Goal: Communication & Community: Share content

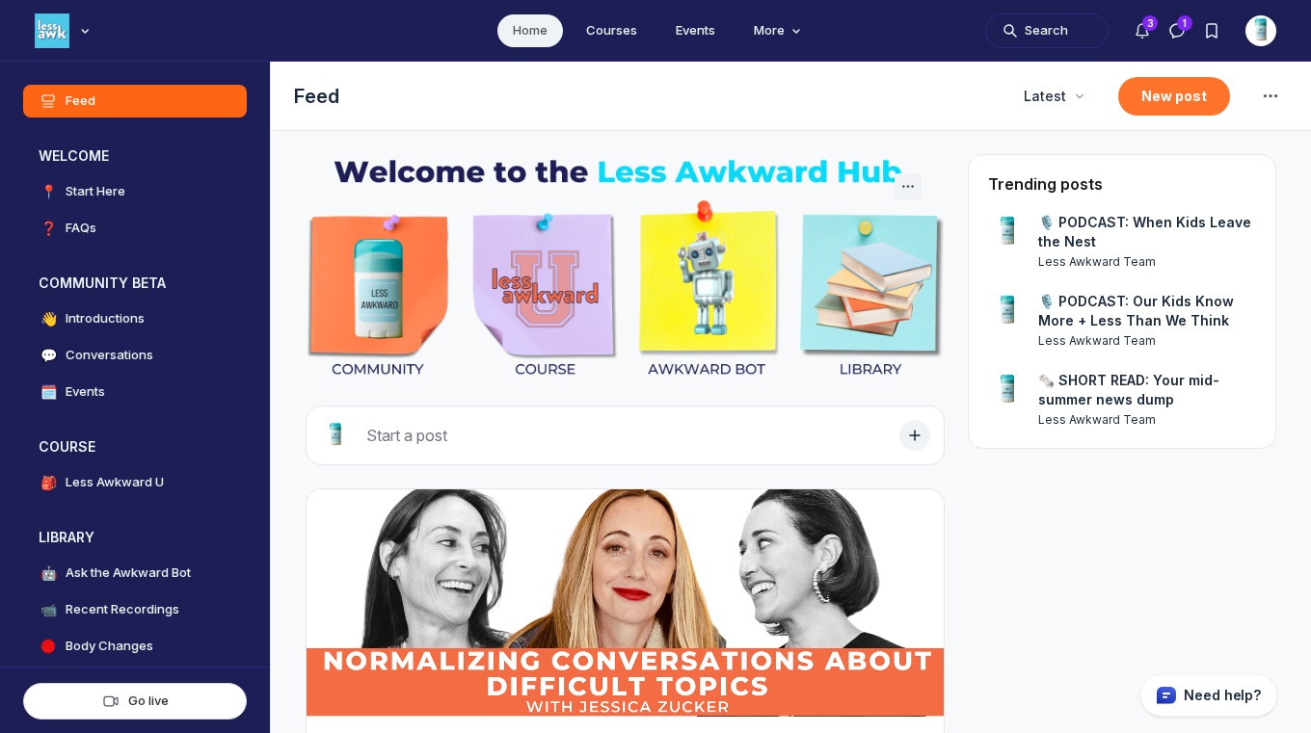
click at [1158, 108] on button "New post" at bounding box center [1174, 96] width 112 height 39
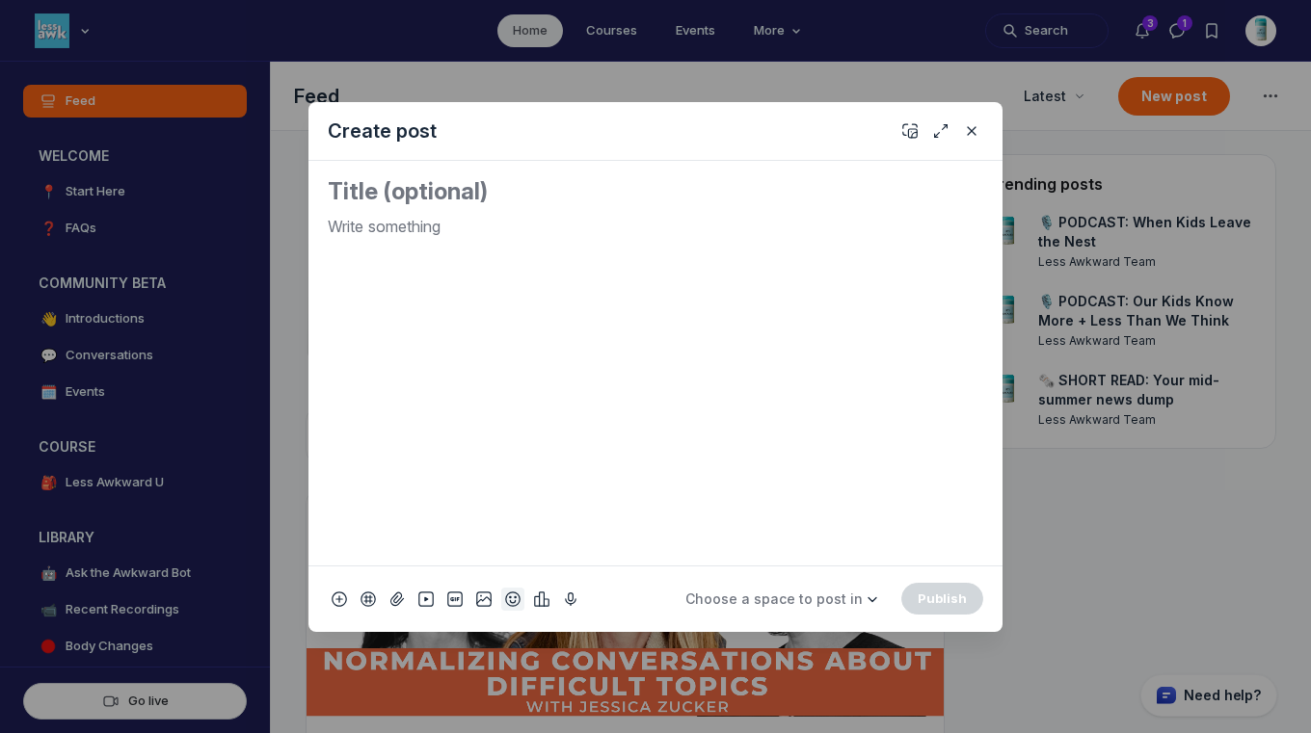
click at [507, 603] on use "Add emoji" at bounding box center [512, 598] width 13 height 13
type input "tv"
click at [541, 315] on span "📺" at bounding box center [534, 321] width 29 height 27
drag, startPoint x: 391, startPoint y: 226, endPoint x: 297, endPoint y: 216, distance: 94.9
click at [297, 216] on div "Create post 📺 Choose a space to post in WELCOME 📍 Start Here ❓ FAQs COMMUNITY B…" at bounding box center [370, 366] width 740 height 733
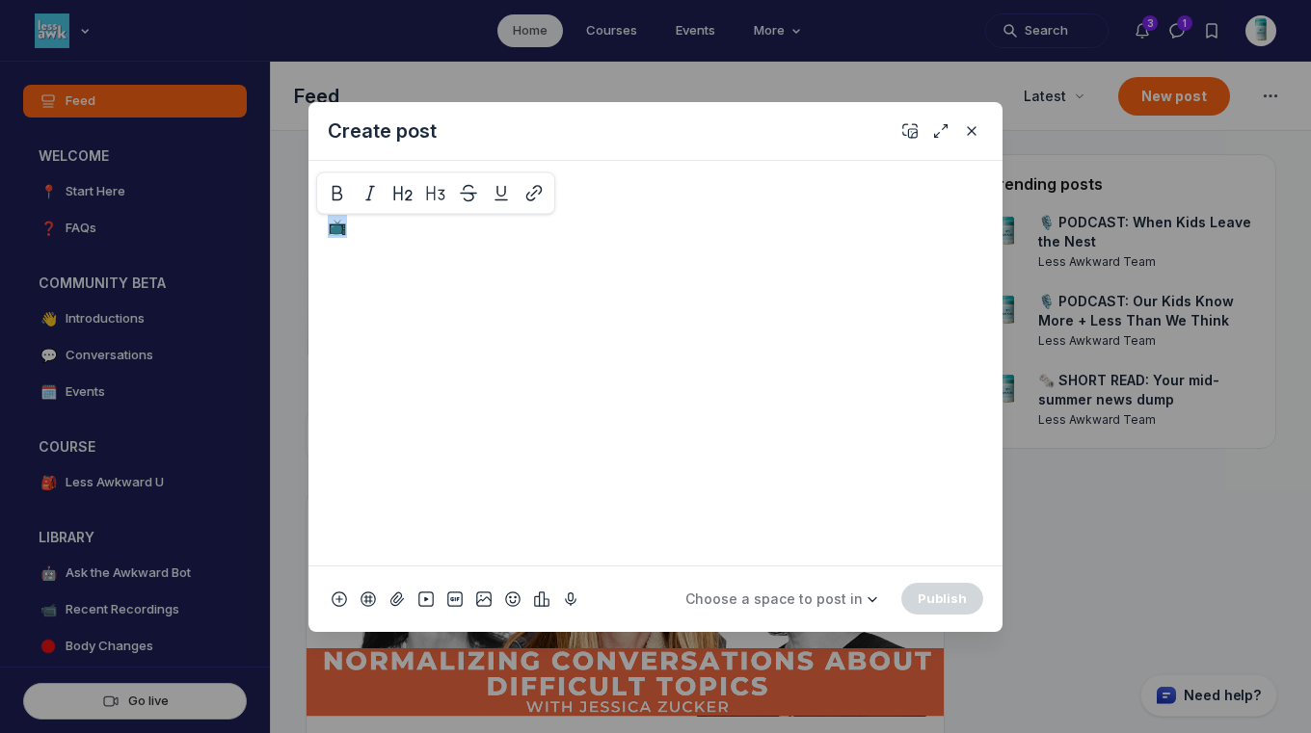
copy p "📺"
click at [346, 191] on textarea "Quick post modal" at bounding box center [655, 191] width 655 height 31
paste textarea "📺"
paste textarea "When Boys Go Quiet"
type textarea "📺 CLIP: When Boys Go Quiet"
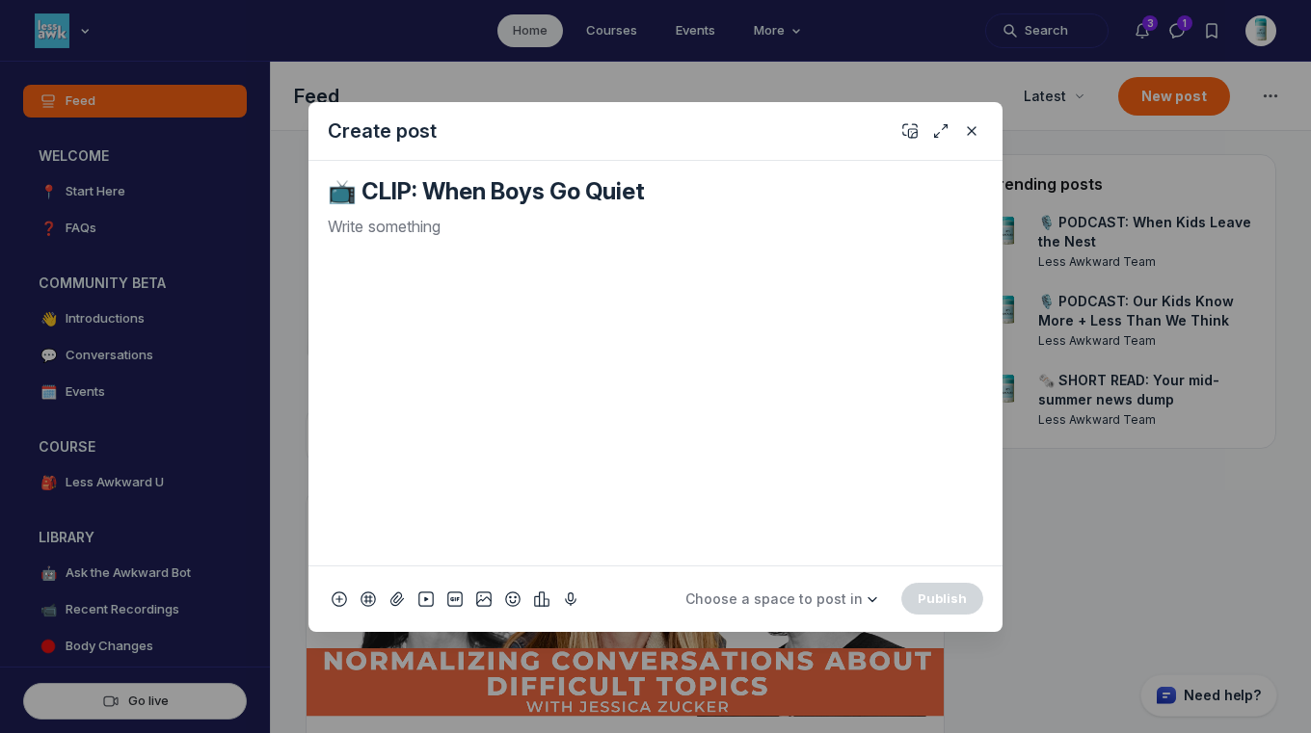
click at [563, 225] on p "Quick post modal" at bounding box center [655, 226] width 655 height 23
click at [769, 594] on span "Choose a space to post in" at bounding box center [773, 599] width 177 height 16
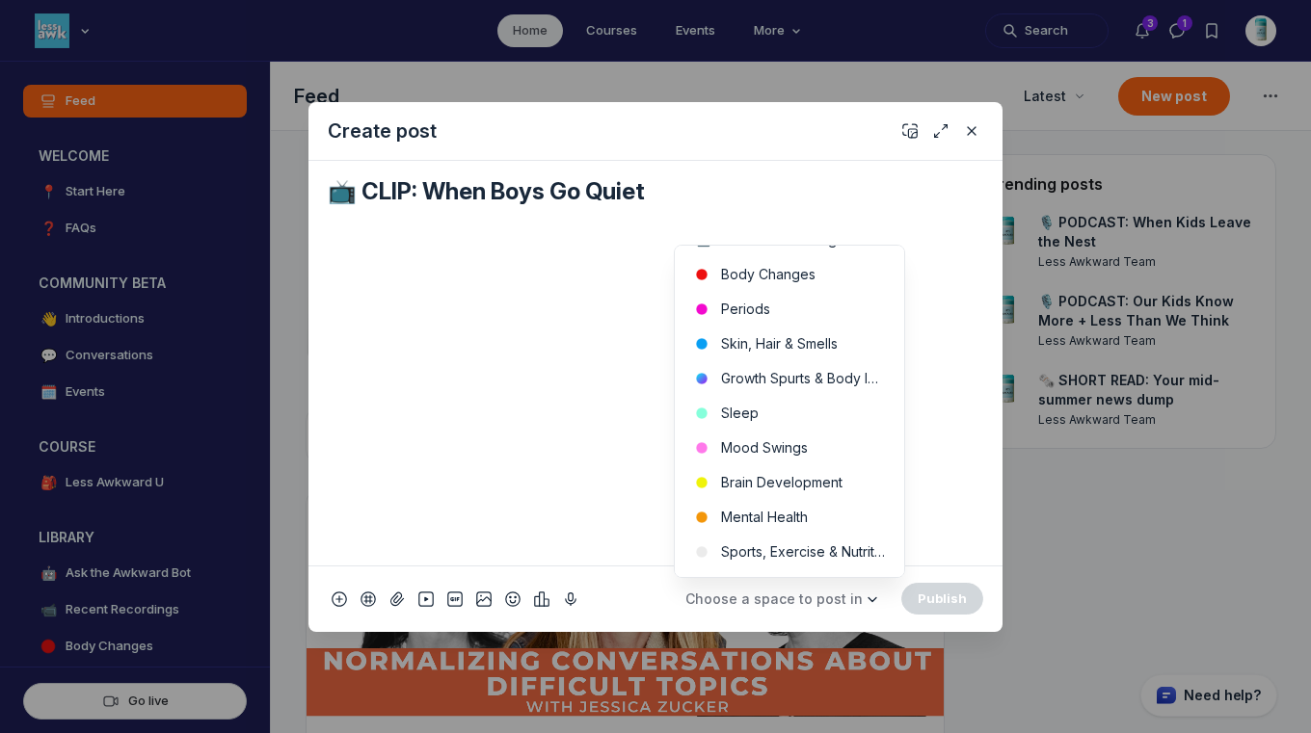
scroll to position [395, 0]
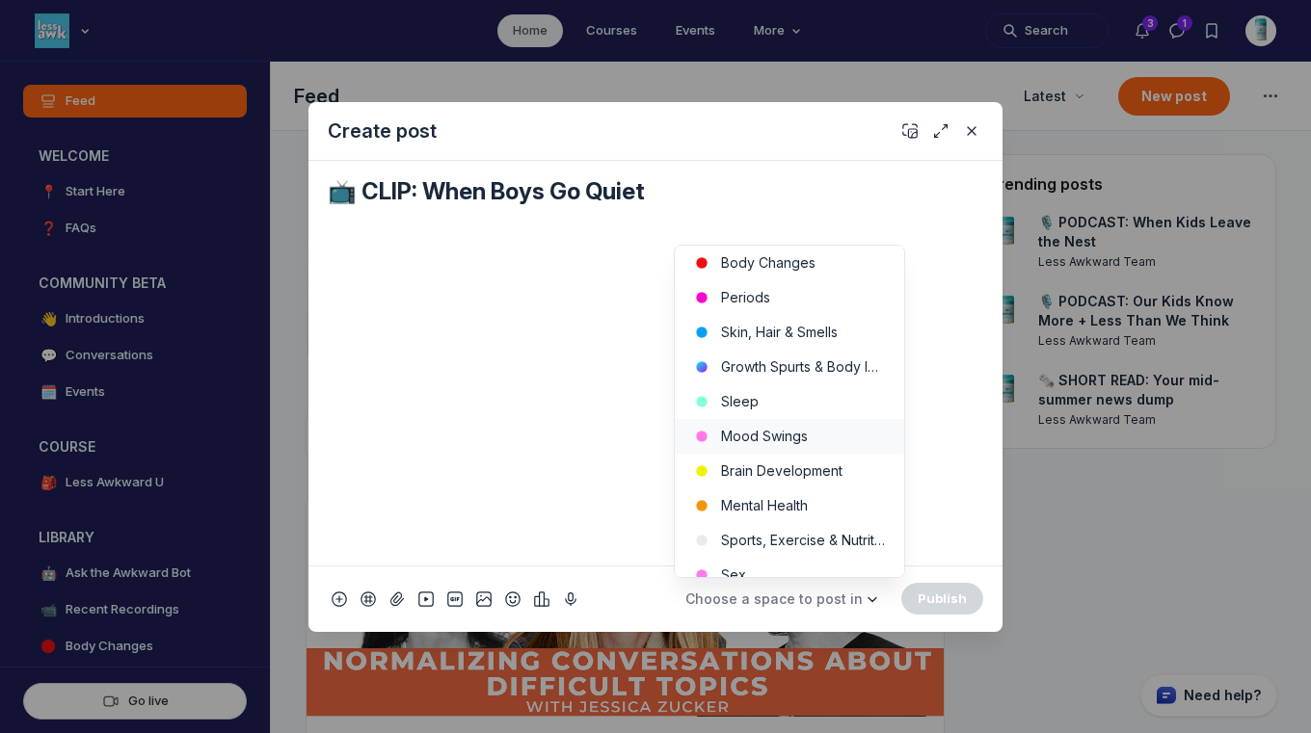
click at [838, 442] on button "Mood Swings" at bounding box center [789, 436] width 229 height 35
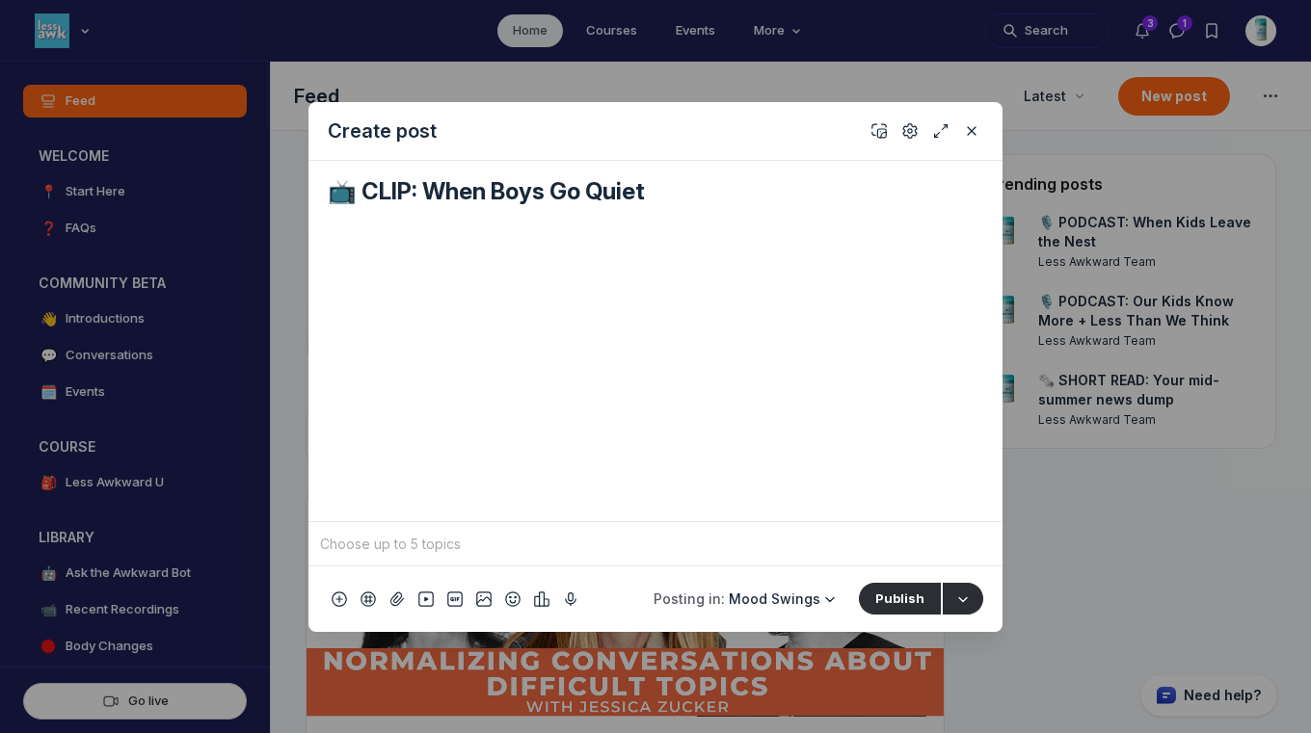
click at [620, 554] on input "Quick post modal" at bounding box center [655, 544] width 679 height 29
click at [388, 500] on div "feelings" at bounding box center [454, 502] width 237 height 19
click at [454, 553] on input "Quick post modal" at bounding box center [693, 544] width 548 height 29
click at [509, 553] on input "Quick post modal" at bounding box center [693, 544] width 548 height 29
click at [751, 597] on span "Mood Swings" at bounding box center [775, 599] width 92 height 16
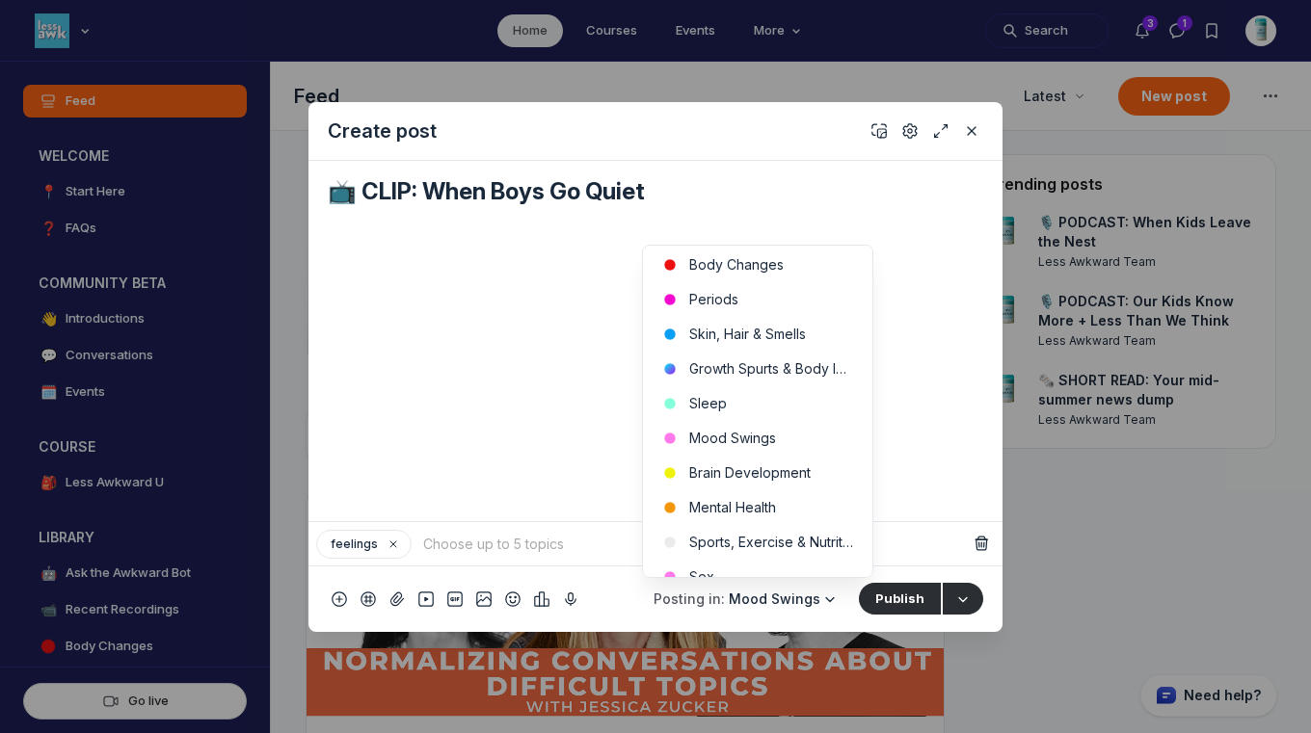
scroll to position [466, 0]
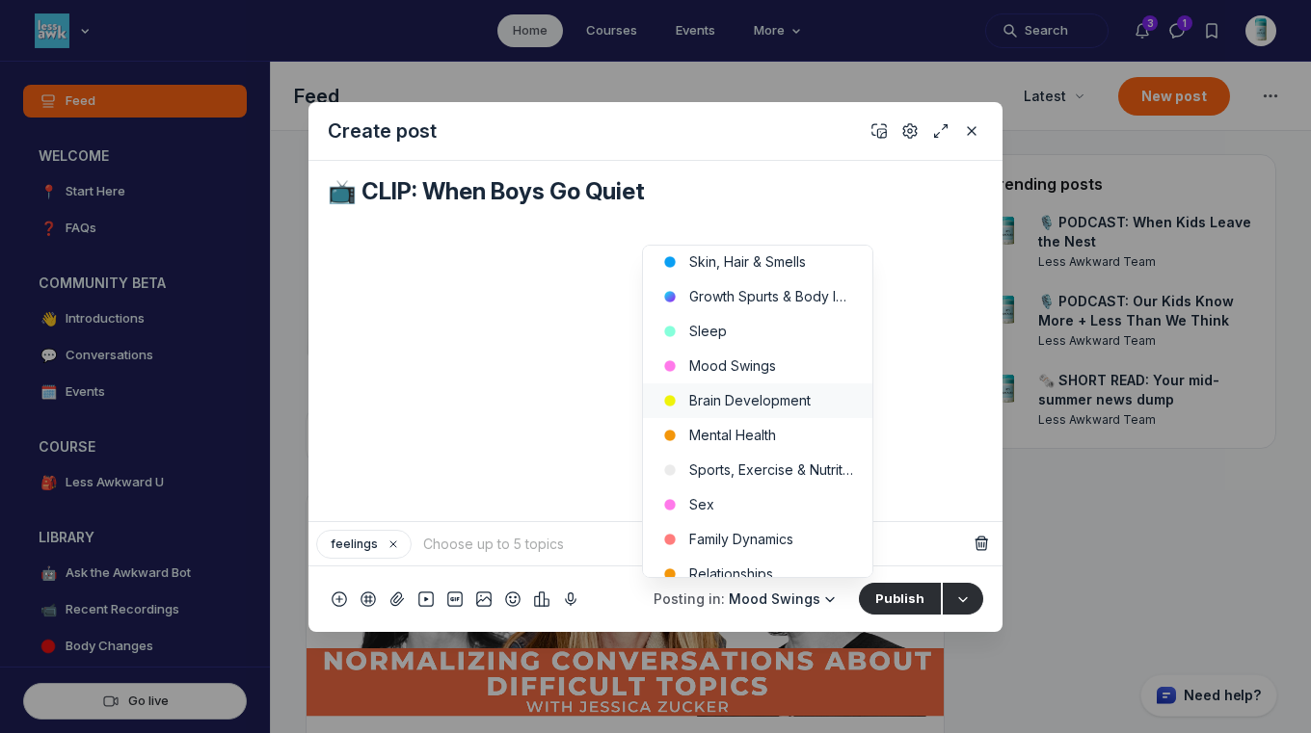
click at [800, 387] on button "Brain Development" at bounding box center [757, 401] width 229 height 35
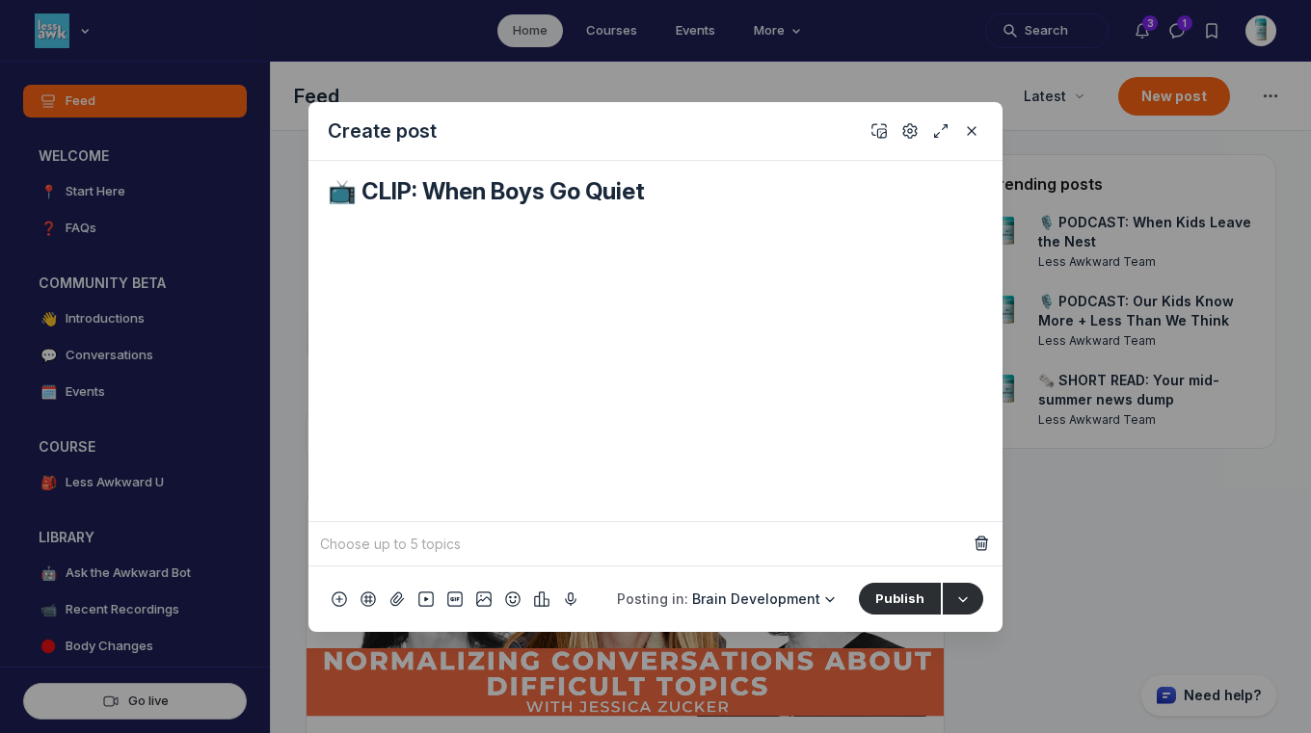
click at [537, 553] on input "Quick post modal" at bounding box center [642, 544] width 652 height 29
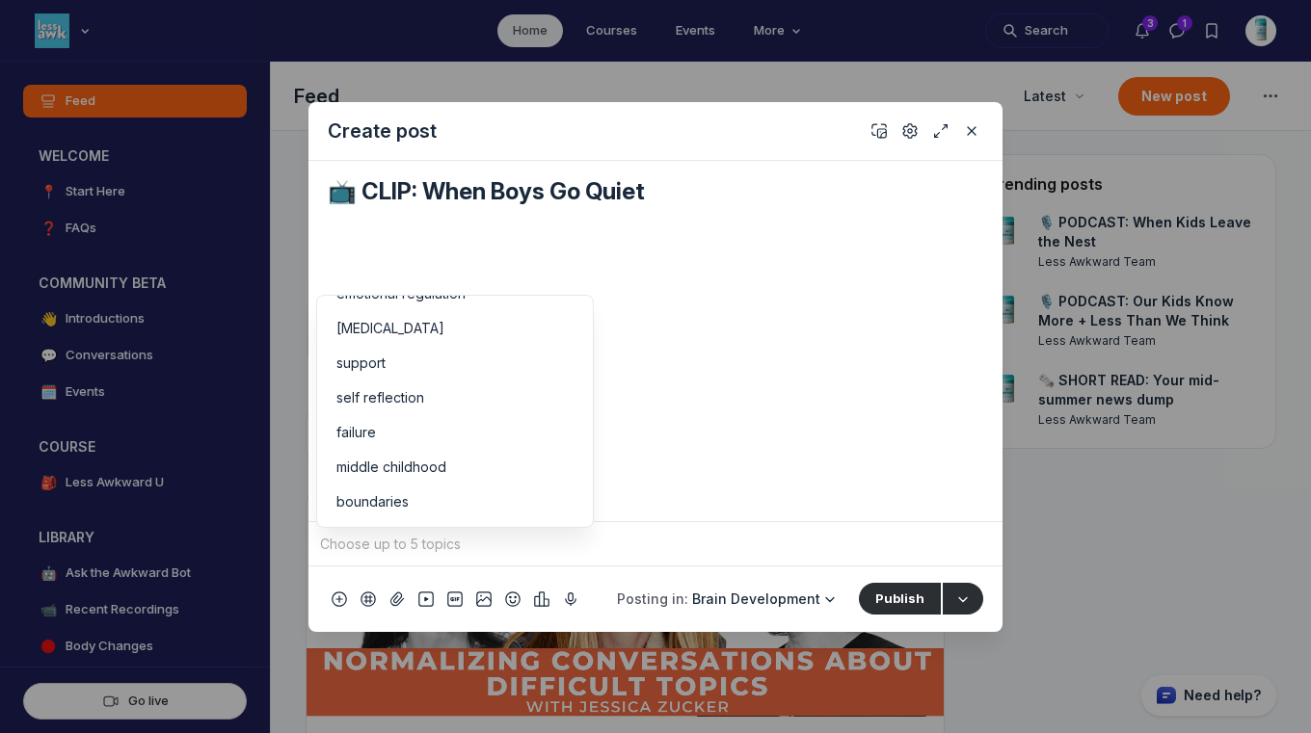
scroll to position [0, 0]
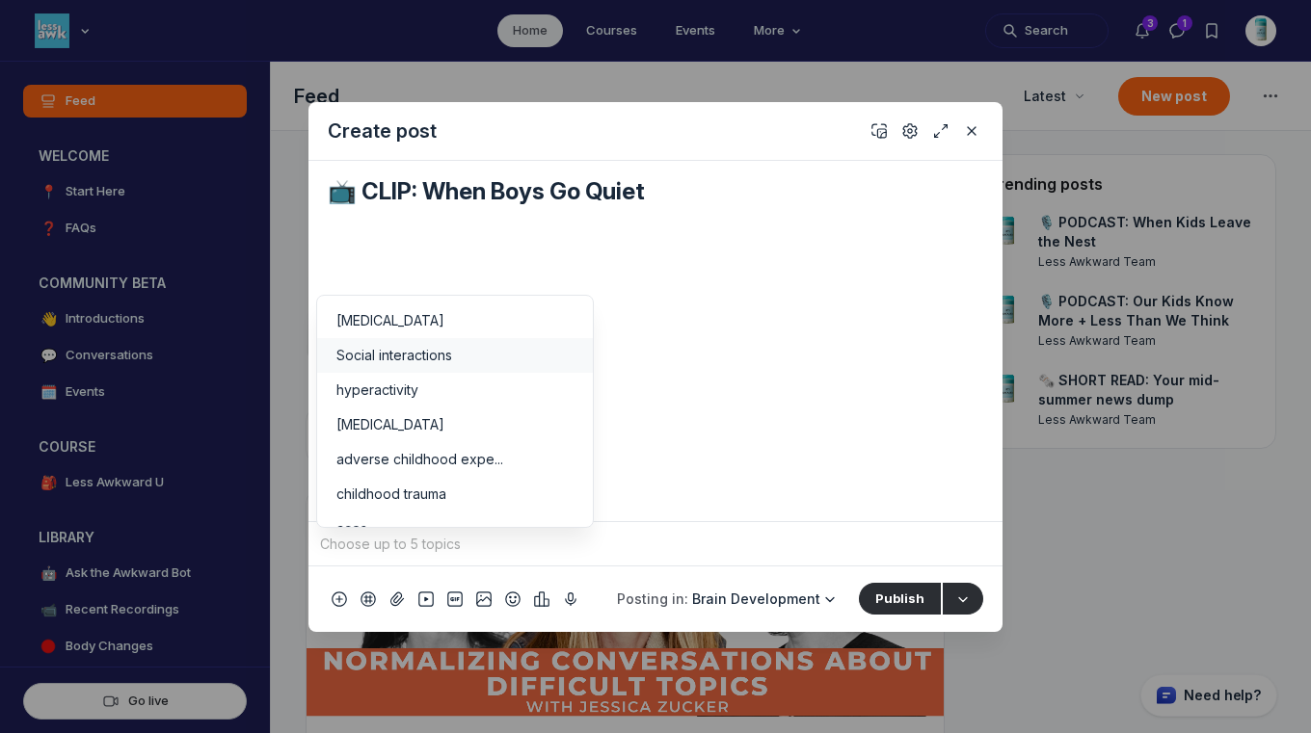
click at [471, 357] on div "Social interactions" at bounding box center [454, 355] width 237 height 19
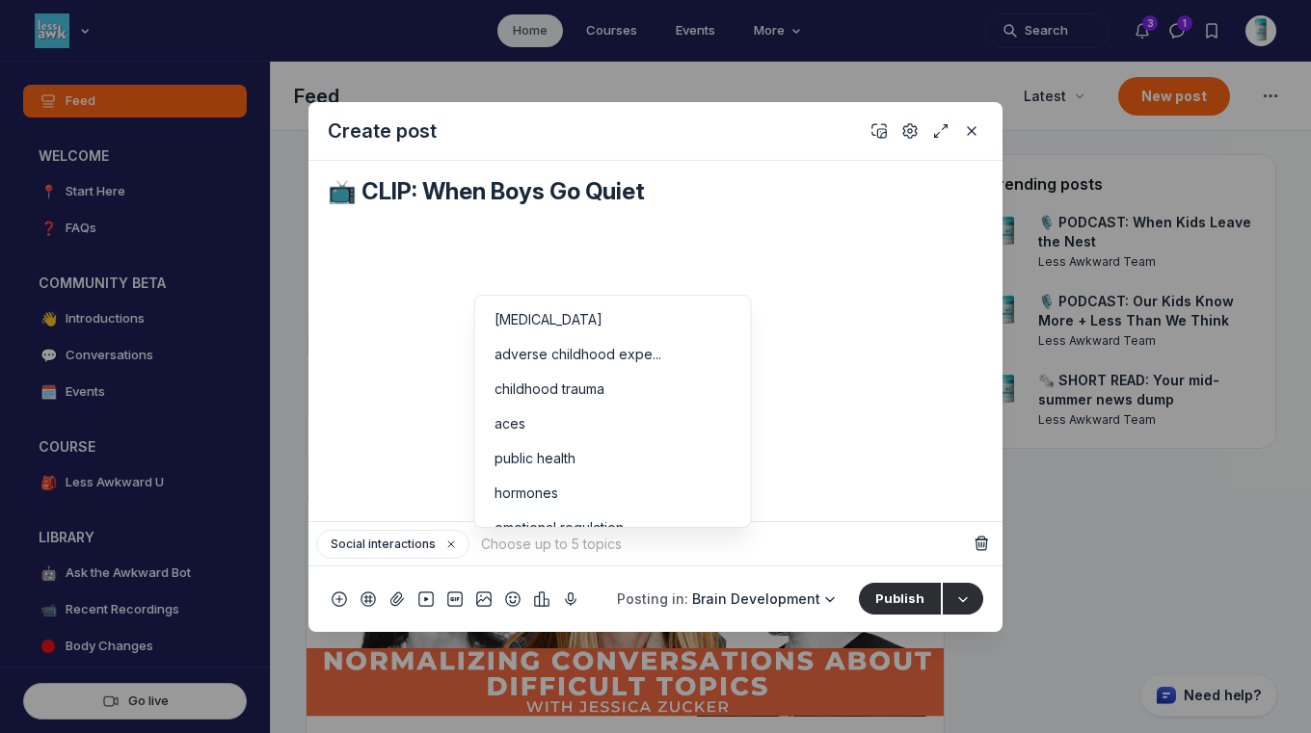
scroll to position [146, 0]
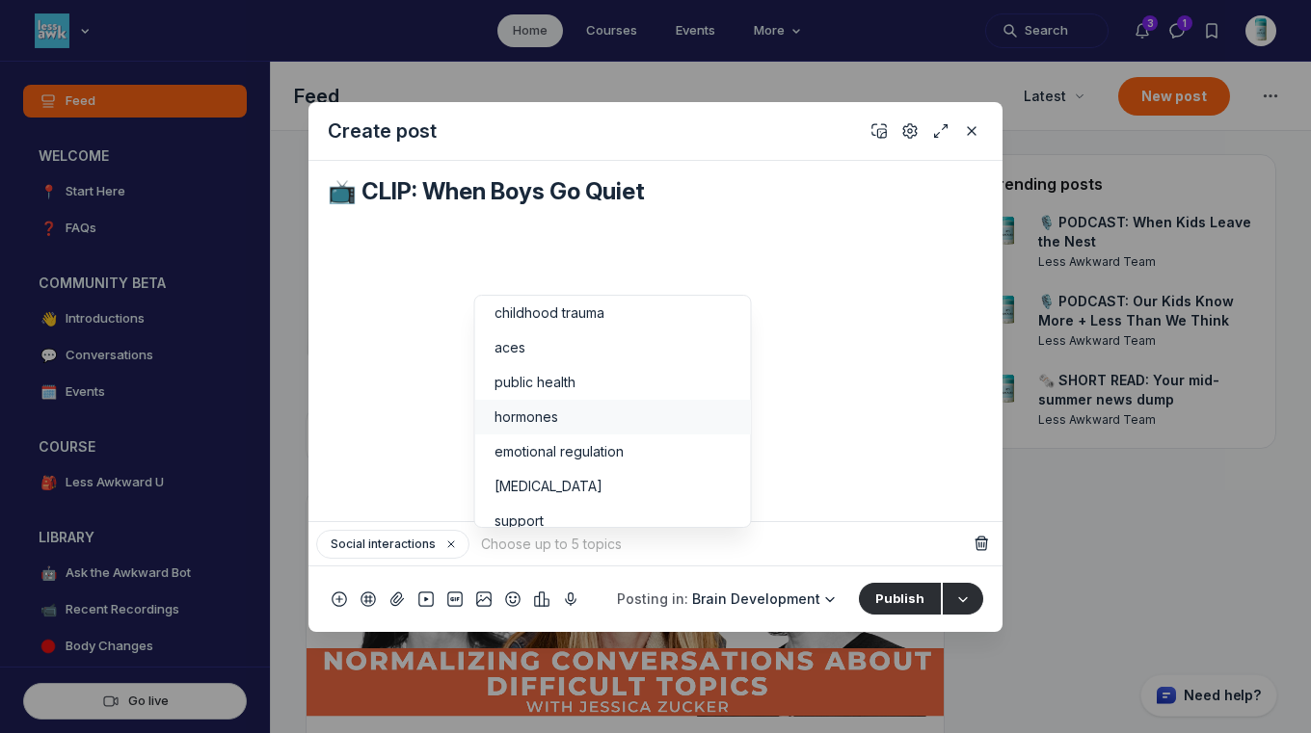
click at [606, 421] on div "hormones" at bounding box center [612, 417] width 237 height 19
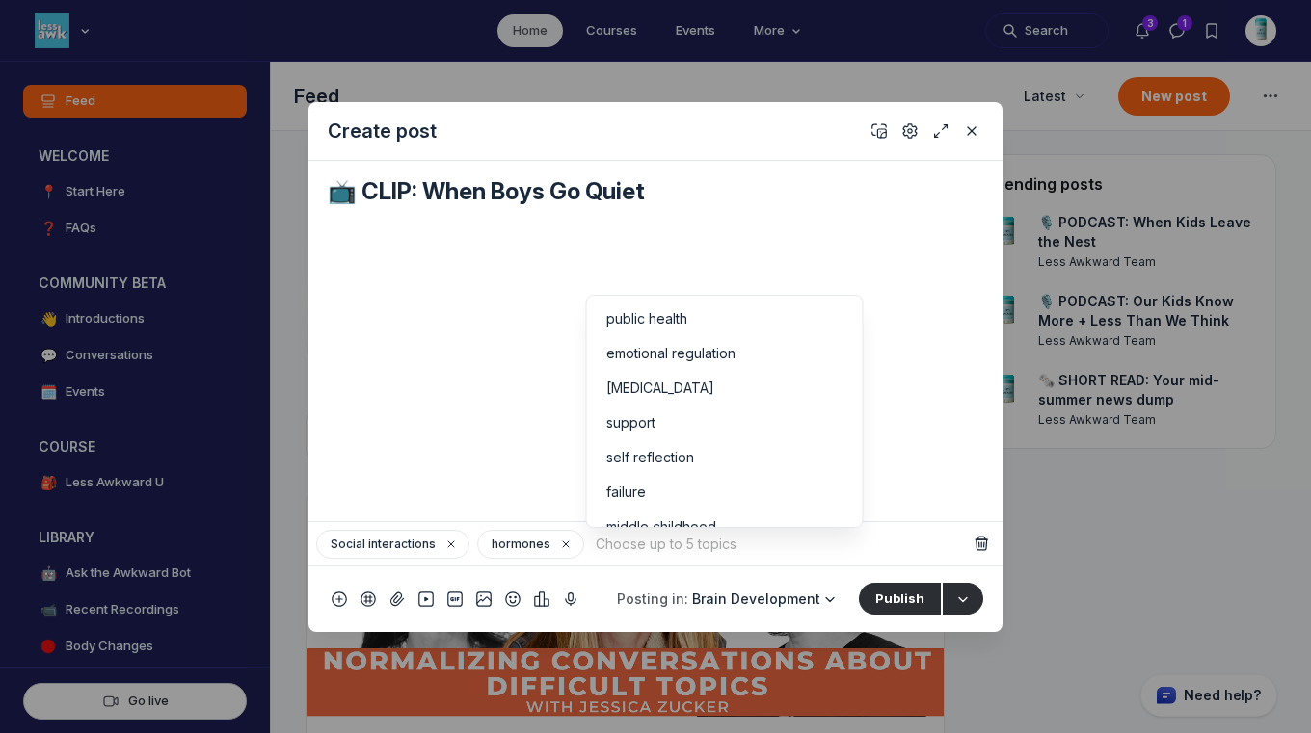
scroll to position [270, 0]
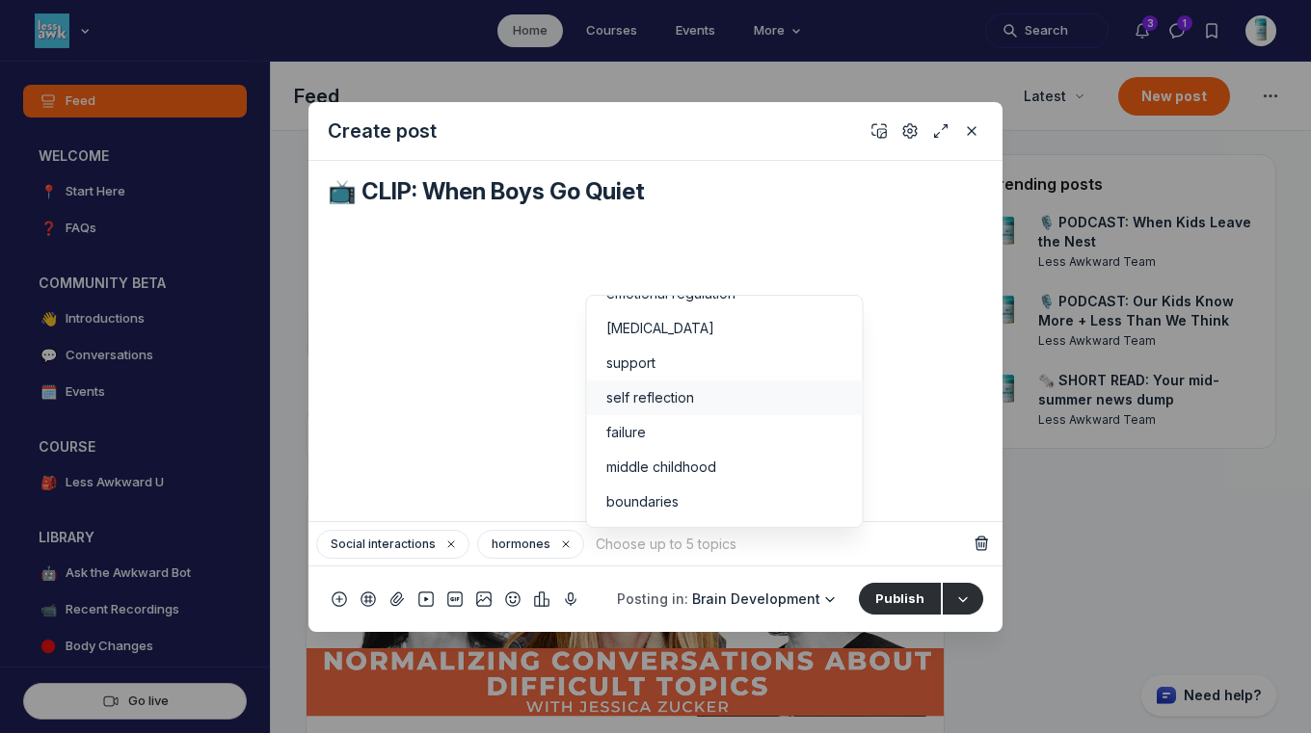
click at [673, 403] on span "self reflection" at bounding box center [650, 397] width 88 height 19
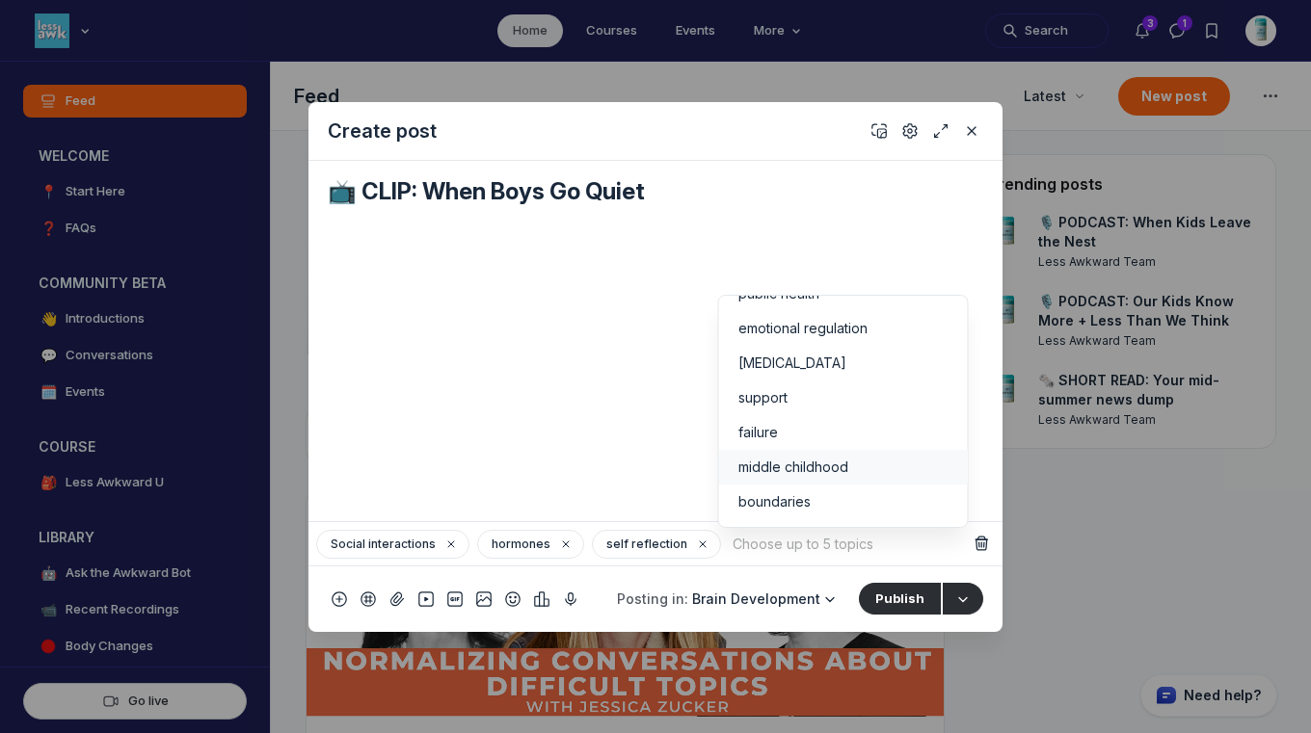
click at [819, 476] on li "middle childhood" at bounding box center [843, 467] width 249 height 35
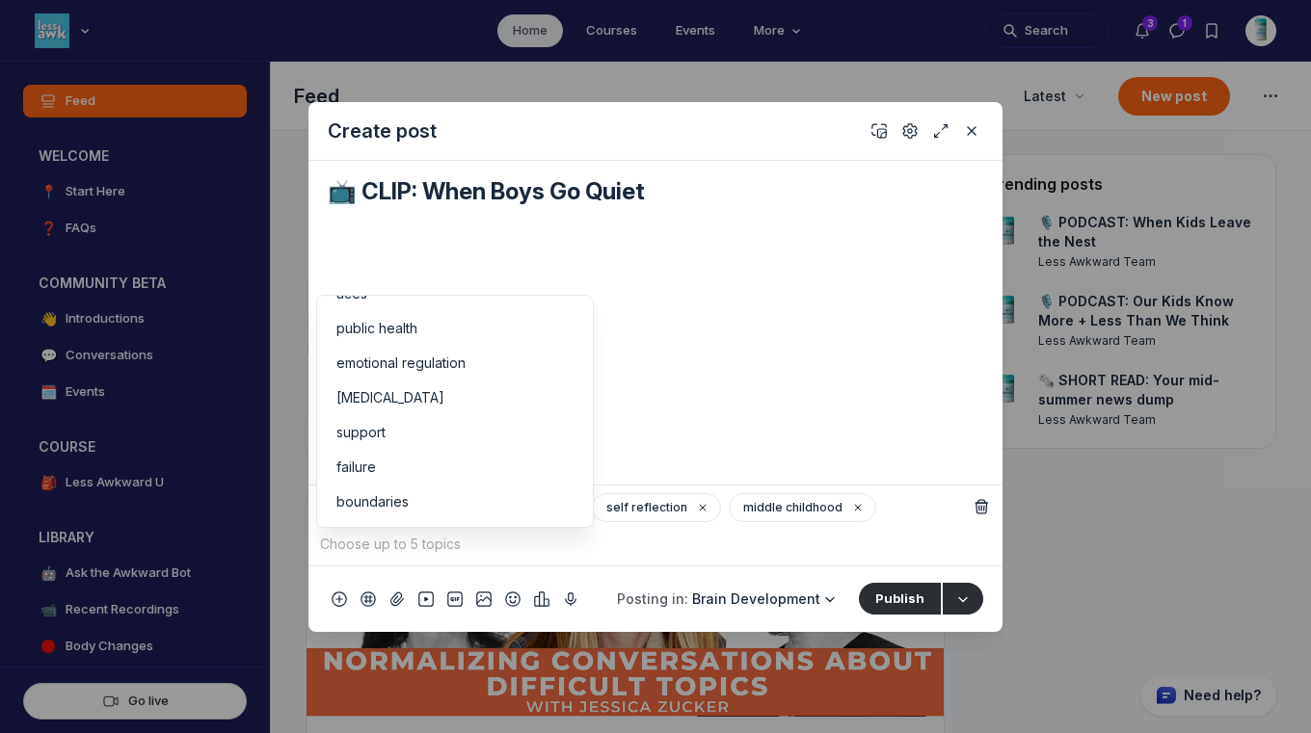
scroll to position [200, 0]
click at [874, 131] on icon "Add cover" at bounding box center [878, 130] width 15 height 19
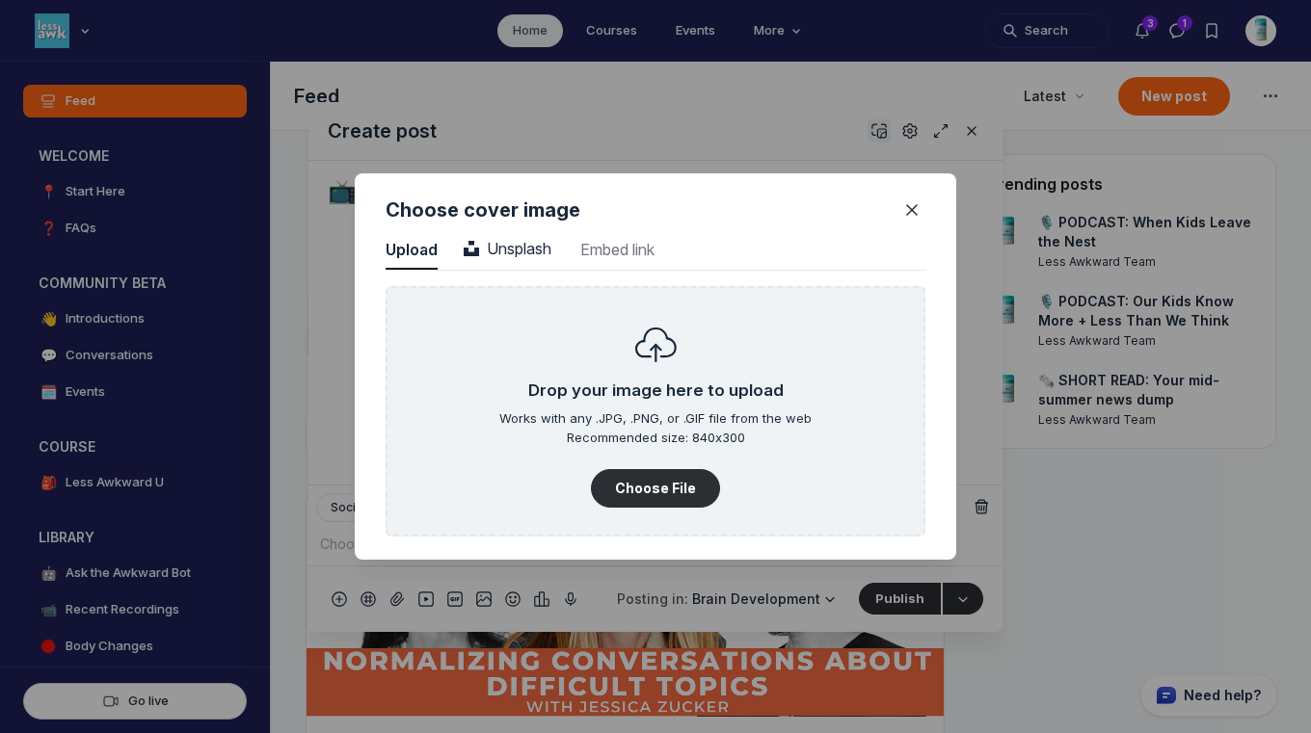
scroll to position [2604, 4906]
click at [496, 231] on button "Unsplash Unsplash" at bounding box center [507, 250] width 93 height 39
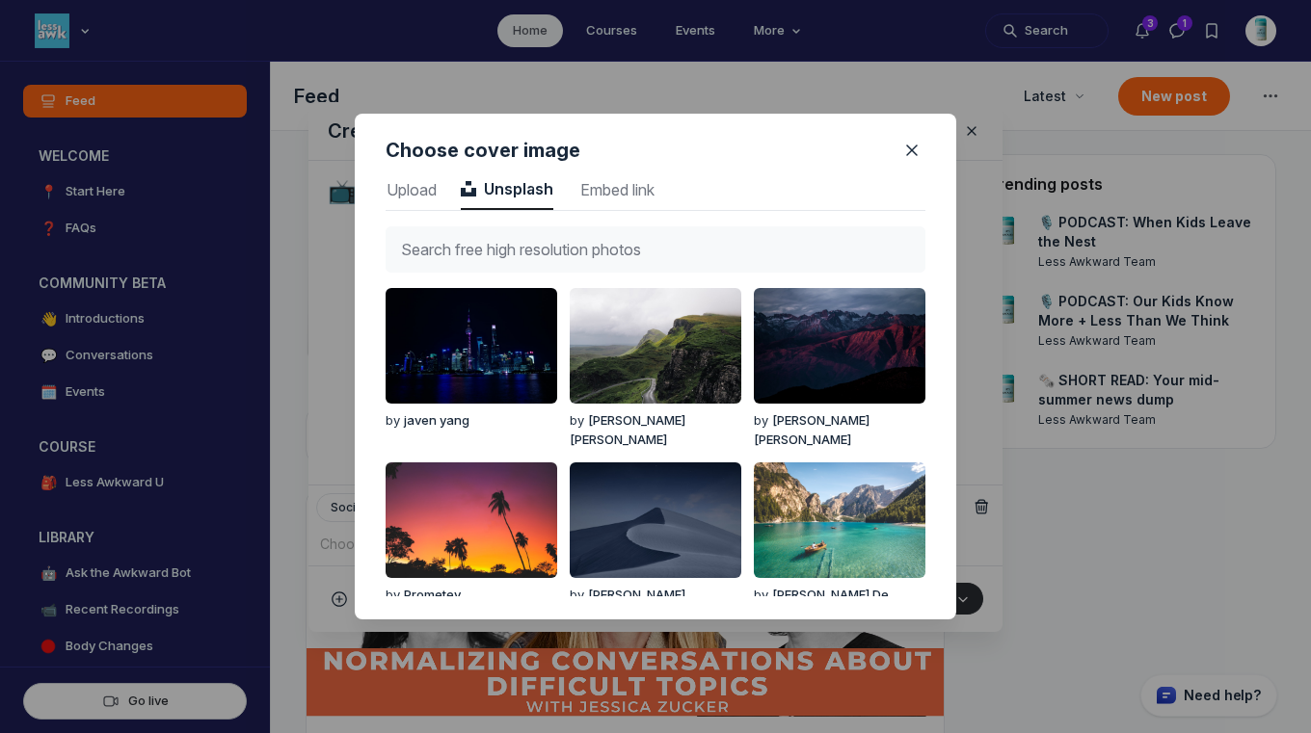
click at [585, 227] on input "text" at bounding box center [656, 249] width 540 height 46
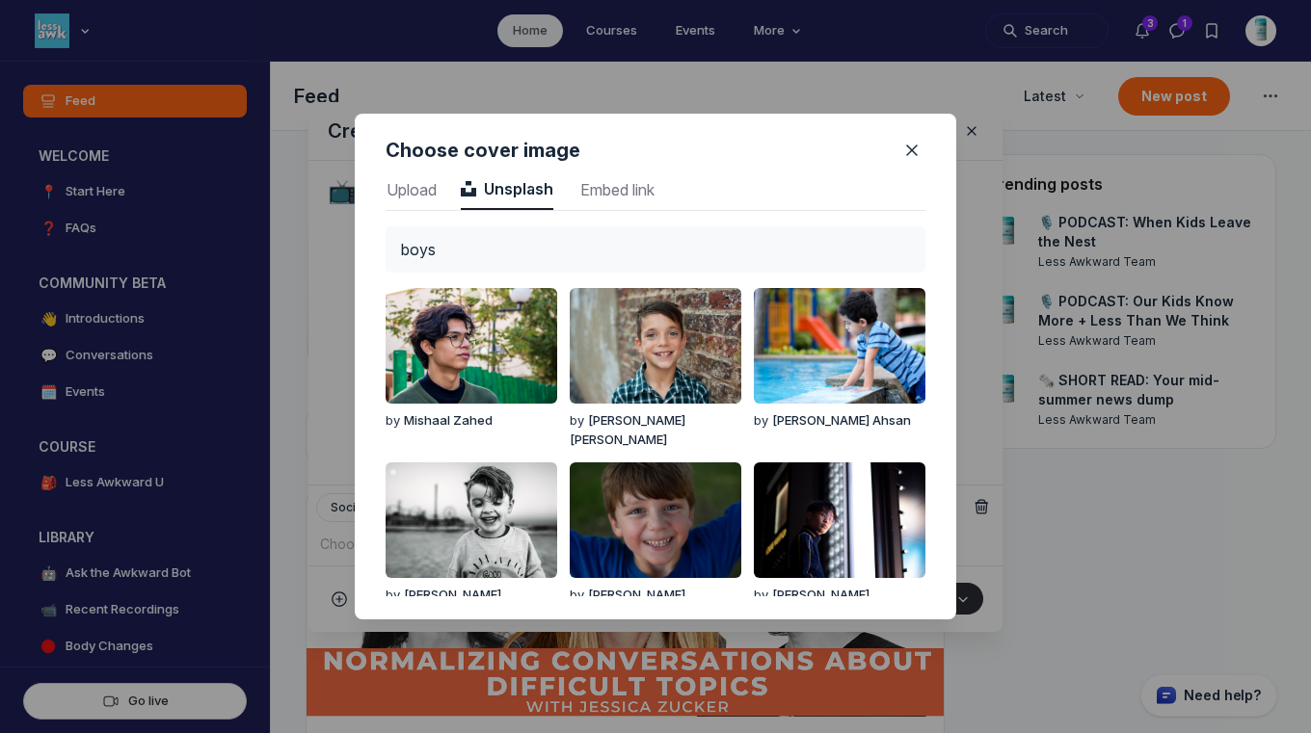
type input "boys"
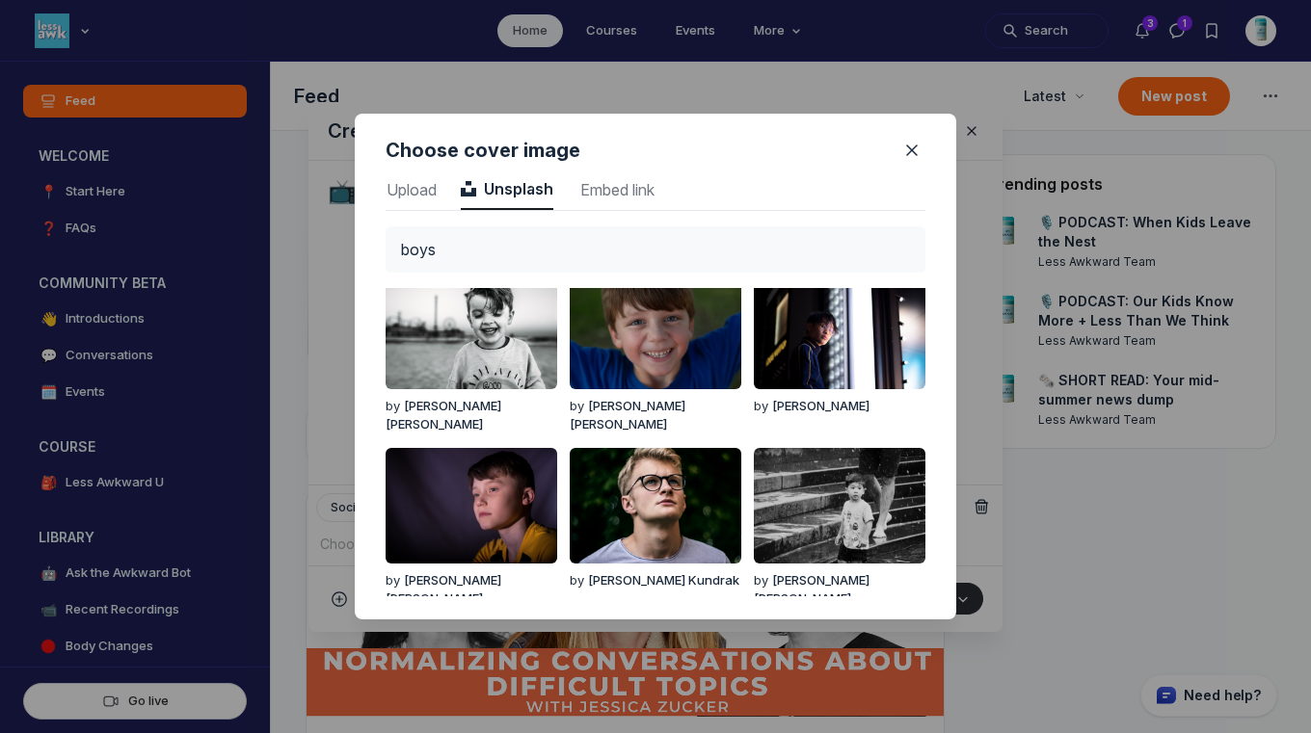
scroll to position [346, 0]
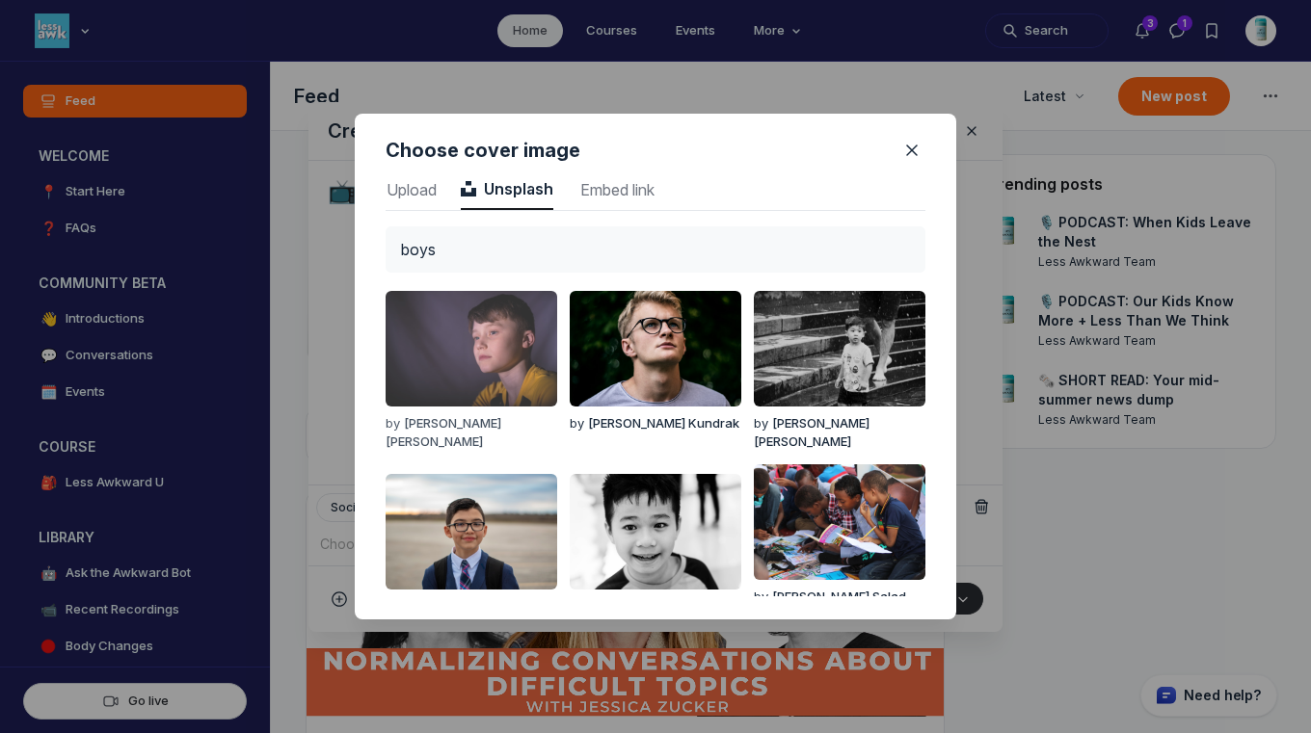
click at [494, 371] on img "button" at bounding box center [472, 349] width 172 height 116
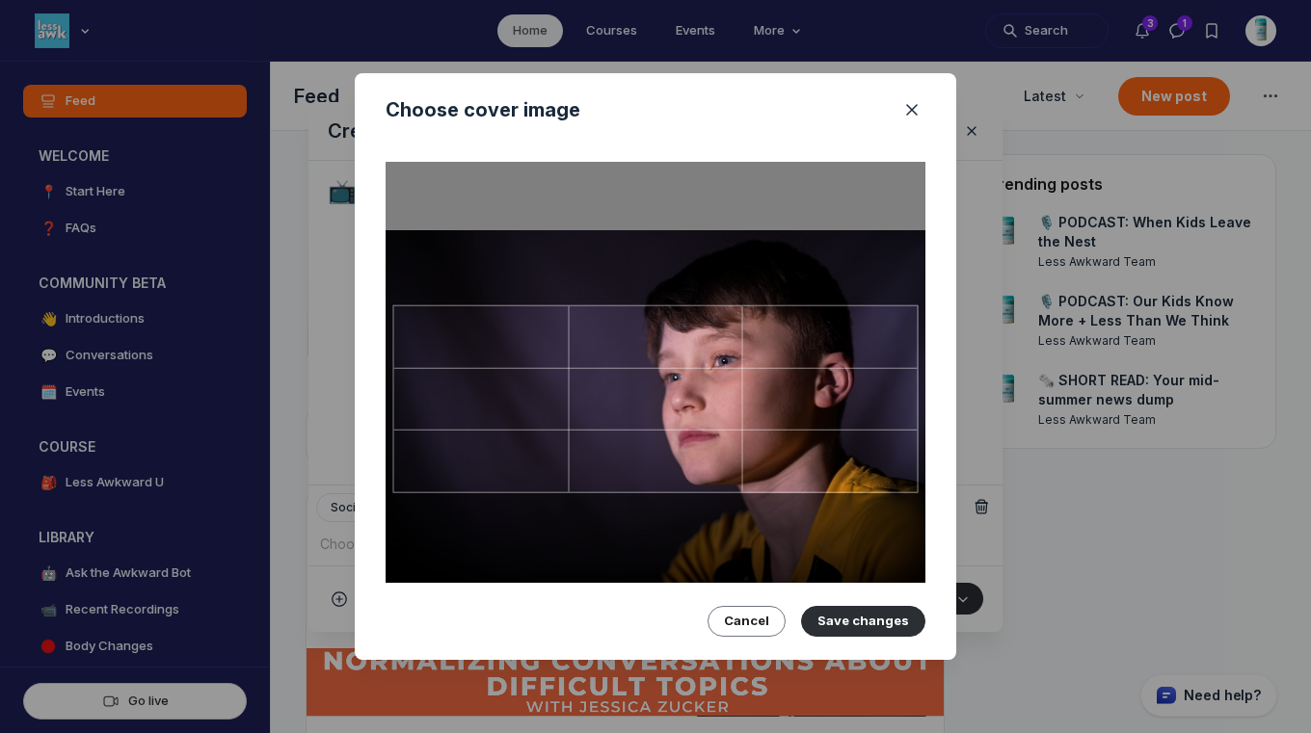
drag, startPoint x: 811, startPoint y: 462, endPoint x: 811, endPoint y: 473, distance: 11.6
click at [811, 473] on div at bounding box center [655, 400] width 525 height 188
click at [848, 611] on button "Save changes" at bounding box center [863, 621] width 124 height 31
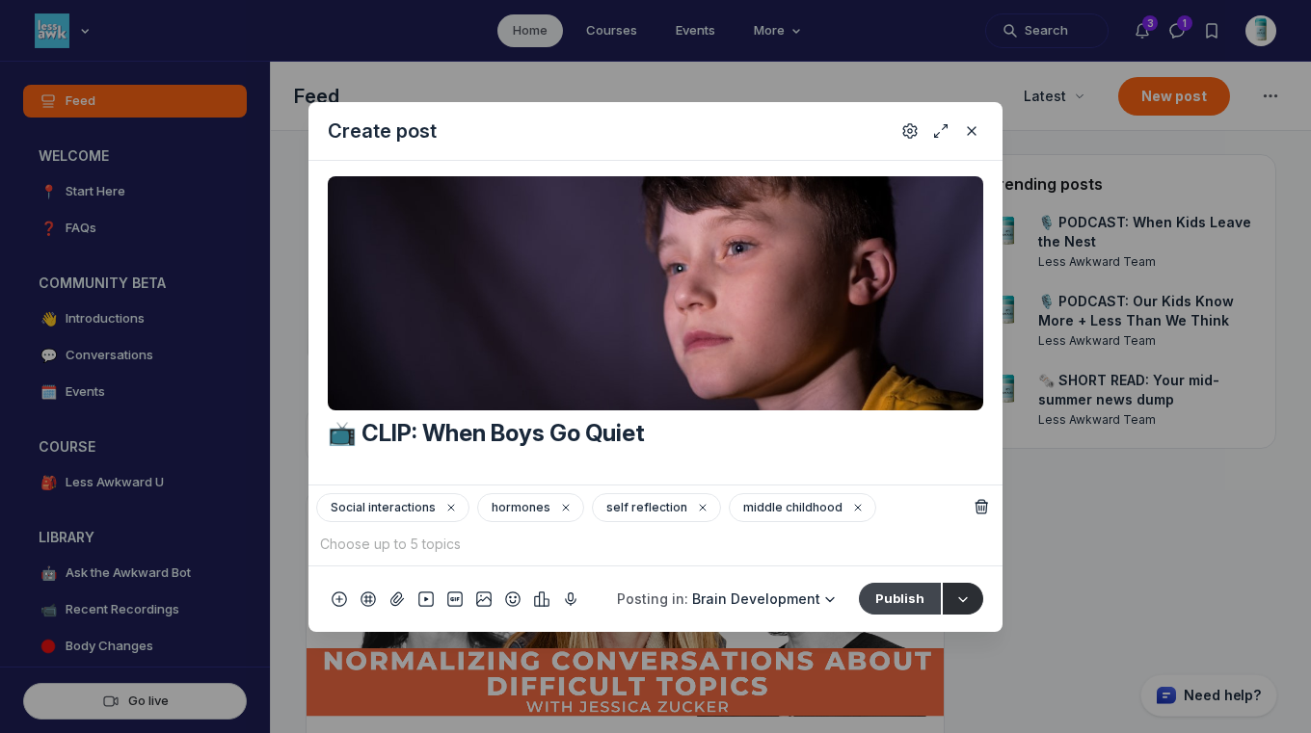
click at [892, 602] on button "Publish" at bounding box center [900, 598] width 82 height 31
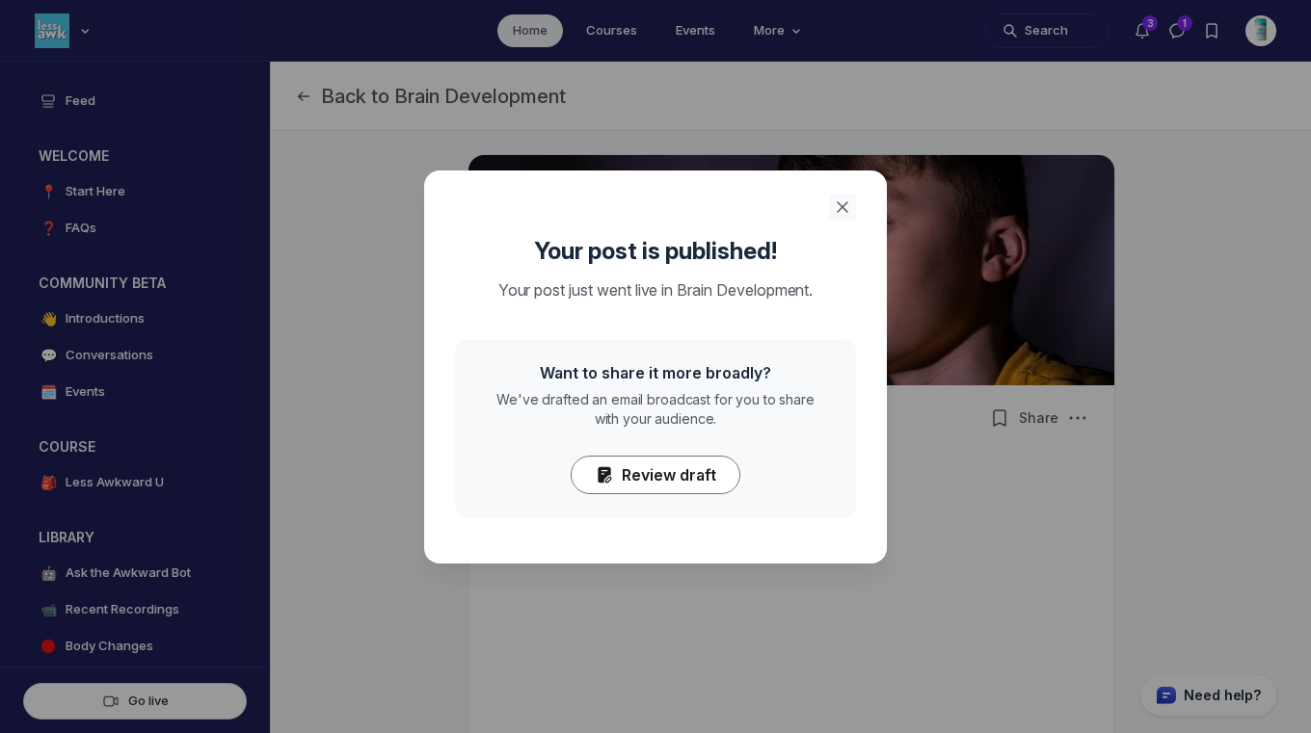
click at [841, 198] on icon "Close" at bounding box center [842, 207] width 19 height 19
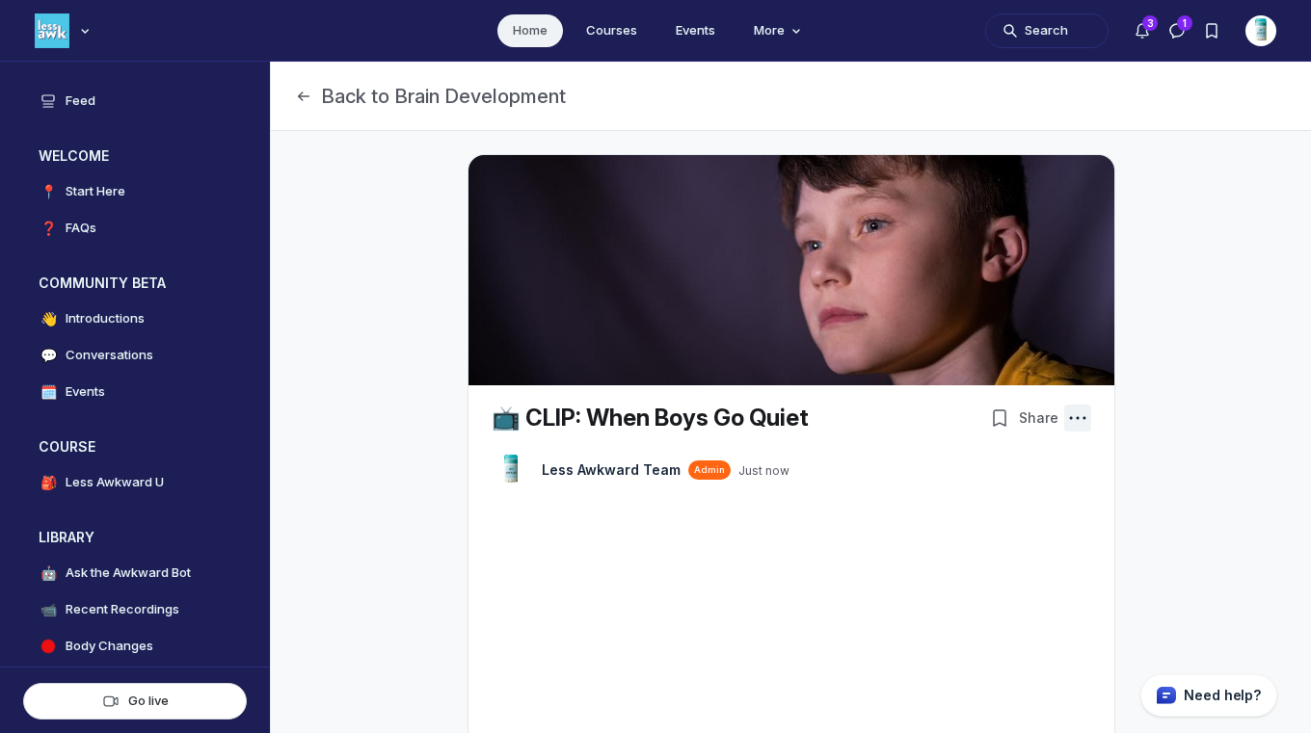
click at [1069, 414] on icon "Post actions" at bounding box center [1077, 418] width 19 height 19
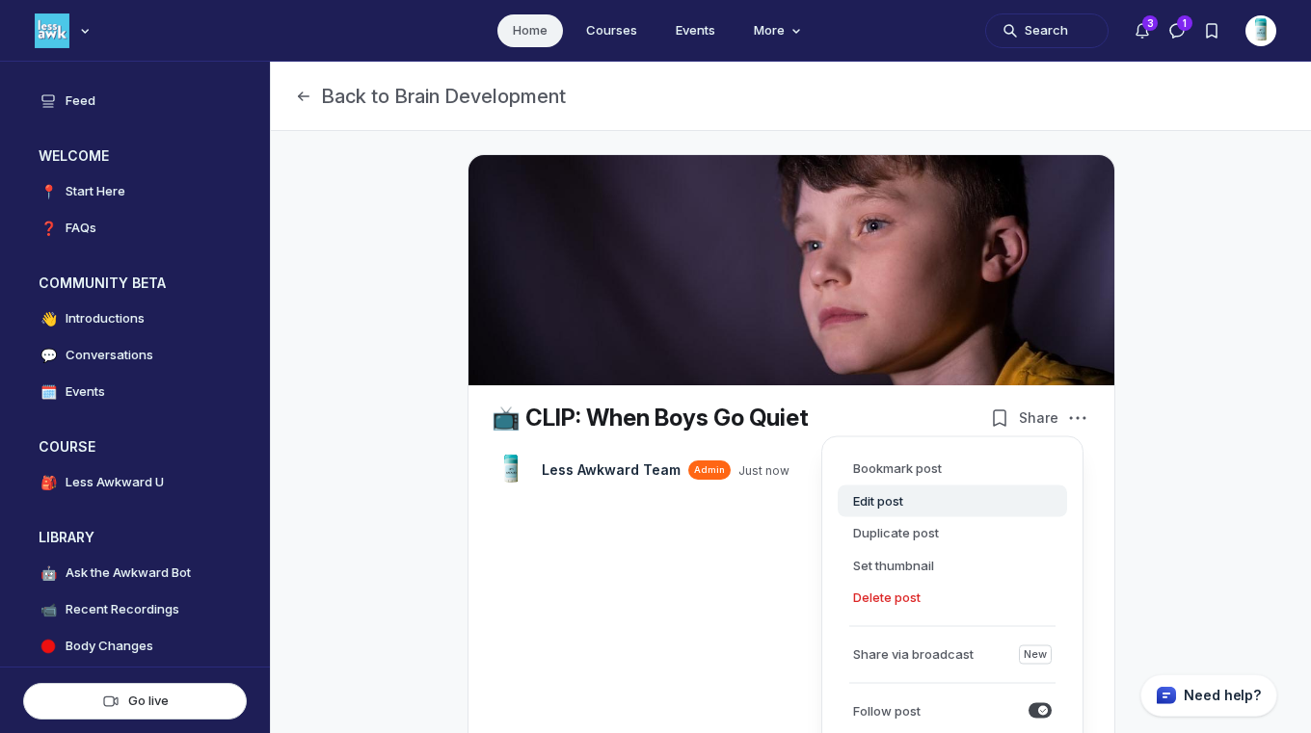
click at [912, 495] on button "Edit post" at bounding box center [952, 501] width 229 height 33
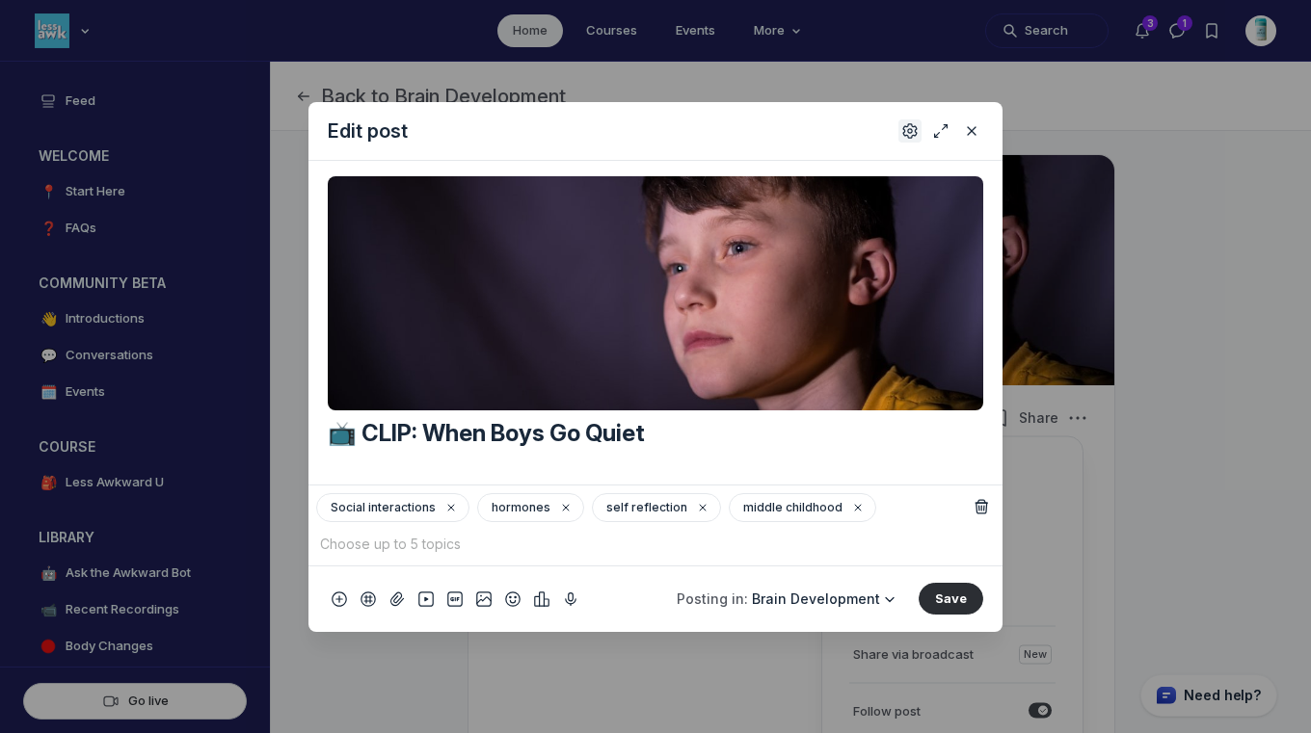
click at [909, 128] on use "Settings" at bounding box center [909, 129] width 13 height 13
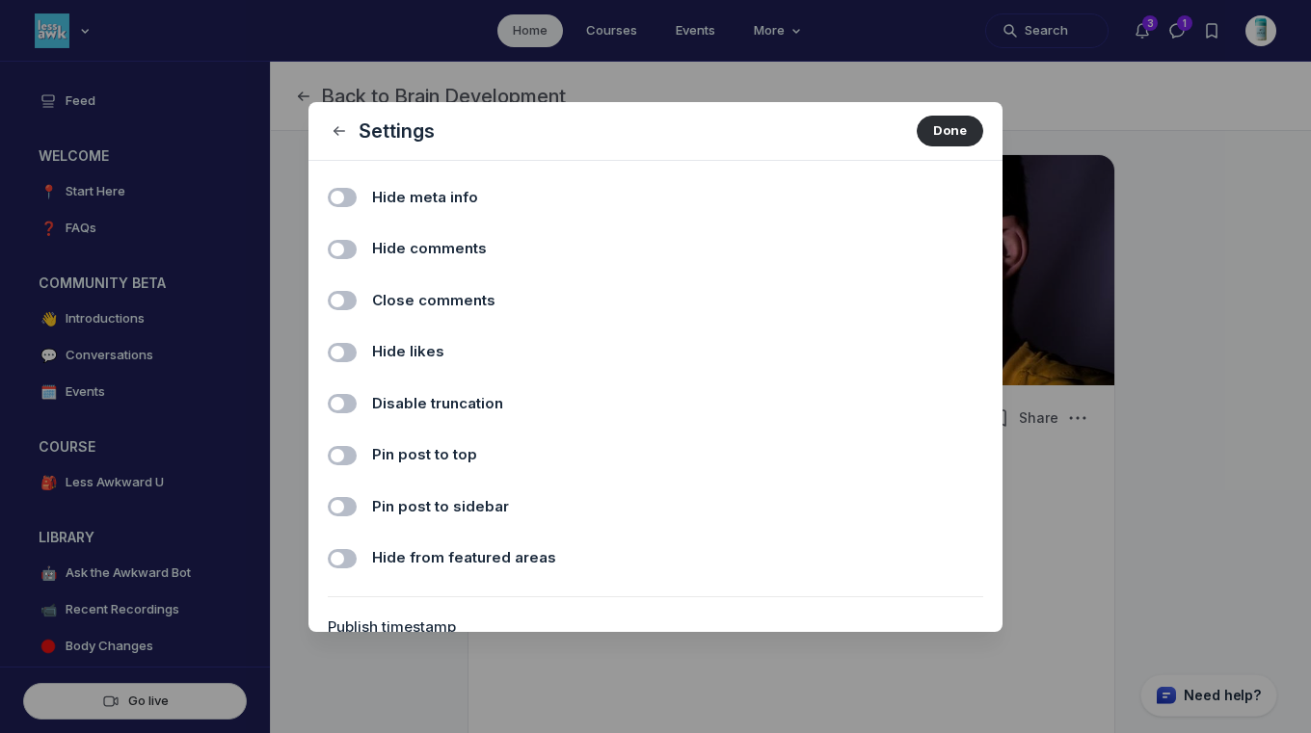
click at [402, 254] on span "Hide comments" at bounding box center [429, 249] width 115 height 22
click at [0, 0] on input "Hide comments" at bounding box center [0, 0] width 0 height 0
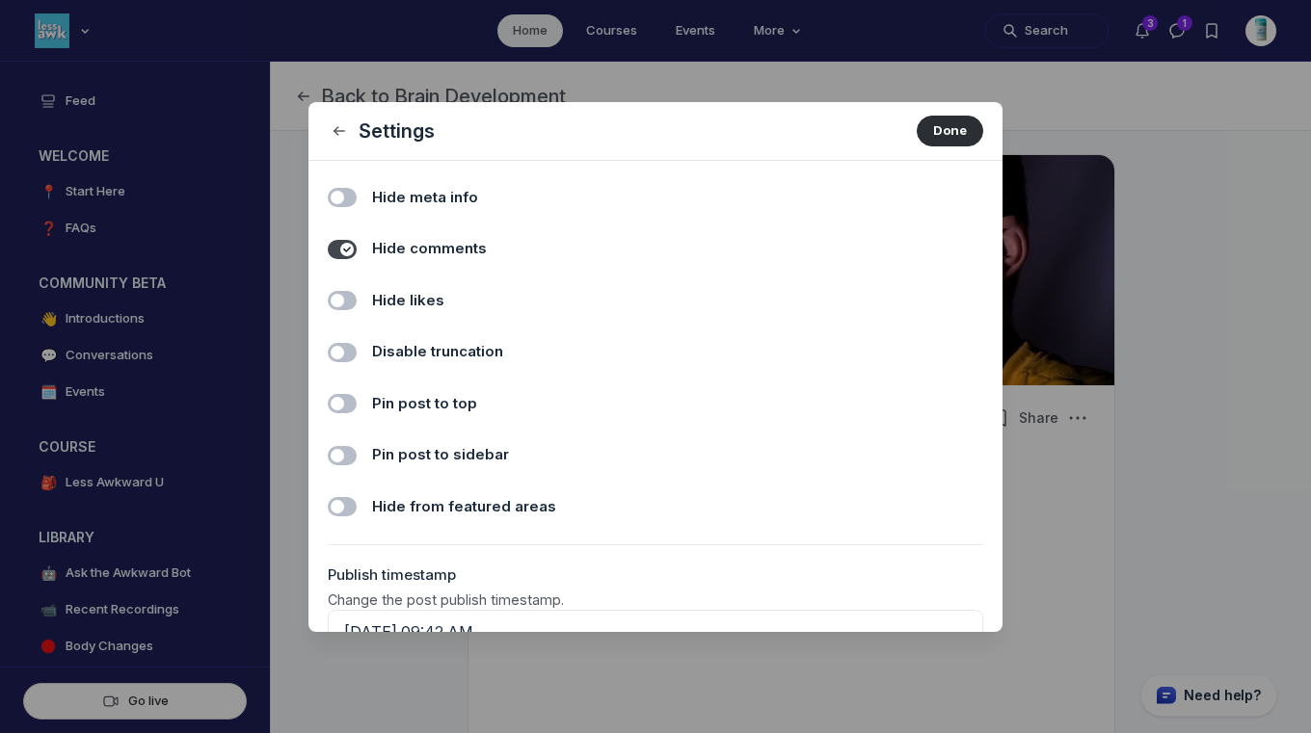
click at [400, 292] on span "Hide likes" at bounding box center [408, 301] width 72 height 22
click at [0, 0] on input "Hide likes" at bounding box center [0, 0] width 0 height 0
click at [924, 140] on button "Done" at bounding box center [950, 131] width 67 height 31
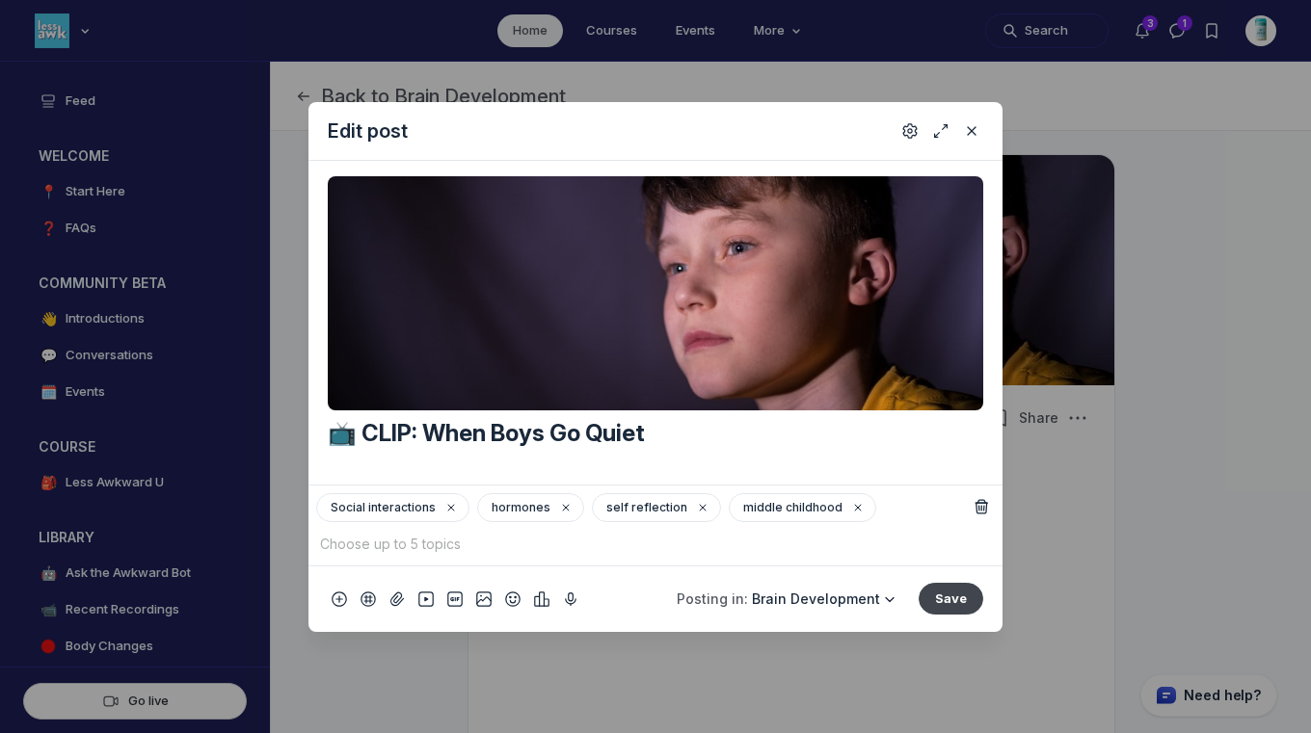
click at [967, 584] on button "Save" at bounding box center [950, 598] width 65 height 31
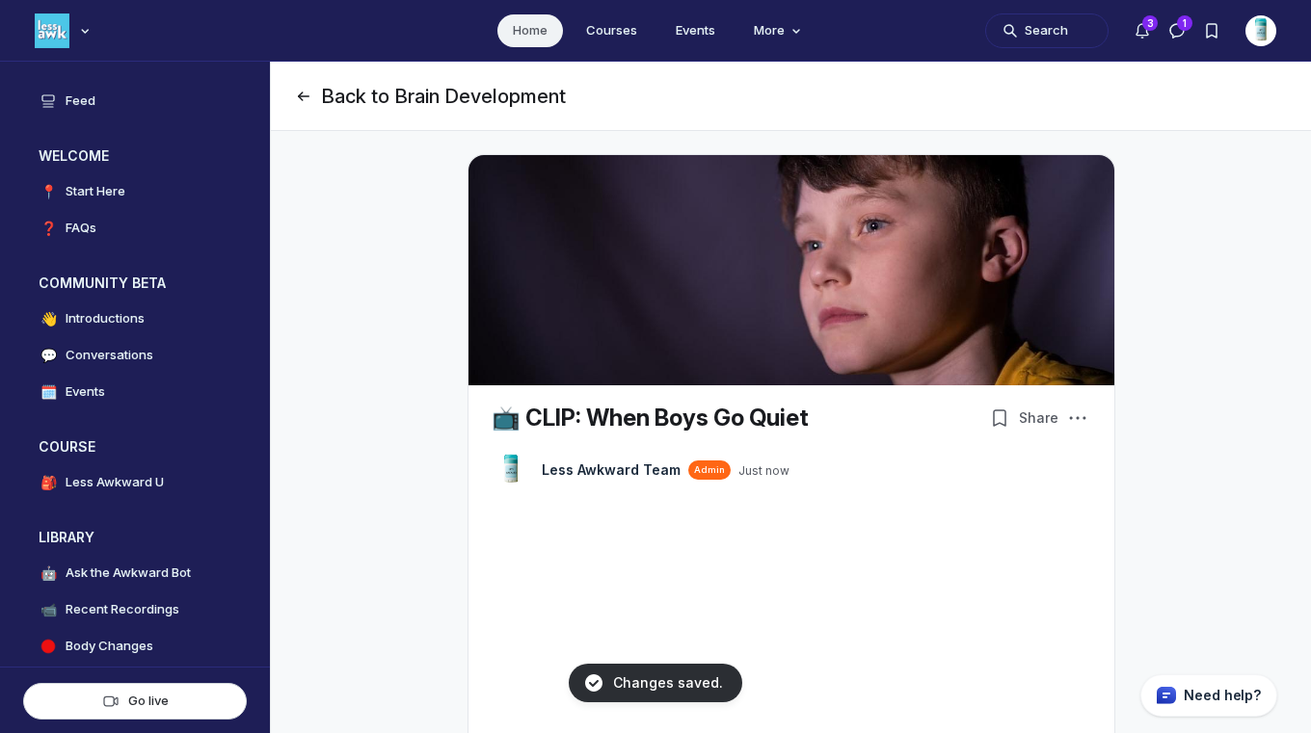
click at [523, 93] on button "Back to Brain Development" at bounding box center [430, 96] width 272 height 27
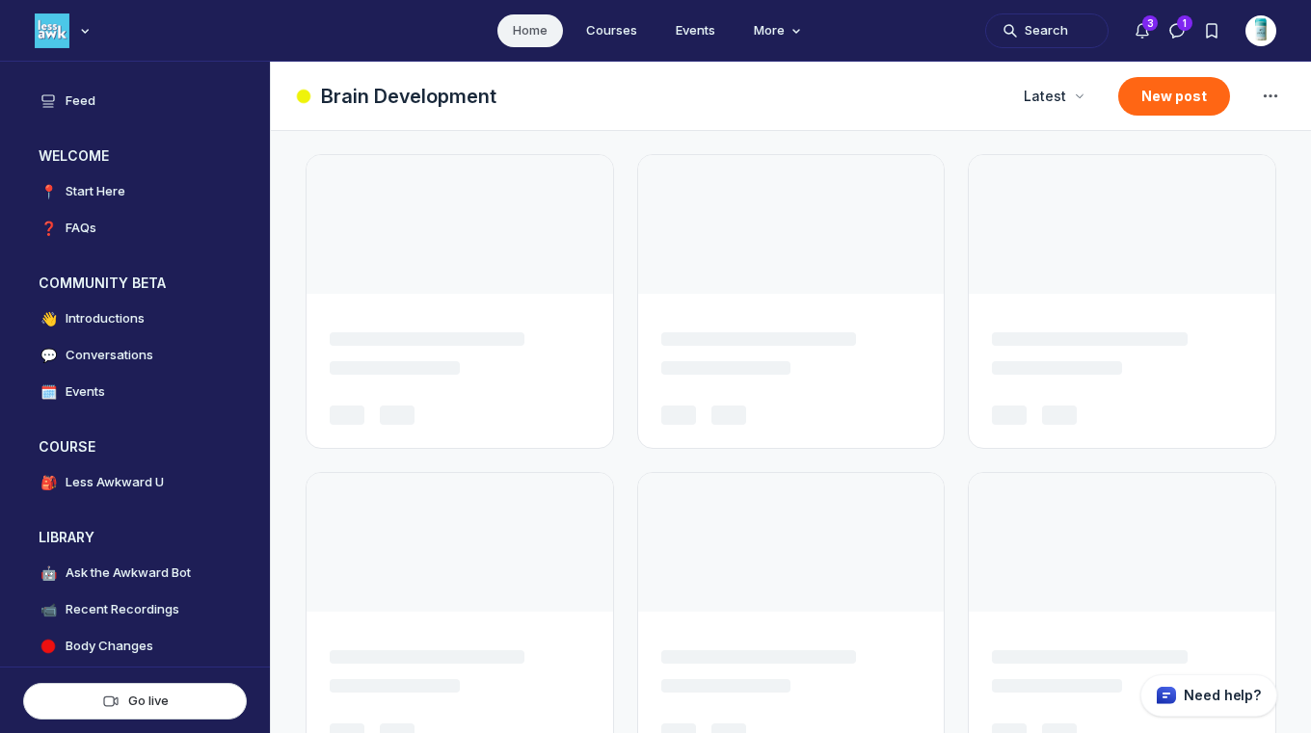
scroll to position [5159, 3691]
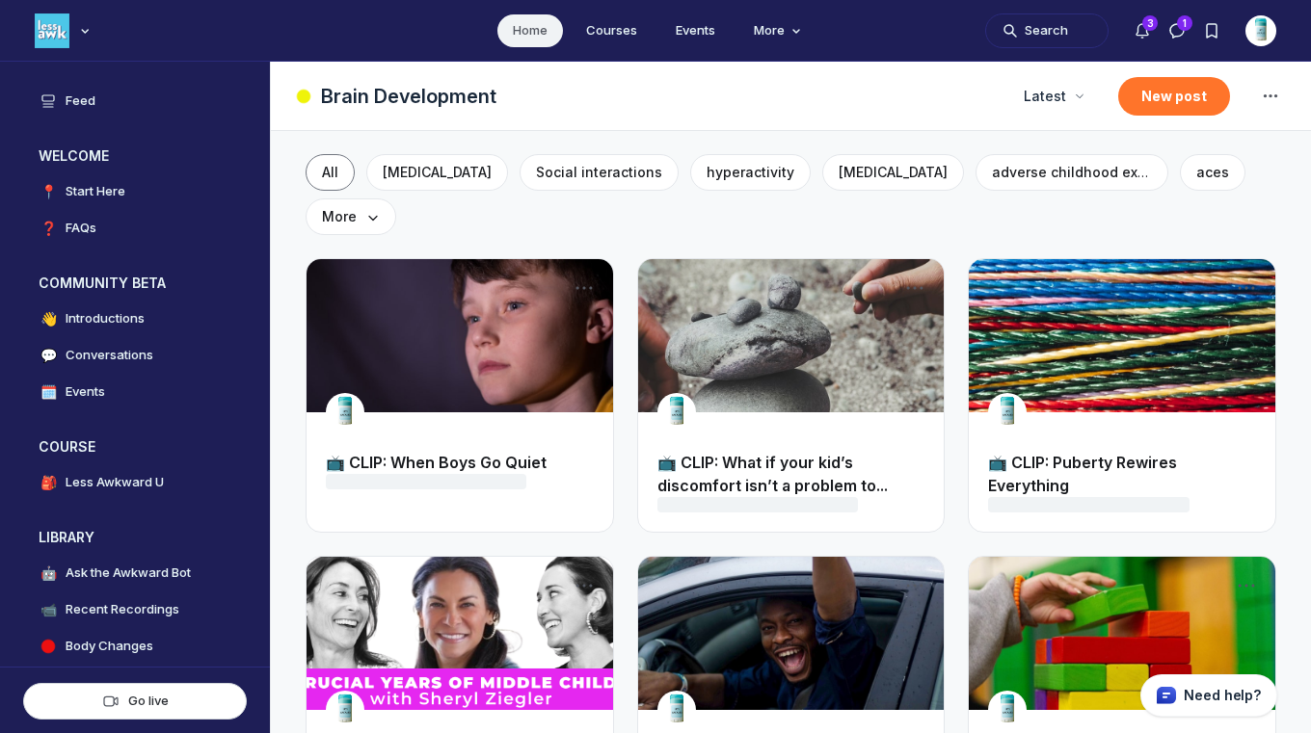
click at [1157, 97] on button "New post" at bounding box center [1174, 96] width 112 height 39
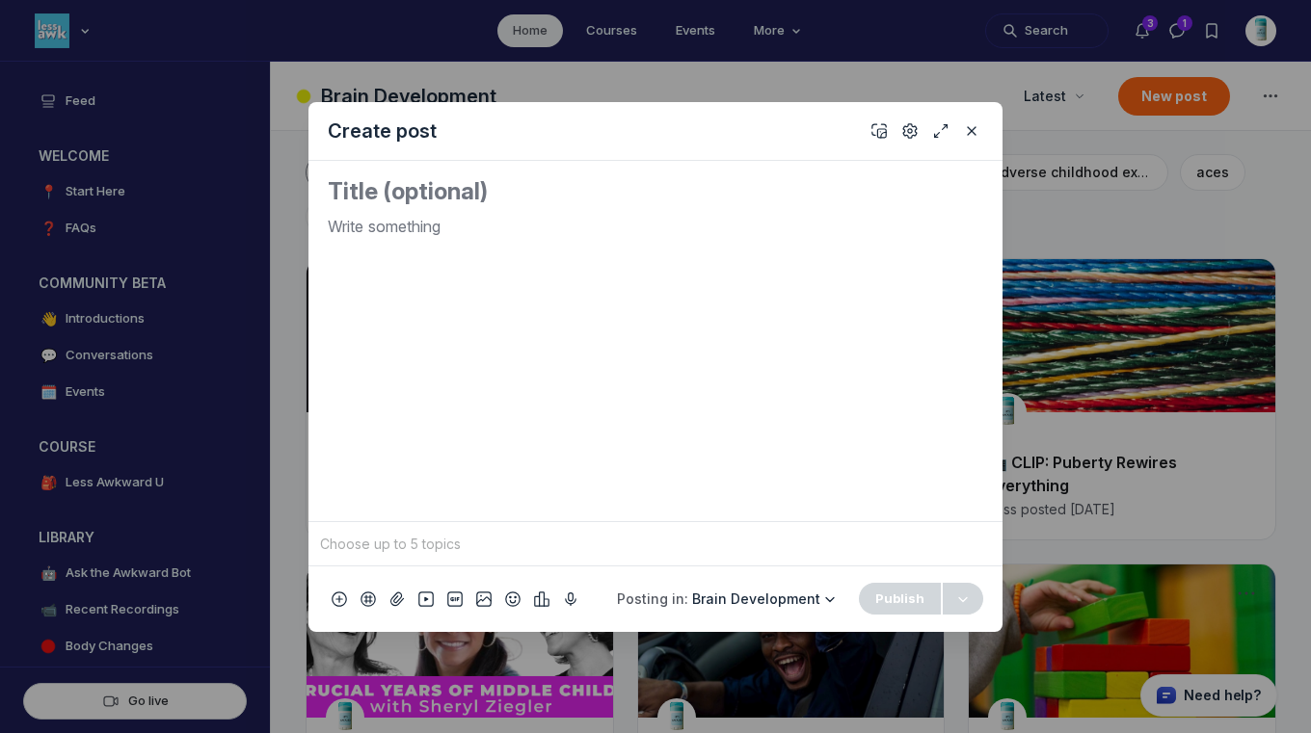
click at [718, 205] on textarea "Quick post modal" at bounding box center [655, 191] width 655 height 31
click at [510, 599] on use "Add emoji" at bounding box center [512, 598] width 13 height 13
type input "tv"
click at [525, 328] on span "📺" at bounding box center [534, 325] width 29 height 27
drag, startPoint x: 390, startPoint y: 226, endPoint x: 286, endPoint y: 209, distance: 105.5
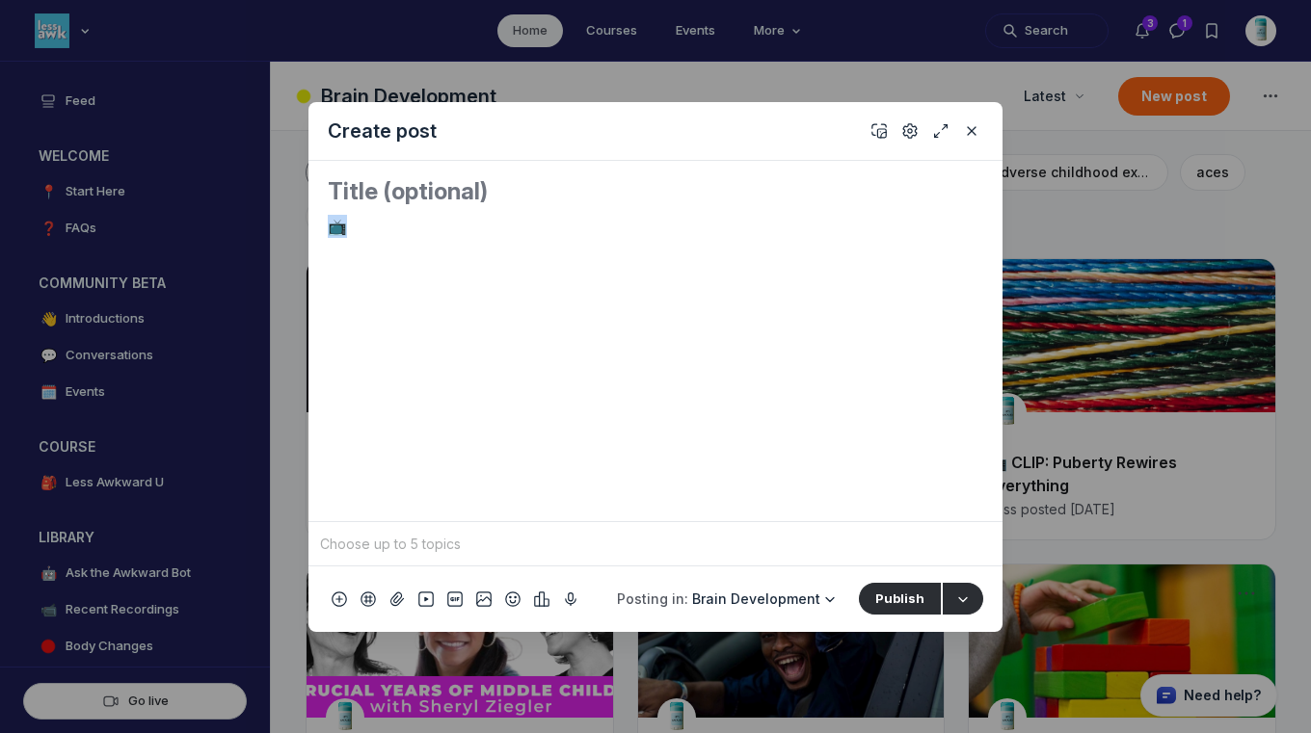
click at [286, 209] on div "Create post 📺 To pick up a draggable item, press the space bar. While dragging,…" at bounding box center [370, 366] width 740 height 733
copy p "📺"
click at [611, 191] on textarea "Quick post modal" at bounding box center [655, 191] width 655 height 31
paste textarea "📺"
click at [168, 190] on div "Quick post modal" at bounding box center [655, 366] width 1311 height 733
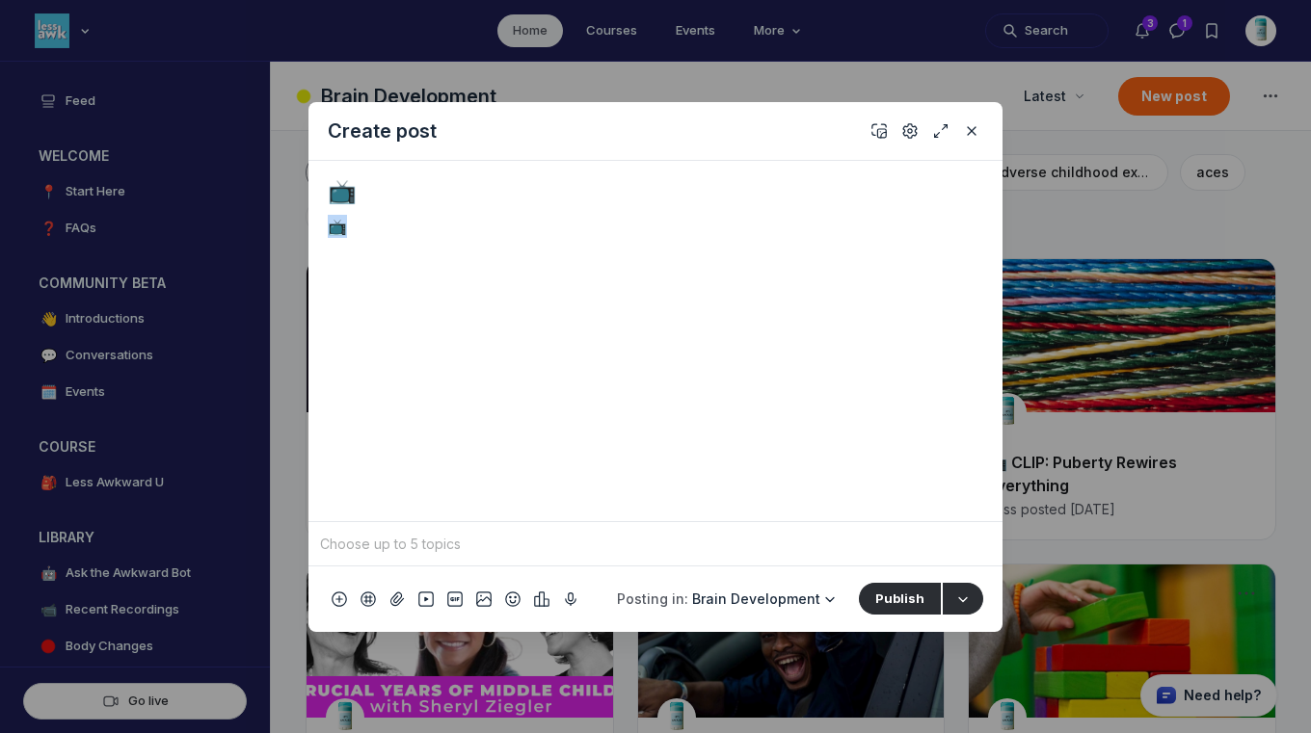
drag, startPoint x: 406, startPoint y: 230, endPoint x: 243, endPoint y: 216, distance: 163.5
click at [243, 216] on div "Create post 📺 📺 To pick up a draggable item, press the space bar. While draggin…" at bounding box center [370, 366] width 740 height 733
click at [373, 186] on textarea "📺" at bounding box center [655, 191] width 655 height 31
paste textarea "What if your kid’s discomfort isn’t a problem to fix…but a skill to build?"
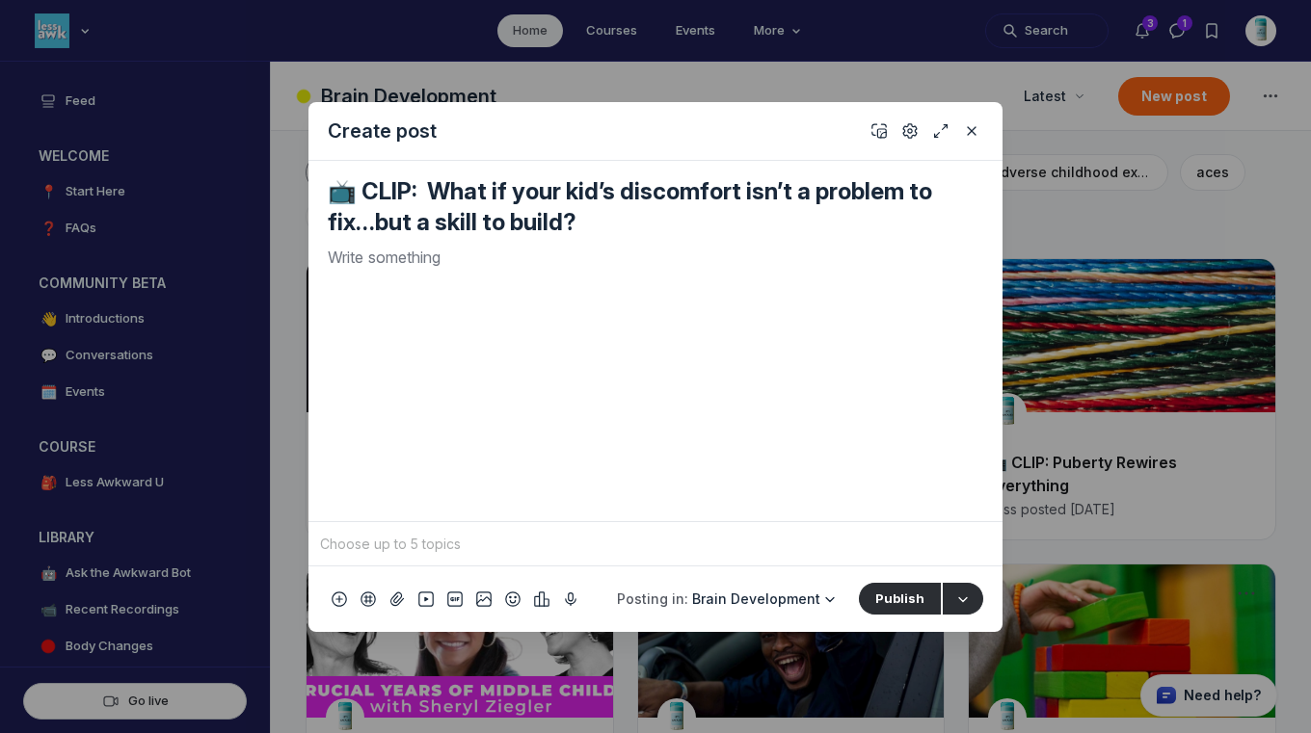
type textarea "📺 CLIP: What if your kid’s discomfort isn’t a problem to fix…but a skill to bui…"
click at [531, 274] on div "Quick post modal" at bounding box center [655, 376] width 655 height 260
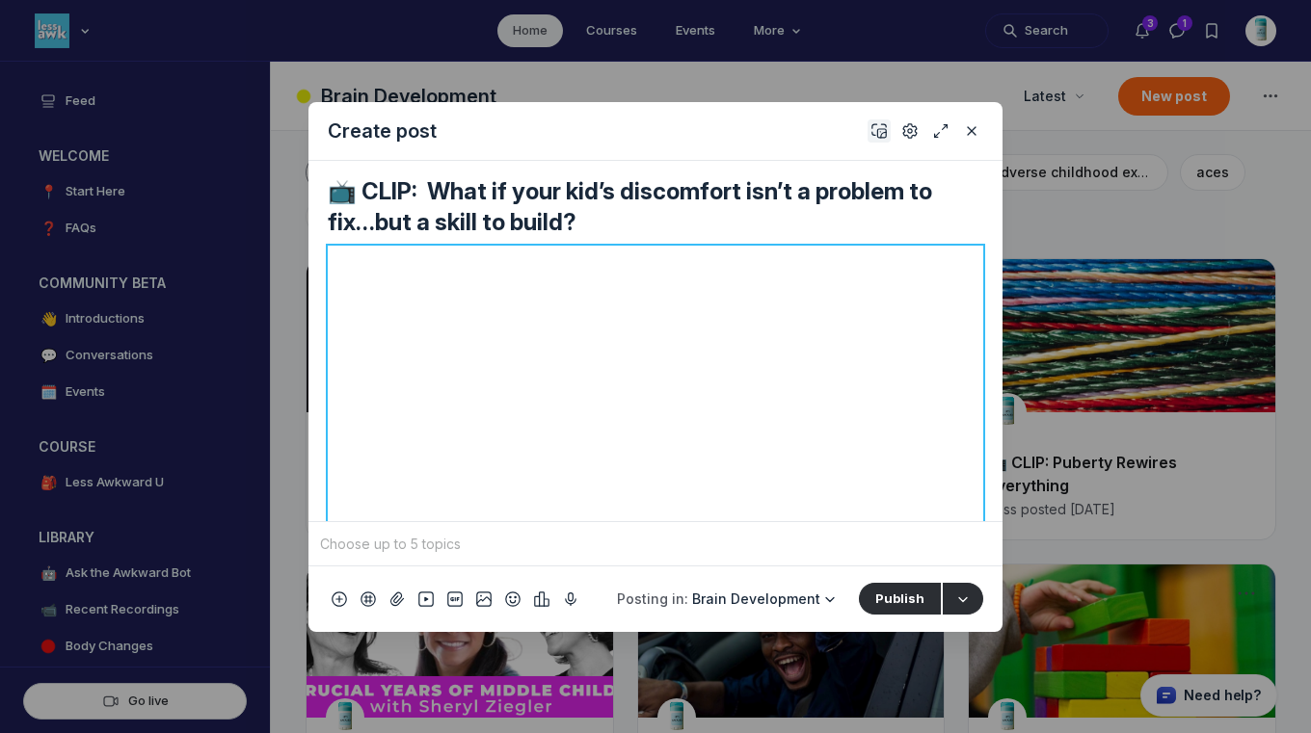
click at [874, 131] on icon "Add cover" at bounding box center [878, 130] width 15 height 19
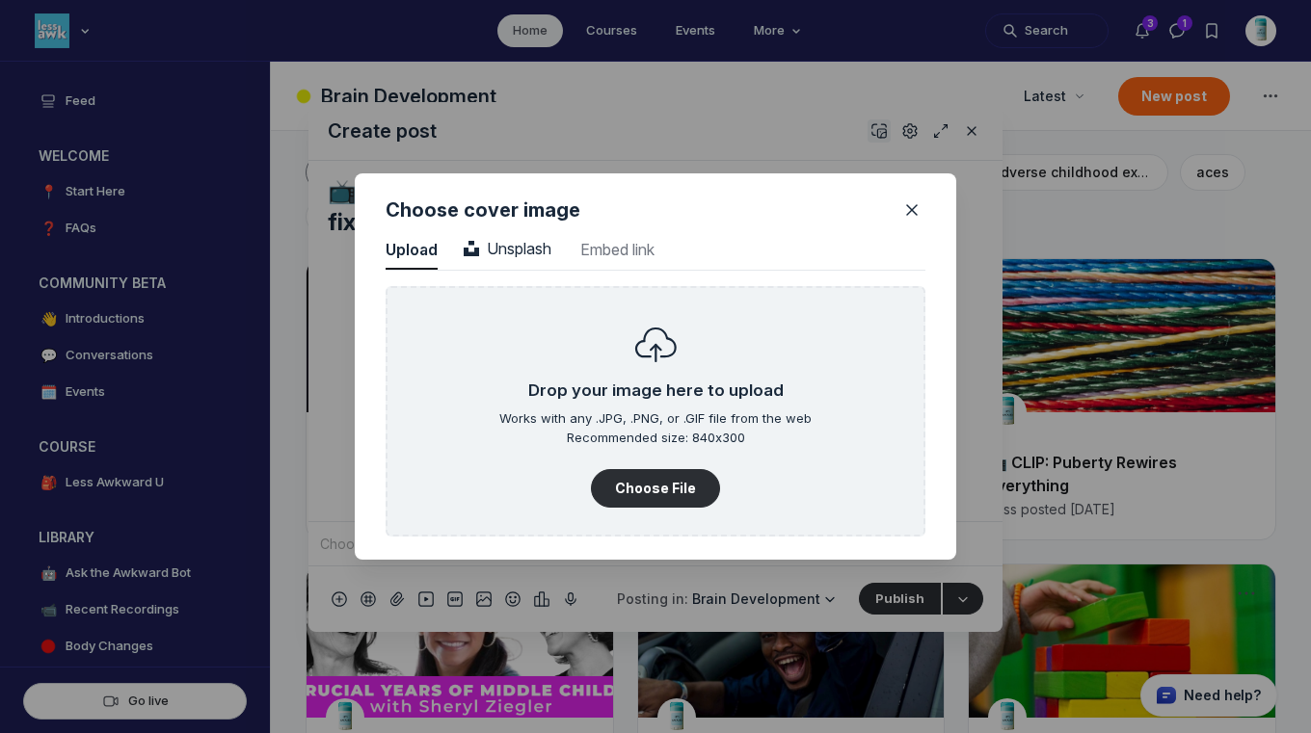
scroll to position [2604, 4906]
click at [535, 248] on span "Unsplash" at bounding box center [508, 248] width 88 height 19
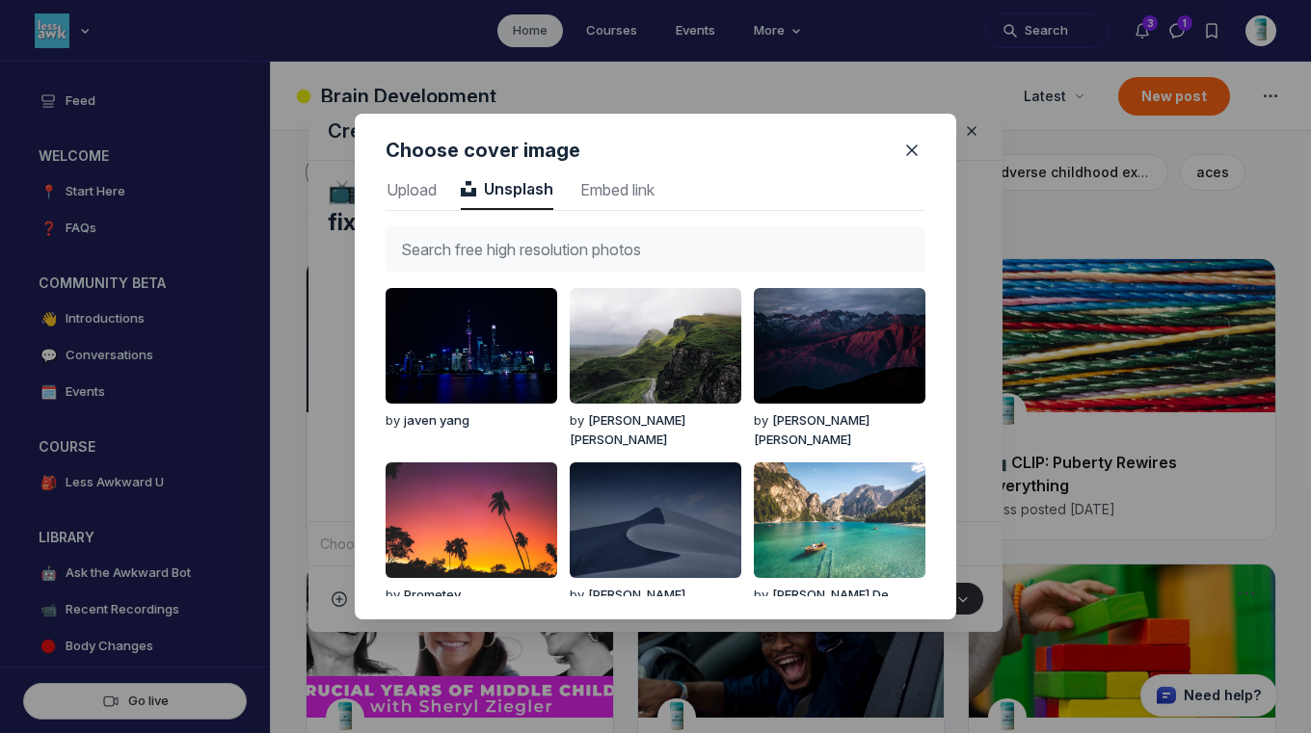
click at [539, 242] on input "text" at bounding box center [656, 249] width 540 height 46
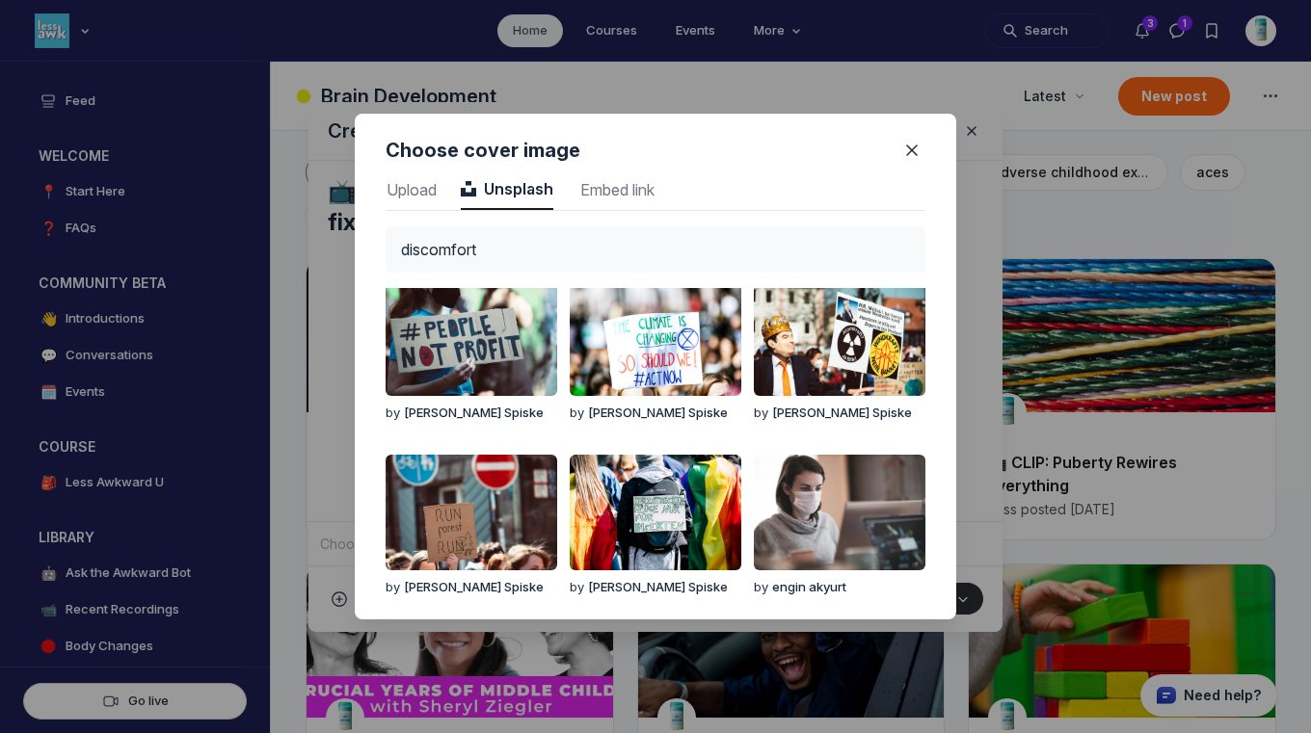
scroll to position [0, 0]
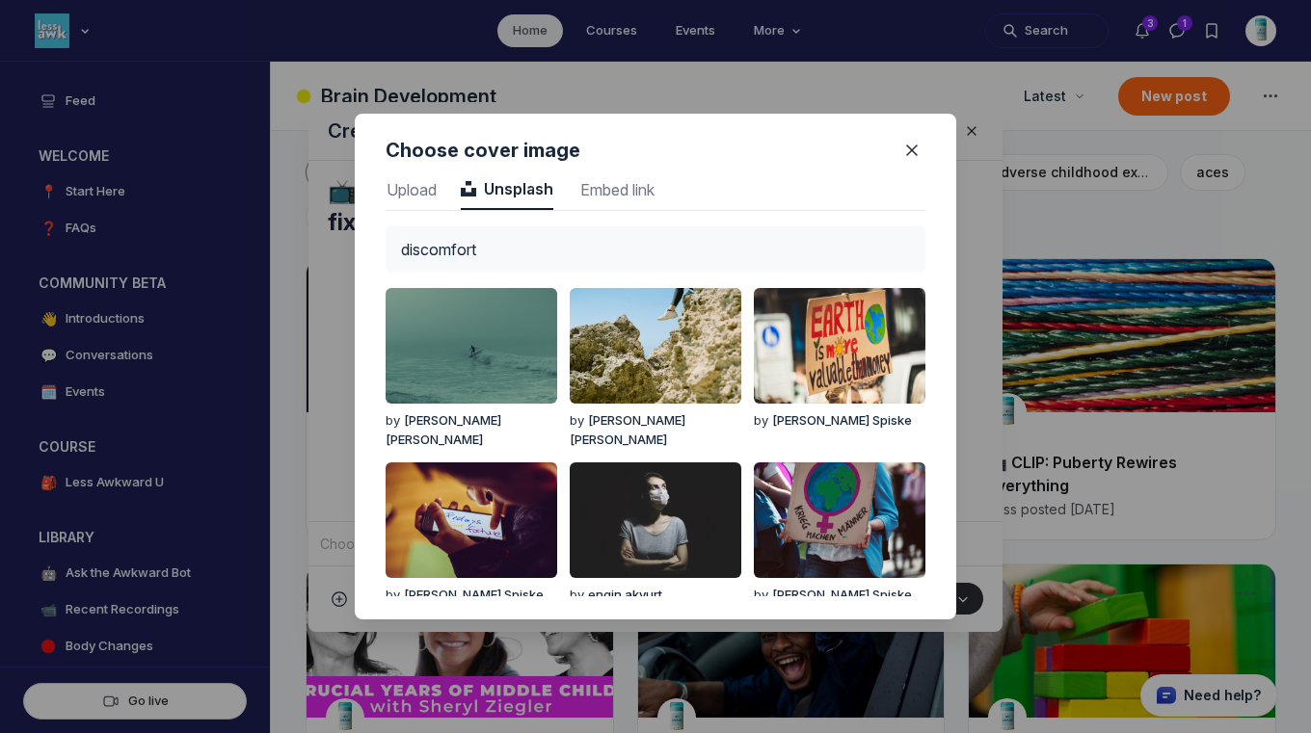
drag, startPoint x: 501, startPoint y: 242, endPoint x: 359, endPoint y: 218, distance: 144.7
click at [359, 218] on div "Upload Upload Unsplash Unsplash Embed link Embed link discomfort by [PERSON_NAM…" at bounding box center [655, 396] width 601 height 448
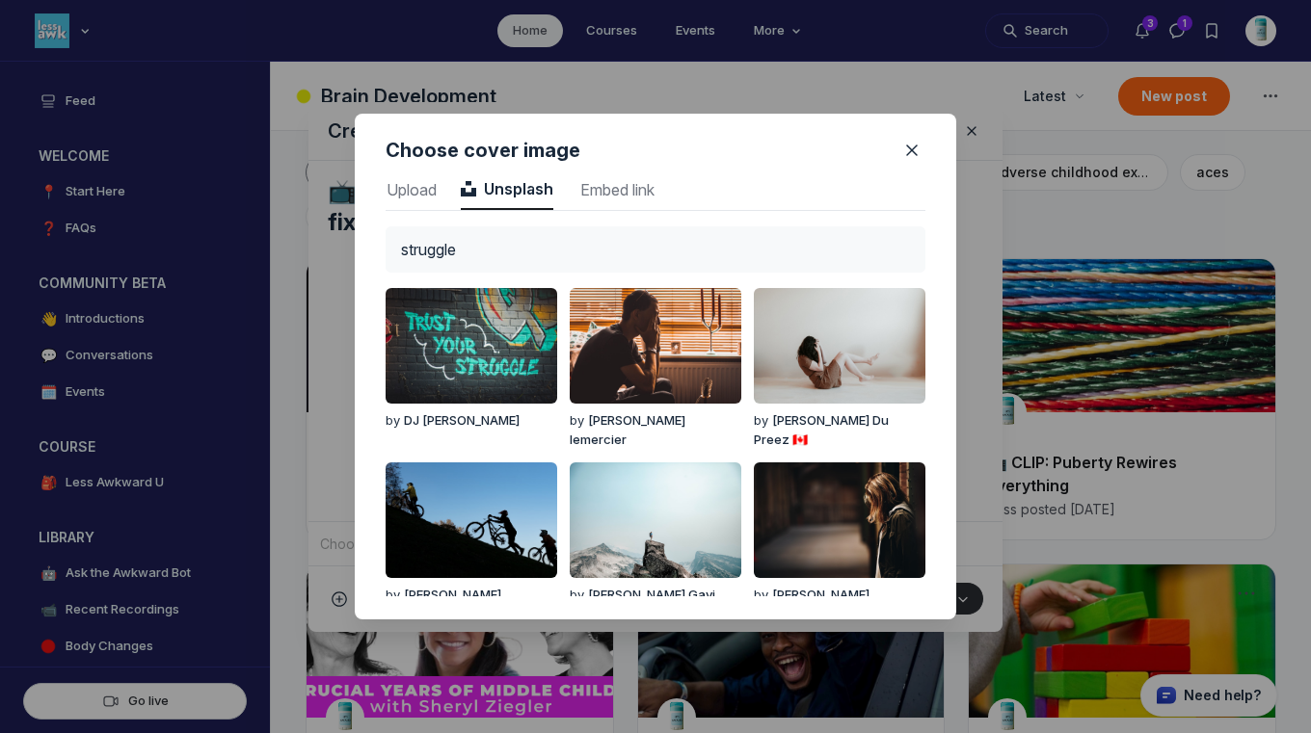
click at [533, 228] on input "struggle" at bounding box center [656, 249] width 540 height 46
click at [531, 259] on input "struggle" at bounding box center [656, 249] width 540 height 46
drag, startPoint x: 531, startPoint y: 259, endPoint x: 369, endPoint y: 244, distance: 162.7
click at [369, 244] on div "Upload Upload Unsplash Unsplash Embed link Embed link struggle by [PERSON_NAME]…" at bounding box center [655, 396] width 601 height 448
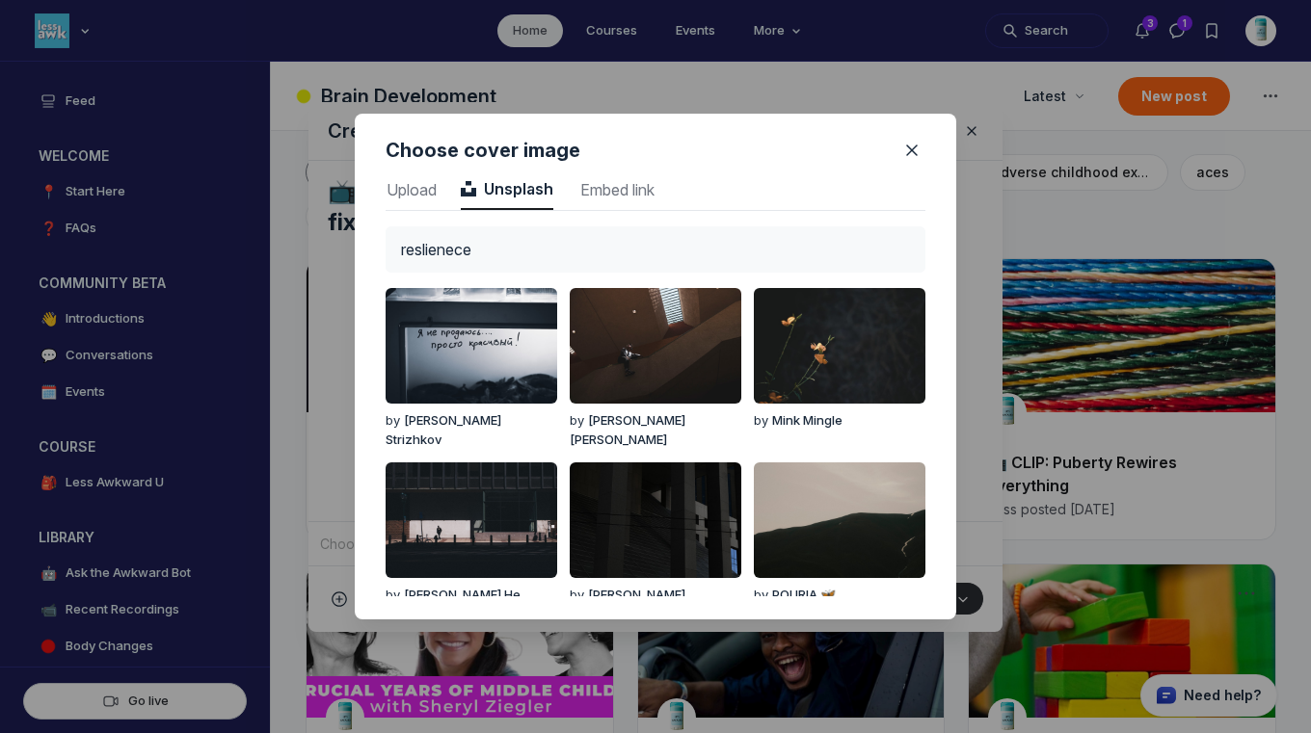
drag, startPoint x: 492, startPoint y: 254, endPoint x: 401, endPoint y: 239, distance: 91.9
click at [401, 239] on input "reslienece" at bounding box center [656, 249] width 540 height 46
click at [437, 250] on input "reslienece" at bounding box center [656, 249] width 540 height 46
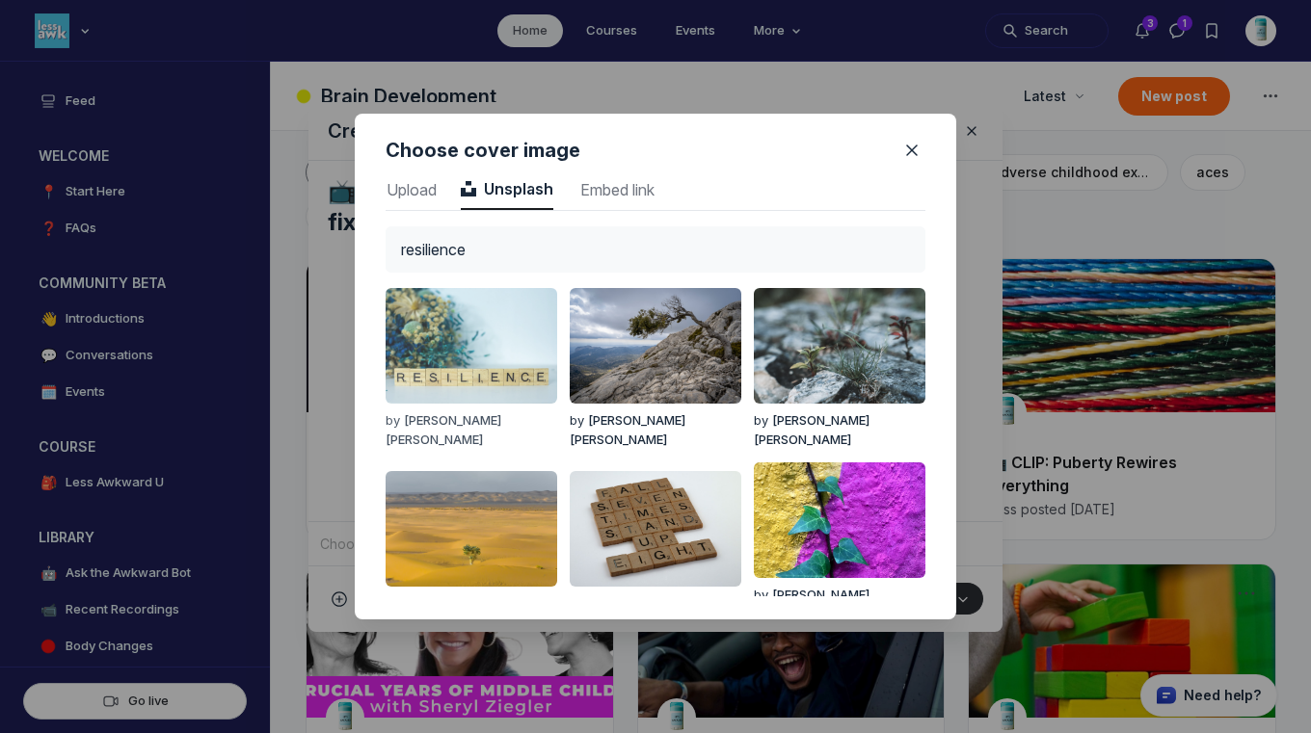
type input "resilience"
click at [431, 355] on img "button" at bounding box center [472, 346] width 172 height 116
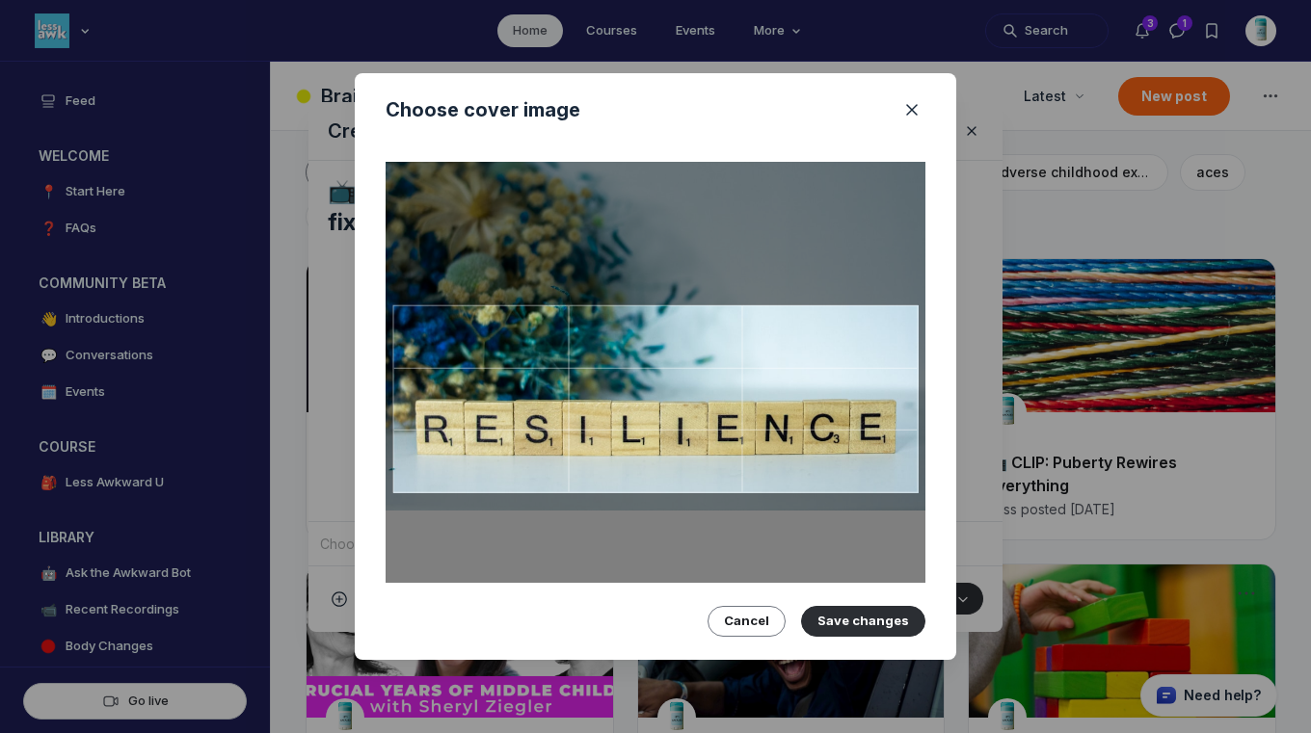
drag, startPoint x: 572, startPoint y: 494, endPoint x: 562, endPoint y: 426, distance: 69.1
click at [562, 426] on div at bounding box center [656, 399] width 540 height 474
click at [839, 607] on button "Save changes" at bounding box center [863, 621] width 124 height 31
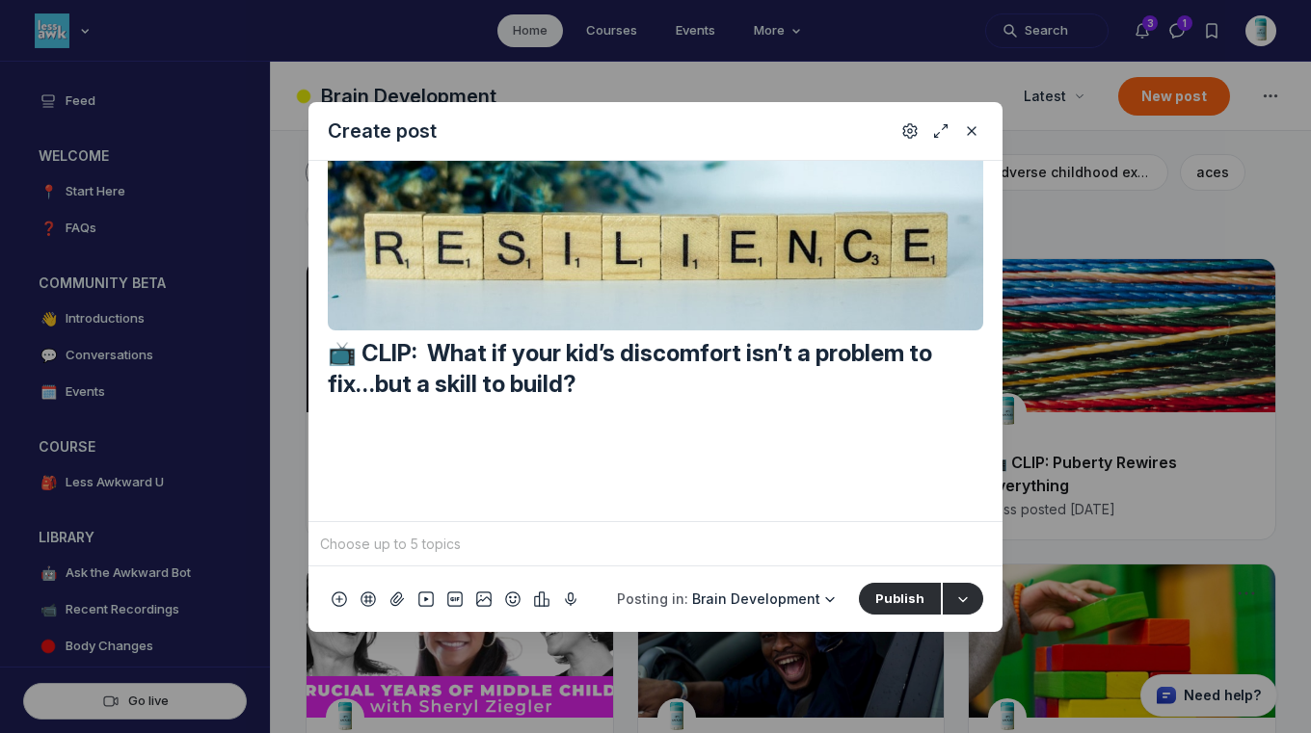
scroll to position [118, 0]
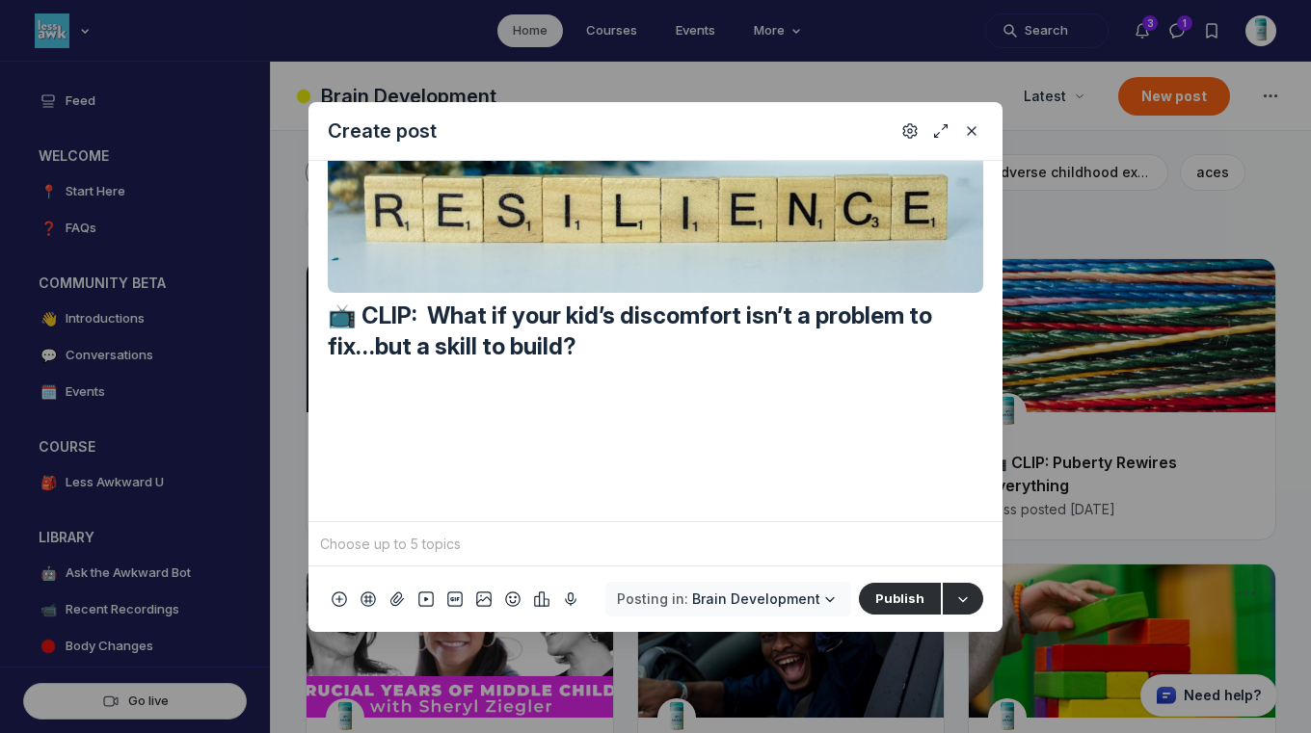
click at [754, 611] on button "Posting in: Brain Development" at bounding box center [728, 599] width 246 height 35
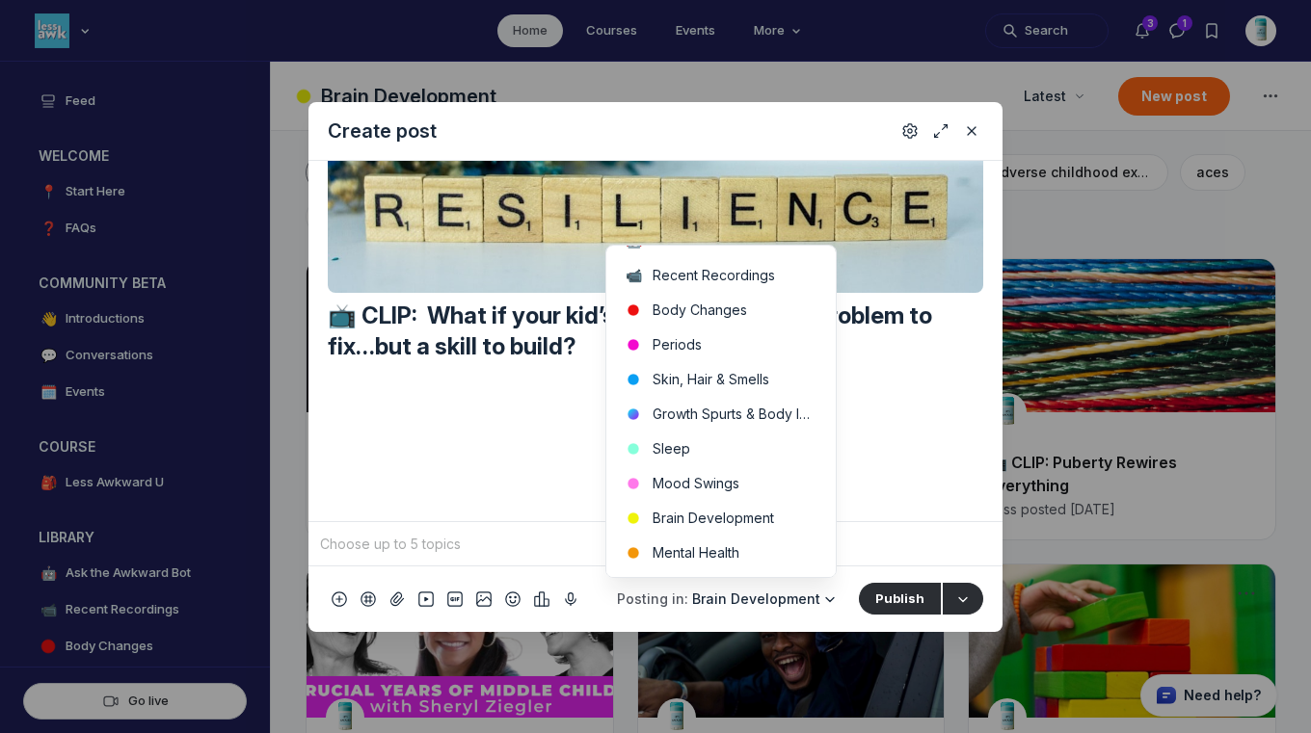
scroll to position [411, 0]
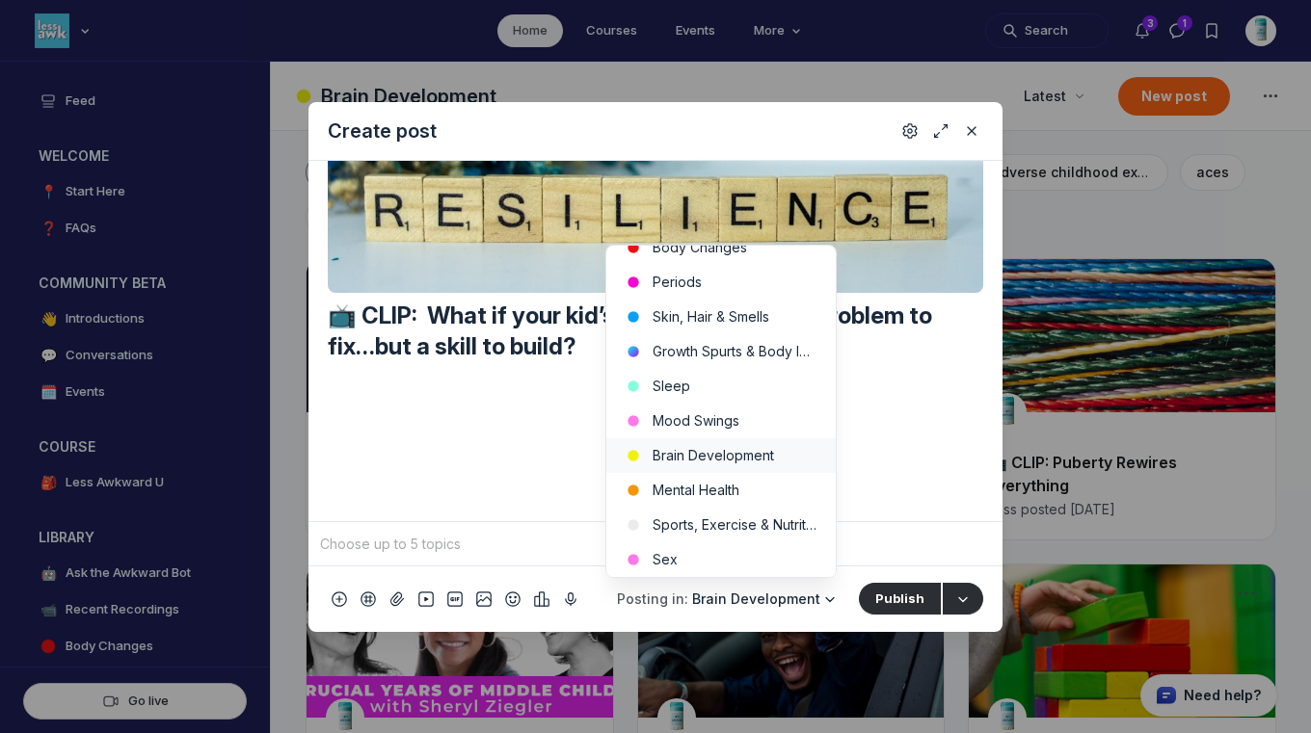
click at [792, 456] on button "Brain Development" at bounding box center [720, 456] width 229 height 35
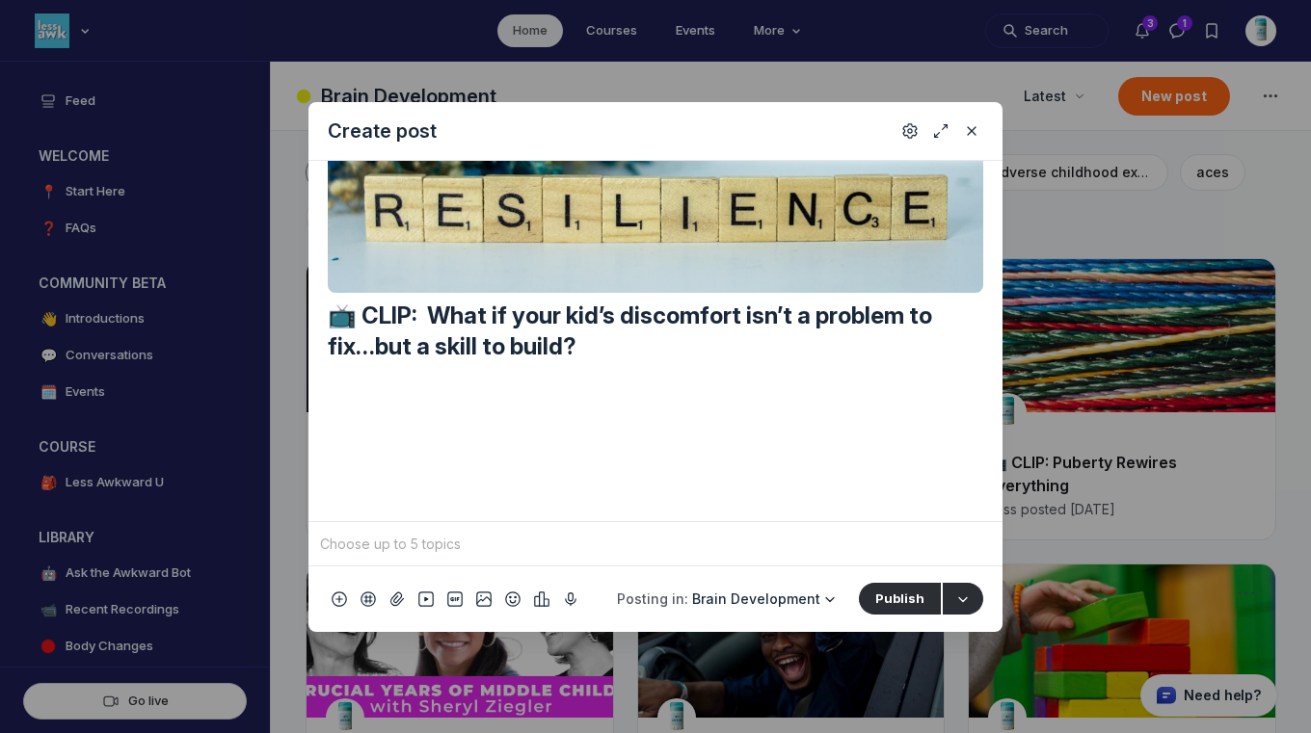
click at [672, 552] on input "Quick post modal" at bounding box center [655, 544] width 679 height 29
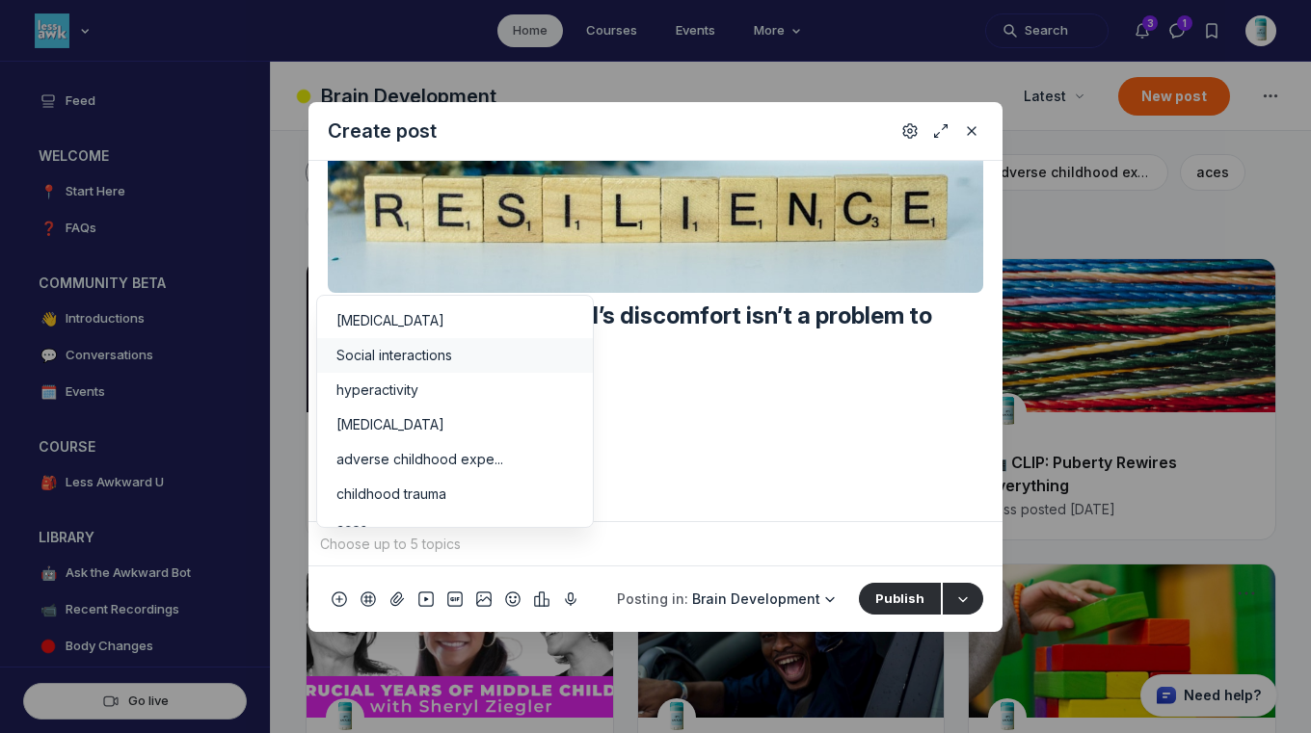
click at [378, 358] on span "Social interactions" at bounding box center [394, 355] width 116 height 19
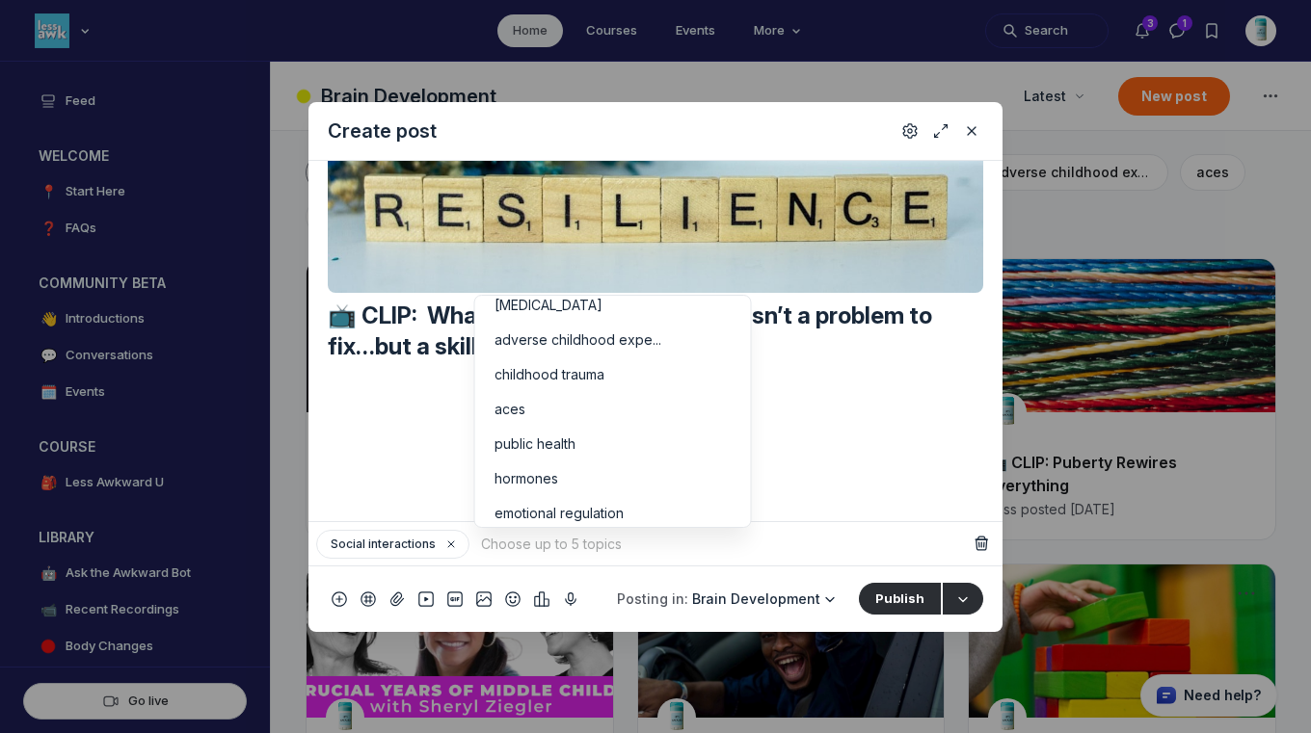
scroll to position [145, 0]
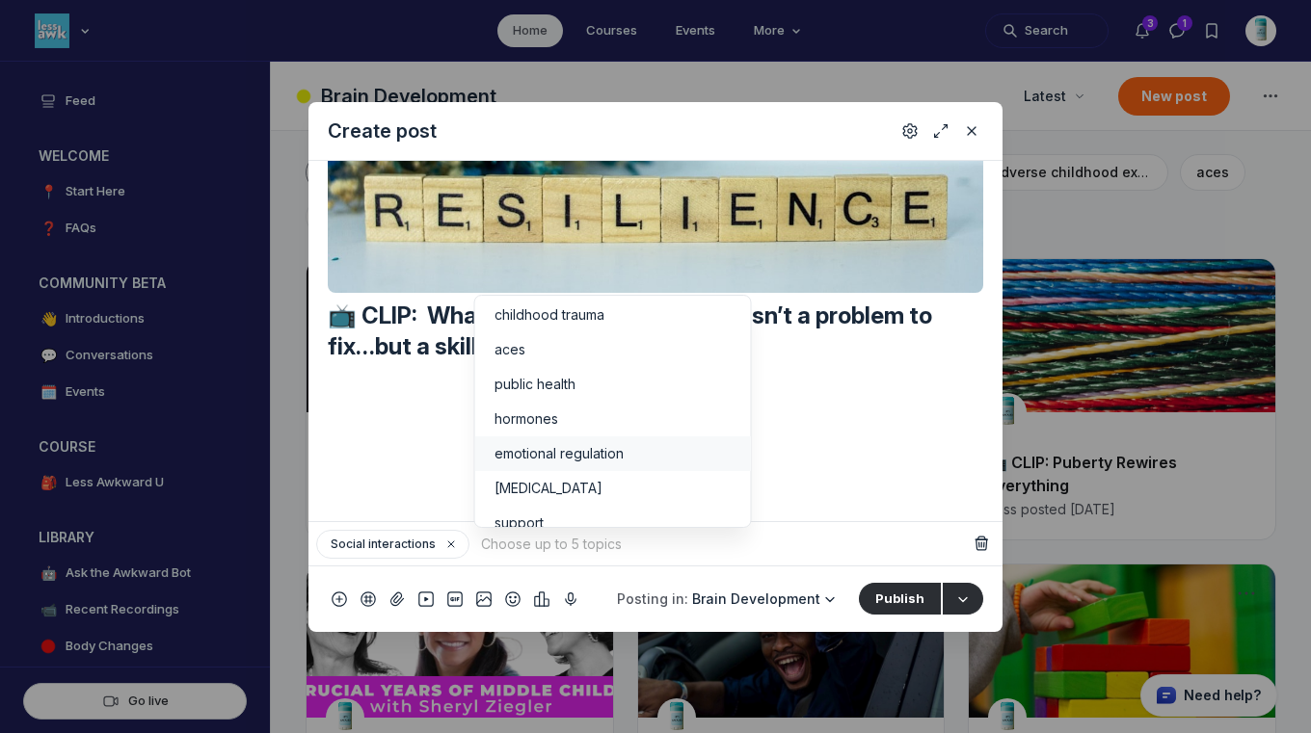
click at [696, 465] on li "emotional regulation" at bounding box center [613, 454] width 276 height 35
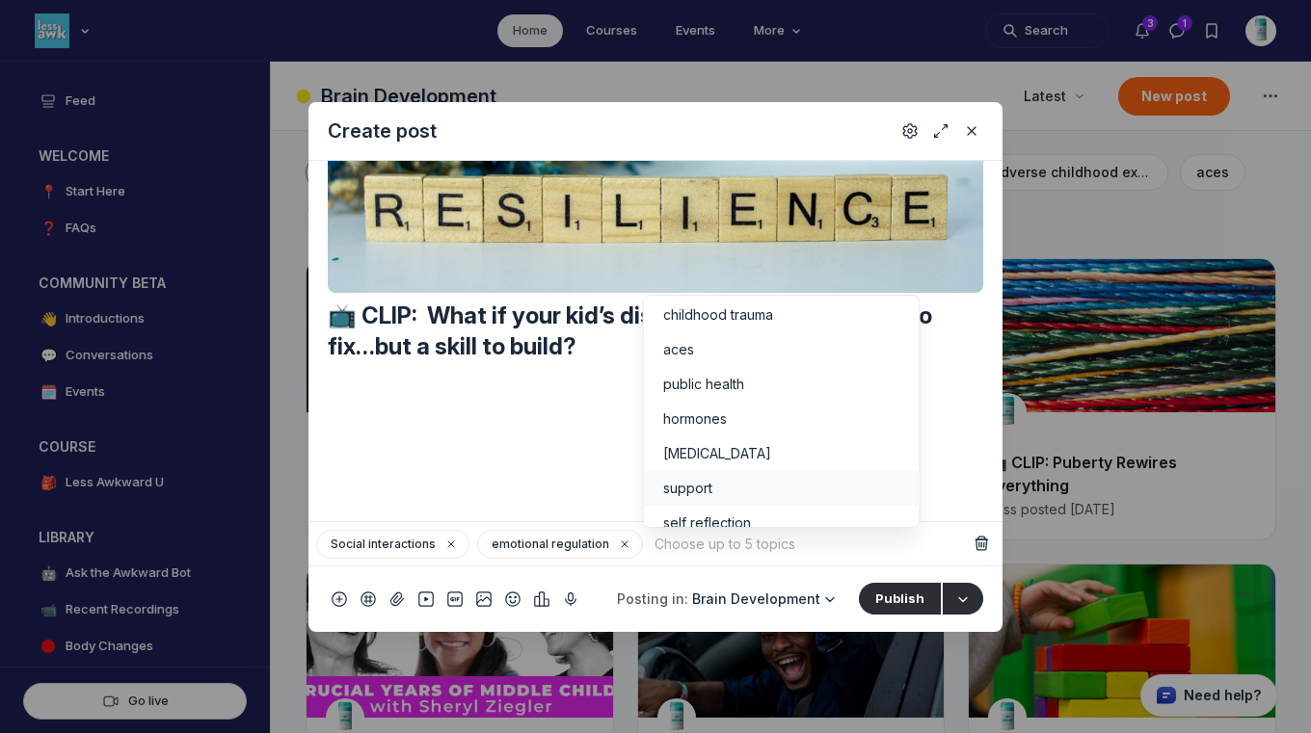
click at [808, 480] on div "support" at bounding box center [781, 488] width 237 height 19
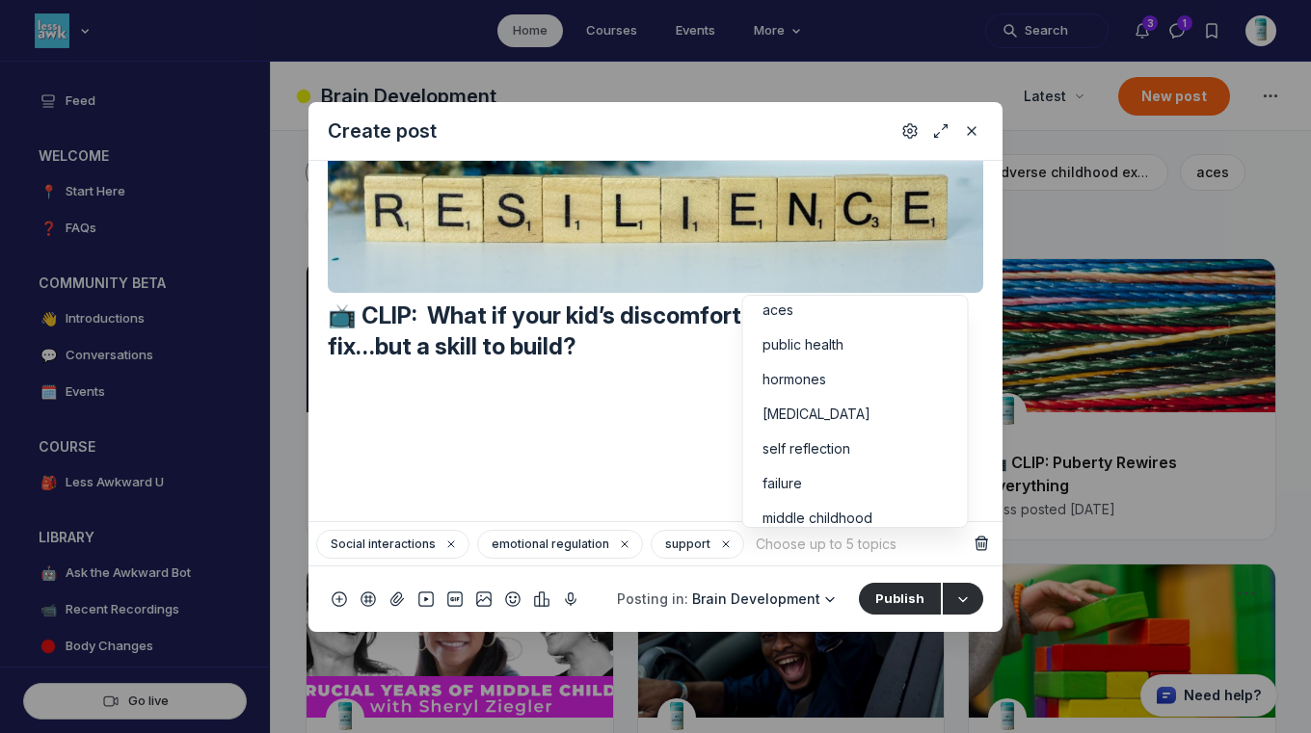
scroll to position [235, 0]
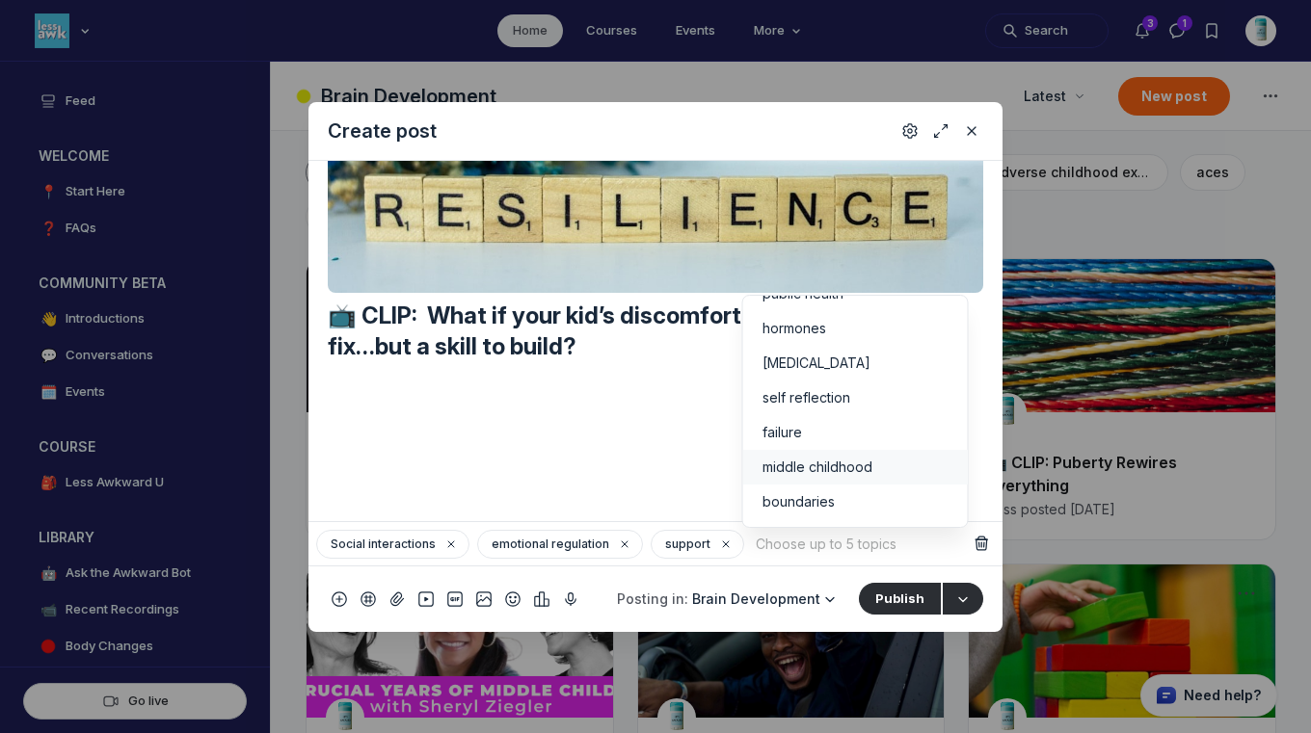
click at [896, 474] on div "middle childhood" at bounding box center [855, 467] width 186 height 19
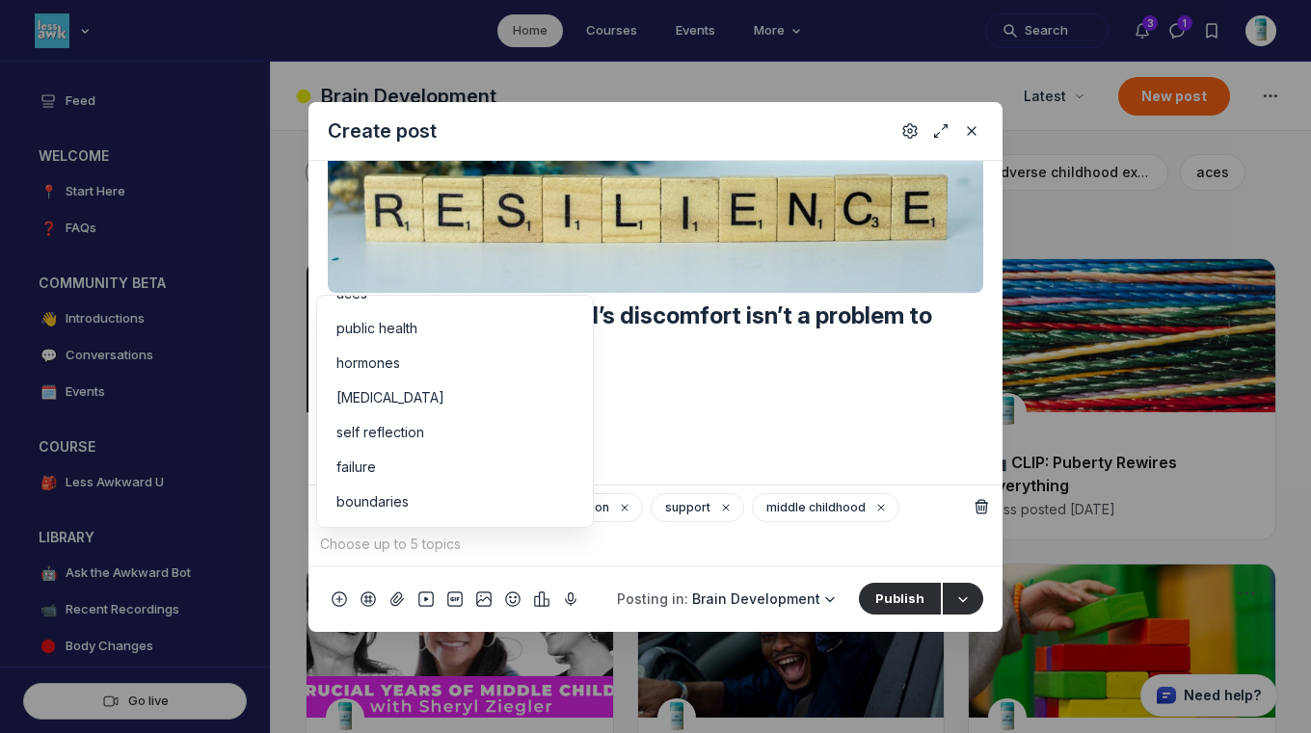
scroll to position [200, 0]
click at [897, 594] on button "Publish" at bounding box center [900, 598] width 82 height 31
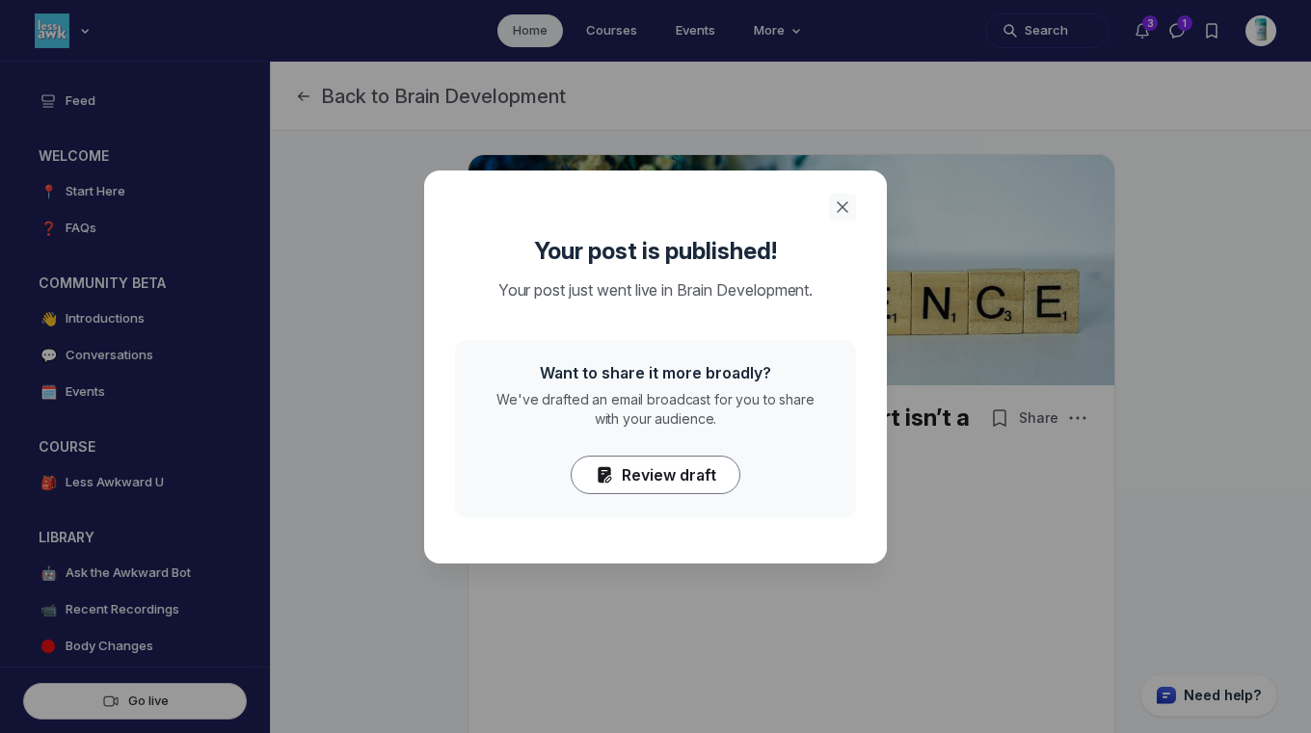
click at [838, 210] on use "Close" at bounding box center [843, 207] width 10 height 10
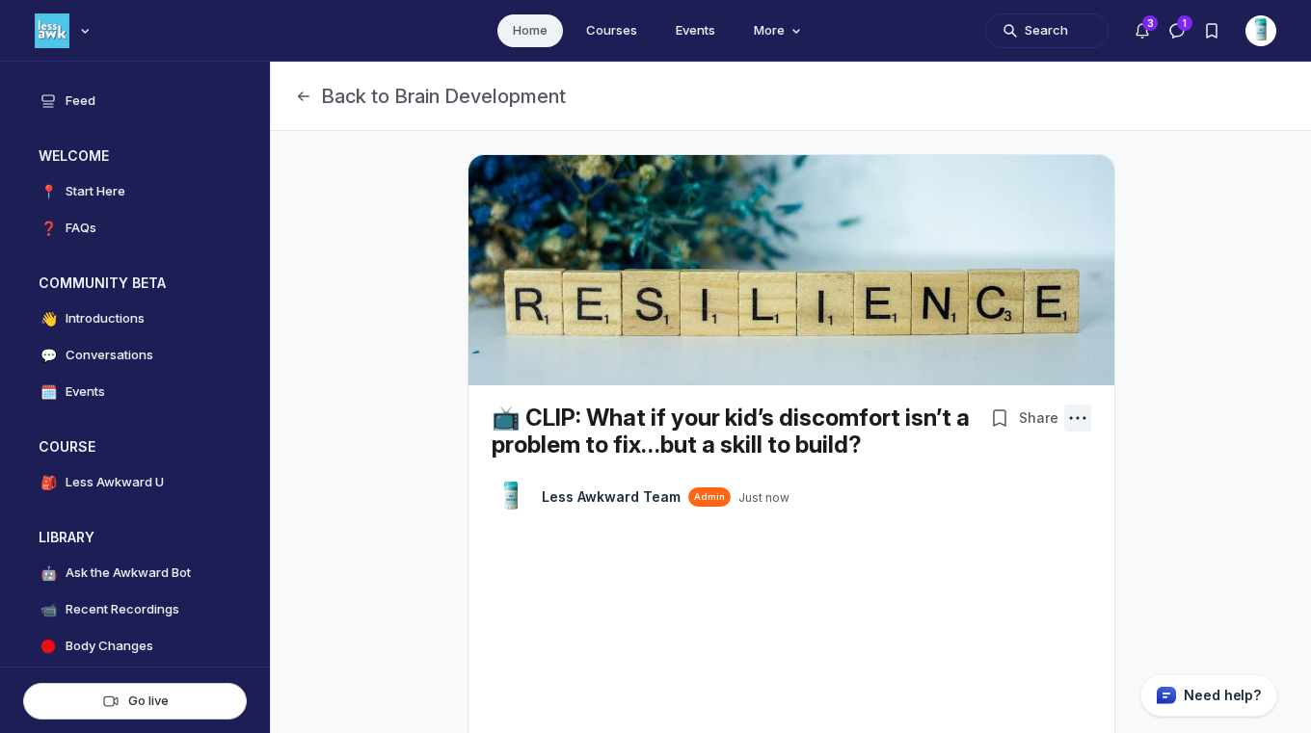
click at [1068, 417] on icon "Post actions" at bounding box center [1077, 418] width 19 height 19
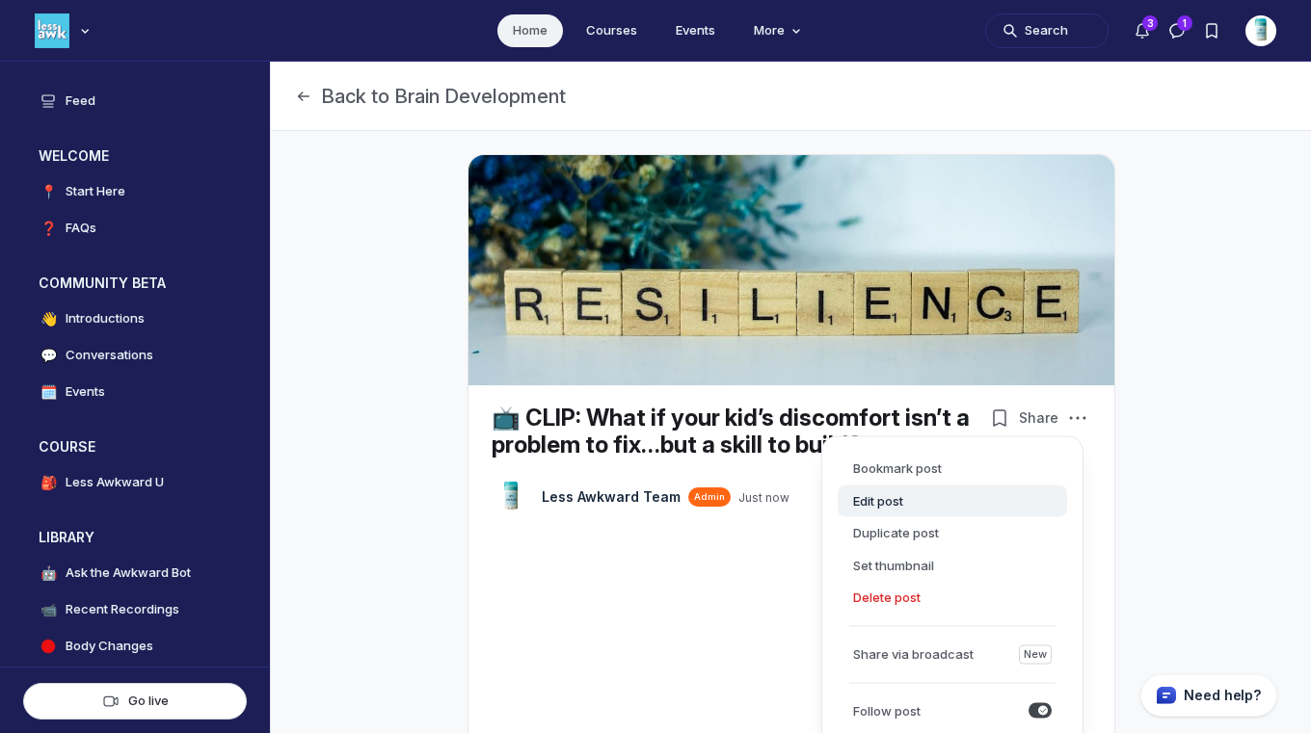
click at [888, 496] on button "Edit post" at bounding box center [952, 501] width 229 height 33
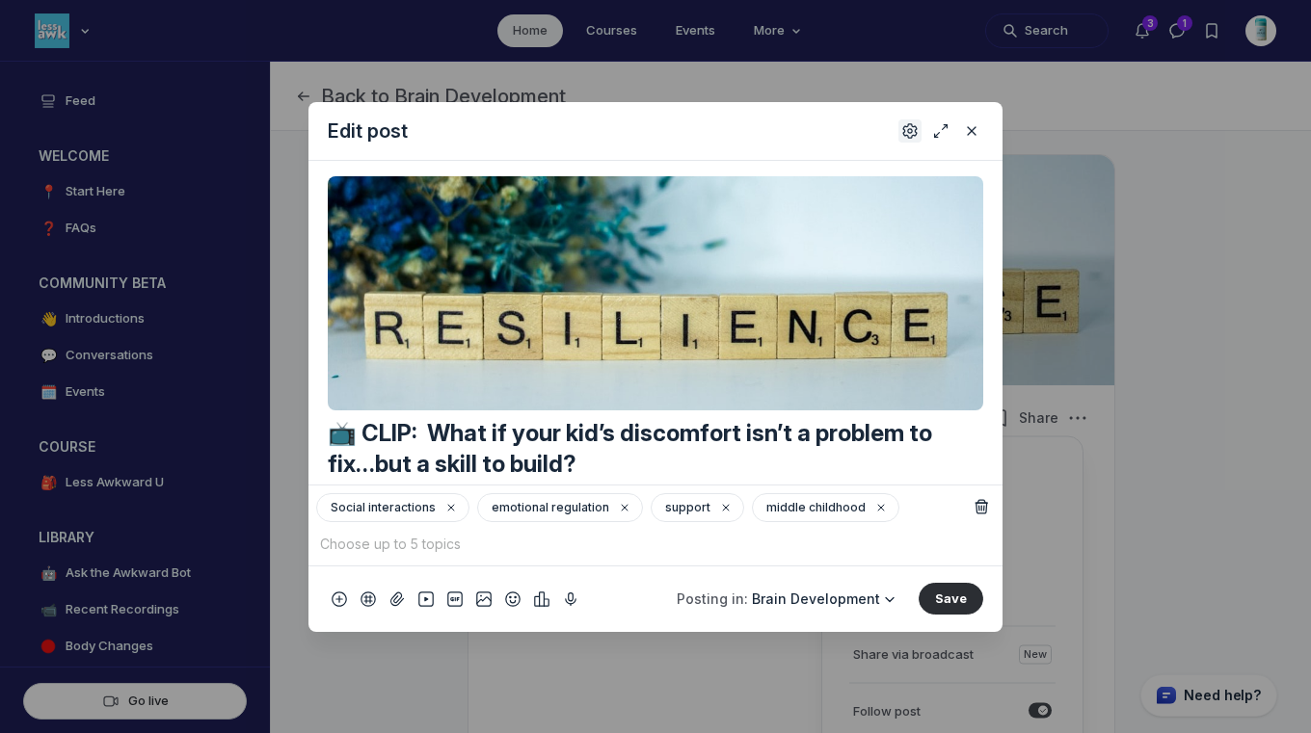
click at [904, 131] on use "Settings" at bounding box center [909, 129] width 13 height 13
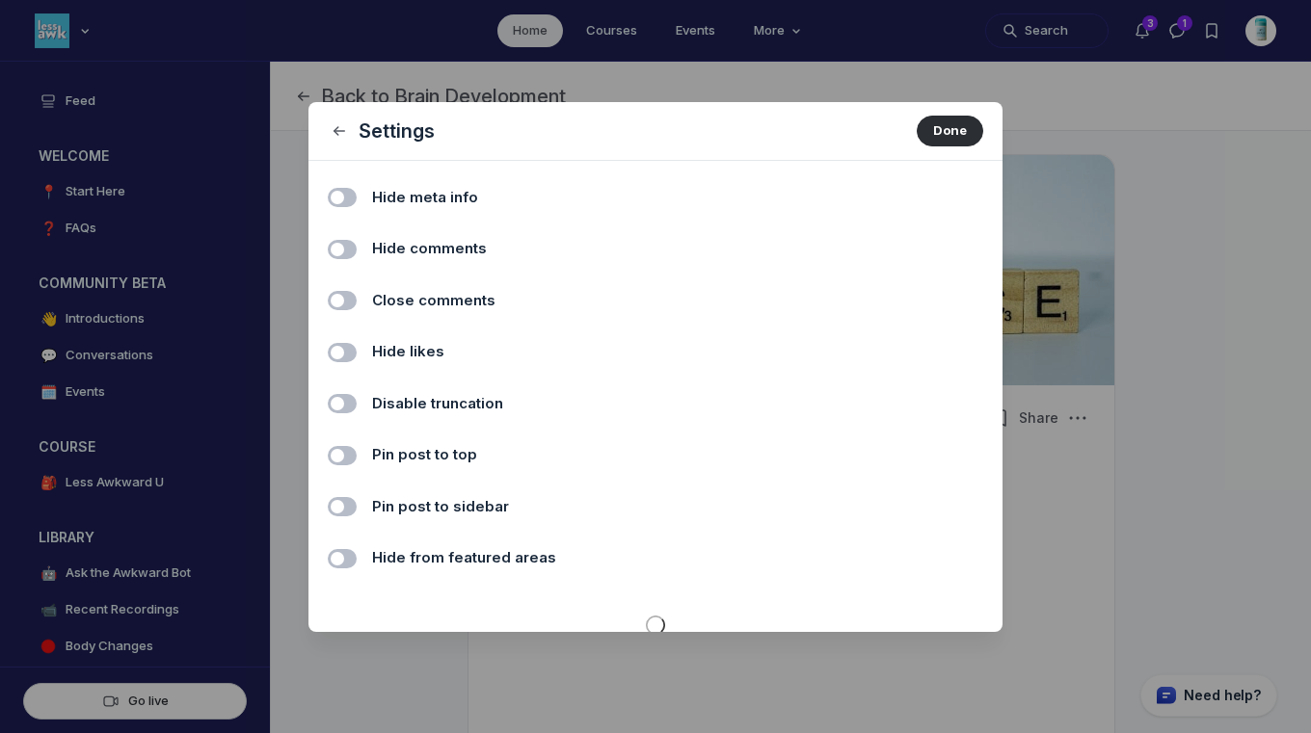
click at [387, 248] on span "Hide comments" at bounding box center [429, 249] width 115 height 22
click at [0, 0] on input "Hide comments" at bounding box center [0, 0] width 0 height 0
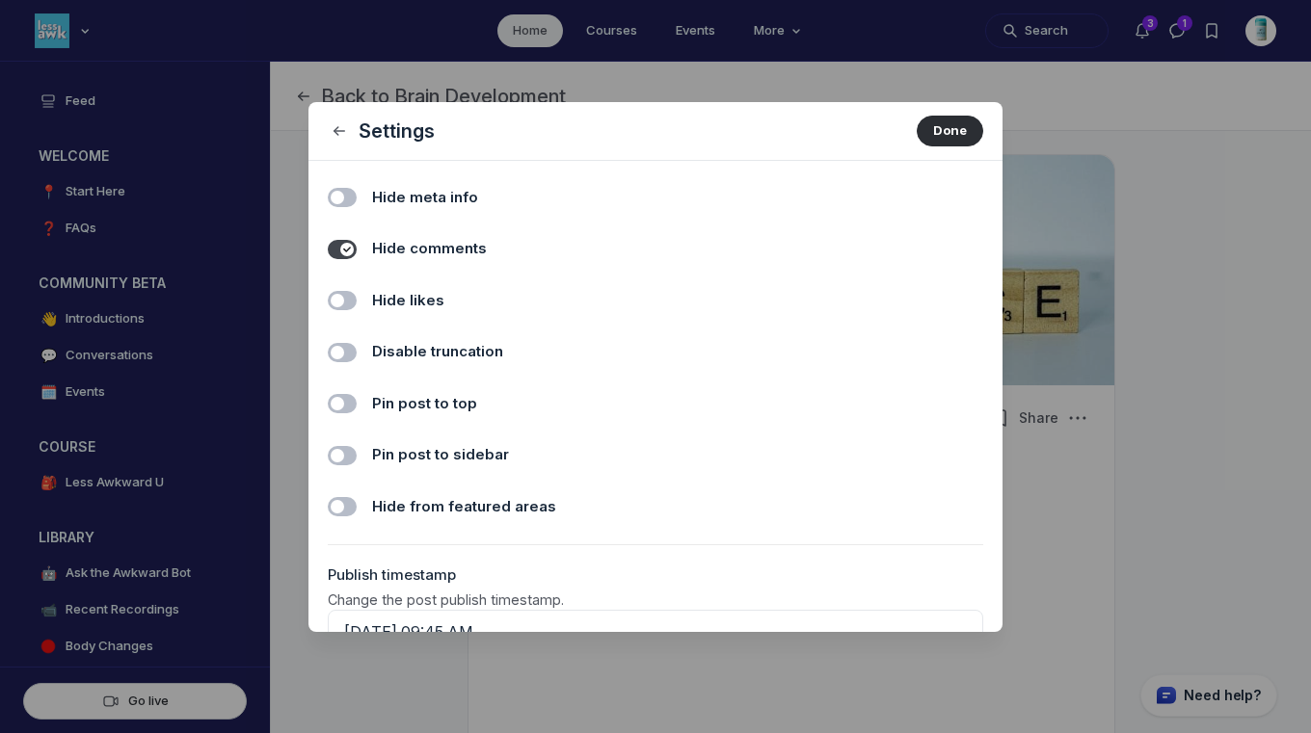
click at [394, 299] on span "Hide likes" at bounding box center [408, 301] width 72 height 22
click at [0, 0] on input "Hide likes" at bounding box center [0, 0] width 0 height 0
click at [942, 130] on button "Done" at bounding box center [950, 131] width 67 height 31
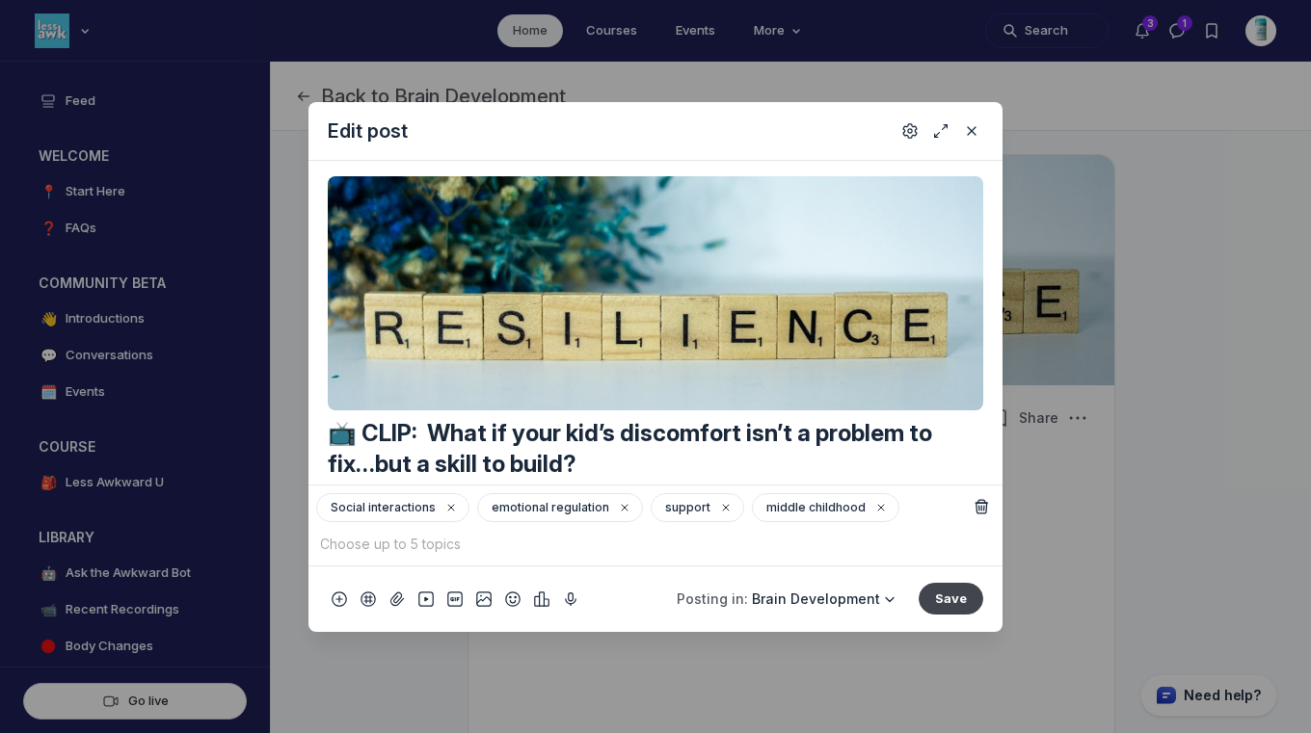
click at [960, 603] on button "Save" at bounding box center [950, 598] width 65 height 31
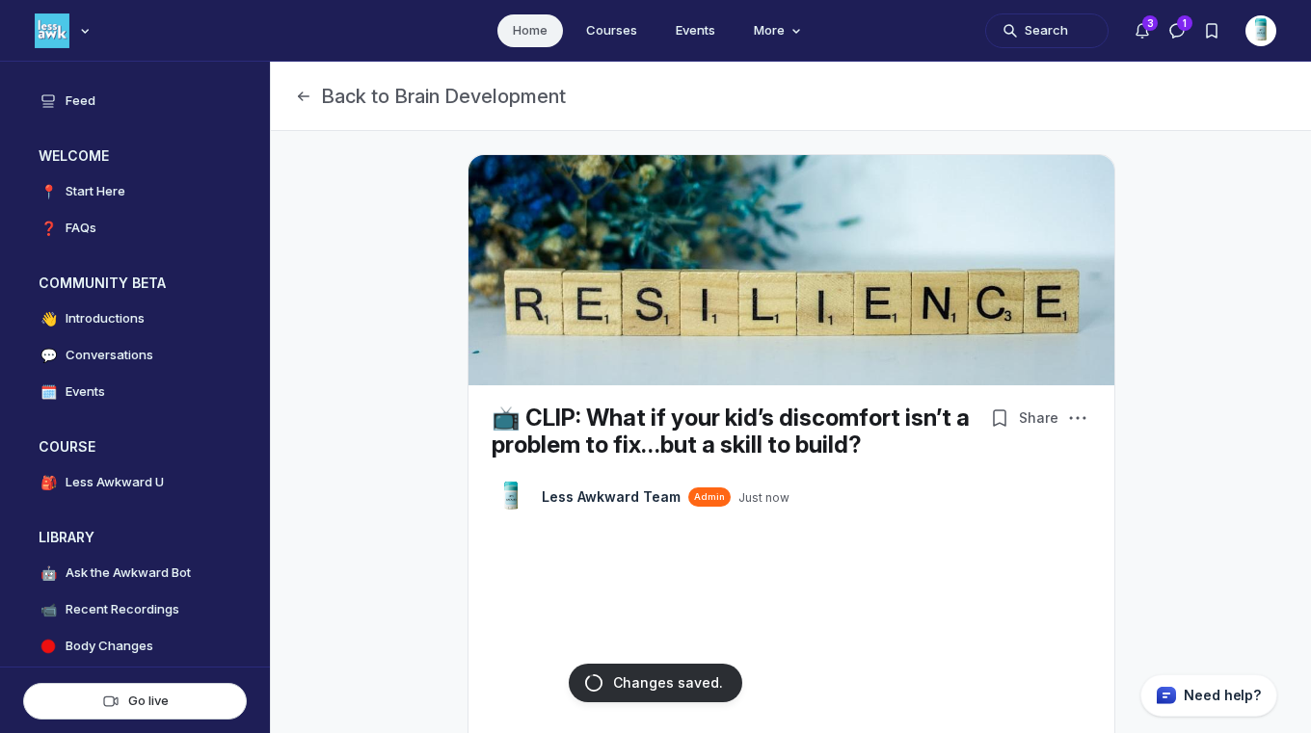
click at [534, 34] on link "Home" at bounding box center [530, 30] width 66 height 33
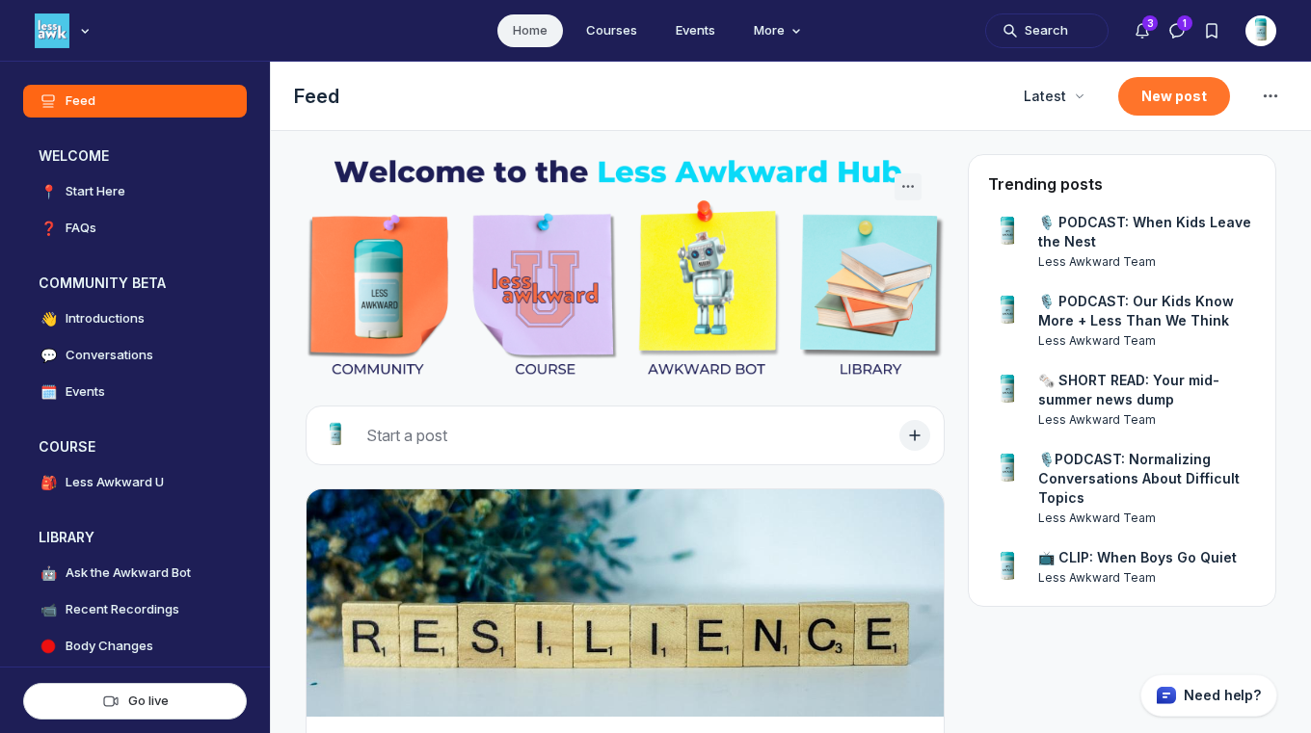
click at [1160, 96] on button "New post" at bounding box center [1174, 96] width 112 height 39
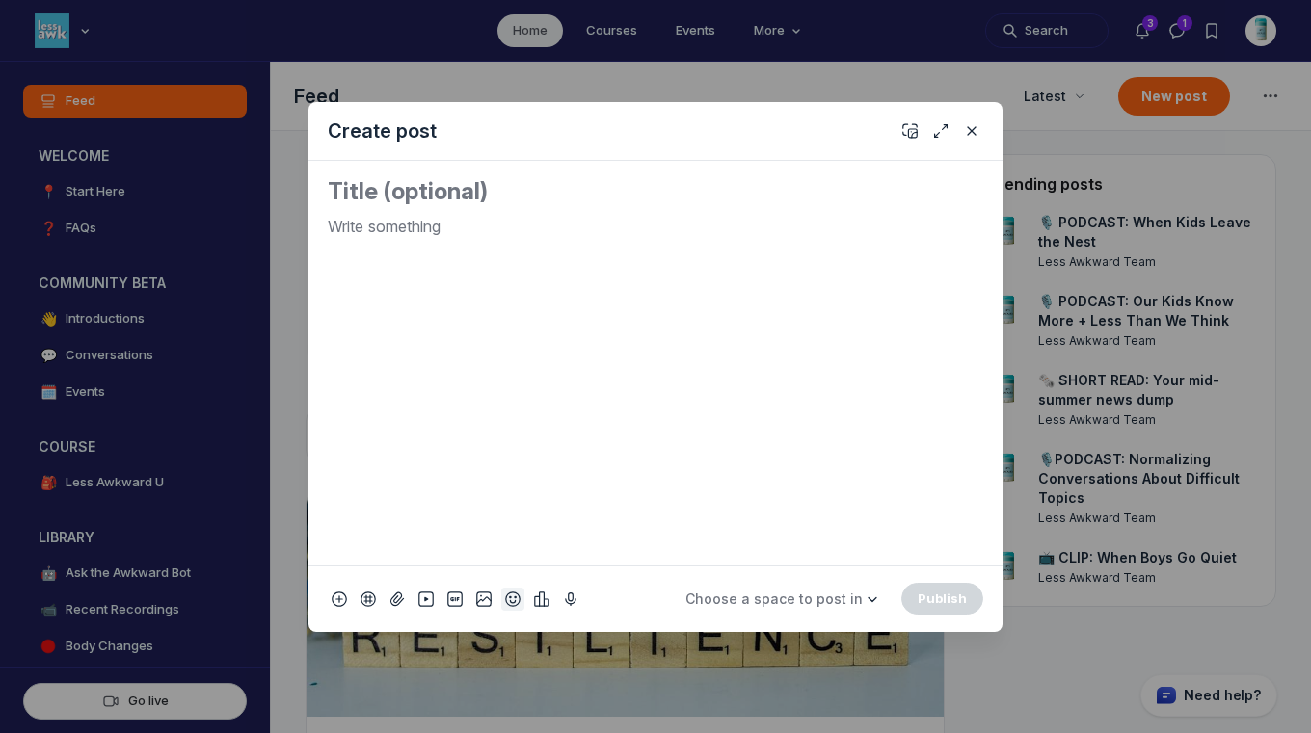
click at [506, 605] on icon "Add emoji" at bounding box center [512, 599] width 15 height 19
type input "tv"
click at [532, 323] on span "📺" at bounding box center [534, 325] width 29 height 27
drag, startPoint x: 382, startPoint y: 232, endPoint x: 281, endPoint y: 228, distance: 100.3
click at [281, 228] on div "Create post 📺 Choose a space to post in WELCOME 📍 Start Here ❓ FAQs COMMUNITY B…" at bounding box center [370, 366] width 740 height 733
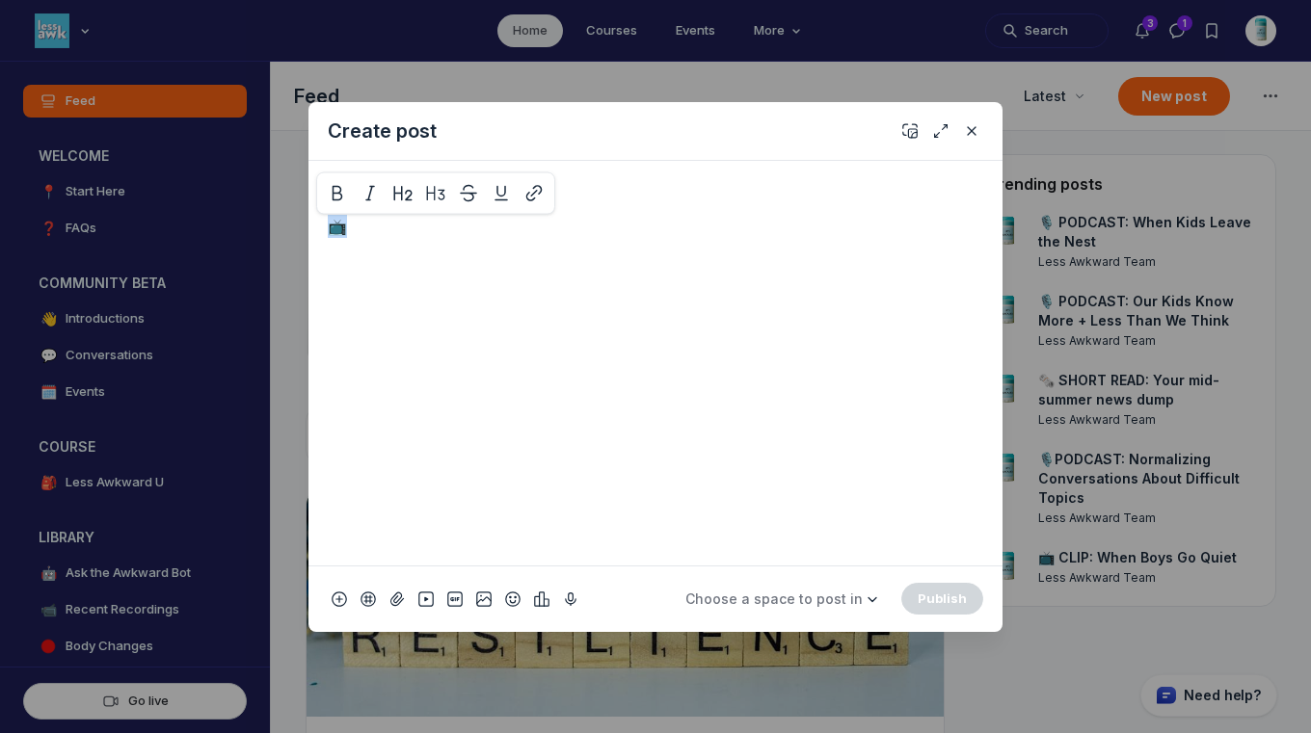
copy p "📺"
click at [373, 179] on textarea "Quick post modal" at bounding box center [655, 191] width 655 height 31
paste textarea "📺"
paste textarea "New summer vocab is here, and your kid’s basically fluent."
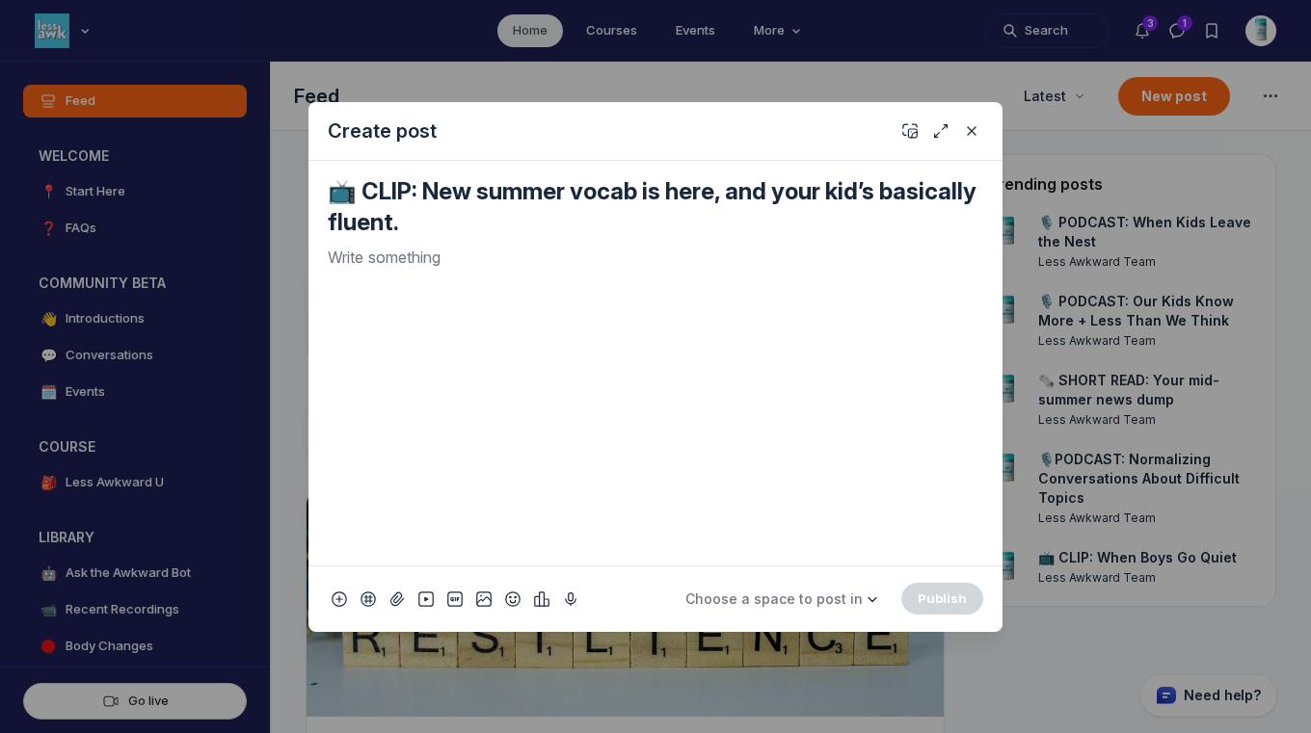
type textarea "📺 CLIP: New summer vocab is here, and your kid’s basically fluent."
click at [528, 254] on p "Quick post modal" at bounding box center [655, 257] width 655 height 23
click at [912, 136] on icon "Add cover" at bounding box center [909, 130] width 15 height 19
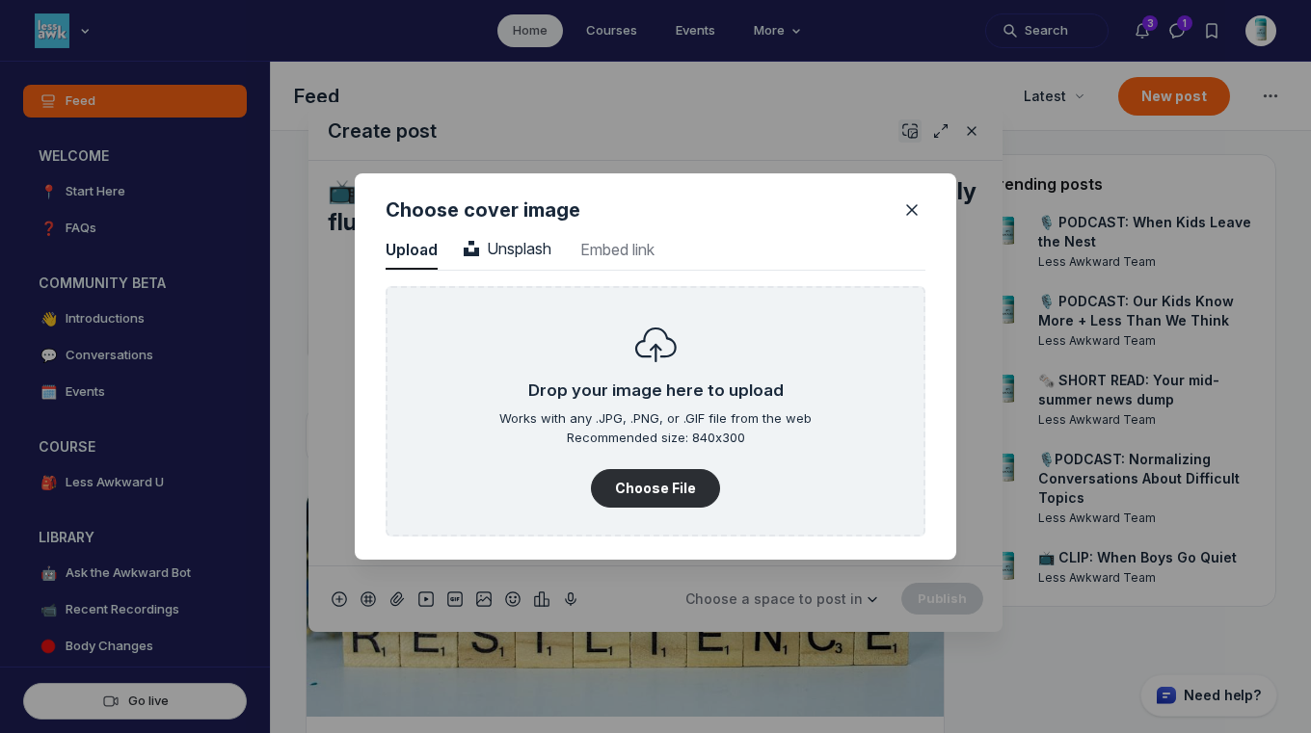
scroll to position [2604, 4906]
click at [531, 239] on span "Unsplash" at bounding box center [508, 248] width 88 height 19
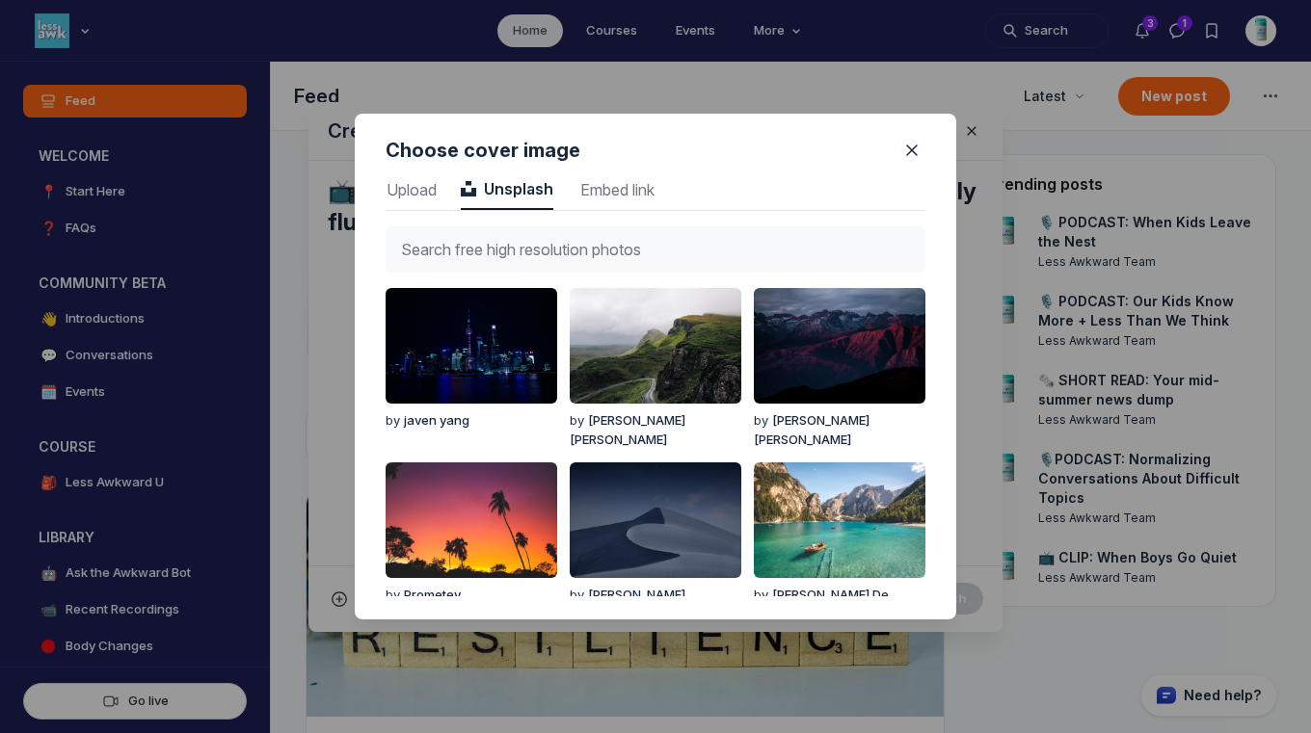
click at [535, 239] on input "text" at bounding box center [656, 249] width 540 height 46
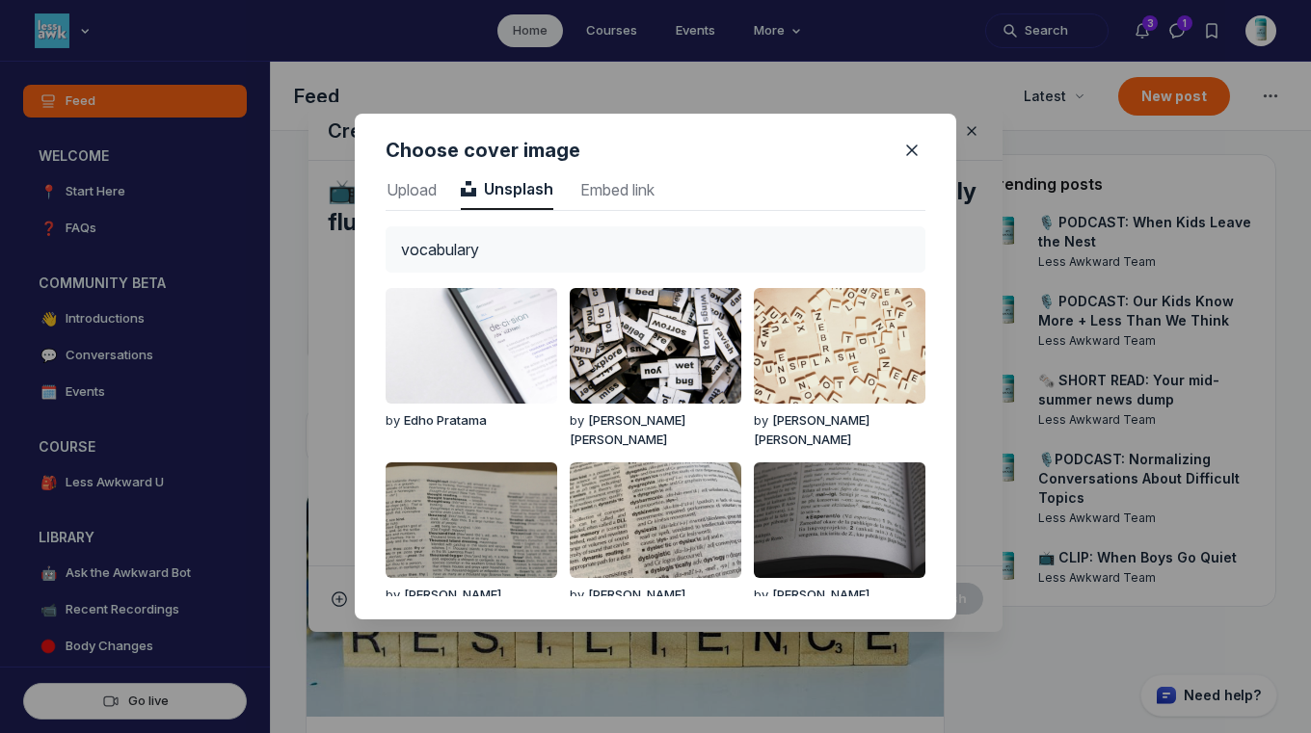
type input "vocabulary"
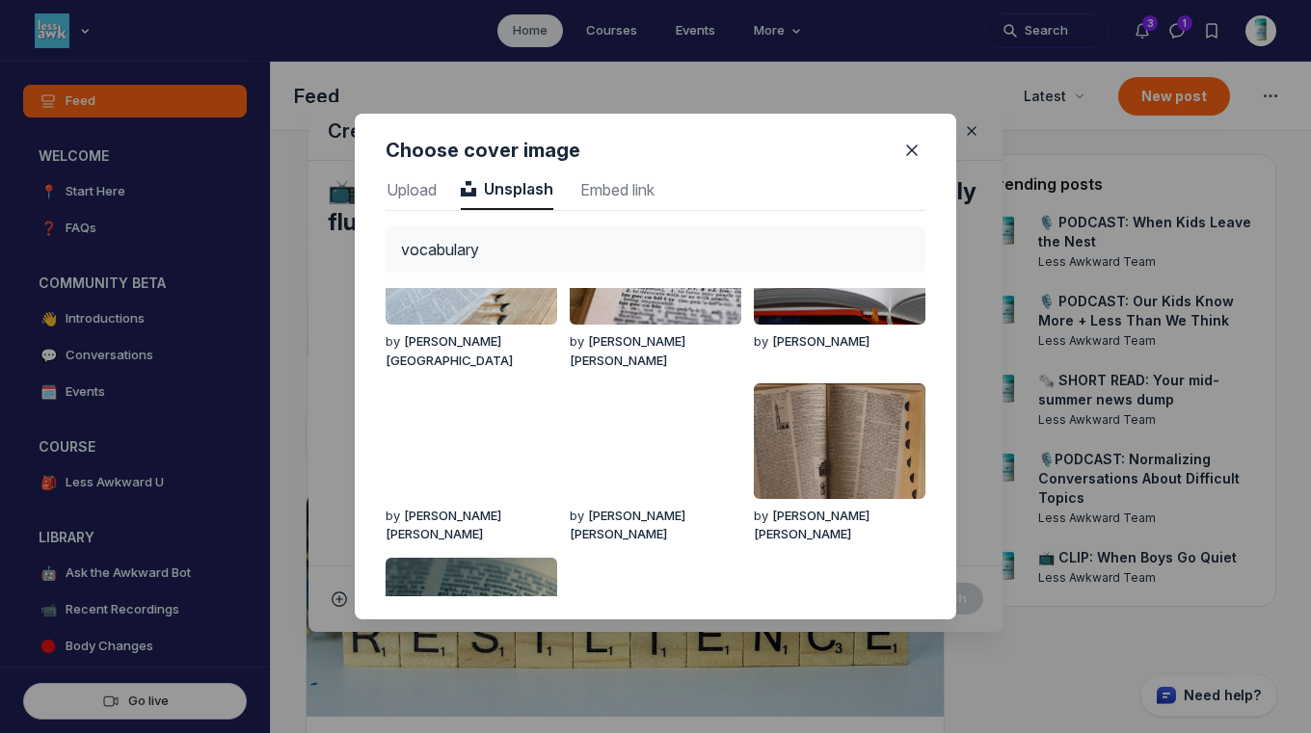
scroll to position [786, 0]
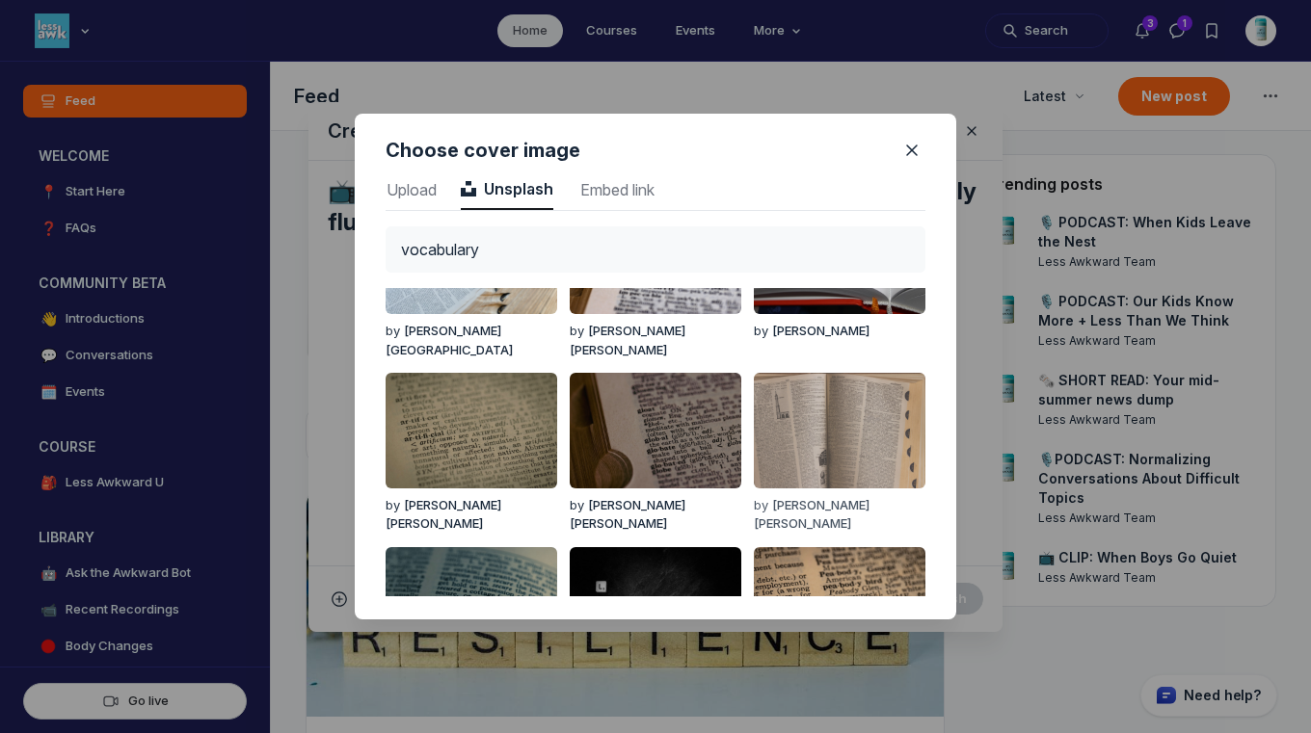
click at [806, 411] on img "button" at bounding box center [840, 431] width 172 height 116
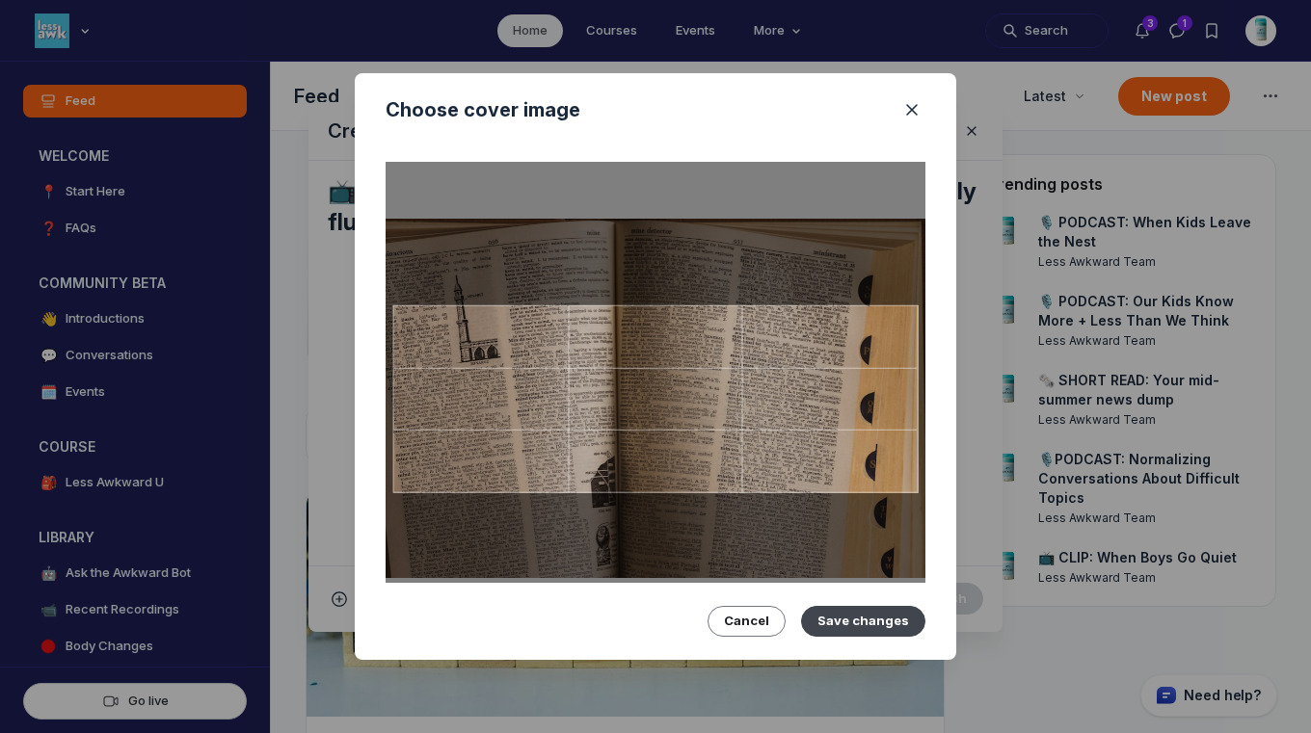
click at [857, 614] on button "Save changes" at bounding box center [863, 621] width 124 height 31
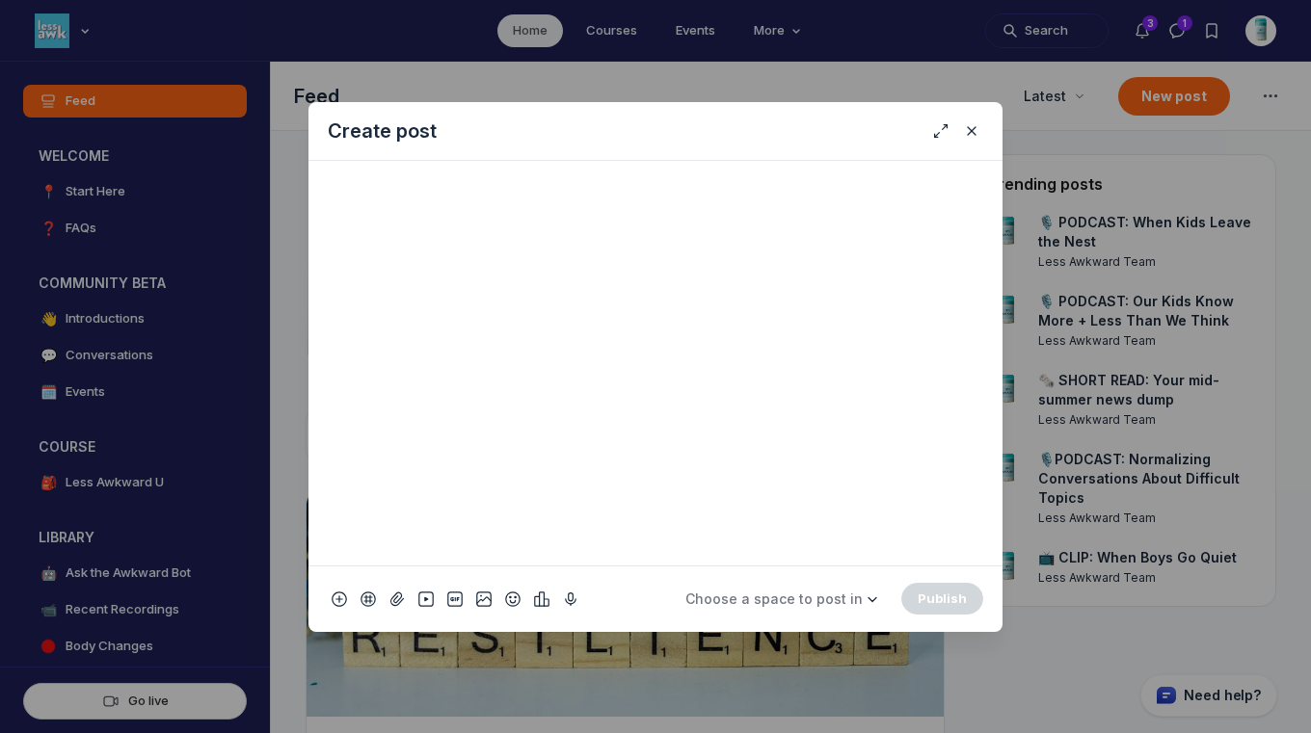
scroll to position [684, 0]
click at [788, 593] on span "Choose a space to post in" at bounding box center [773, 599] width 177 height 16
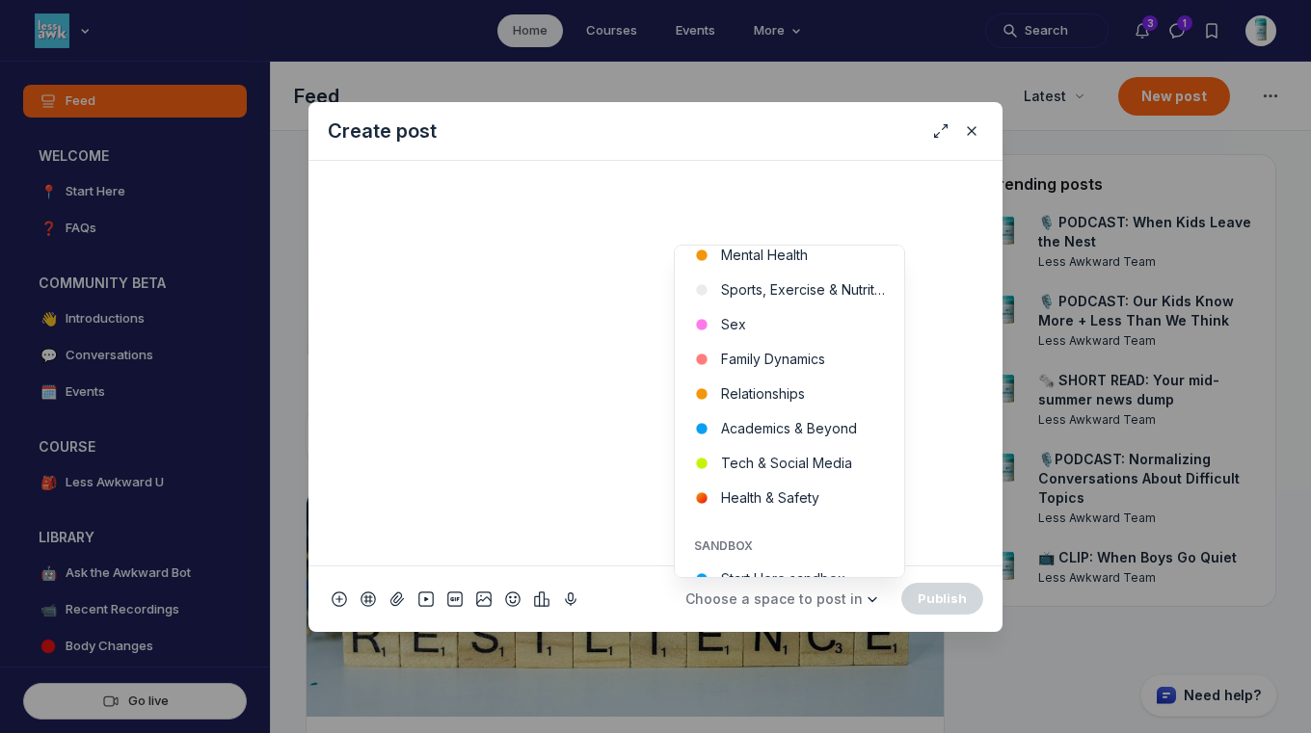
scroll to position [630, 0]
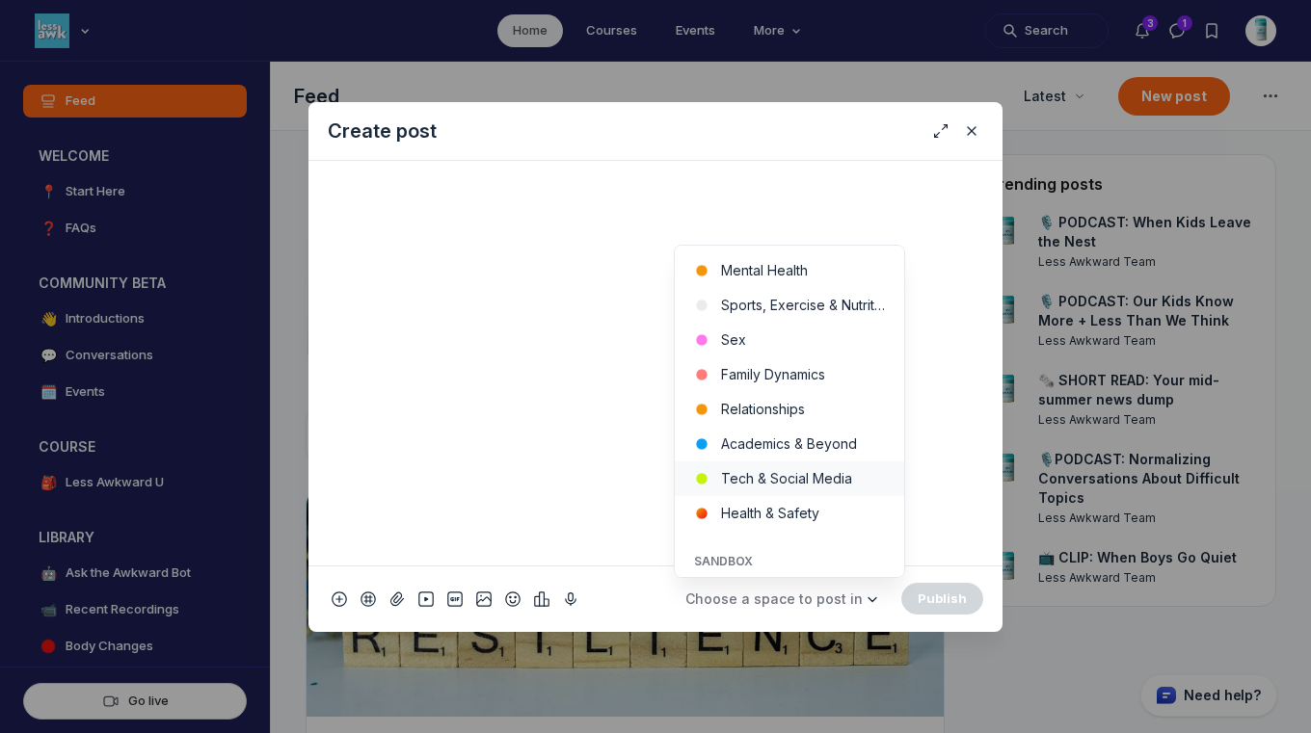
click at [865, 473] on button "Tech & Social Media" at bounding box center [789, 479] width 229 height 35
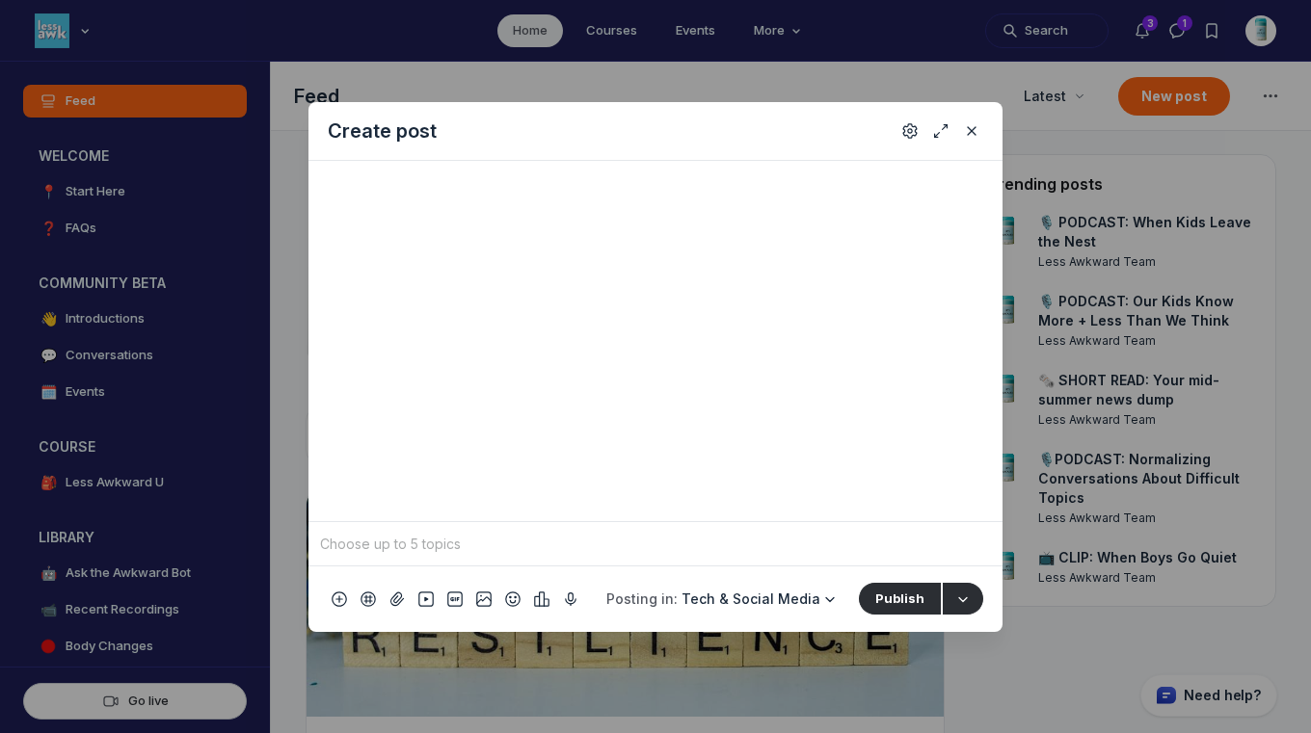
click at [598, 553] on input "Quick post modal" at bounding box center [655, 544] width 679 height 29
click at [375, 320] on span "social media" at bounding box center [375, 320] width 79 height 19
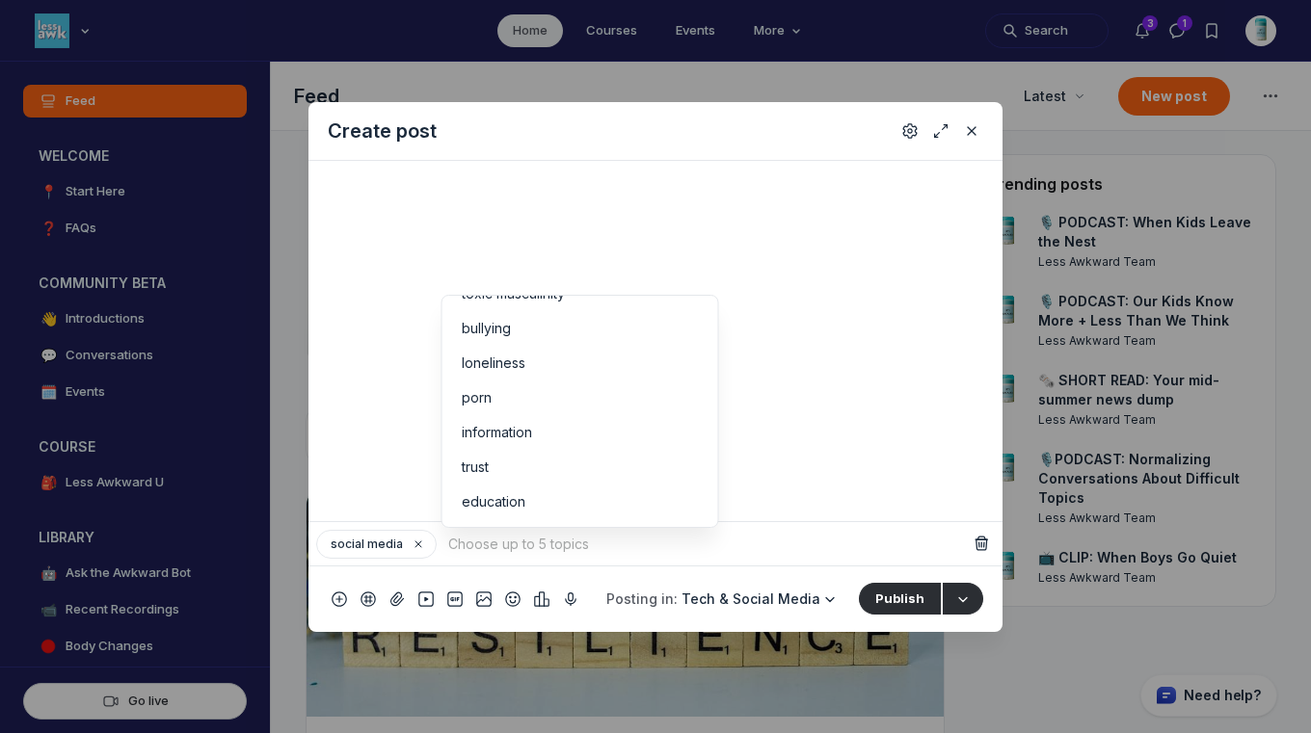
scroll to position [0, 0]
click at [742, 610] on button "Posting in: Tech & Social Media" at bounding box center [723, 599] width 256 height 35
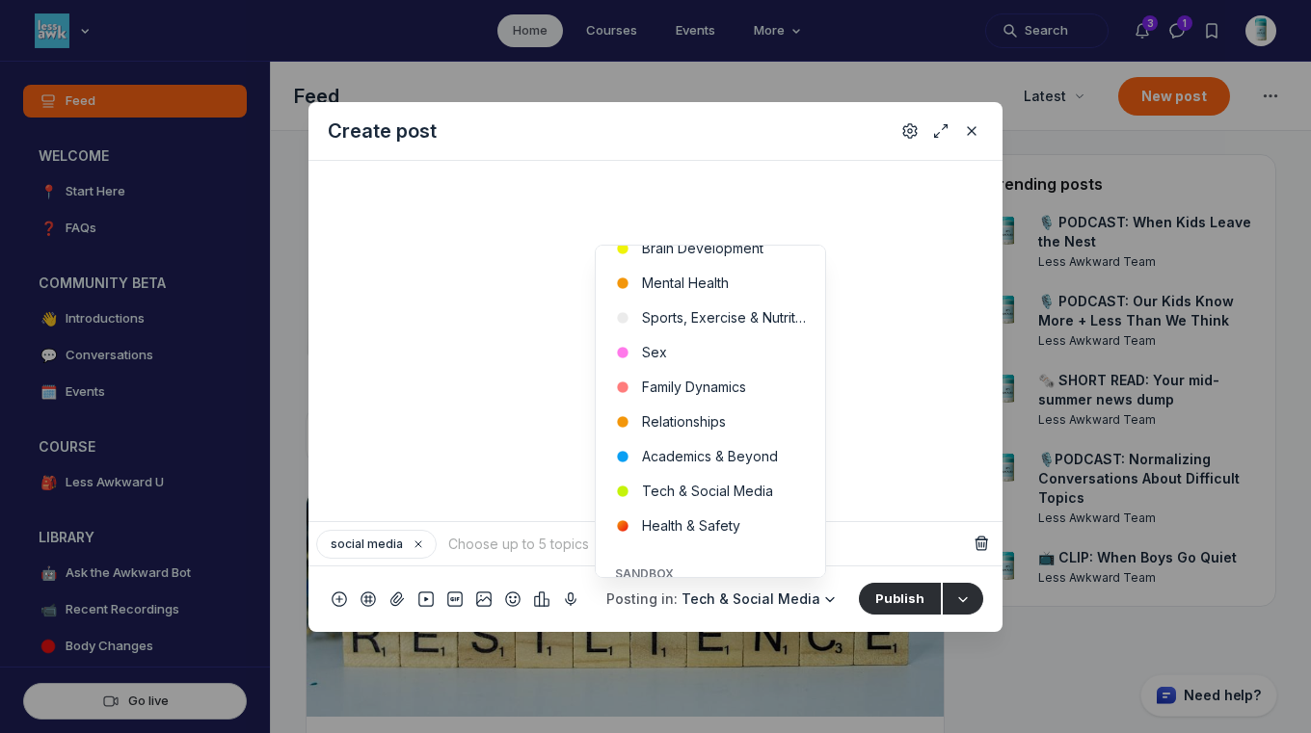
scroll to position [555, 0]
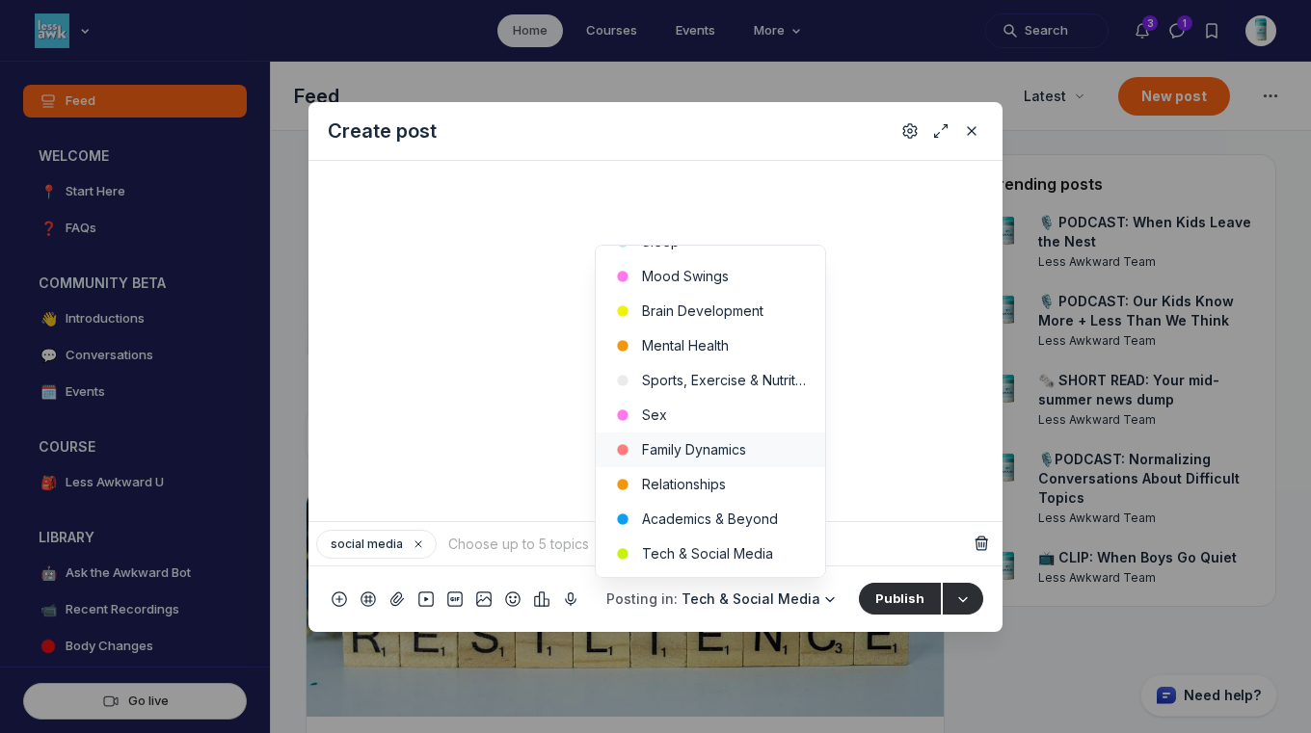
click at [763, 452] on button "Family Dynamics" at bounding box center [710, 450] width 229 height 35
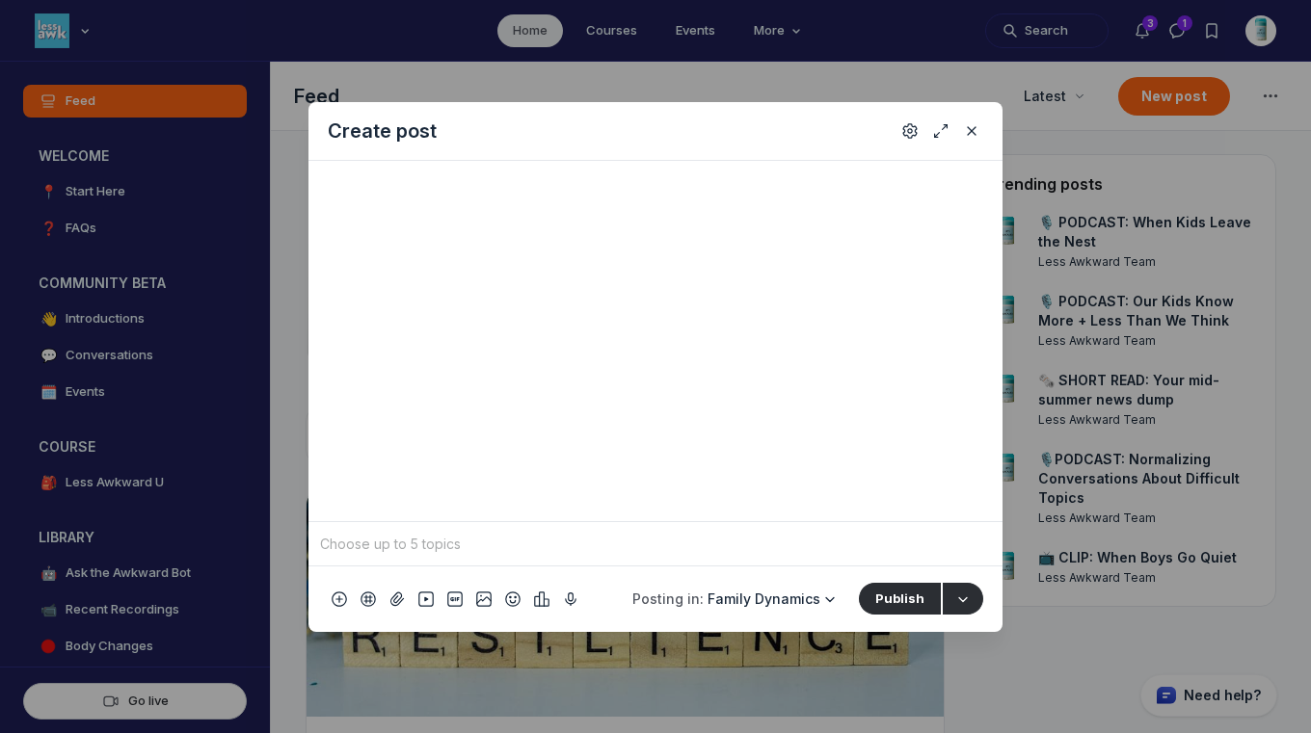
click at [565, 541] on input "Quick post modal" at bounding box center [655, 544] width 679 height 29
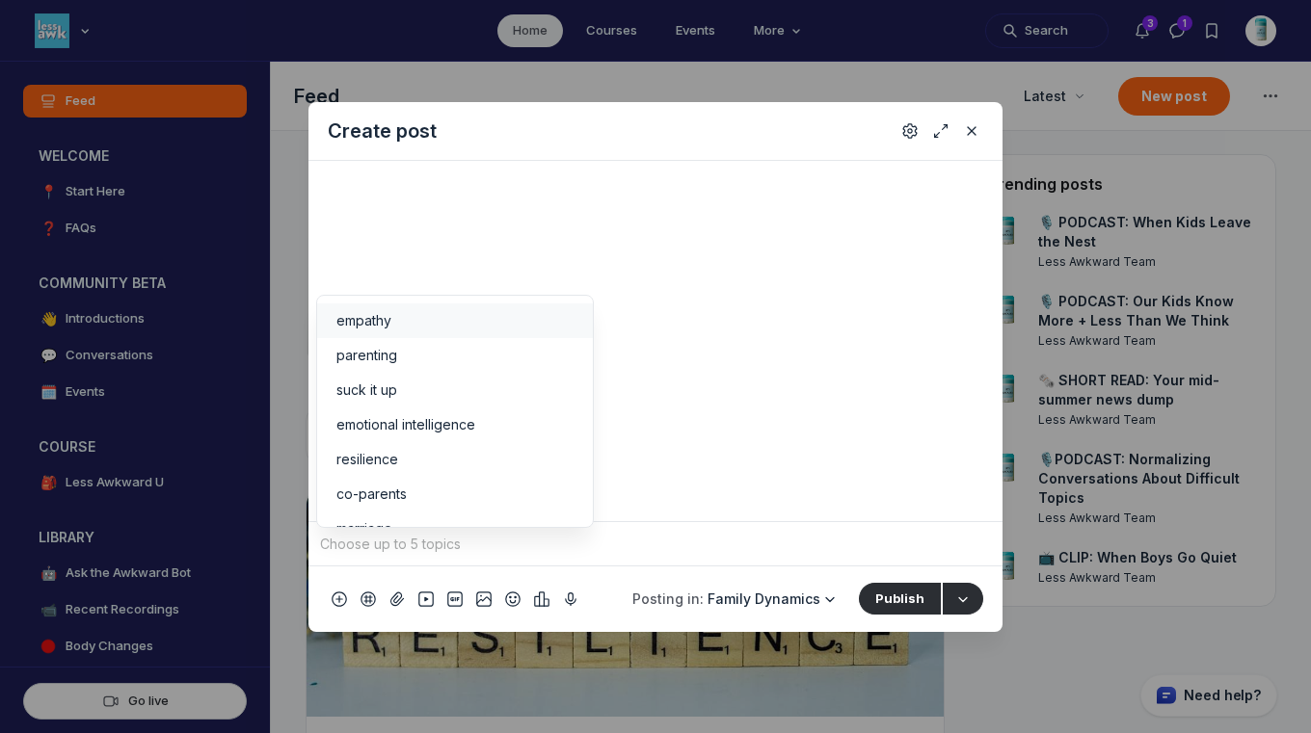
click at [388, 313] on span "empathy" at bounding box center [363, 320] width 55 height 19
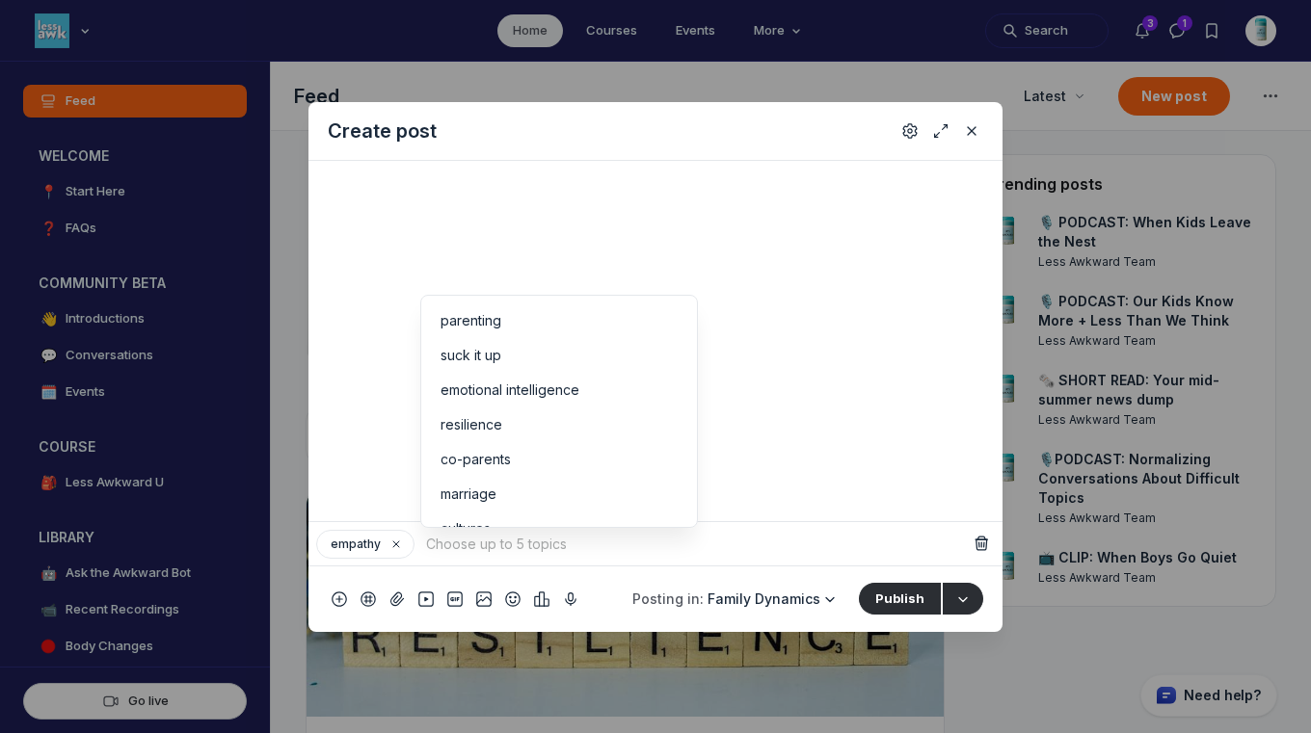
click at [399, 544] on icon "Quick post modal" at bounding box center [395, 545] width 19 height 12
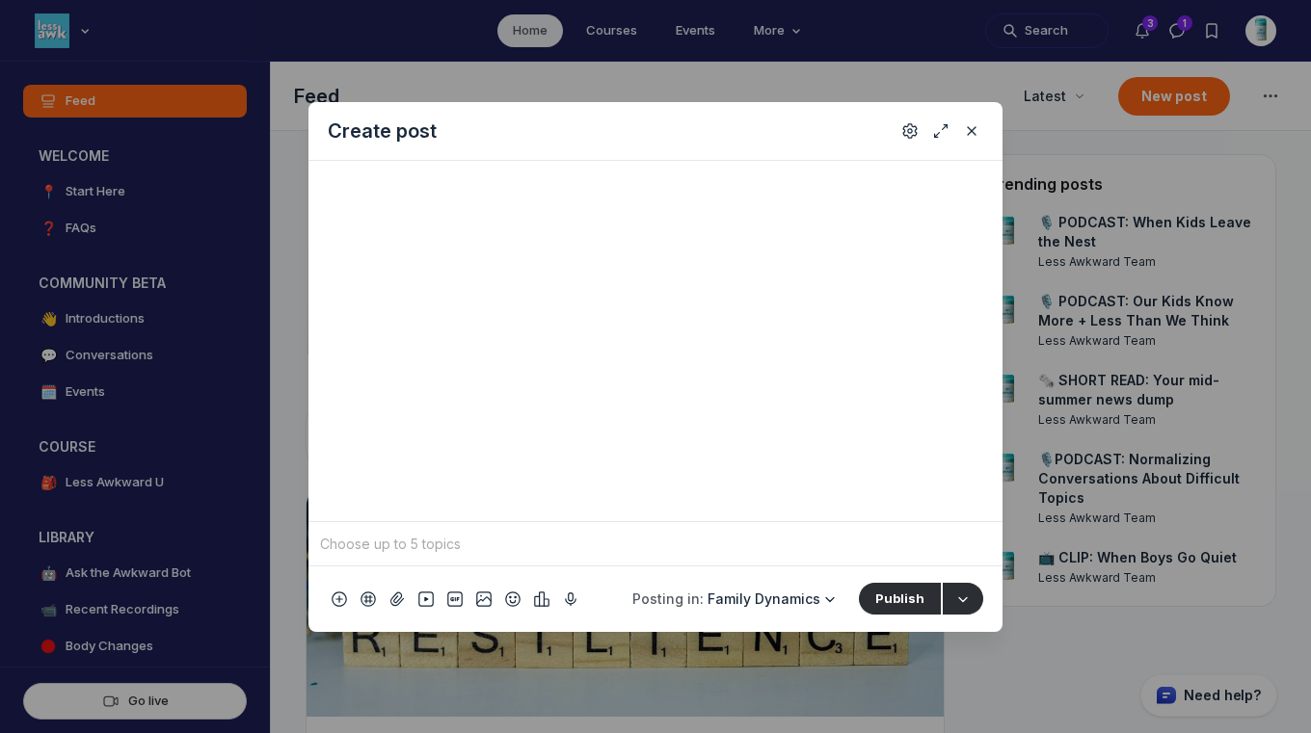
click at [386, 535] on input "Quick post modal" at bounding box center [655, 544] width 679 height 29
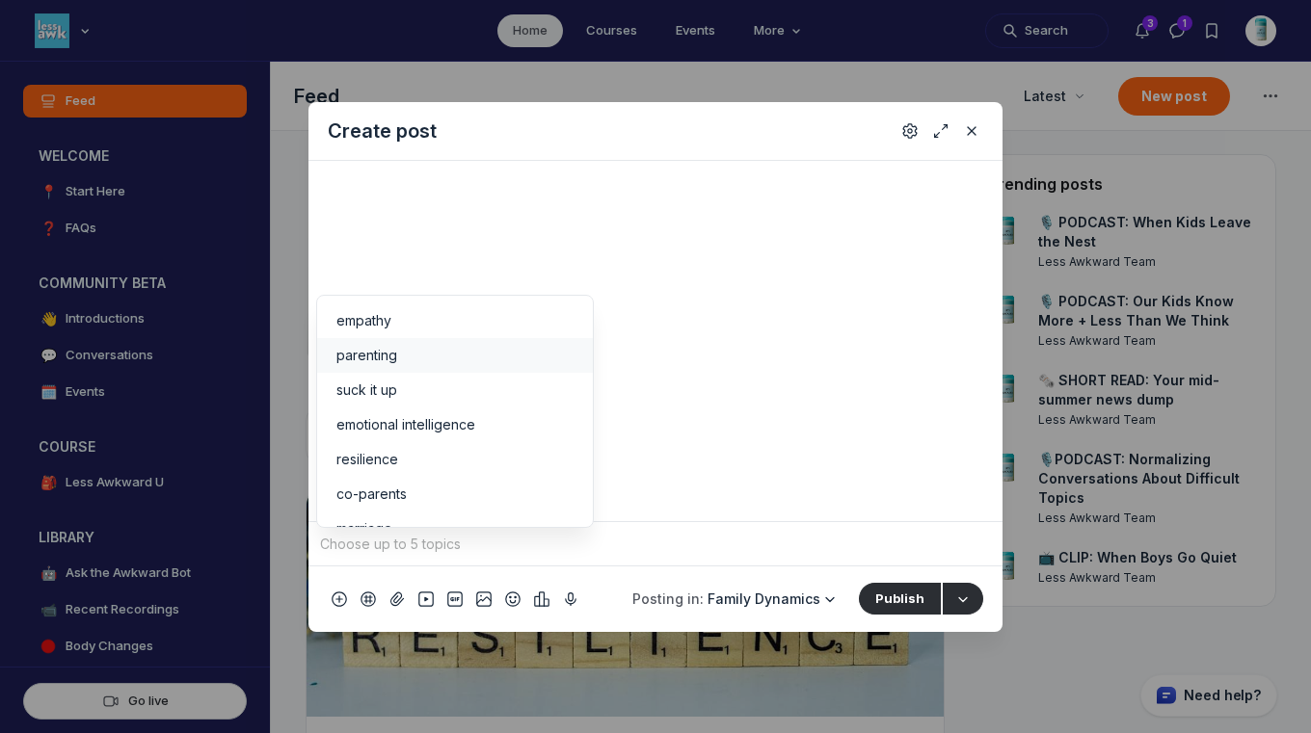
click at [391, 362] on span "parenting" at bounding box center [366, 355] width 61 height 19
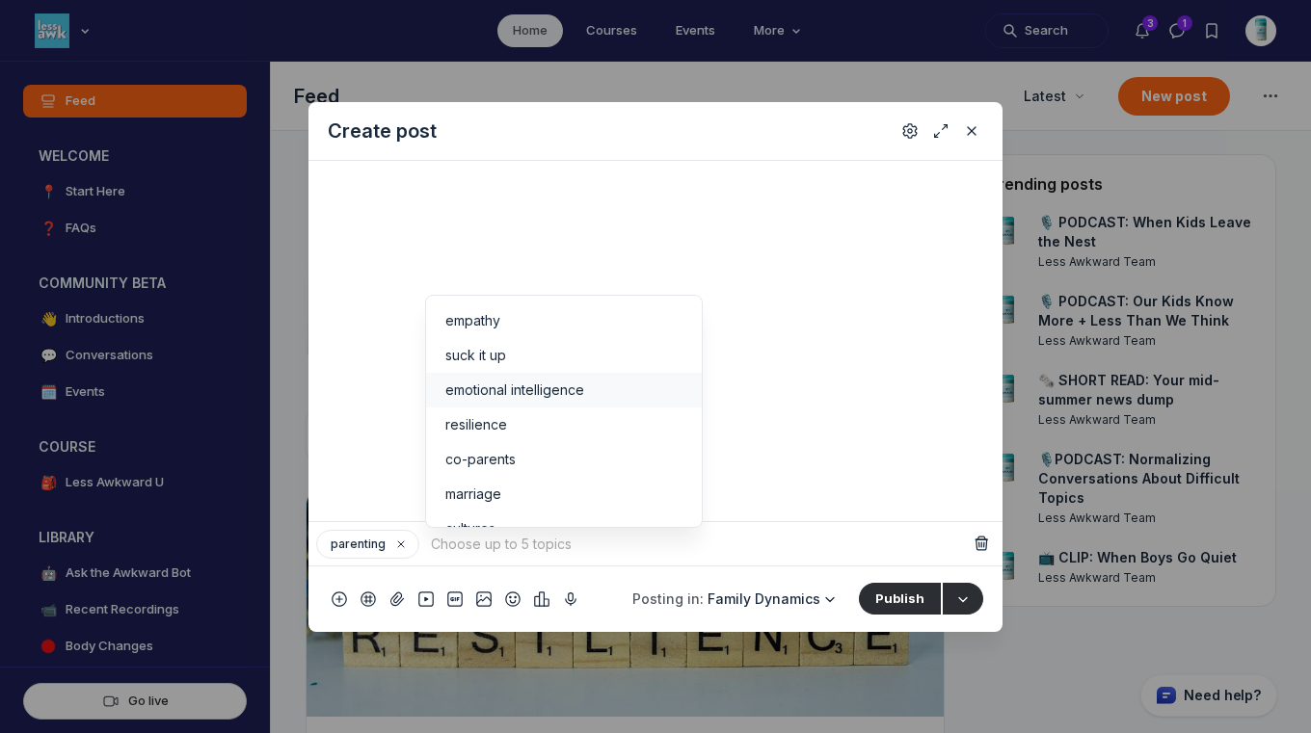
click at [587, 401] on li "emotional intelligence" at bounding box center [564, 390] width 276 height 35
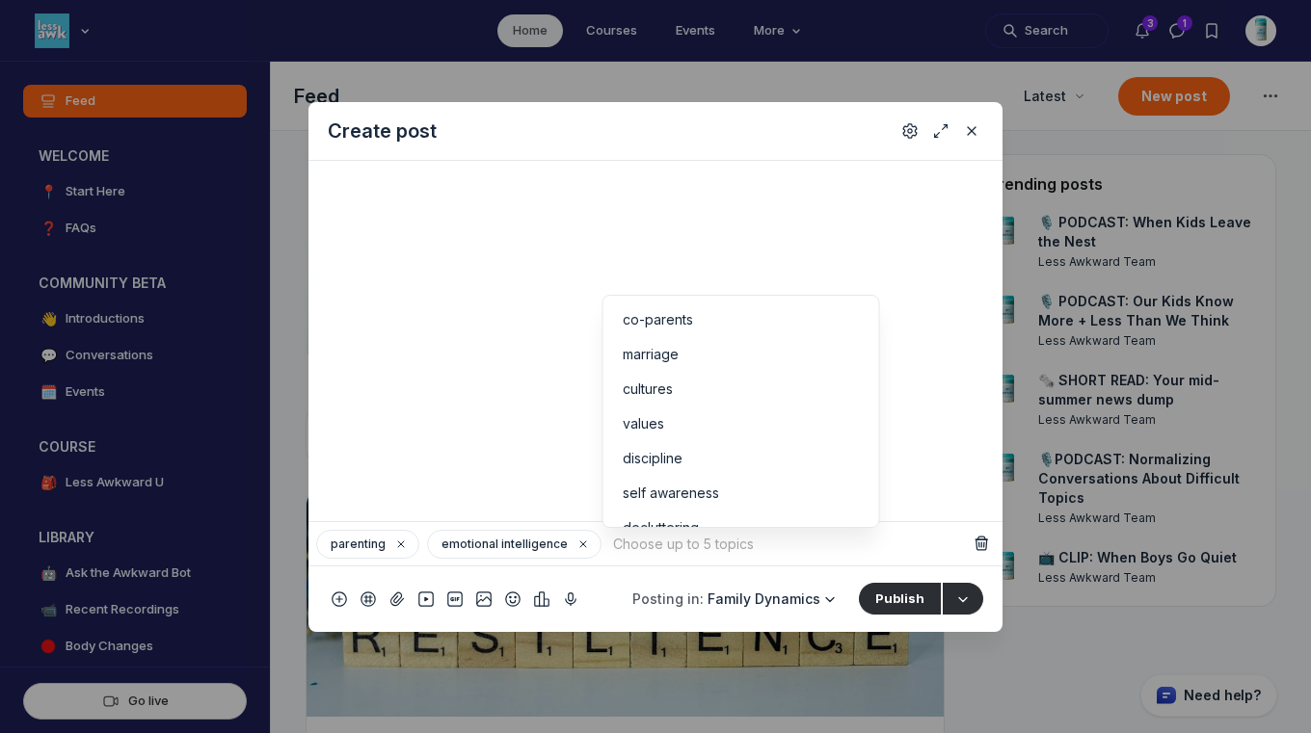
scroll to position [119, 0]
click at [799, 378] on div "cultures" at bounding box center [741, 375] width 237 height 19
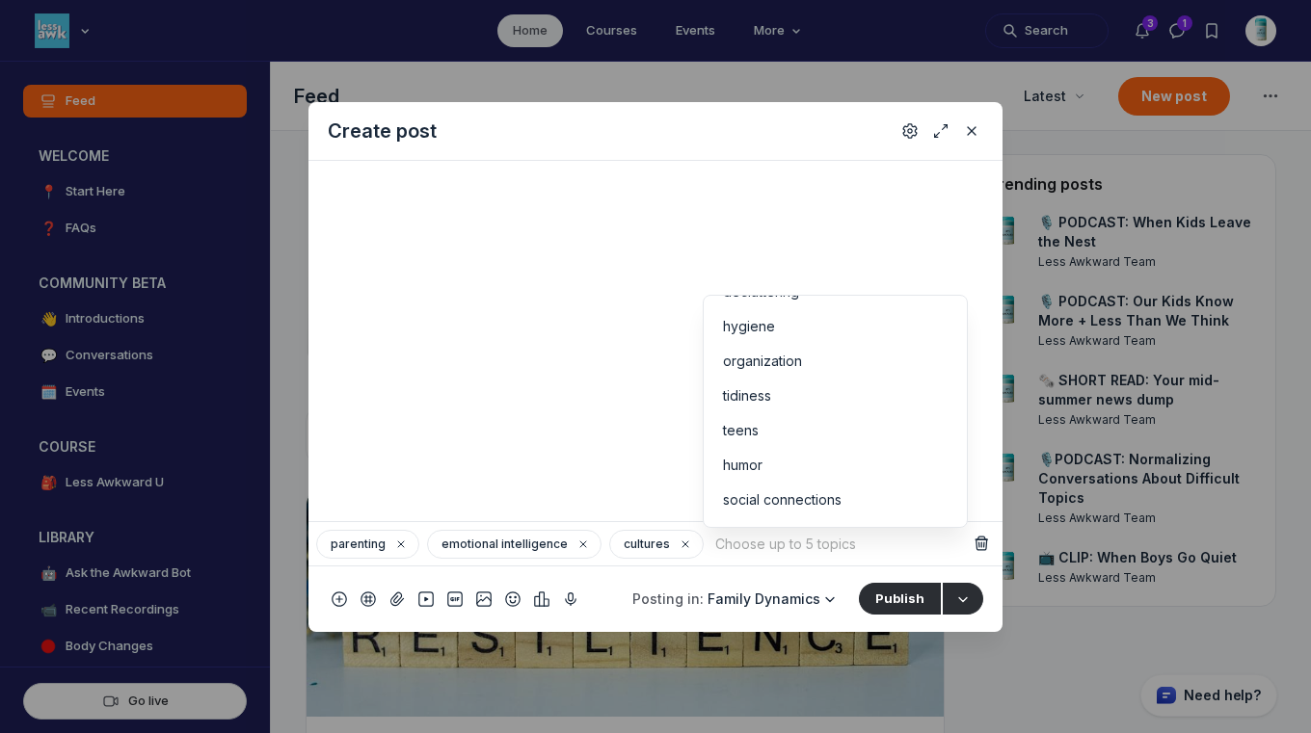
scroll to position [310, 0]
click at [873, 429] on div "teens" at bounding box center [835, 426] width 225 height 19
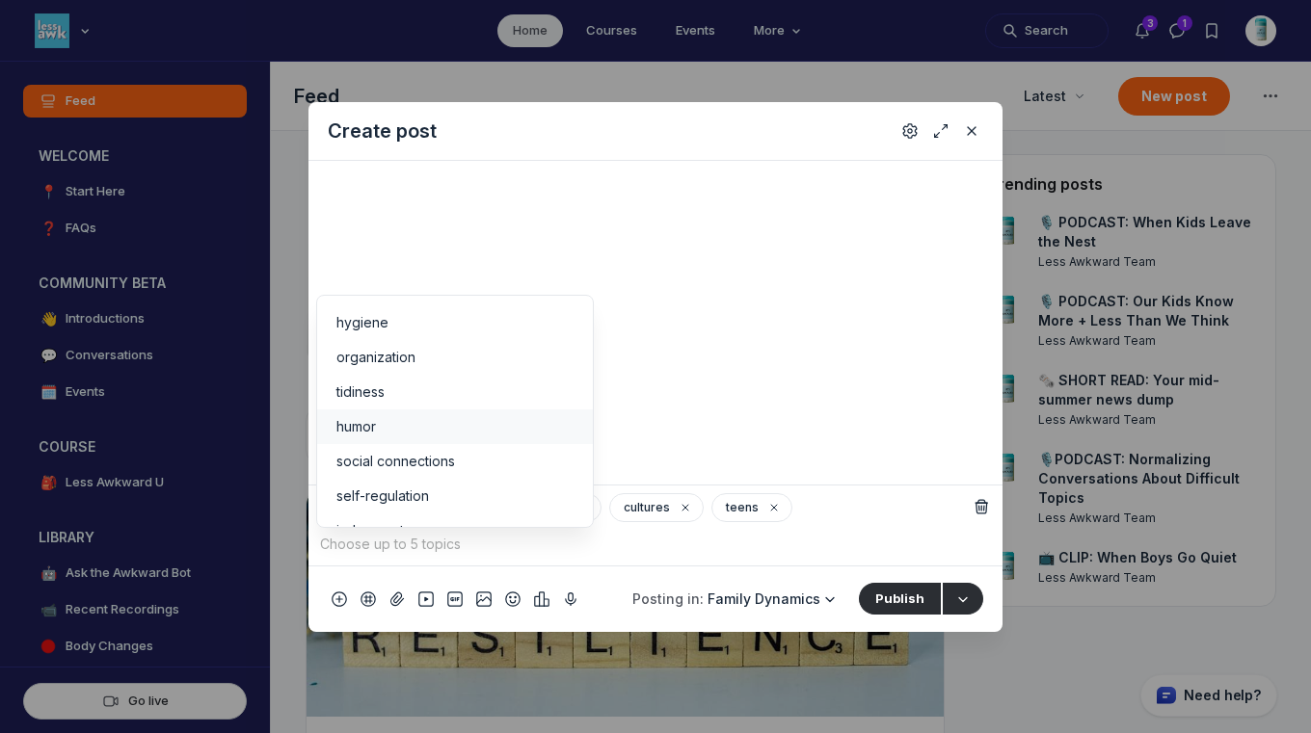
click at [411, 428] on div "humor" at bounding box center [454, 426] width 237 height 19
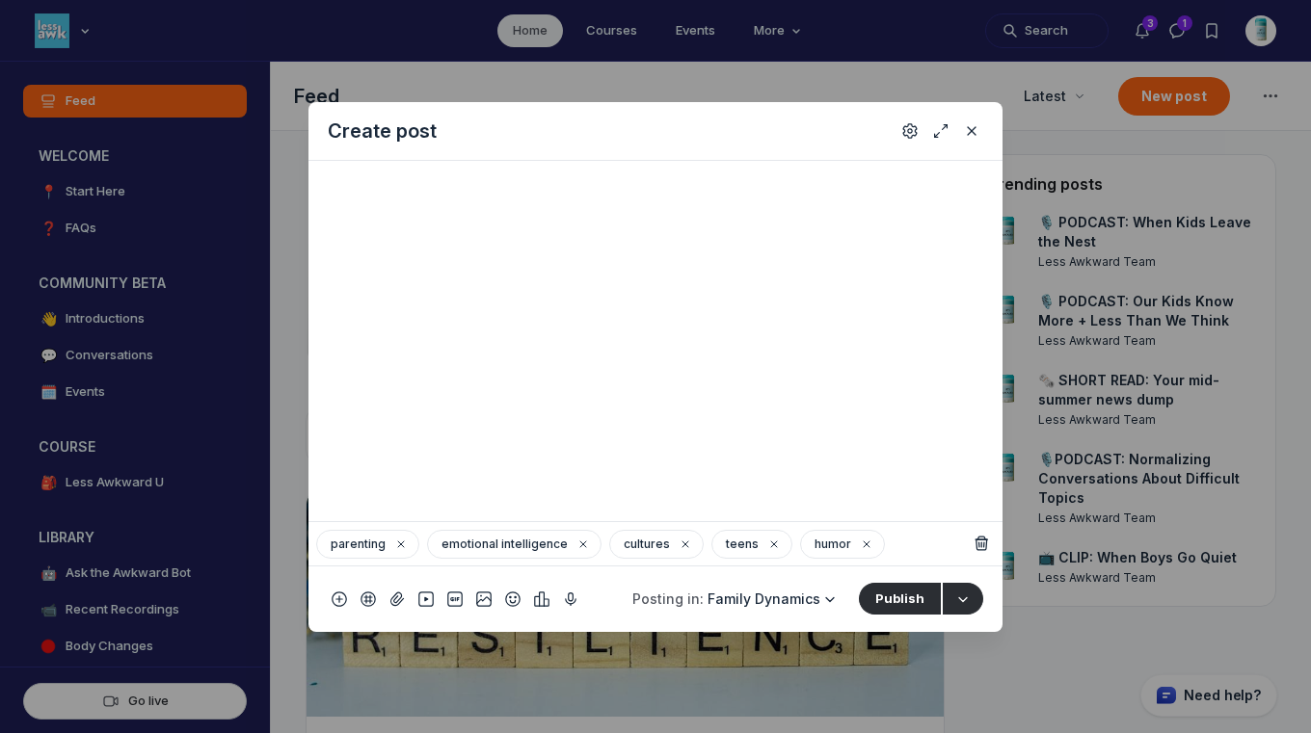
scroll to position [0, 0]
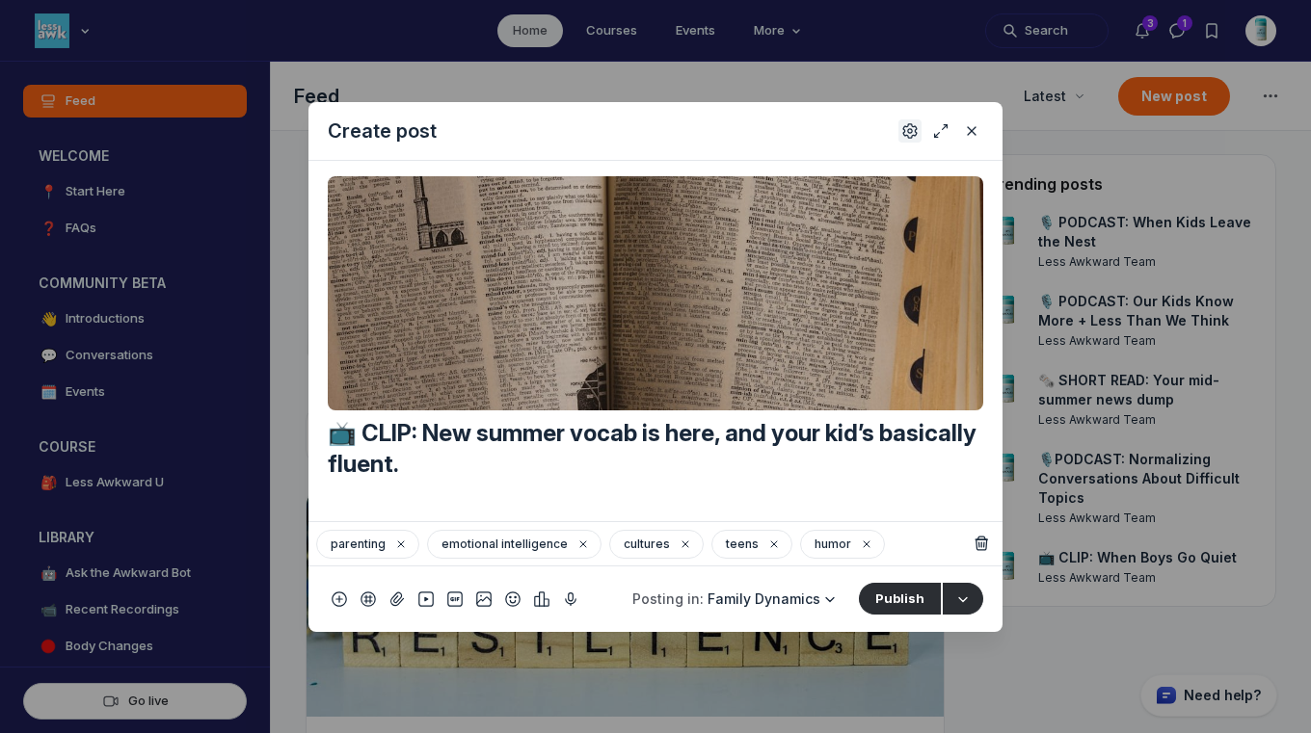
click at [912, 127] on icon "Settings" at bounding box center [909, 130] width 15 height 19
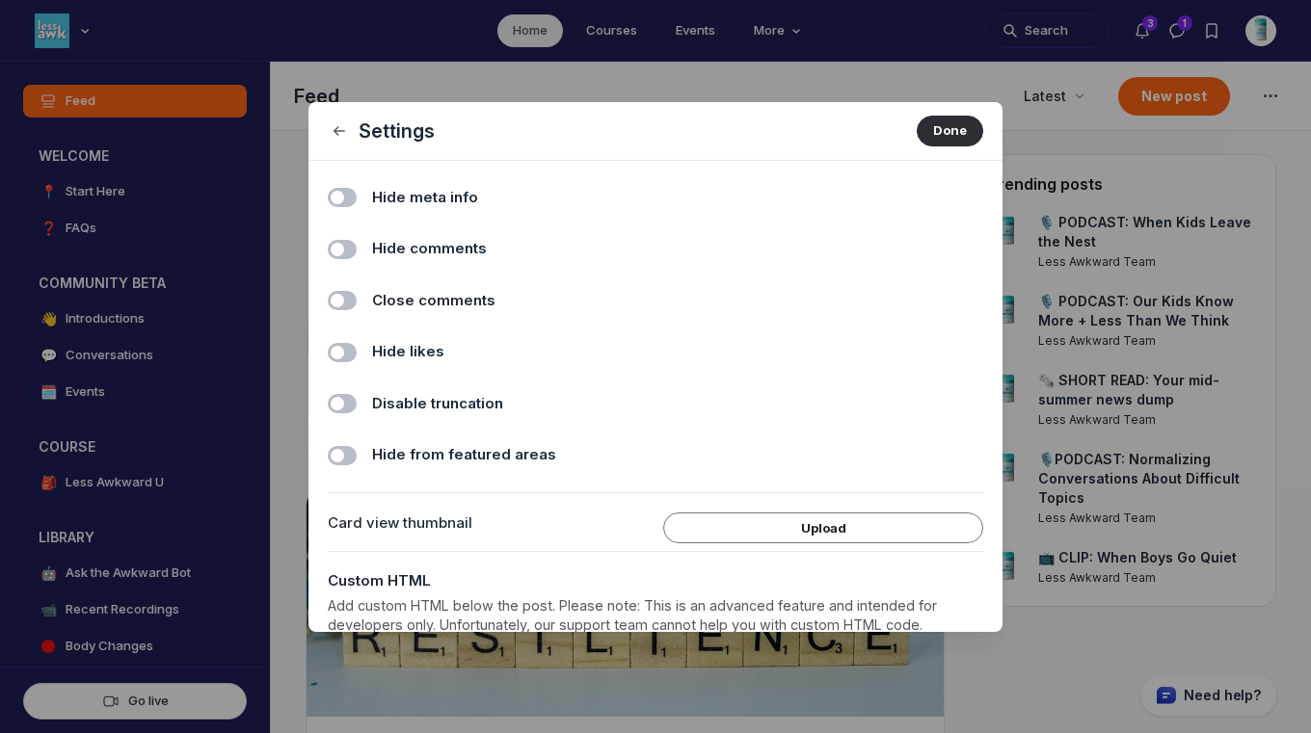
click at [333, 245] on label "Toggle switch" at bounding box center [342, 249] width 29 height 19
click at [0, 0] on input "Hide comments" at bounding box center [0, 0] width 0 height 0
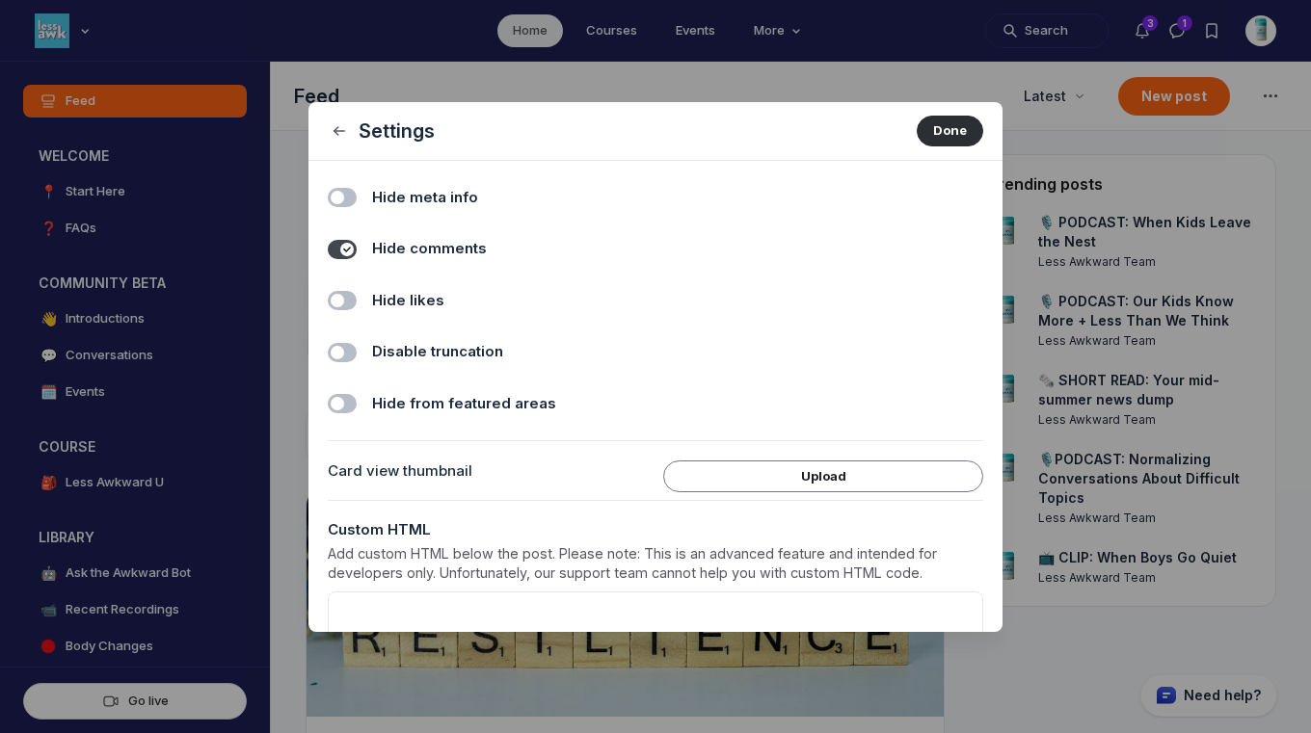
click at [340, 306] on label "Toggle switch" at bounding box center [342, 300] width 29 height 19
click at [0, 0] on input "Hide likes" at bounding box center [0, 0] width 0 height 0
click at [939, 130] on button "Done" at bounding box center [950, 131] width 67 height 31
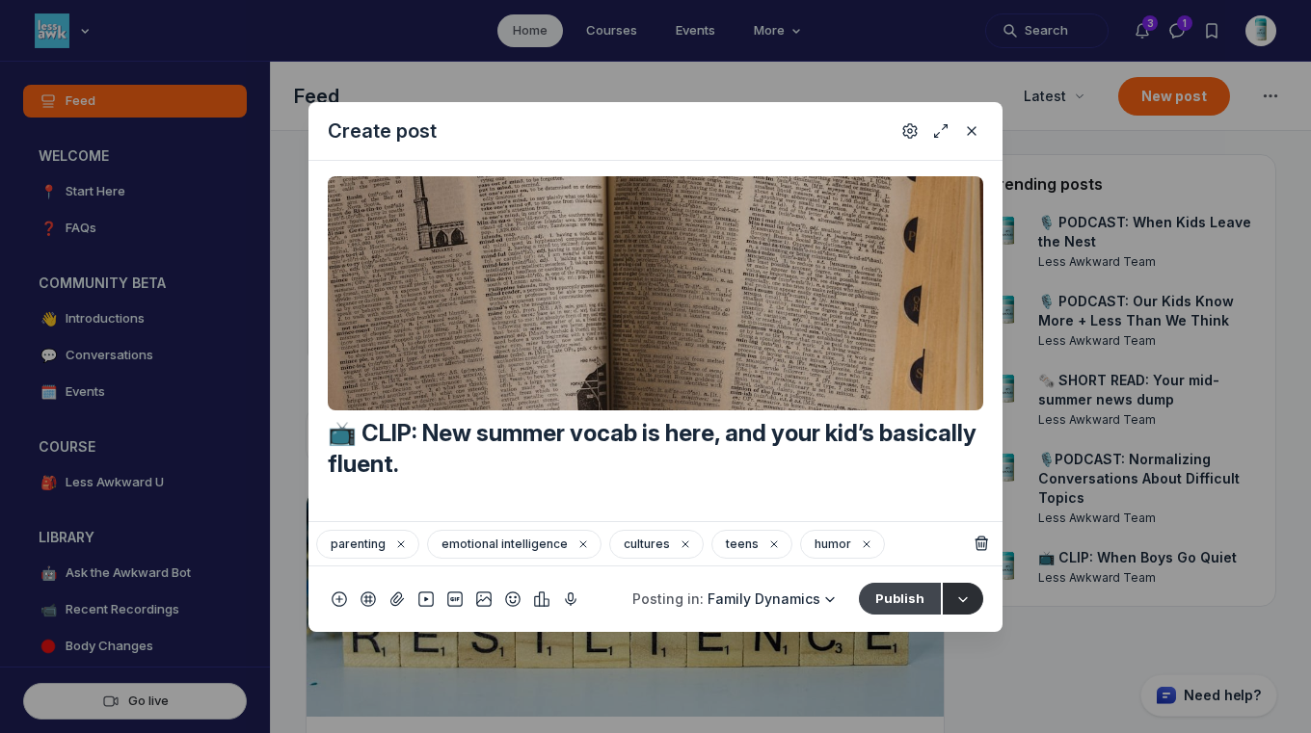
click at [892, 595] on button "Publish" at bounding box center [900, 598] width 82 height 31
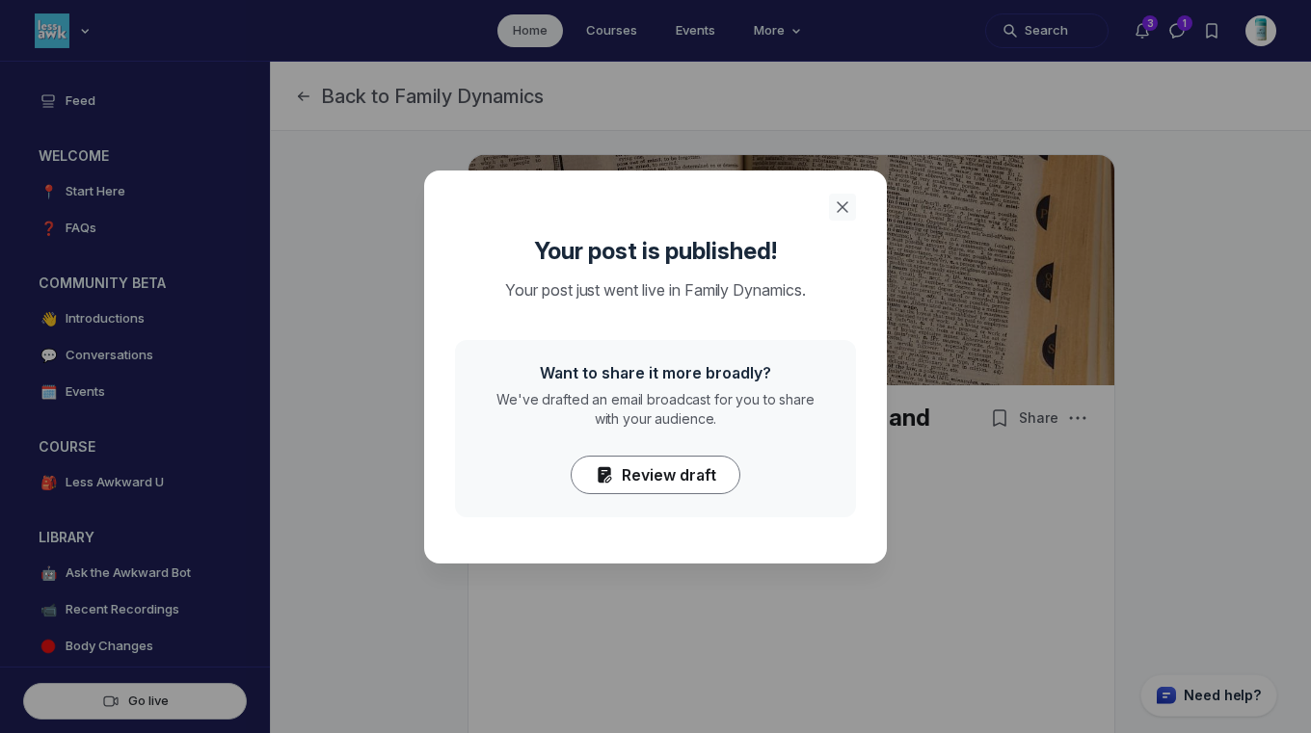
click at [846, 208] on icon "Close" at bounding box center [842, 207] width 19 height 19
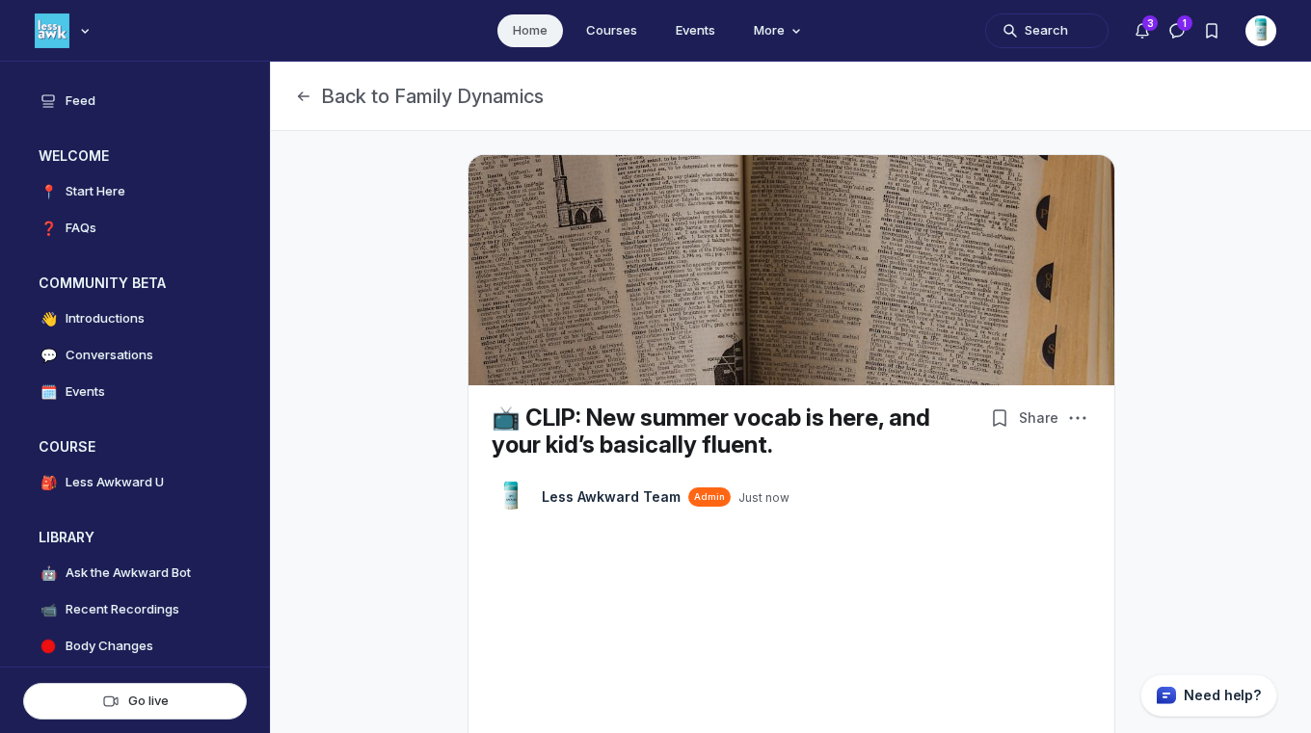
click at [523, 38] on link "Home" at bounding box center [530, 30] width 66 height 33
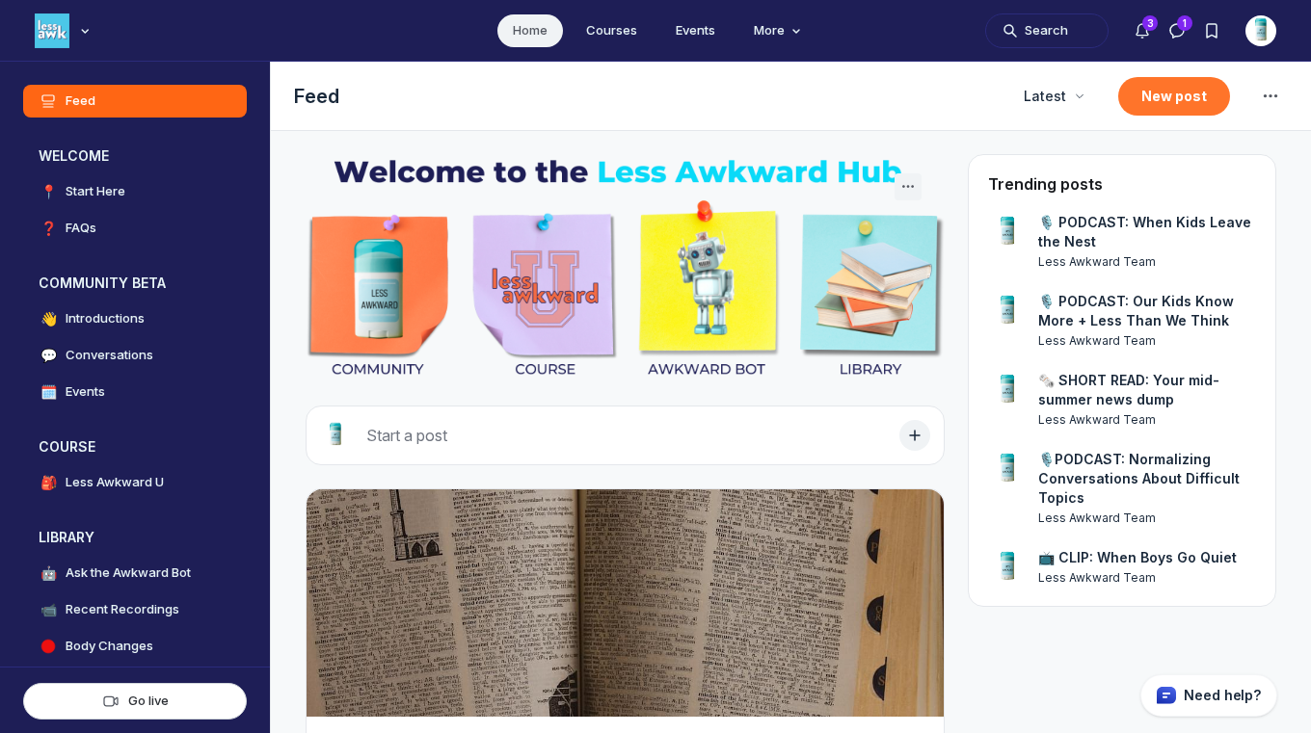
click at [1155, 102] on button "New post" at bounding box center [1174, 96] width 112 height 39
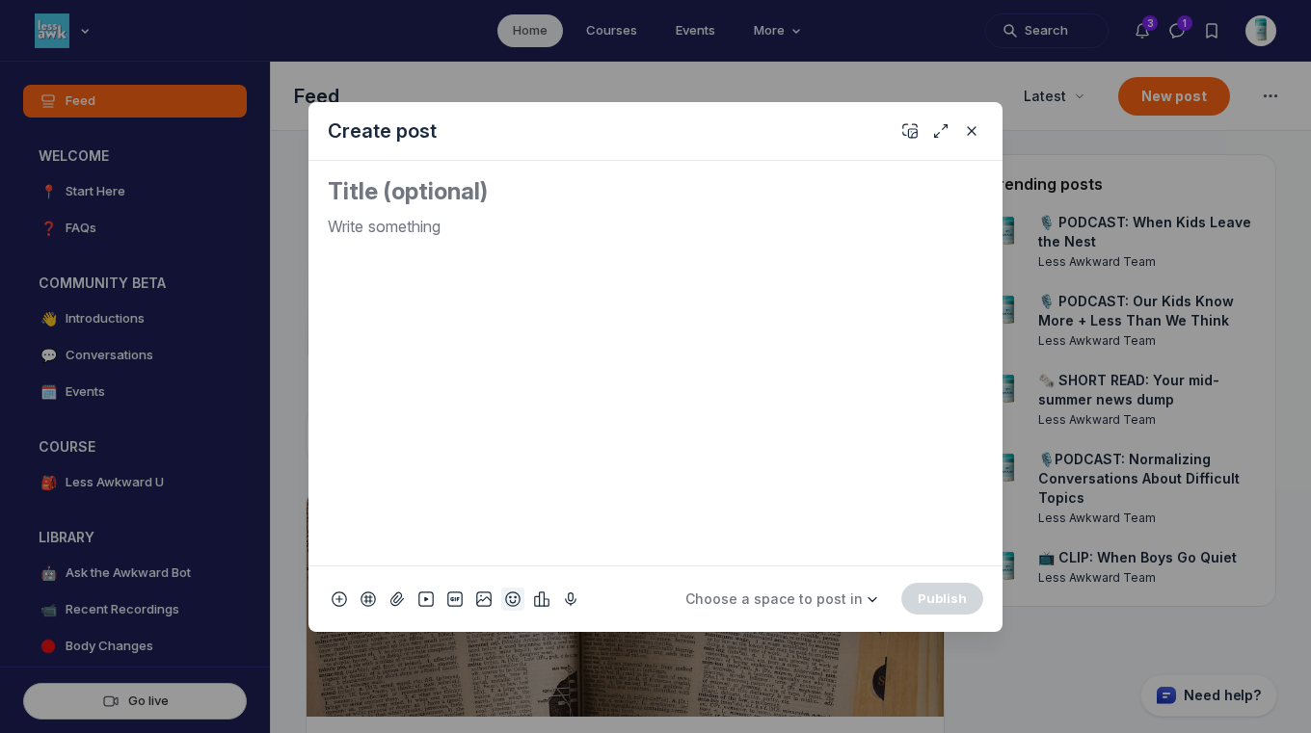
click at [509, 599] on icon "Add emoji" at bounding box center [512, 599] width 15 height 19
type input "tv"
click at [539, 323] on span "📺" at bounding box center [534, 325] width 29 height 27
drag, startPoint x: 386, startPoint y: 225, endPoint x: 282, endPoint y: 222, distance: 103.2
click at [282, 222] on div "Create post 📺 Choose a space to post in WELCOME 📍 Start Here ❓ FAQs COMMUNITY B…" at bounding box center [370, 366] width 740 height 733
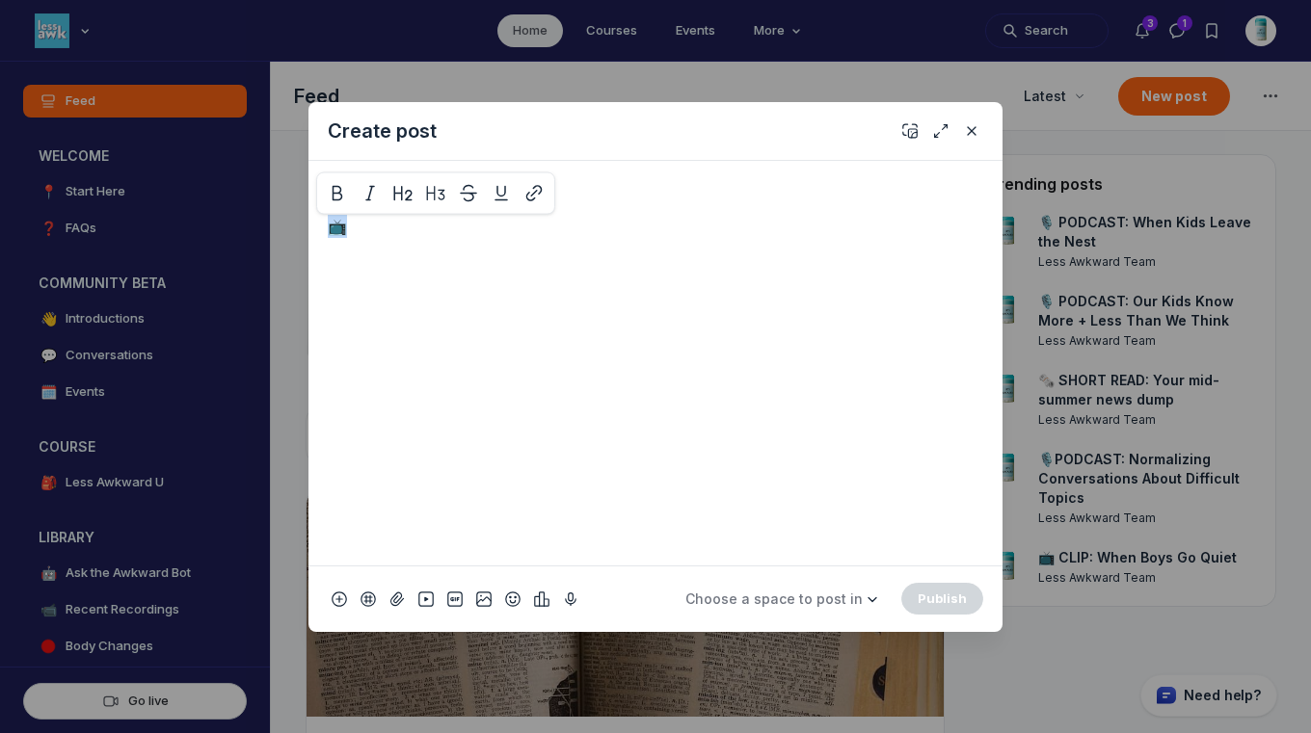
copy p "📺"
click at [342, 191] on textarea "Quick post modal" at bounding box center [655, 191] width 655 height 31
paste textarea "📺"
paste textarea "Going through puberty can be tough."
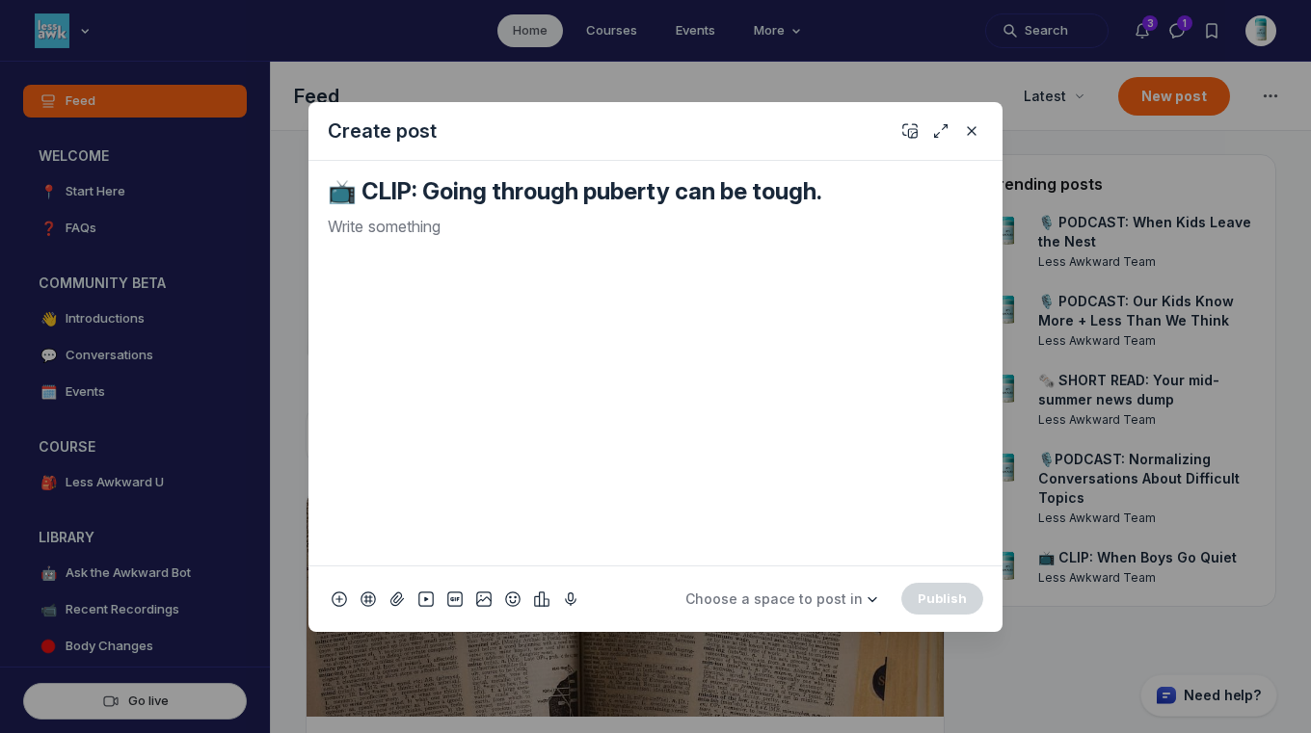
type textarea "📺 CLIP: Going through puberty can be tough."
click at [593, 249] on div "Quick post modal" at bounding box center [655, 382] width 655 height 335
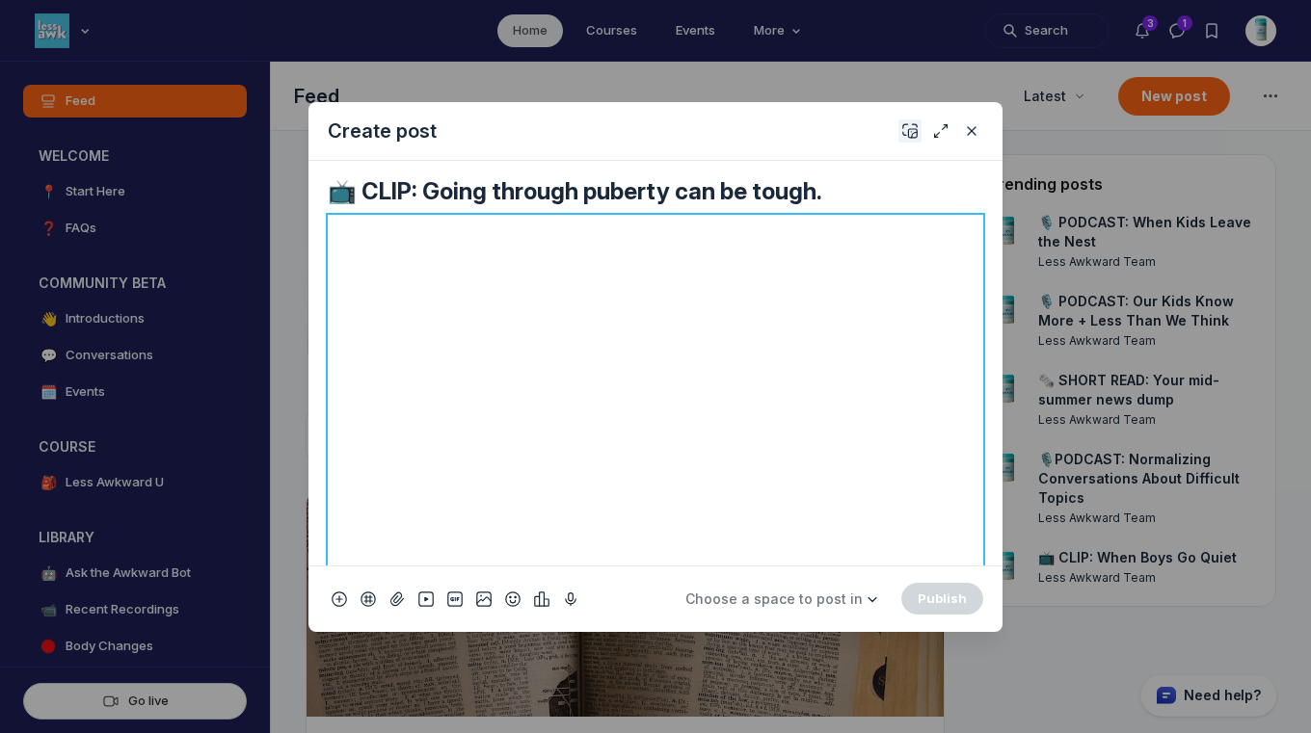
click at [911, 131] on use "Add cover" at bounding box center [909, 130] width 13 height 13
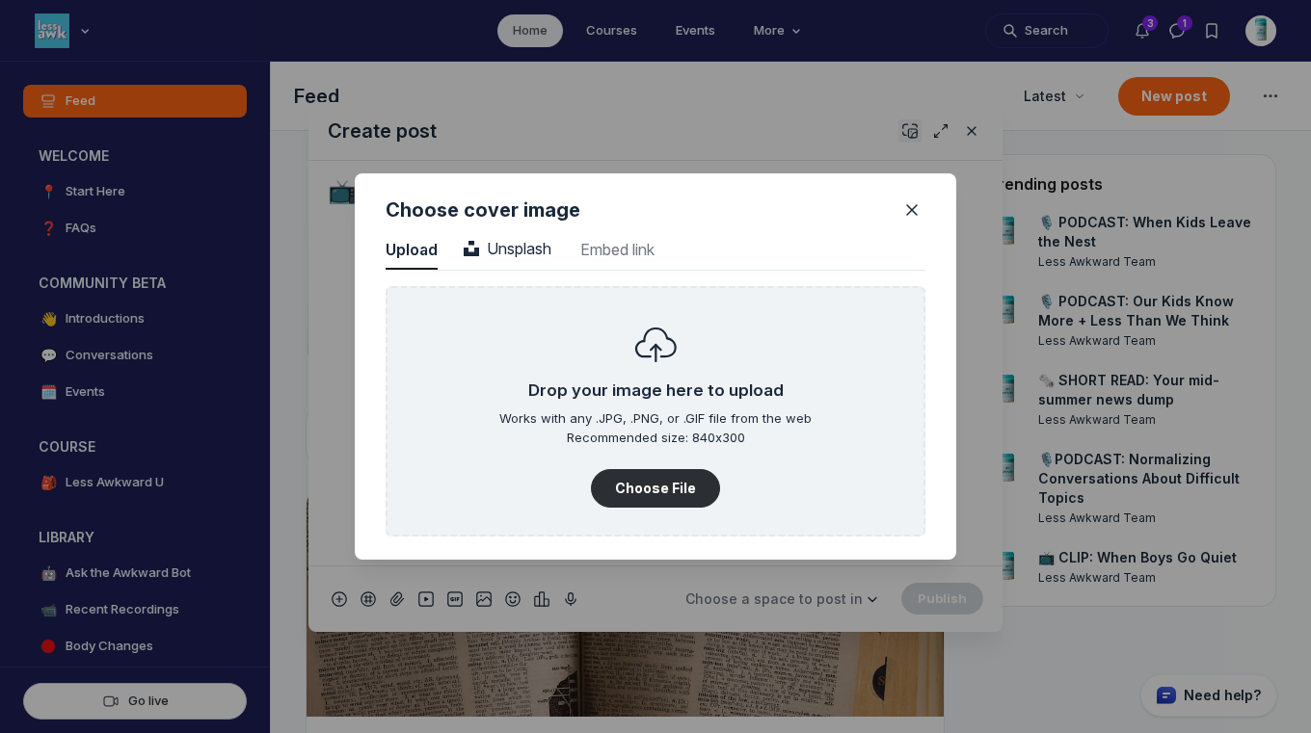
scroll to position [2604, 4906]
click at [543, 239] on span "Unsplash" at bounding box center [508, 248] width 88 height 19
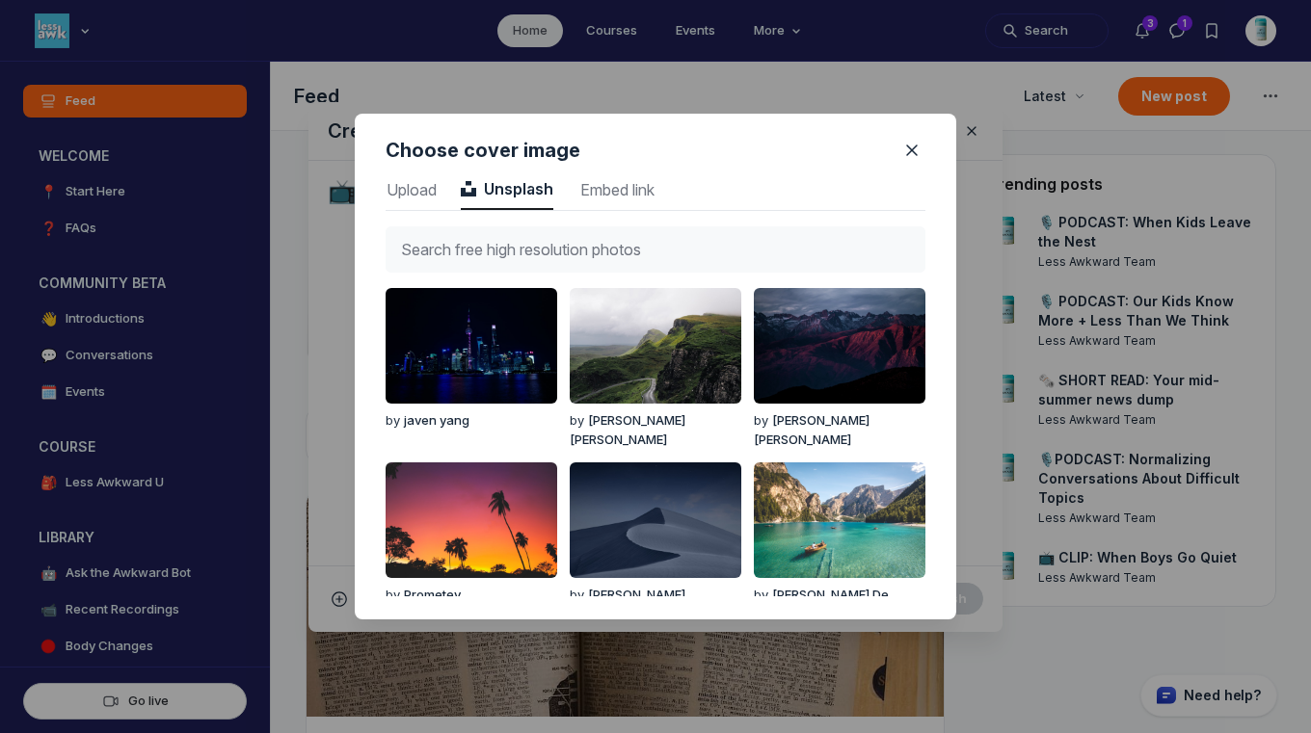
click at [544, 247] on input "text" at bounding box center [656, 249] width 540 height 46
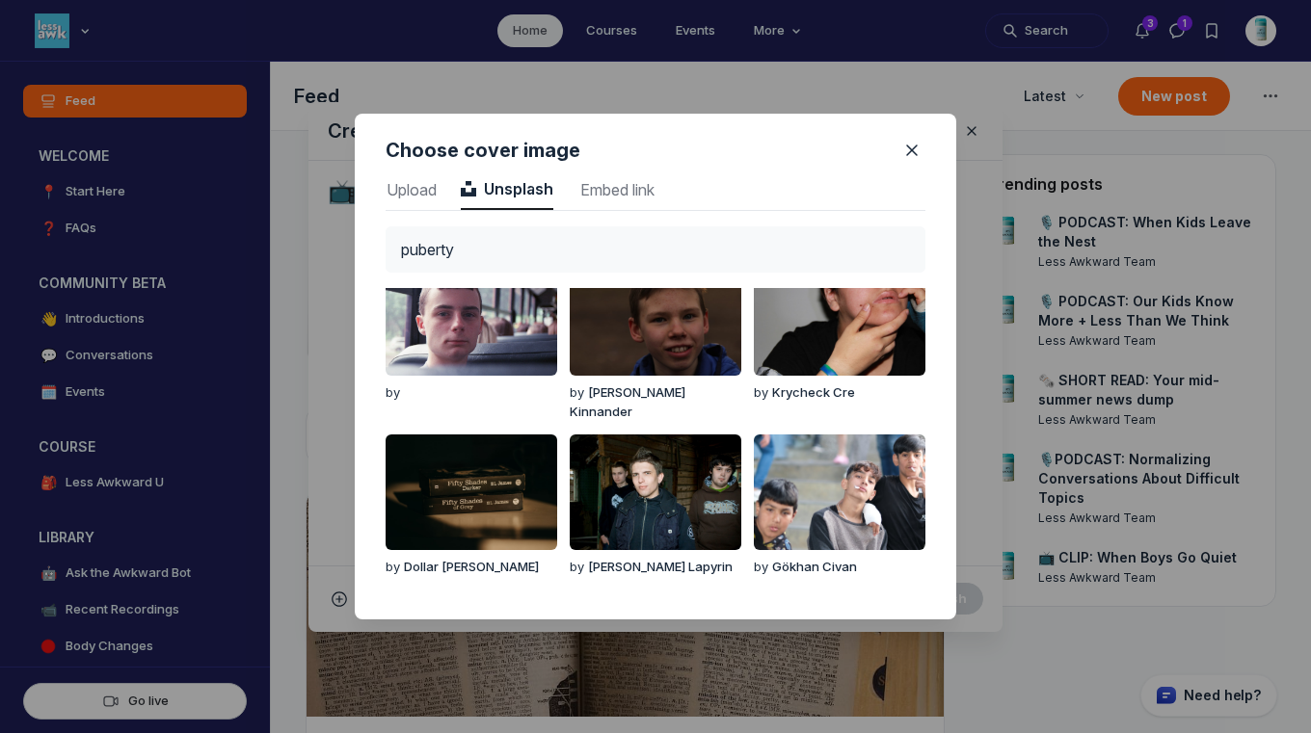
scroll to position [0, 0]
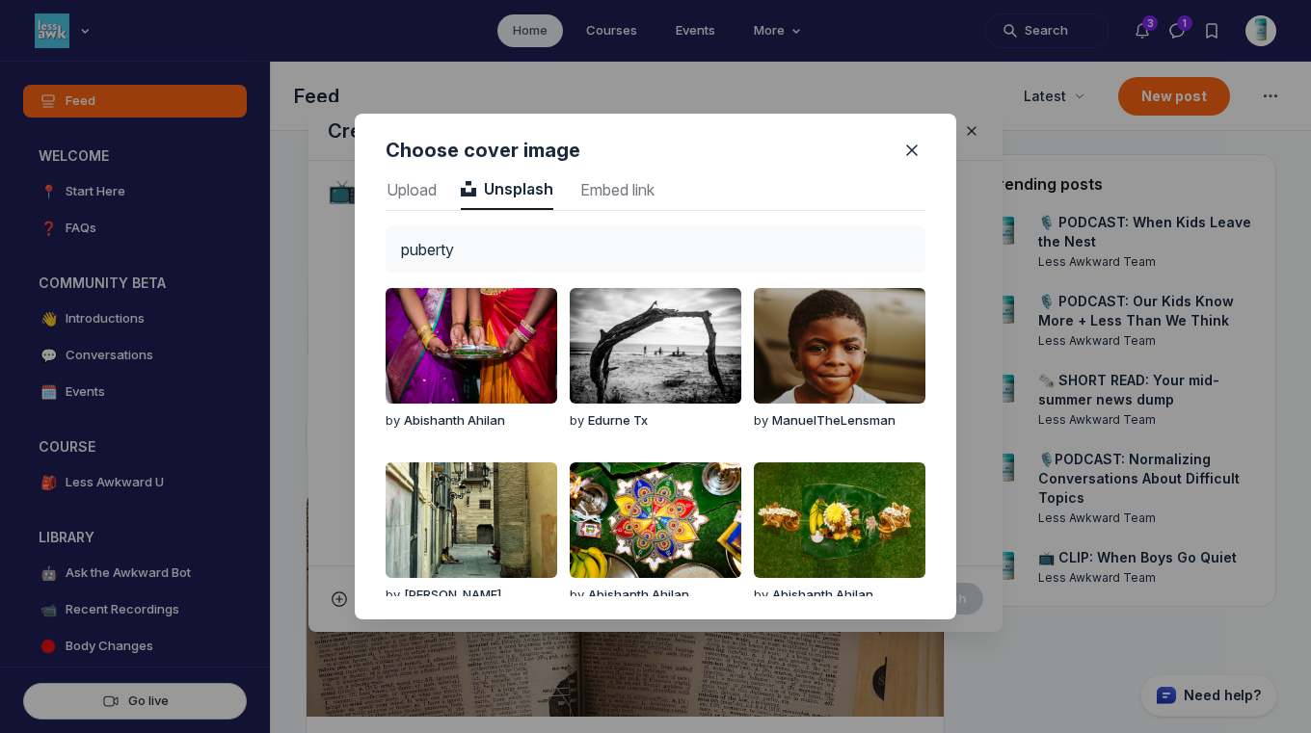
drag, startPoint x: 497, startPoint y: 229, endPoint x: 623, endPoint y: 255, distance: 128.0
click at [623, 255] on input "puberty" at bounding box center [656, 249] width 540 height 46
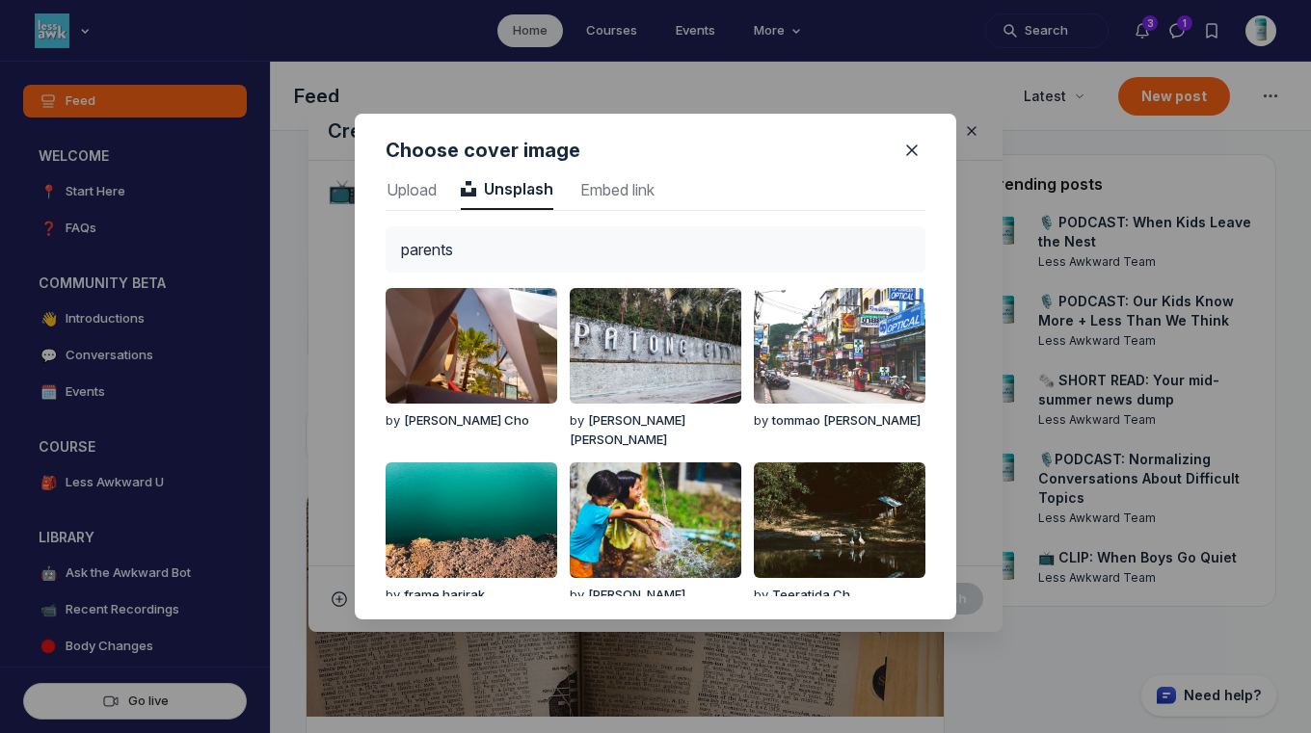
type input "parents"
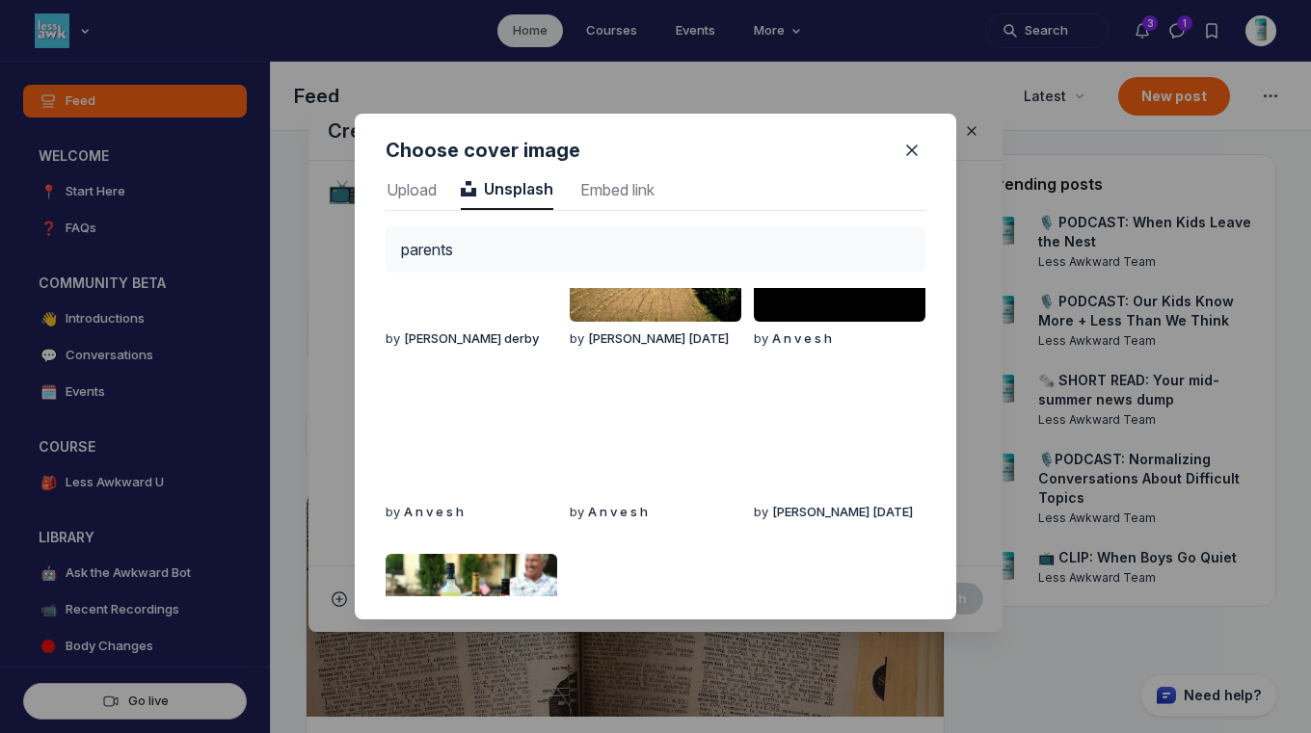
scroll to position [1422, 0]
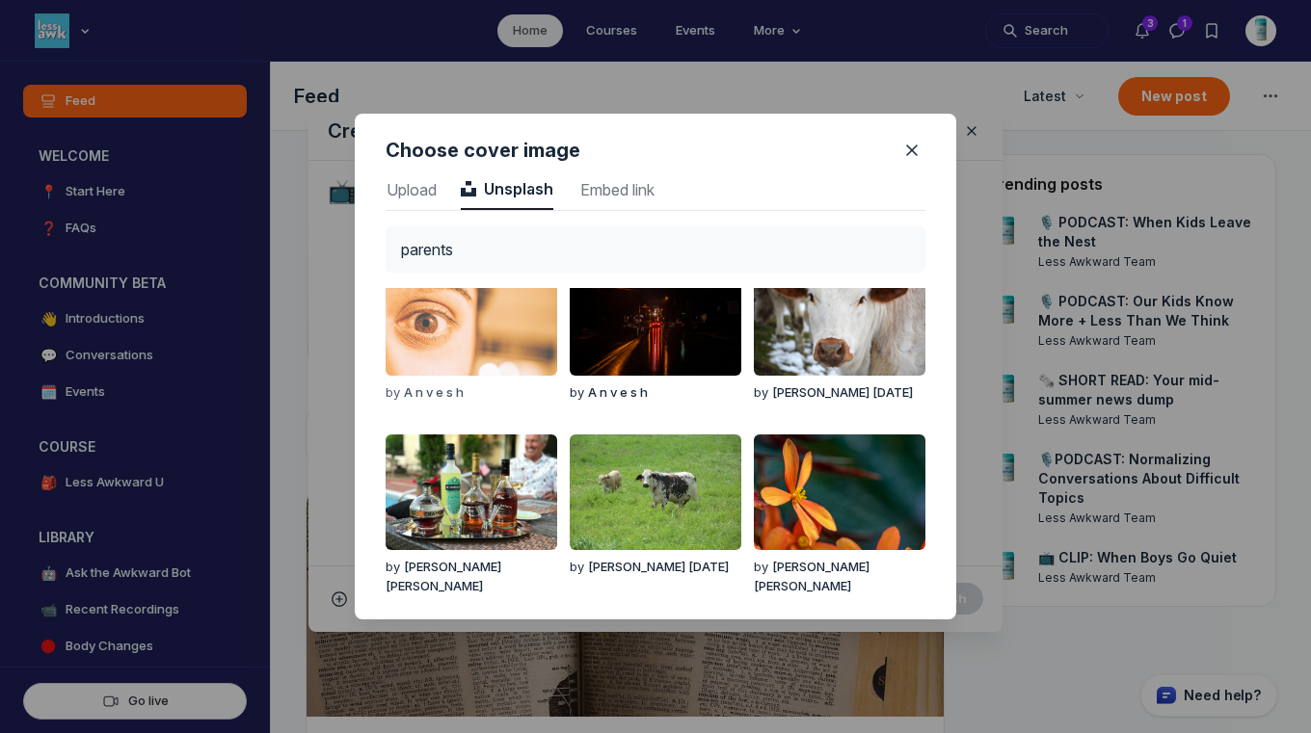
click at [534, 344] on img "button" at bounding box center [472, 318] width 172 height 116
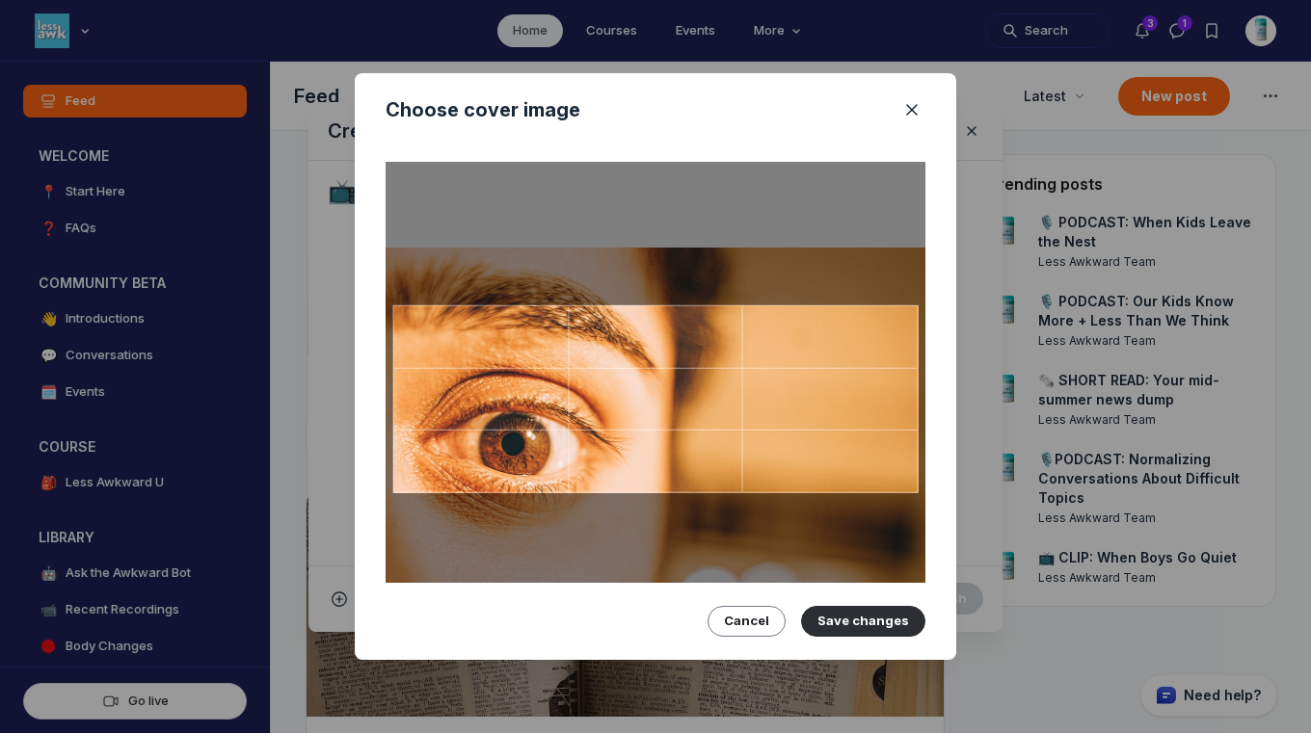
drag, startPoint x: 555, startPoint y: 373, endPoint x: 555, endPoint y: 401, distance: 28.0
click at [555, 401] on div at bounding box center [655, 400] width 525 height 188
click at [898, 616] on button "Save changes" at bounding box center [863, 621] width 124 height 31
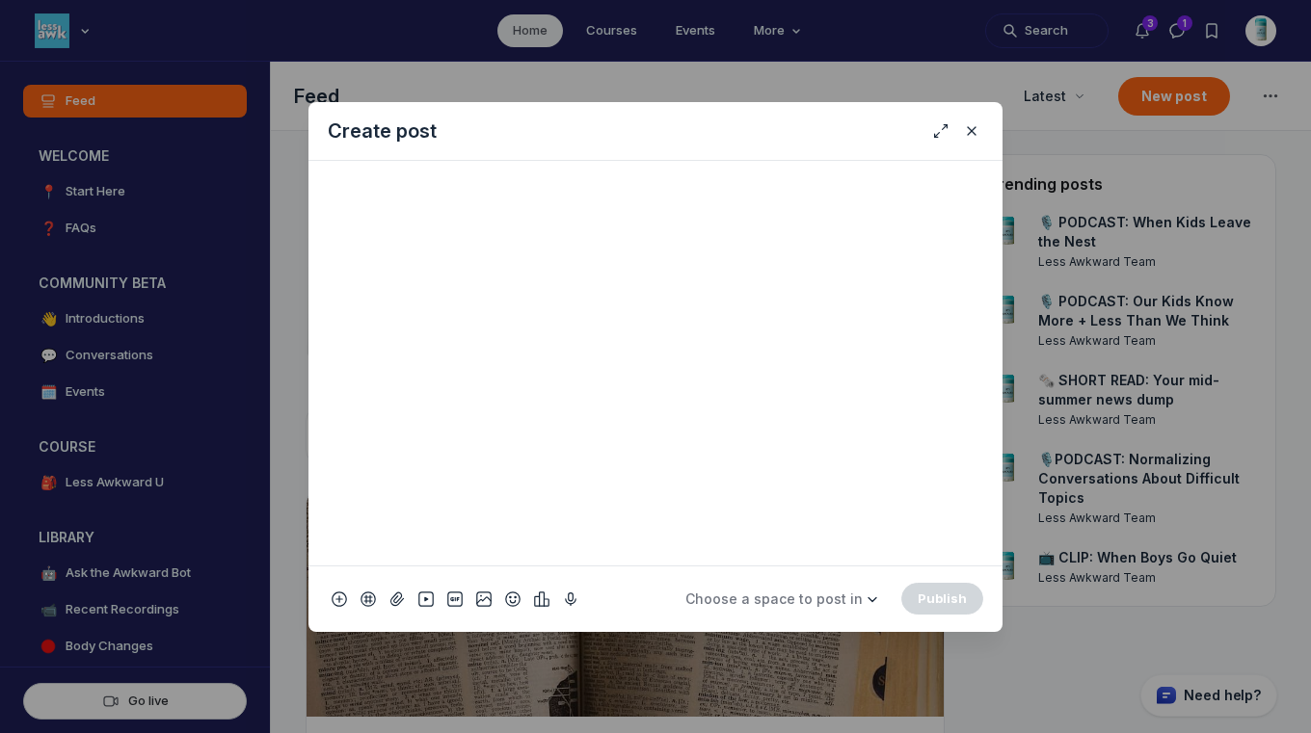
scroll to position [653, 0]
click at [849, 602] on span "Choose a space to post in" at bounding box center [773, 599] width 177 height 16
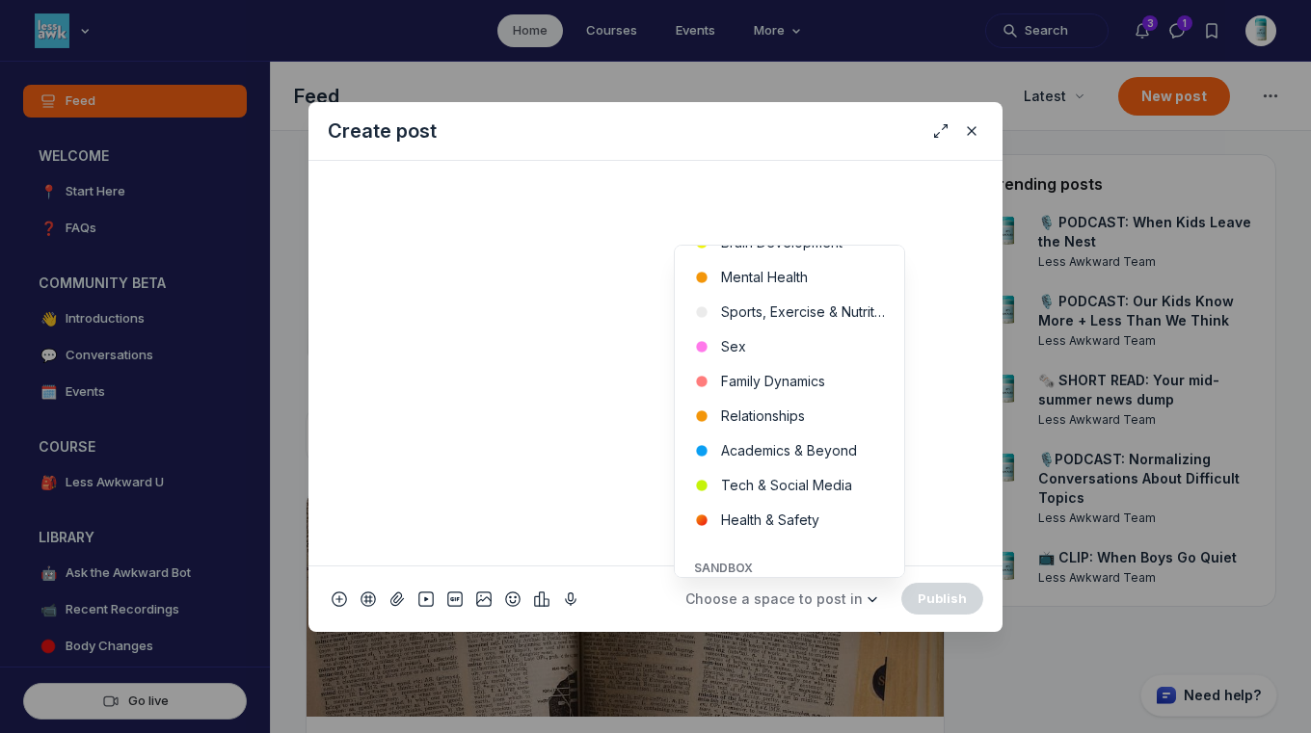
scroll to position [640, 0]
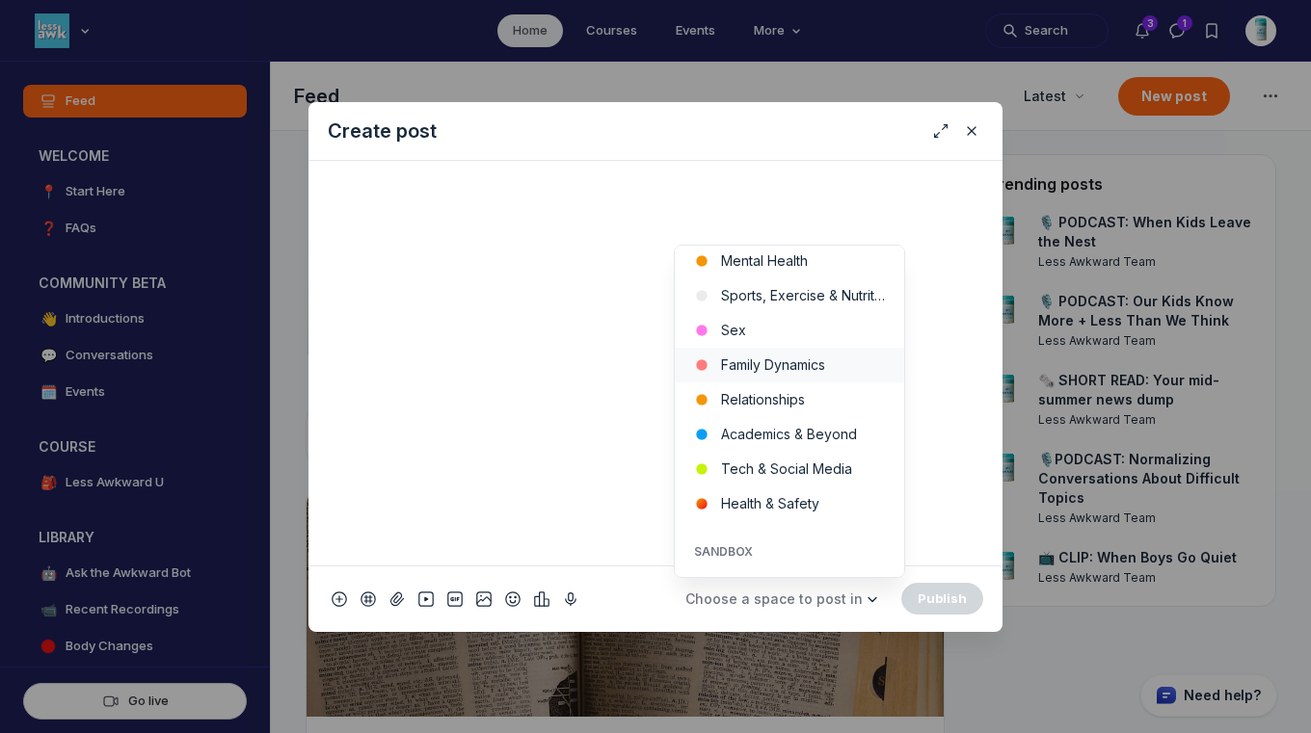
click at [796, 354] on button "Family Dynamics" at bounding box center [789, 365] width 229 height 35
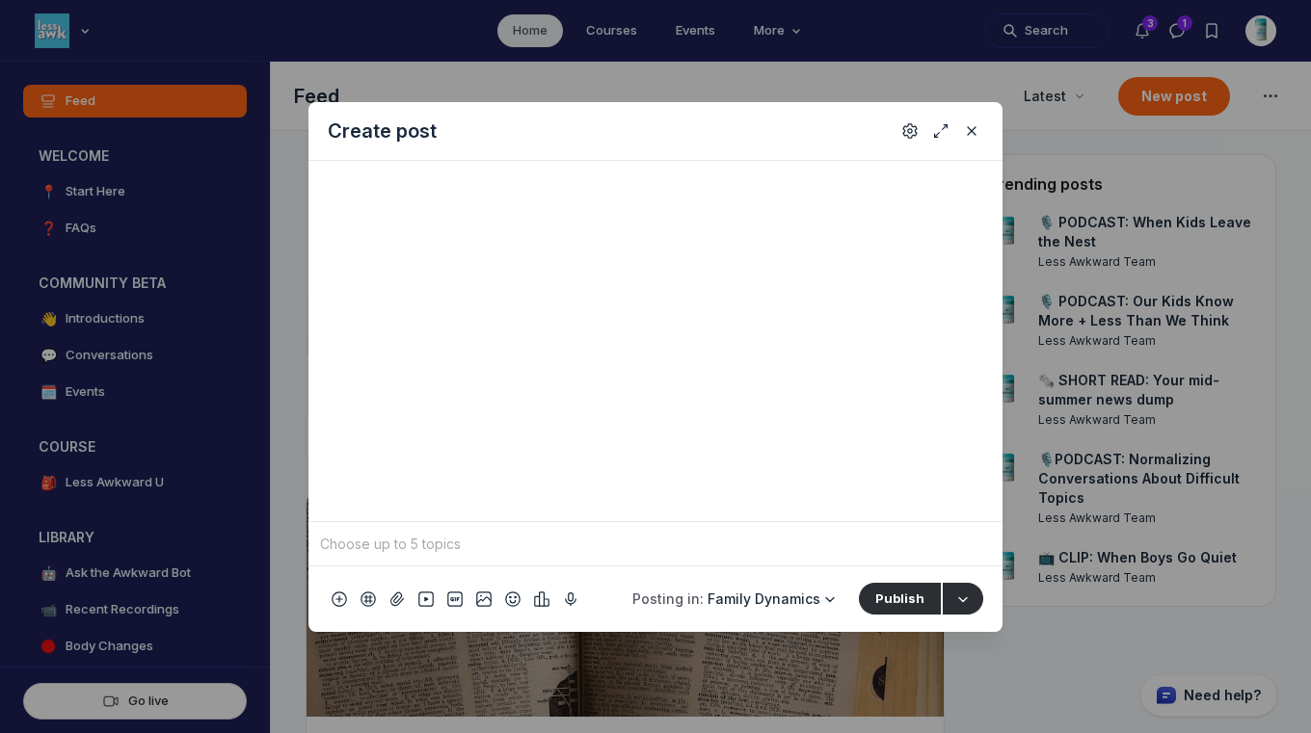
click at [526, 553] on input "Quick post modal" at bounding box center [655, 544] width 679 height 29
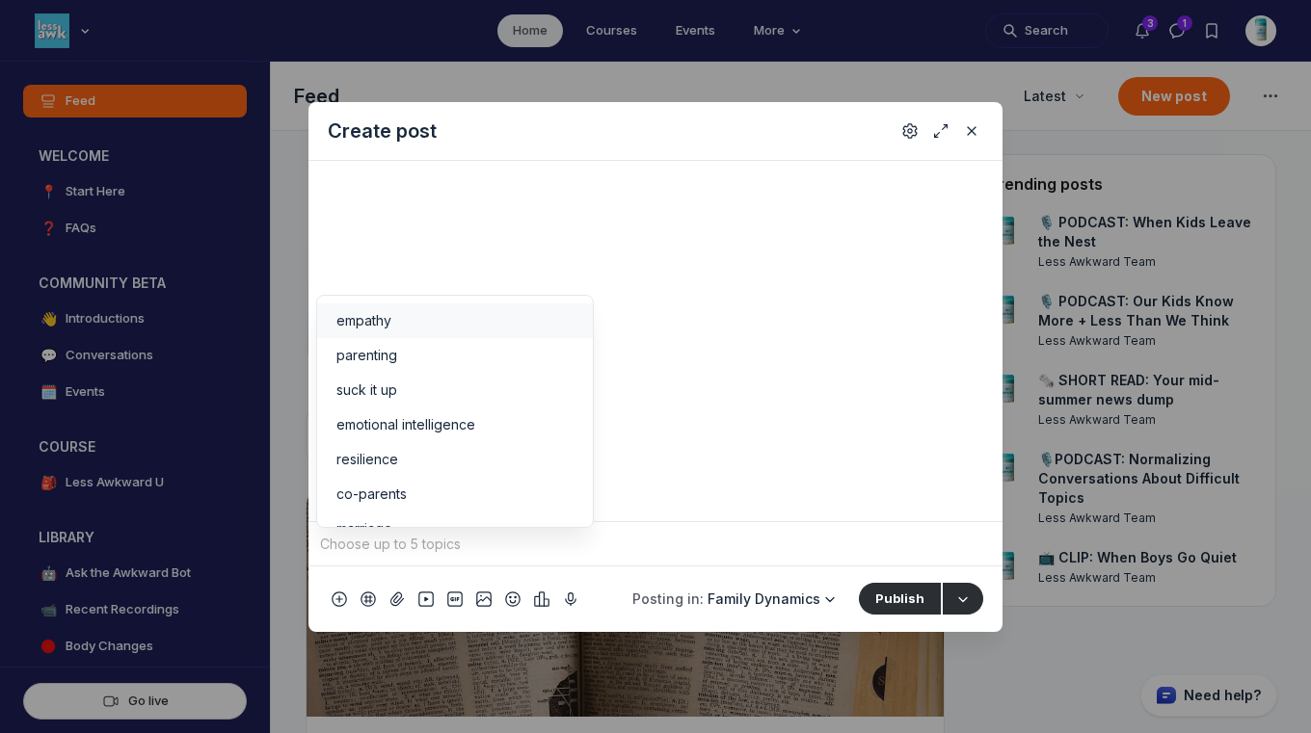
click at [410, 319] on div "empathy" at bounding box center [454, 320] width 237 height 19
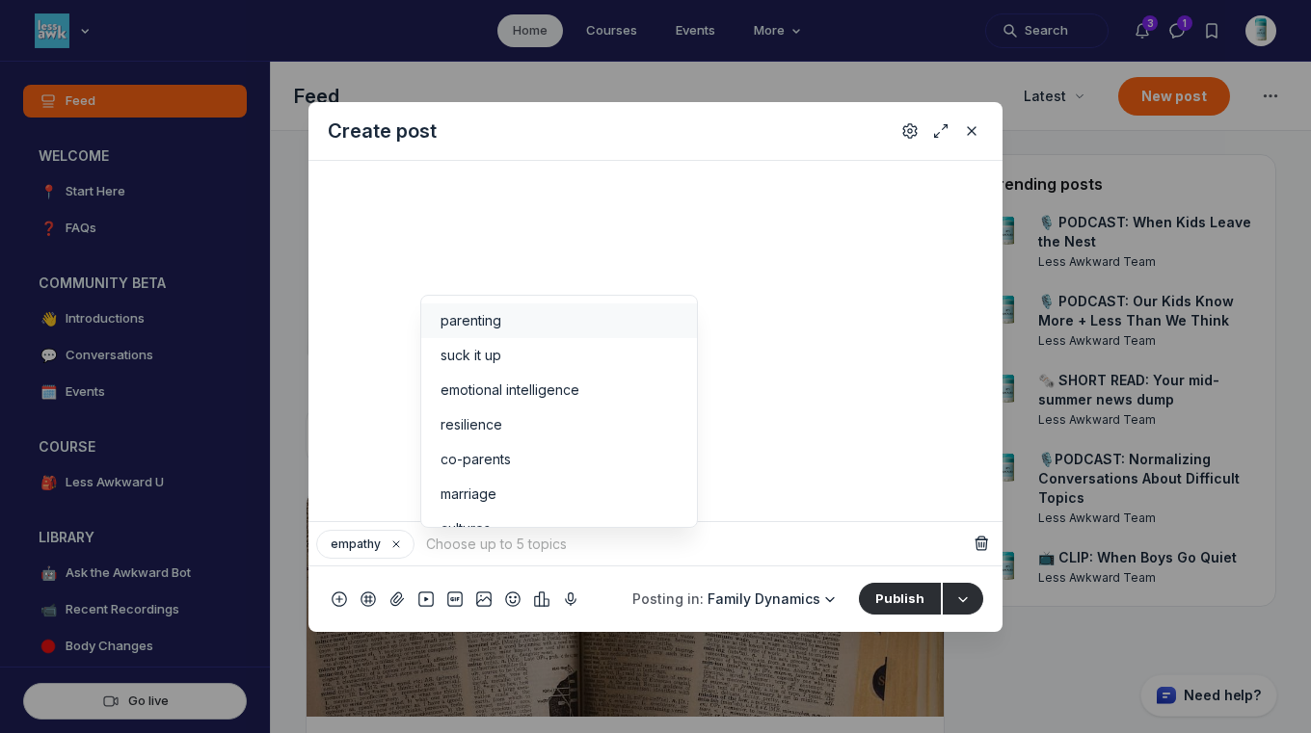
click at [482, 320] on span "parenting" at bounding box center [470, 320] width 61 height 19
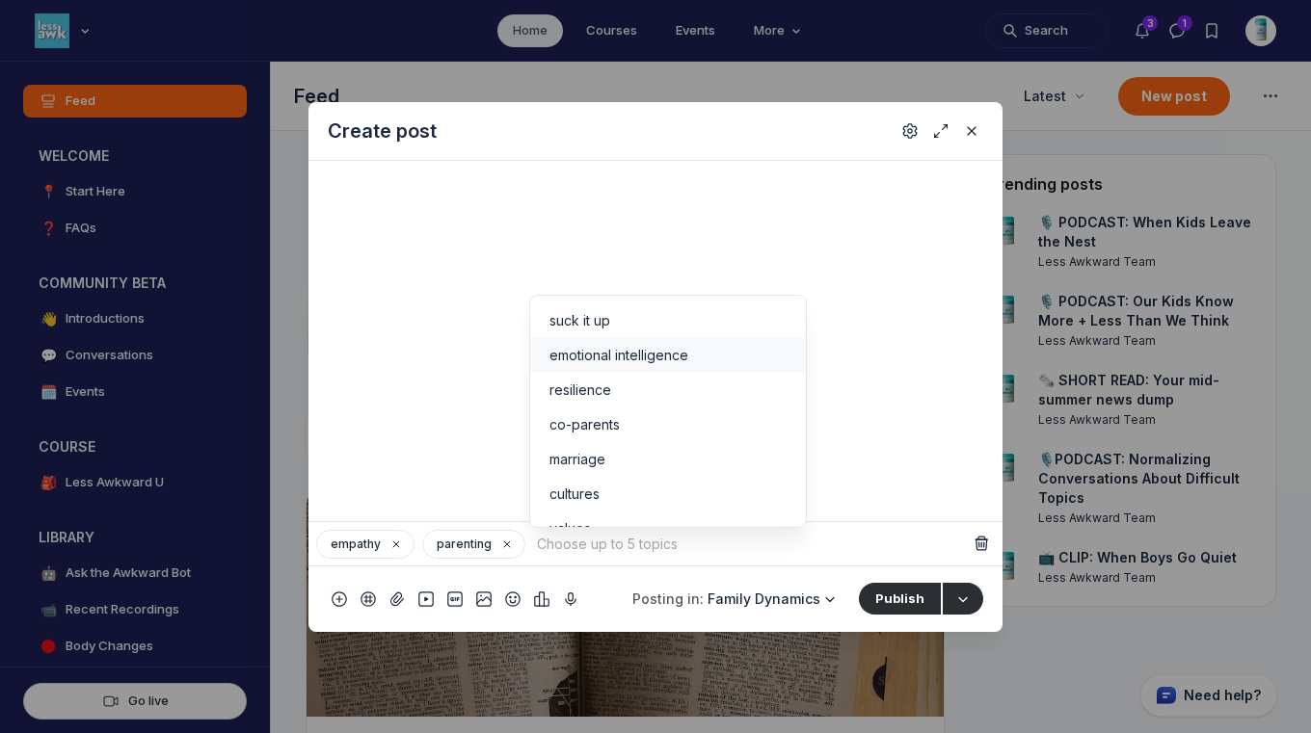
click at [702, 356] on div "emotional intelligence" at bounding box center [667, 355] width 237 height 19
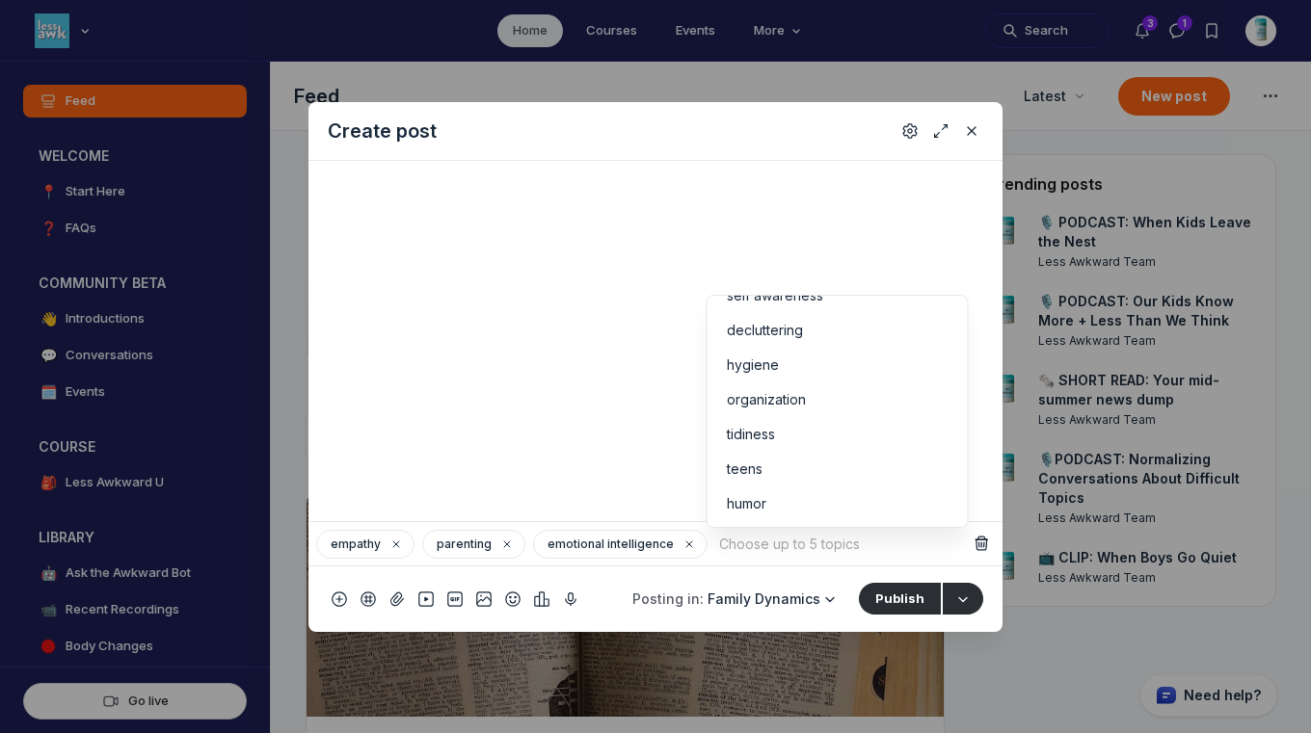
scroll to position [360, 0]
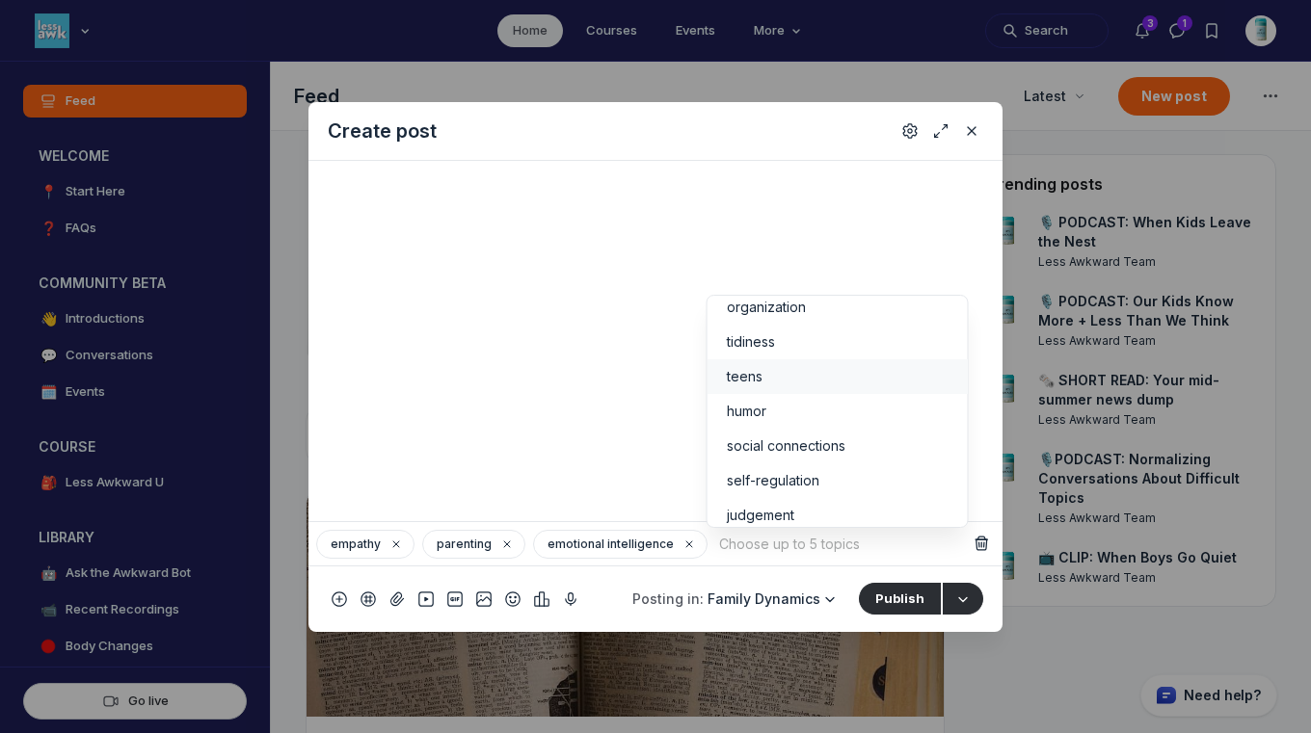
click at [844, 378] on div "teens" at bounding box center [838, 376] width 222 height 19
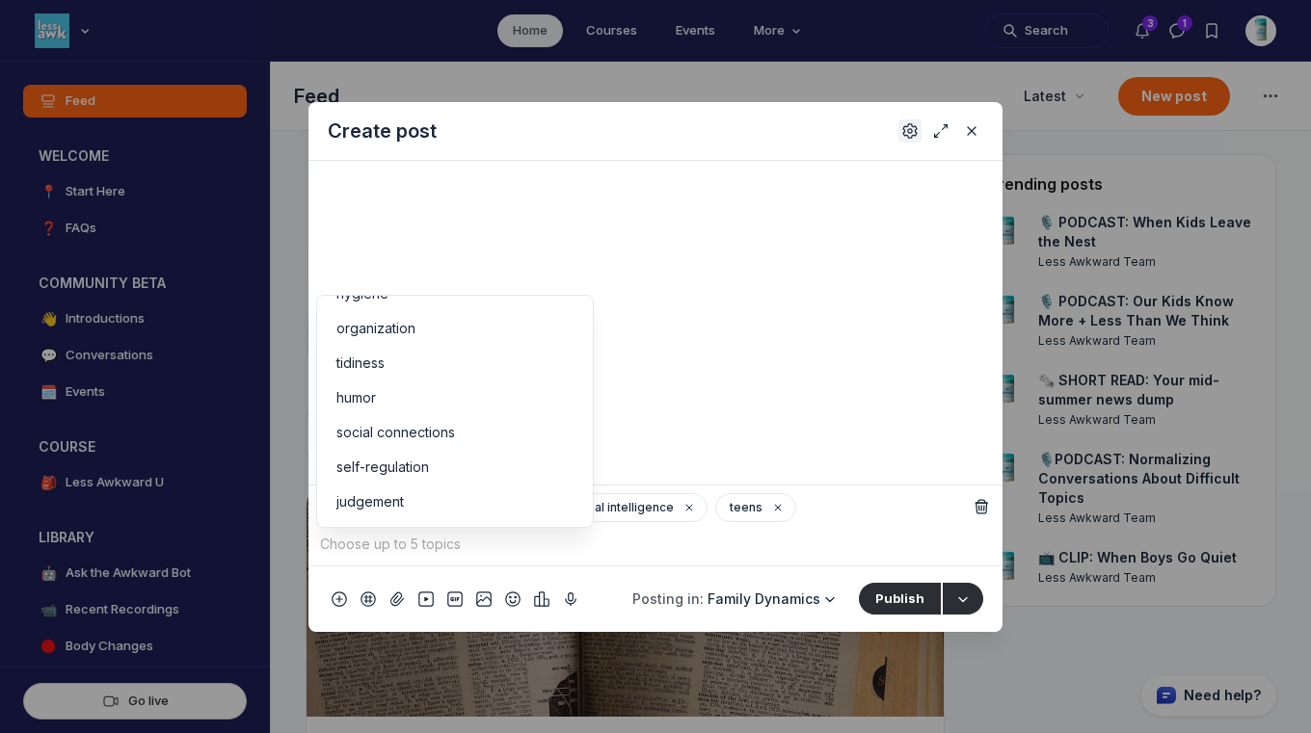
click at [913, 130] on icon "Settings" at bounding box center [909, 130] width 15 height 19
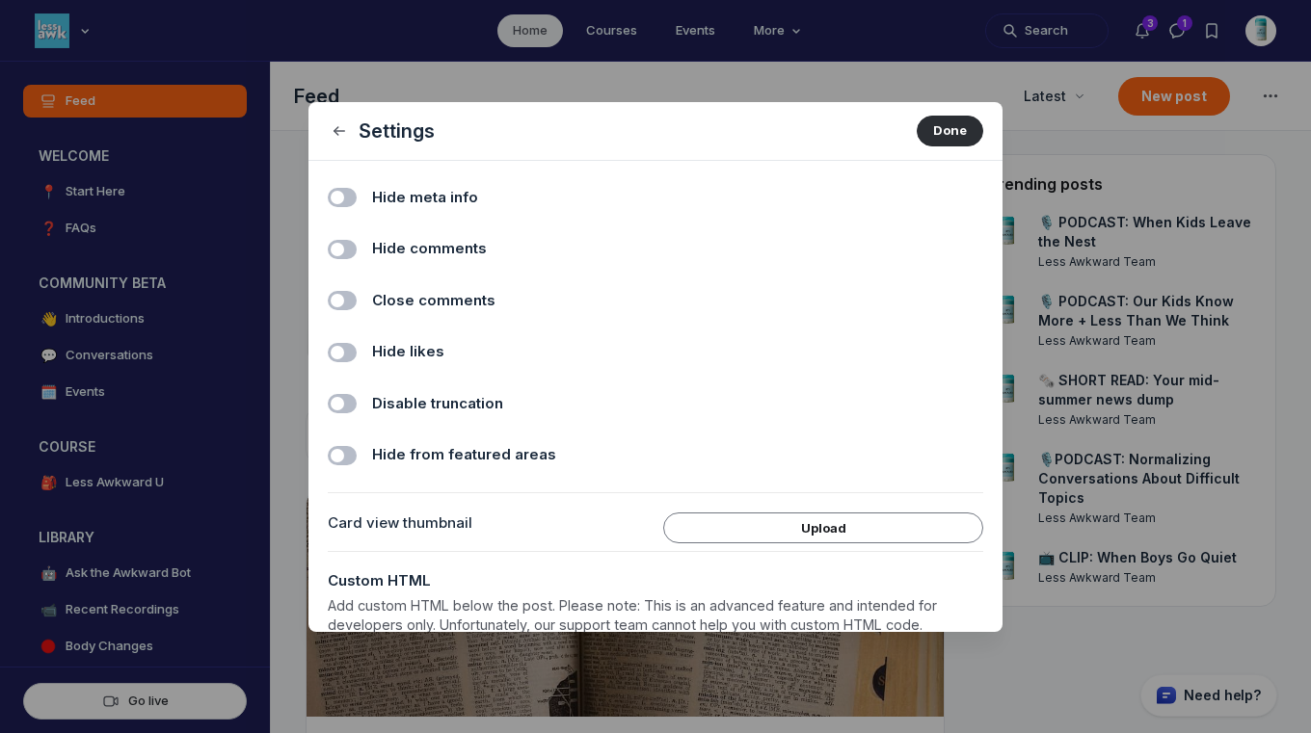
click at [413, 254] on span "Hide comments" at bounding box center [429, 249] width 115 height 22
click at [0, 0] on input "Hide comments" at bounding box center [0, 0] width 0 height 0
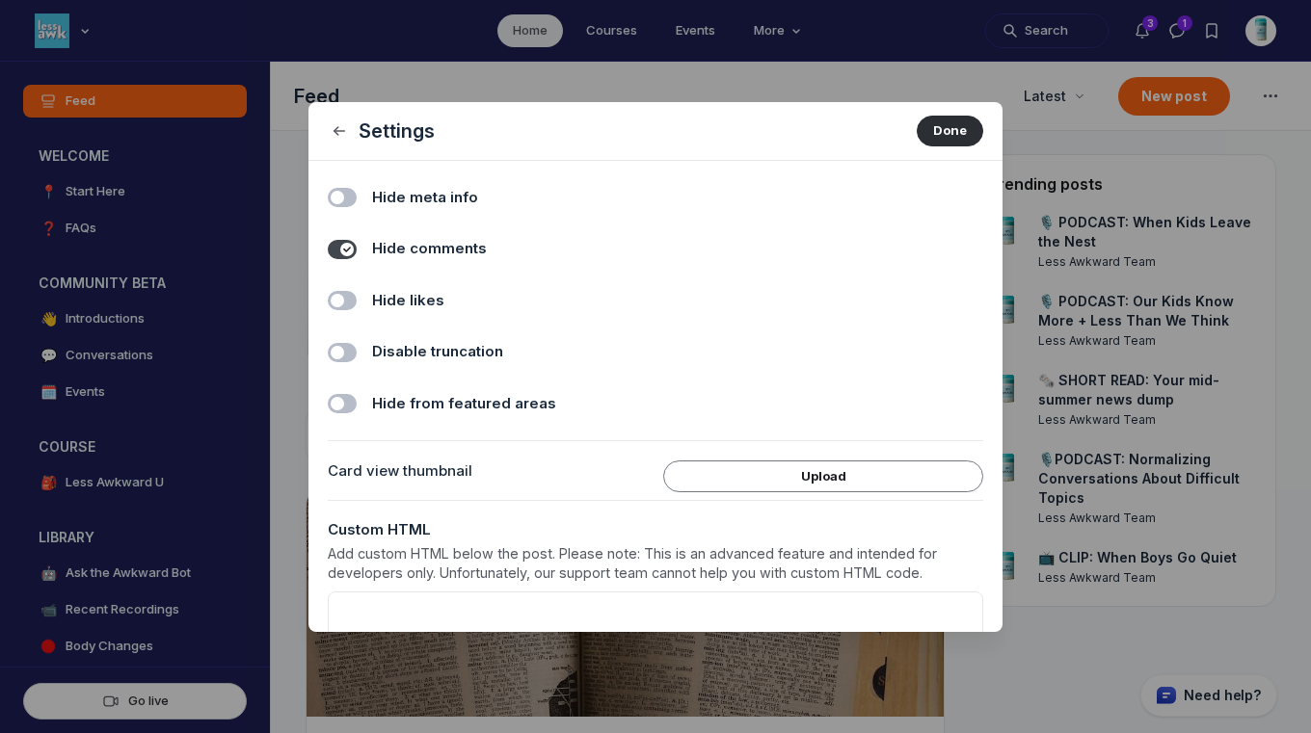
click at [419, 299] on span "Hide likes" at bounding box center [408, 301] width 72 height 22
click at [0, 0] on input "Hide likes" at bounding box center [0, 0] width 0 height 0
click at [942, 133] on button "Done" at bounding box center [950, 131] width 67 height 31
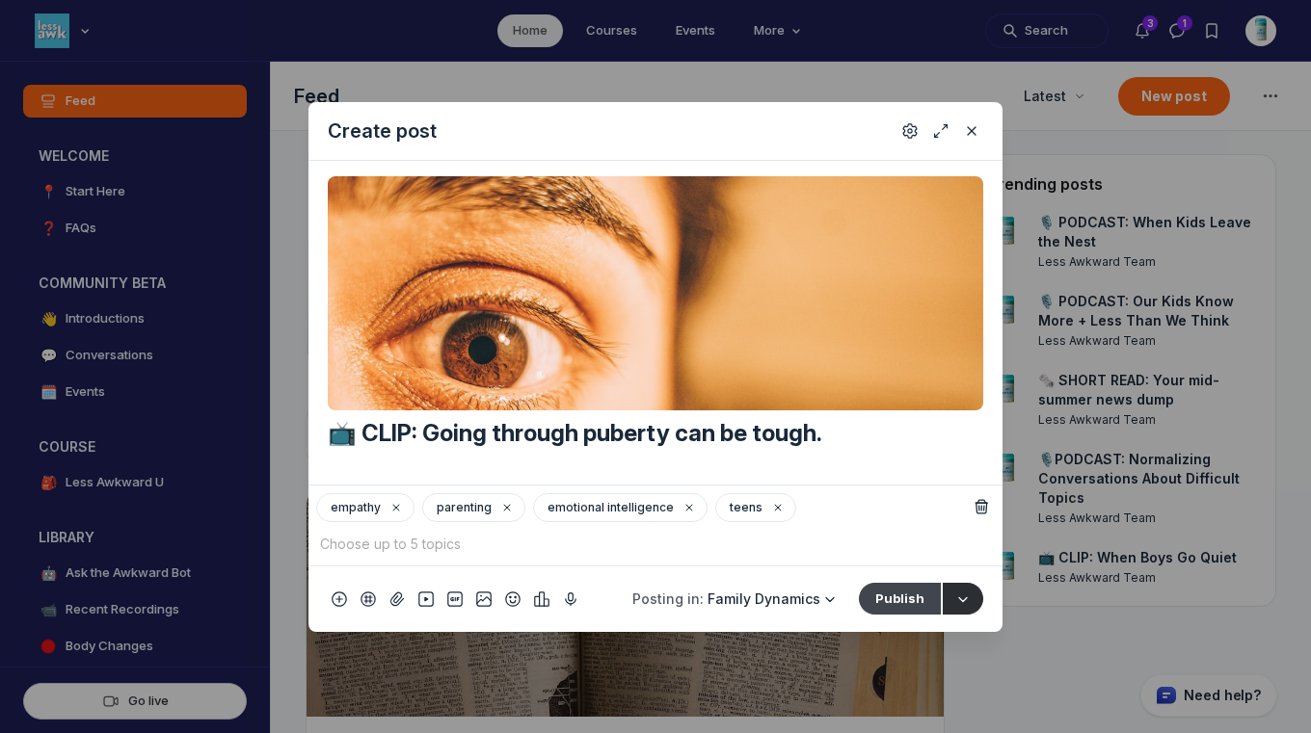
click at [911, 600] on button "Publish" at bounding box center [900, 598] width 82 height 31
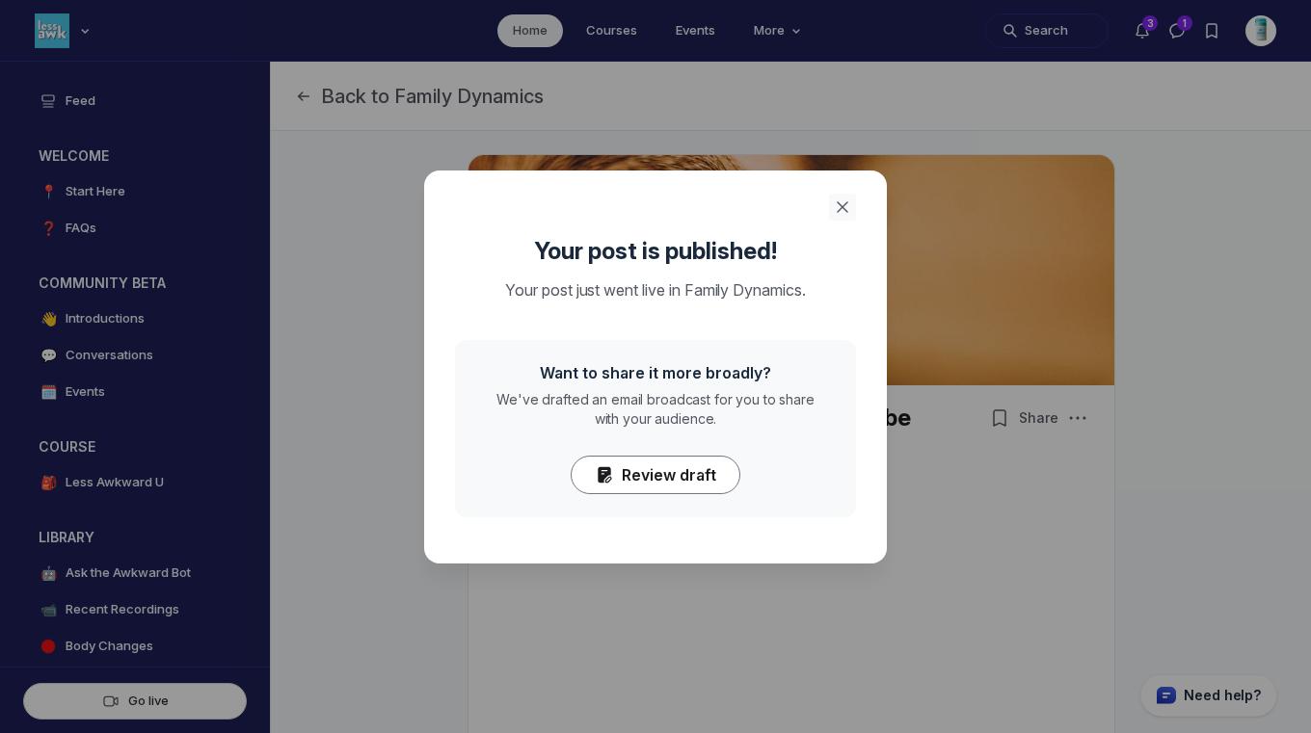
click at [841, 204] on icon "Close" at bounding box center [842, 207] width 19 height 19
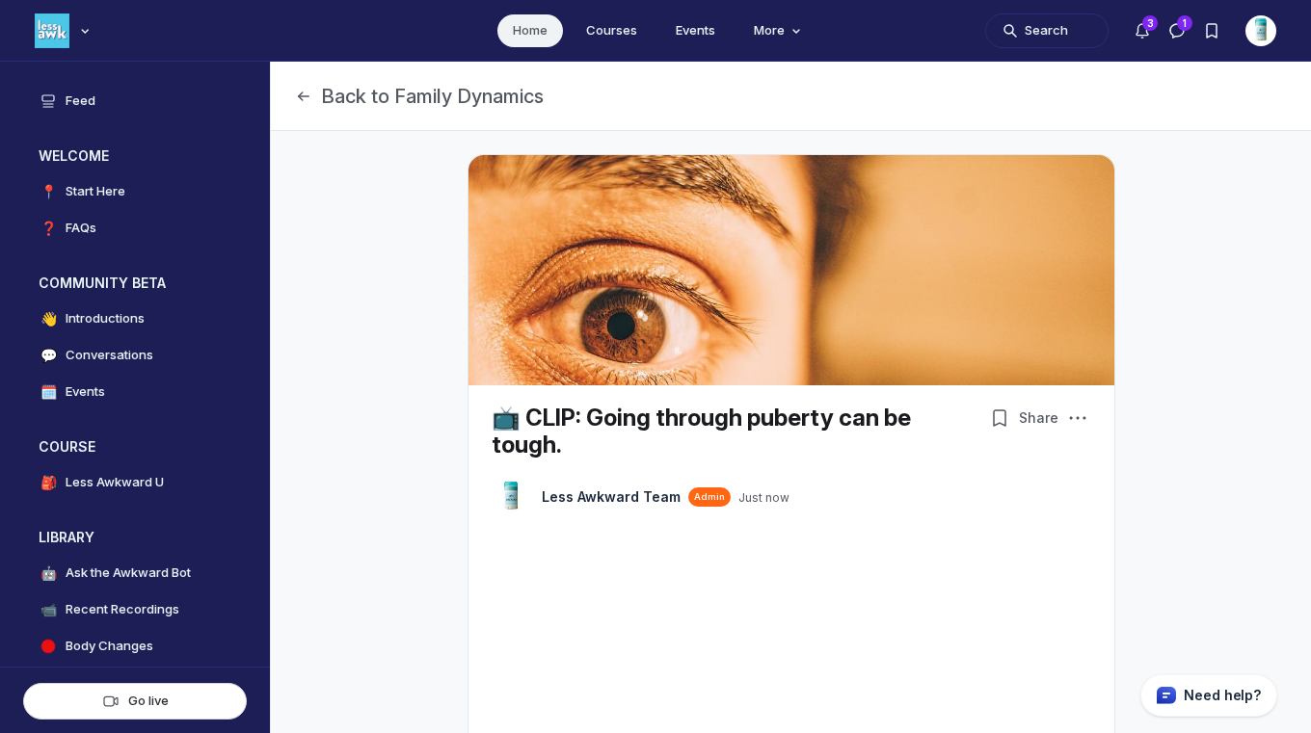
click at [531, 27] on link "Home" at bounding box center [530, 30] width 66 height 33
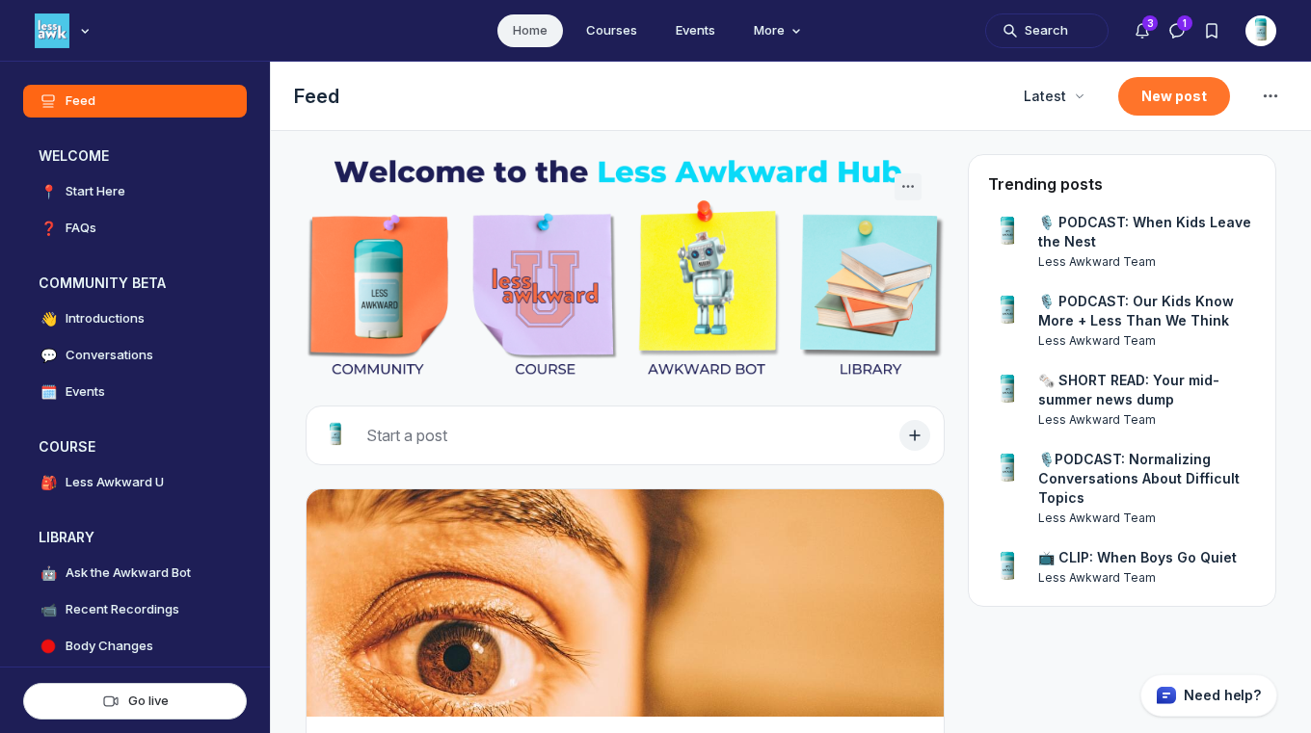
click at [1174, 97] on button "New post" at bounding box center [1174, 96] width 112 height 39
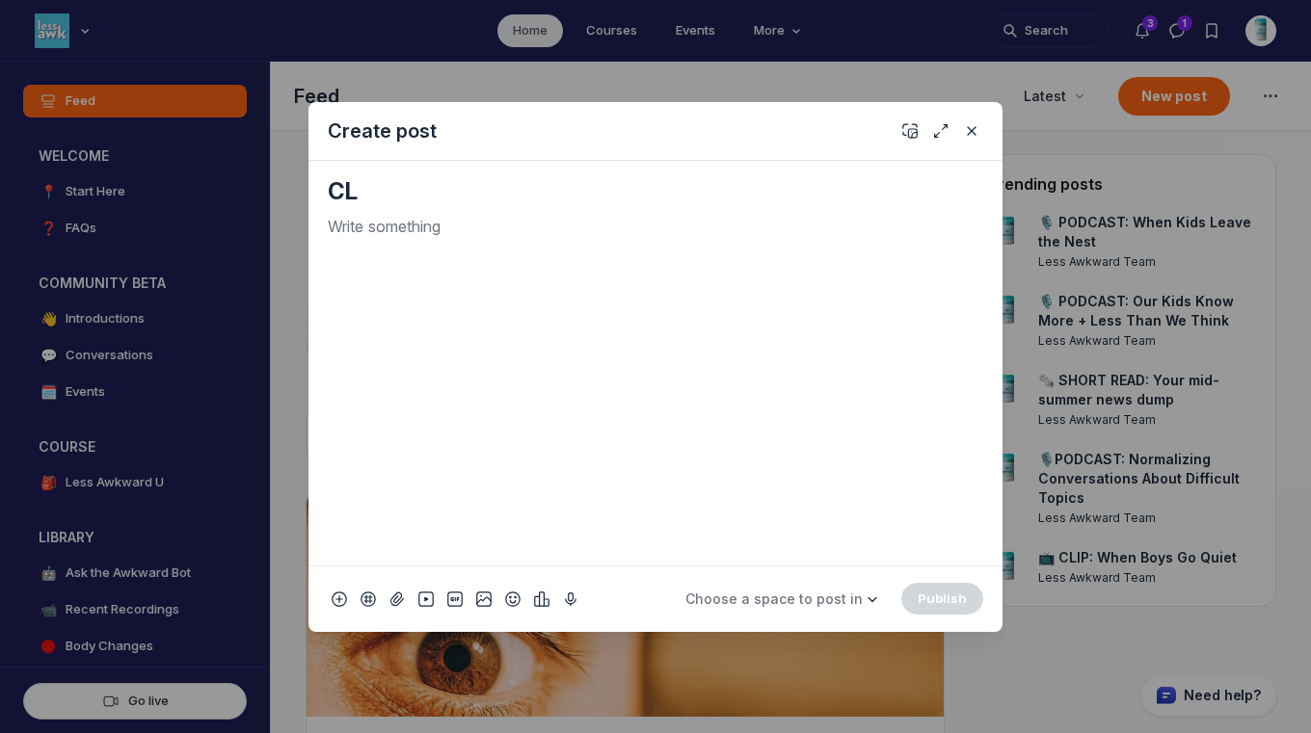
type textarea "C"
click at [516, 600] on use "Add emoji" at bounding box center [512, 598] width 13 height 13
type input "tv"
click at [533, 319] on span "📺" at bounding box center [534, 325] width 29 height 27
drag, startPoint x: 363, startPoint y: 226, endPoint x: 306, endPoint y: 226, distance: 57.8
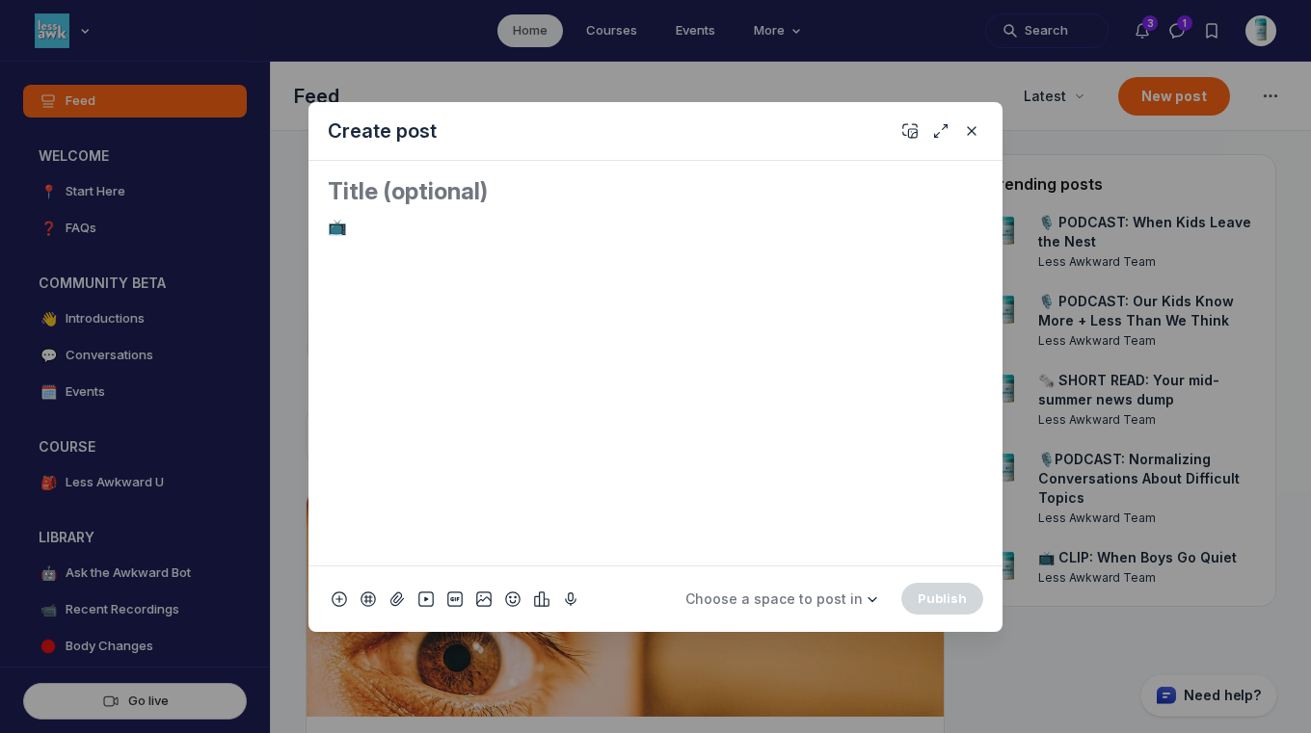
click at [311, 226] on div "📺" at bounding box center [655, 363] width 694 height 405
copy p "📺"
click at [333, 189] on textarea "Quick post modal" at bounding box center [655, 191] width 655 height 31
paste textarea "📺"
paste textarea "If your patch isn’t sticking, your [MEDICAL_DATA] probably isn’t working"
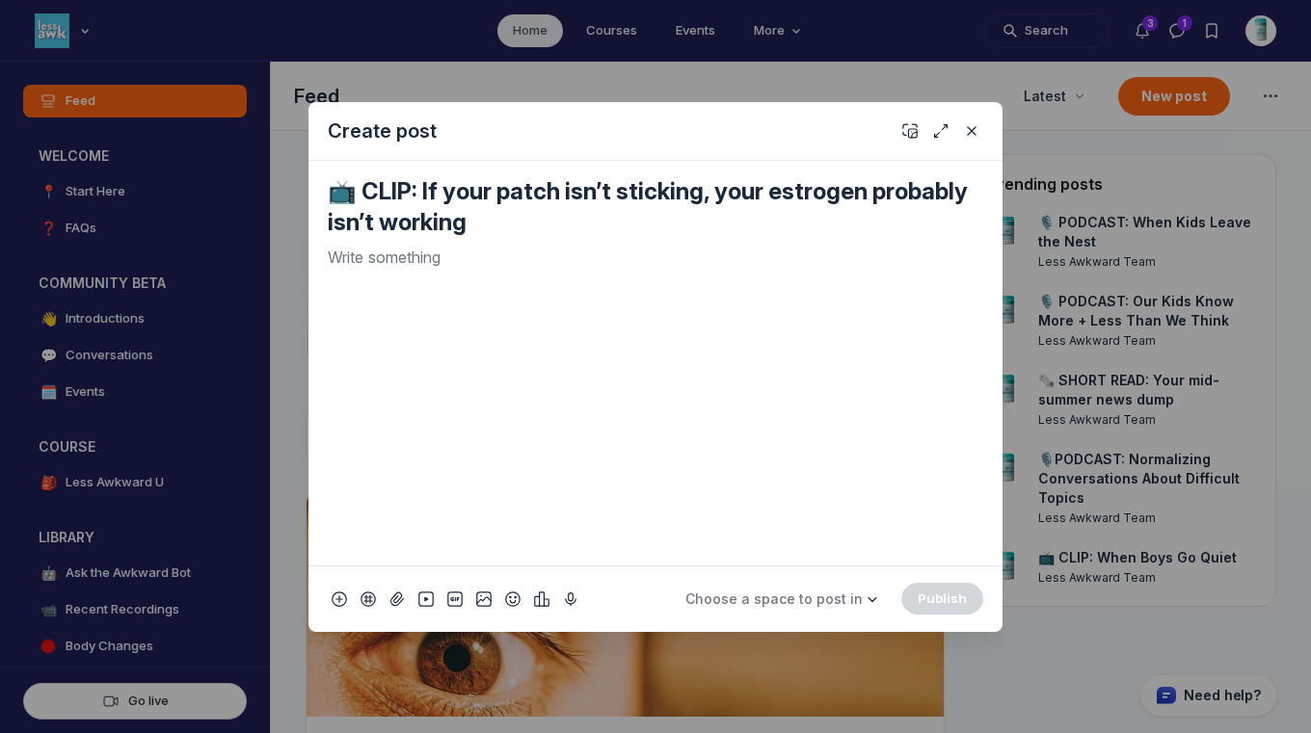
type textarea "📺 CLIP: If your patch isn’t sticking, your estrogen probably isn’t working"
click at [533, 280] on div "Quick post modal" at bounding box center [655, 398] width 655 height 305
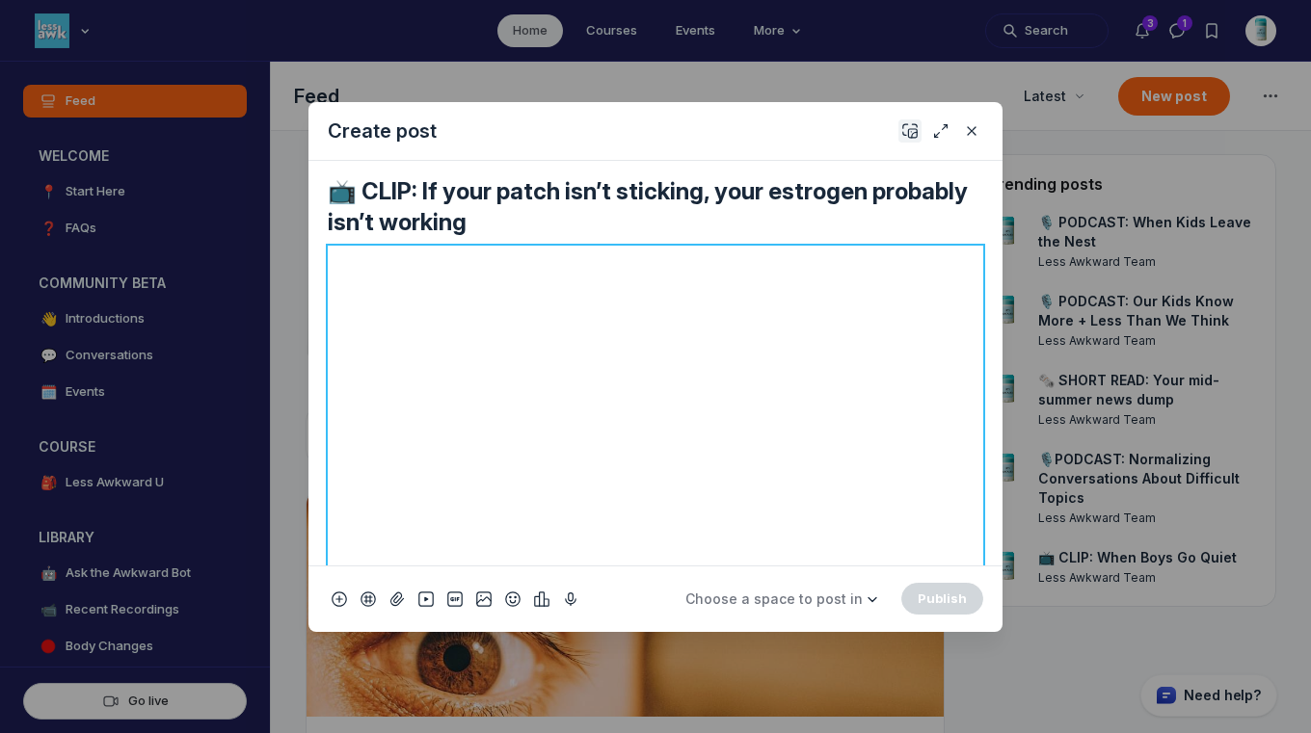
click at [907, 133] on icon "Add cover" at bounding box center [909, 130] width 15 height 19
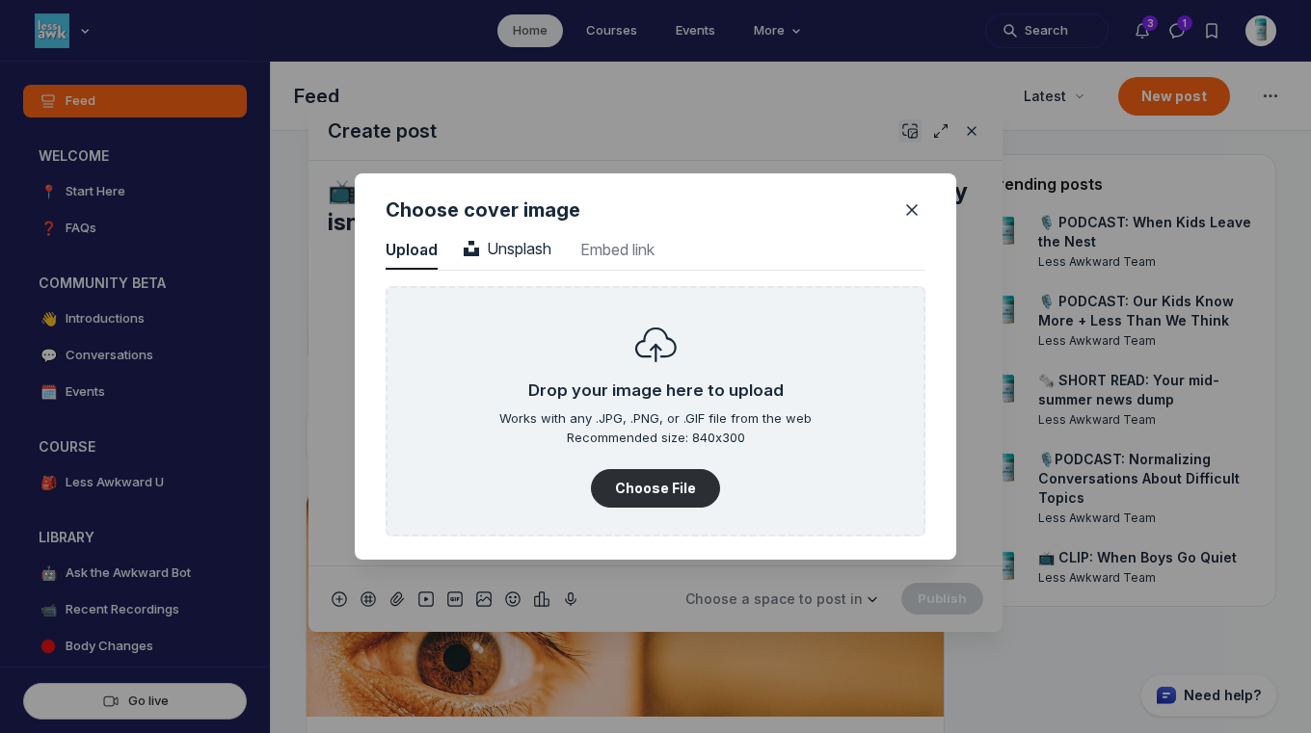
scroll to position [2604, 4906]
click at [515, 239] on span "Unsplash" at bounding box center [508, 248] width 88 height 19
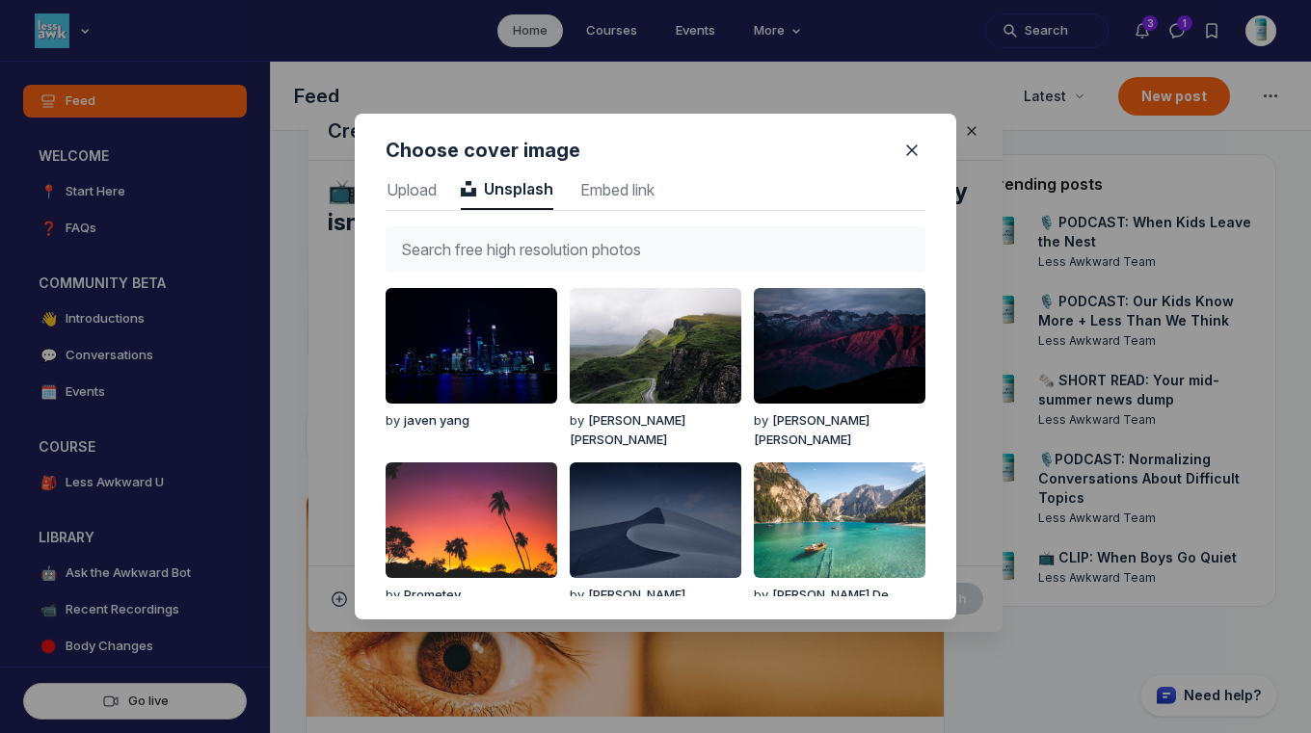
click at [519, 247] on input "text" at bounding box center [656, 249] width 540 height 46
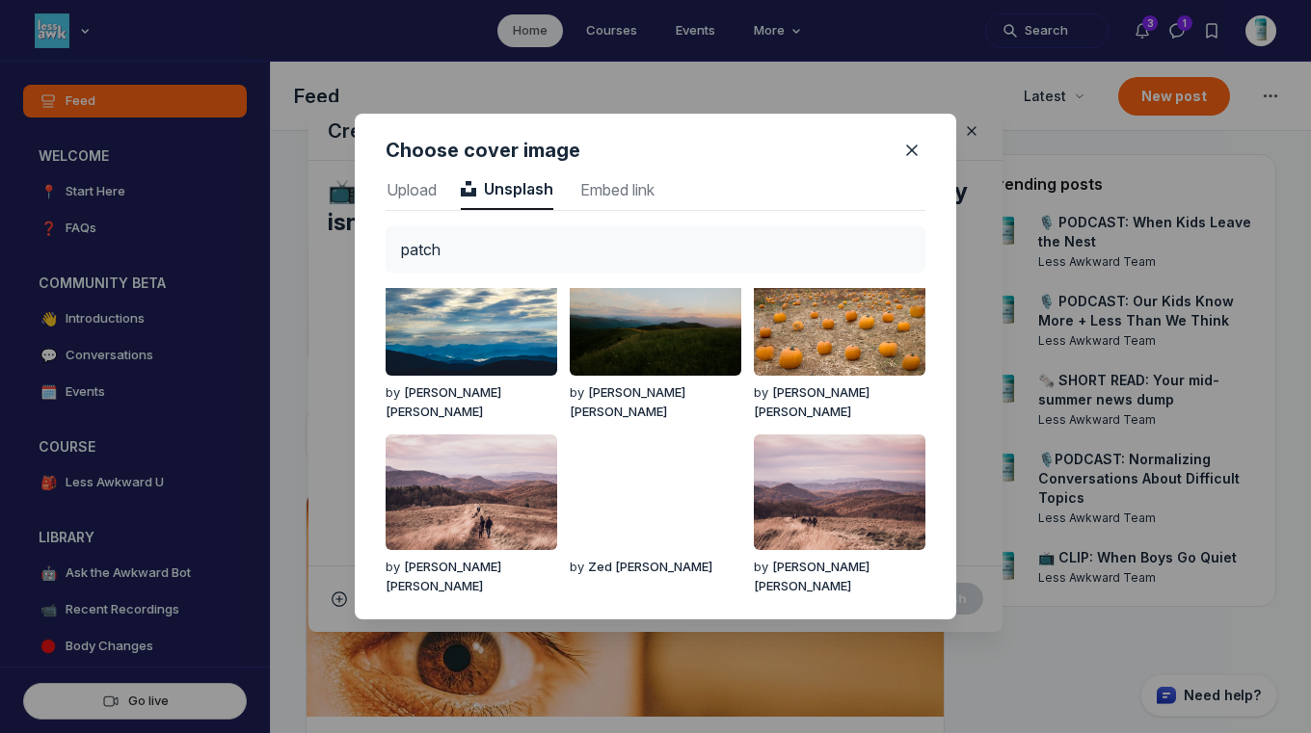
scroll to position [0, 0]
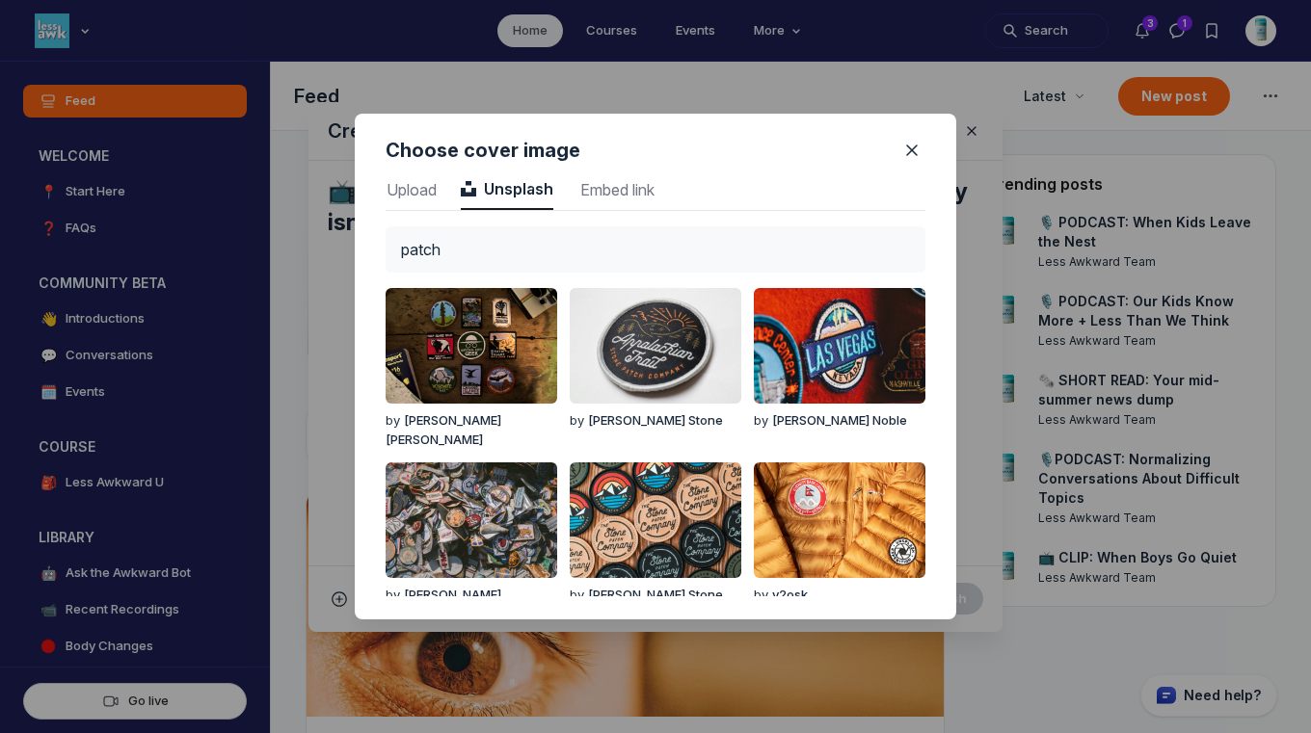
click at [405, 242] on input "patch" at bounding box center [656, 249] width 540 height 46
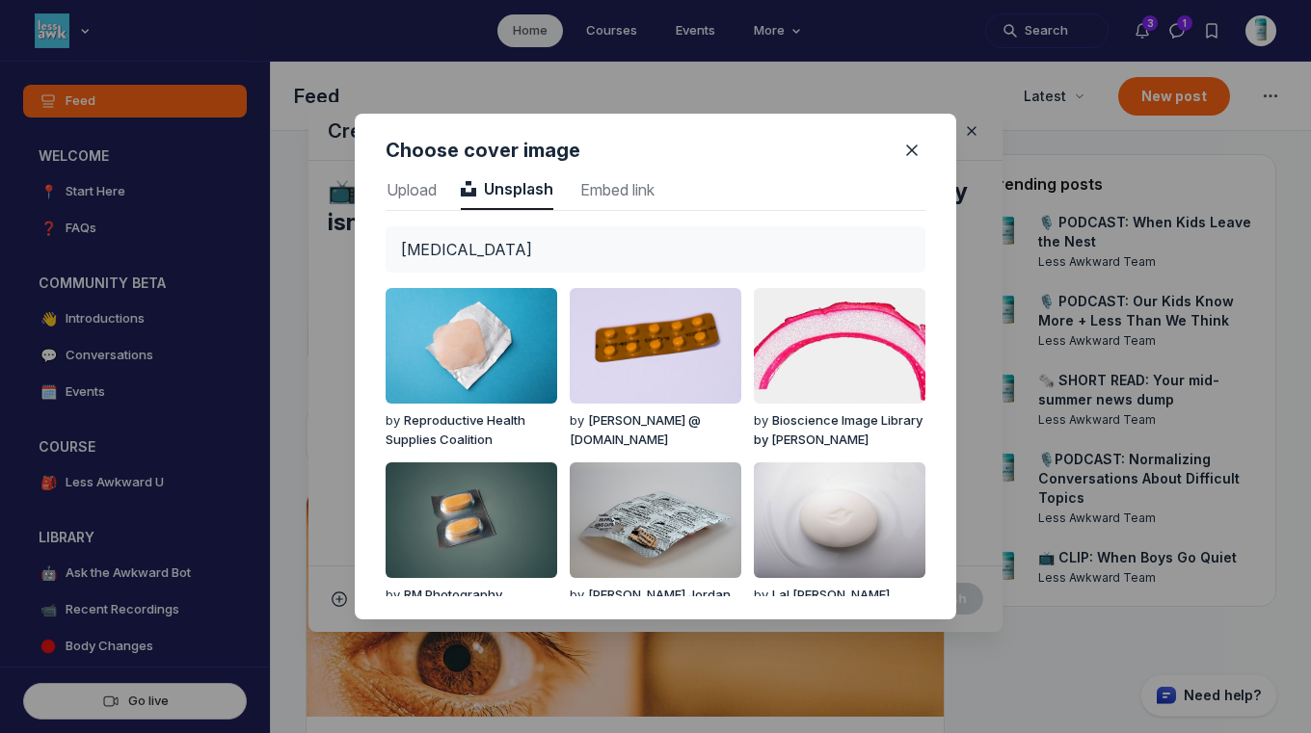
type input "[MEDICAL_DATA]"
click at [435, 182] on span "Upload" at bounding box center [412, 189] width 52 height 15
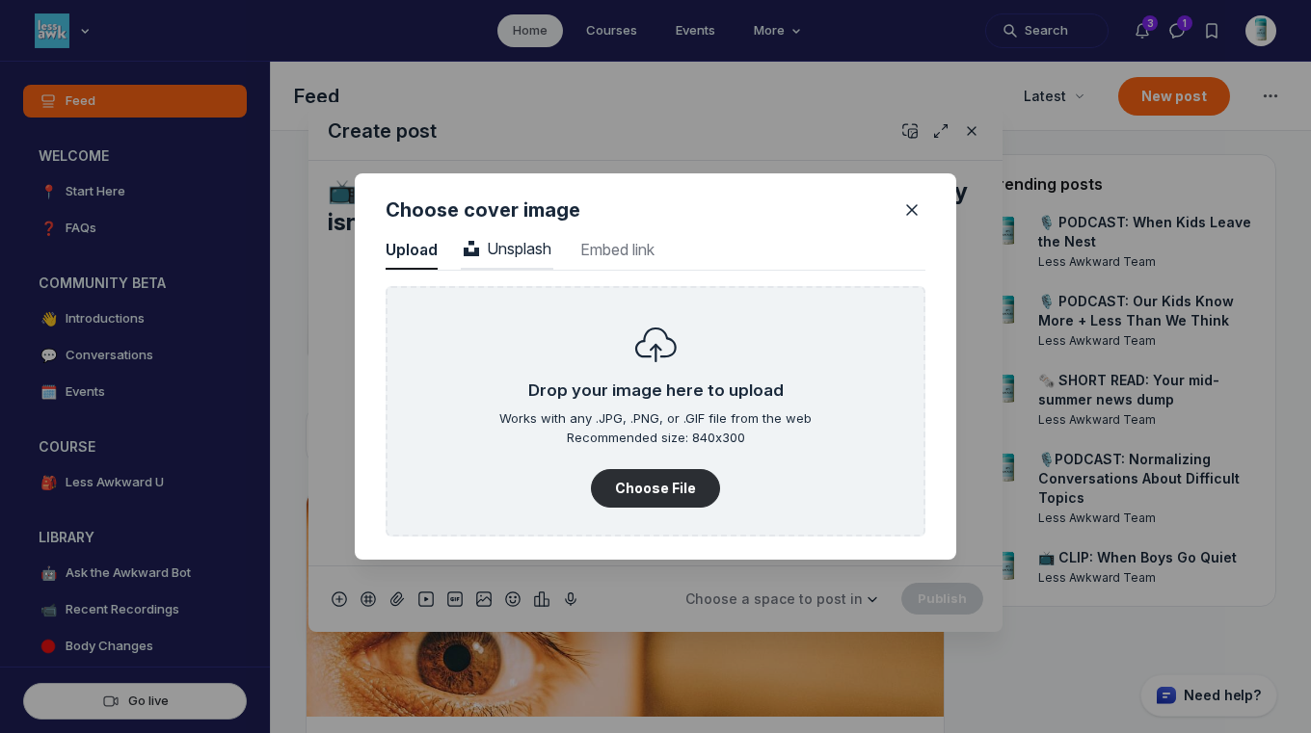
click at [516, 246] on span "Unsplash" at bounding box center [508, 248] width 88 height 19
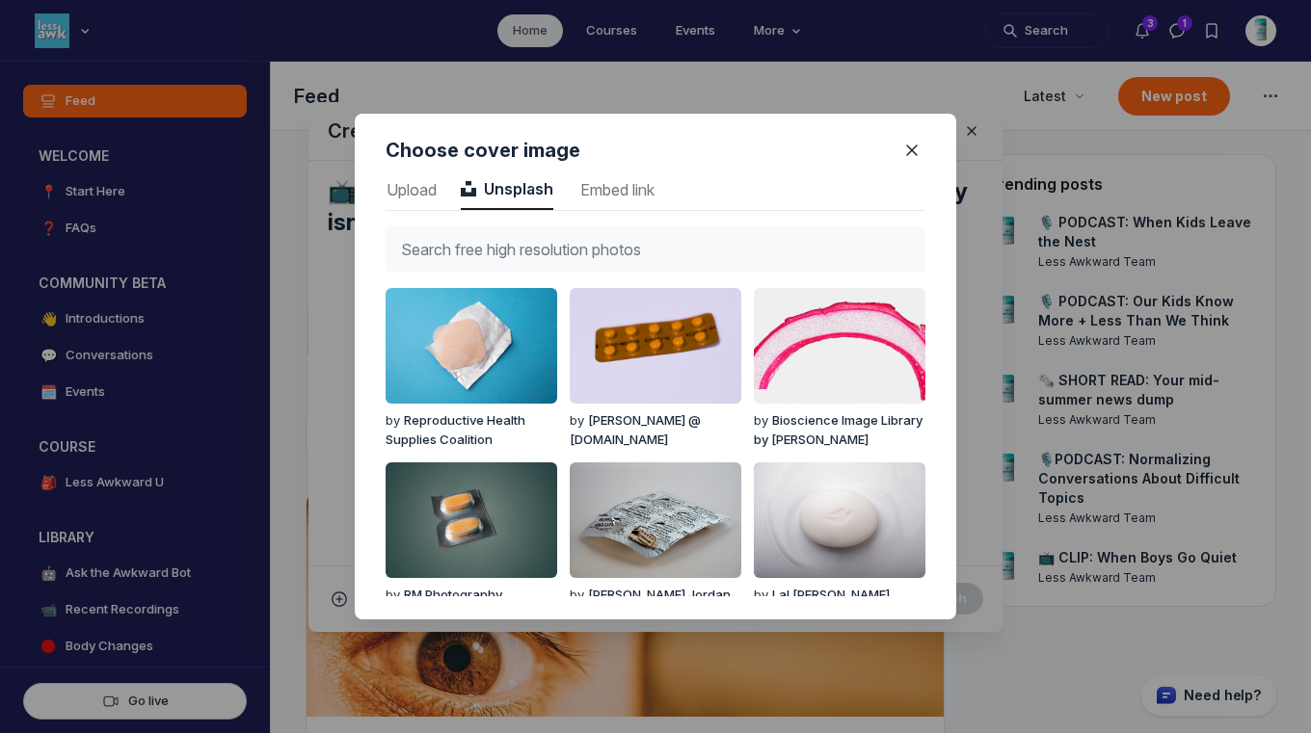
click at [516, 248] on input "text" at bounding box center [656, 249] width 540 height 46
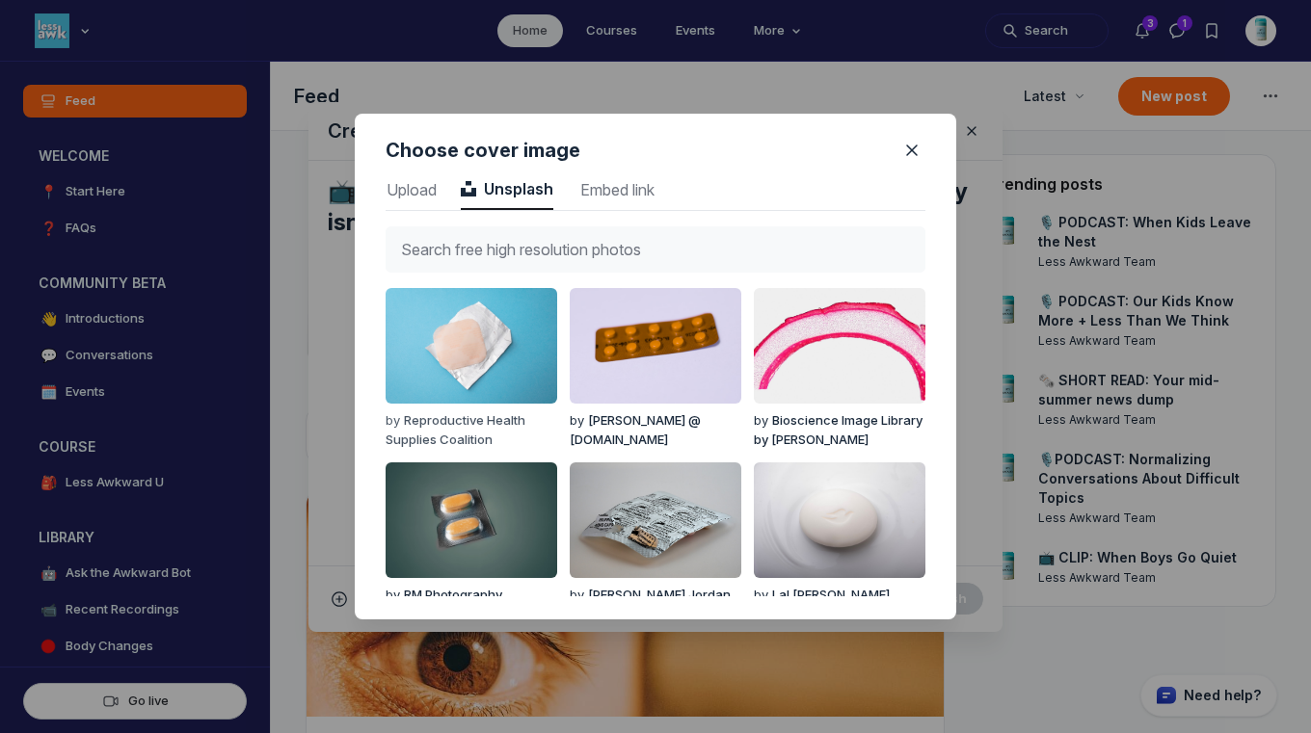
click at [477, 327] on img "button" at bounding box center [472, 346] width 172 height 116
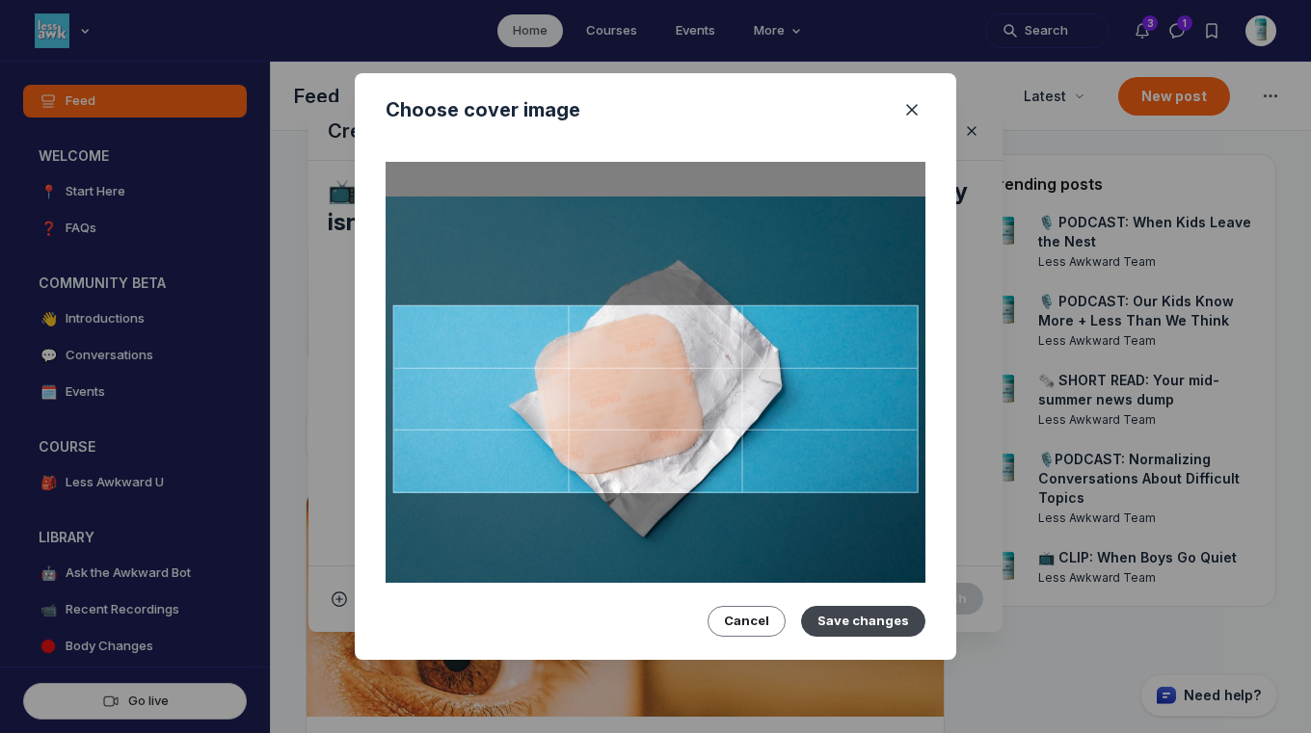
click at [860, 610] on button "Save changes" at bounding box center [863, 621] width 124 height 31
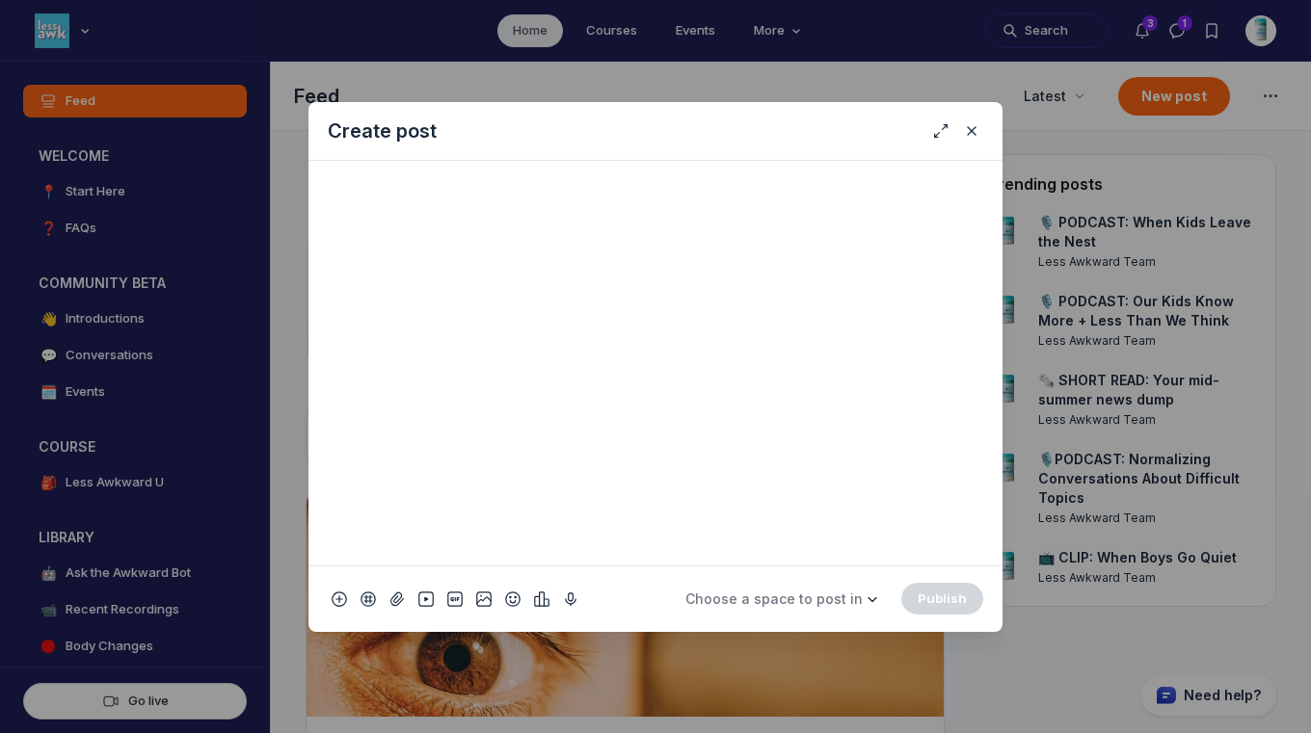
scroll to position [684, 0]
click at [818, 599] on span "Choose a space to post in" at bounding box center [773, 599] width 177 height 16
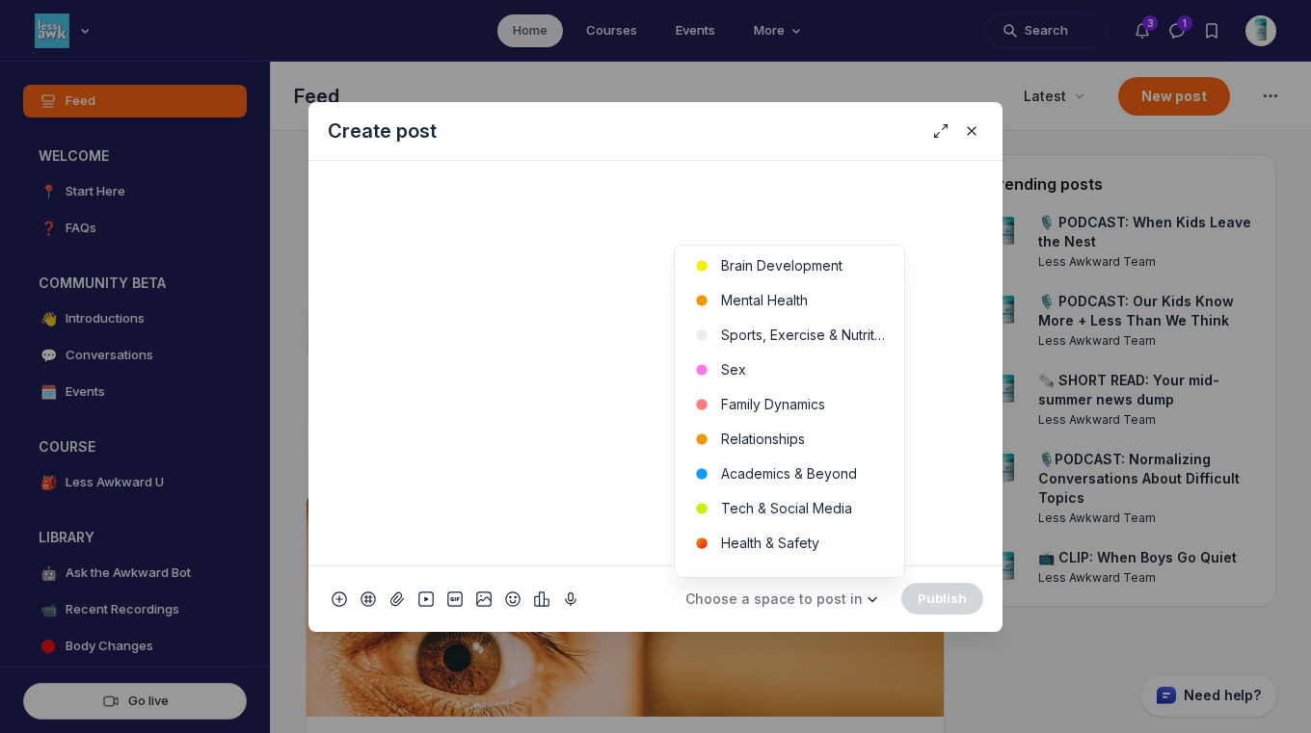
scroll to position [644, 0]
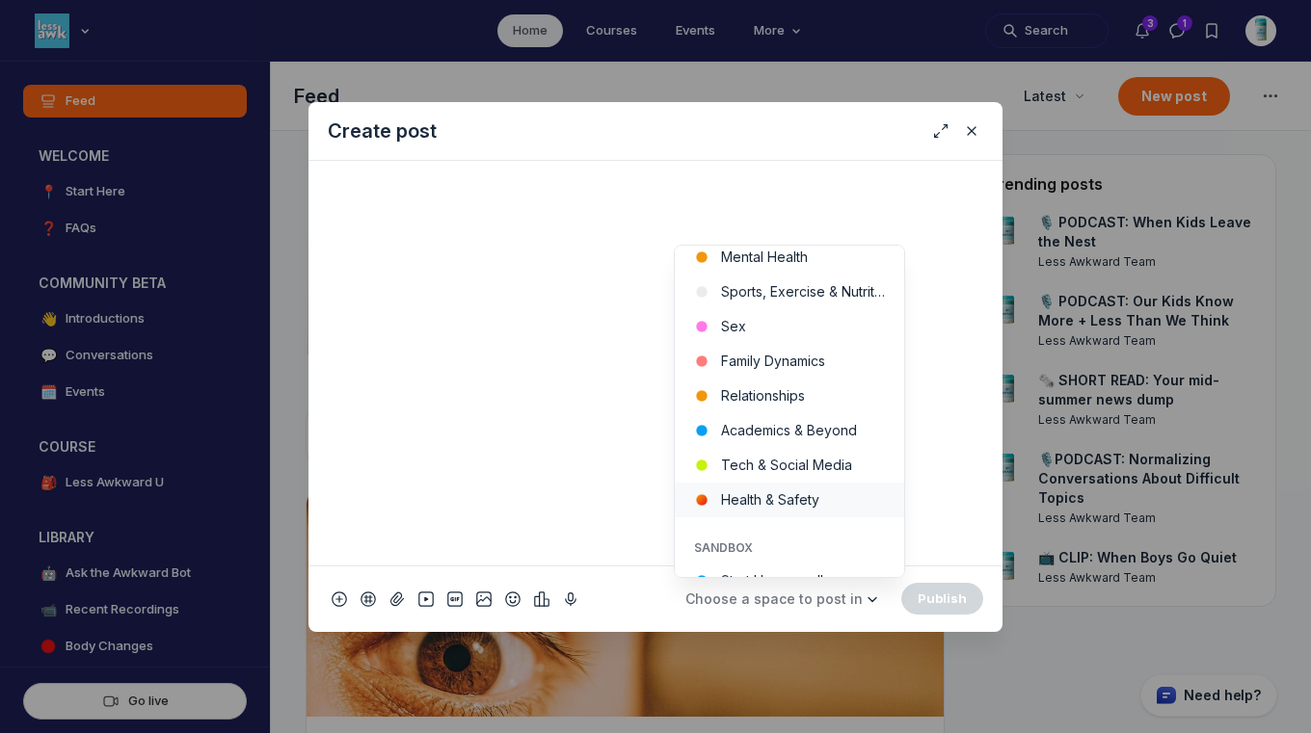
click at [833, 502] on button "Health & Safety" at bounding box center [789, 500] width 229 height 35
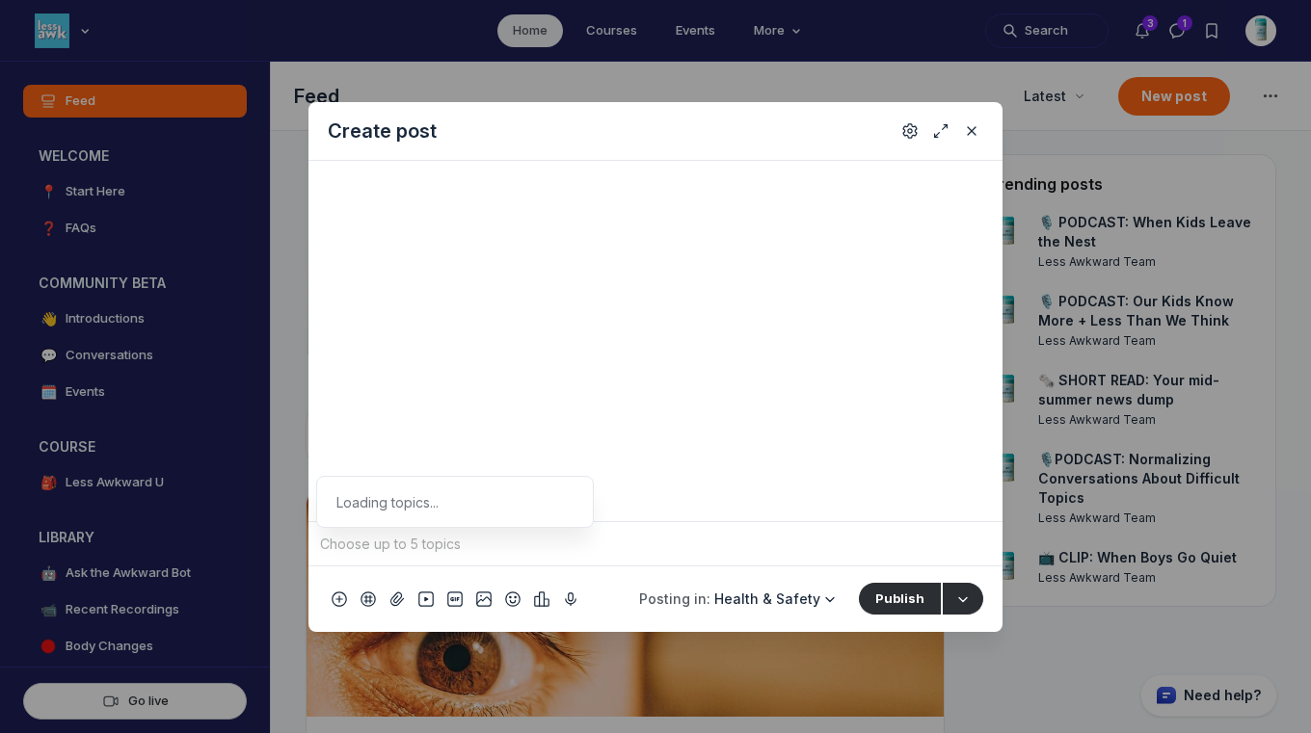
click at [749, 549] on input "Quick post modal" at bounding box center [655, 544] width 679 height 29
click at [355, 409] on span "health" at bounding box center [355, 400] width 39 height 19
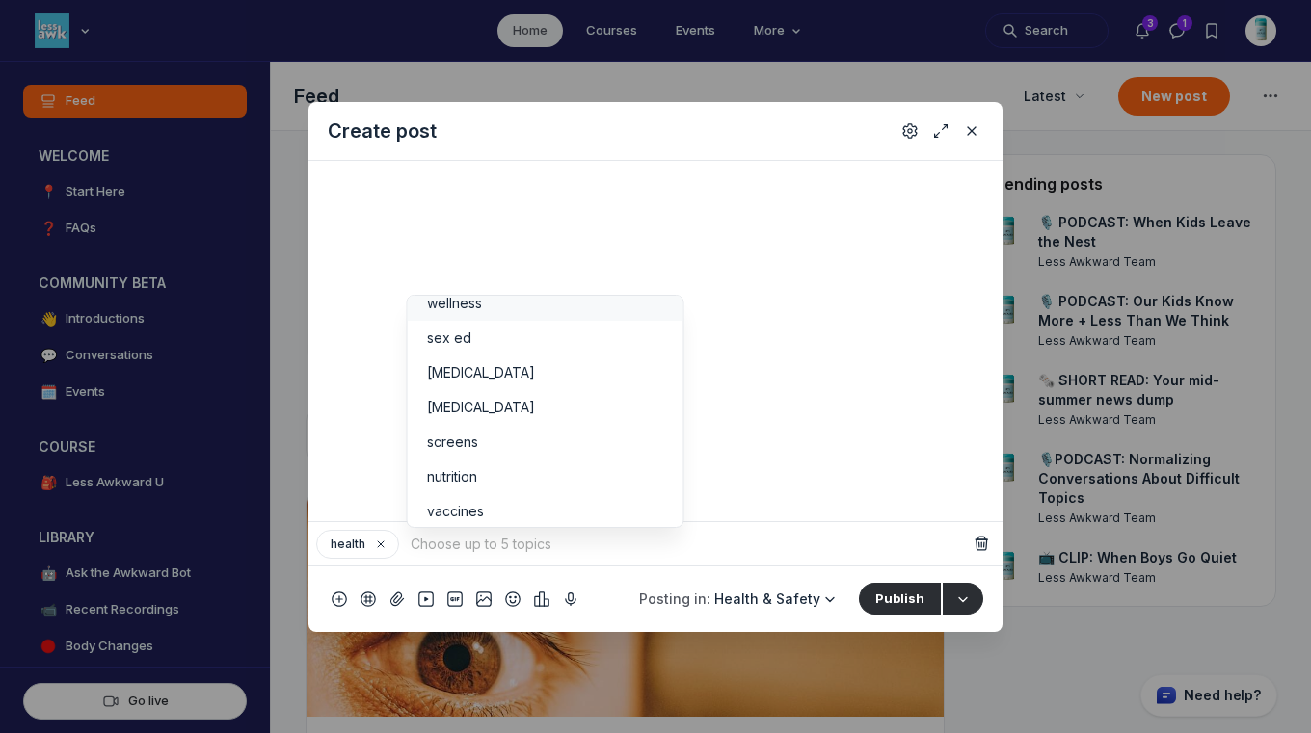
click at [444, 301] on li "wellness" at bounding box center [546, 303] width 276 height 35
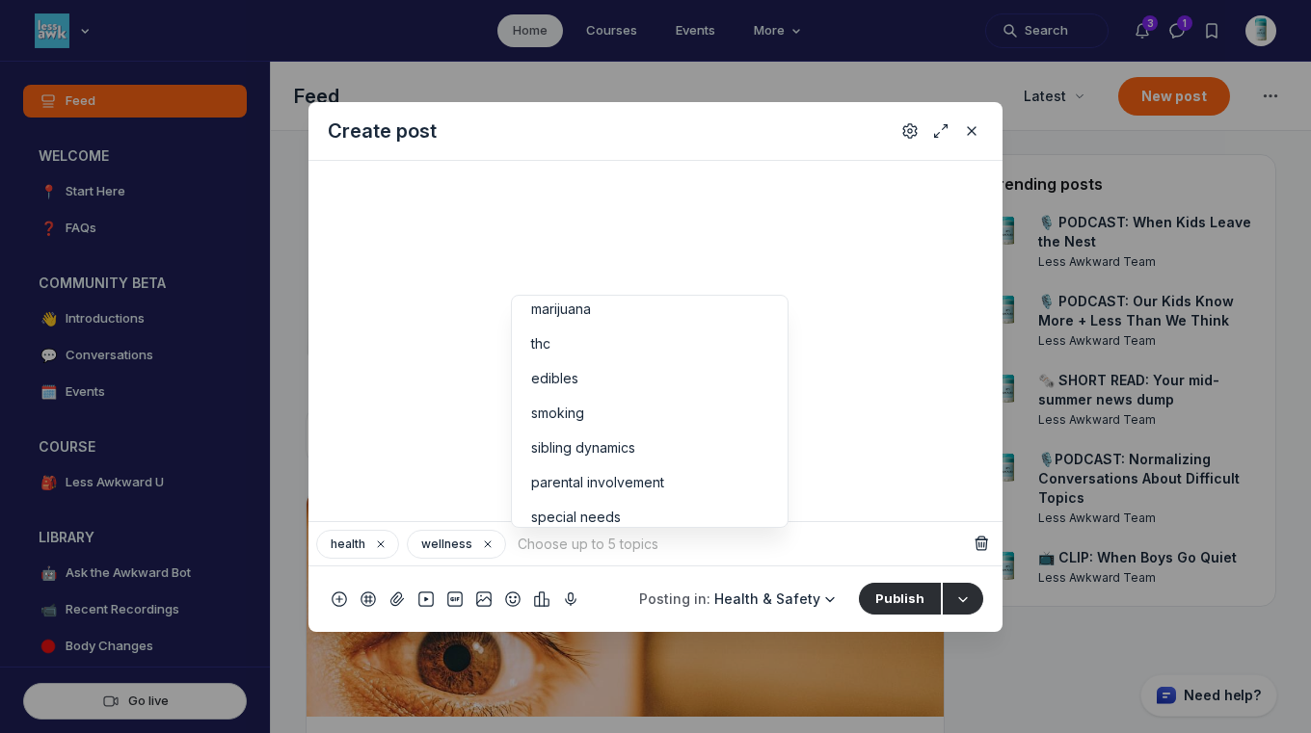
scroll to position [0, 0]
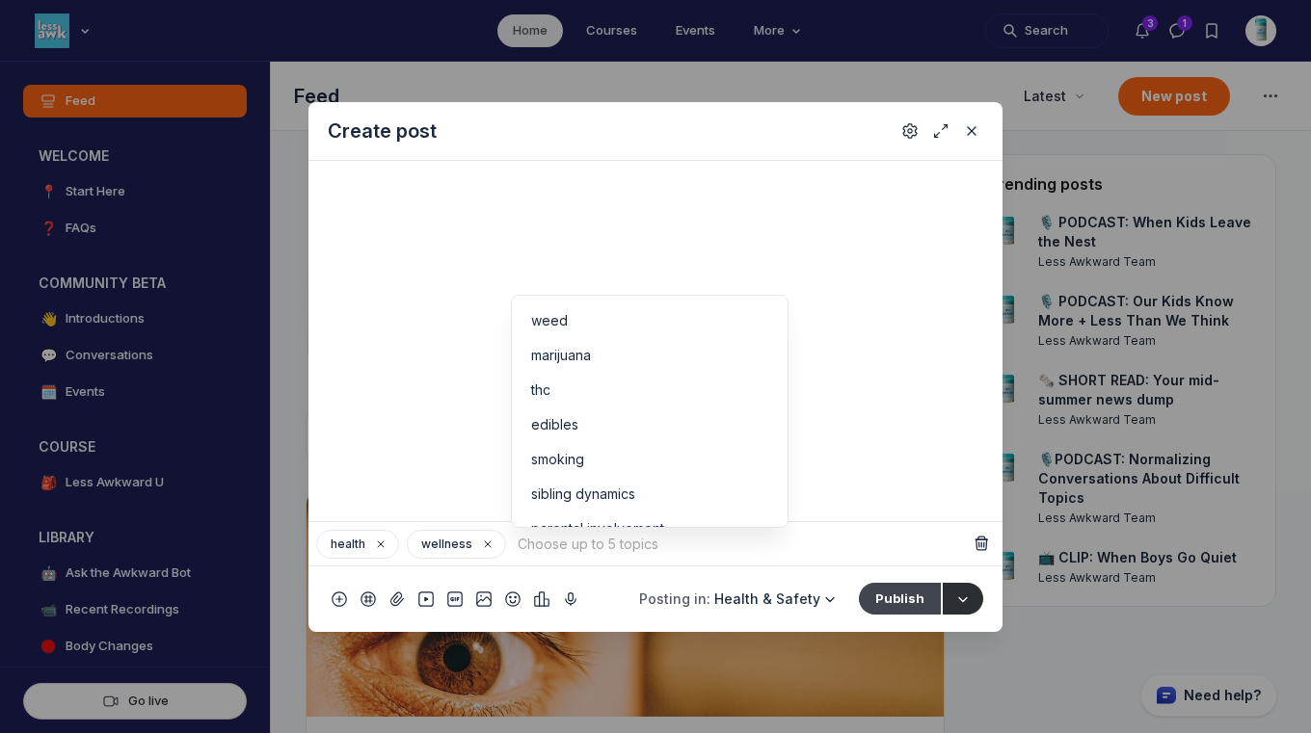
click at [900, 592] on button "Publish" at bounding box center [900, 598] width 82 height 31
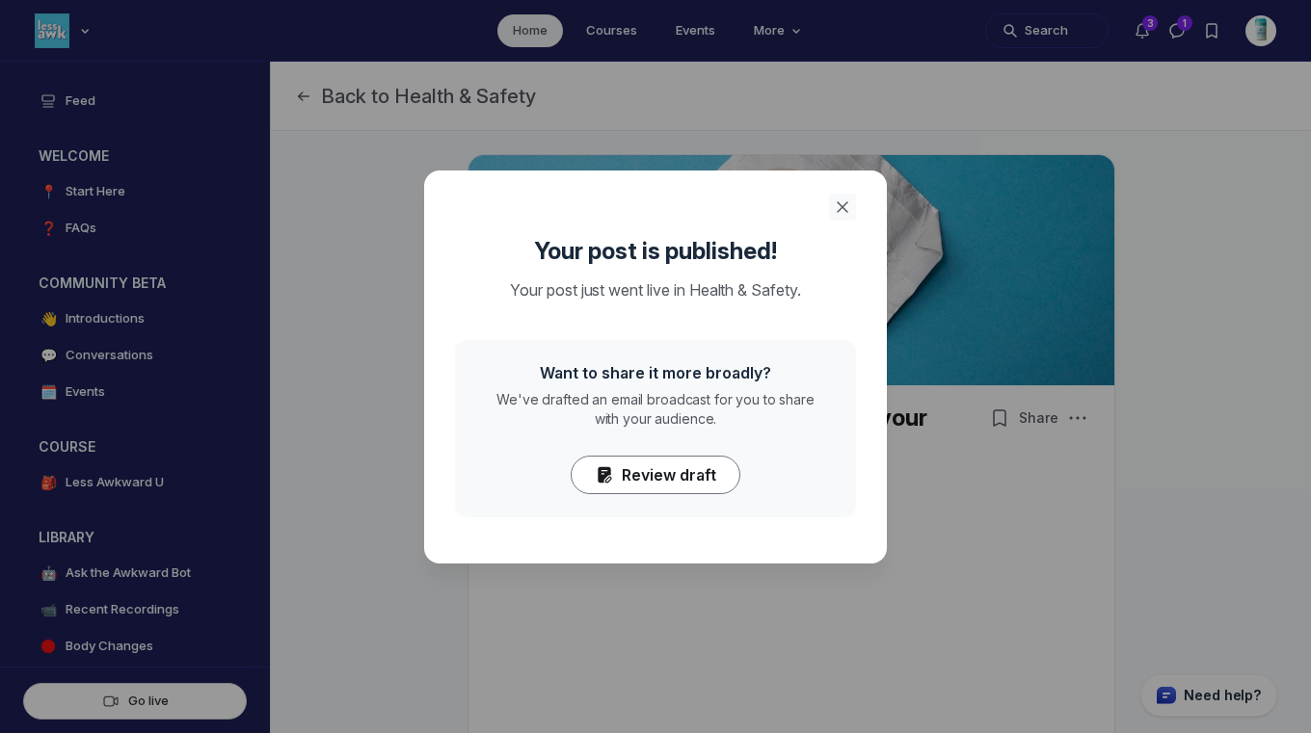
click at [840, 205] on use "Close" at bounding box center [843, 207] width 10 height 10
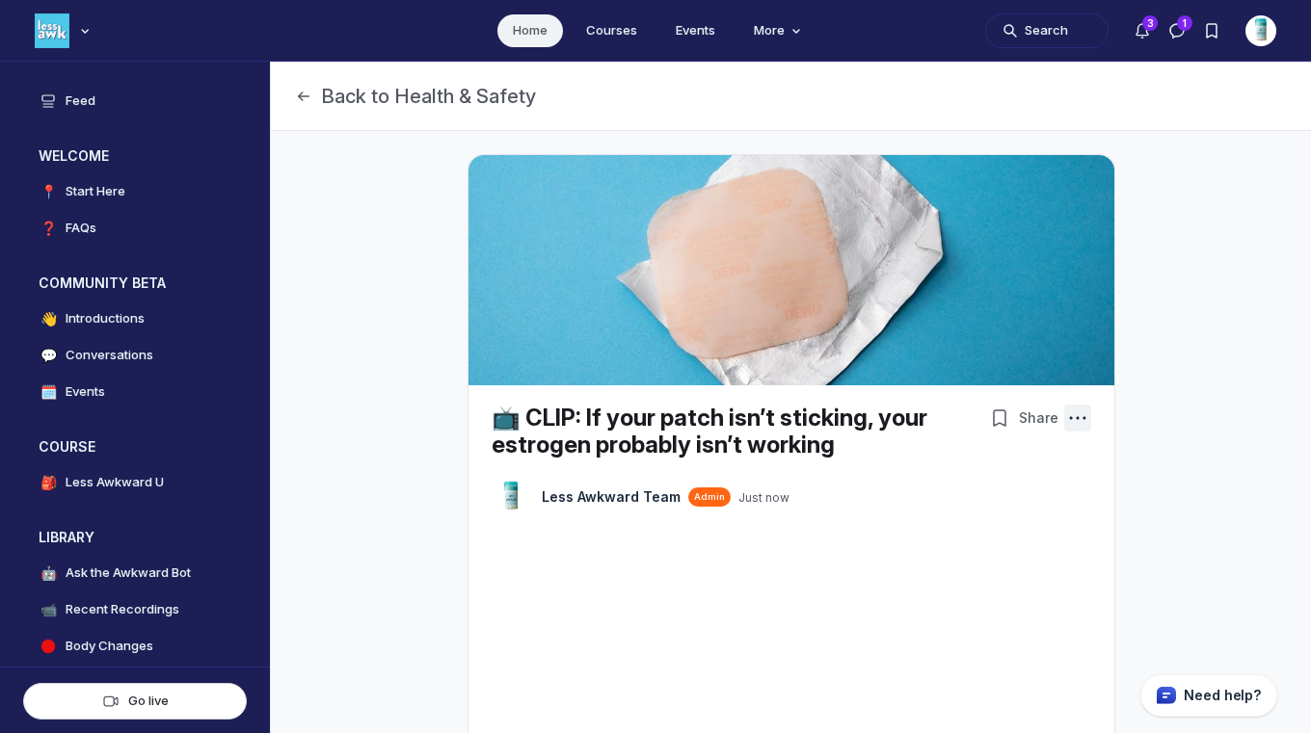
click at [1068, 419] on icon "Post actions" at bounding box center [1077, 418] width 19 height 19
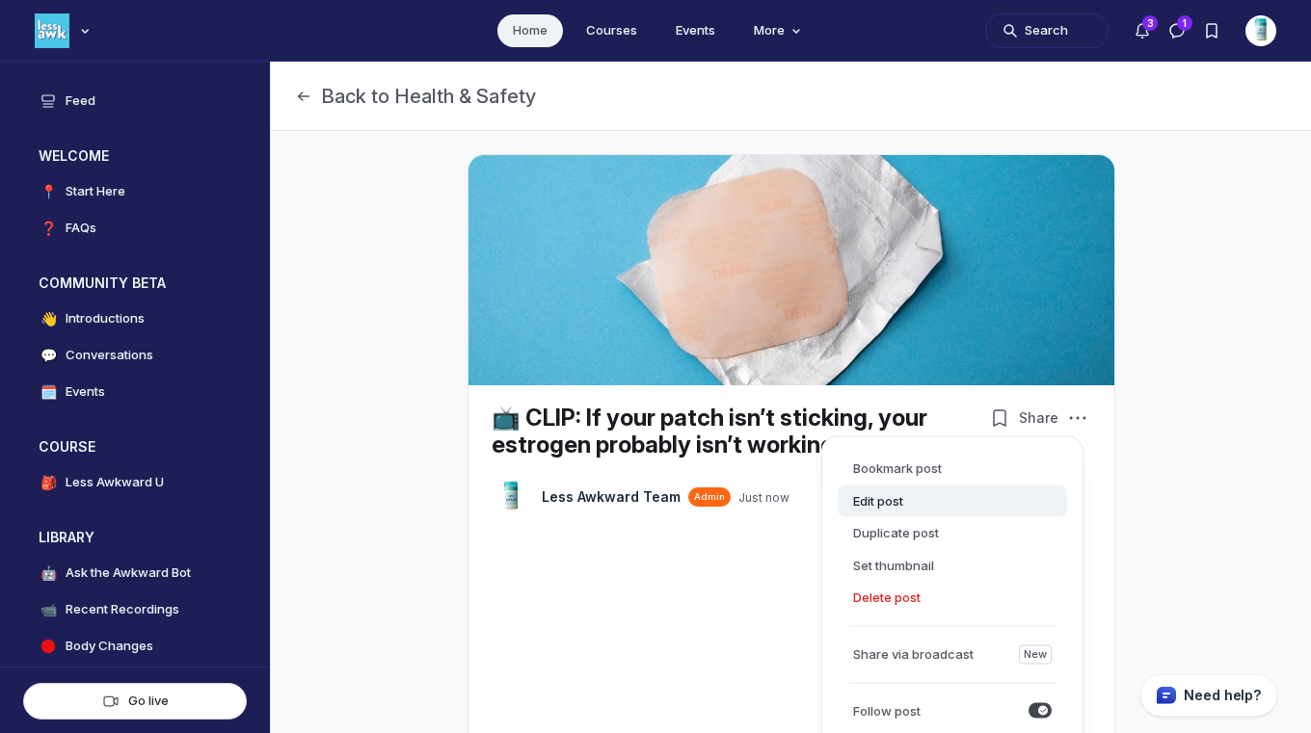
click at [864, 506] on button "Edit post" at bounding box center [952, 501] width 229 height 33
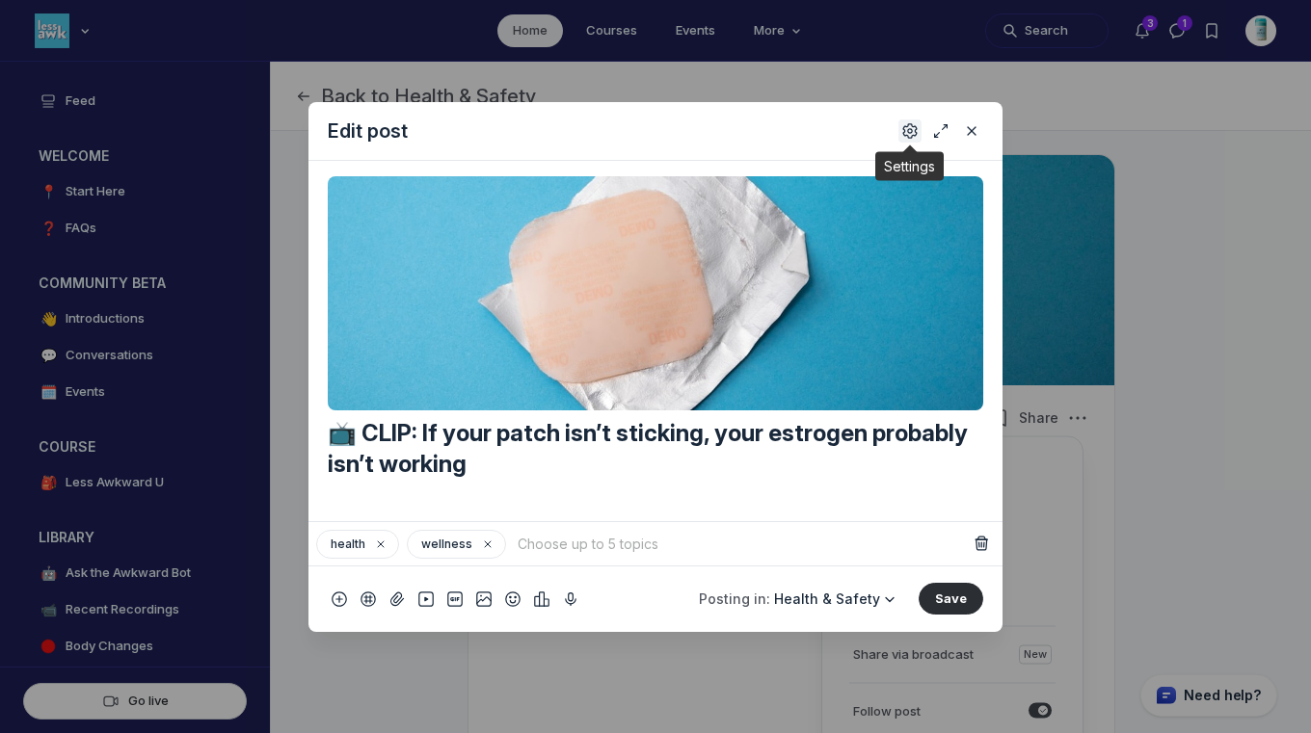
click at [908, 128] on use "Settings" at bounding box center [909, 129] width 13 height 13
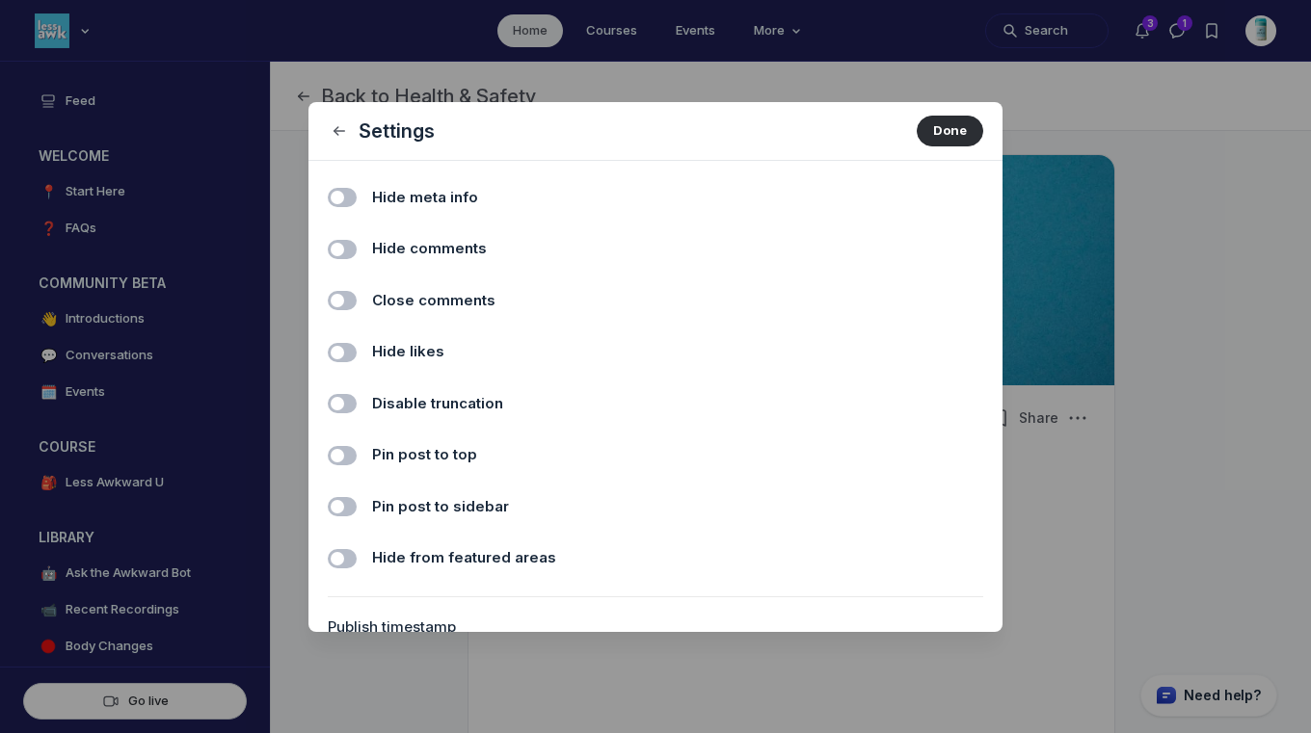
click at [390, 244] on span "Hide comments" at bounding box center [429, 249] width 115 height 22
click at [0, 0] on input "Hide comments" at bounding box center [0, 0] width 0 height 0
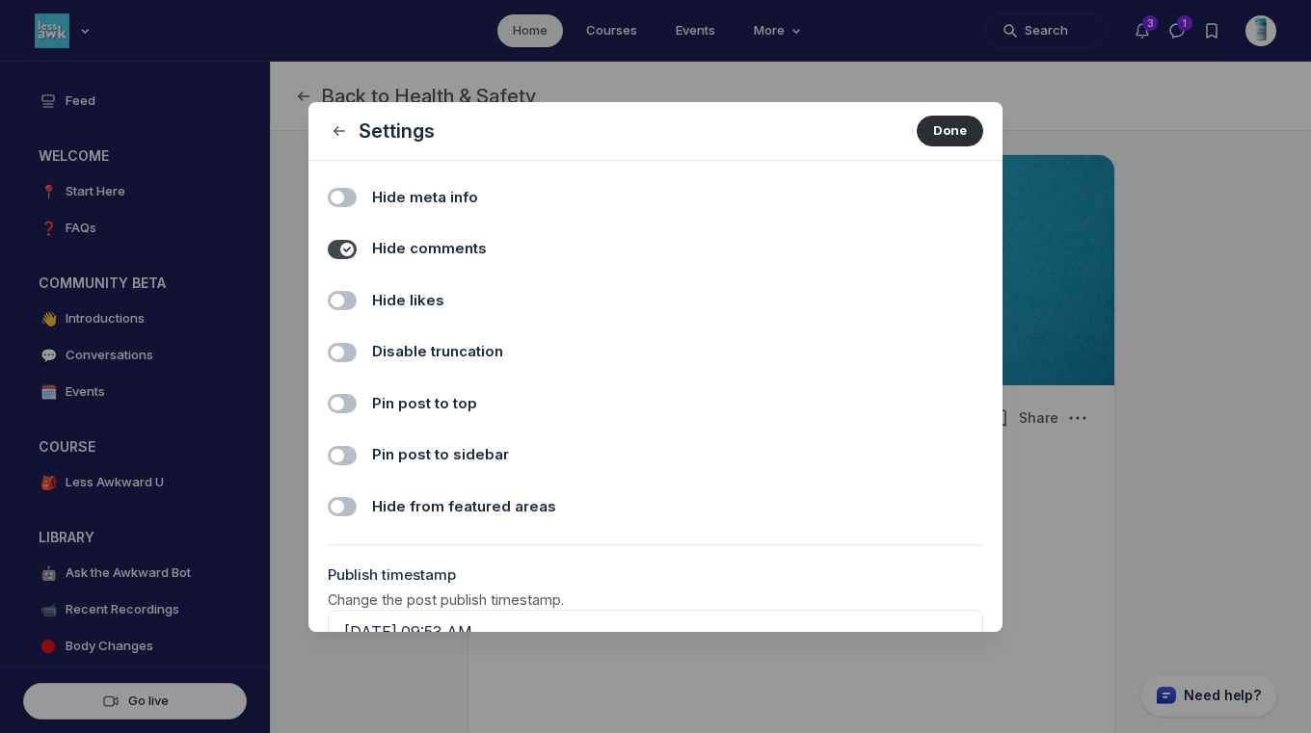
click at [391, 299] on span "Hide likes" at bounding box center [408, 301] width 72 height 22
click at [0, 0] on input "Hide likes" at bounding box center [0, 0] width 0 height 0
click at [931, 127] on button "Done" at bounding box center [950, 131] width 67 height 31
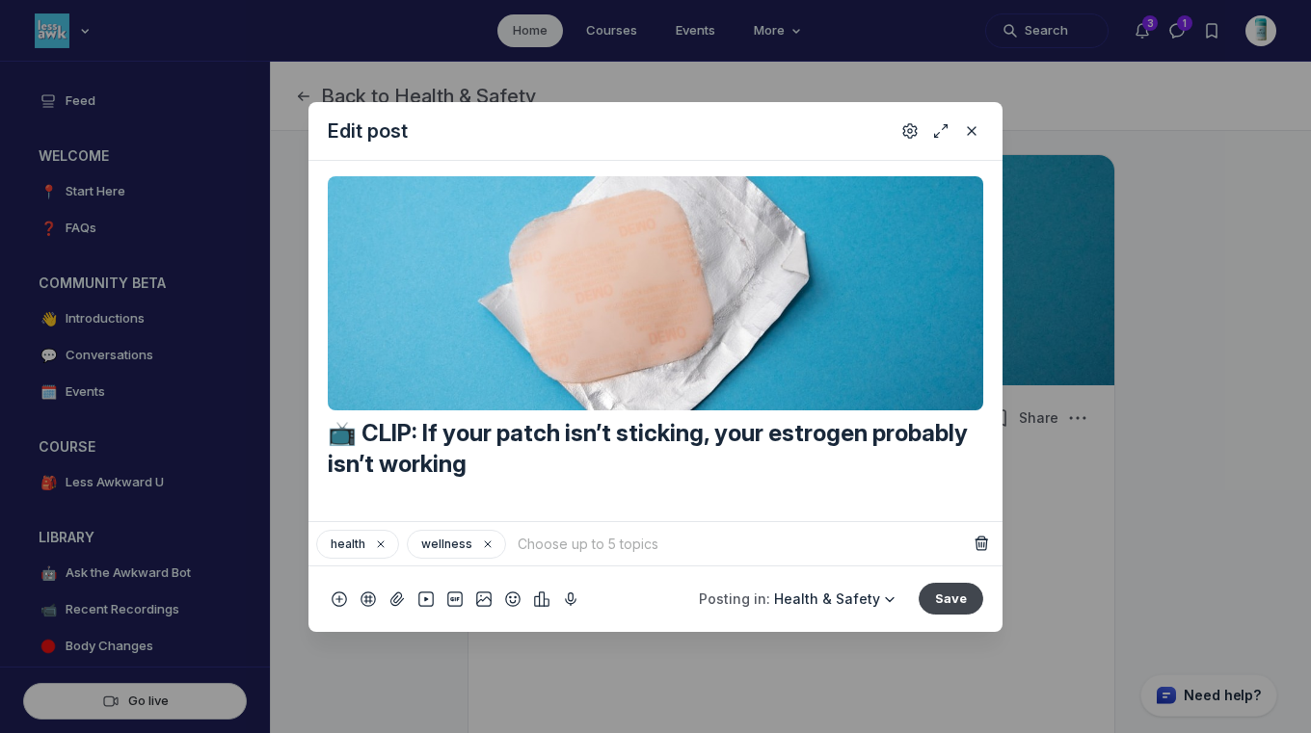
click at [943, 599] on button "Save" at bounding box center [950, 598] width 65 height 31
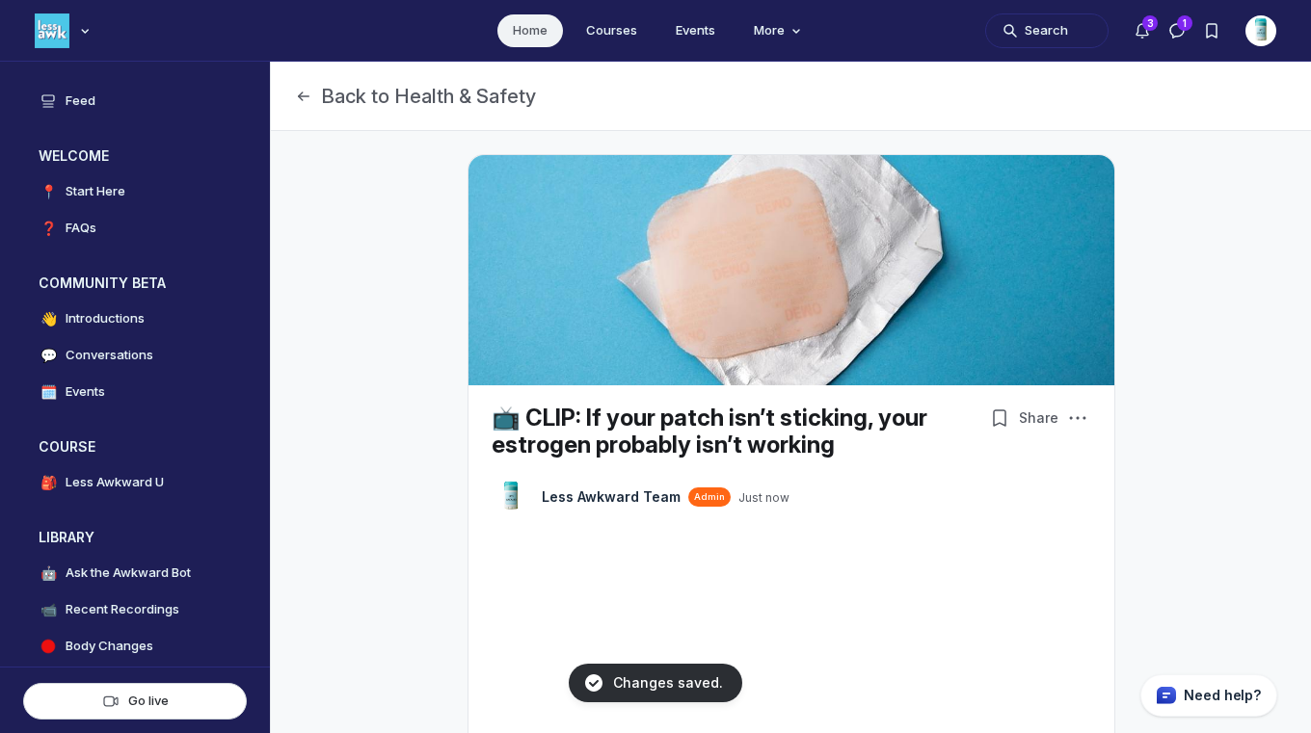
click at [519, 31] on link "Home" at bounding box center [530, 30] width 66 height 33
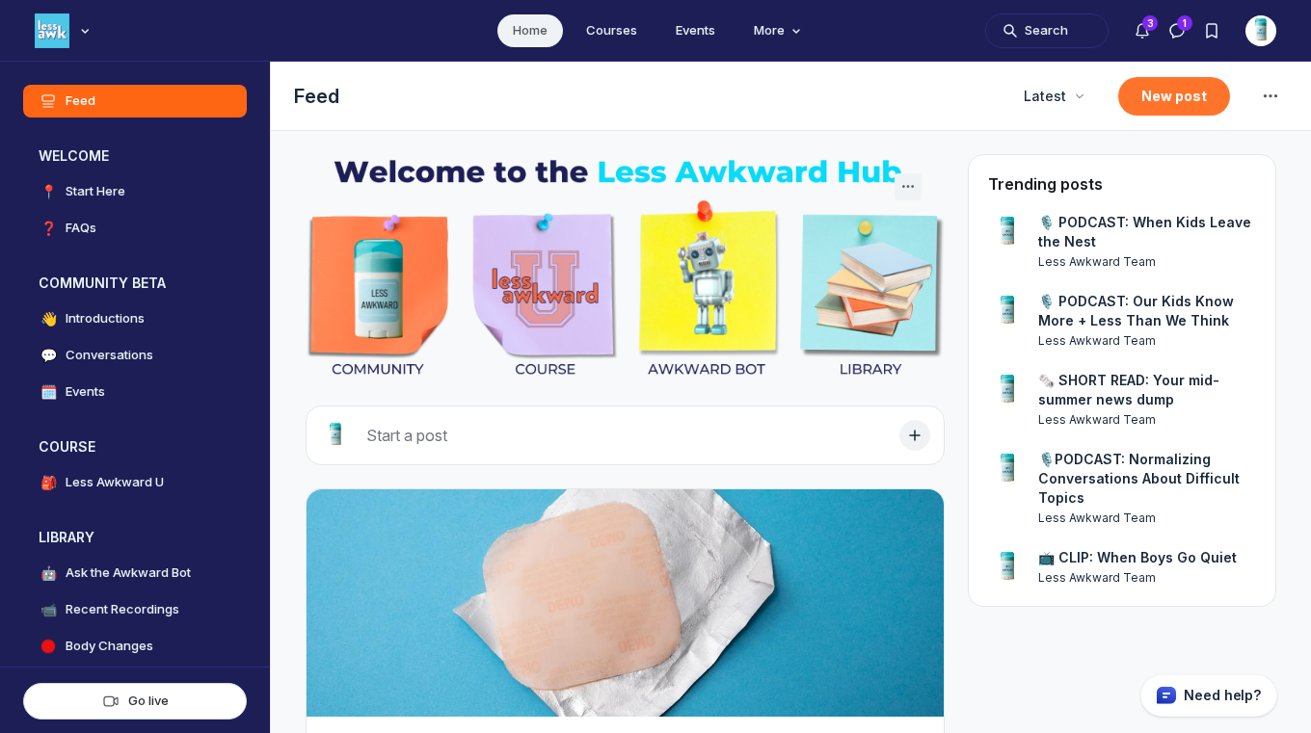
click at [1158, 102] on button "New post" at bounding box center [1174, 96] width 112 height 39
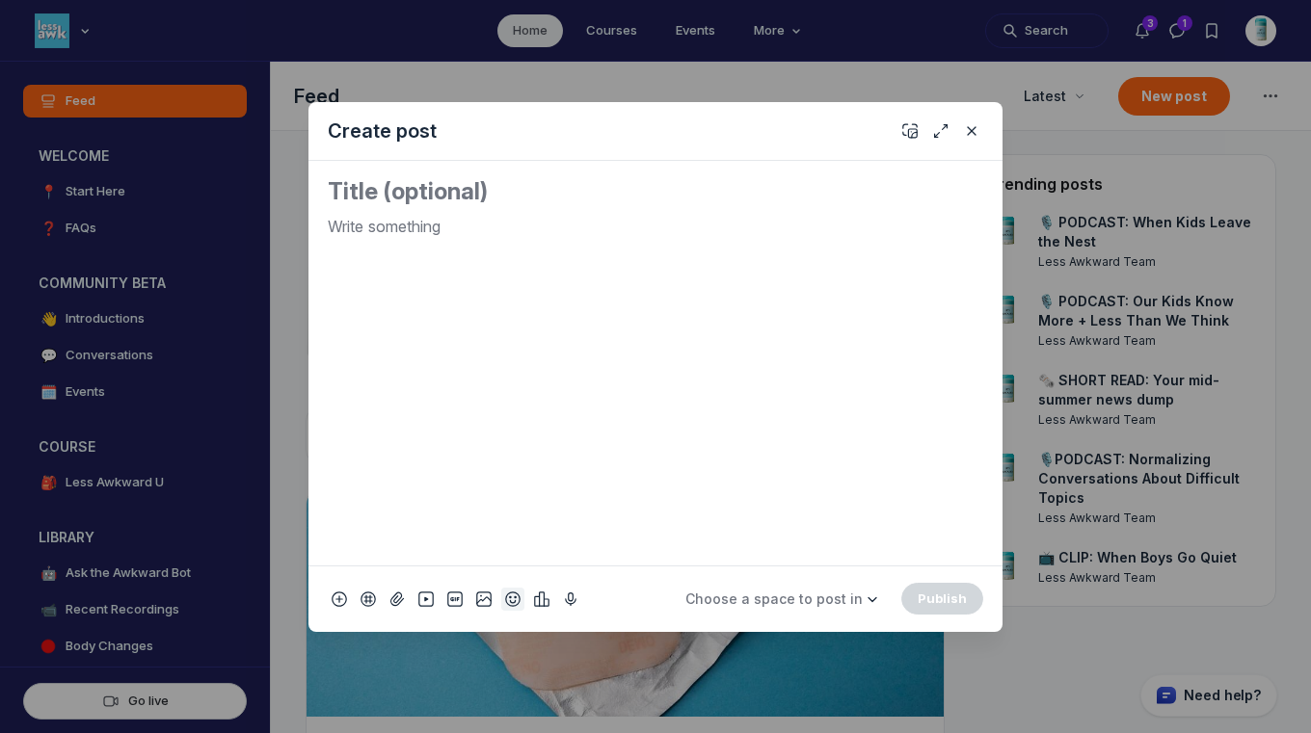
click at [507, 602] on icon "Add emoji" at bounding box center [512, 599] width 15 height 19
type input "tv"
click at [532, 332] on span "📺" at bounding box center [534, 325] width 29 height 27
drag, startPoint x: 368, startPoint y: 234, endPoint x: 319, endPoint y: 229, distance: 49.4
click at [319, 229] on div "📺" at bounding box center [655, 363] width 694 height 405
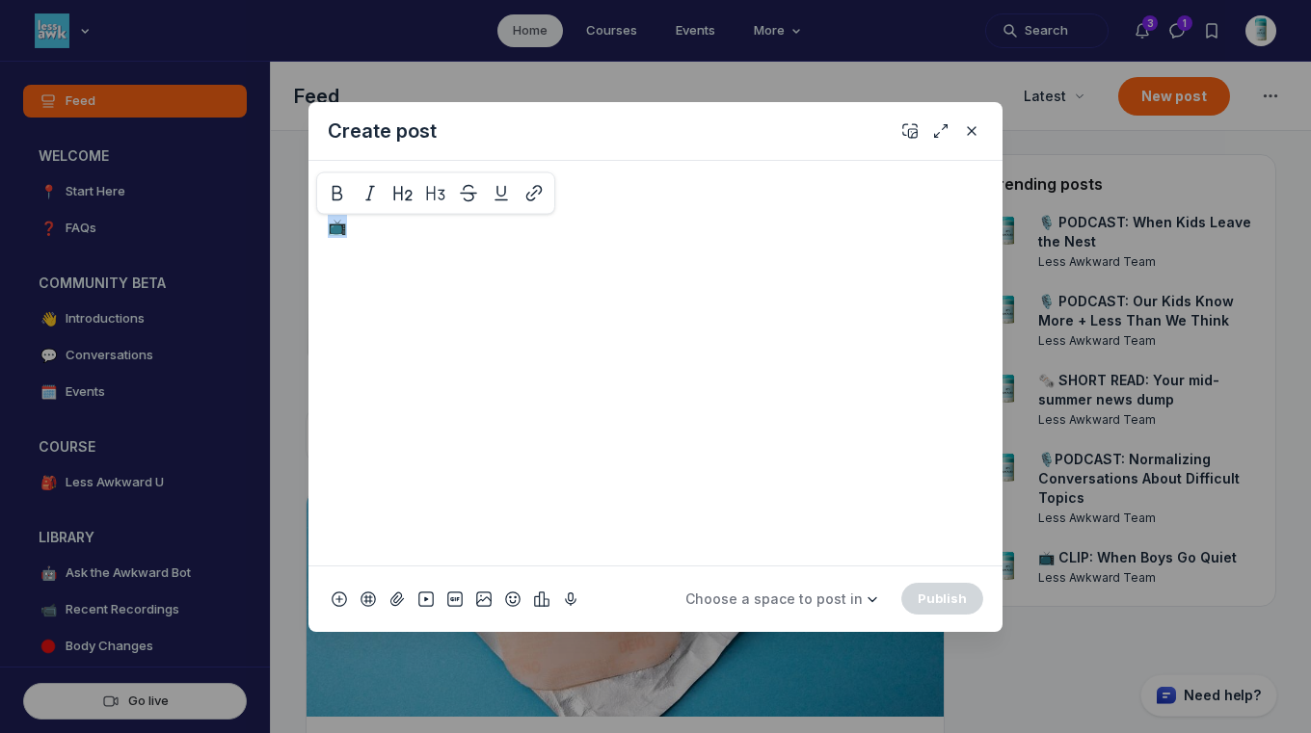
copy p "📺"
click at [377, 173] on div "Quick post modal" at bounding box center [655, 363] width 694 height 405
click at [377, 184] on textarea "Quick post modal" at bounding box center [655, 191] width 655 height 31
paste textarea "📺"
paste textarea "Misusing Words Like a Pro"
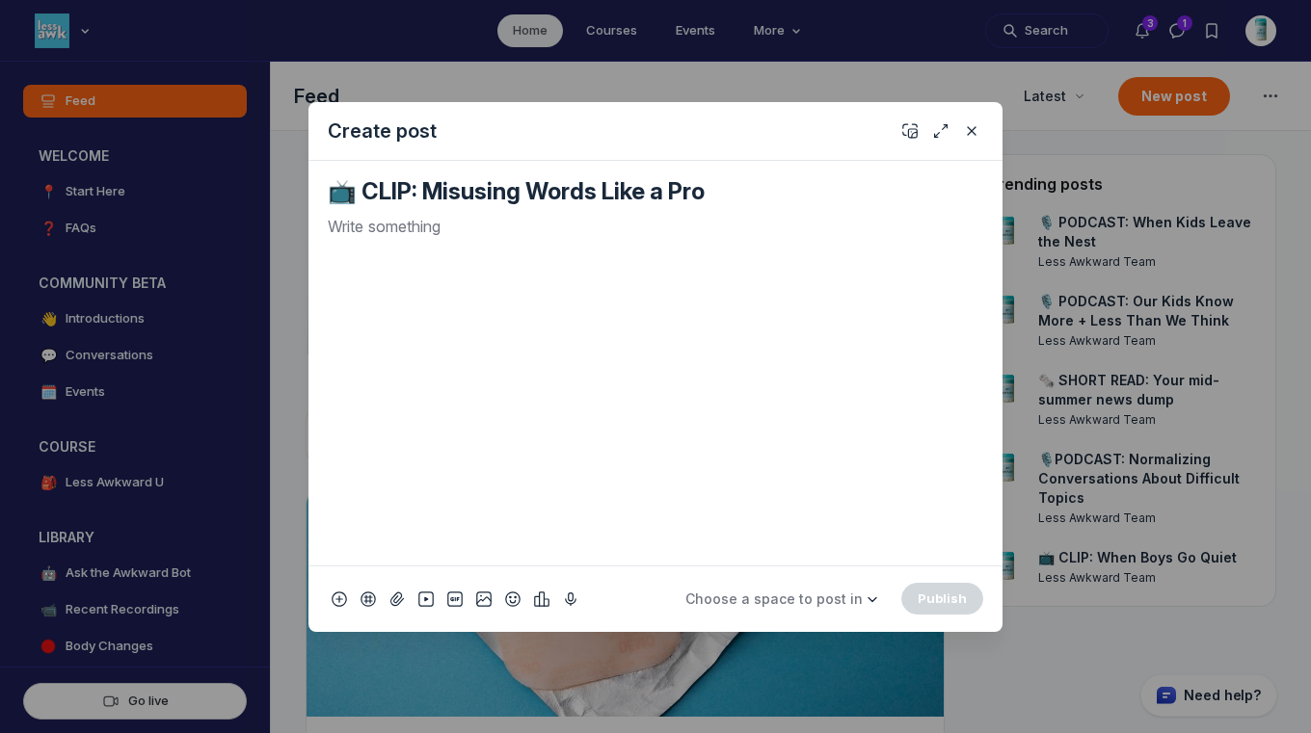
type textarea "📺 CLIP: Misusing Words Like a Pro"
click at [597, 220] on p "Quick post modal" at bounding box center [655, 226] width 655 height 23
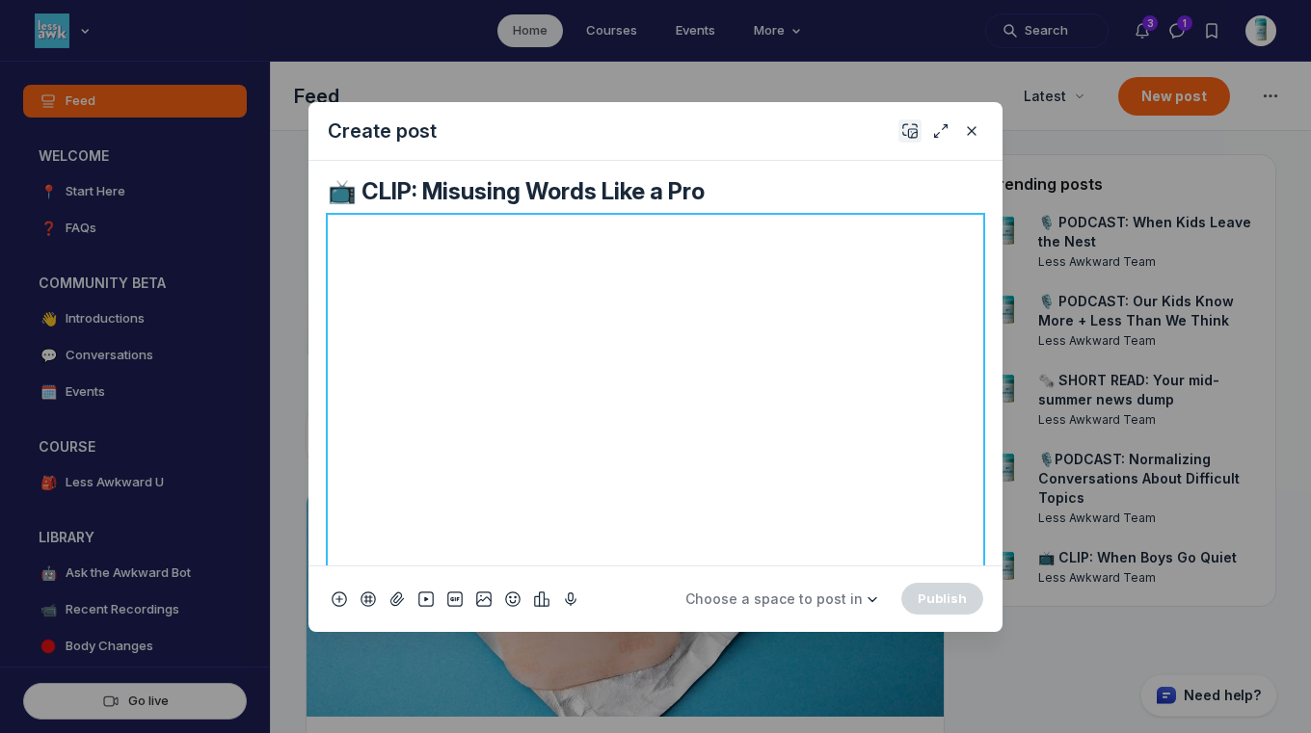
click at [911, 123] on icon "Add cover" at bounding box center [909, 130] width 15 height 19
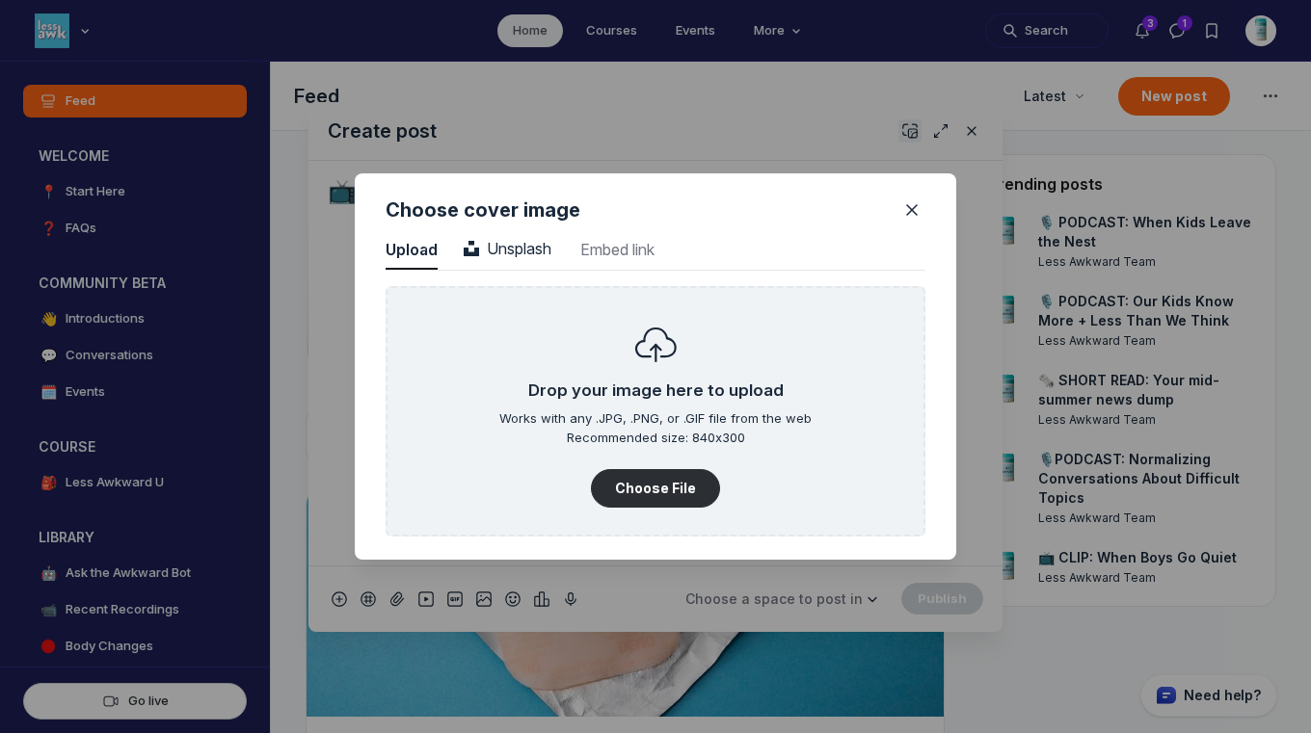
scroll to position [2604, 4906]
click at [505, 252] on button "Unsplash Unsplash" at bounding box center [507, 250] width 93 height 39
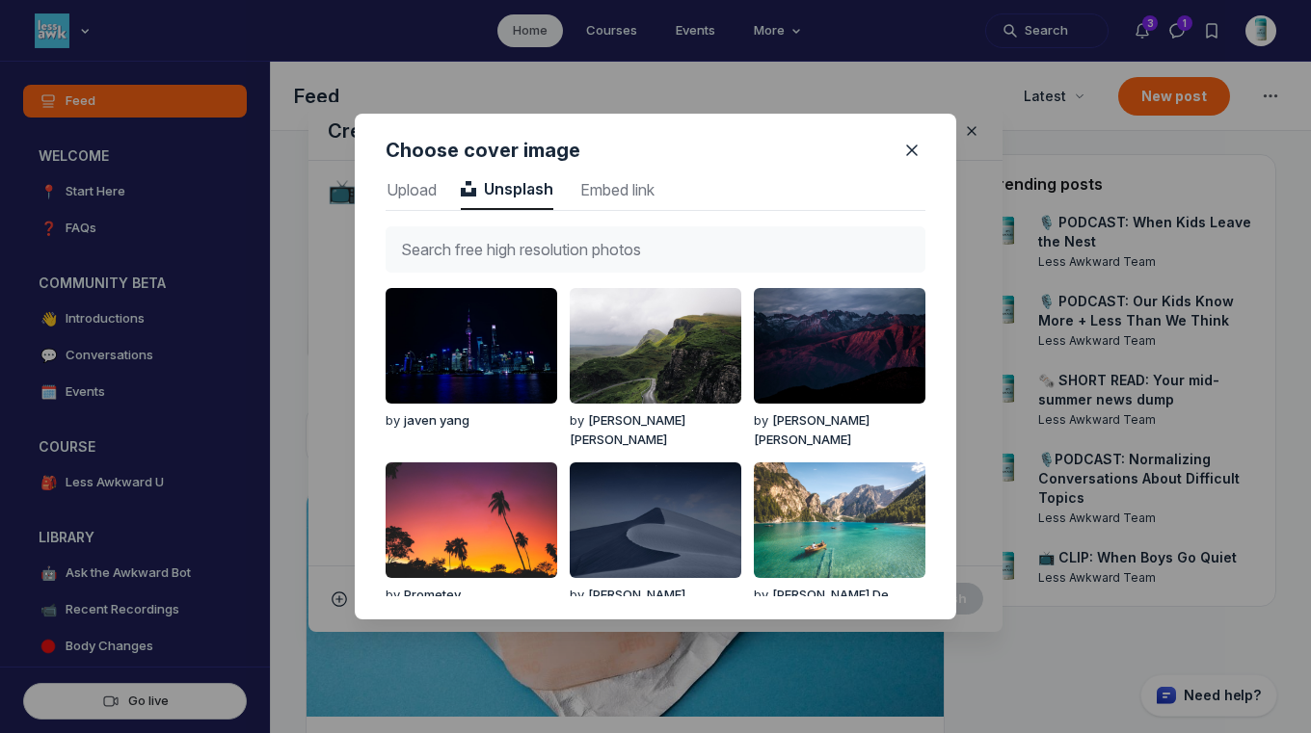
click at [505, 247] on input "text" at bounding box center [656, 249] width 540 height 46
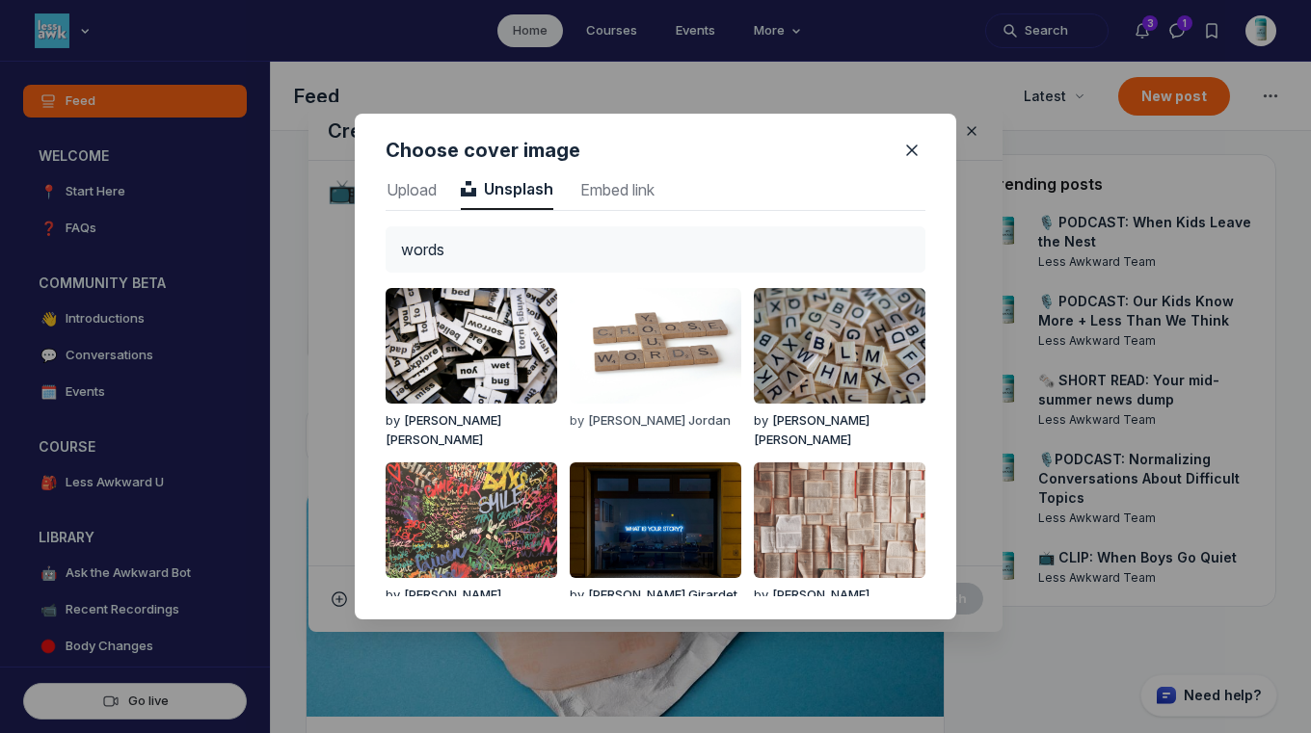
type input "words"
click at [613, 353] on img "button" at bounding box center [656, 346] width 172 height 116
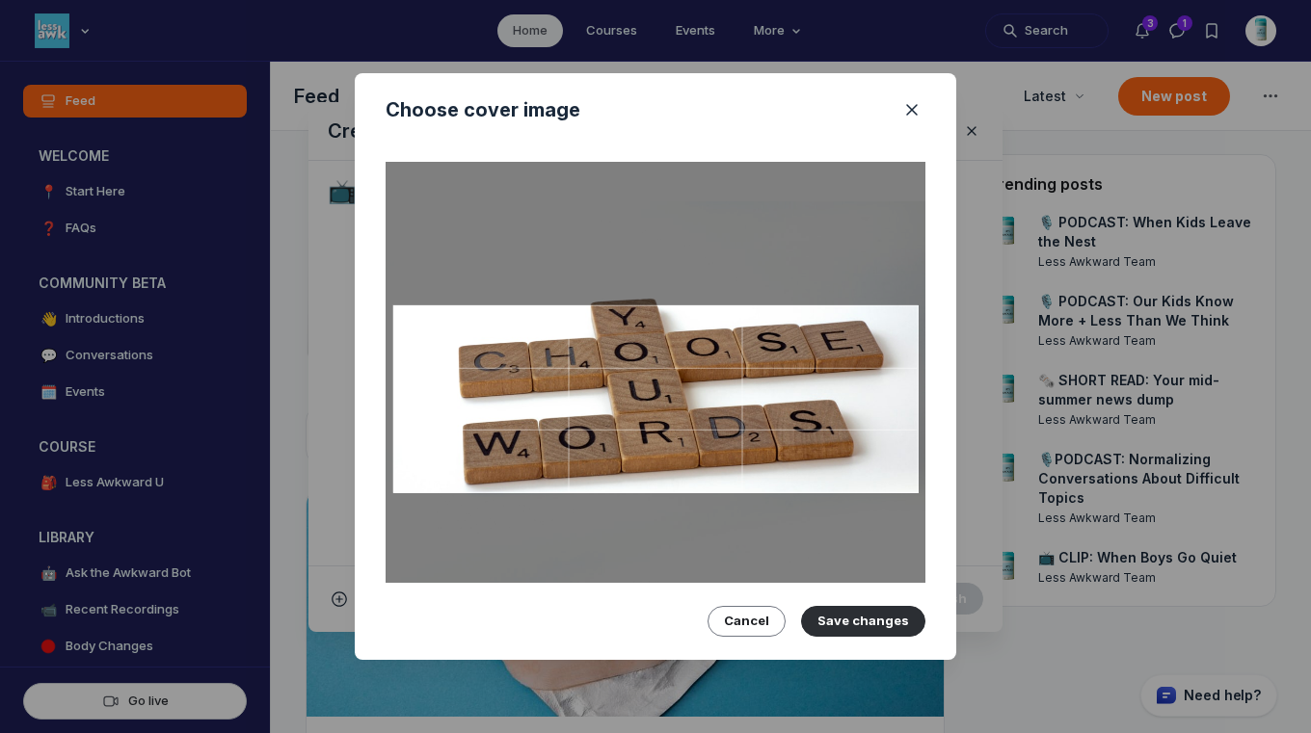
click at [613, 358] on div at bounding box center [655, 400] width 525 height 188
click at [874, 612] on button "Save changes" at bounding box center [863, 621] width 124 height 31
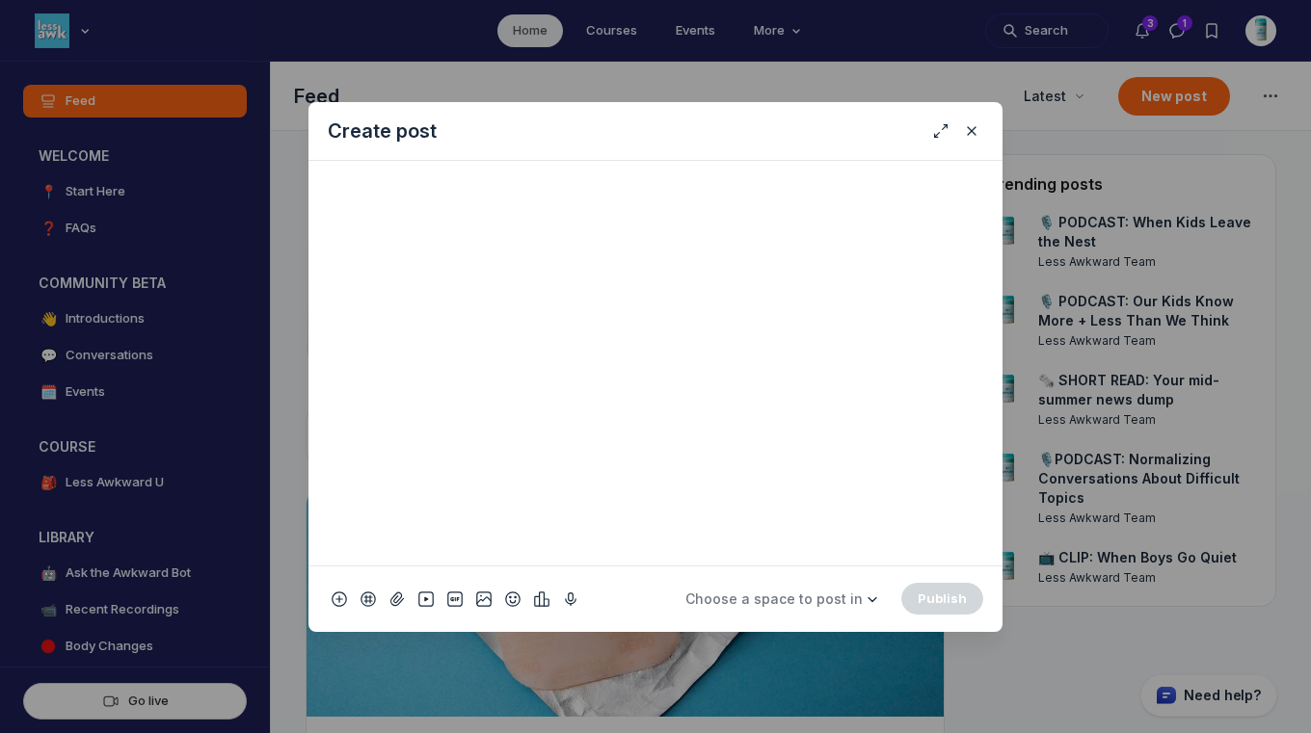
scroll to position [0, 0]
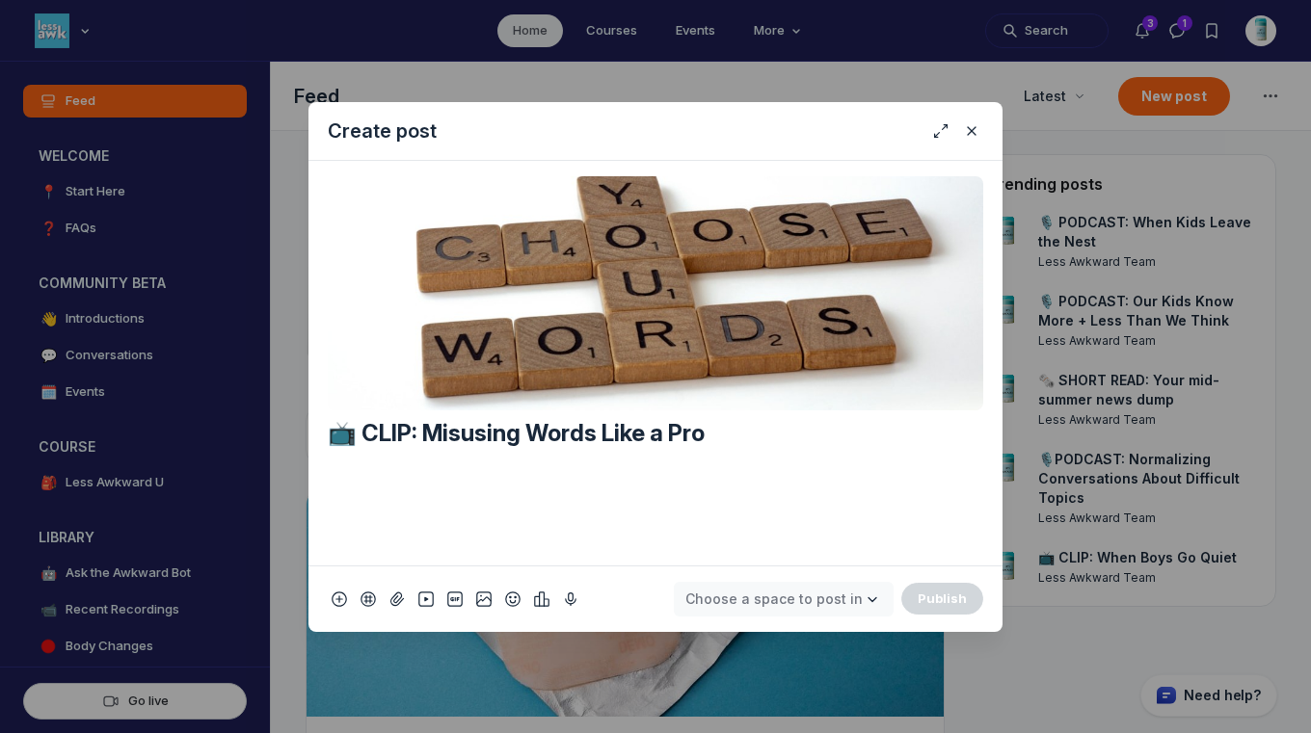
click at [795, 607] on span "Choose a space to post in" at bounding box center [773, 599] width 177 height 19
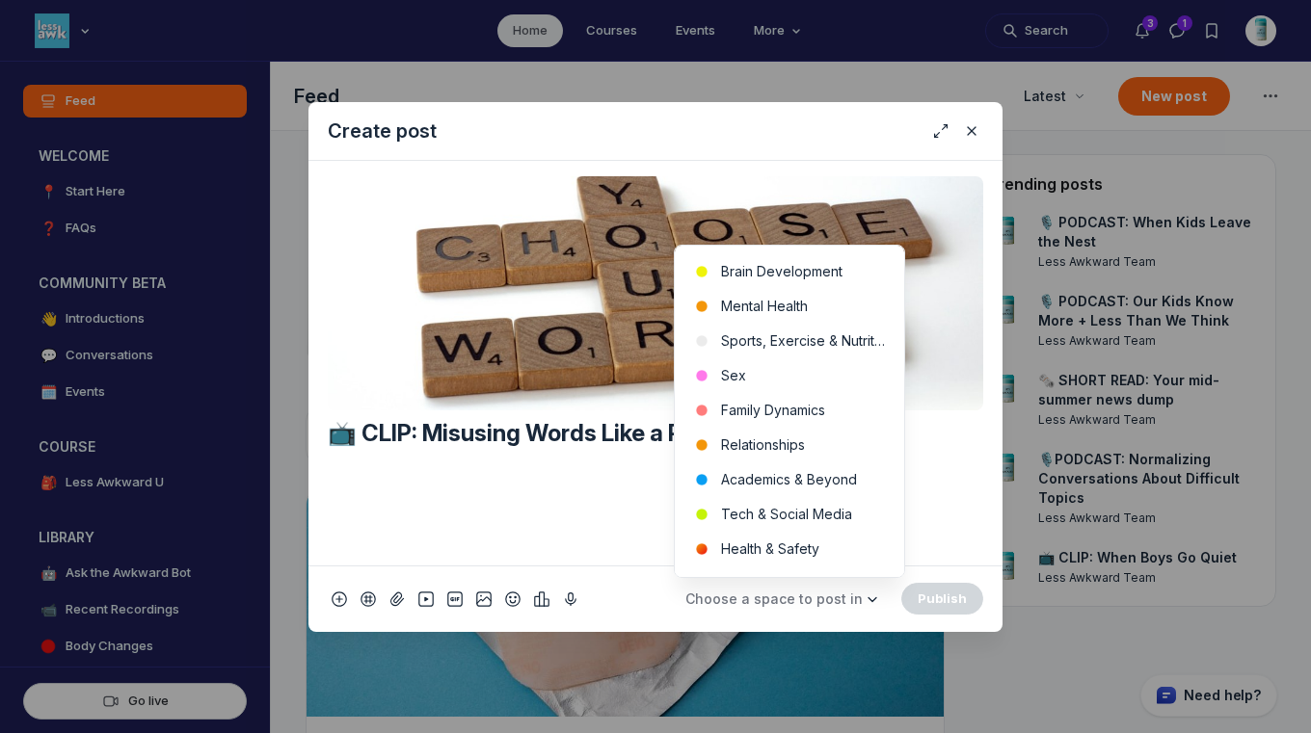
scroll to position [621, 0]
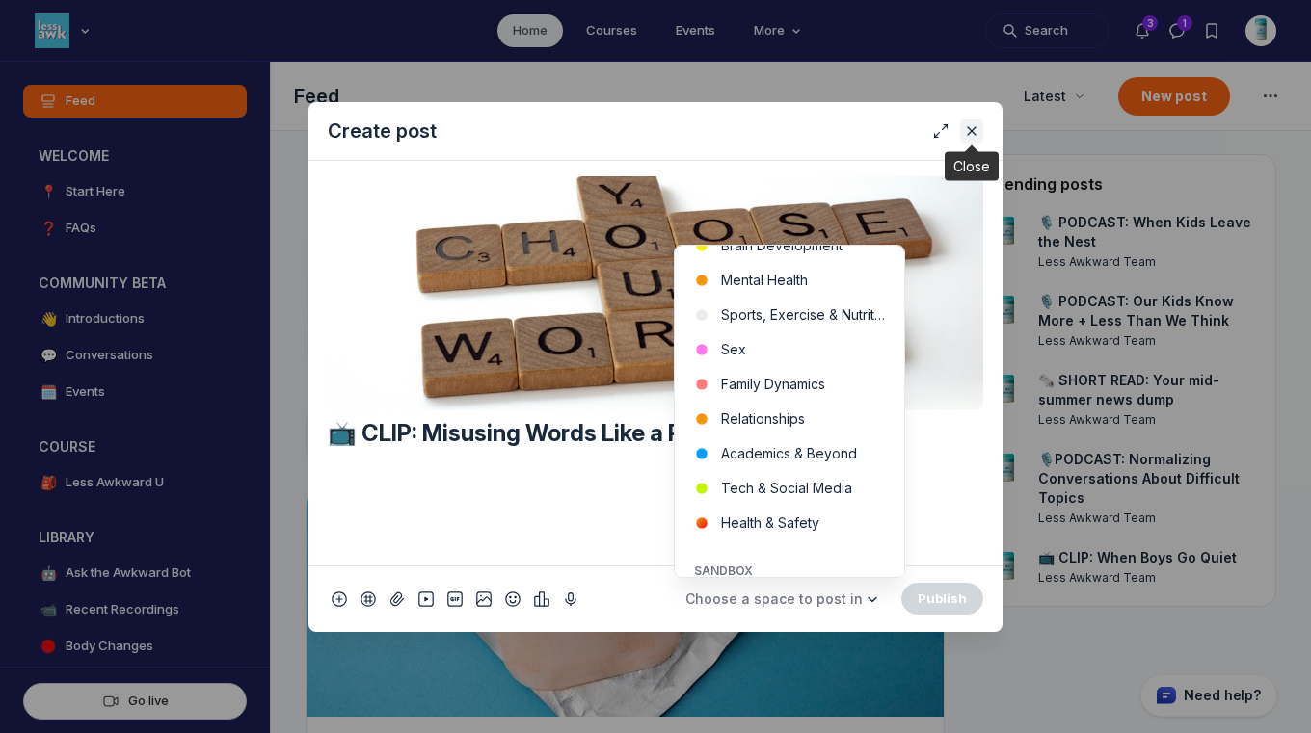
click at [968, 133] on icon "Close" at bounding box center [971, 130] width 15 height 19
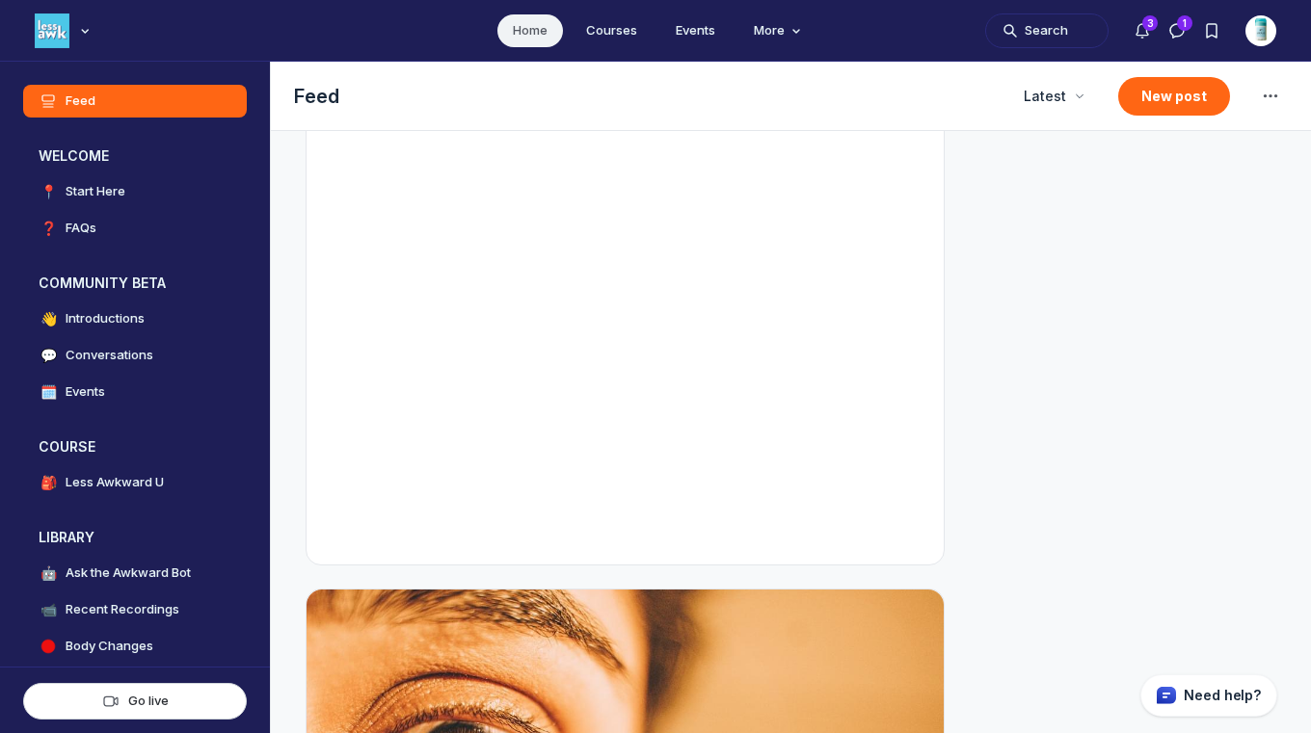
scroll to position [497, 0]
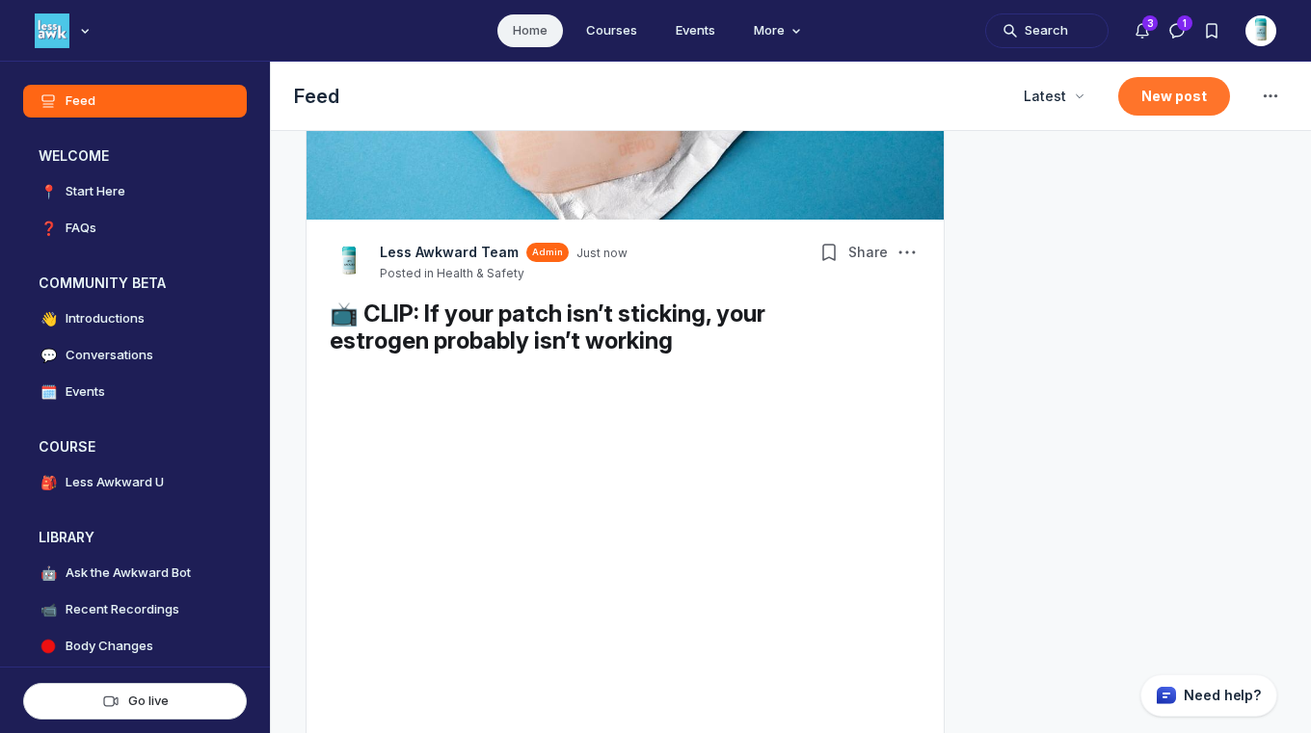
click at [1171, 92] on button "New post" at bounding box center [1174, 96] width 112 height 39
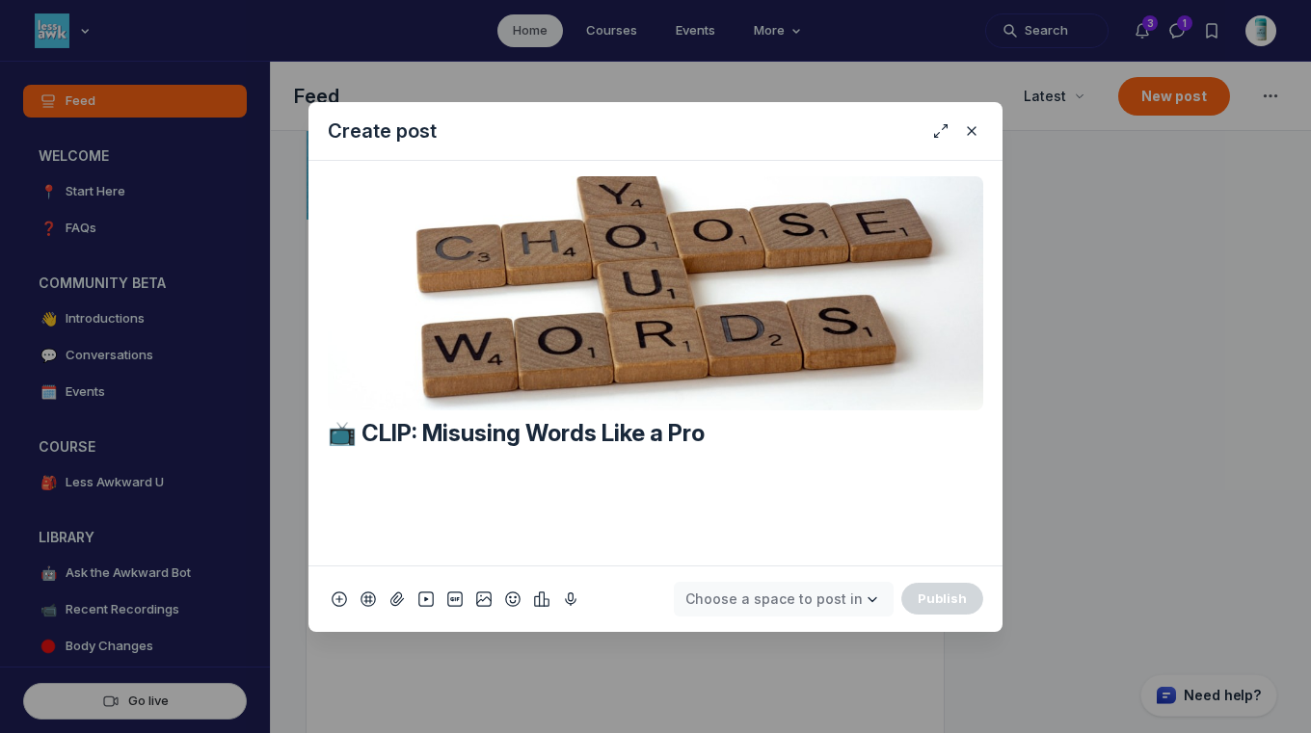
click at [798, 597] on span "Choose a space to post in" at bounding box center [773, 599] width 177 height 16
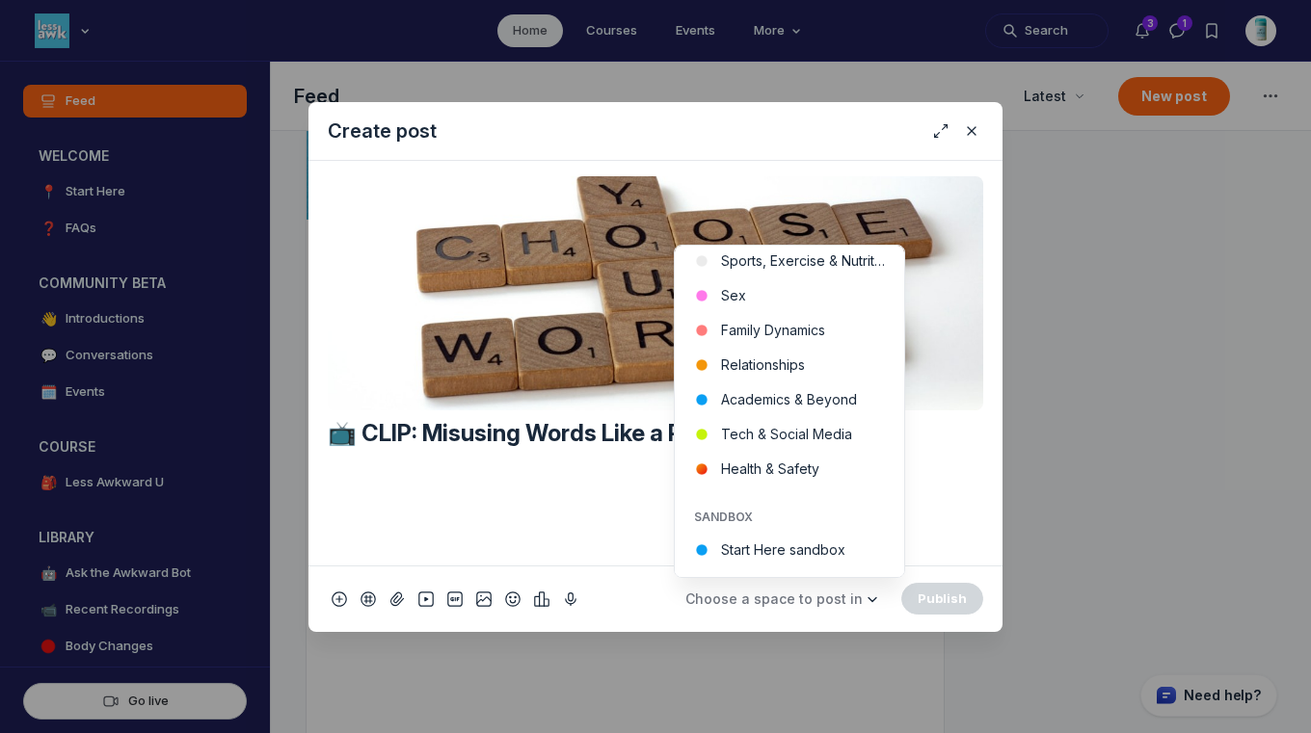
scroll to position [642, 0]
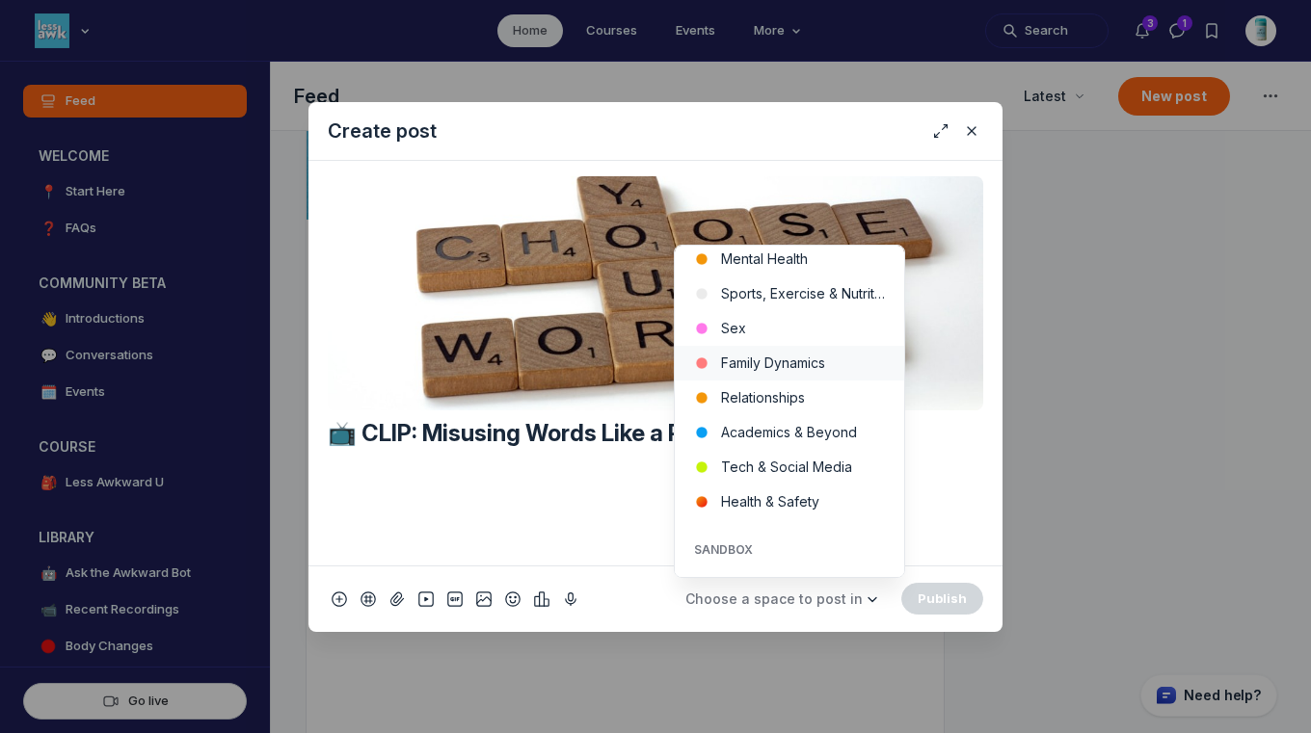
click at [835, 367] on button "Family Dynamics" at bounding box center [789, 363] width 229 height 35
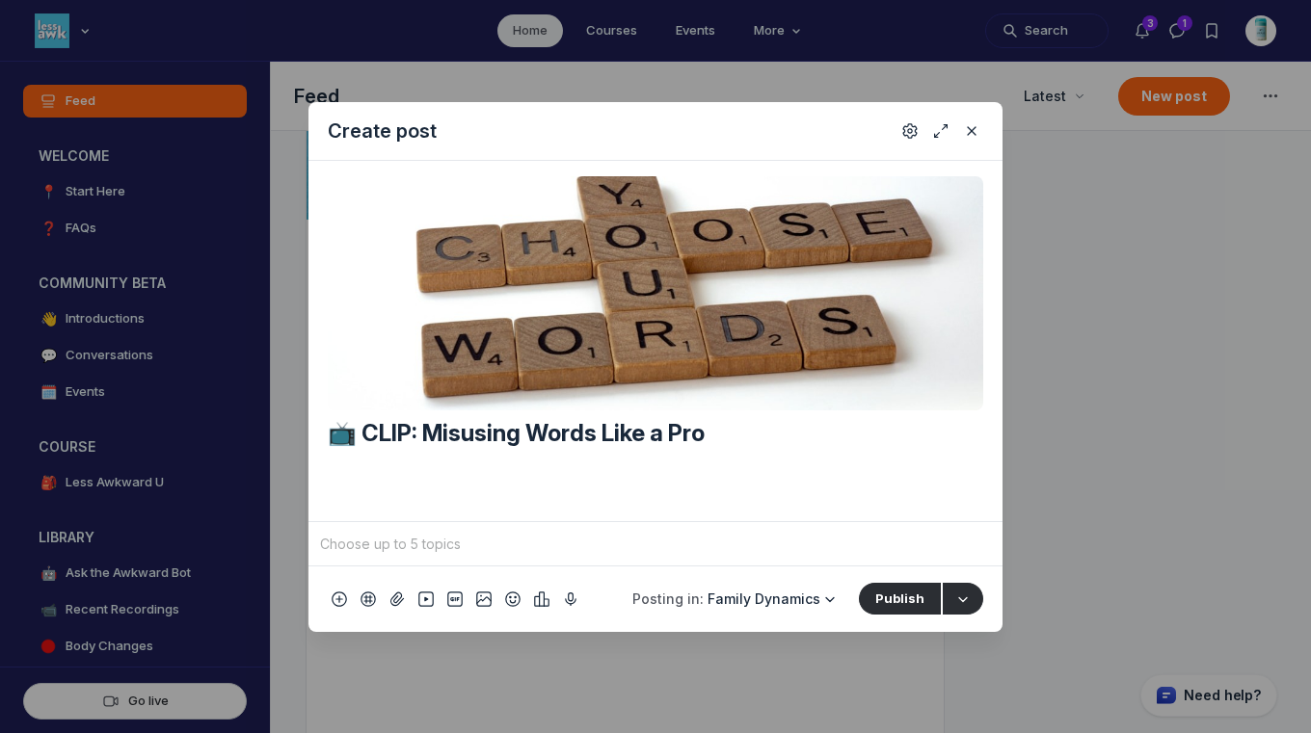
click at [690, 551] on input "Quick post modal" at bounding box center [655, 544] width 679 height 29
type input "f"
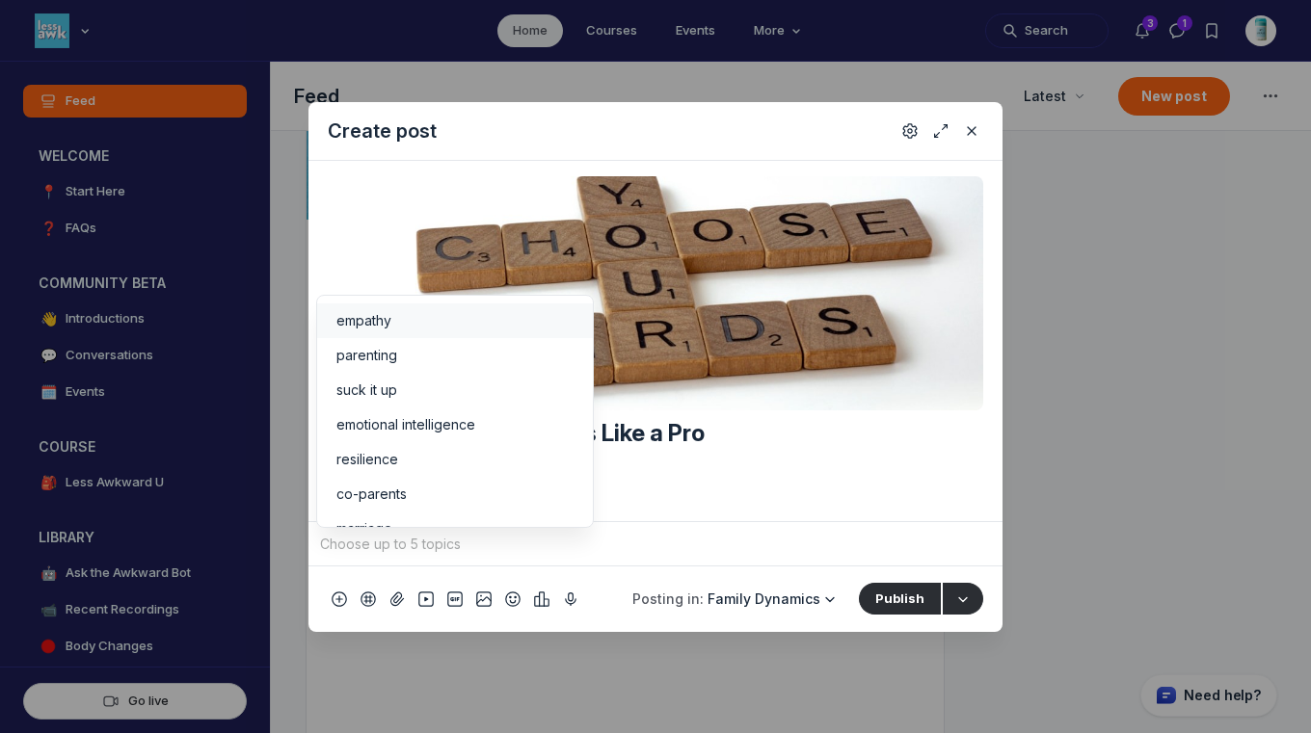
click at [370, 325] on span "empathy" at bounding box center [363, 320] width 55 height 19
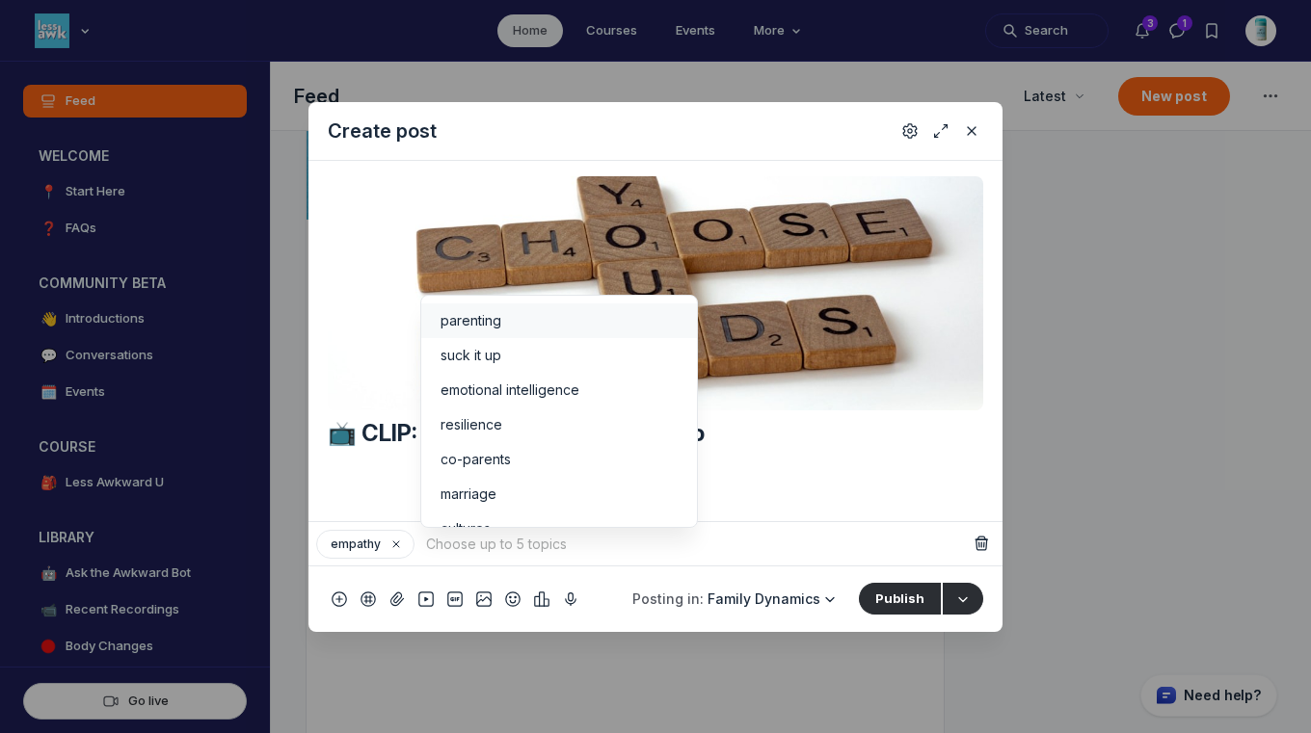
click at [469, 319] on span "parenting" at bounding box center [470, 320] width 61 height 19
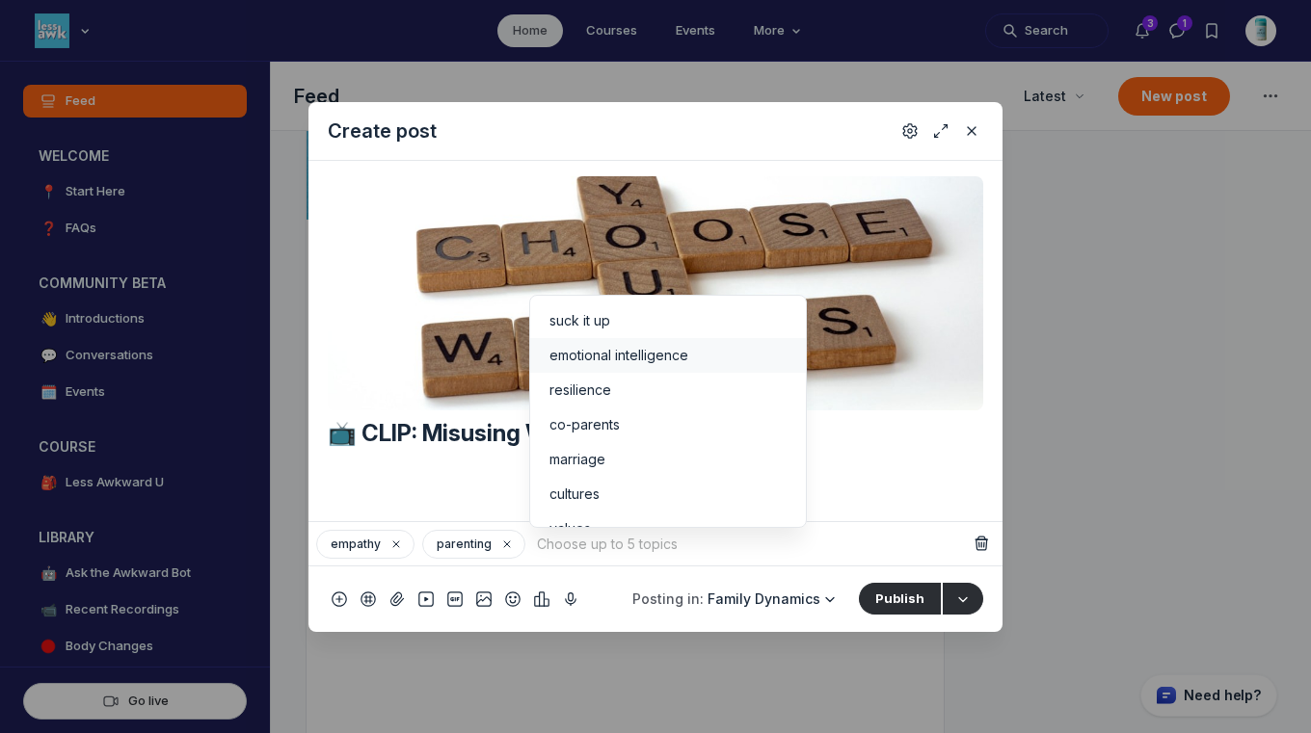
click at [598, 349] on span "emotional intelligence" at bounding box center [618, 355] width 139 height 19
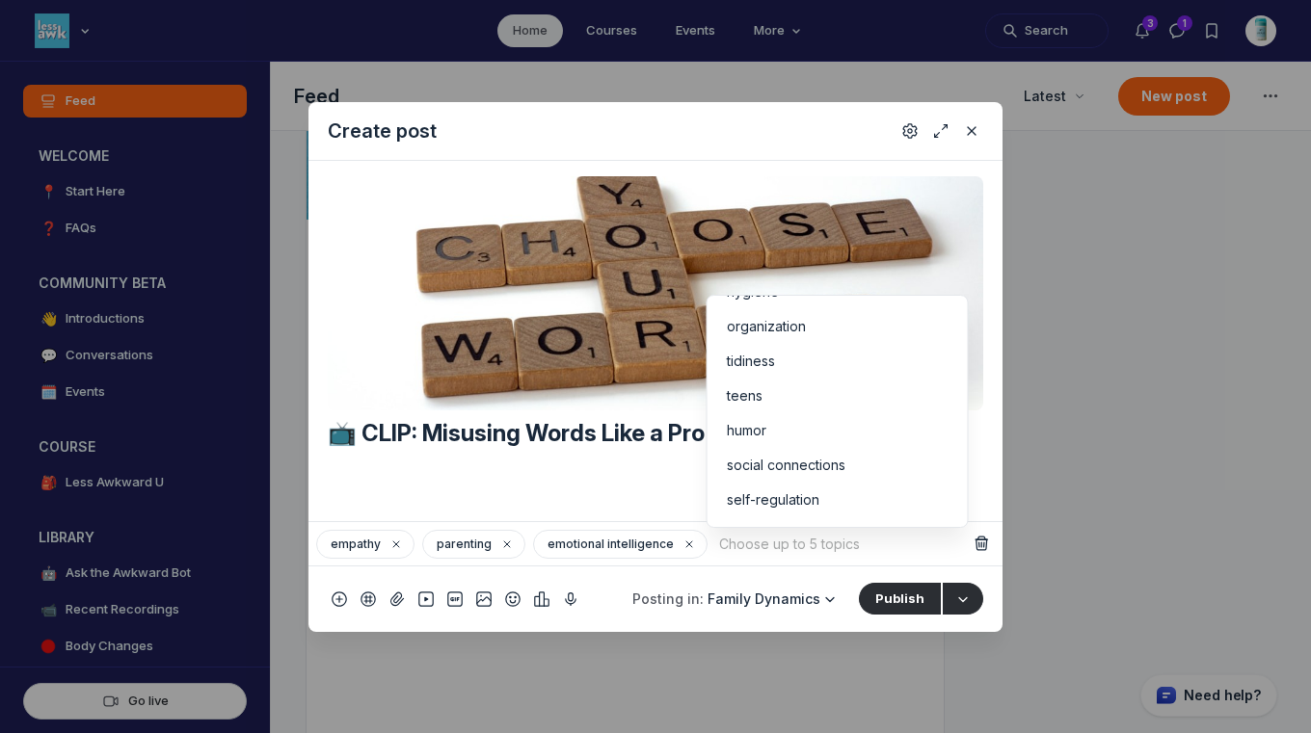
scroll to position [374, 0]
click at [850, 373] on li "teens" at bounding box center [837, 363] width 260 height 35
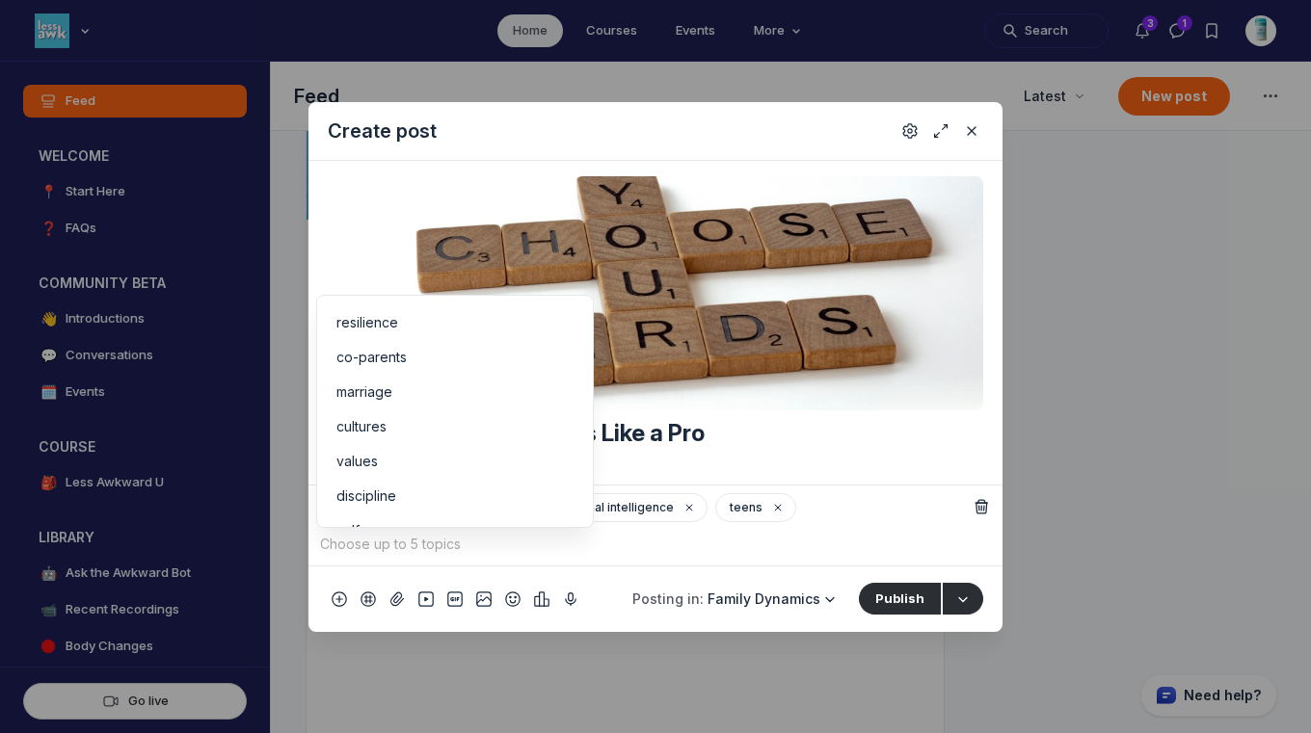
scroll to position [0, 0]
click at [528, 311] on div "suck it up" at bounding box center [454, 320] width 237 height 19
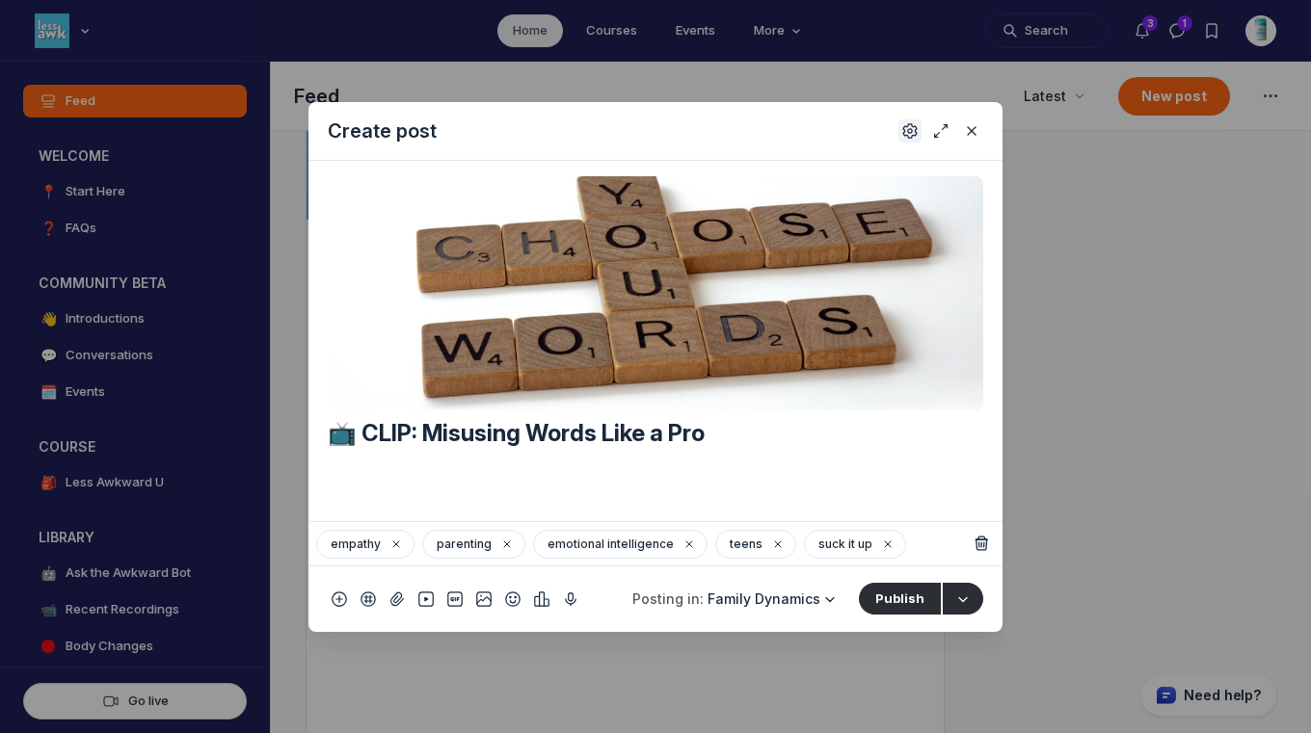
click at [908, 123] on use "Settings" at bounding box center [909, 129] width 13 height 13
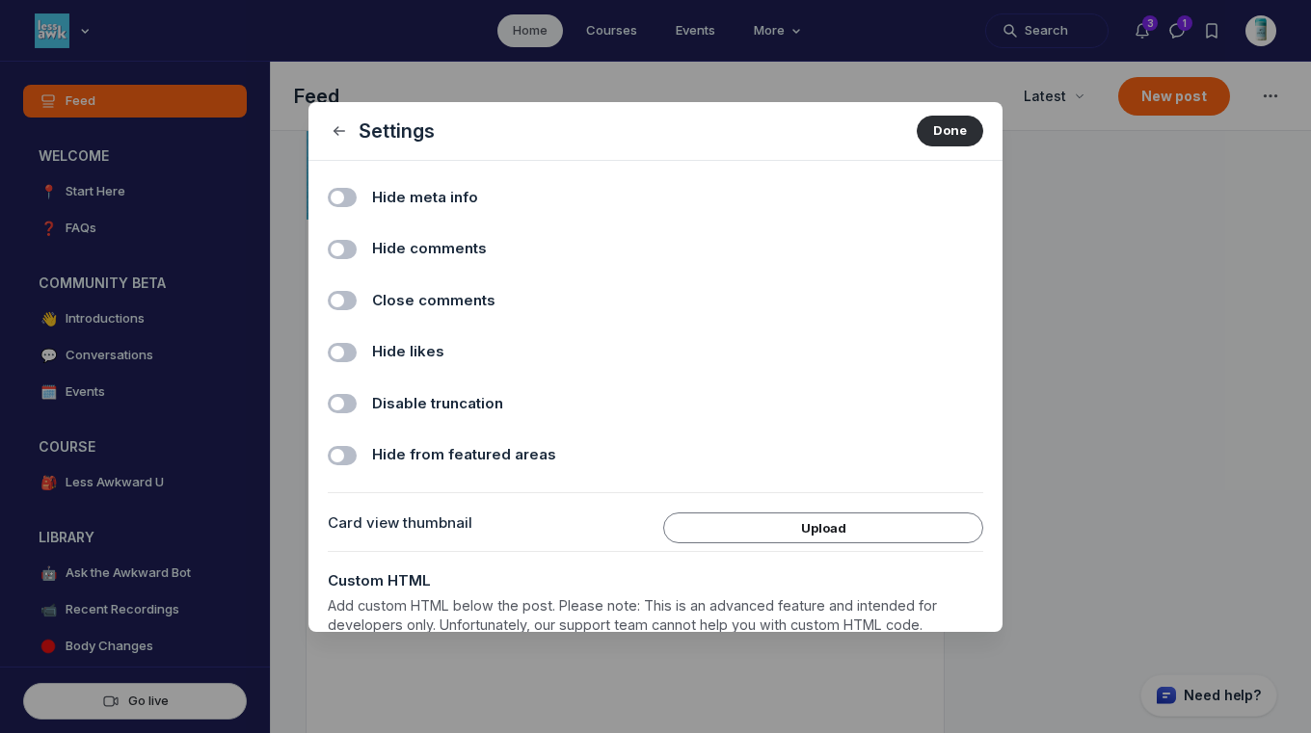
click at [398, 248] on span "Hide comments" at bounding box center [429, 249] width 115 height 22
click at [0, 0] on input "Hide comments" at bounding box center [0, 0] width 0 height 0
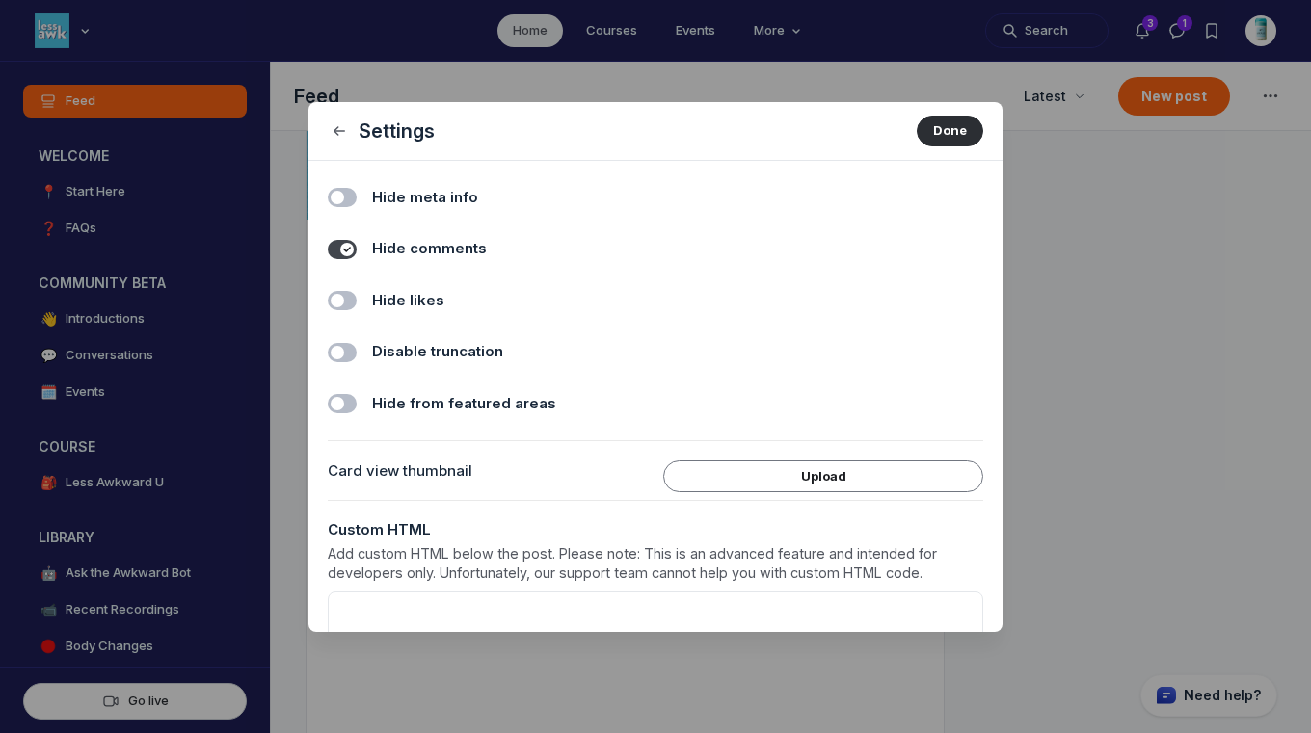
click at [411, 302] on span "Hide likes" at bounding box center [408, 301] width 72 height 22
click at [0, 0] on input "Hide likes" at bounding box center [0, 0] width 0 height 0
click at [942, 143] on button "Done" at bounding box center [950, 131] width 67 height 31
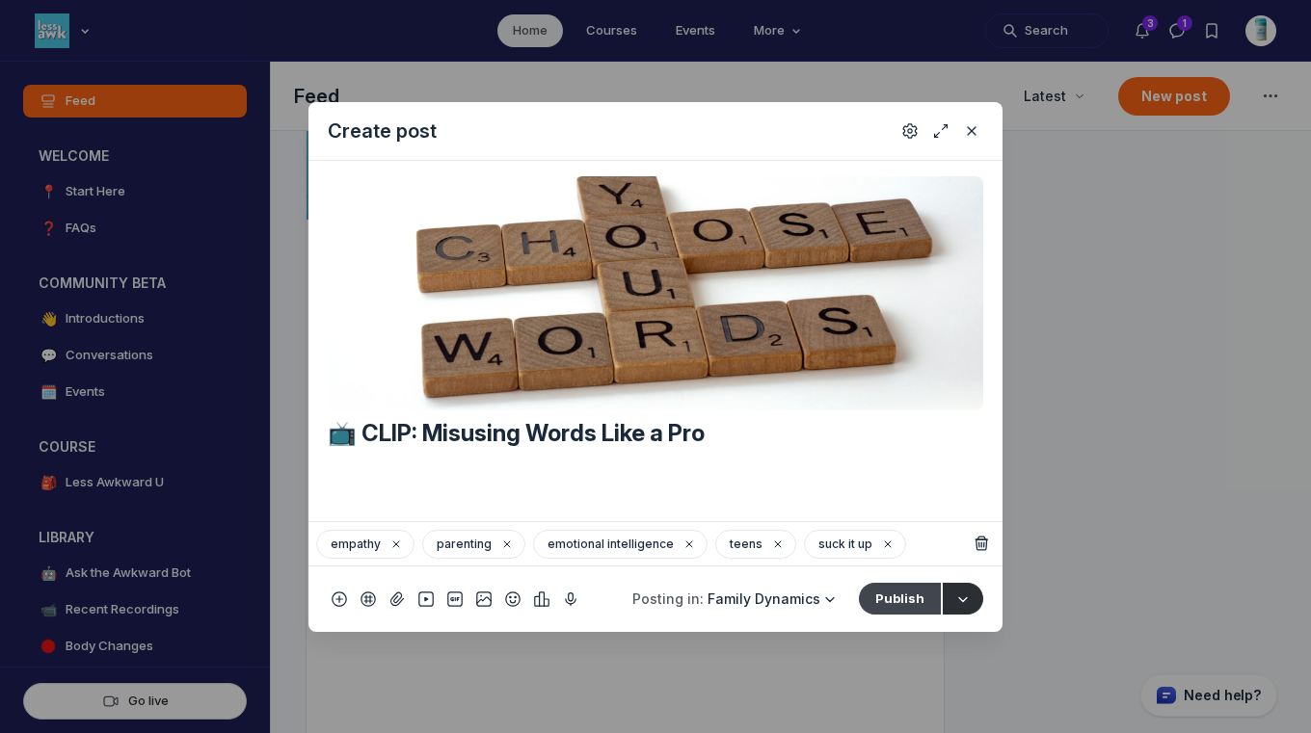
click at [914, 600] on button "Publish" at bounding box center [900, 598] width 82 height 31
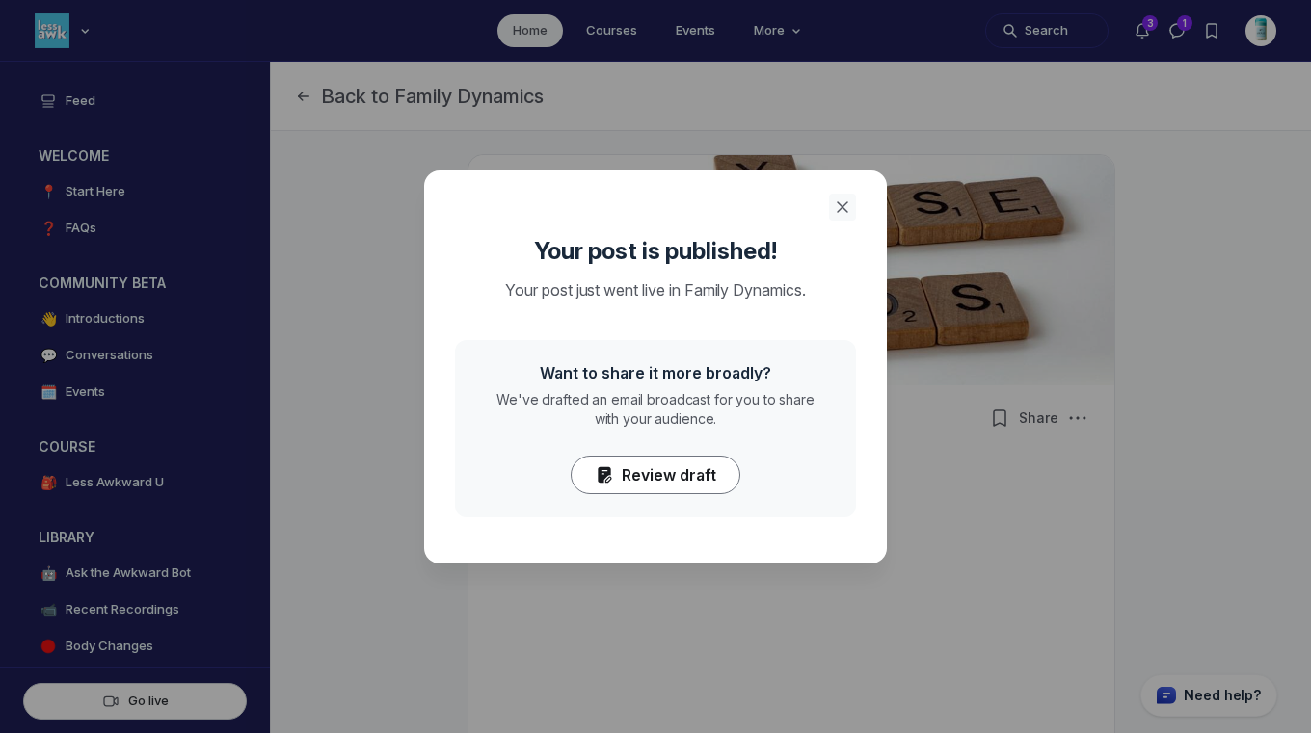
click at [839, 204] on use "Close" at bounding box center [843, 207] width 10 height 10
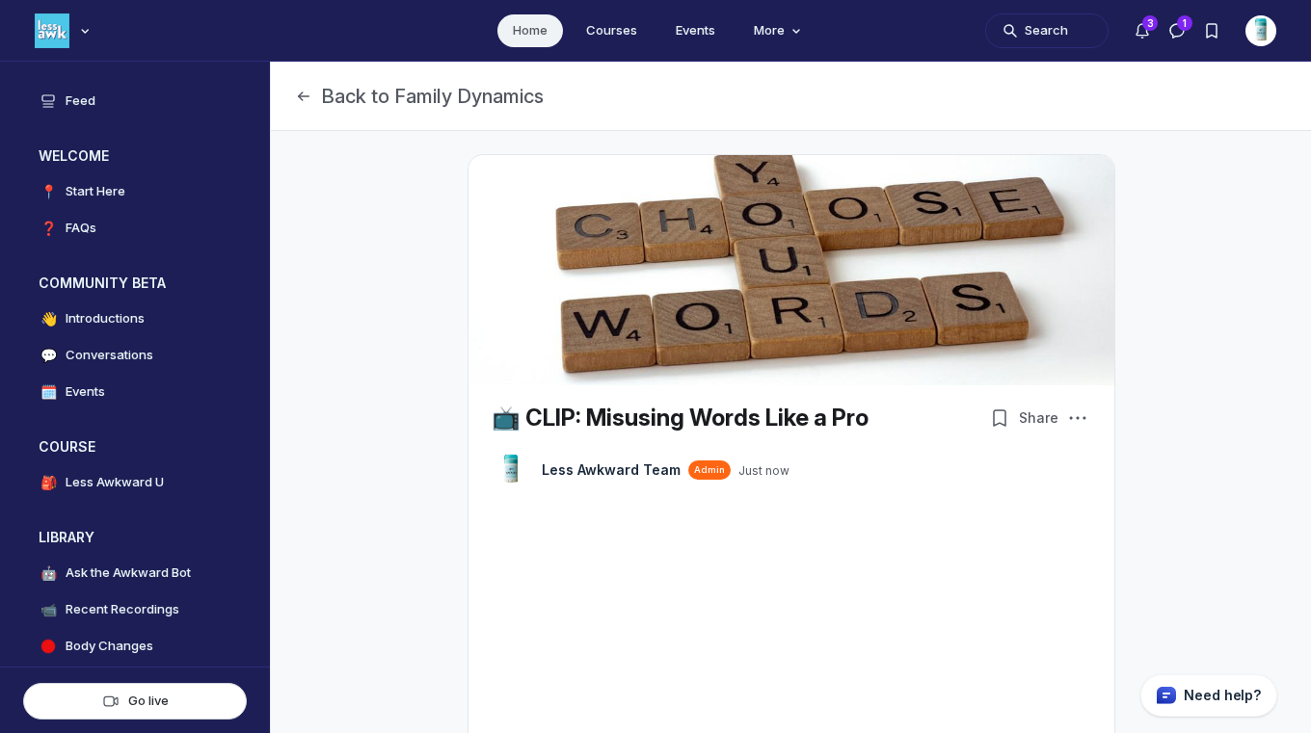
click at [520, 29] on link "Home" at bounding box center [530, 30] width 66 height 33
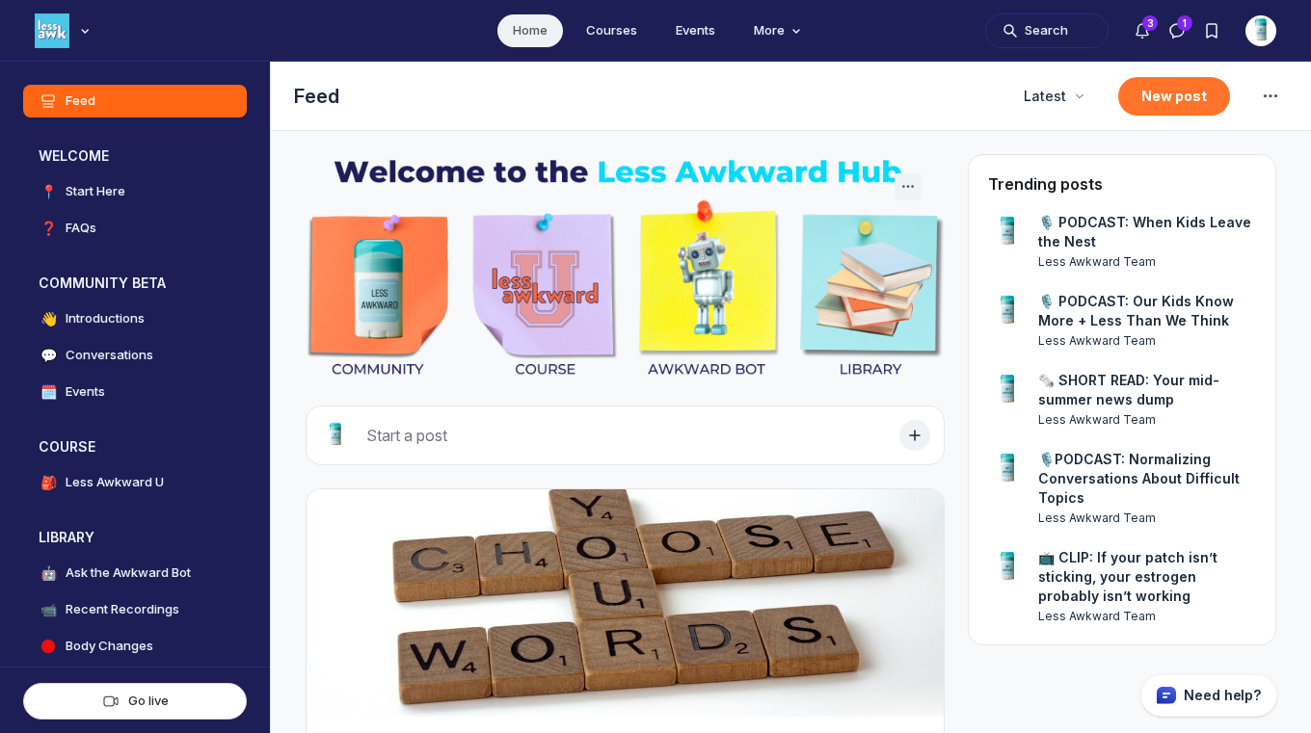
click at [1159, 101] on button "New post" at bounding box center [1174, 96] width 112 height 39
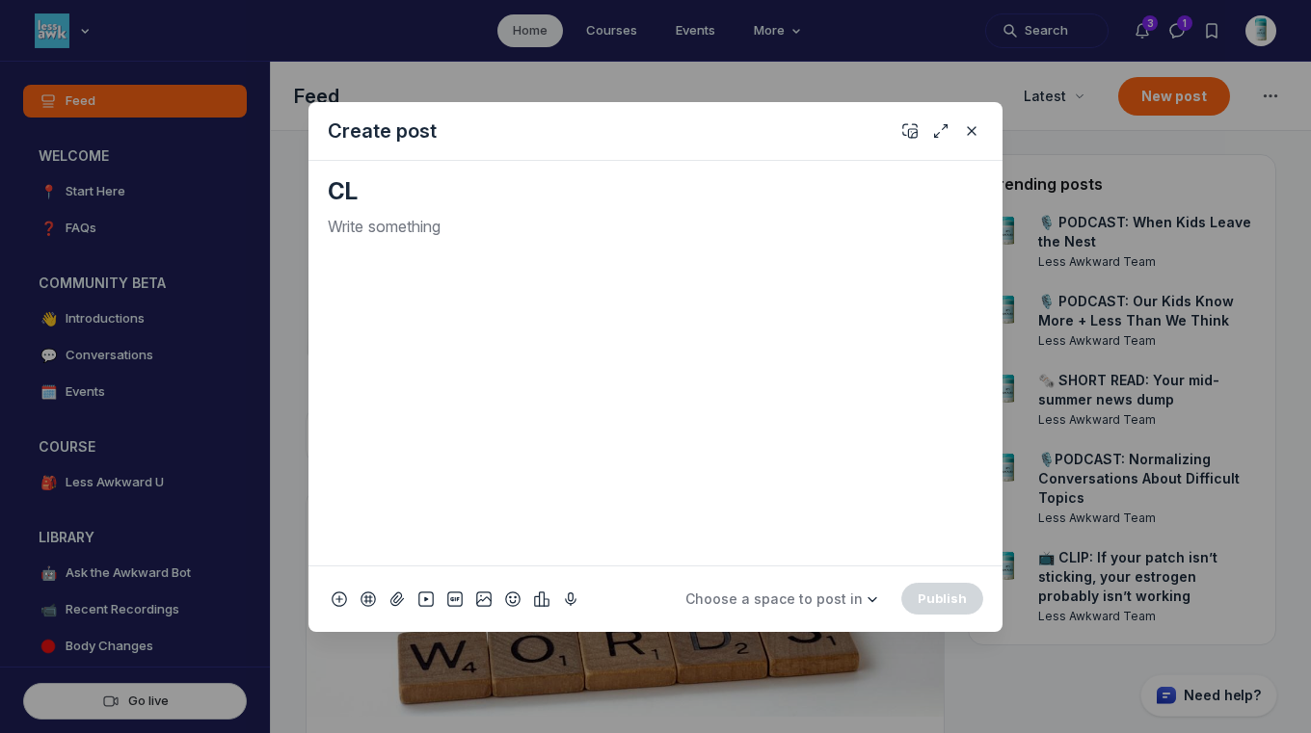
type textarea "C"
click at [509, 595] on icon "Add emoji" at bounding box center [512, 599] width 15 height 19
type input "tv"
click at [529, 328] on span "📺" at bounding box center [534, 325] width 29 height 27
drag, startPoint x: 361, startPoint y: 234, endPoint x: 288, endPoint y: 216, distance: 75.5
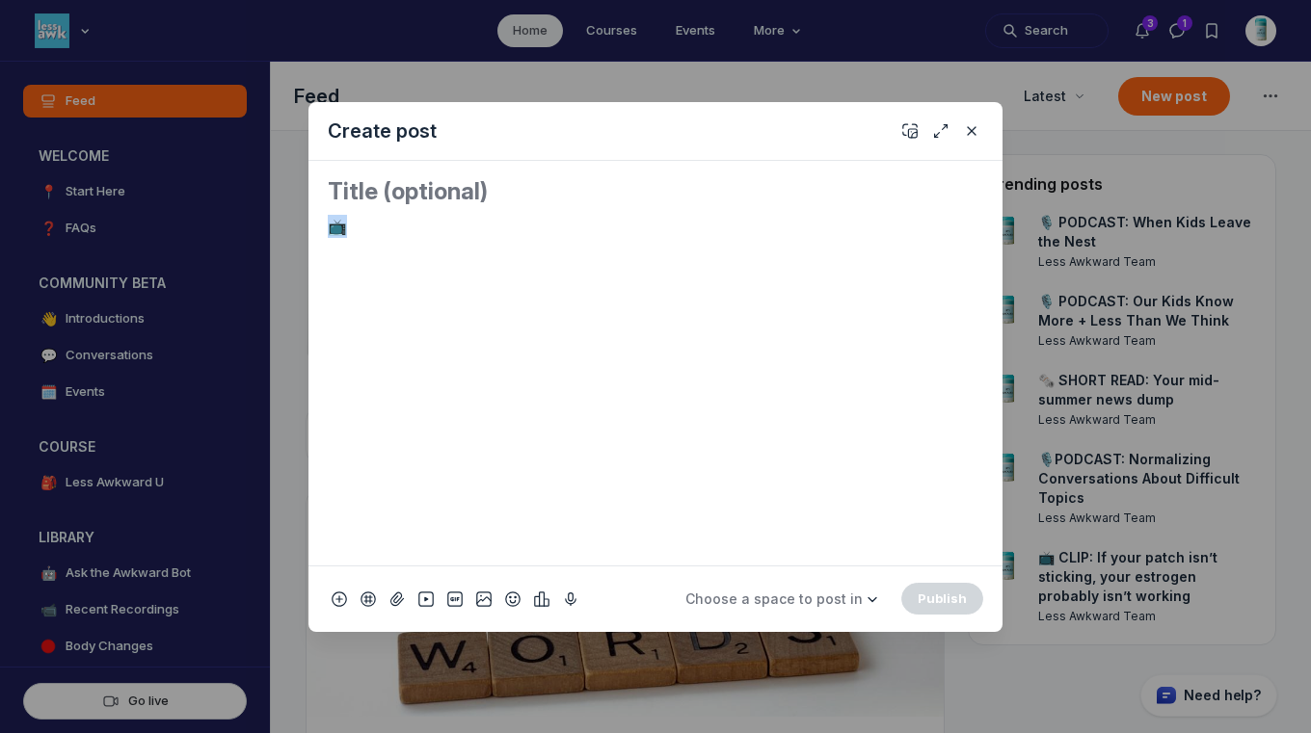
click at [288, 216] on div "Create post 📺 Choose a space to post in WELCOME 📍 Start Here ❓ FAQs COMMUNITY B…" at bounding box center [370, 366] width 740 height 733
copy p "📺"
click at [345, 186] on textarea "Quick post modal" at bounding box center [655, 191] width 655 height 31
paste textarea "📺"
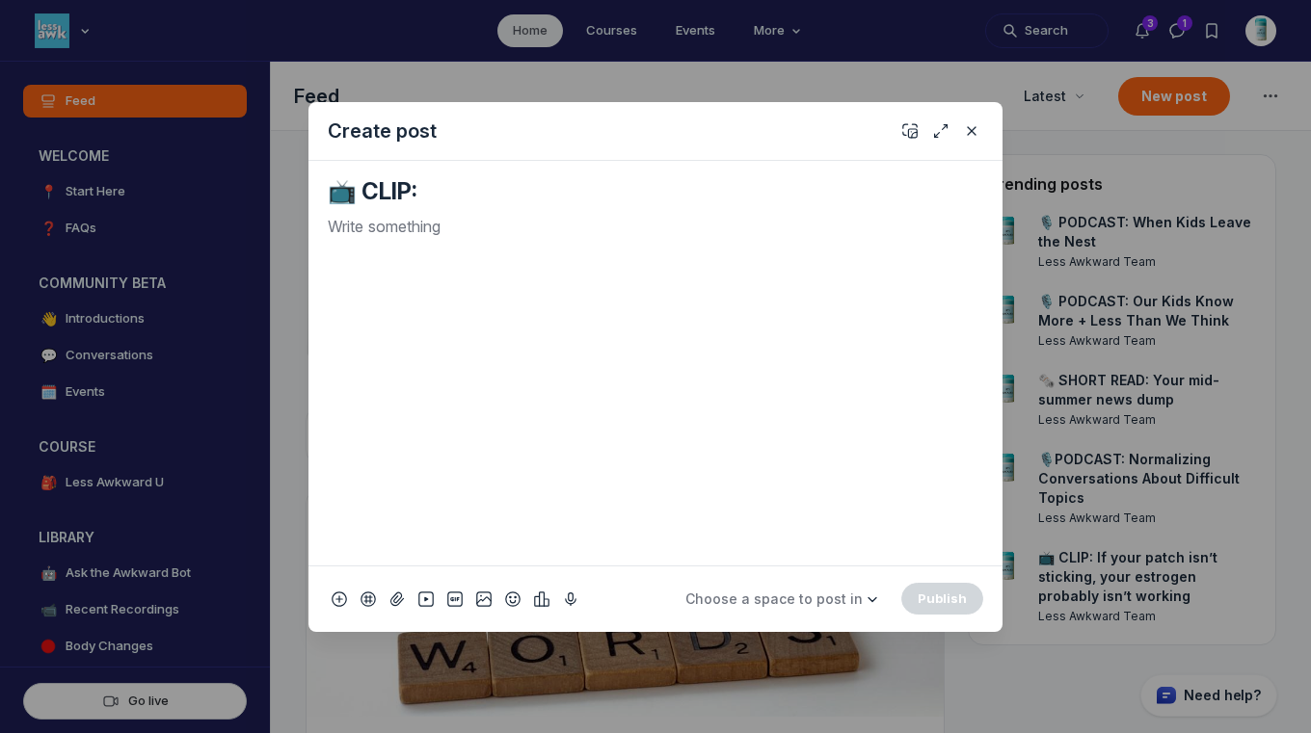
paste textarea "College Drop-Off - It's Not You - It's Nerves"
type textarea "📺 CLIP: College Drop-Off - It's Not You - It's Nerves"
click at [587, 244] on div "Quick post modal" at bounding box center [655, 382] width 655 height 335
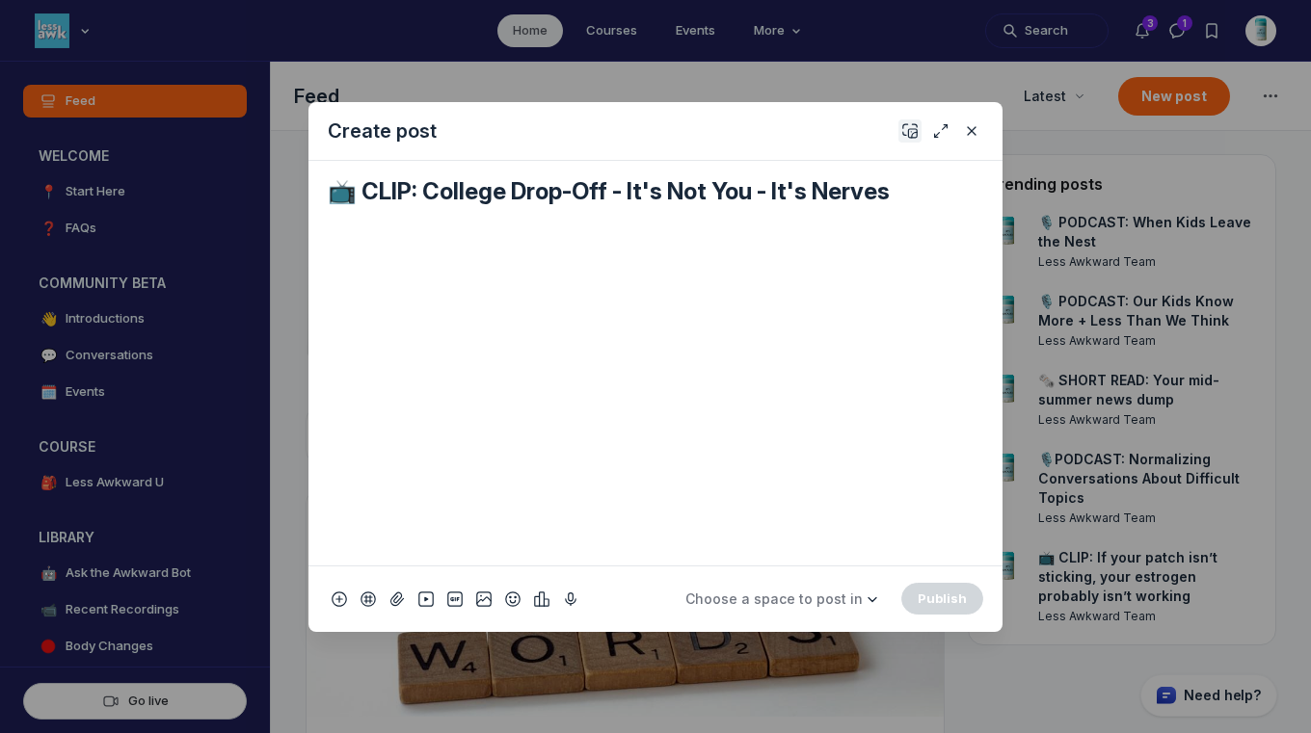
click at [911, 123] on icon "Add cover" at bounding box center [909, 130] width 15 height 19
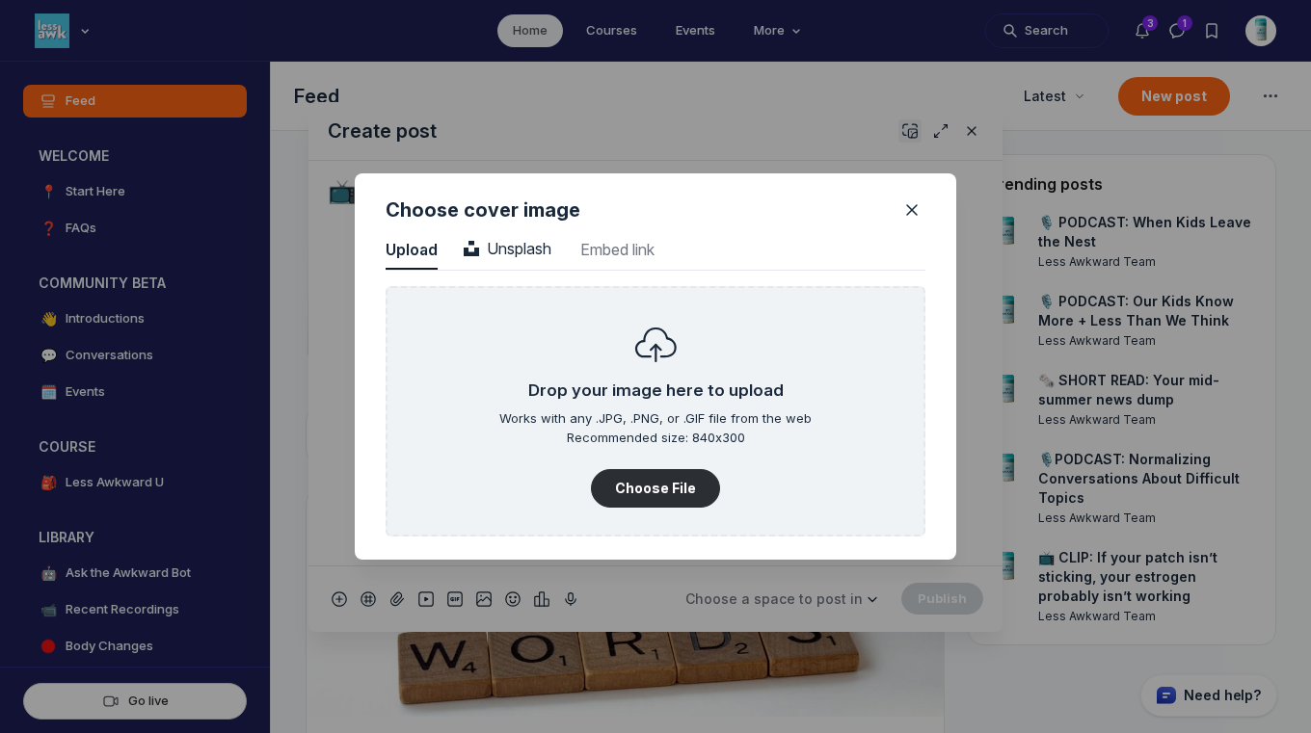
scroll to position [2604, 4906]
click at [527, 239] on span "Unsplash" at bounding box center [508, 248] width 88 height 19
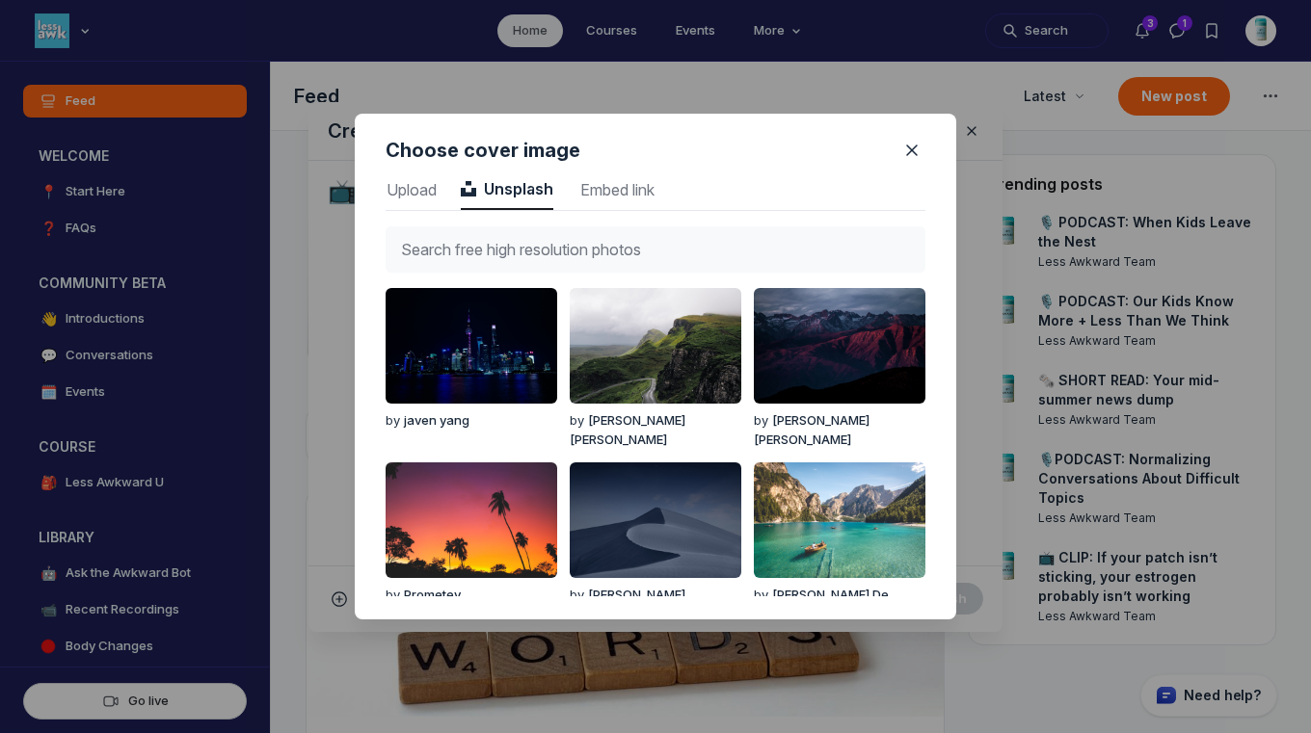
click at [526, 250] on input "text" at bounding box center [656, 249] width 540 height 46
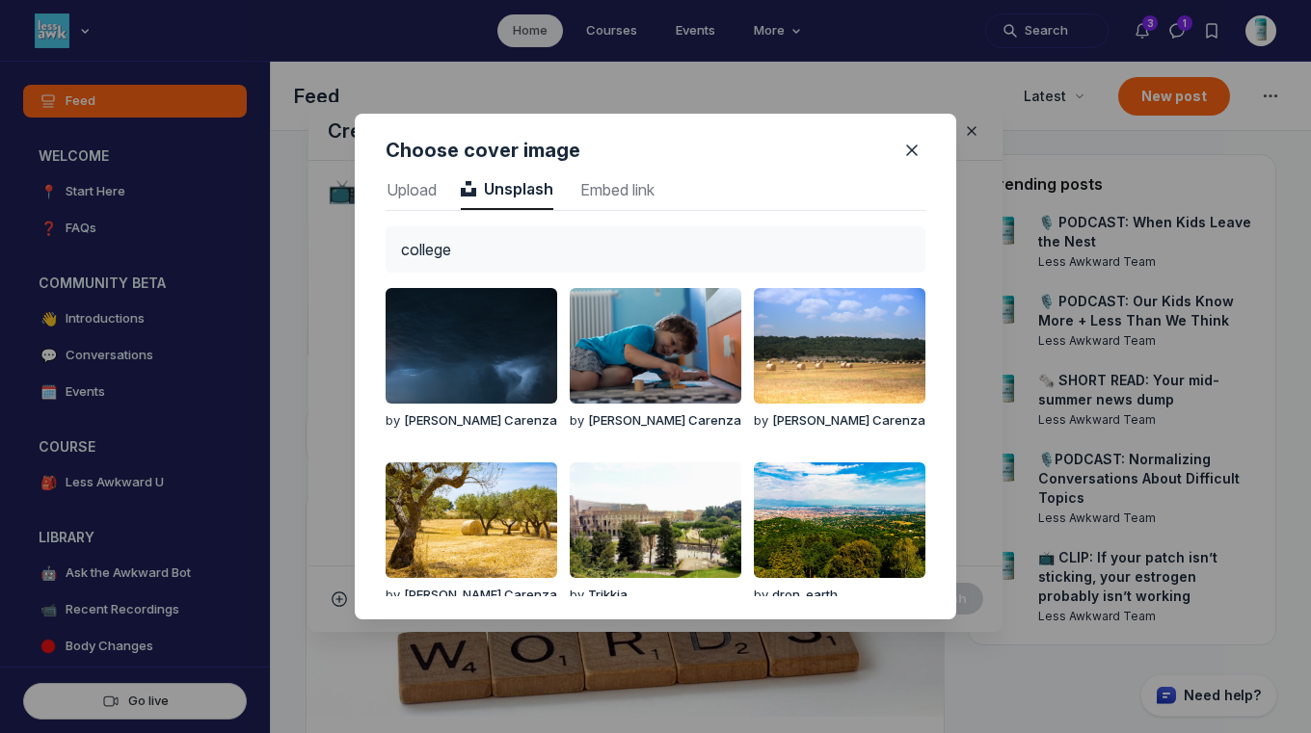
click at [489, 232] on input "college" at bounding box center [656, 249] width 540 height 46
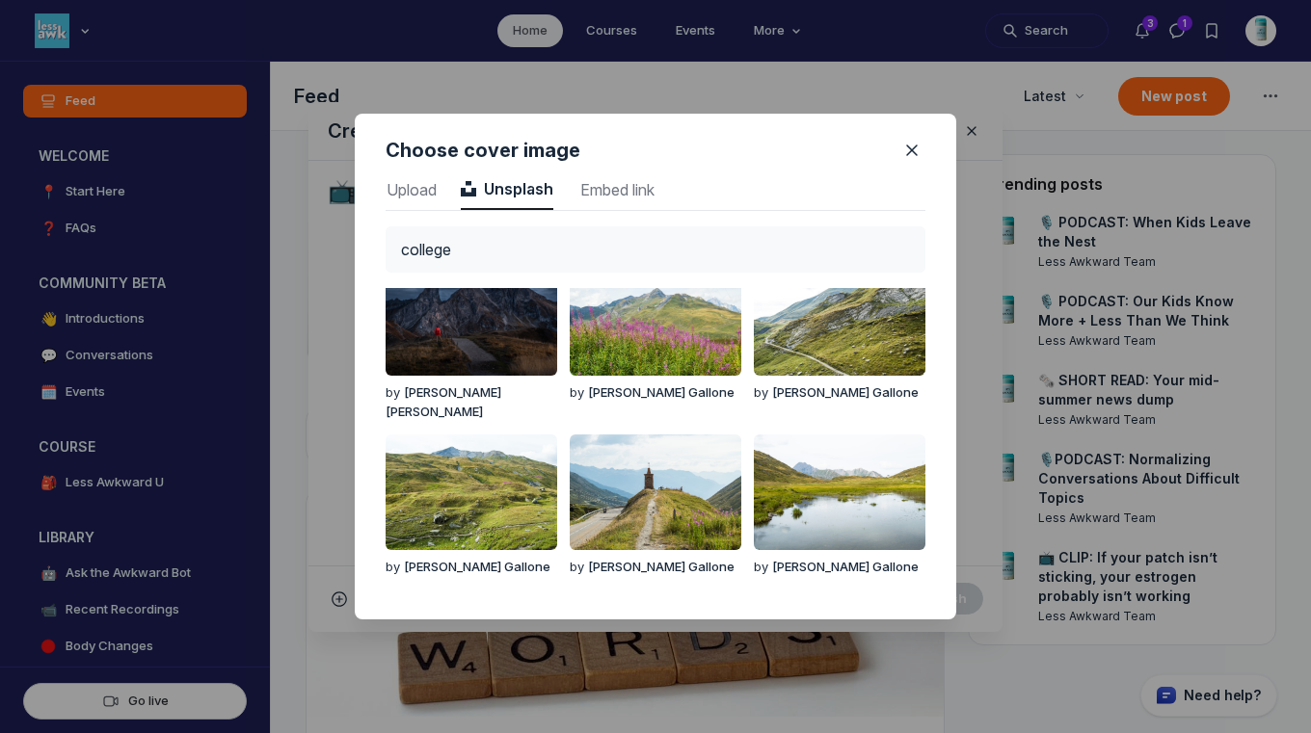
scroll to position [0, 0]
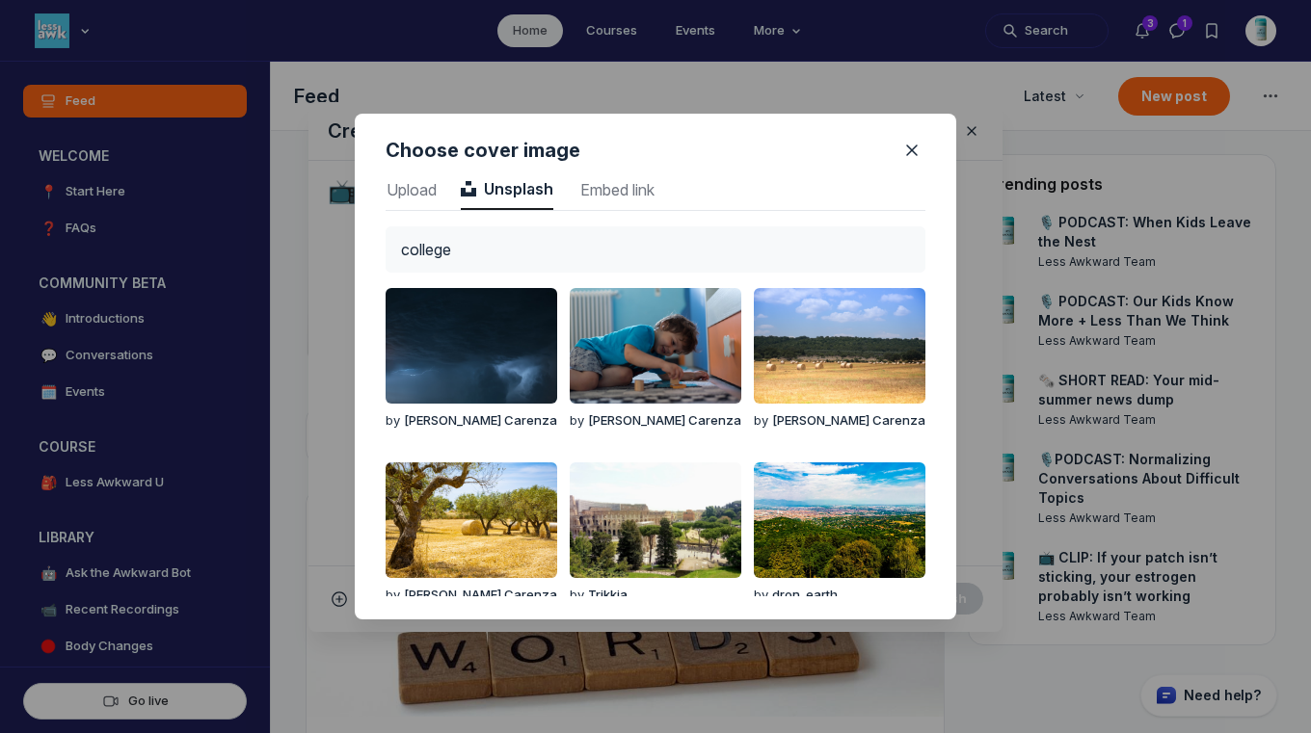
click at [466, 241] on input "college" at bounding box center [656, 249] width 540 height 46
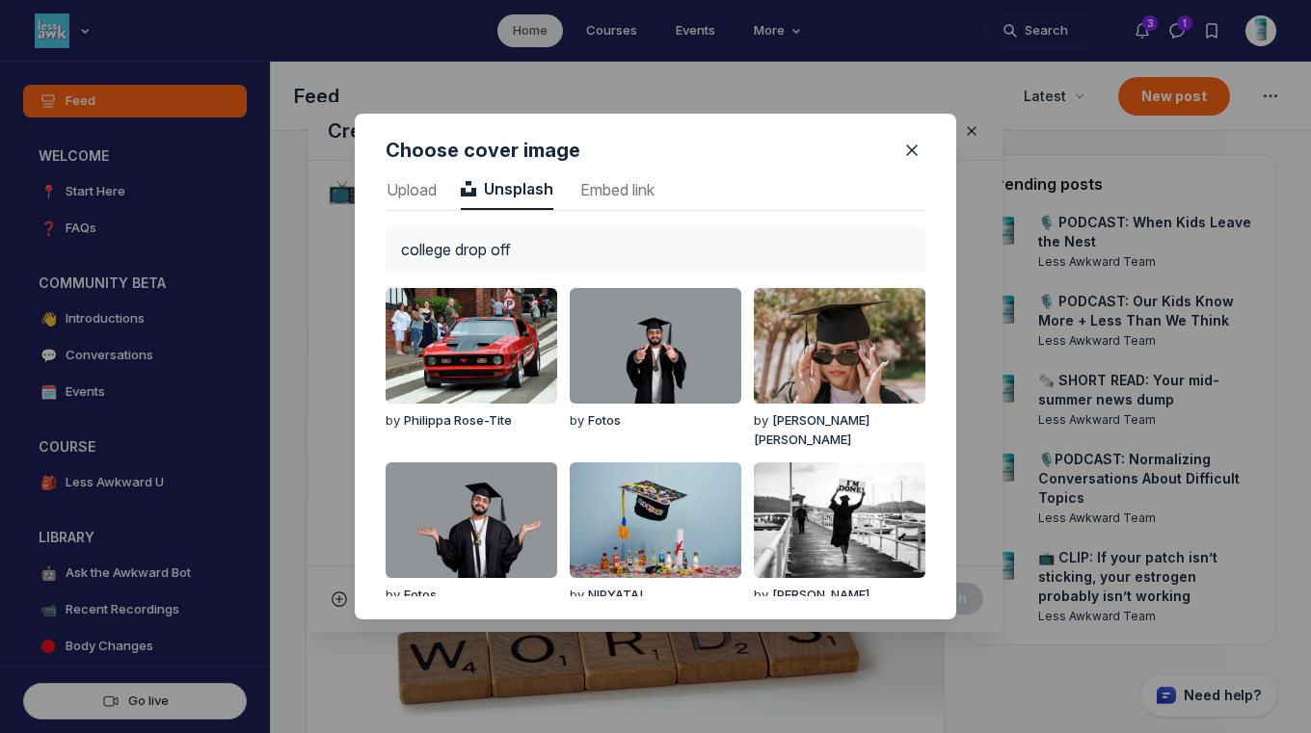
drag, startPoint x: 545, startPoint y: 232, endPoint x: 386, endPoint y: 206, distance: 161.1
click at [386, 211] on div "college drop off by [PERSON_NAME]-Tite by Fotos by [PERSON_NAME] by Fotos by [P…" at bounding box center [656, 404] width 540 height 386
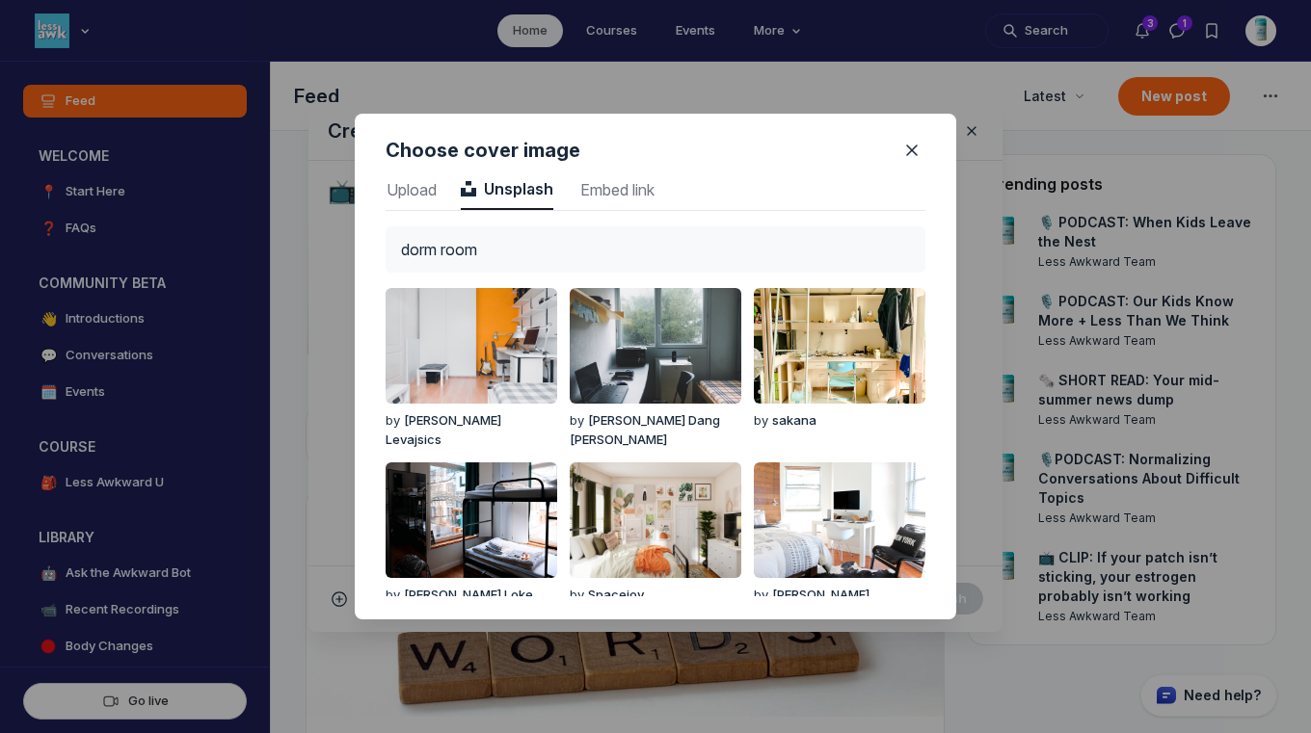
type input "dorm room"
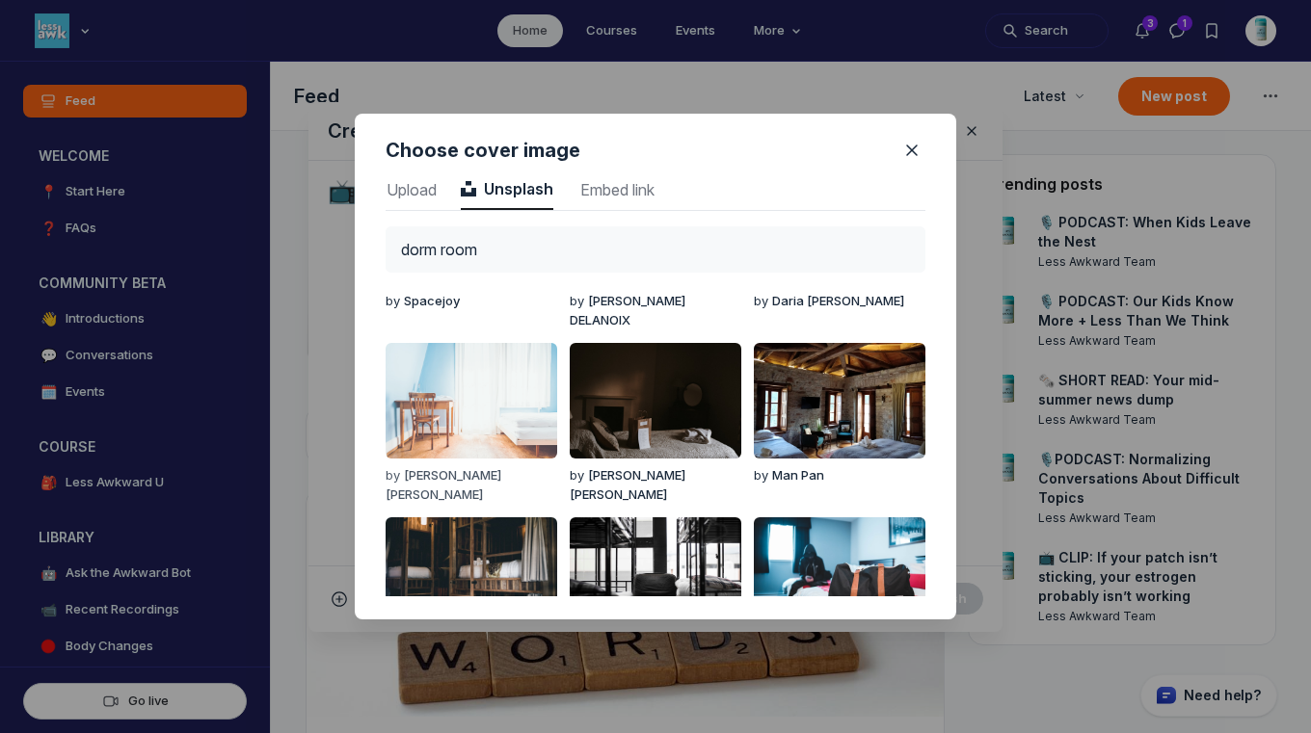
scroll to position [613, 0]
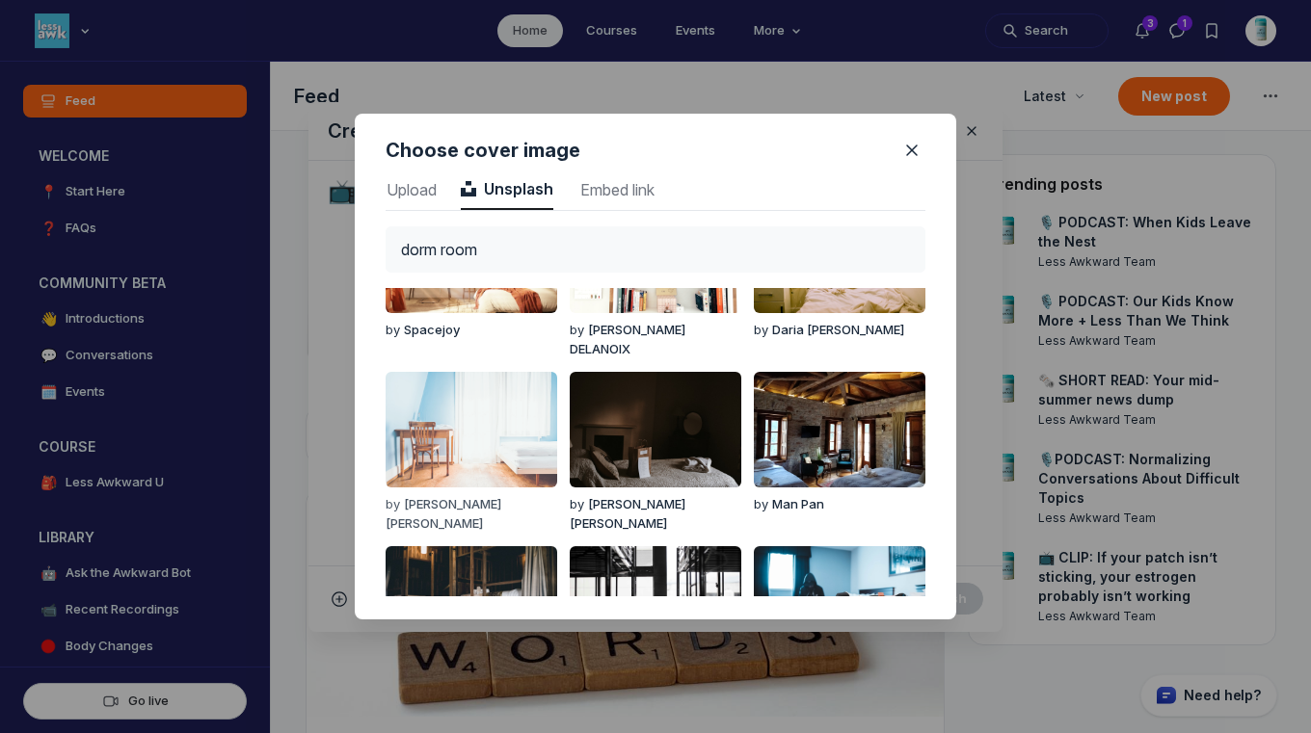
click at [418, 404] on img "button" at bounding box center [472, 430] width 172 height 116
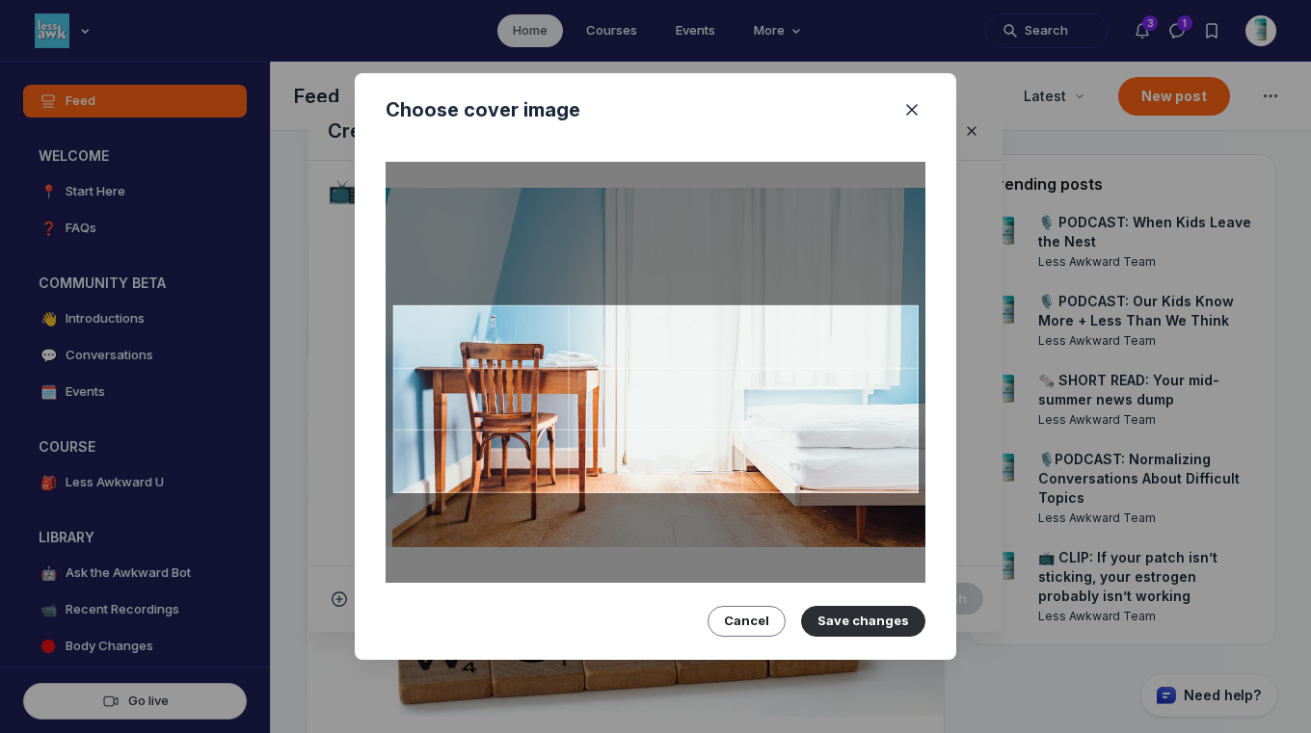
drag, startPoint x: 570, startPoint y: 395, endPoint x: 558, endPoint y: 364, distance: 32.9
click at [558, 364] on div at bounding box center [655, 400] width 525 height 188
click at [852, 622] on button "Save changes" at bounding box center [863, 621] width 124 height 31
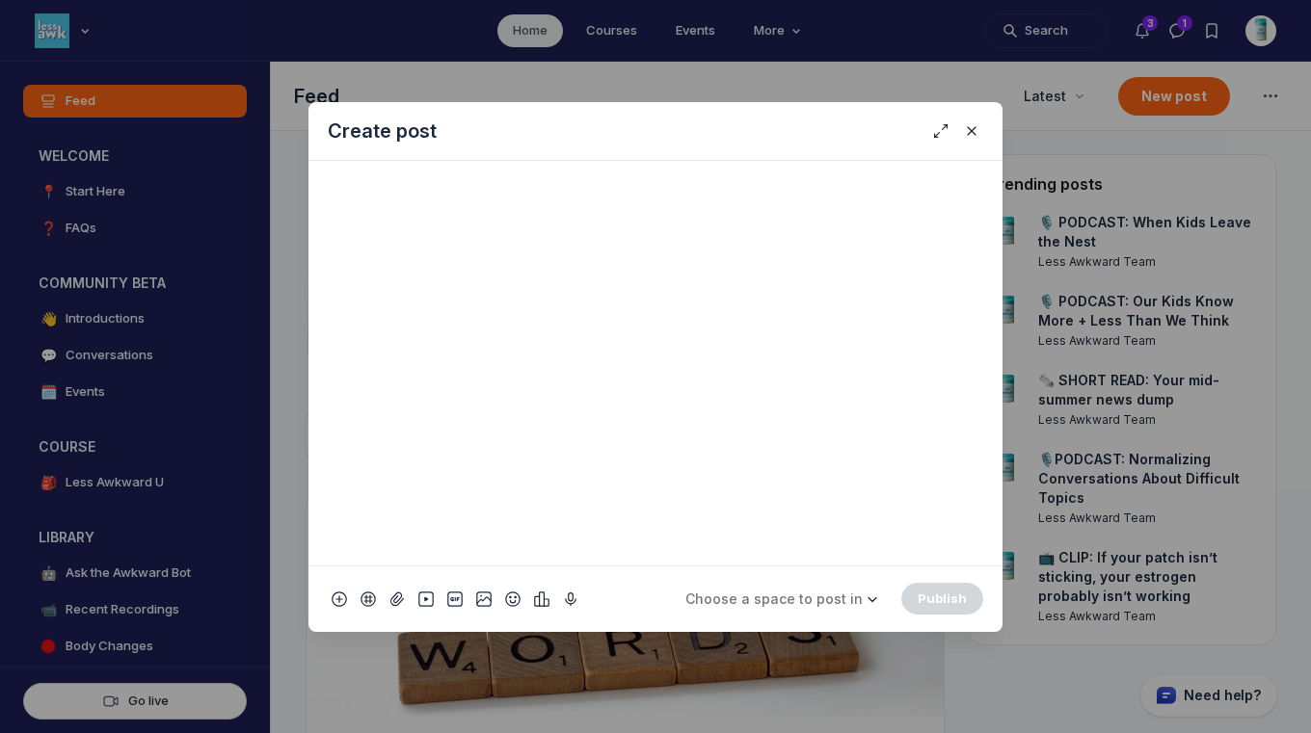
scroll to position [653, 0]
click at [819, 590] on span "Choose a space to post in" at bounding box center [773, 599] width 177 height 19
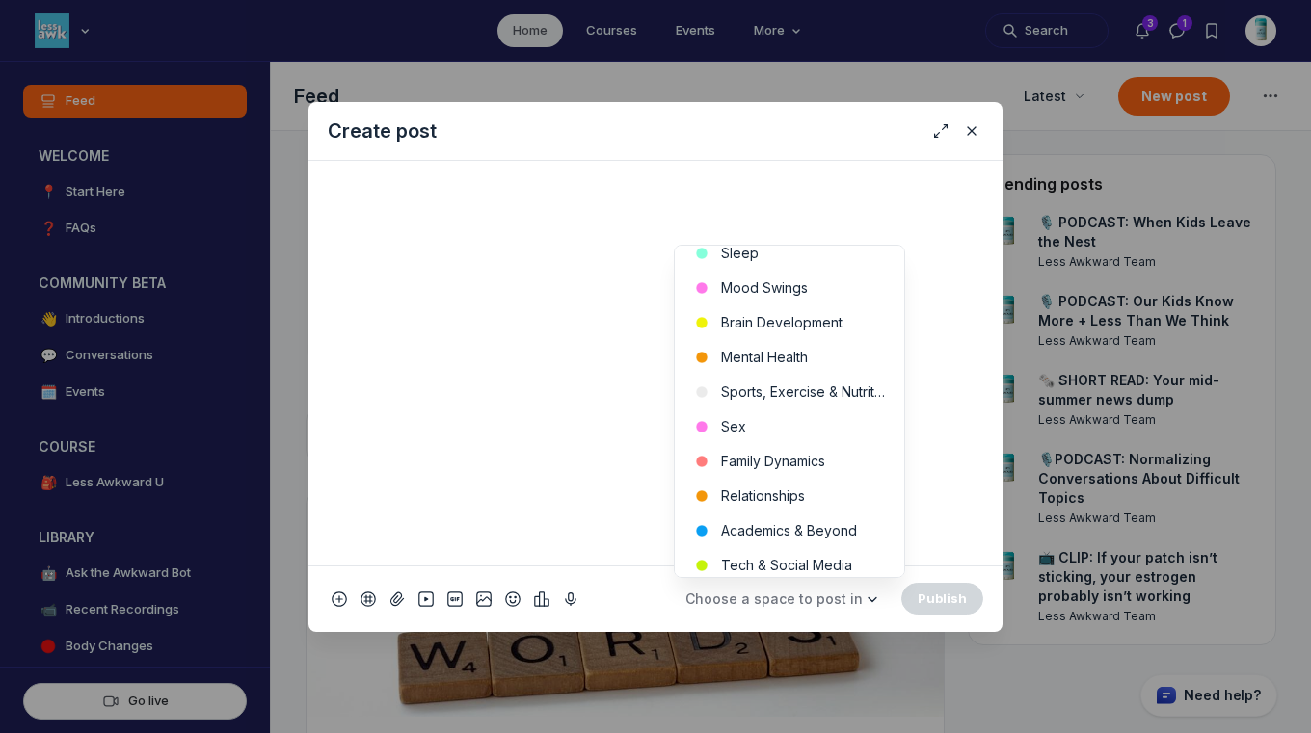
scroll to position [555, 0]
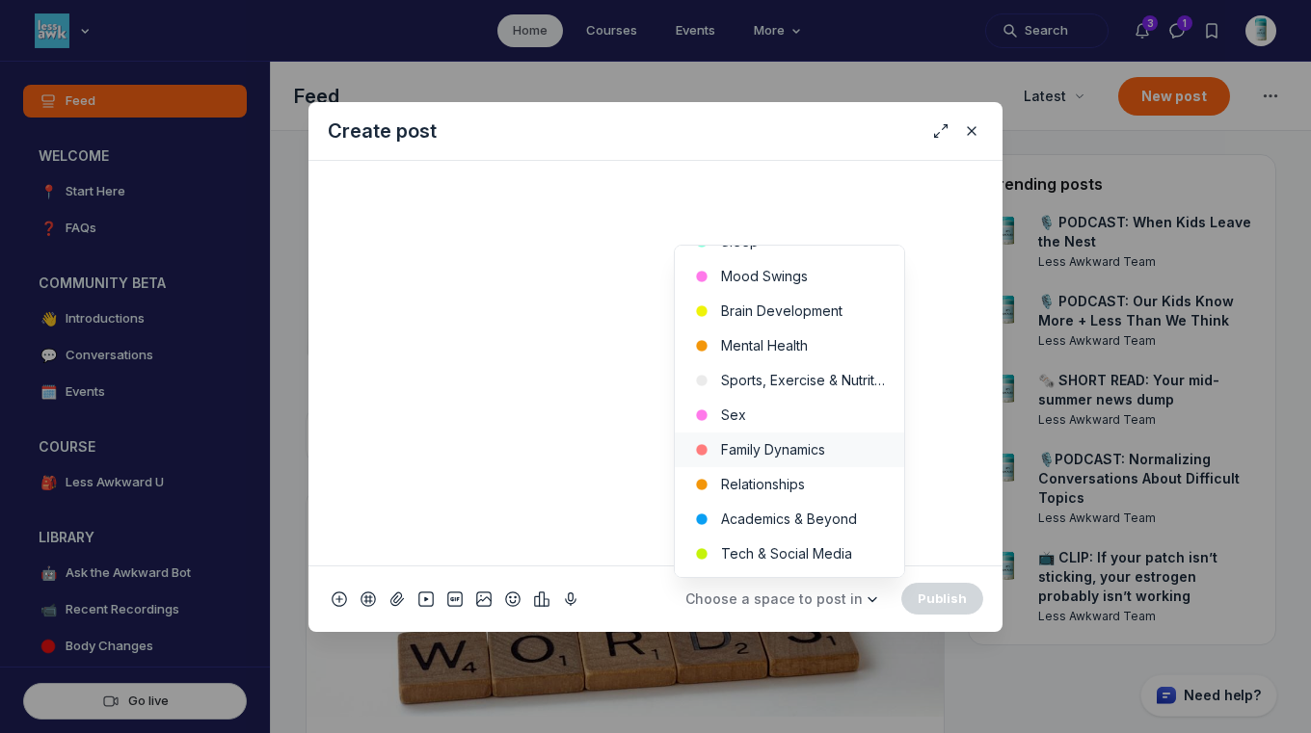
click at [814, 452] on button "Family Dynamics" at bounding box center [789, 450] width 229 height 35
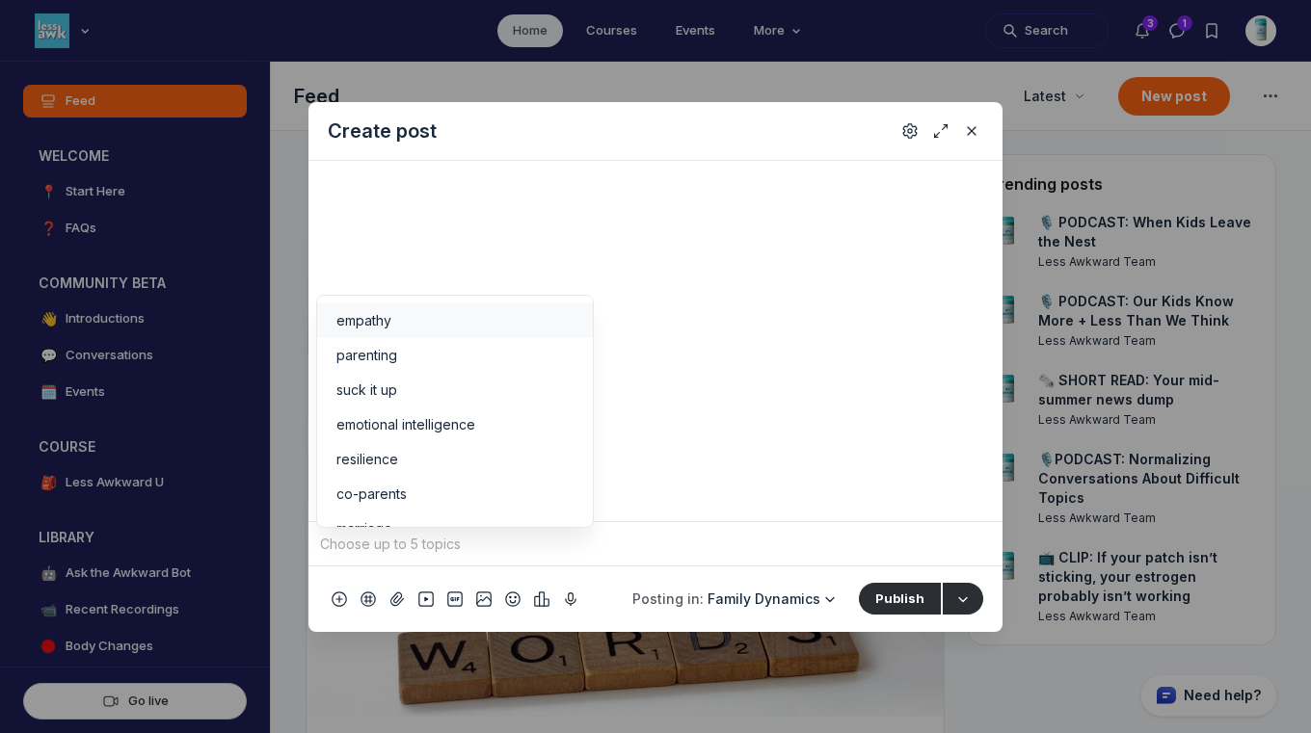
click at [652, 540] on input "Quick post modal" at bounding box center [655, 544] width 679 height 29
click at [360, 319] on span "empathy" at bounding box center [363, 320] width 55 height 19
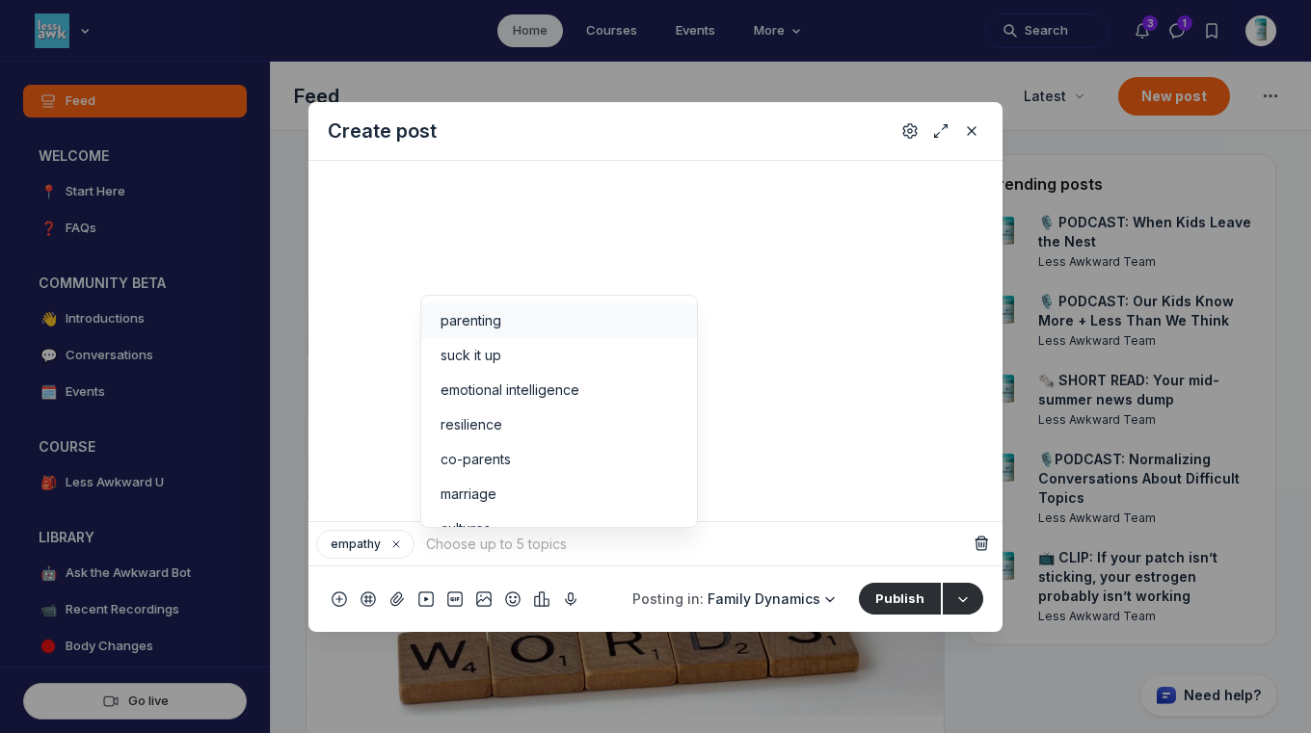
click at [475, 318] on span "parenting" at bounding box center [470, 320] width 61 height 19
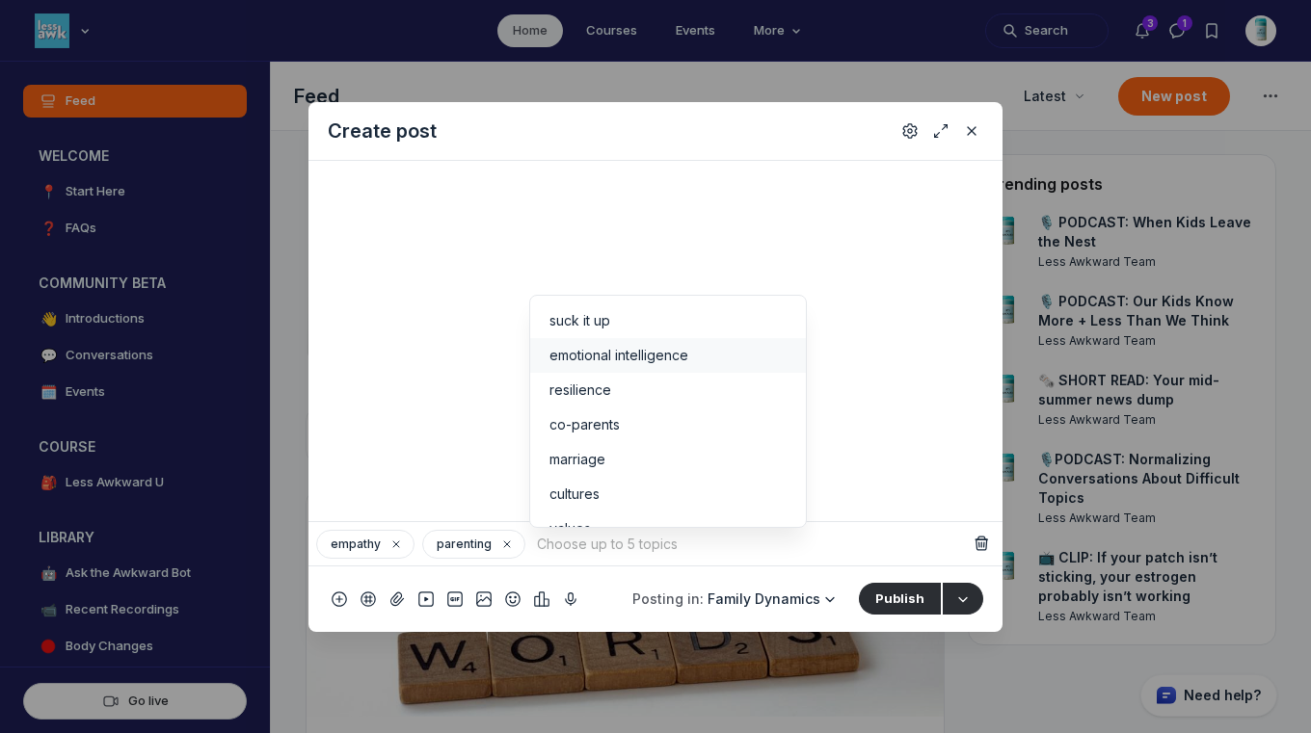
click at [591, 355] on span "emotional intelligence" at bounding box center [618, 355] width 139 height 19
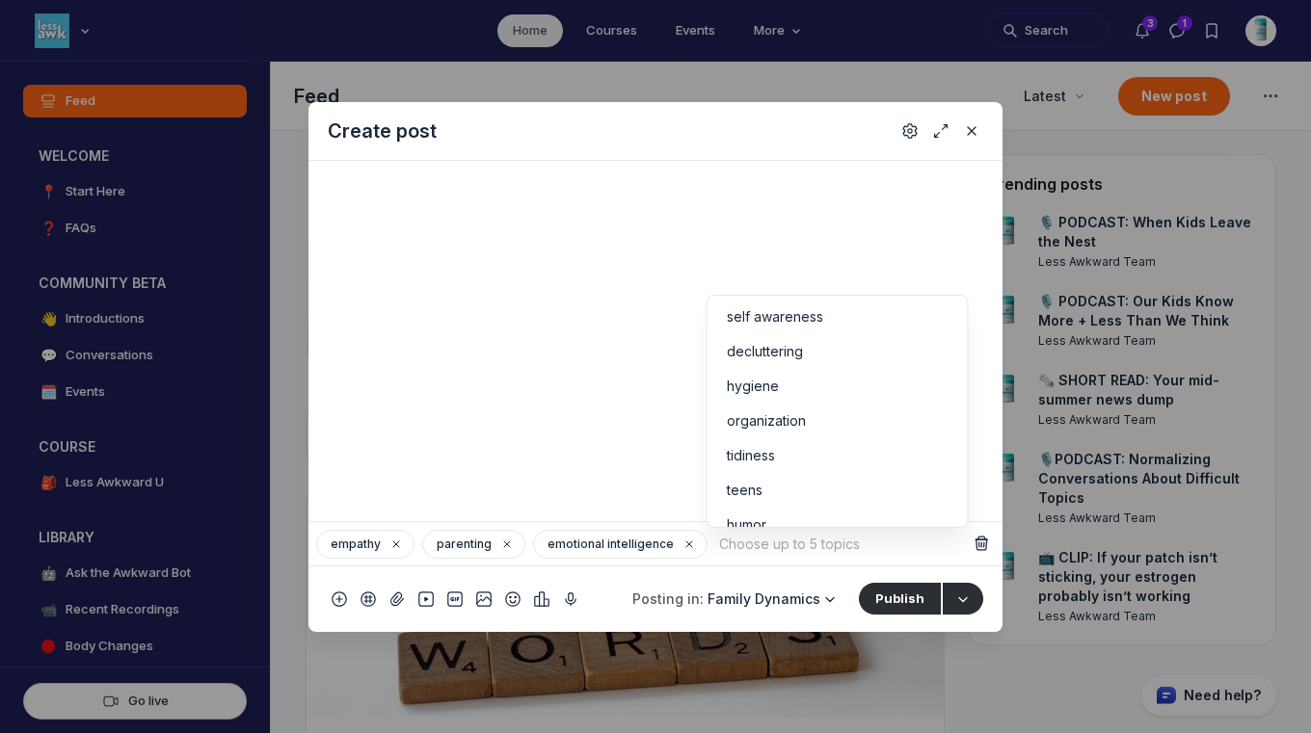
scroll to position [271, 0]
click at [947, 464] on li "teens" at bounding box center [837, 466] width 260 height 35
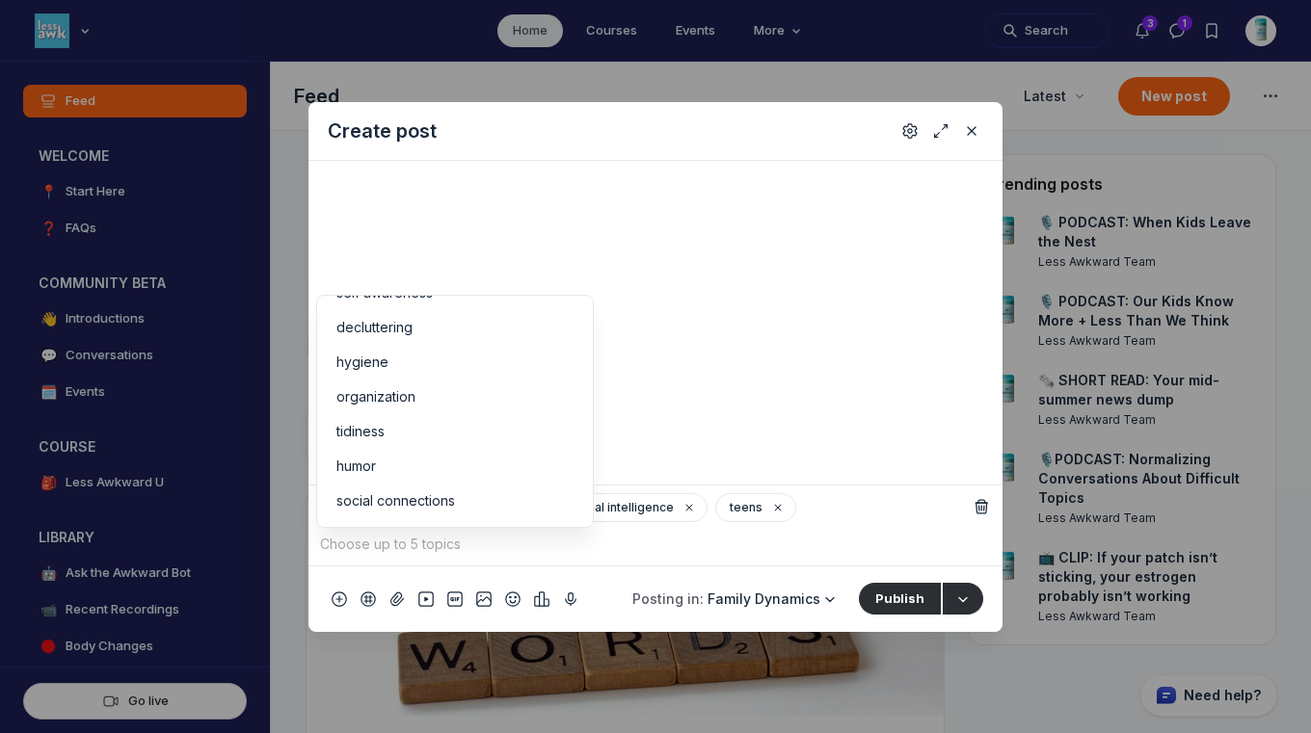
click at [827, 519] on div "empathy parenting emotional intelligence teens" at bounding box center [642, 526] width 652 height 66
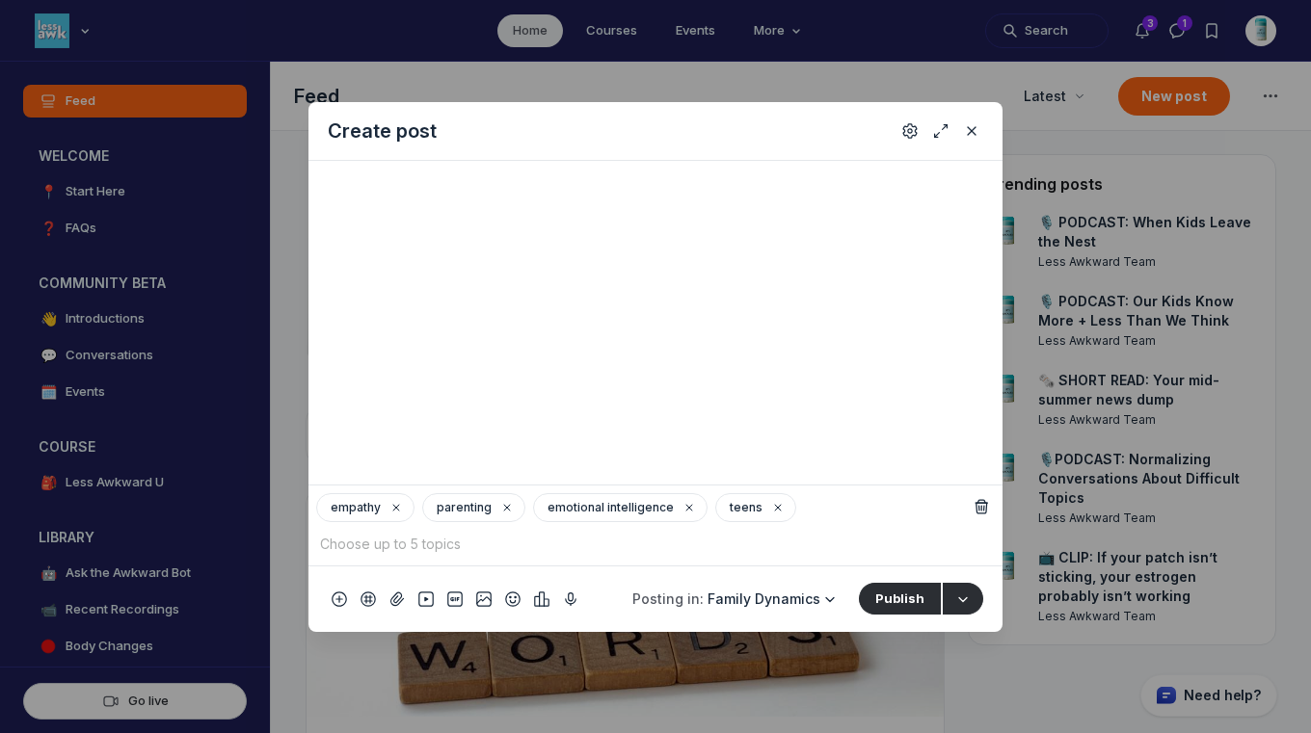
click at [553, 548] on input "Quick post modal" at bounding box center [642, 544] width 652 height 29
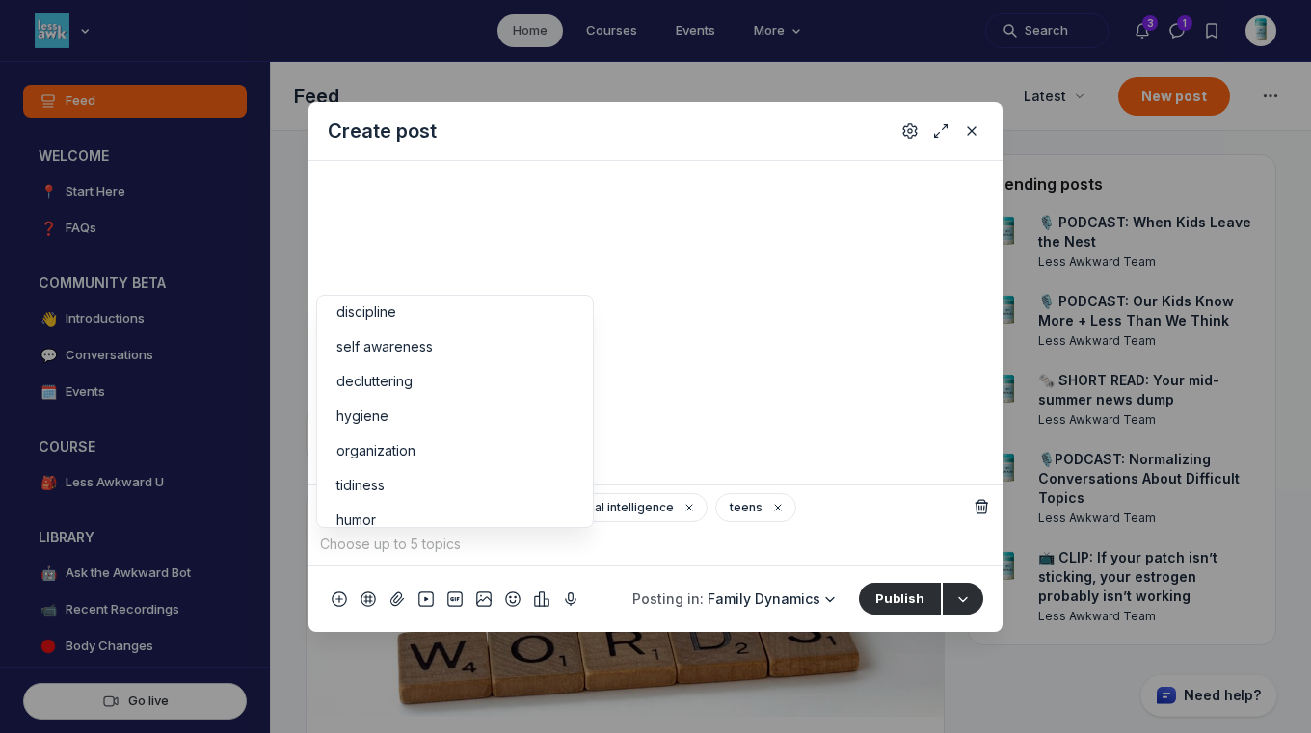
scroll to position [339, 0]
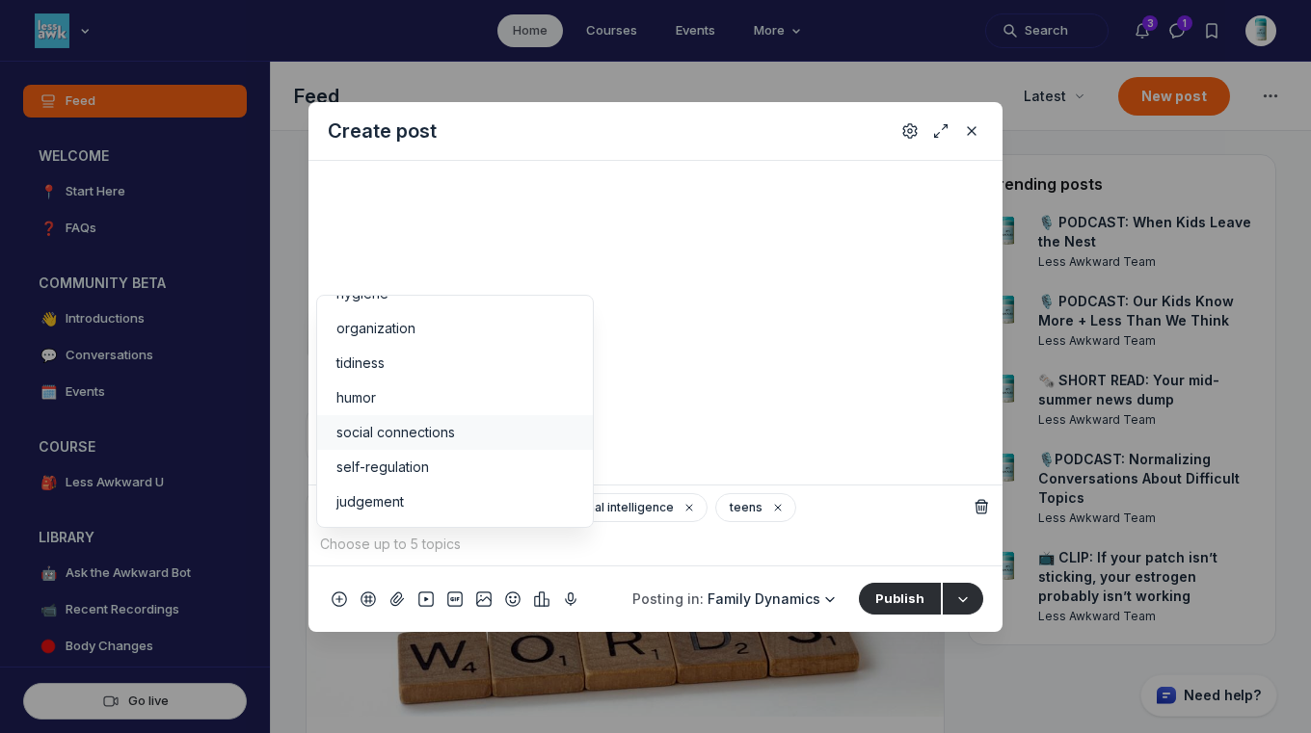
click at [516, 445] on li "social connections" at bounding box center [455, 432] width 276 height 35
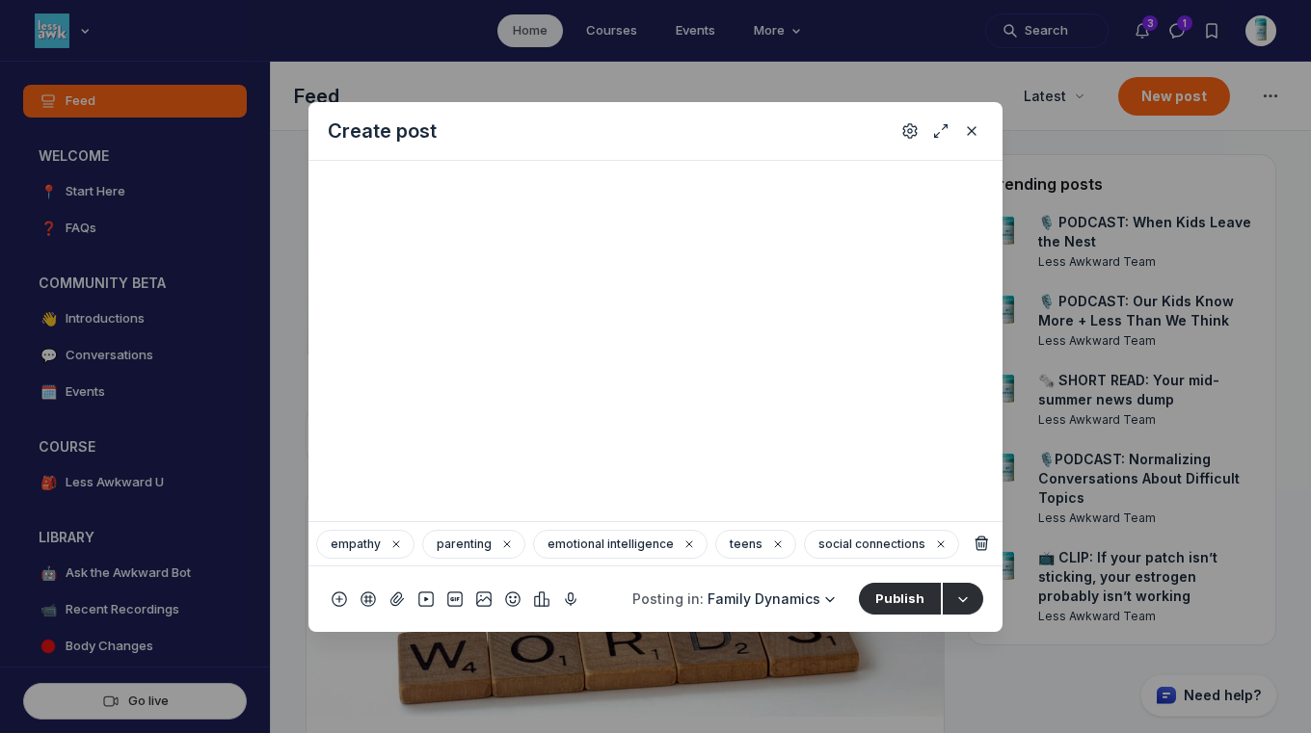
scroll to position [396, 0]
click at [905, 131] on icon "Settings" at bounding box center [909, 130] width 15 height 19
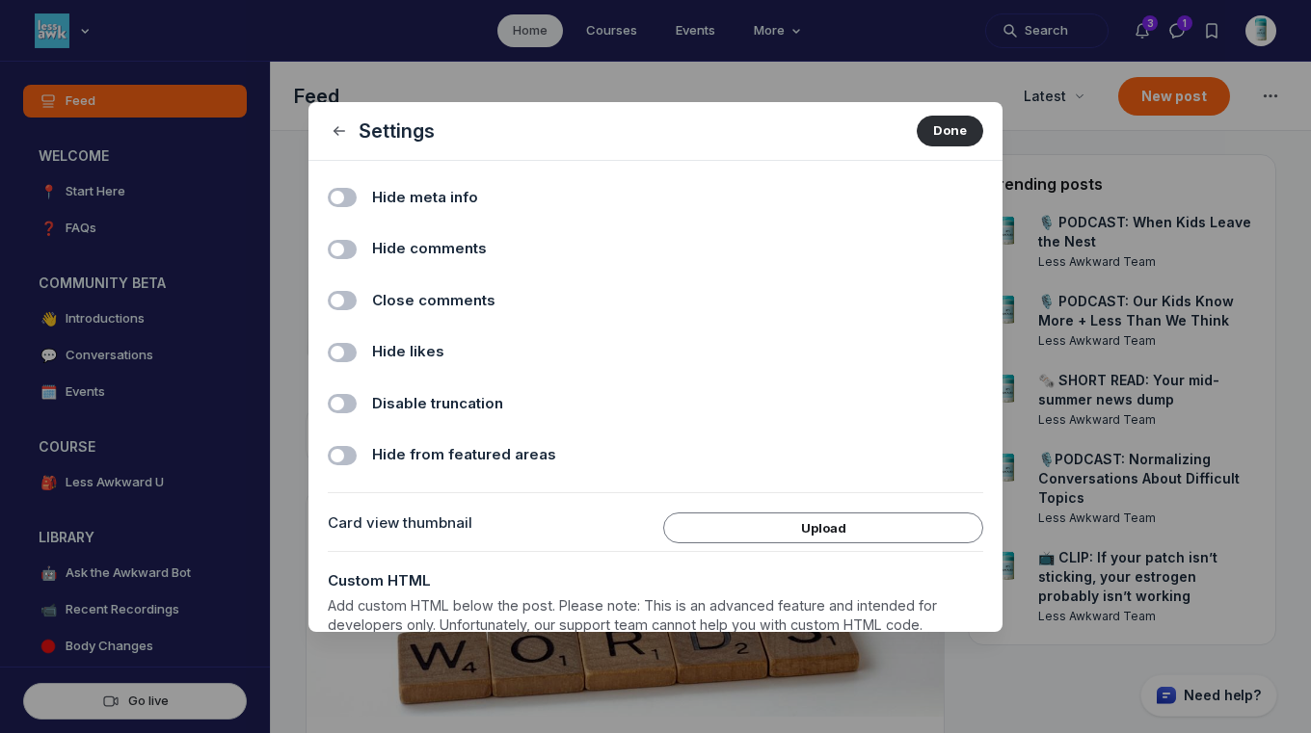
click at [361, 253] on div "Hide comments Toggle switch" at bounding box center [655, 245] width 655 height 53
click at [384, 250] on span "Hide comments" at bounding box center [429, 249] width 115 height 22
click at [0, 0] on input "Hide comments" at bounding box center [0, 0] width 0 height 0
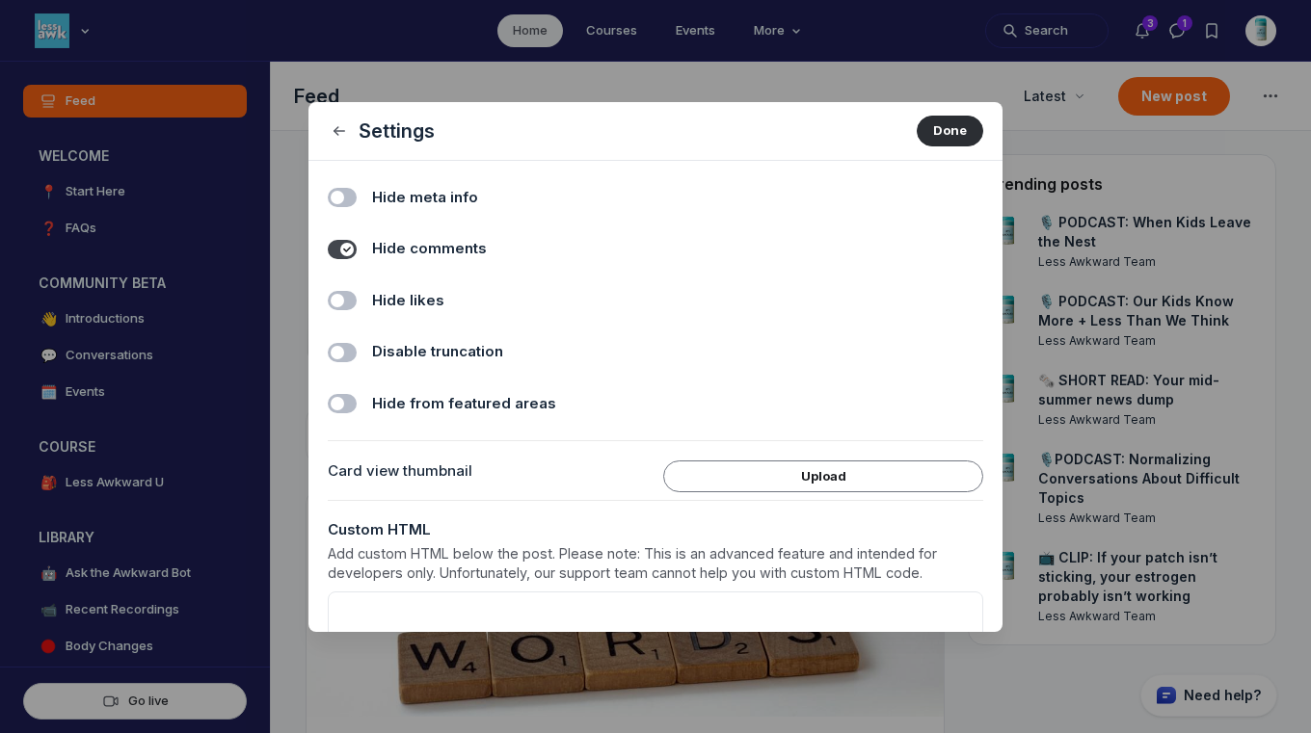
click at [387, 297] on span "Hide likes" at bounding box center [408, 301] width 72 height 22
click at [0, 0] on input "Hide likes" at bounding box center [0, 0] width 0 height 0
click at [930, 138] on button "Done" at bounding box center [950, 131] width 67 height 31
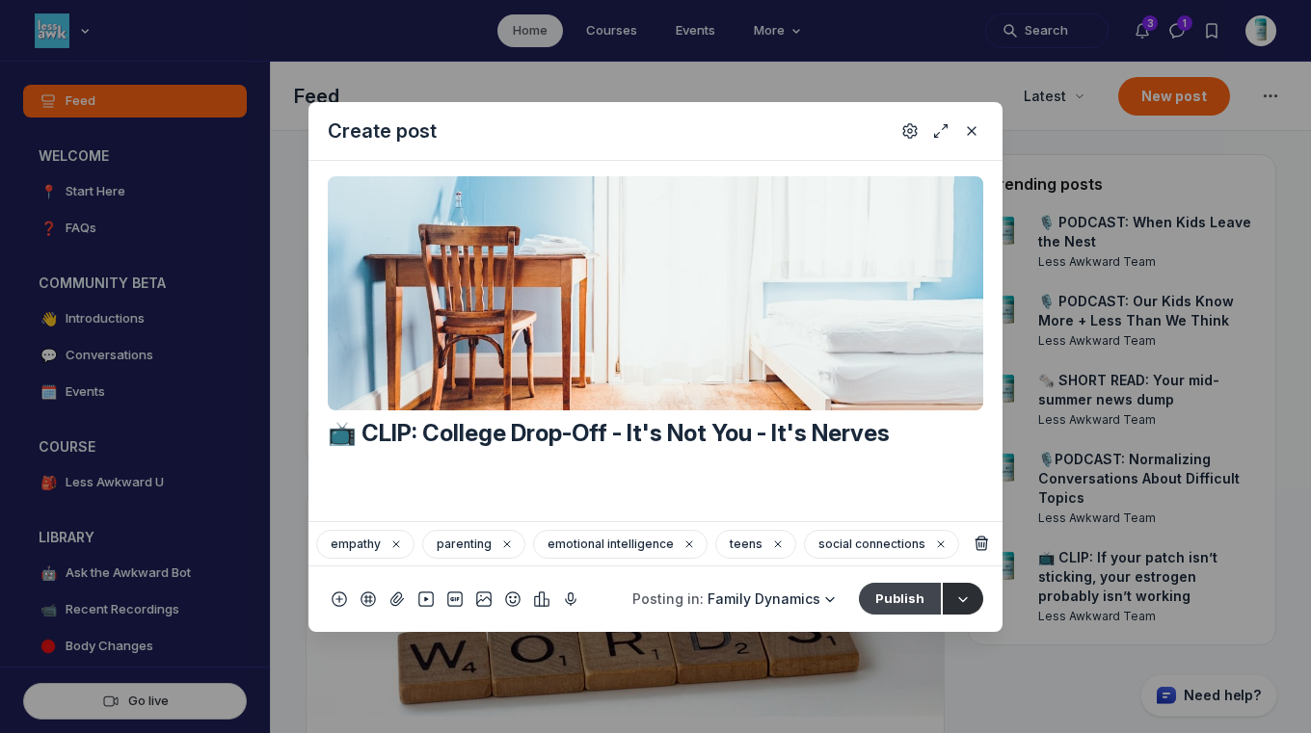
click at [902, 595] on button "Publish" at bounding box center [900, 598] width 82 height 31
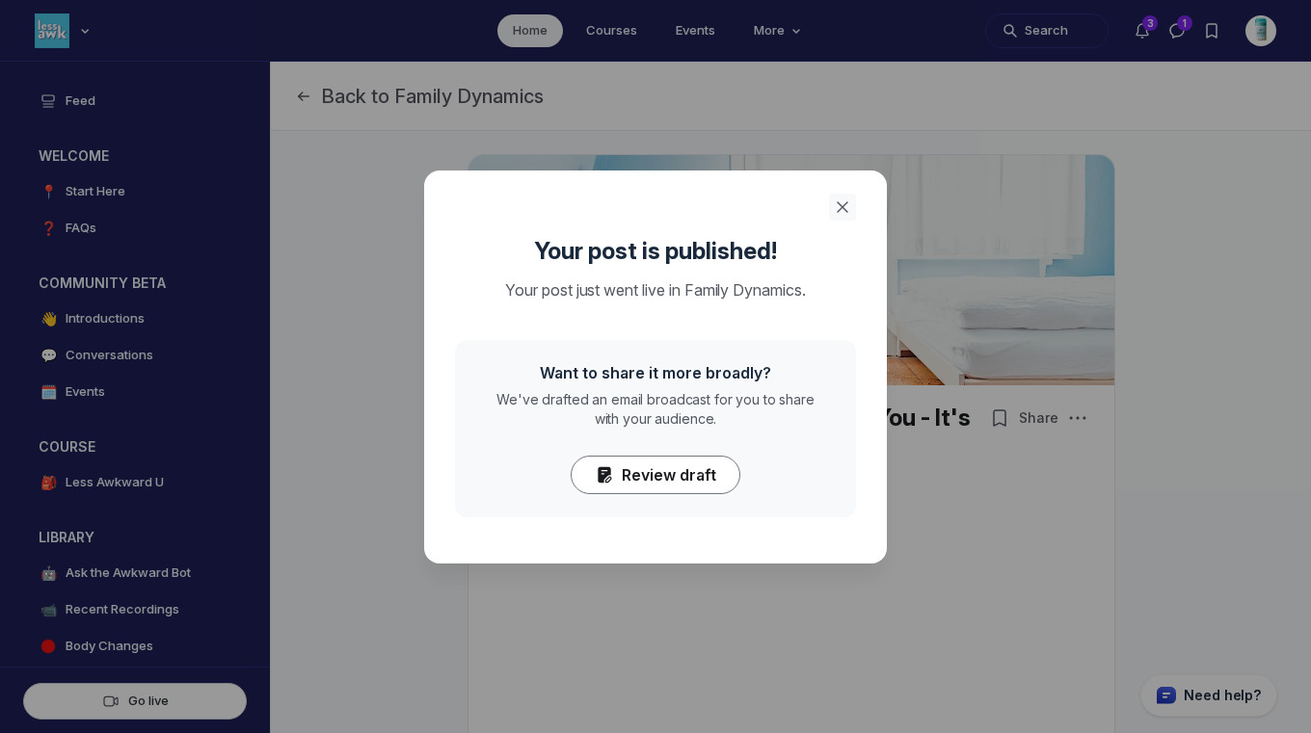
click at [839, 209] on use "Close" at bounding box center [843, 207] width 10 height 10
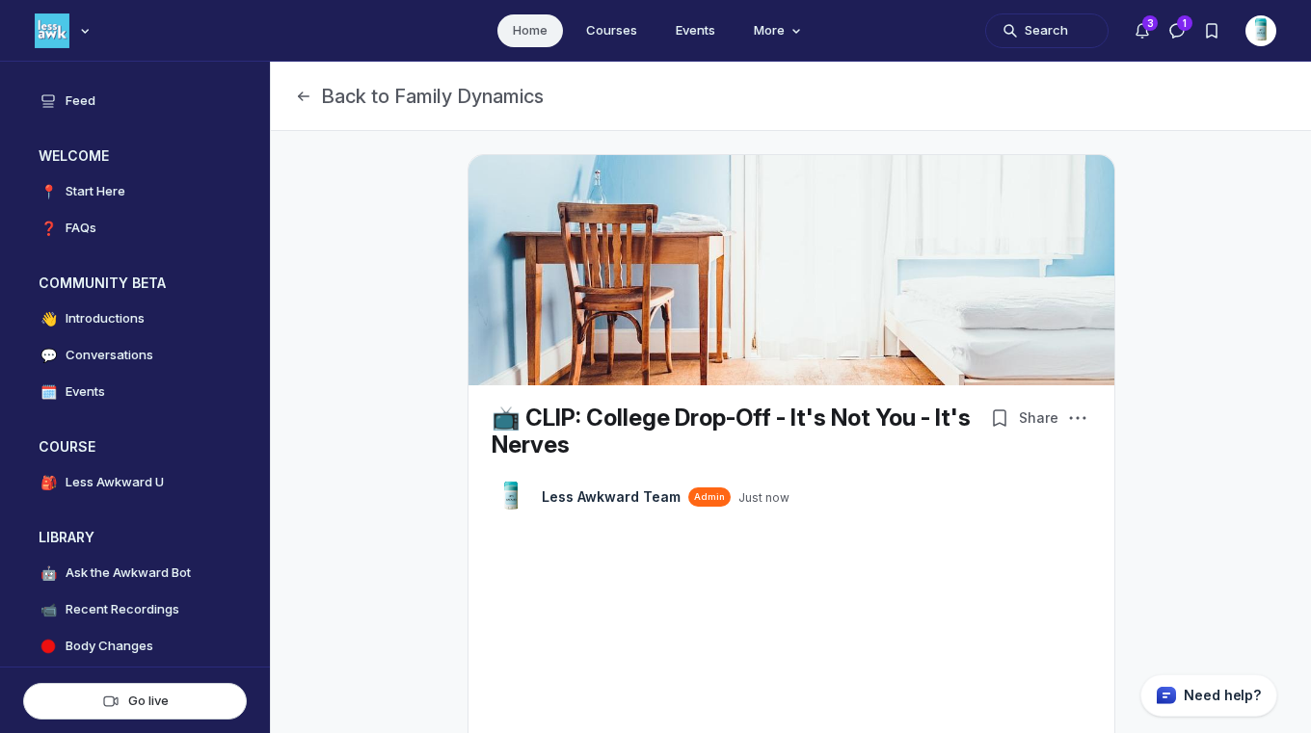
click at [517, 31] on link "Home" at bounding box center [530, 30] width 66 height 33
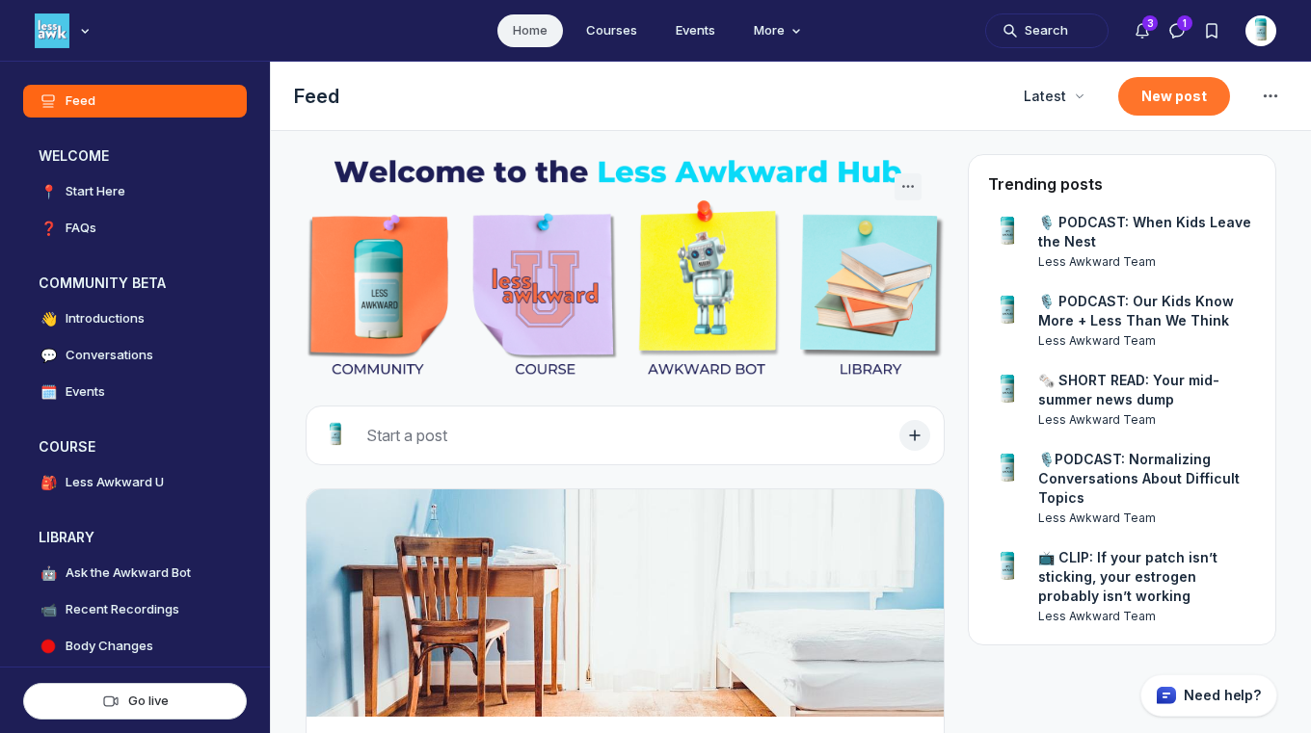
click at [1169, 95] on button "New post" at bounding box center [1174, 96] width 112 height 39
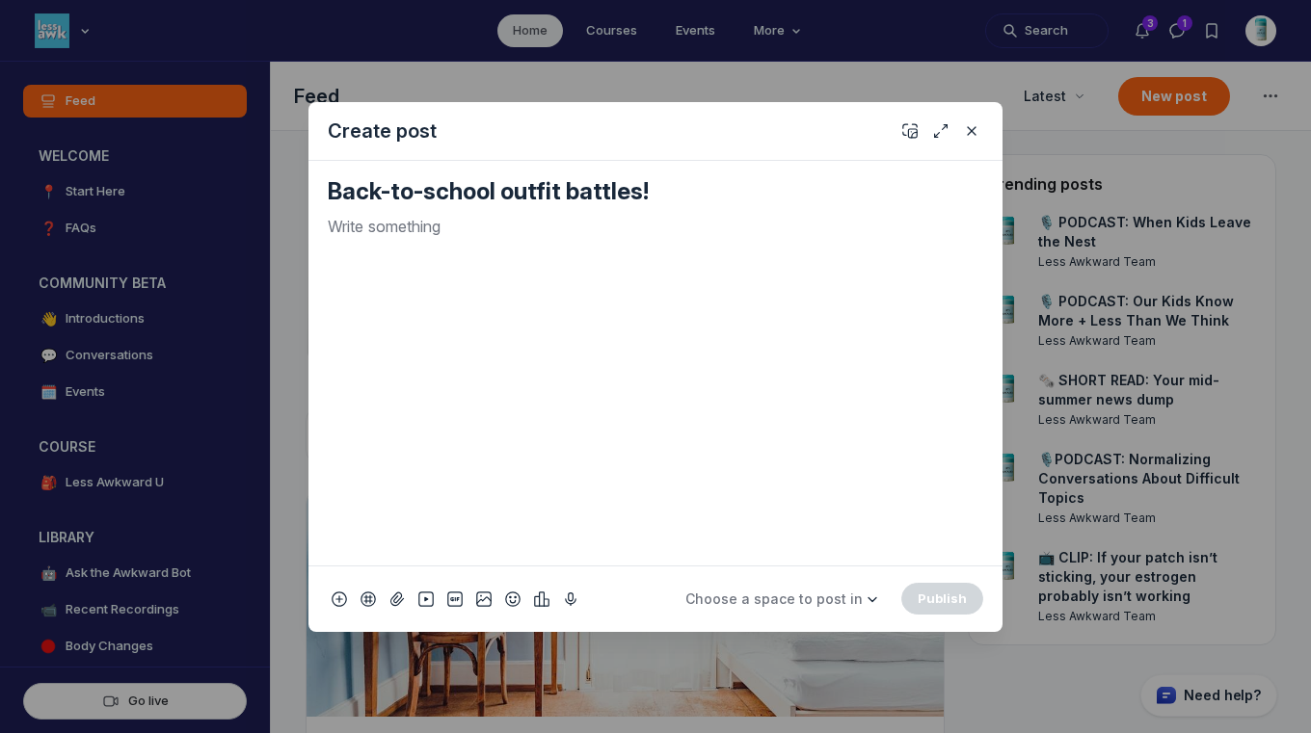
click at [328, 192] on textarea "Back-to-school outfit battles!" at bounding box center [655, 191] width 655 height 31
type textarea "CLIP: Back-to-school outfit battles!"
click at [397, 212] on div "CLIP: Back-to-school outfit battles!" at bounding box center [655, 195] width 655 height 39
click at [396, 231] on p "Quick post modal" at bounding box center [655, 226] width 655 height 23
click at [520, 600] on button "Add emoji" at bounding box center [512, 599] width 23 height 23
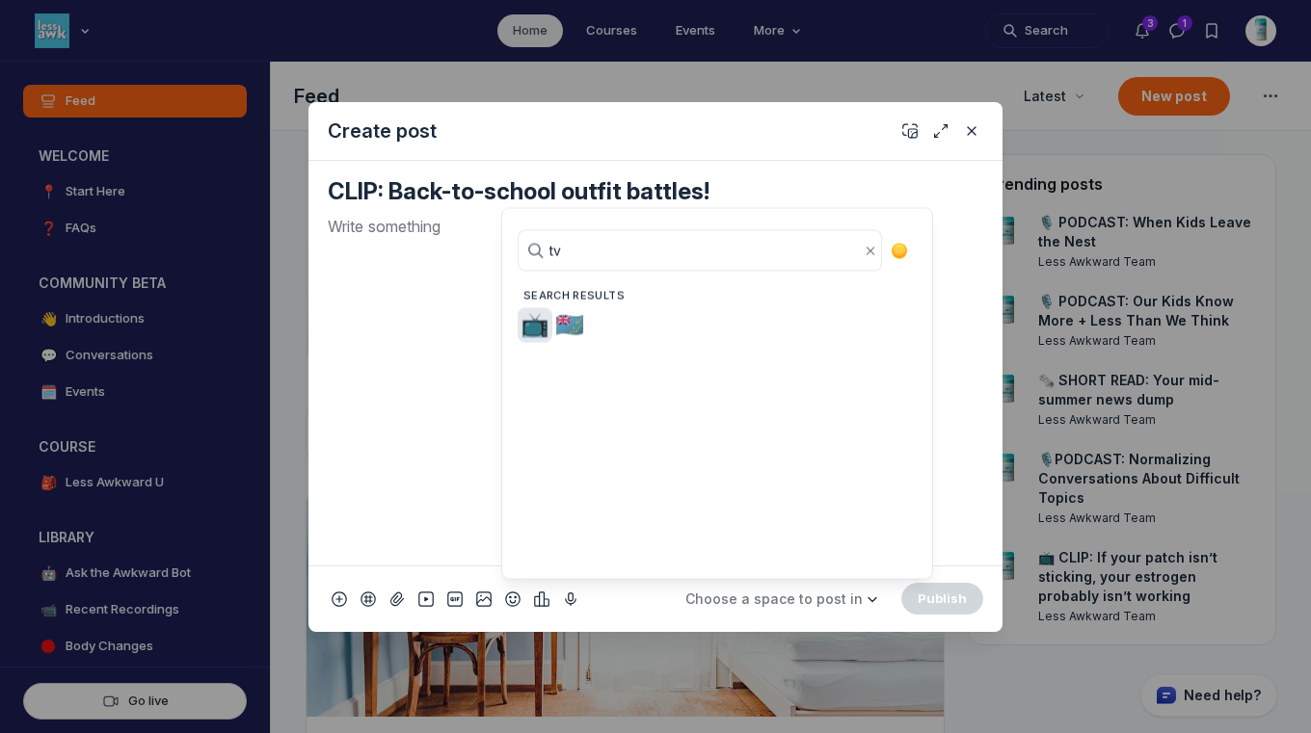
type input "tv"
click at [535, 329] on span "📺" at bounding box center [534, 325] width 29 height 27
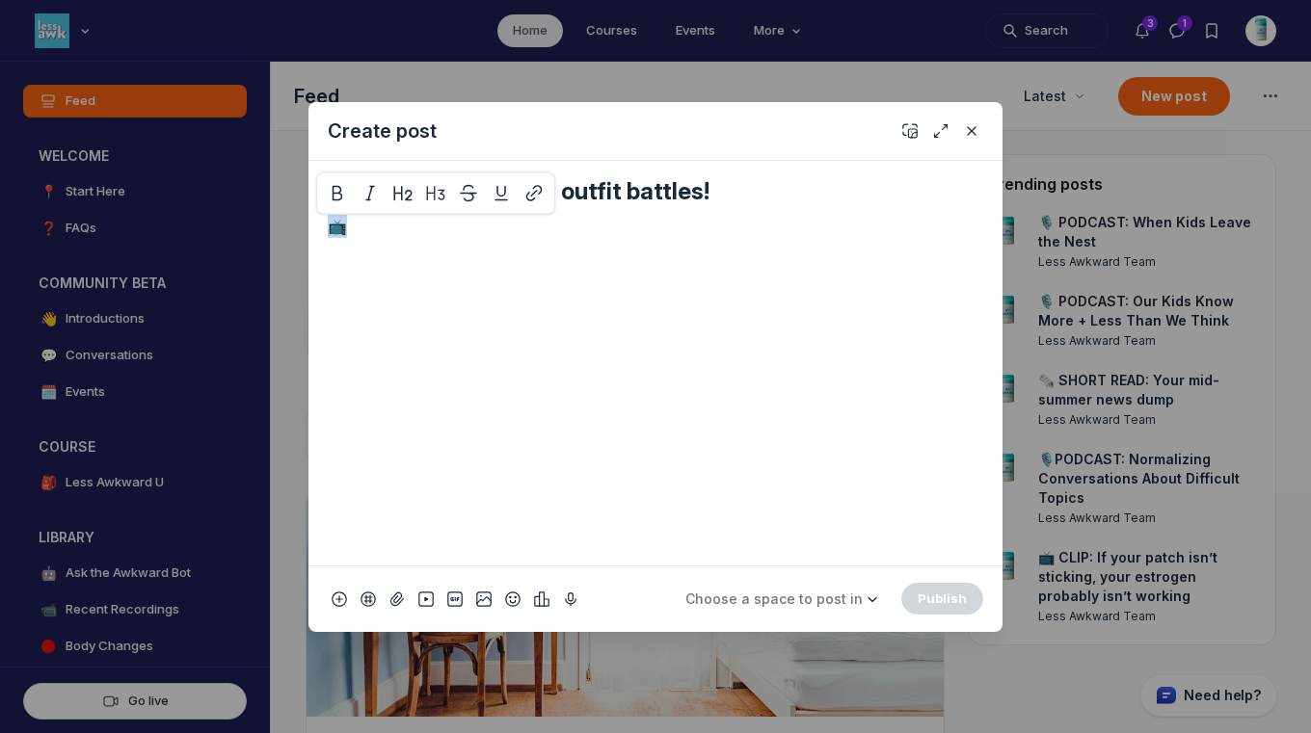
drag, startPoint x: 393, startPoint y: 230, endPoint x: 320, endPoint y: 213, distance: 75.3
click at [328, 215] on div "📺" at bounding box center [655, 382] width 655 height 335
copy p "📺"
click at [333, 182] on textarea "CLIP: Back-to-school outfit battles!" at bounding box center [655, 191] width 655 height 31
paste textarea "📺"
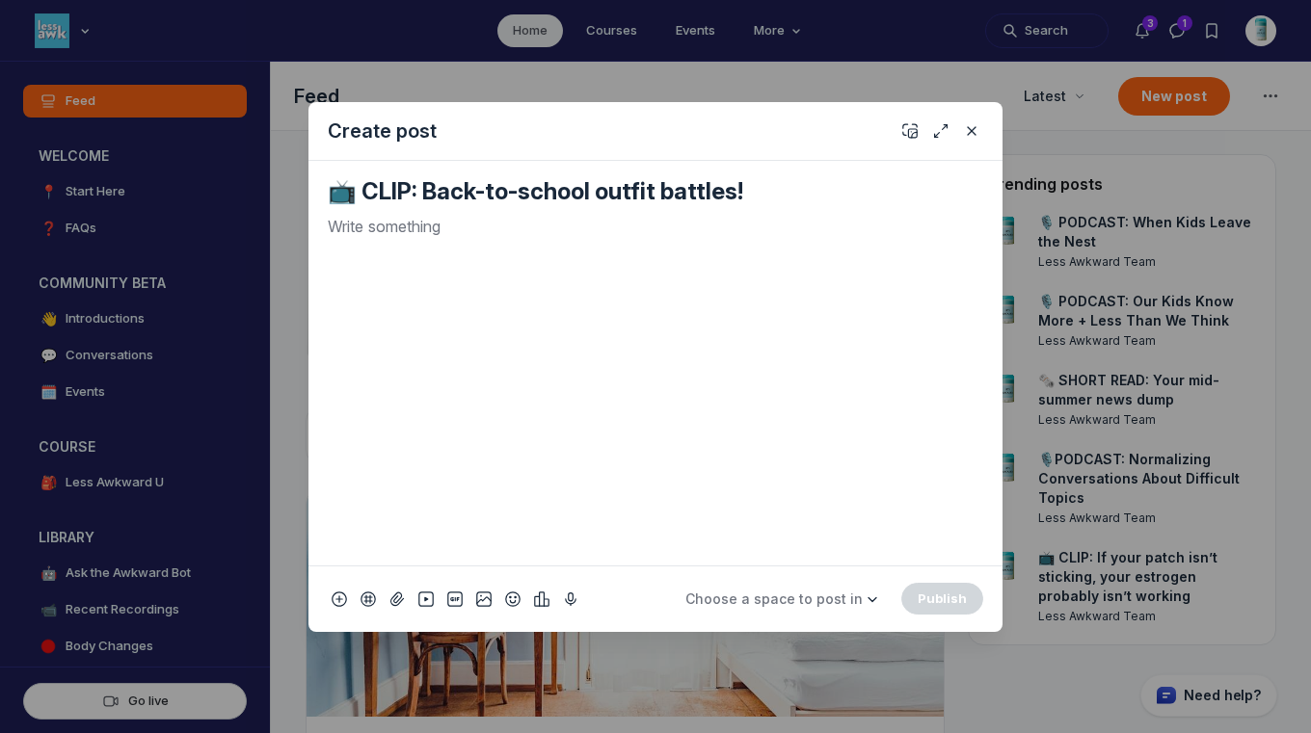
type textarea "📺 CLIP: Back-to-school outfit battles!"
click at [352, 226] on p "Quick post modal" at bounding box center [655, 226] width 655 height 23
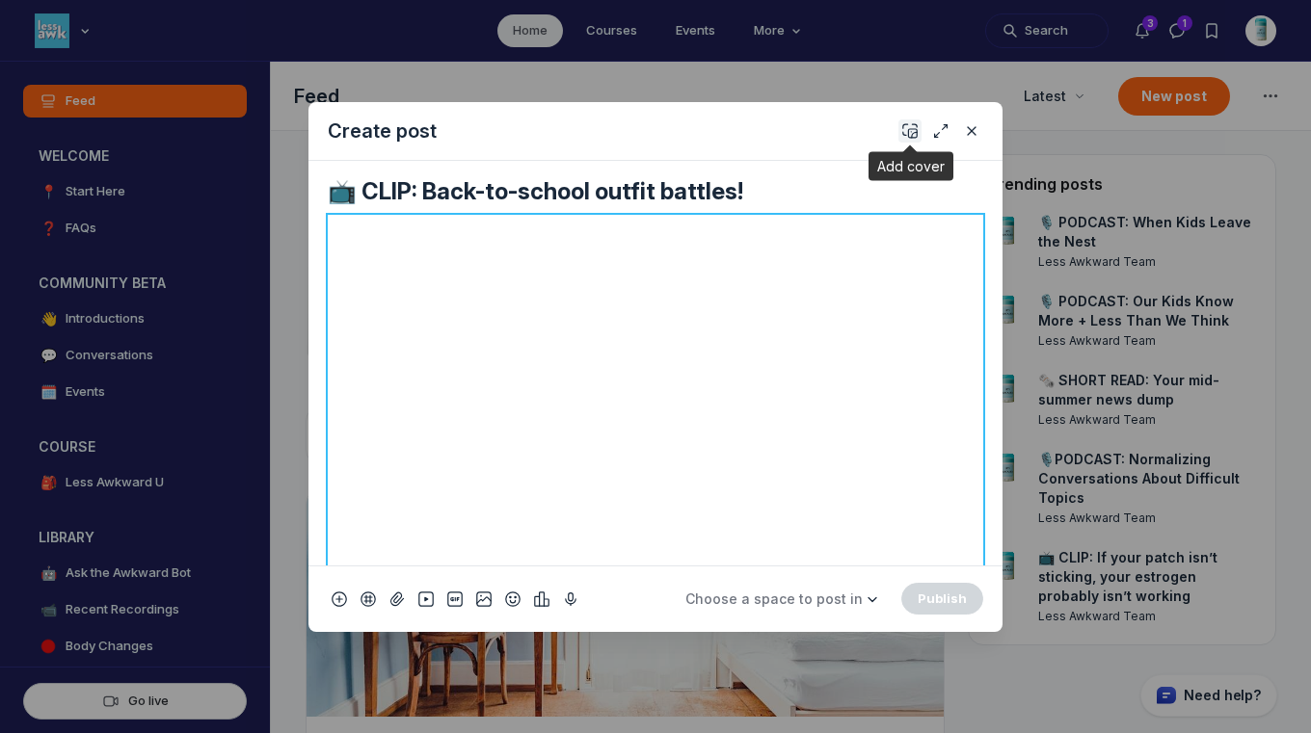
click at [900, 135] on button "Add cover" at bounding box center [909, 131] width 23 height 23
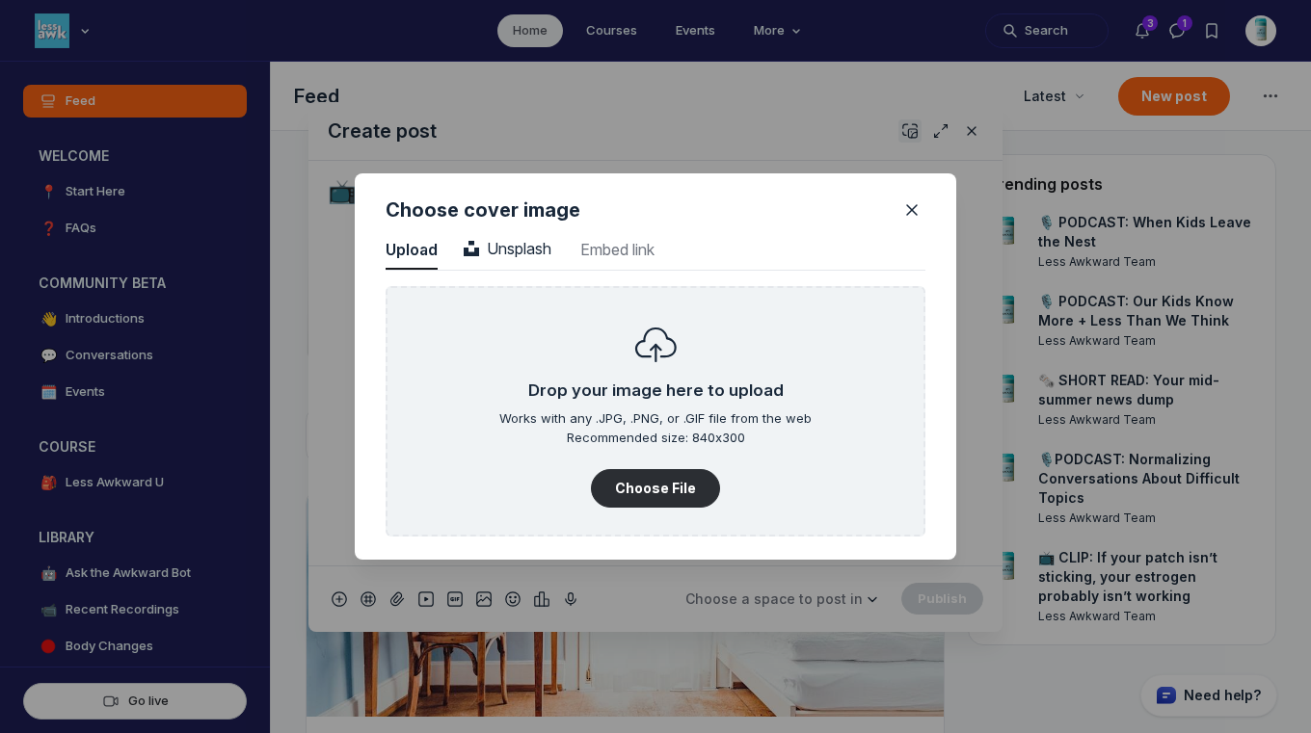
scroll to position [2604, 4906]
click at [541, 239] on span "Unsplash" at bounding box center [508, 248] width 88 height 19
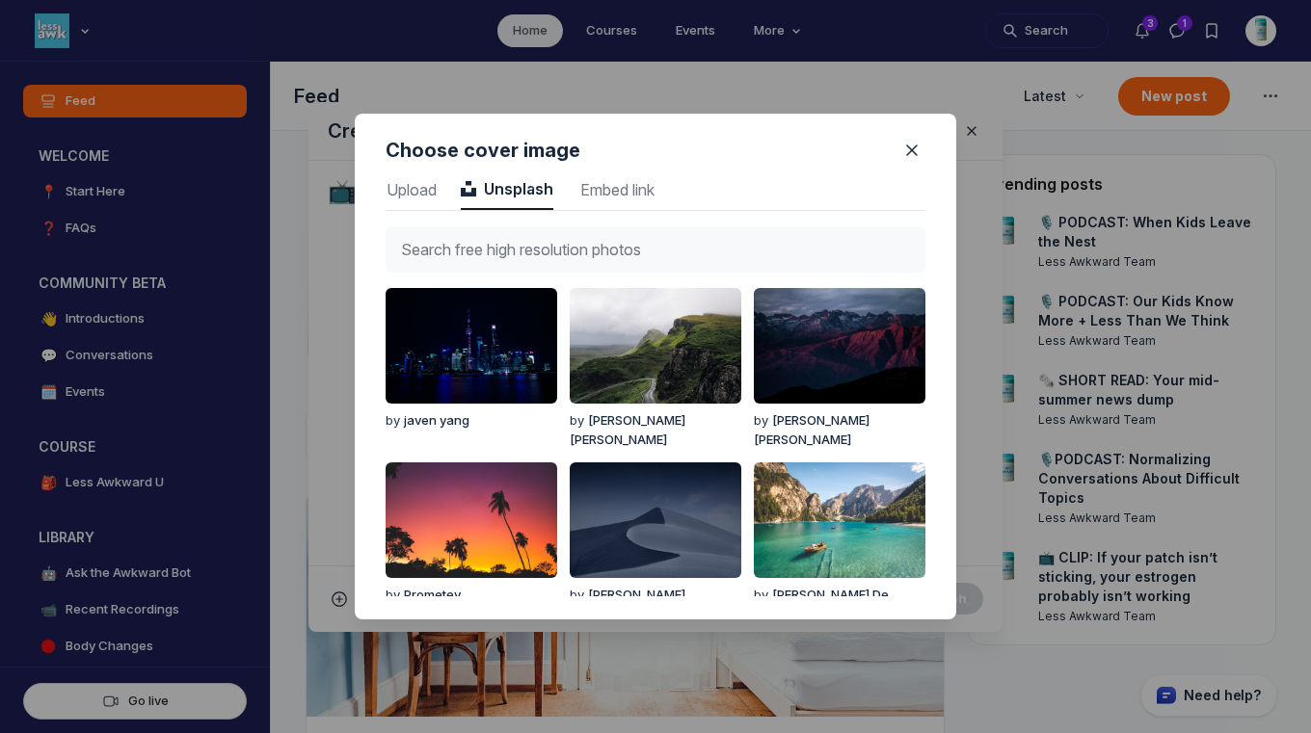
click at [542, 232] on input "text" at bounding box center [656, 249] width 540 height 46
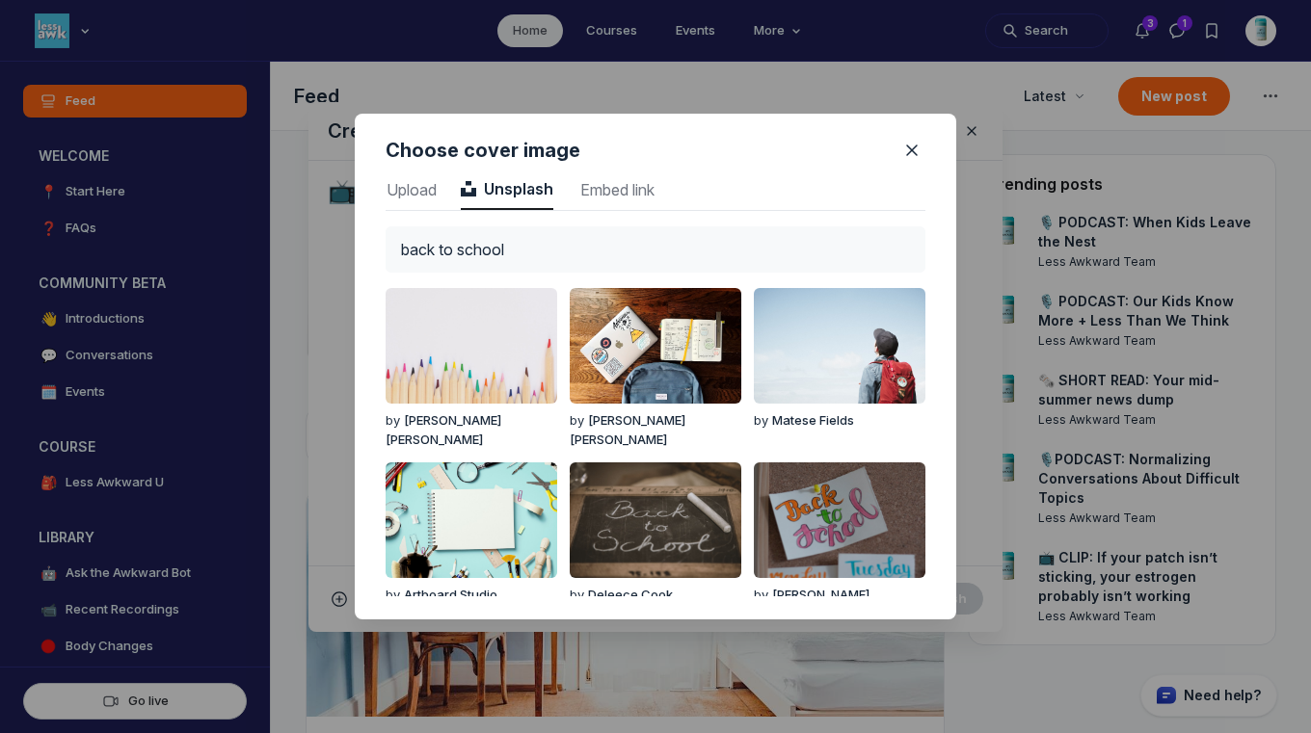
type input "back to school"
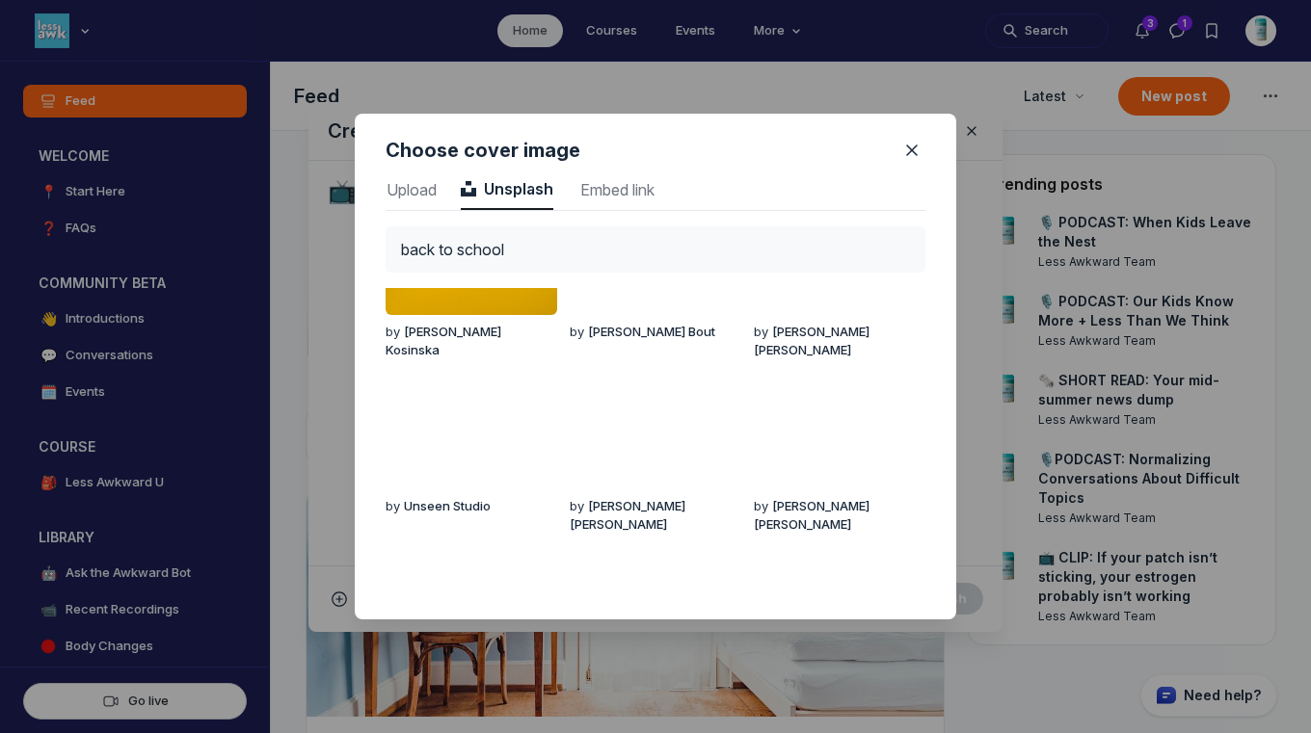
scroll to position [1348, 0]
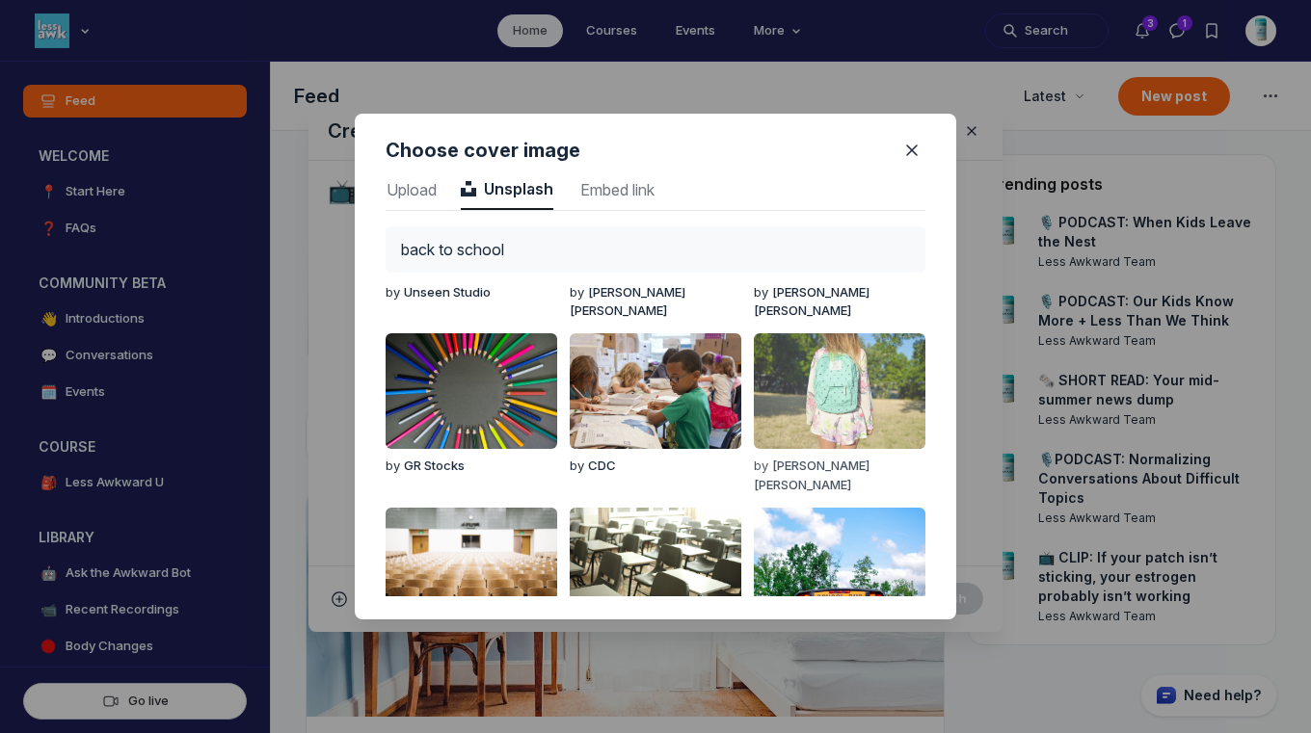
click at [830, 384] on img "button" at bounding box center [840, 391] width 172 height 116
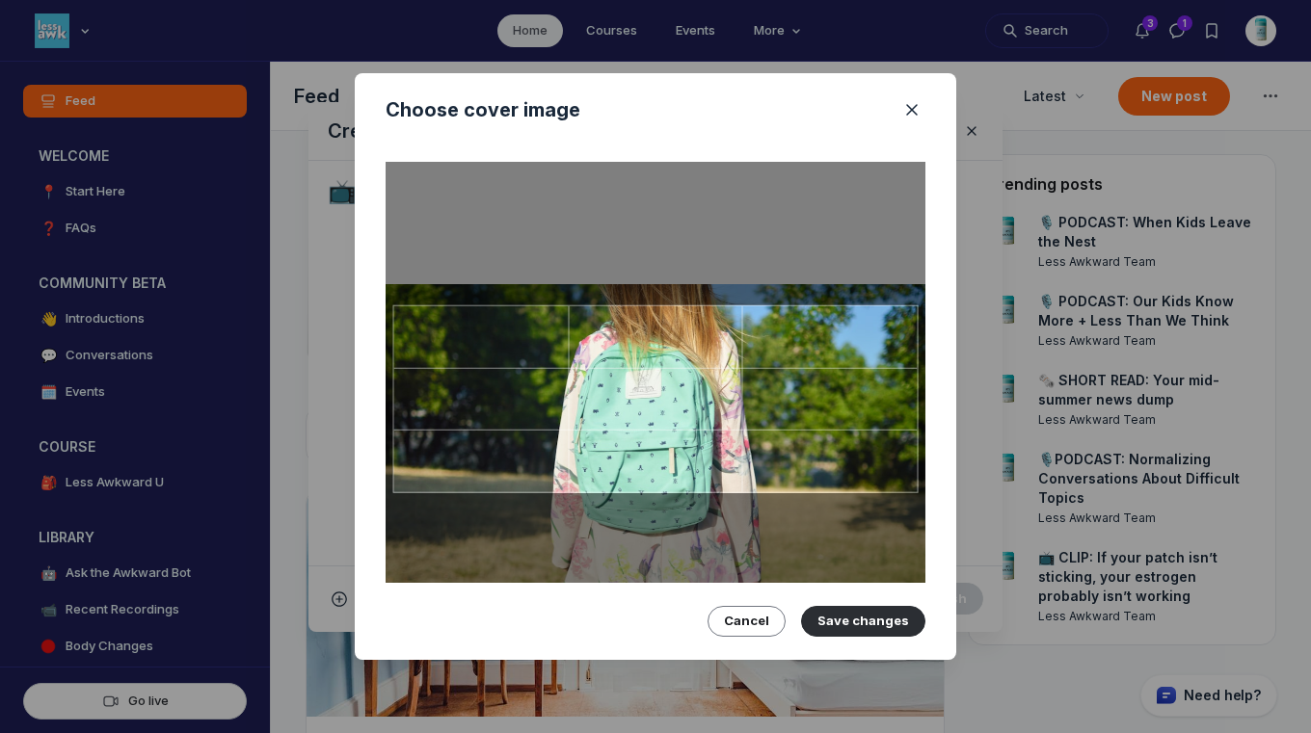
drag, startPoint x: 830, startPoint y: 384, endPoint x: 828, endPoint y: 448, distance: 64.6
click at [828, 448] on div at bounding box center [655, 400] width 525 height 188
click at [913, 100] on icon "Close" at bounding box center [911, 109] width 19 height 19
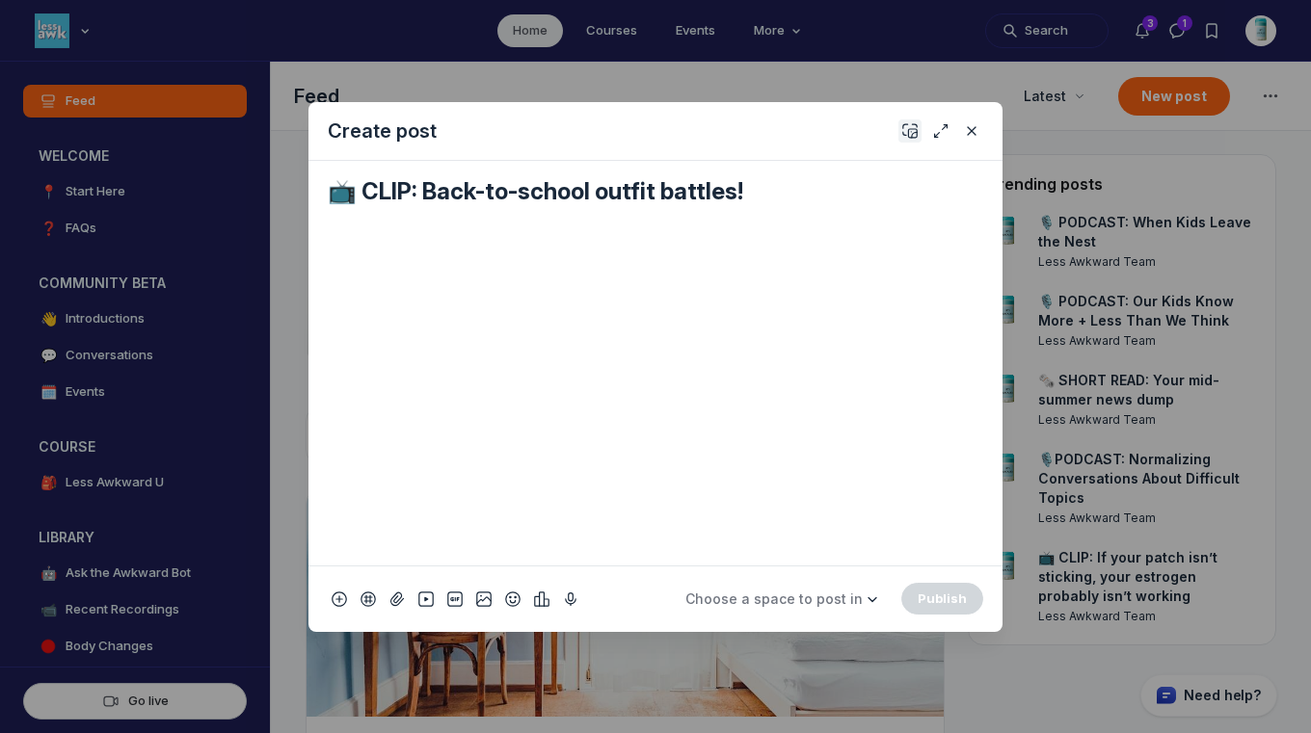
click at [913, 132] on use "Add cover" at bounding box center [909, 130] width 13 height 13
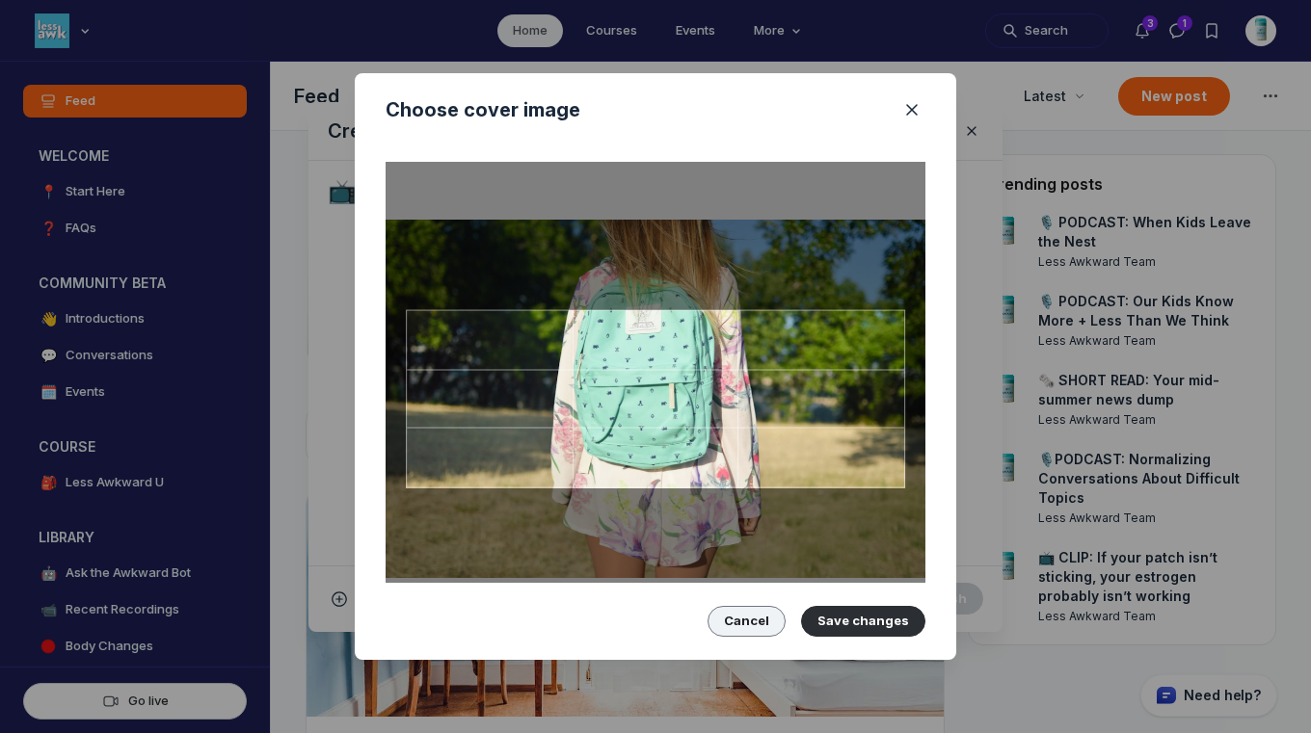
click at [751, 620] on button "Cancel" at bounding box center [746, 621] width 78 height 31
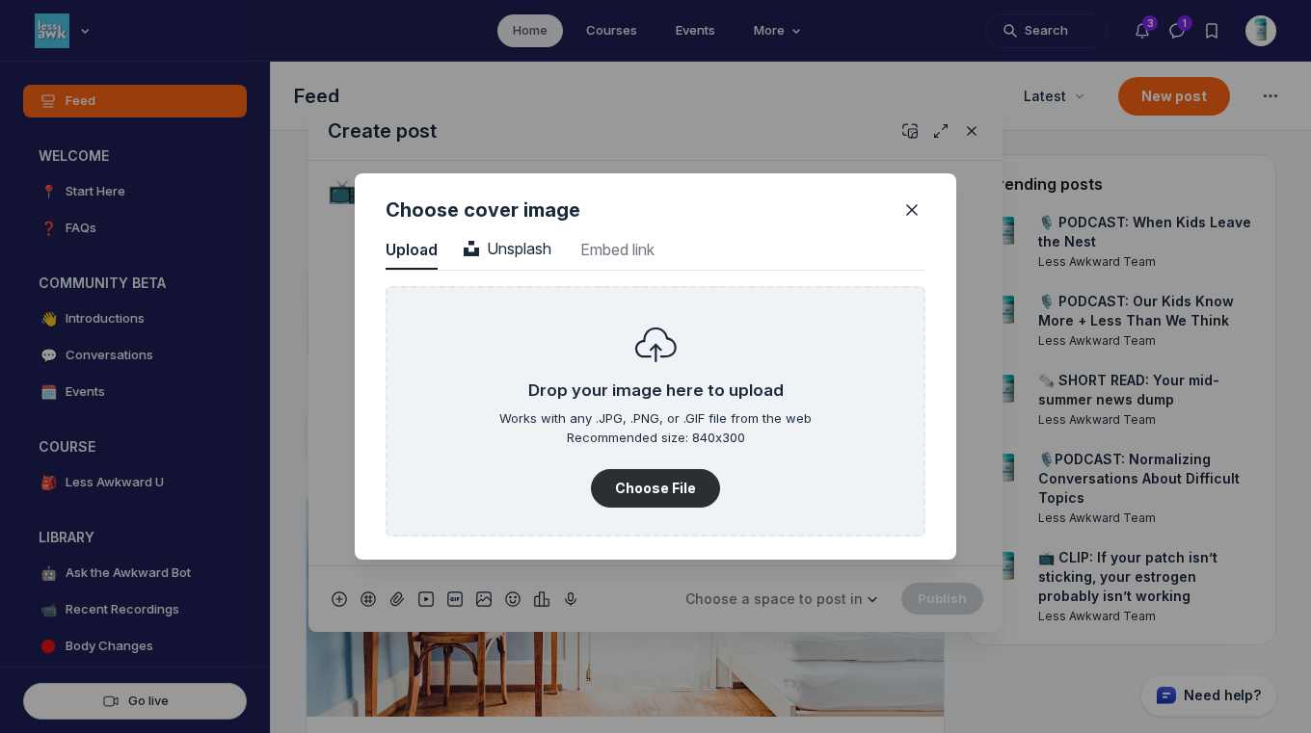
scroll to position [2604, 4906]
click at [515, 254] on button "Unsplash Unsplash" at bounding box center [507, 250] width 93 height 39
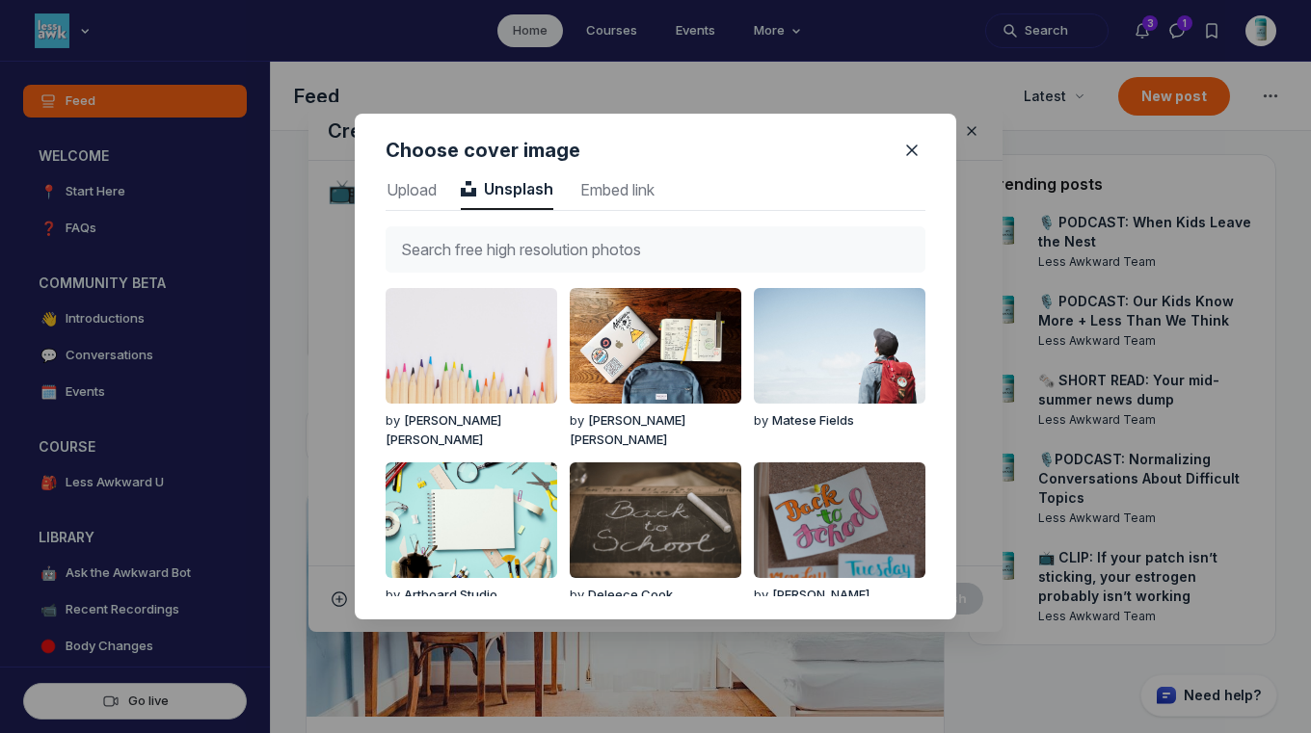
click at [515, 254] on input "text" at bounding box center [656, 249] width 540 height 46
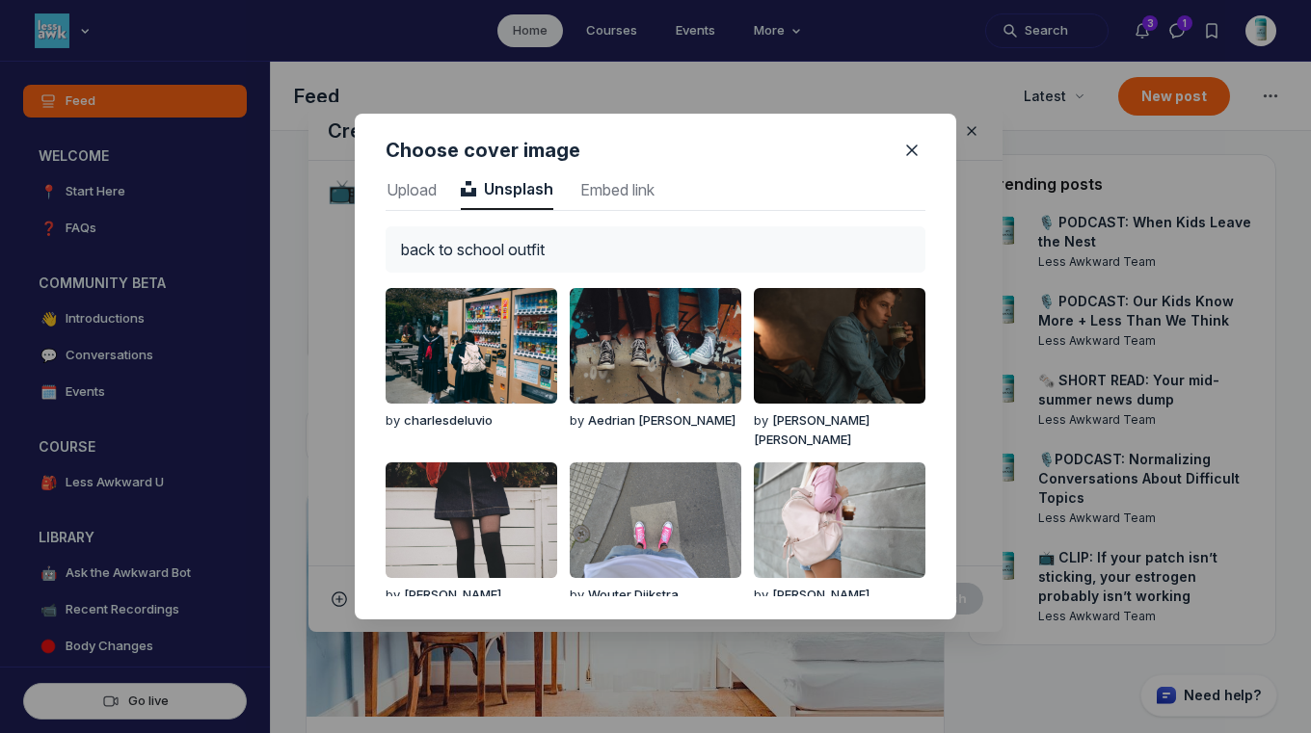
type input "back to school outfit"
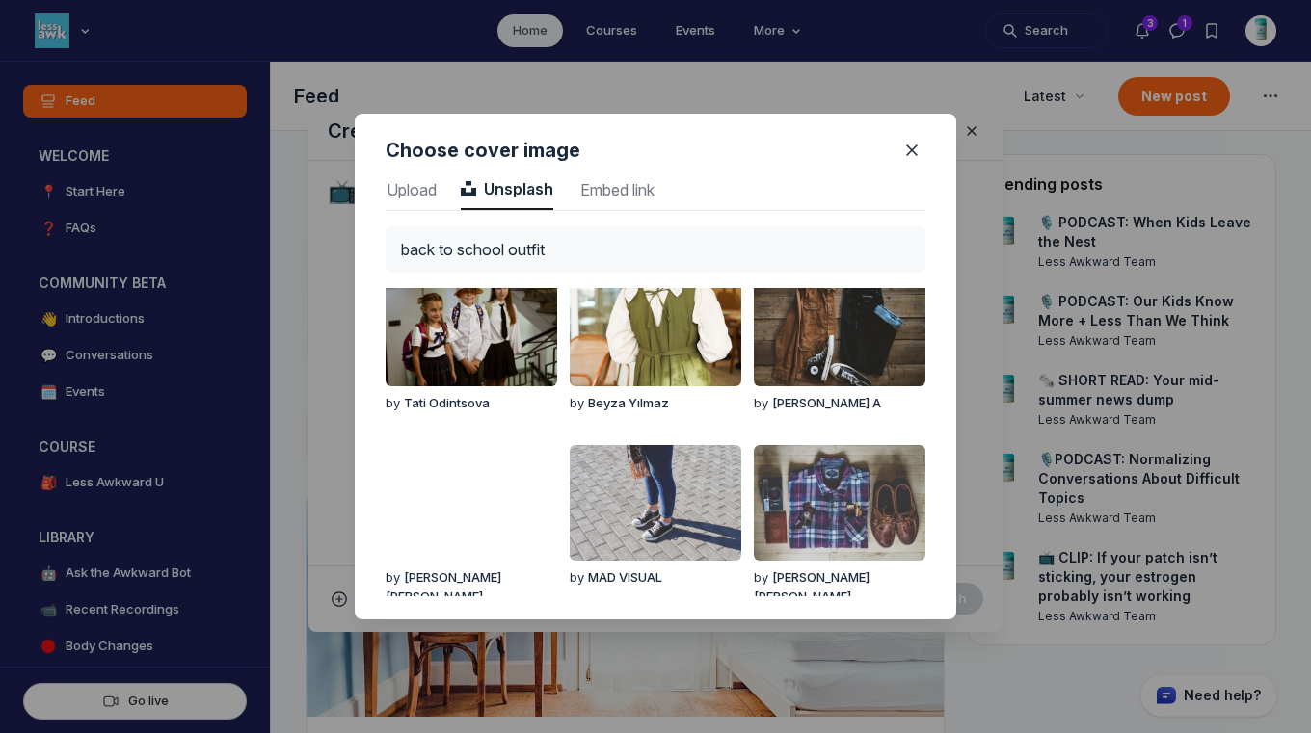
scroll to position [543, 0]
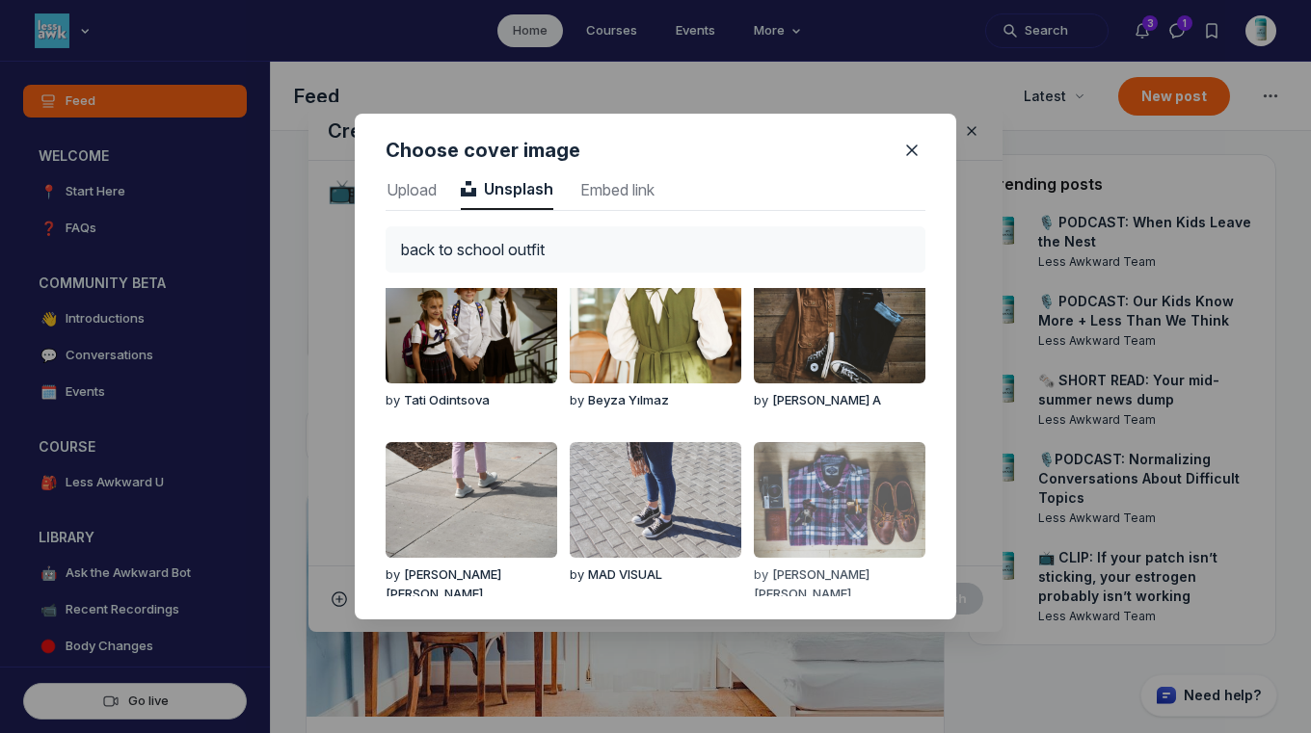
click at [842, 492] on img "button" at bounding box center [840, 500] width 172 height 116
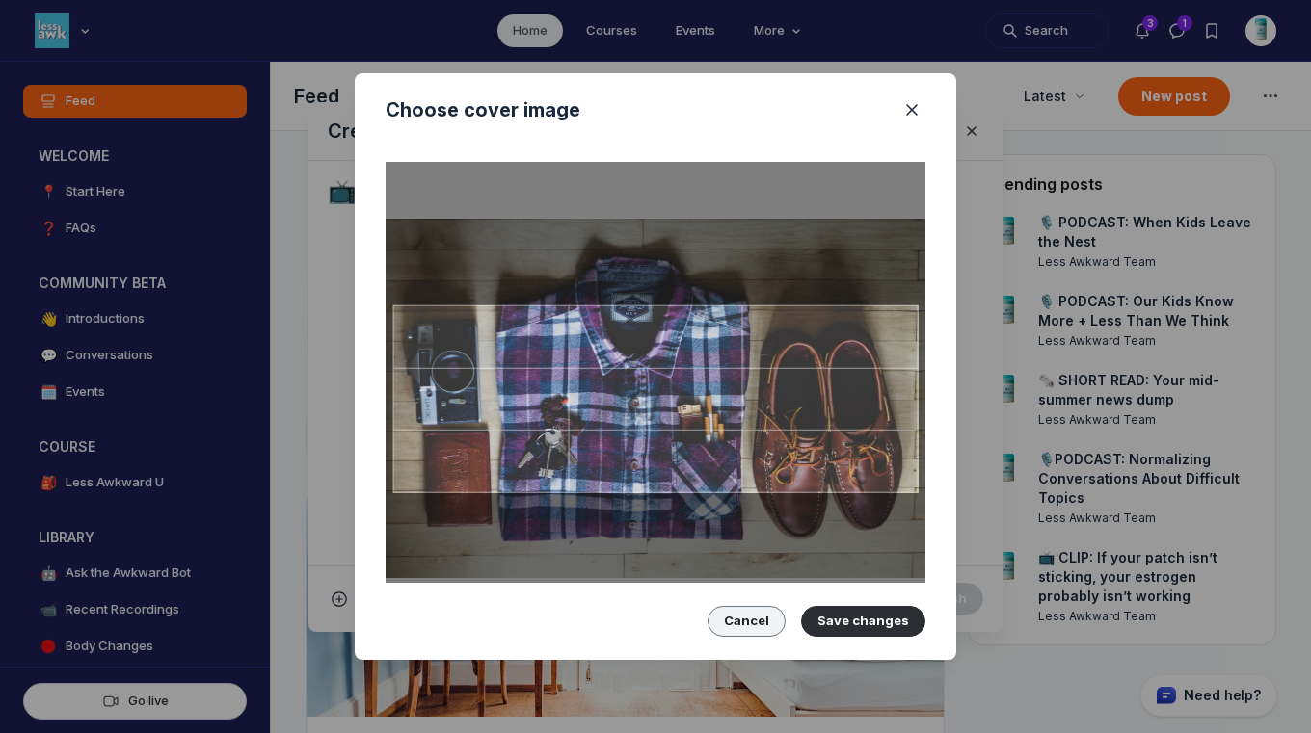
click at [768, 617] on button "Cancel" at bounding box center [746, 621] width 78 height 31
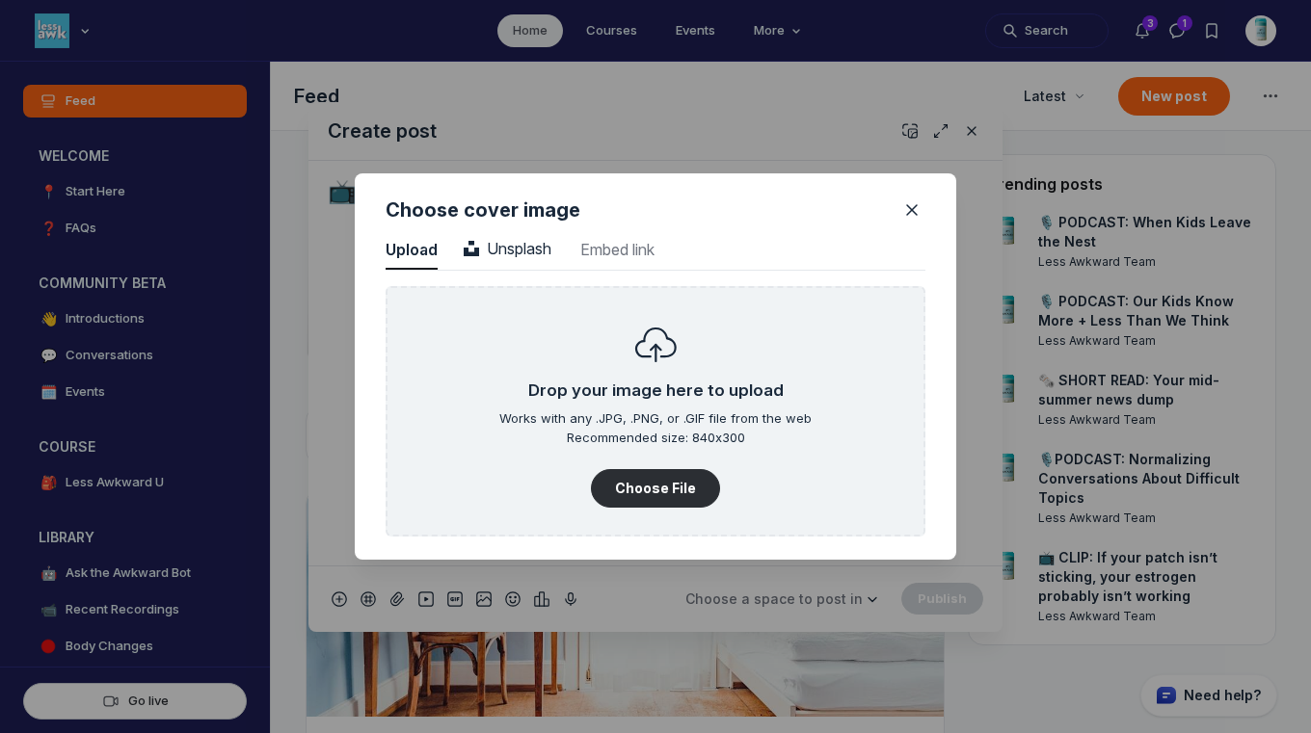
scroll to position [2604, 4906]
click at [538, 239] on span "Unsplash" at bounding box center [508, 248] width 88 height 19
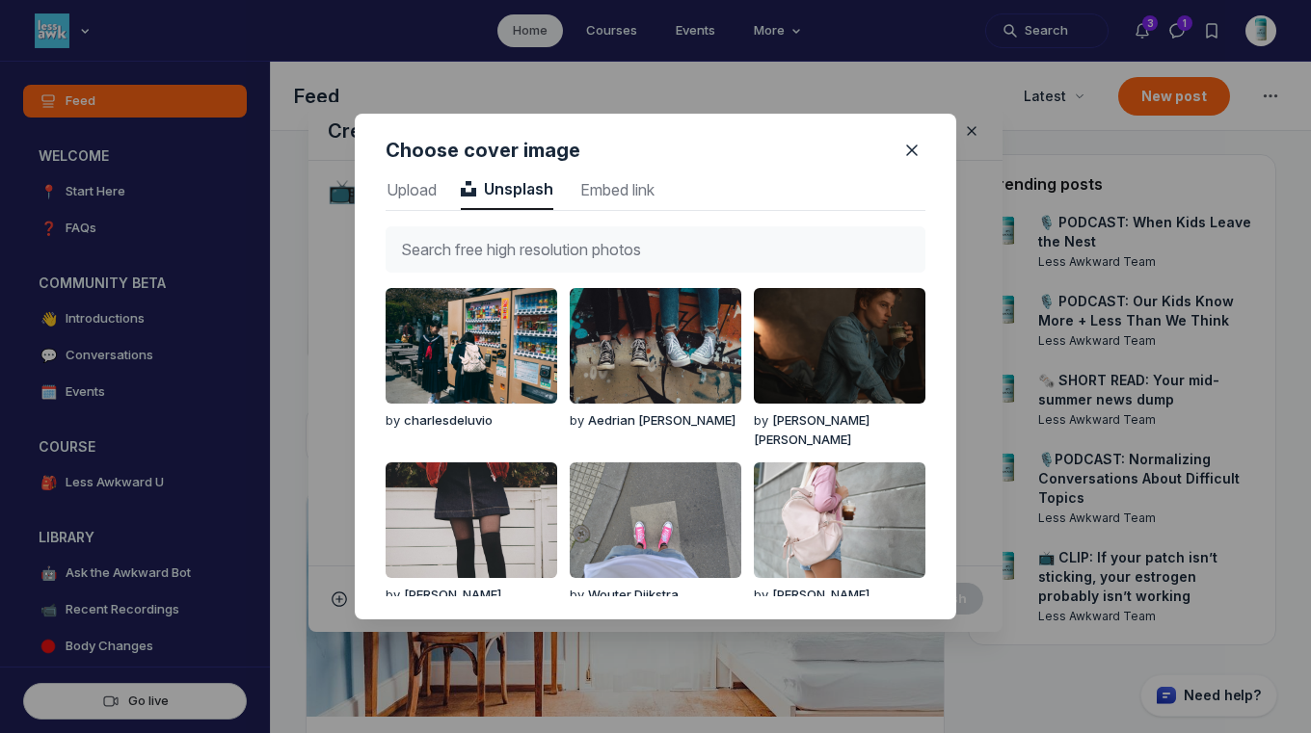
click at [551, 244] on input "text" at bounding box center [656, 249] width 540 height 46
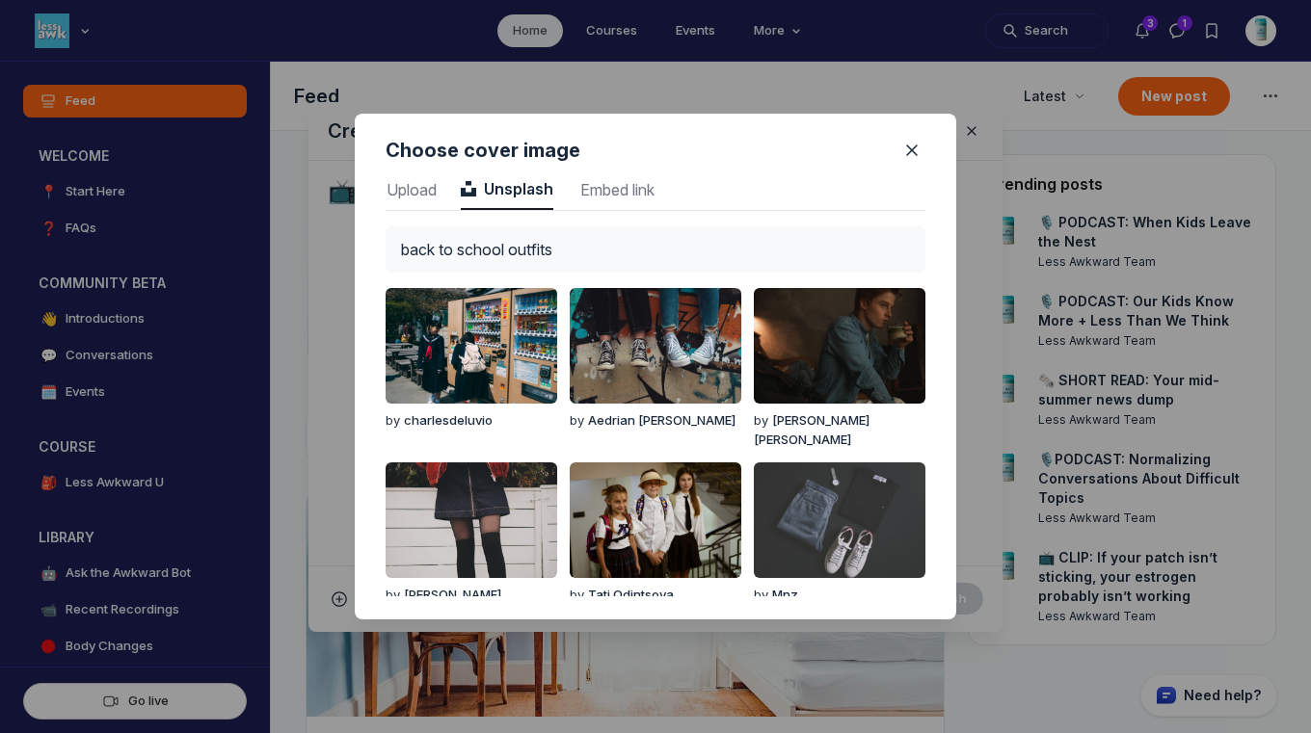
type input "back to school outfits"
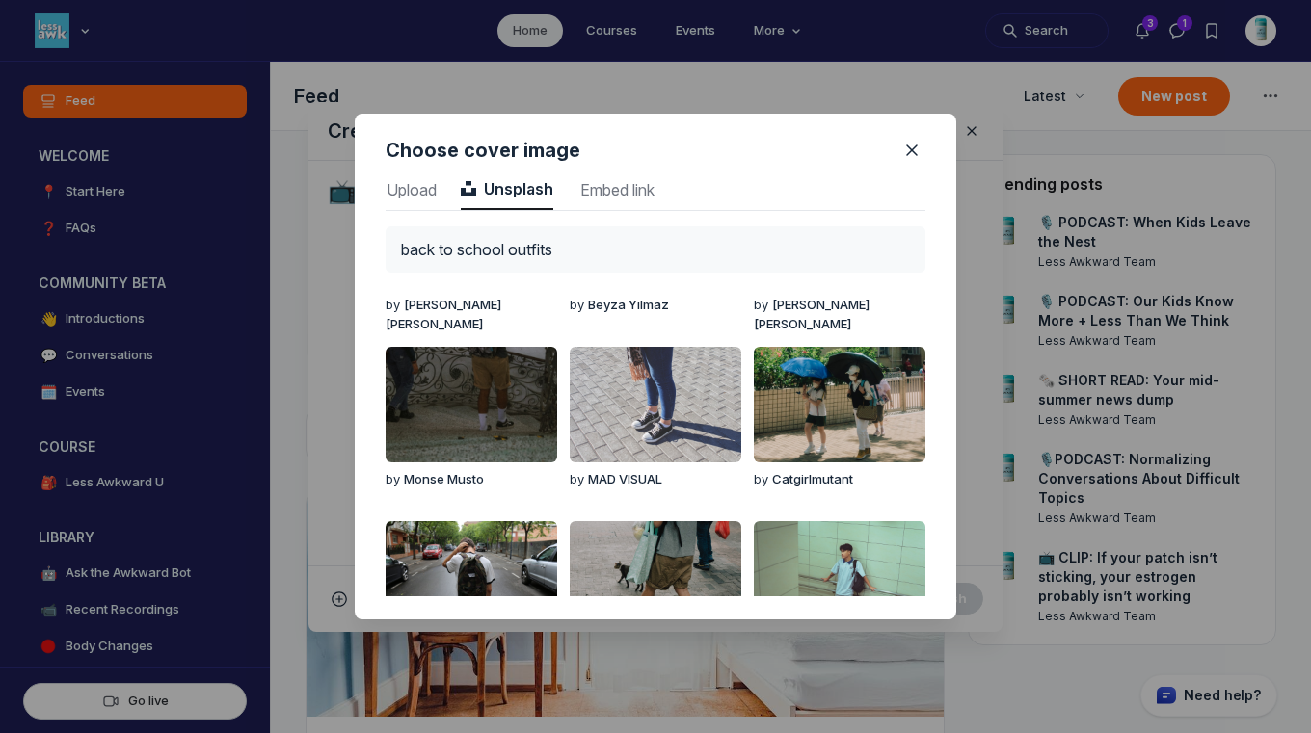
scroll to position [904, 0]
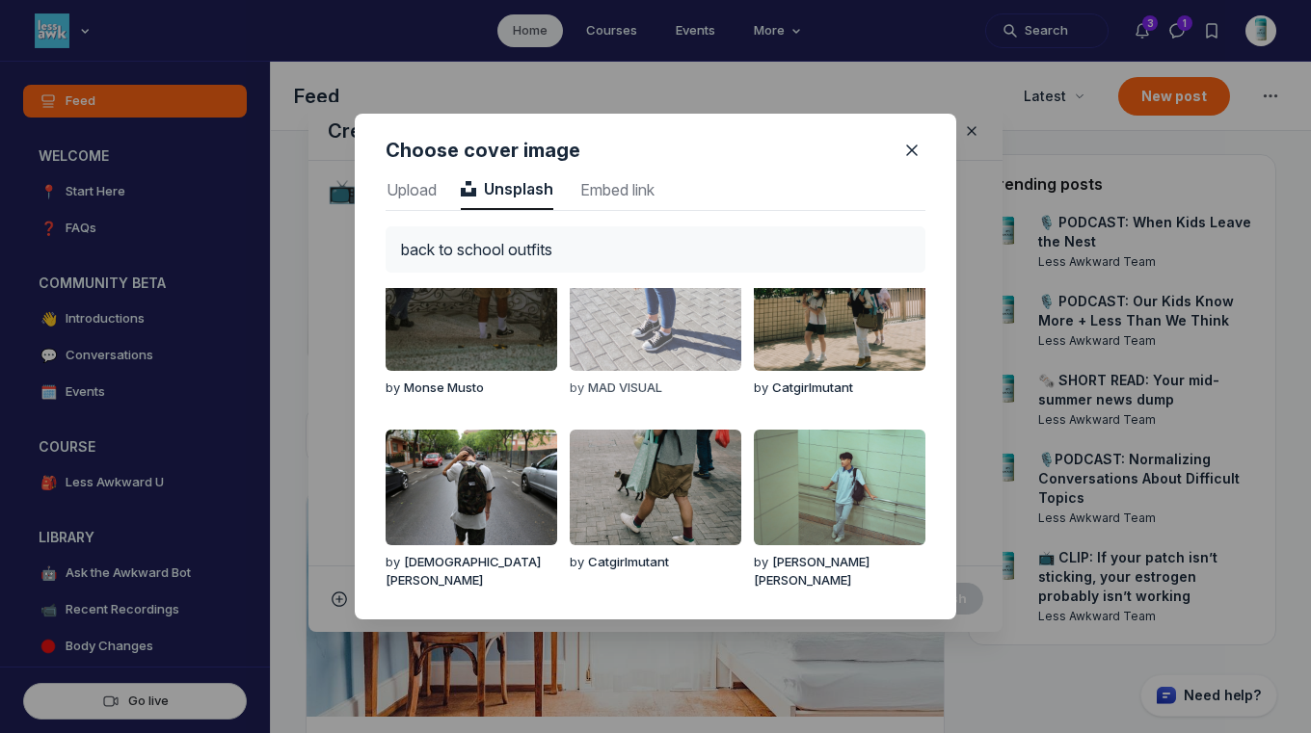
click at [633, 333] on img "button" at bounding box center [656, 313] width 172 height 116
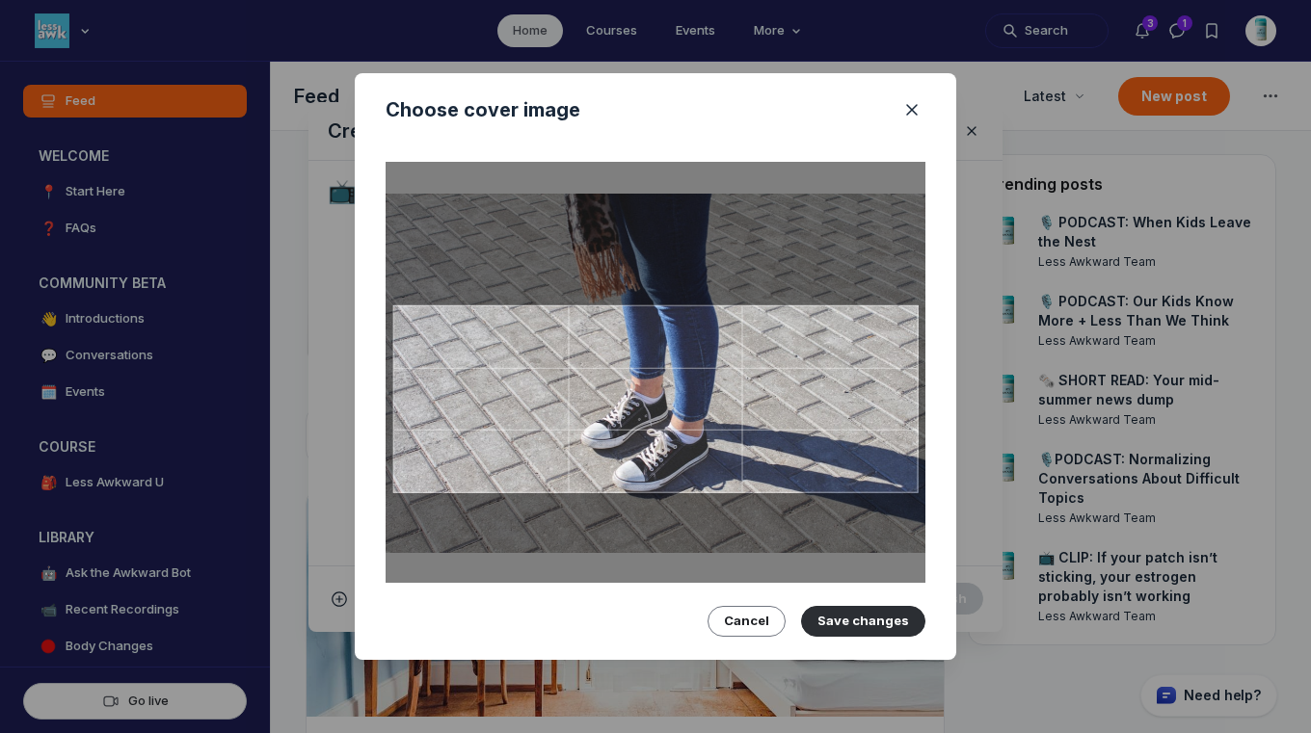
drag, startPoint x: 656, startPoint y: 386, endPoint x: 652, endPoint y: 359, distance: 27.3
click at [652, 359] on div at bounding box center [655, 400] width 525 height 188
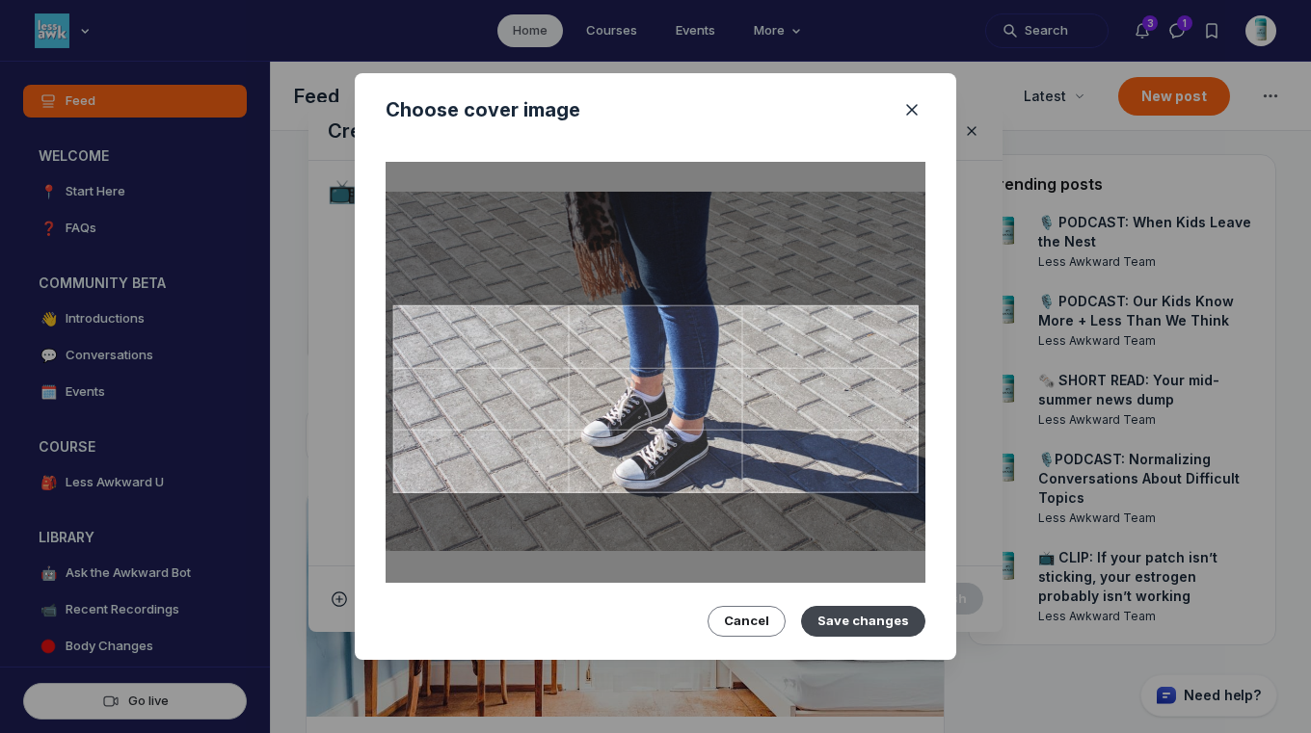
click at [858, 619] on button "Save changes" at bounding box center [863, 621] width 124 height 31
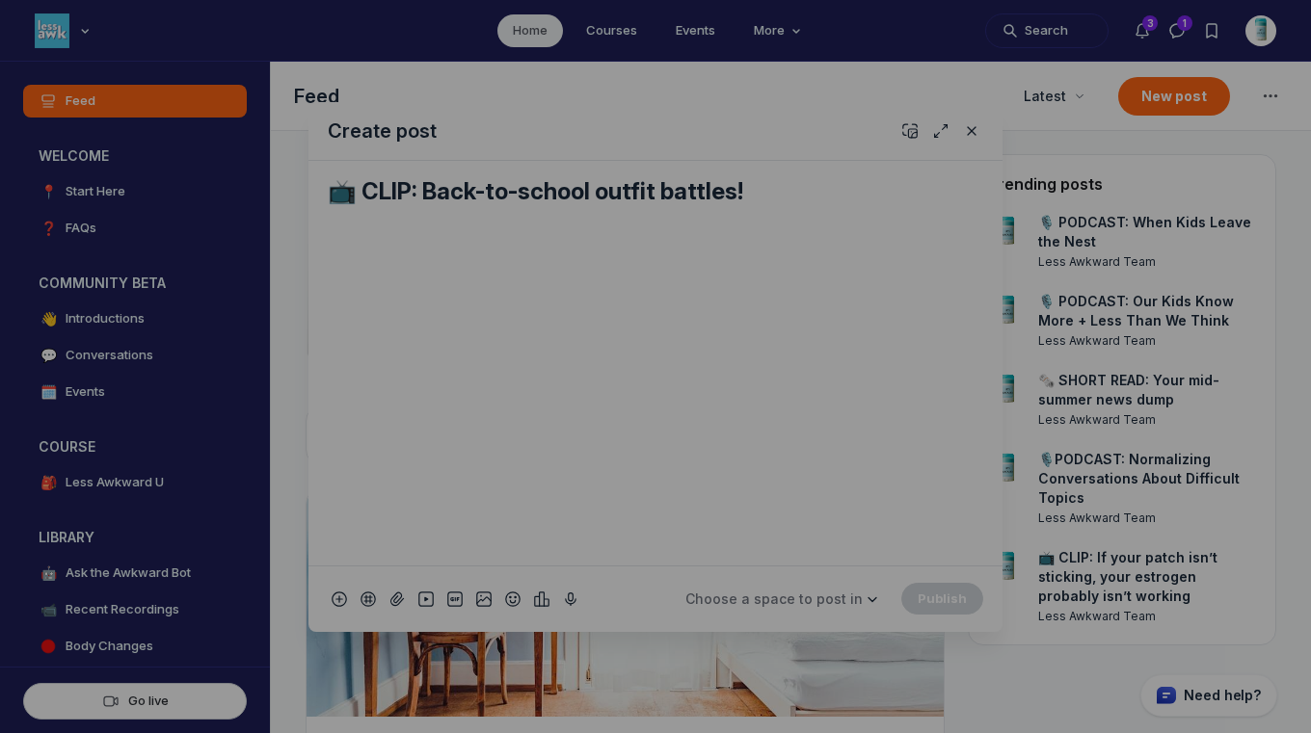
scroll to position [0, 0]
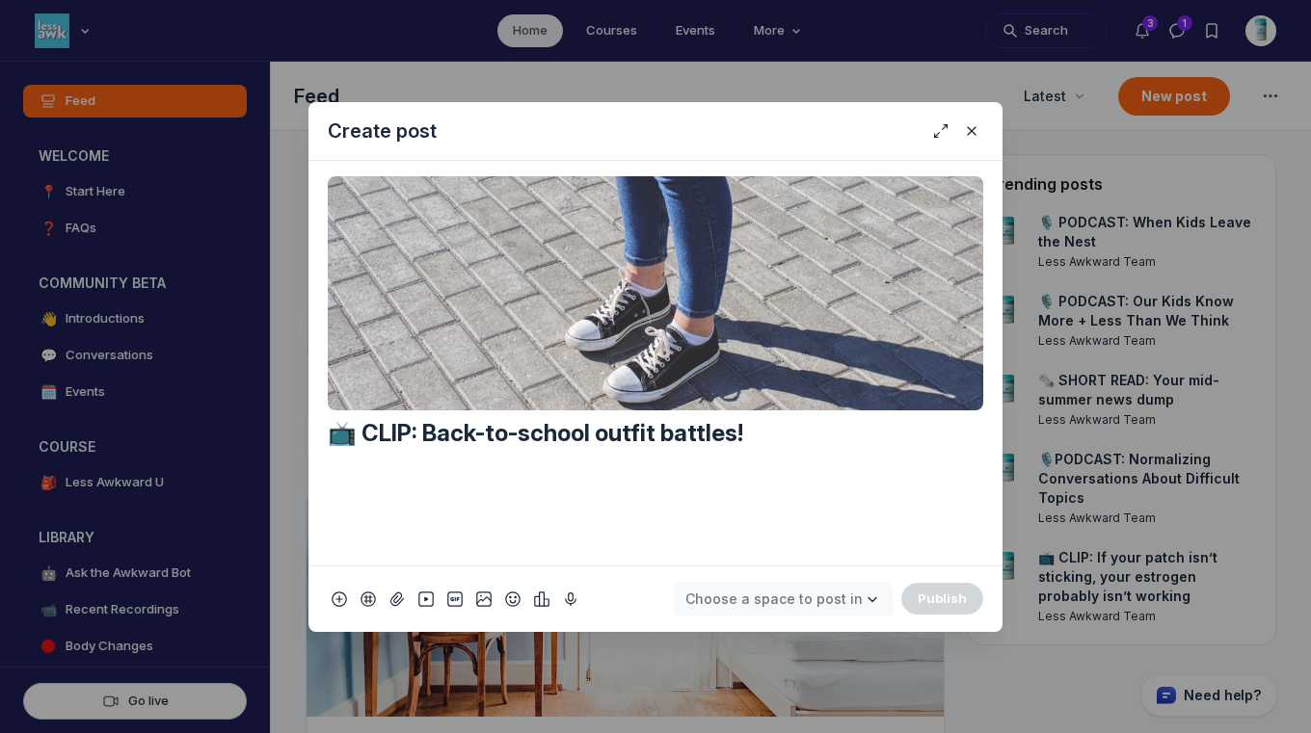
click at [853, 599] on span "Choose a space to post in" at bounding box center [773, 599] width 177 height 16
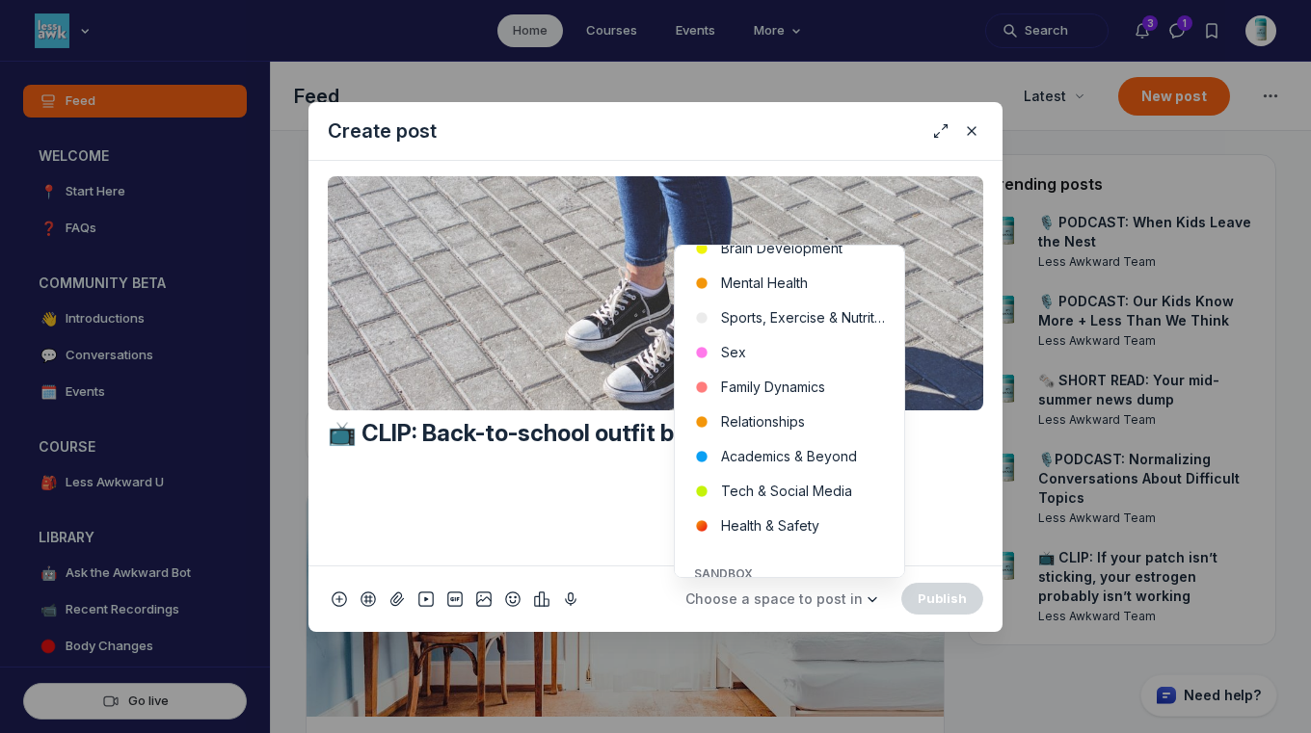
scroll to position [617, 0]
click at [814, 394] on button "Family Dynamics" at bounding box center [789, 388] width 229 height 35
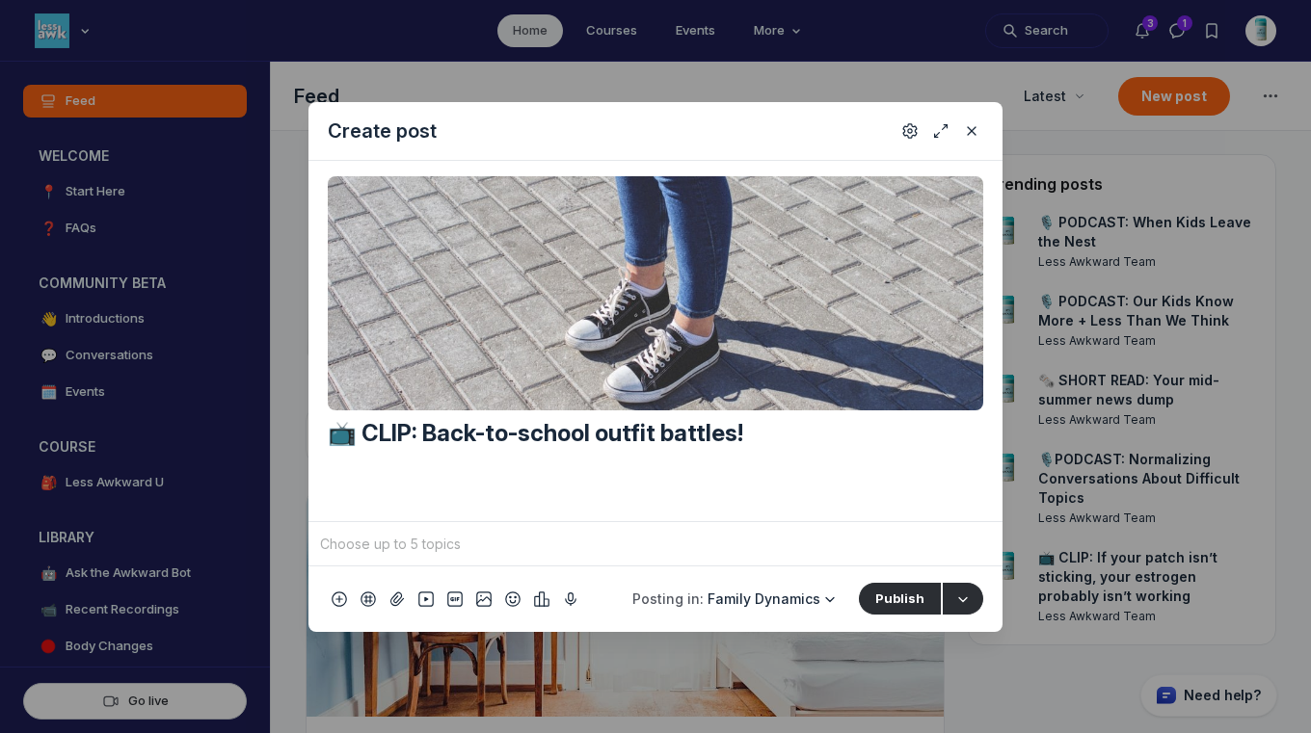
click at [612, 558] on input "Quick post modal" at bounding box center [655, 544] width 679 height 29
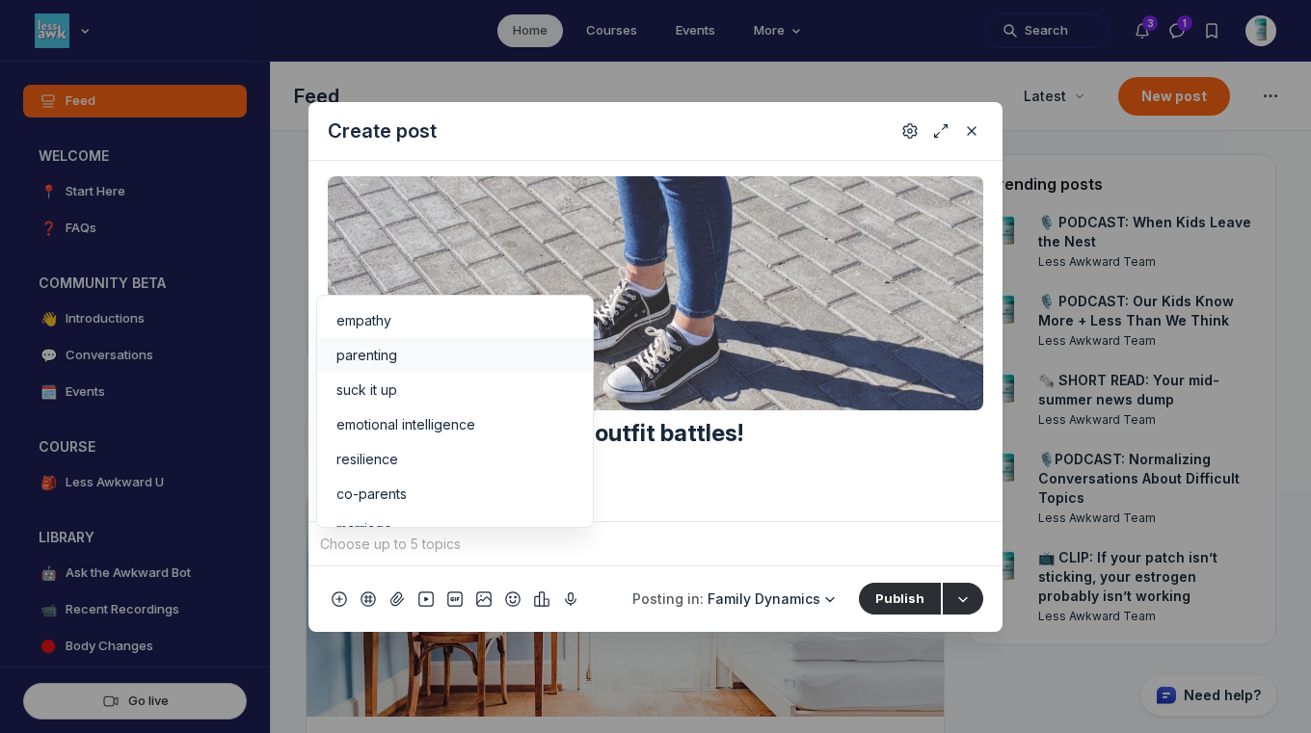
click at [439, 346] on div "parenting" at bounding box center [454, 355] width 237 height 19
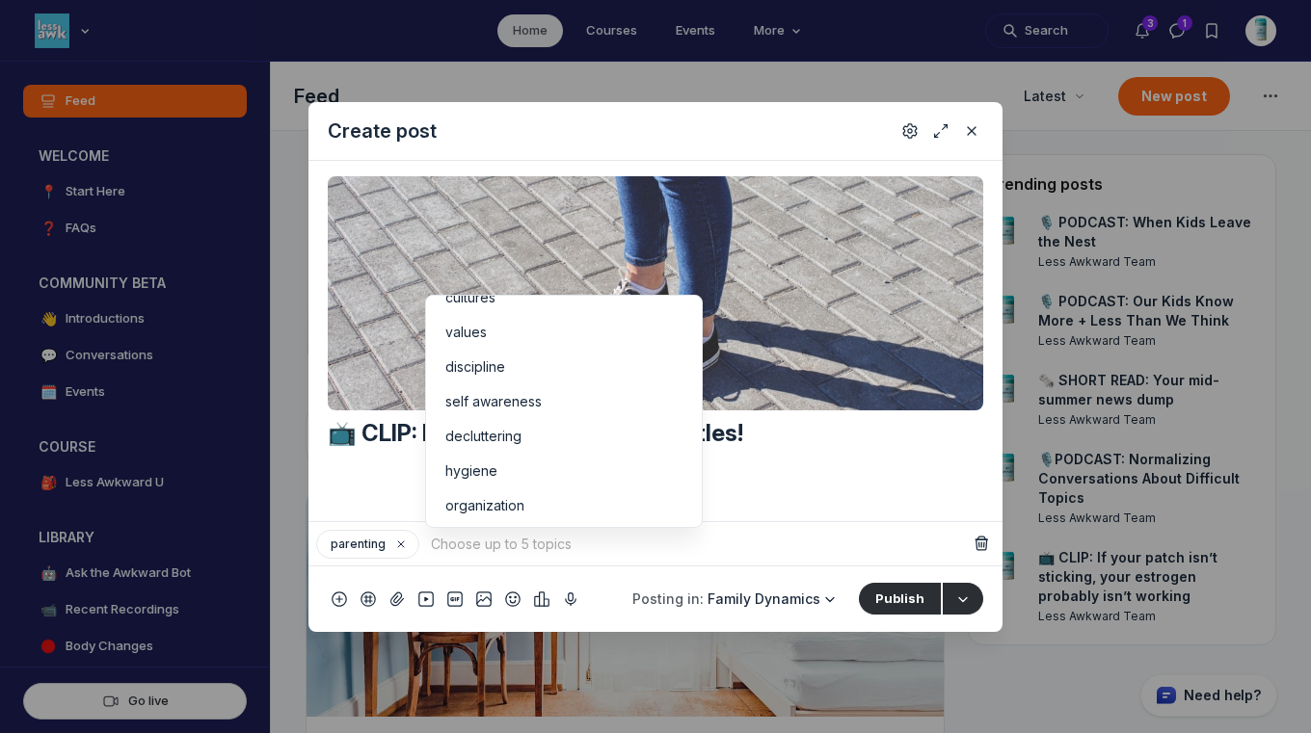
scroll to position [241, 0]
click at [559, 396] on div "self awareness" at bounding box center [563, 392] width 237 height 19
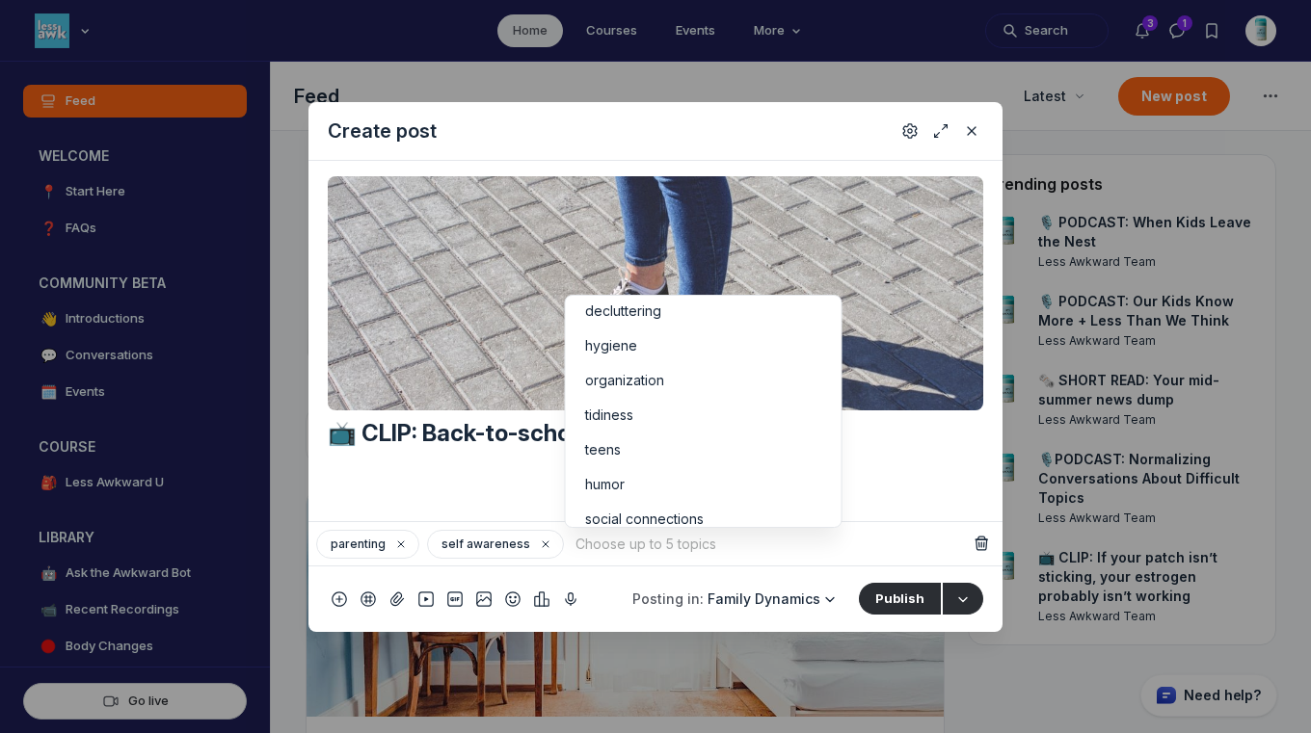
scroll to position [409, 0]
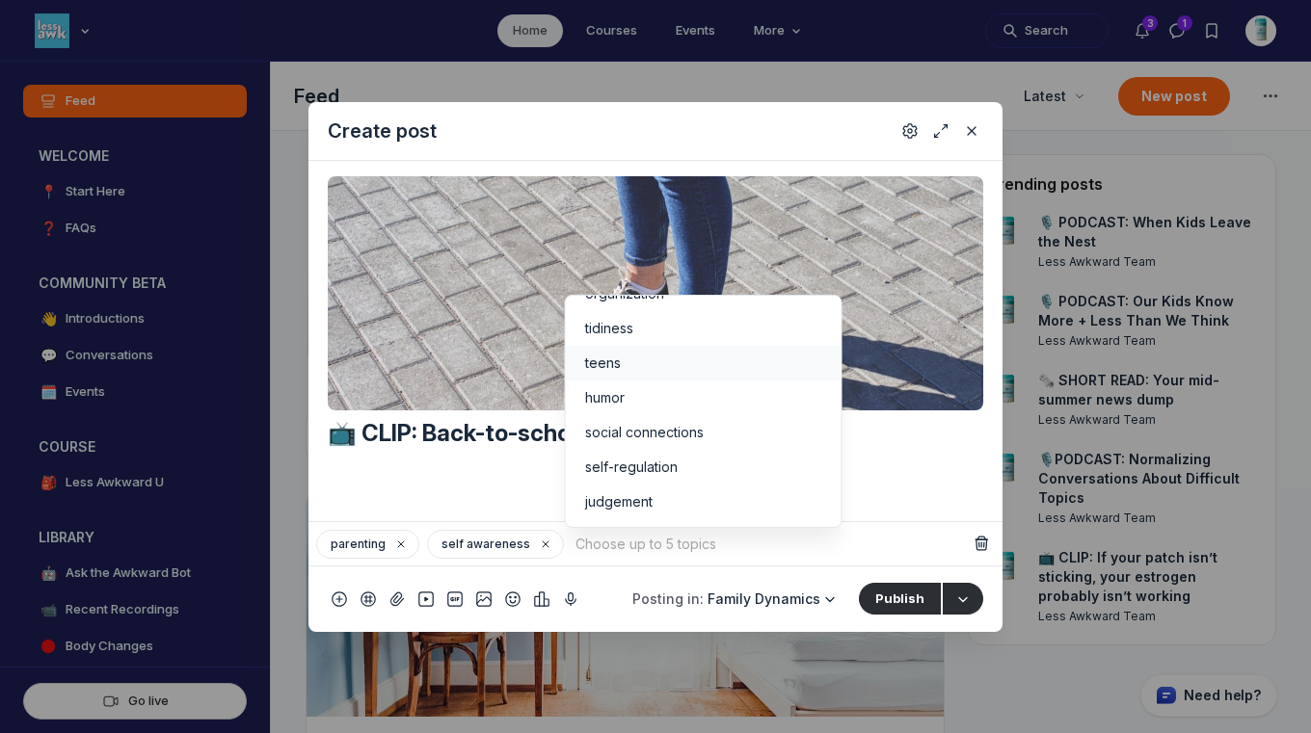
click at [659, 370] on div "teens" at bounding box center [703, 363] width 237 height 19
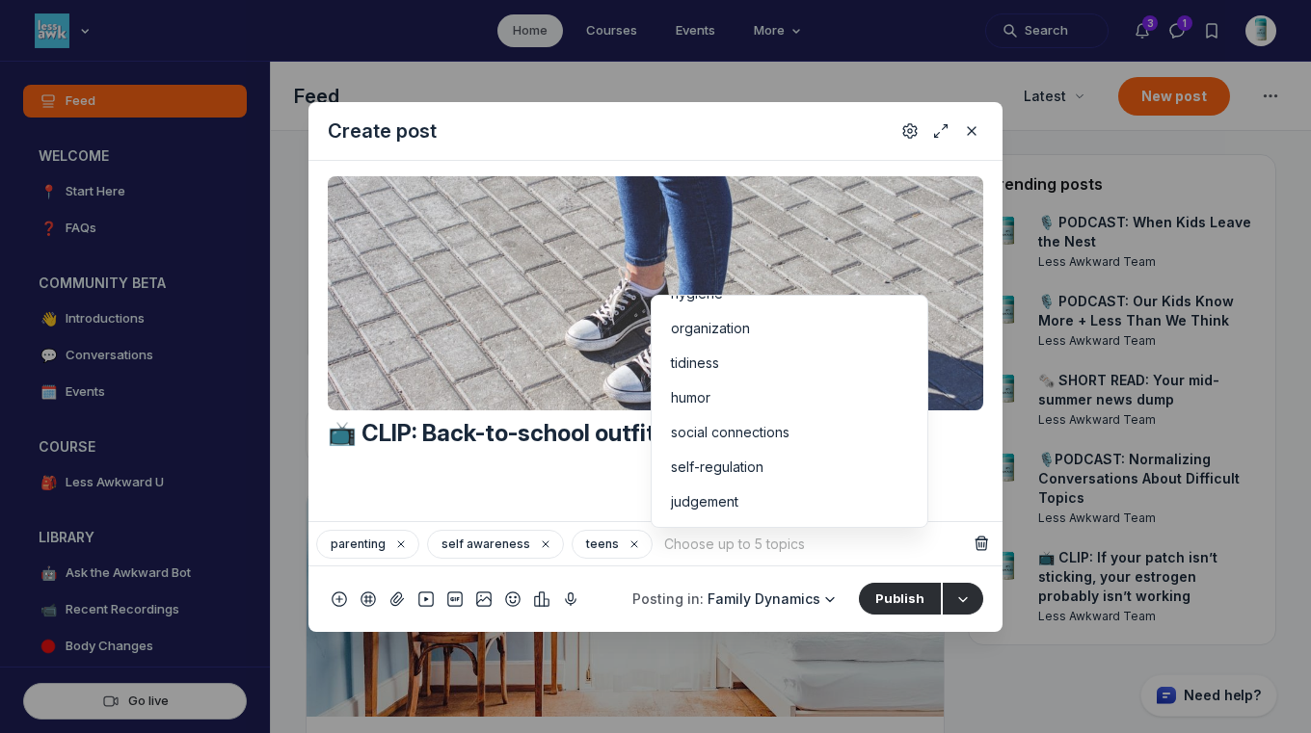
scroll to position [374, 0]
click at [814, 512] on li "judgement" at bounding box center [790, 502] width 276 height 35
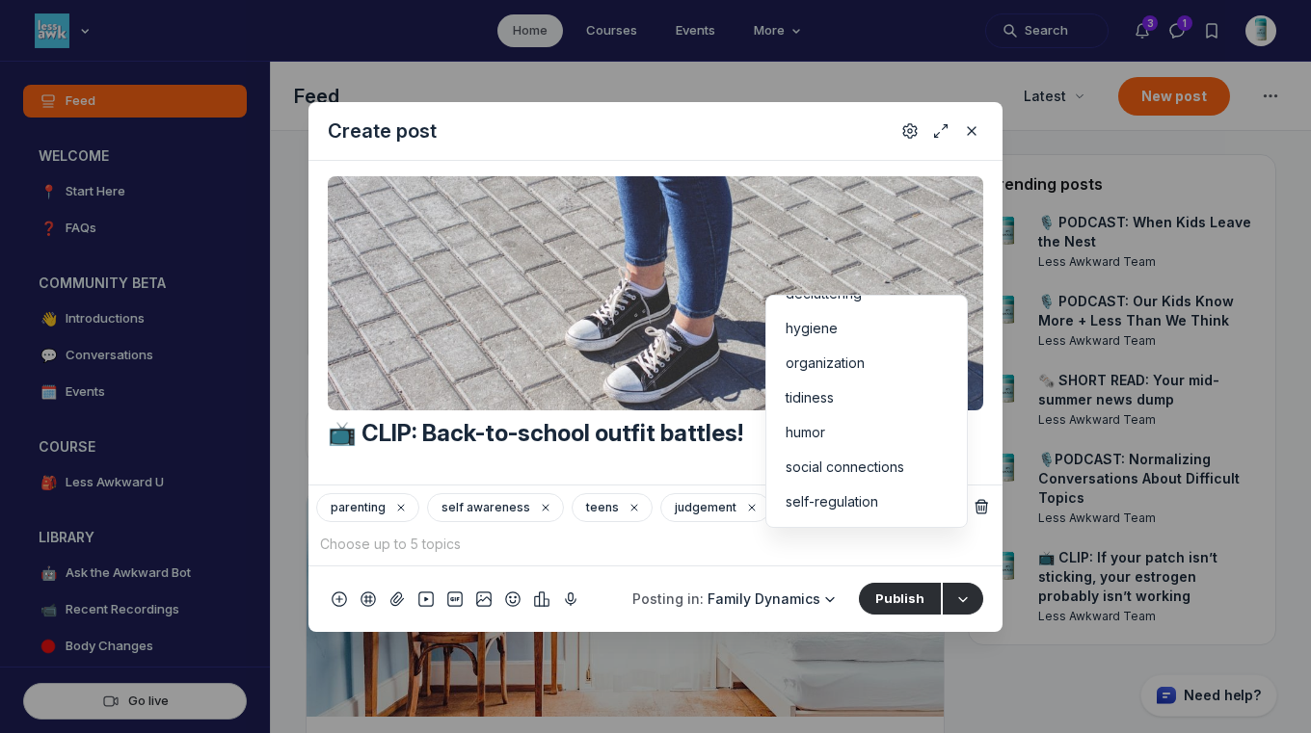
scroll to position [0, 0]
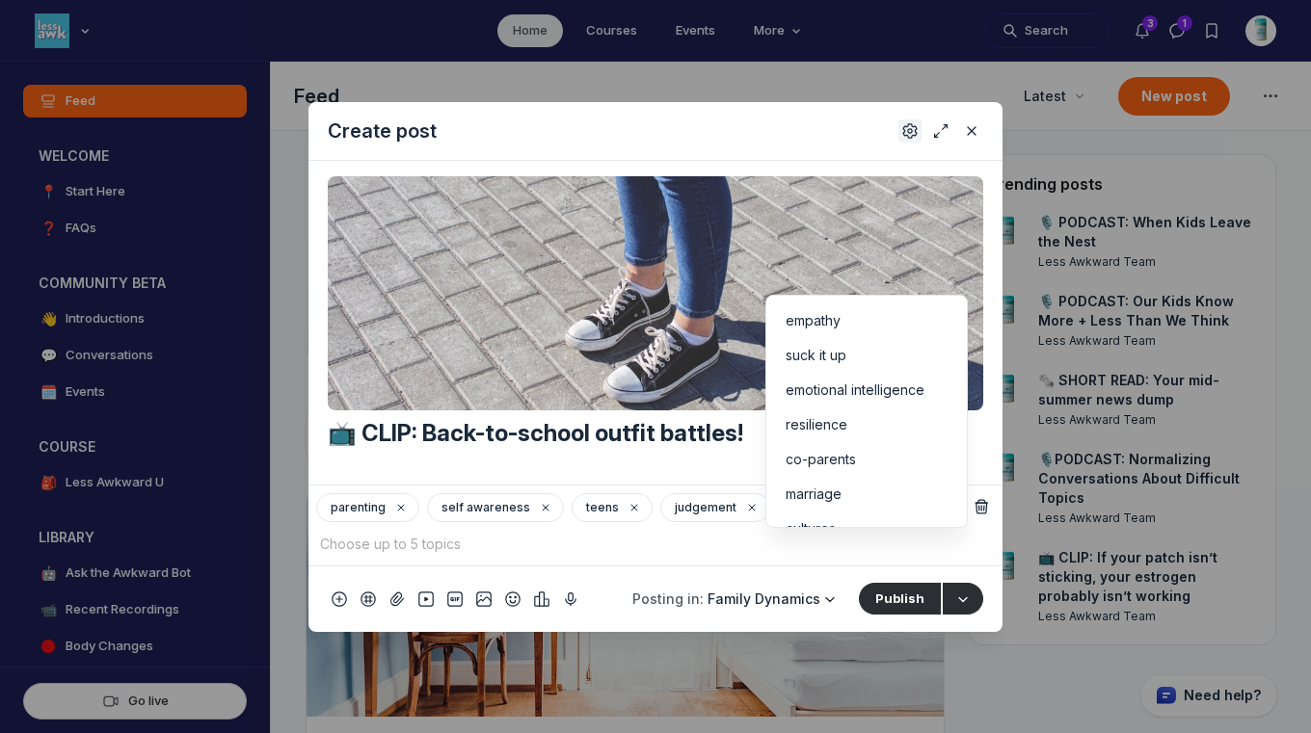
click at [909, 122] on icon "Settings" at bounding box center [909, 130] width 15 height 19
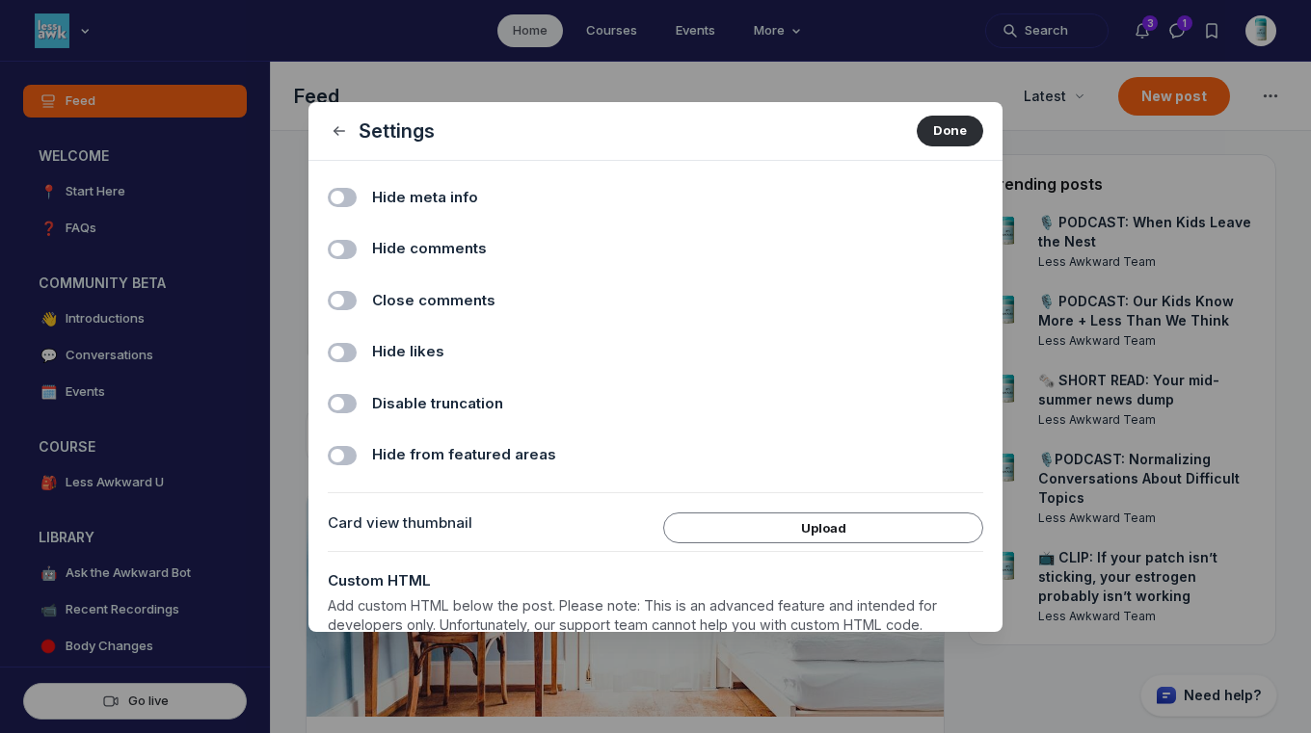
click at [435, 250] on span "Hide comments" at bounding box center [429, 249] width 115 height 22
click at [0, 0] on input "Hide comments" at bounding box center [0, 0] width 0 height 0
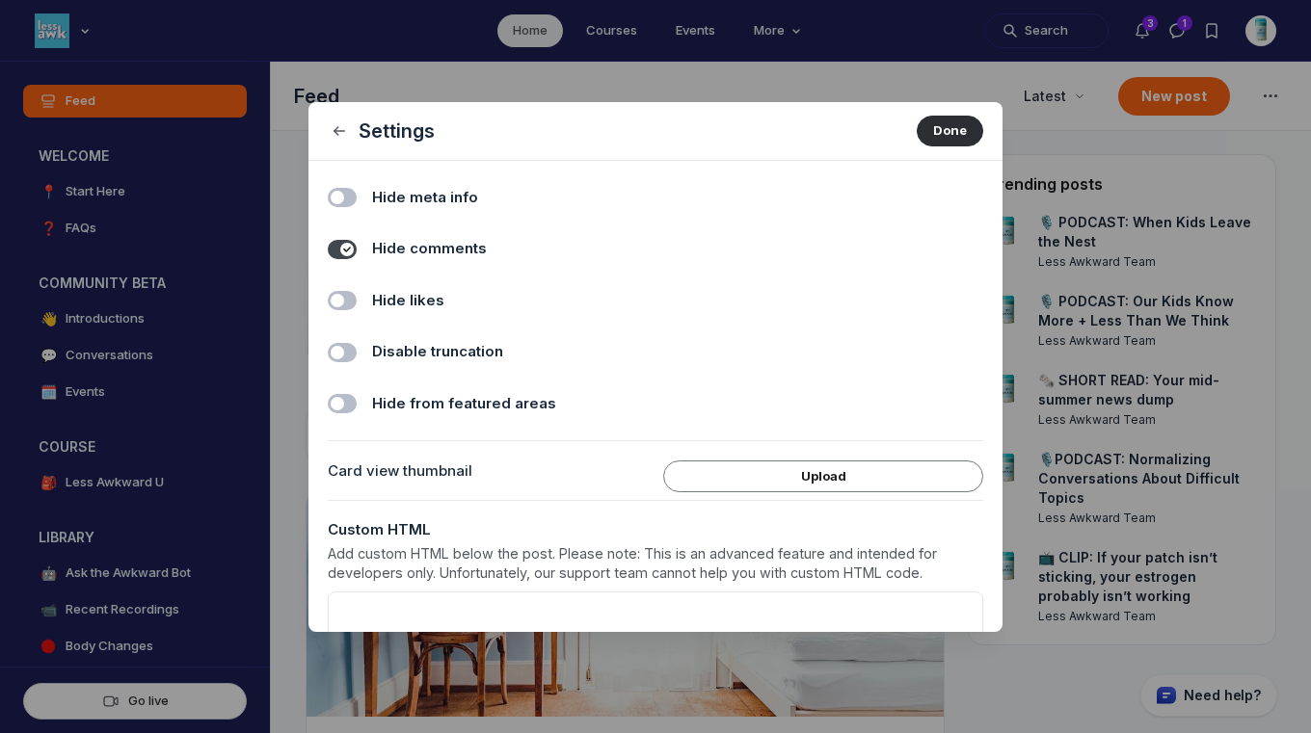
click at [426, 302] on span "Hide likes" at bounding box center [408, 301] width 72 height 22
click at [0, 0] on input "Hide likes" at bounding box center [0, 0] width 0 height 0
click at [919, 134] on button "Done" at bounding box center [950, 131] width 67 height 31
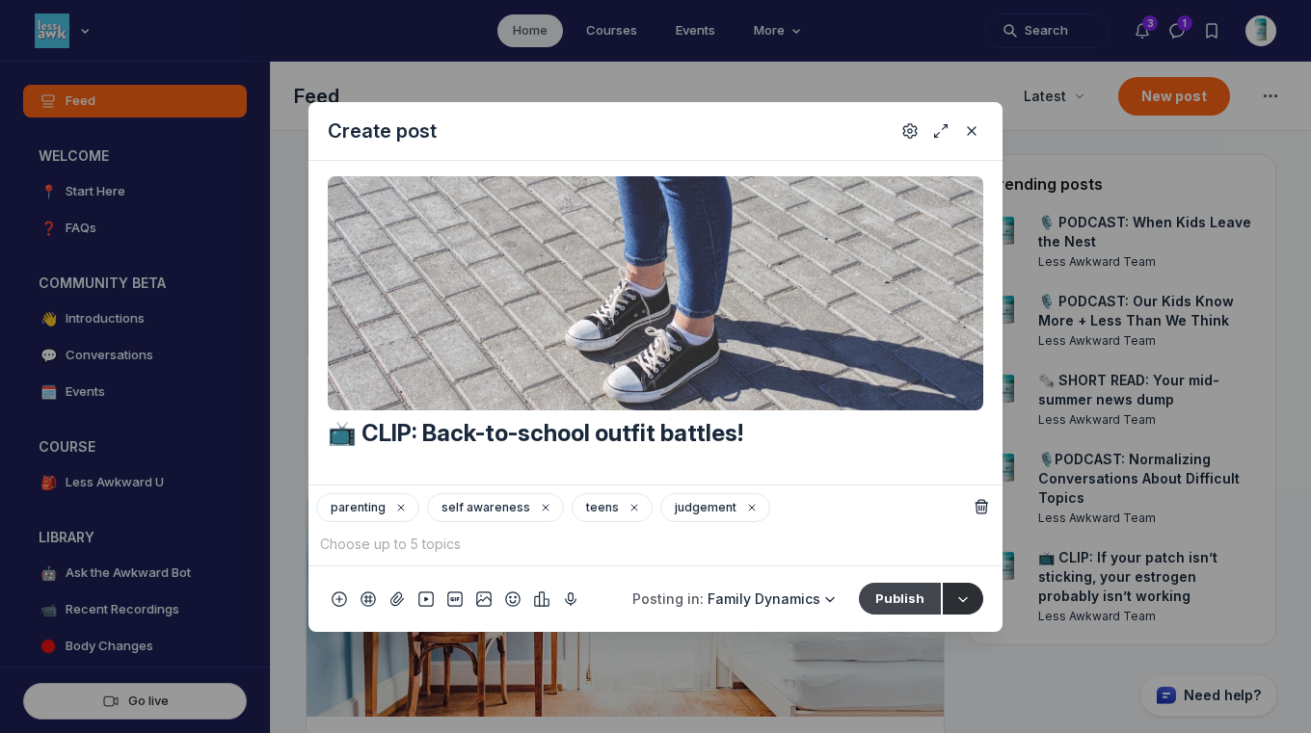
click at [897, 602] on button "Publish" at bounding box center [900, 598] width 82 height 31
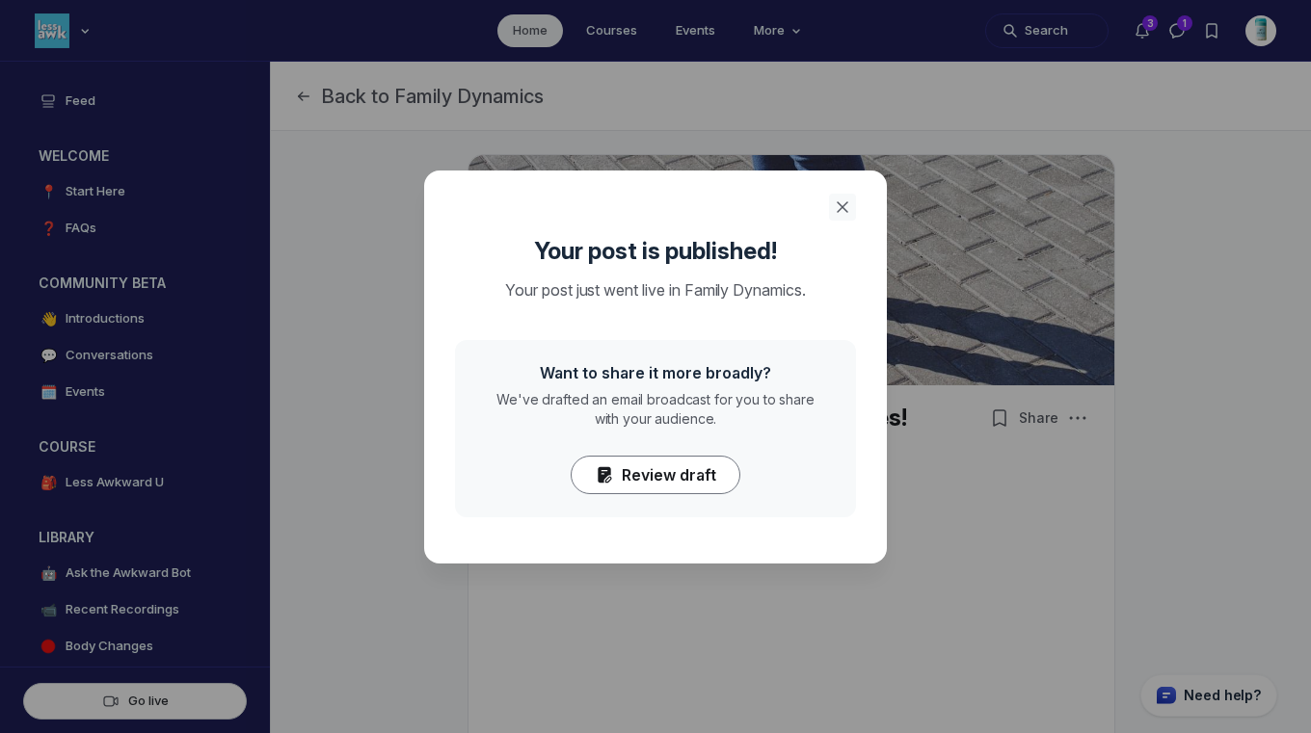
click at [839, 206] on icon "Close" at bounding box center [842, 207] width 19 height 19
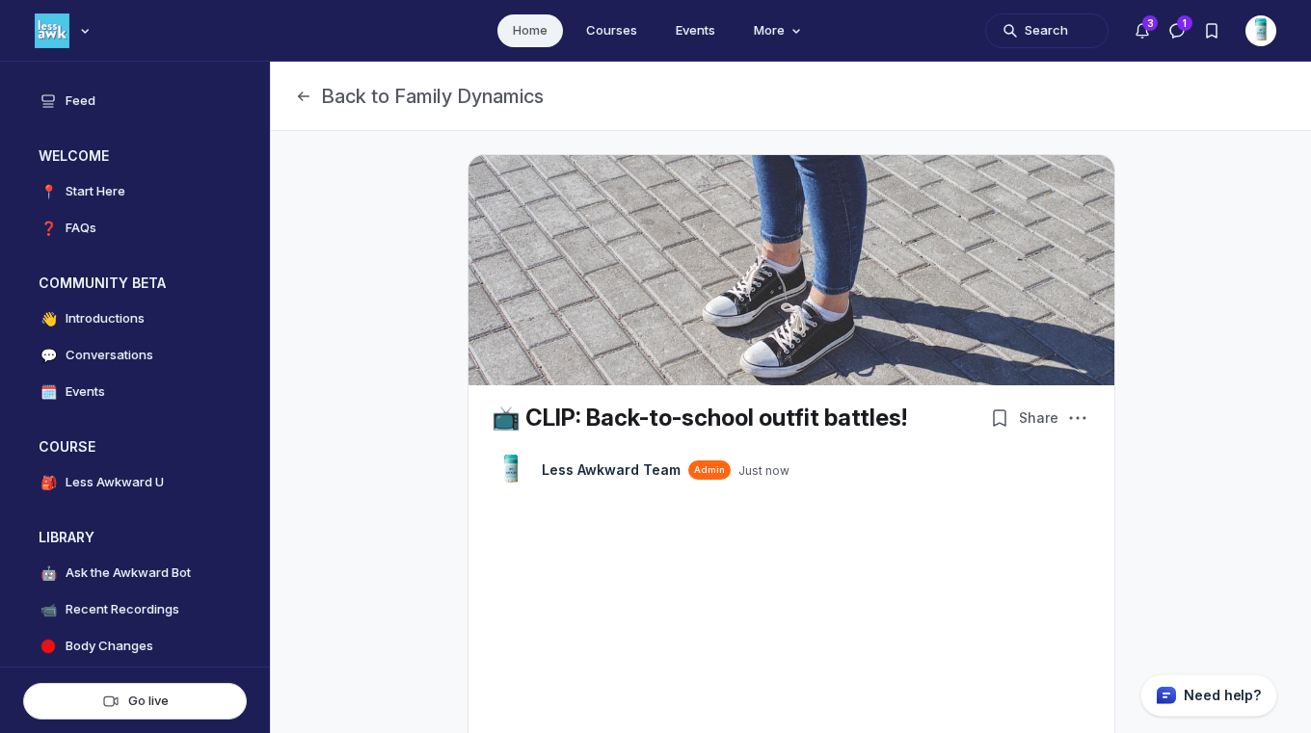
click at [527, 31] on link "Home" at bounding box center [530, 30] width 66 height 33
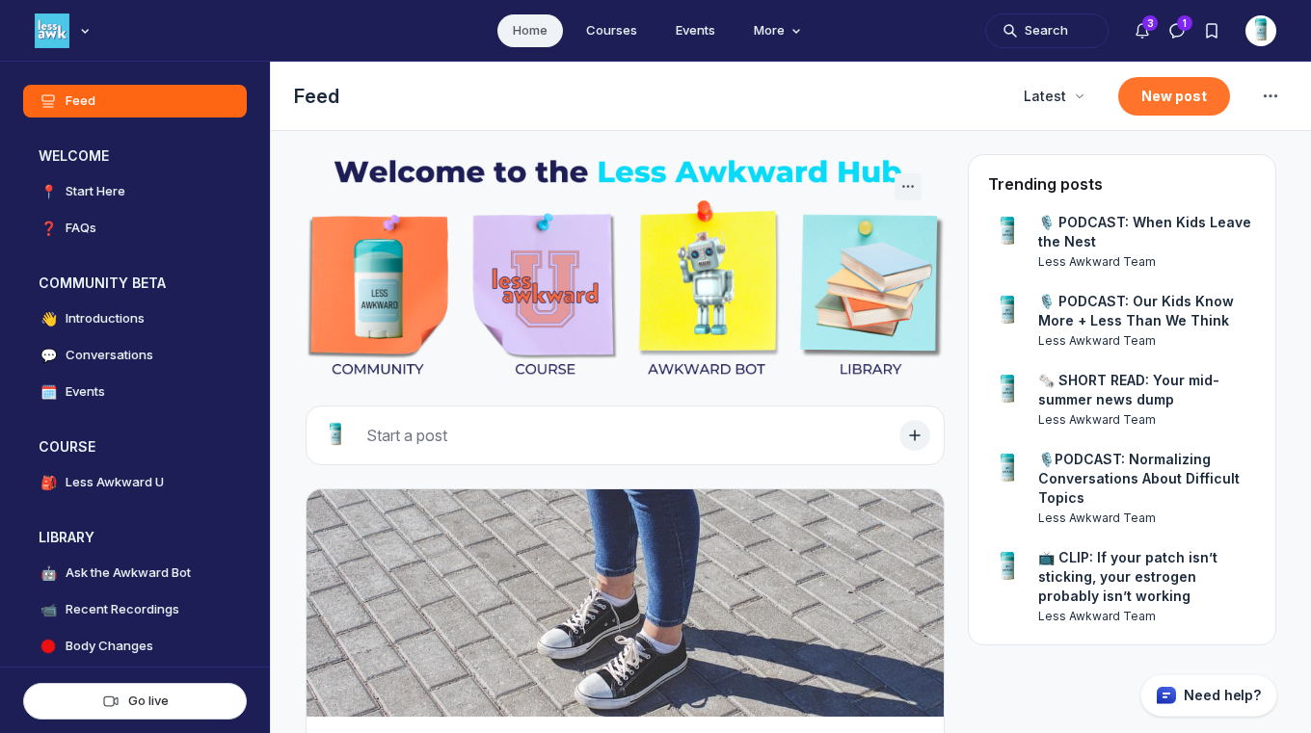
click at [1170, 100] on button "New post" at bounding box center [1174, 96] width 112 height 39
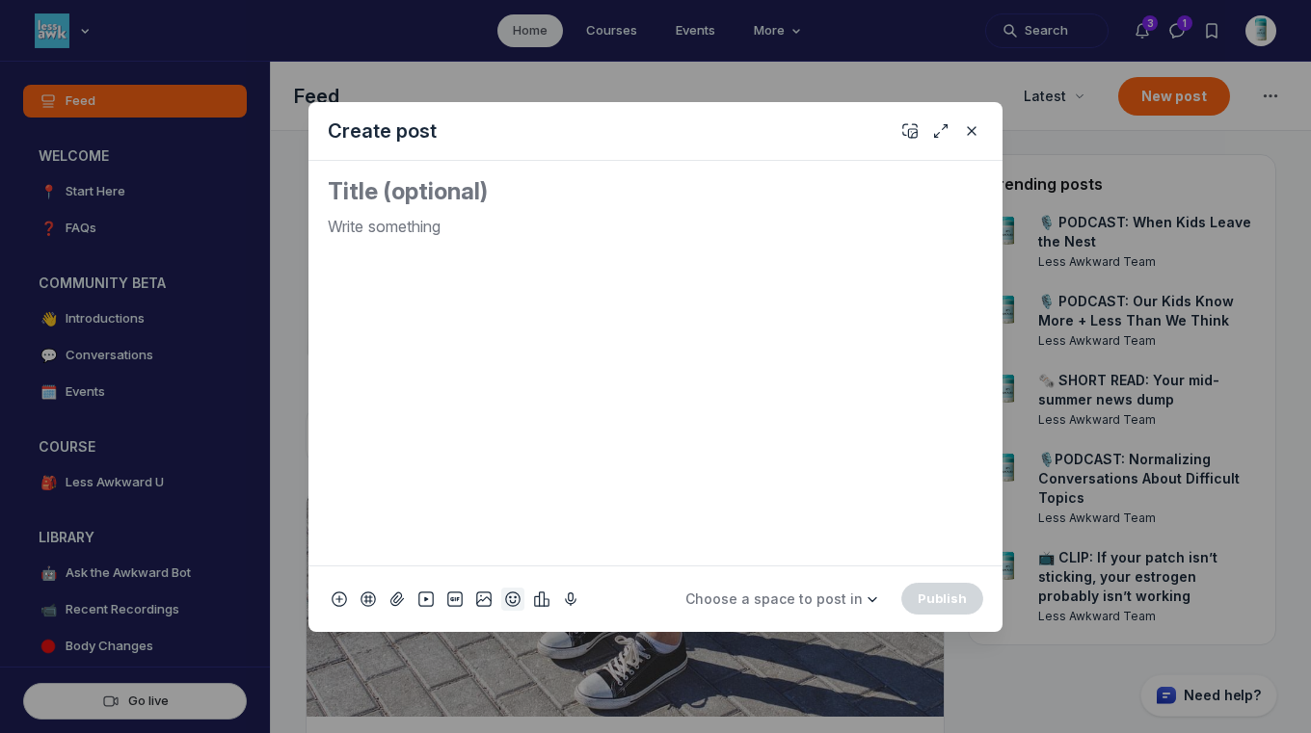
click at [506, 598] on icon "Add emoji" at bounding box center [512, 599] width 15 height 19
type input "tv"
click at [528, 334] on span "📺" at bounding box center [534, 325] width 29 height 27
drag, startPoint x: 370, startPoint y: 235, endPoint x: 276, endPoint y: 217, distance: 96.2
click at [276, 217] on div "Create post 📺 Choose a space to post in WELCOME 📍 Start Here ❓ FAQs COMMUNITY B…" at bounding box center [370, 366] width 740 height 733
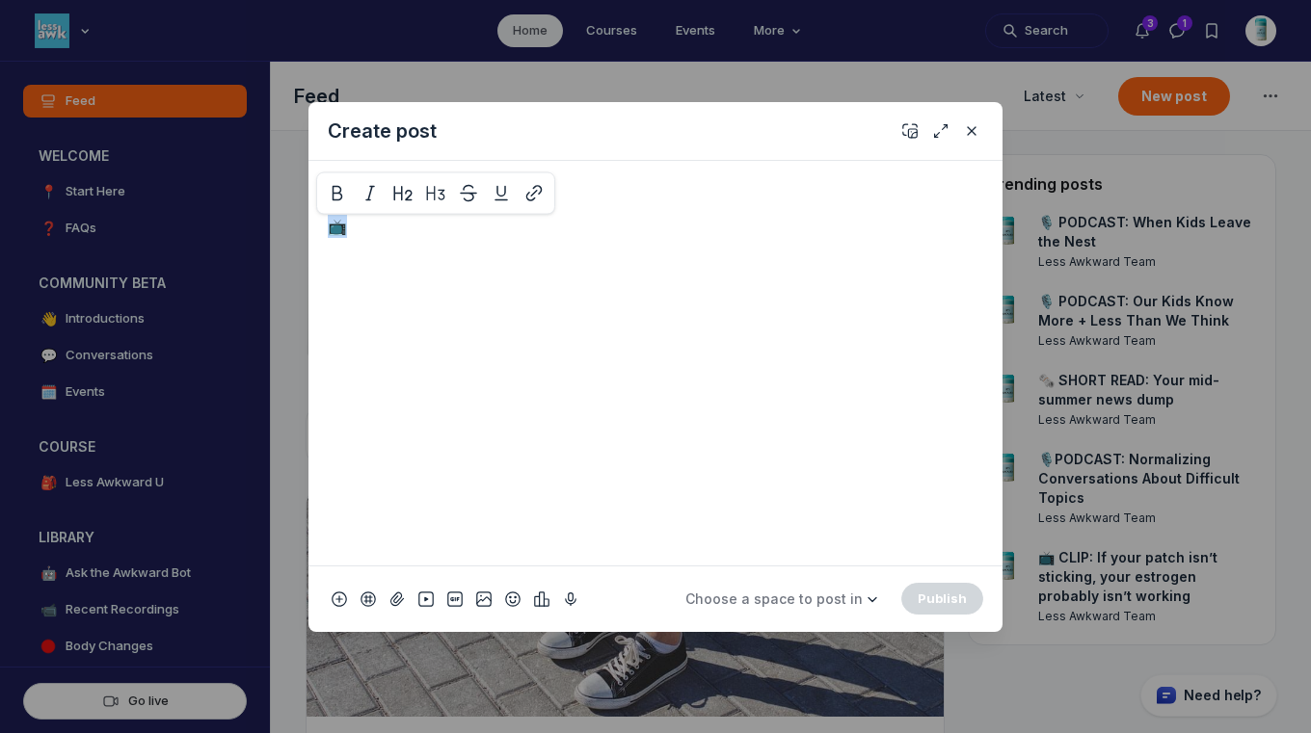
copy p "📺"
click at [334, 193] on textarea "Quick post modal" at bounding box center [655, 191] width 655 height 31
paste textarea "📺"
paste textarea "Creatine is Trending - But is it safe for teens?"
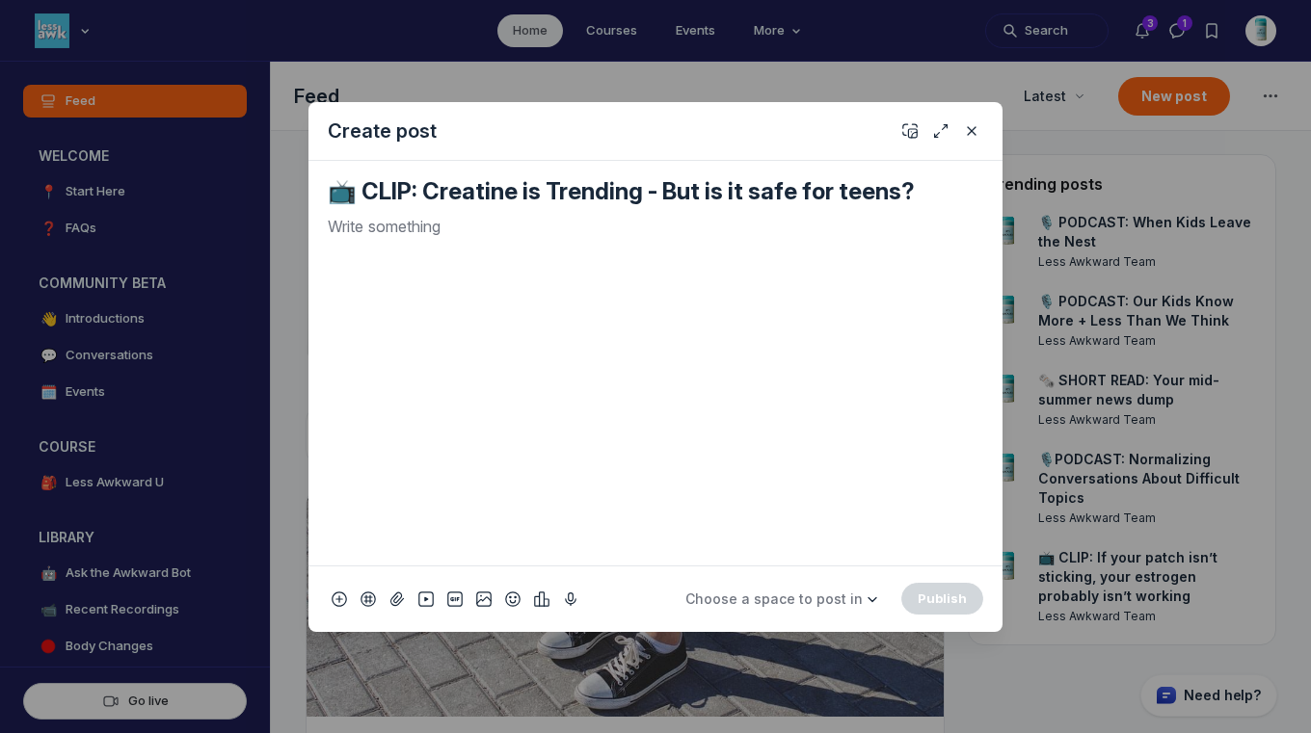
type textarea "📺 CLIP: Creatine is Trending - But is it safe for teens?"
click at [543, 242] on div "Quick post modal" at bounding box center [655, 382] width 655 height 335
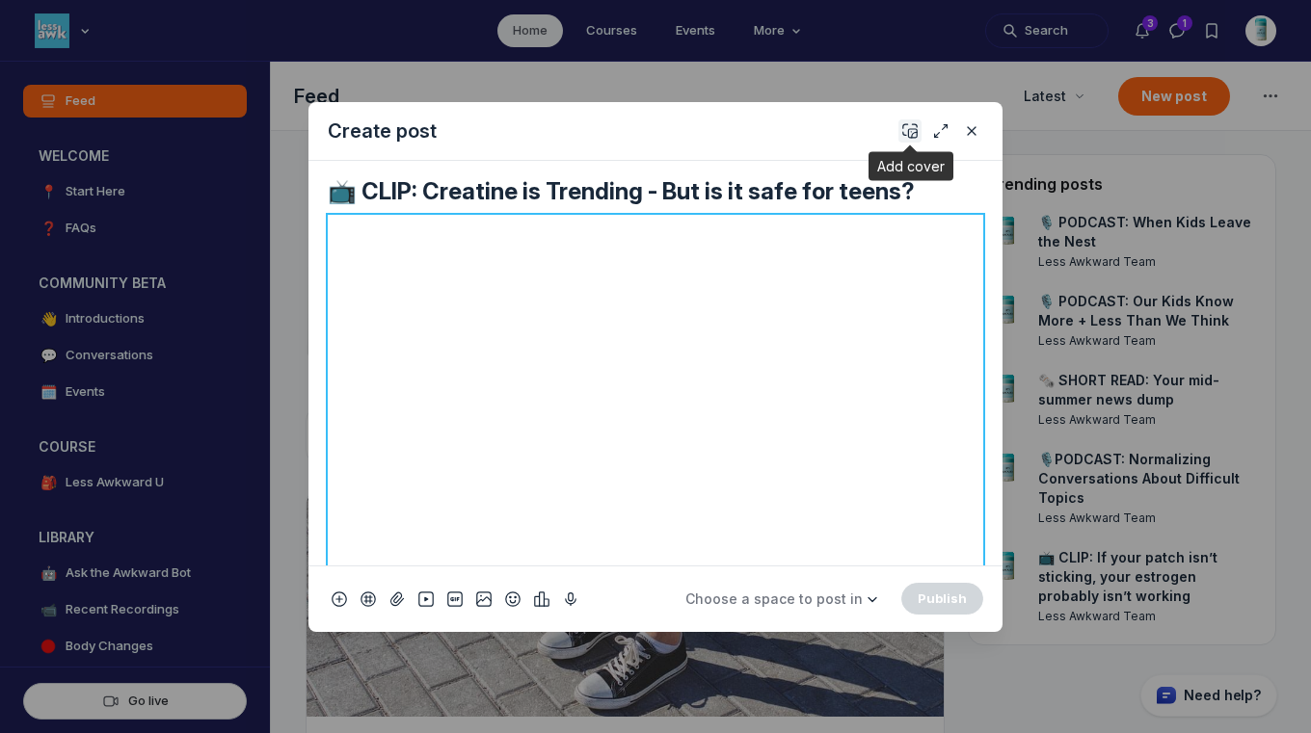
click at [908, 126] on icon "Add cover" at bounding box center [909, 130] width 15 height 19
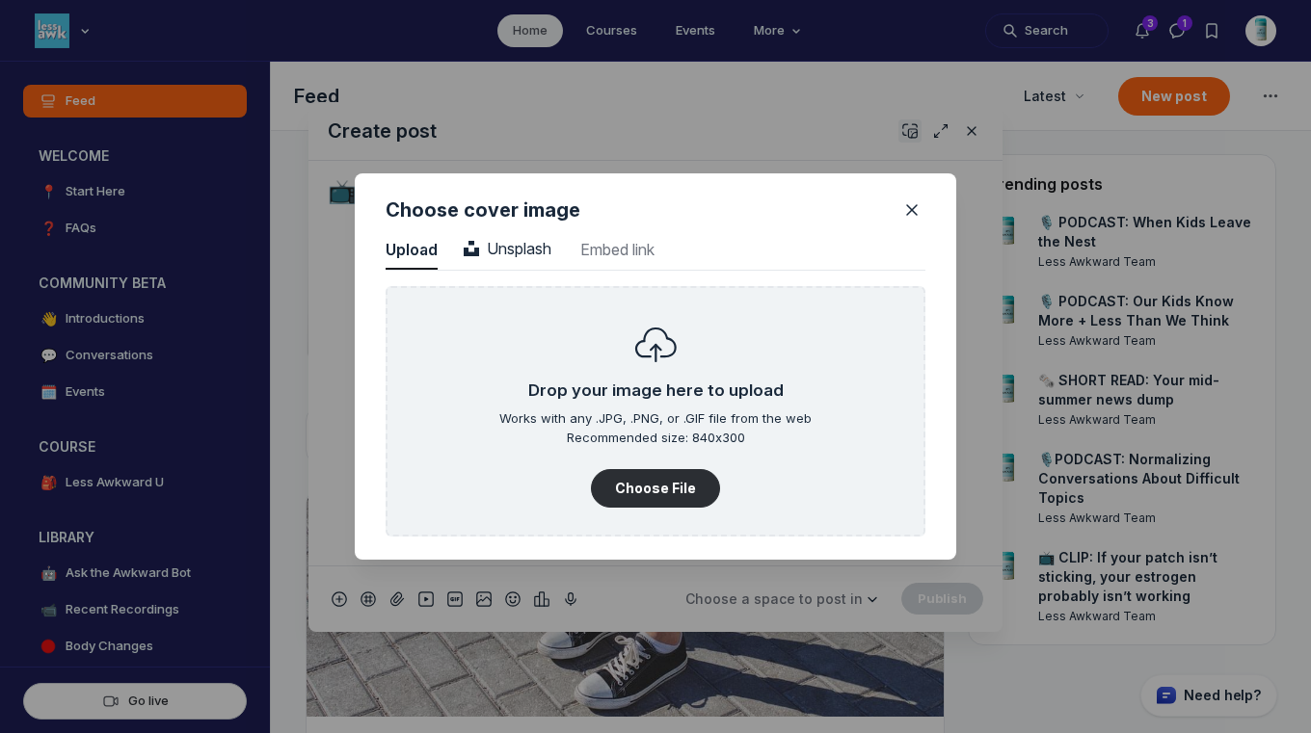
scroll to position [2604, 4906]
click at [532, 244] on span "Unsplash" at bounding box center [508, 248] width 88 height 19
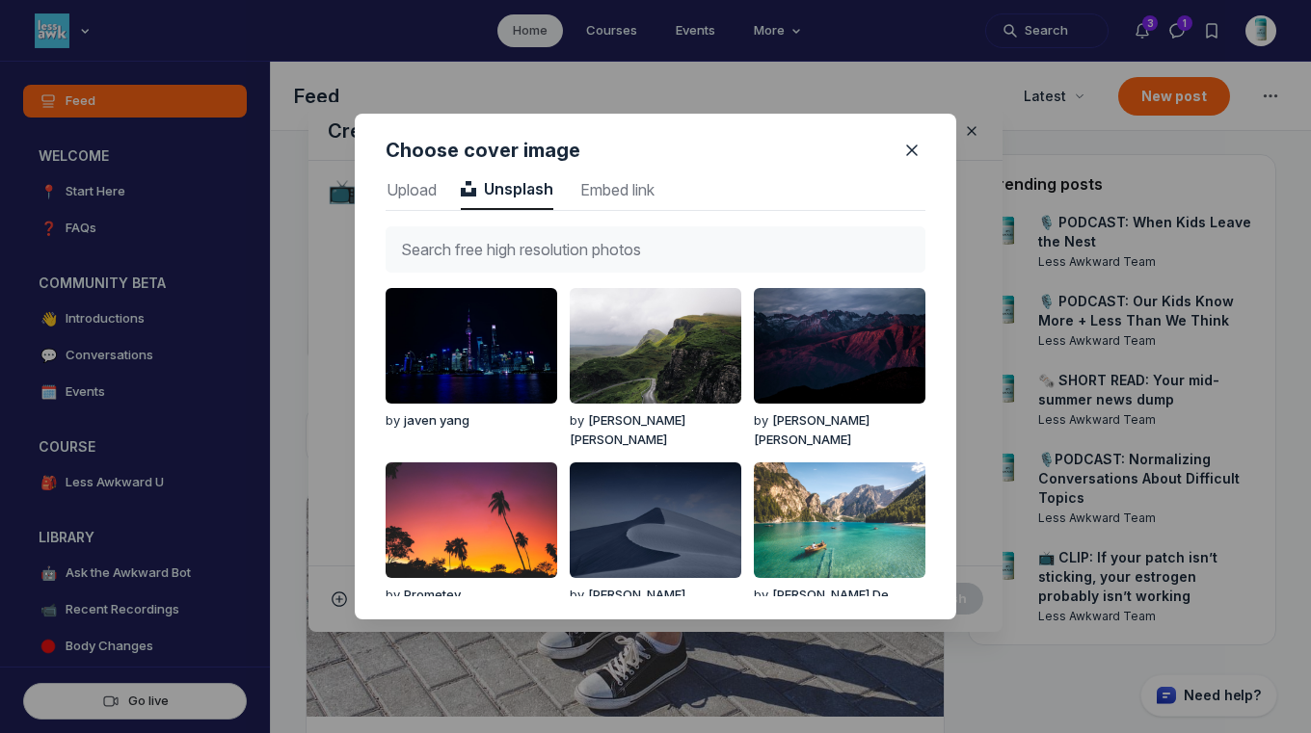
click at [535, 246] on input "text" at bounding box center [656, 249] width 540 height 46
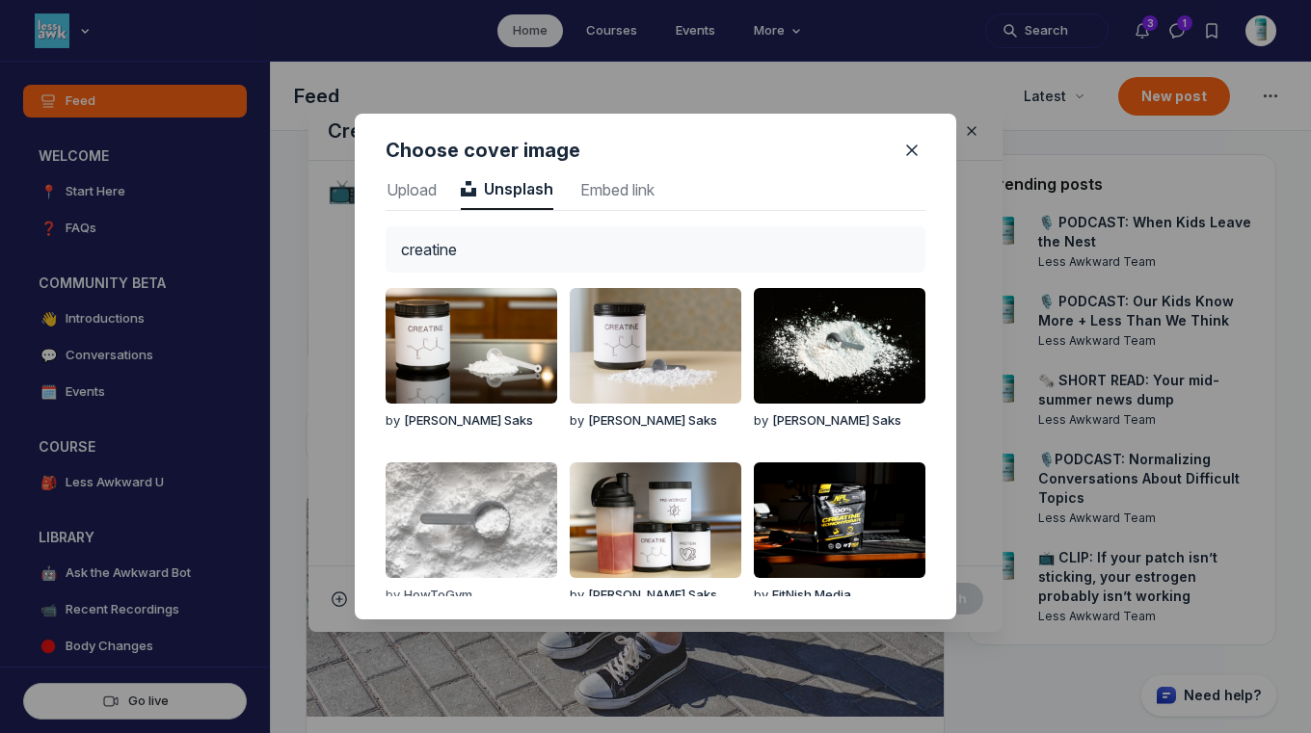
type input "creatine"
click at [459, 515] on img "button" at bounding box center [472, 521] width 172 height 116
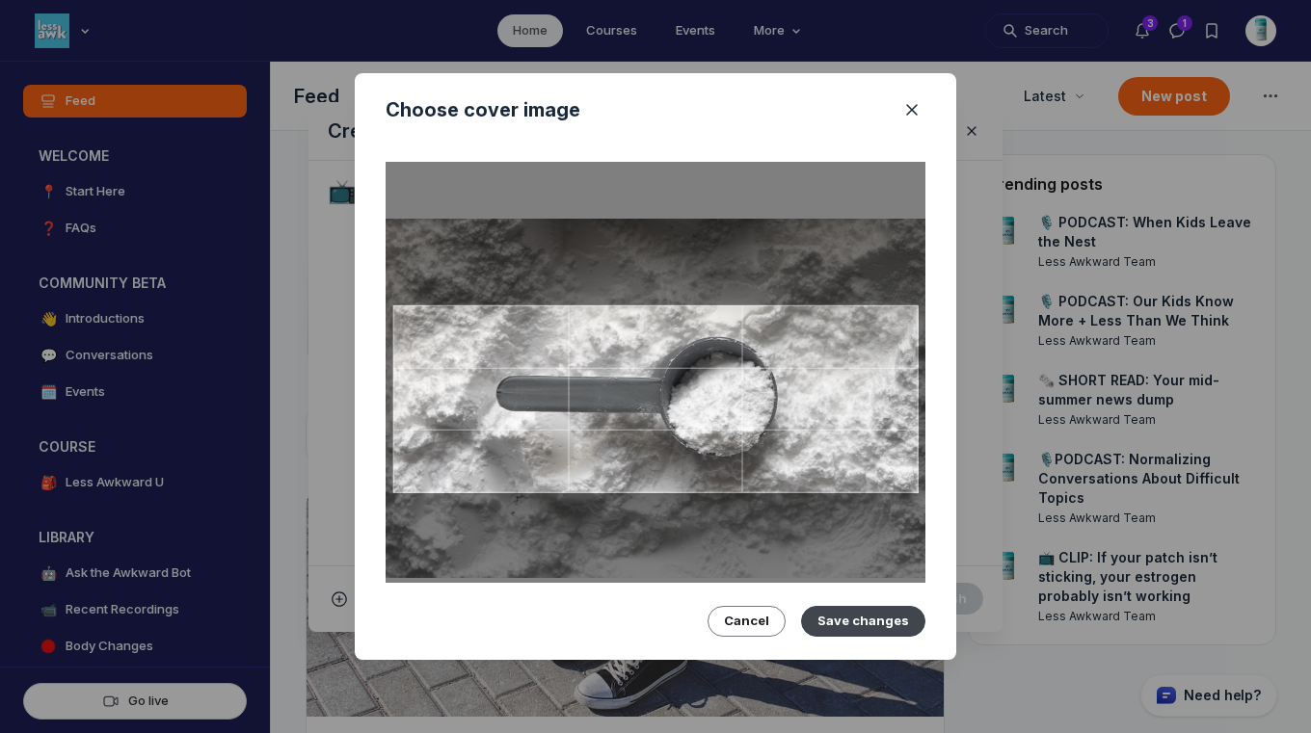
click at [843, 614] on button "Save changes" at bounding box center [863, 621] width 124 height 31
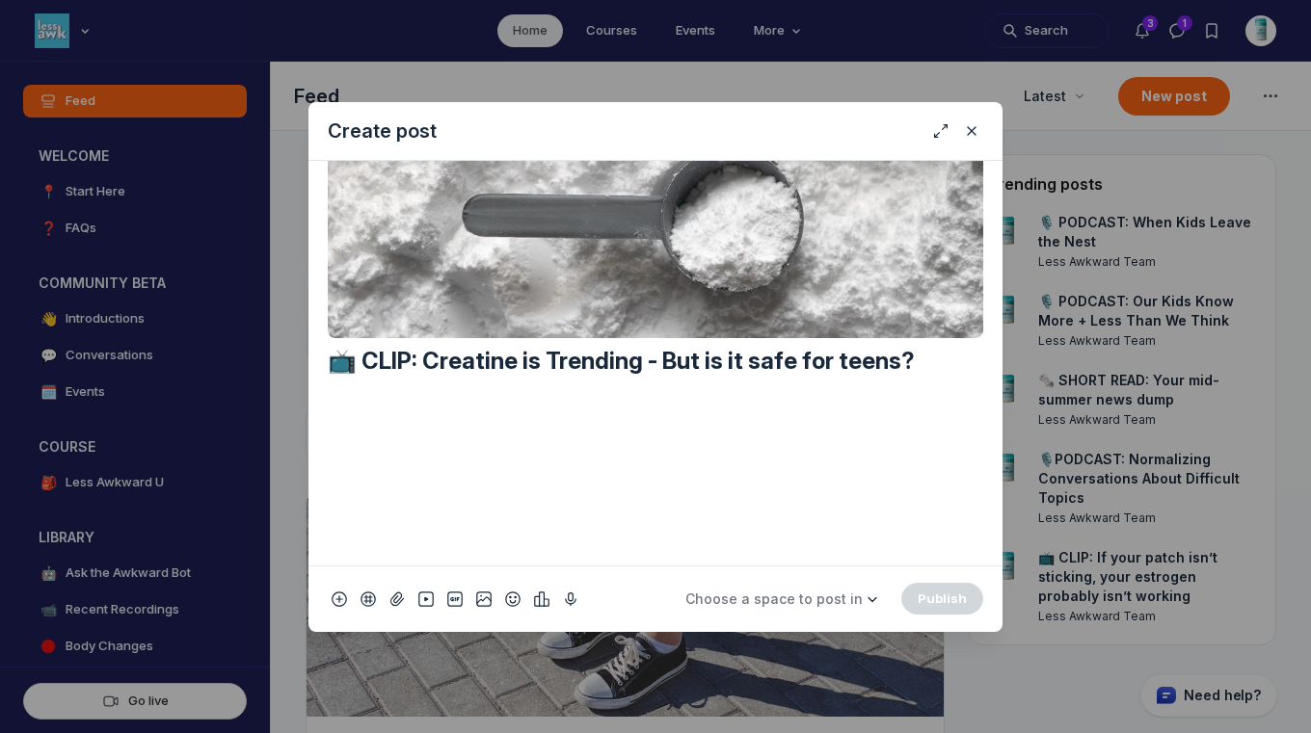
scroll to position [178, 0]
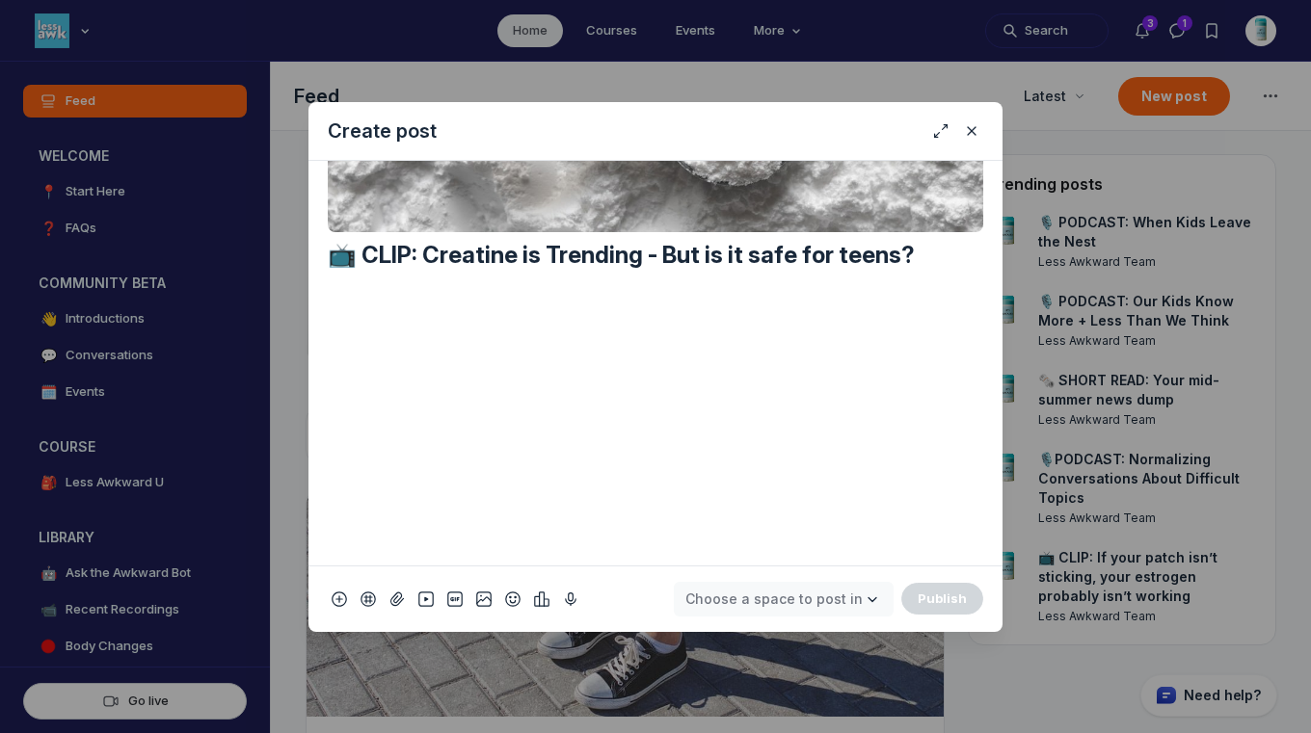
click at [773, 599] on span "Choose a space to post in" at bounding box center [773, 599] width 177 height 16
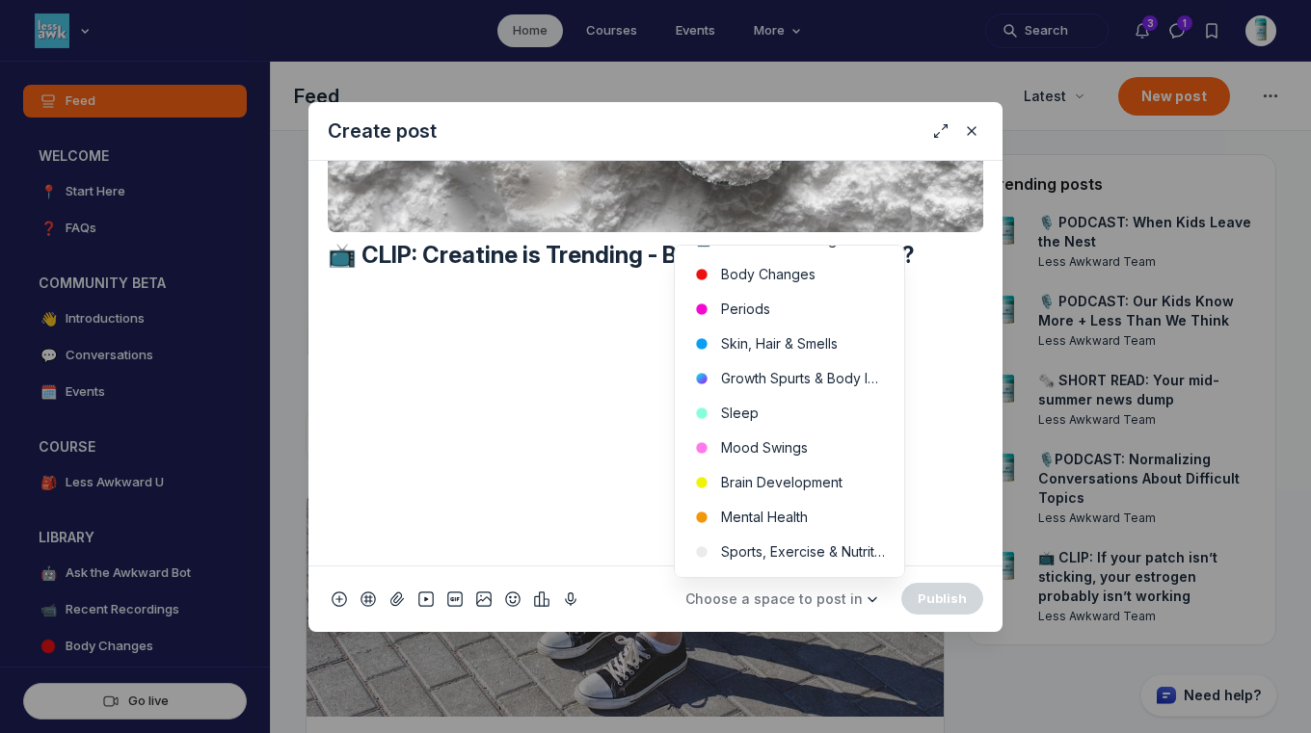
scroll to position [444, 0]
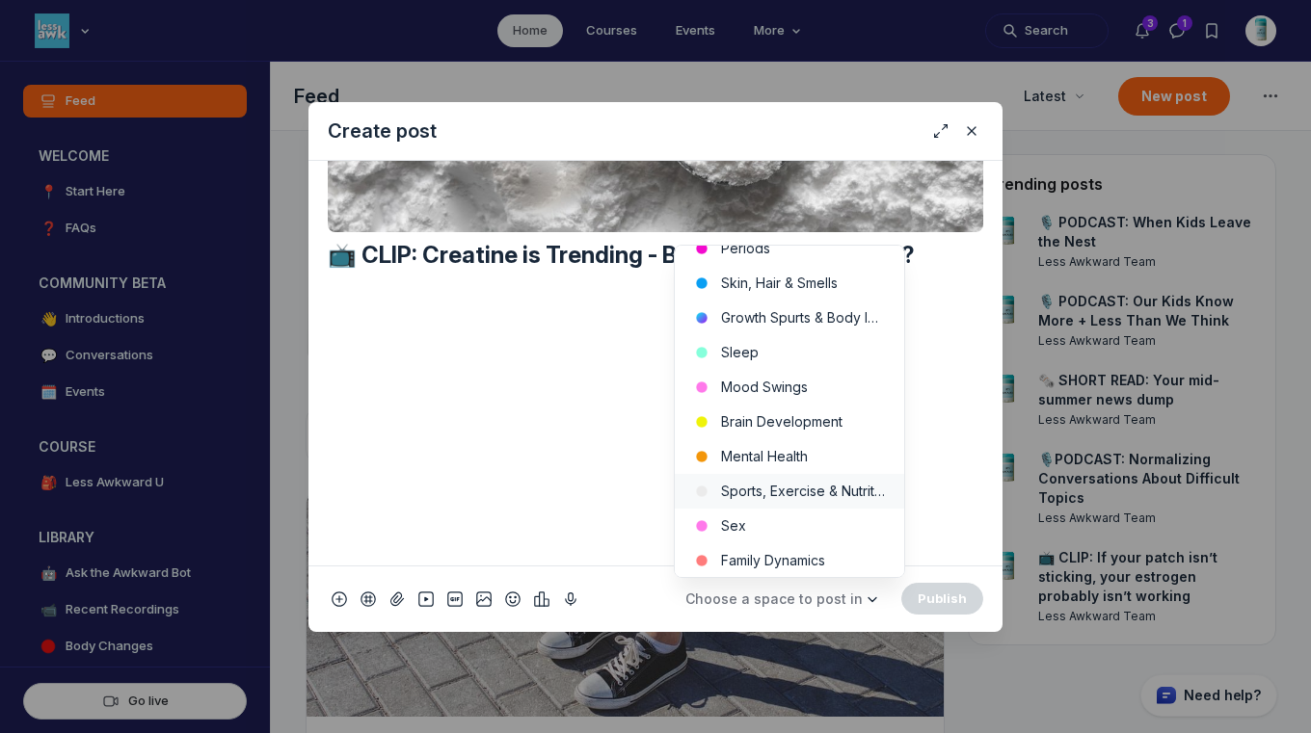
click at [820, 495] on button "Sports, Exercise & Nutrition" at bounding box center [789, 491] width 229 height 35
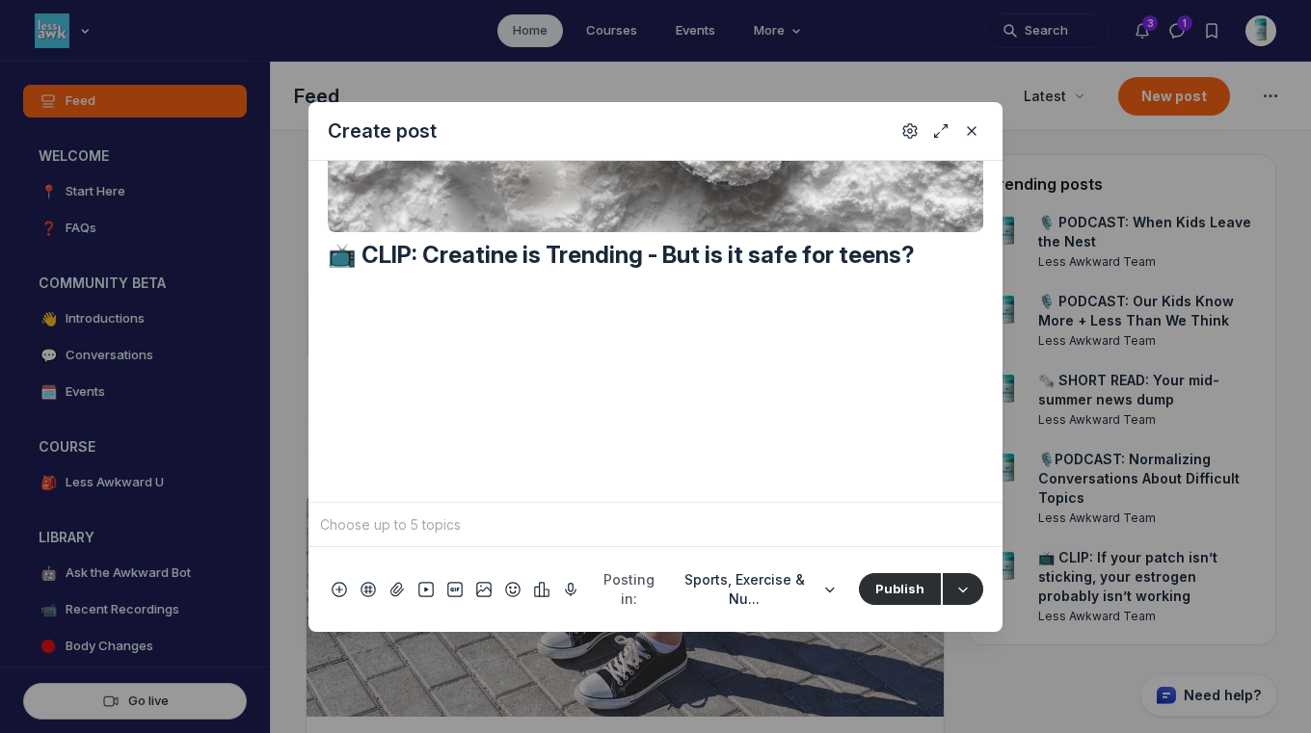
click at [747, 540] on input "Quick post modal" at bounding box center [655, 525] width 679 height 29
click at [351, 440] on span "sports" at bounding box center [356, 432] width 40 height 19
click at [435, 540] on input "Quick post modal" at bounding box center [689, 525] width 558 height 29
type input "n"
type input "creatine"
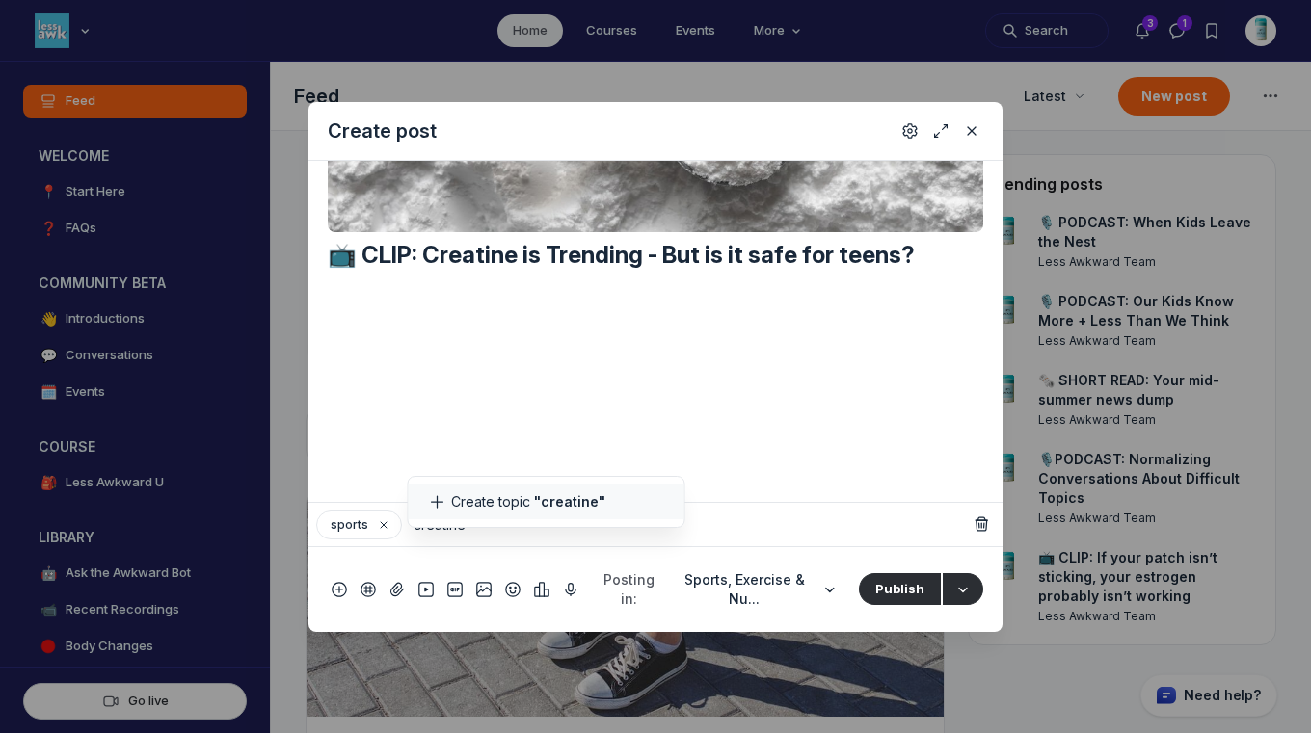
click at [496, 497] on li "Create topic "creatine"" at bounding box center [547, 502] width 276 height 35
click at [491, 540] on input "Quick post modal" at bounding box center [689, 525] width 558 height 29
type input "c"
type input "supplements"
click at [589, 510] on li "Create topic "supplements"" at bounding box center [647, 502] width 276 height 35
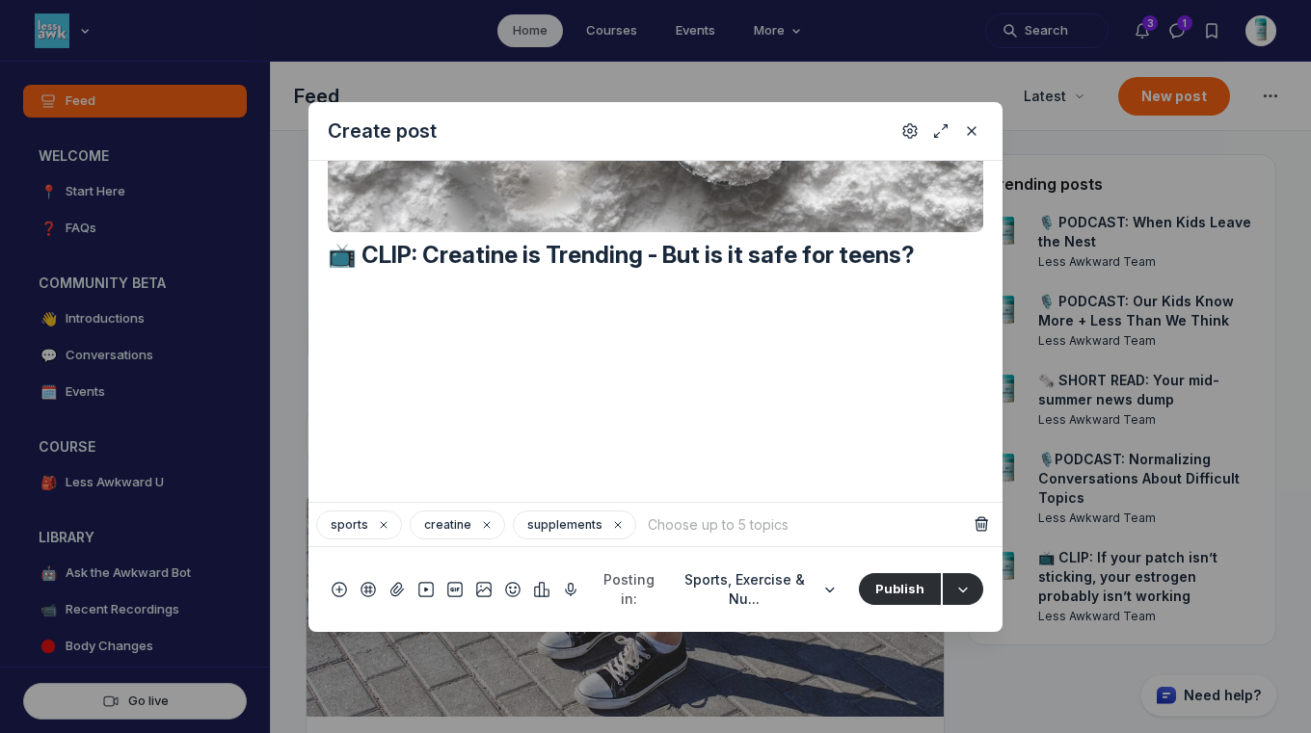
click at [673, 540] on input "Quick post modal" at bounding box center [806, 525] width 324 height 29
type input "muscle building"
click at [722, 500] on li "Create topic "muscle building"" at bounding box center [774, 502] width 276 height 35
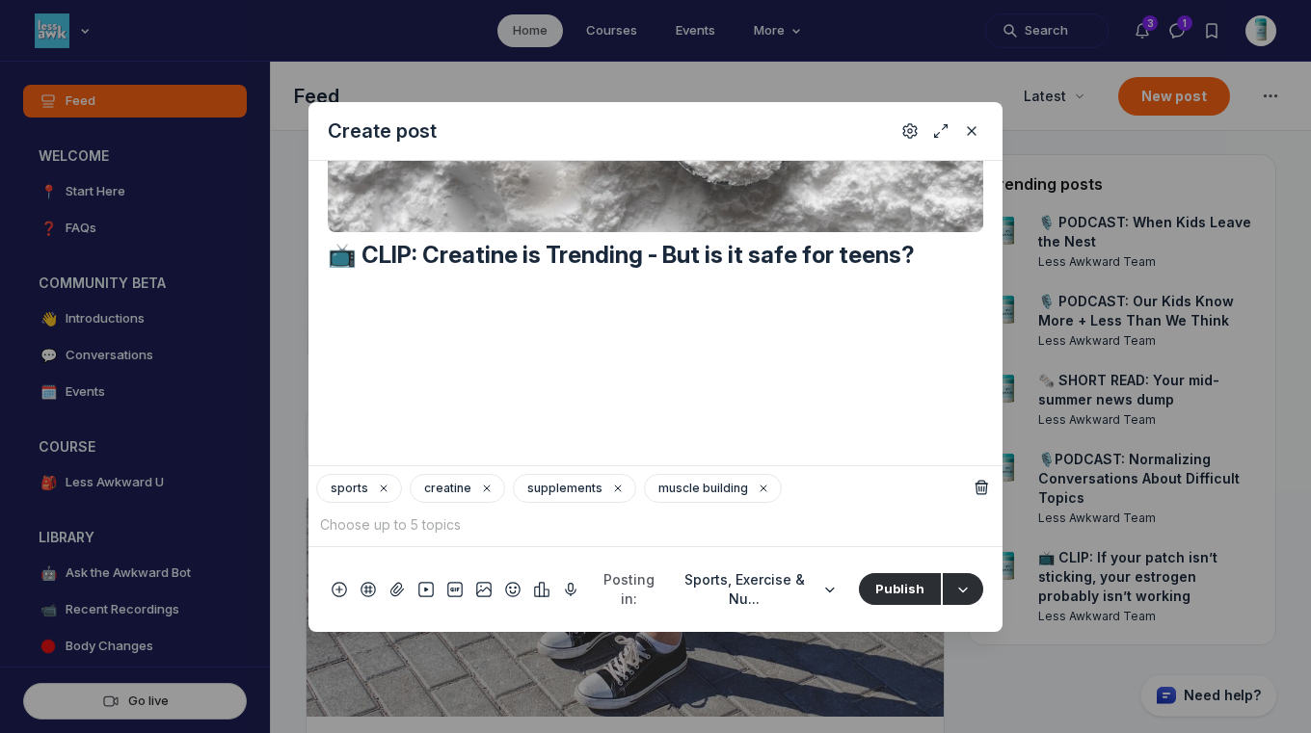
click at [812, 540] on input "Quick post modal" at bounding box center [642, 525] width 652 height 29
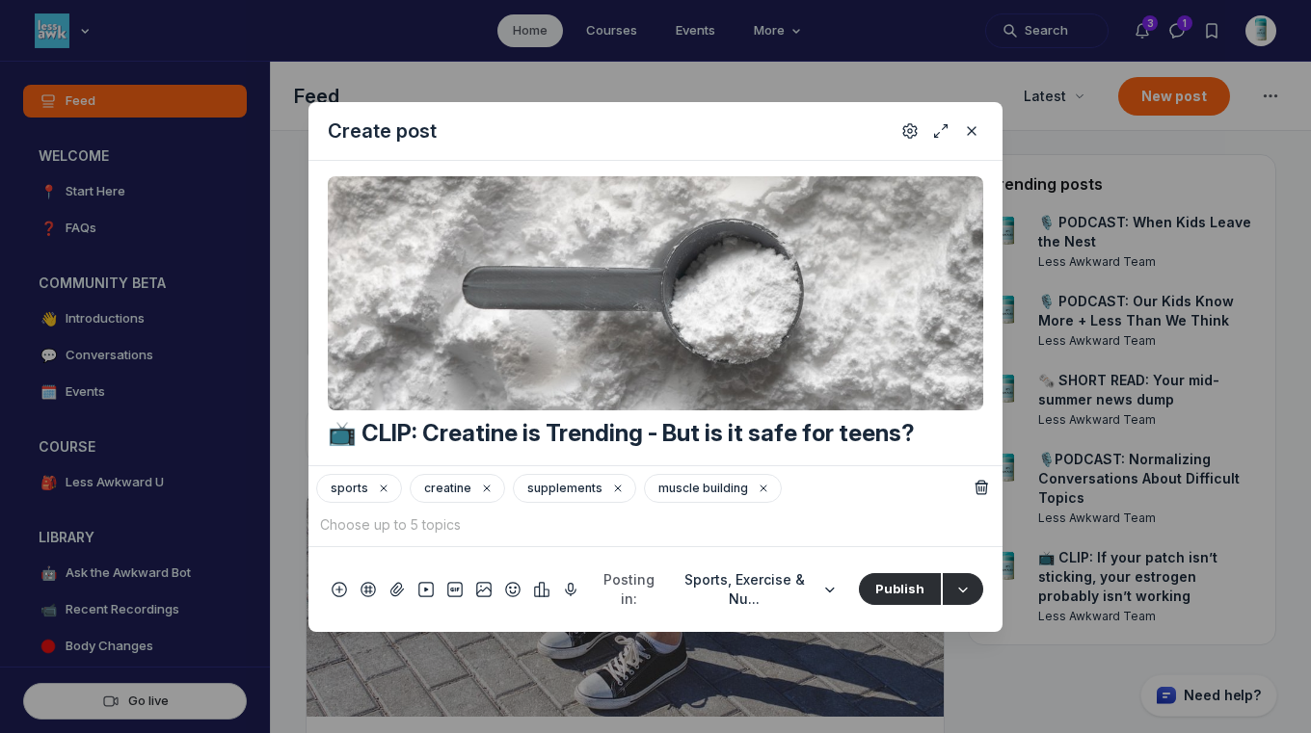
scroll to position [487, 0]
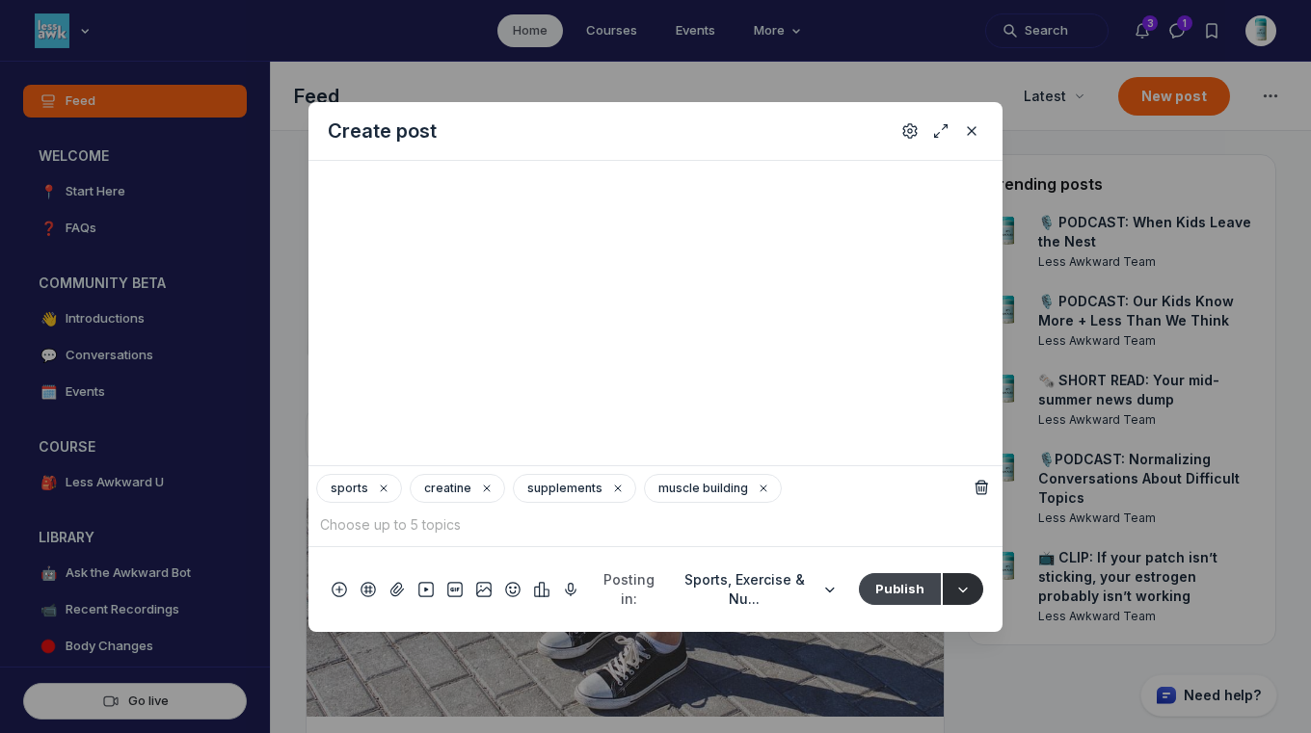
click at [893, 604] on button "Publish" at bounding box center [900, 588] width 82 height 31
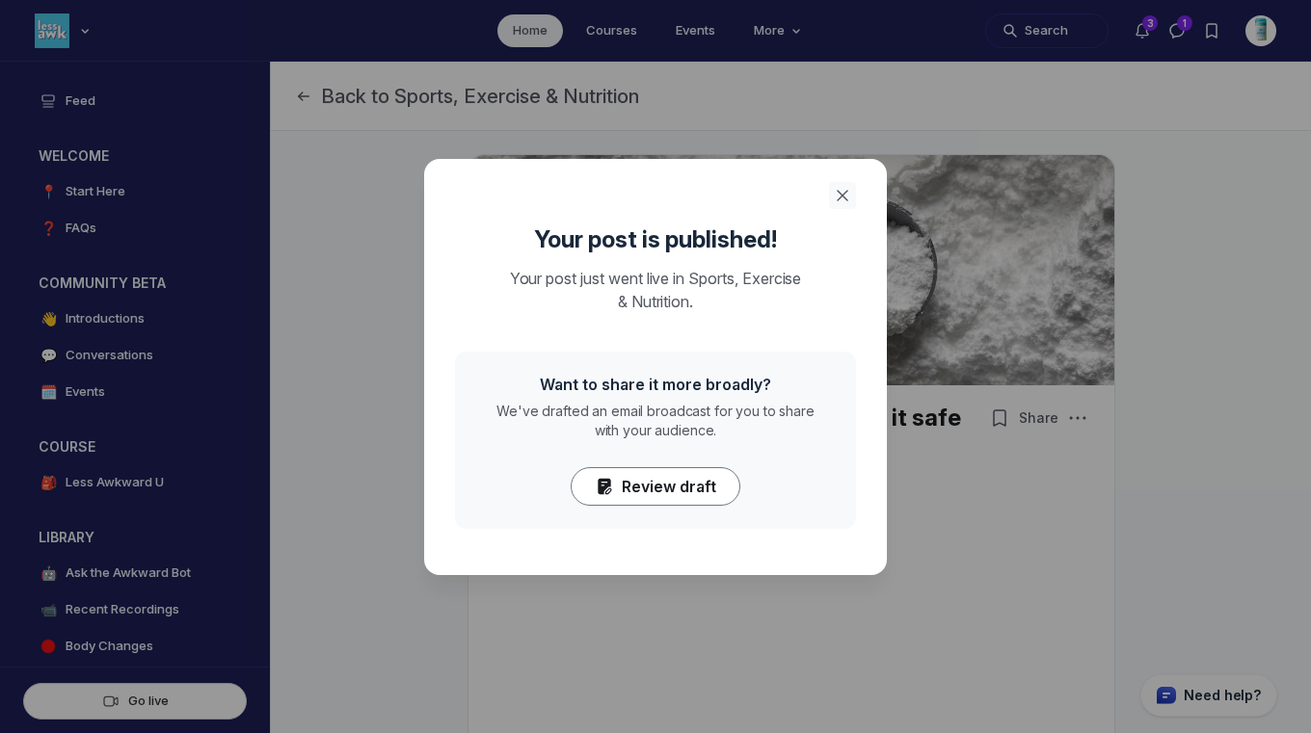
click at [836, 193] on icon "Close" at bounding box center [842, 195] width 19 height 19
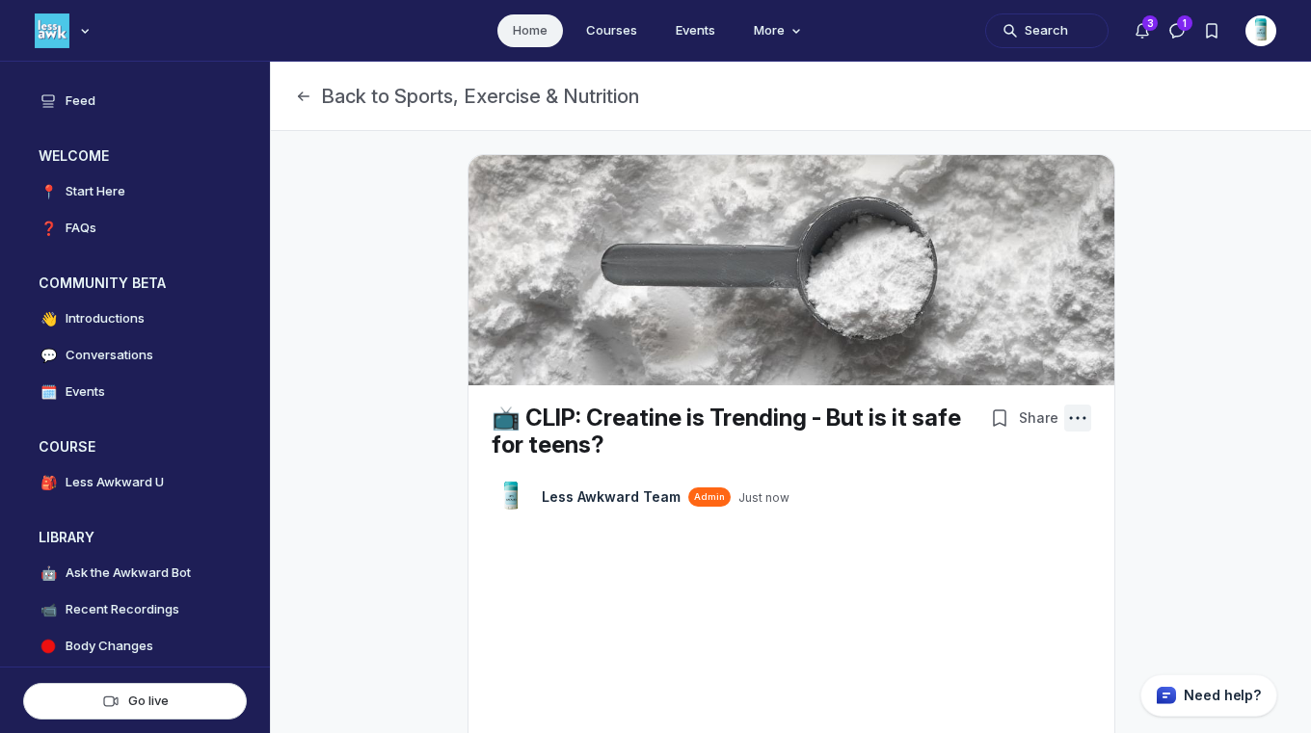
click at [1071, 419] on icon "Post actions" at bounding box center [1077, 418] width 19 height 19
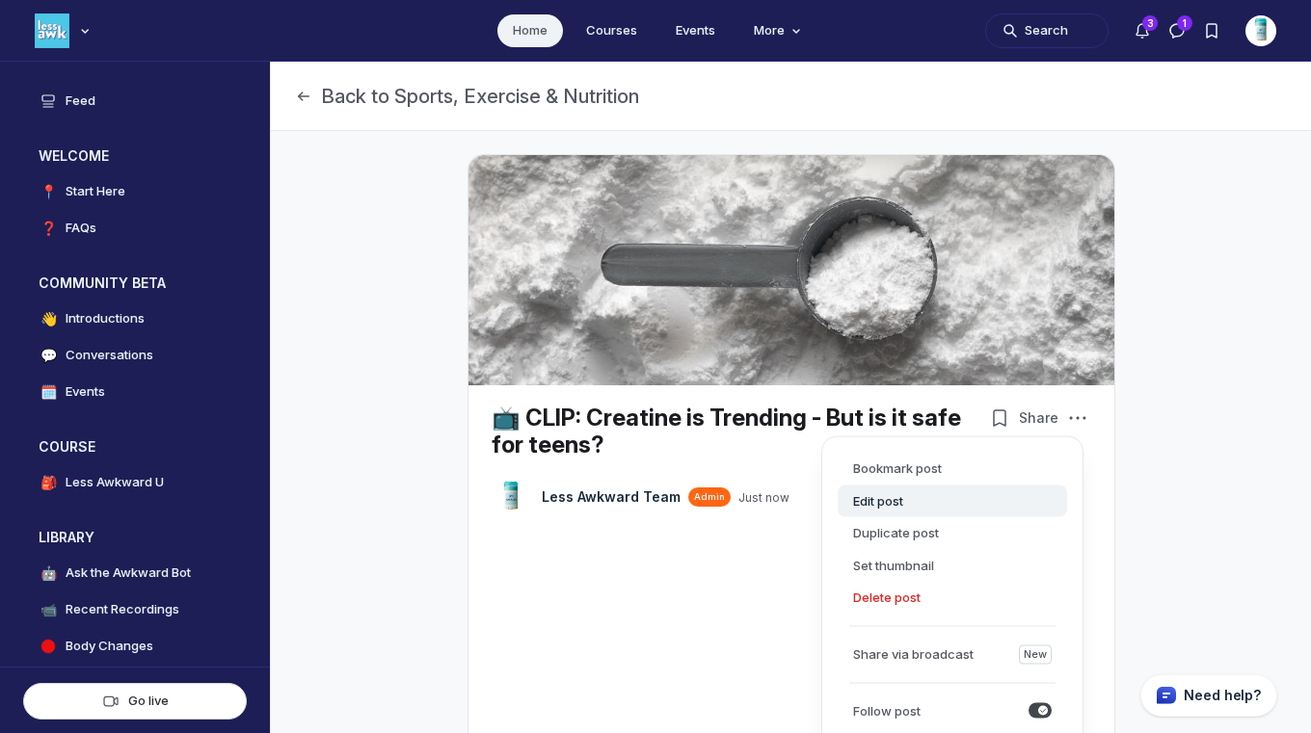
click at [867, 505] on button "Edit post" at bounding box center [952, 501] width 229 height 33
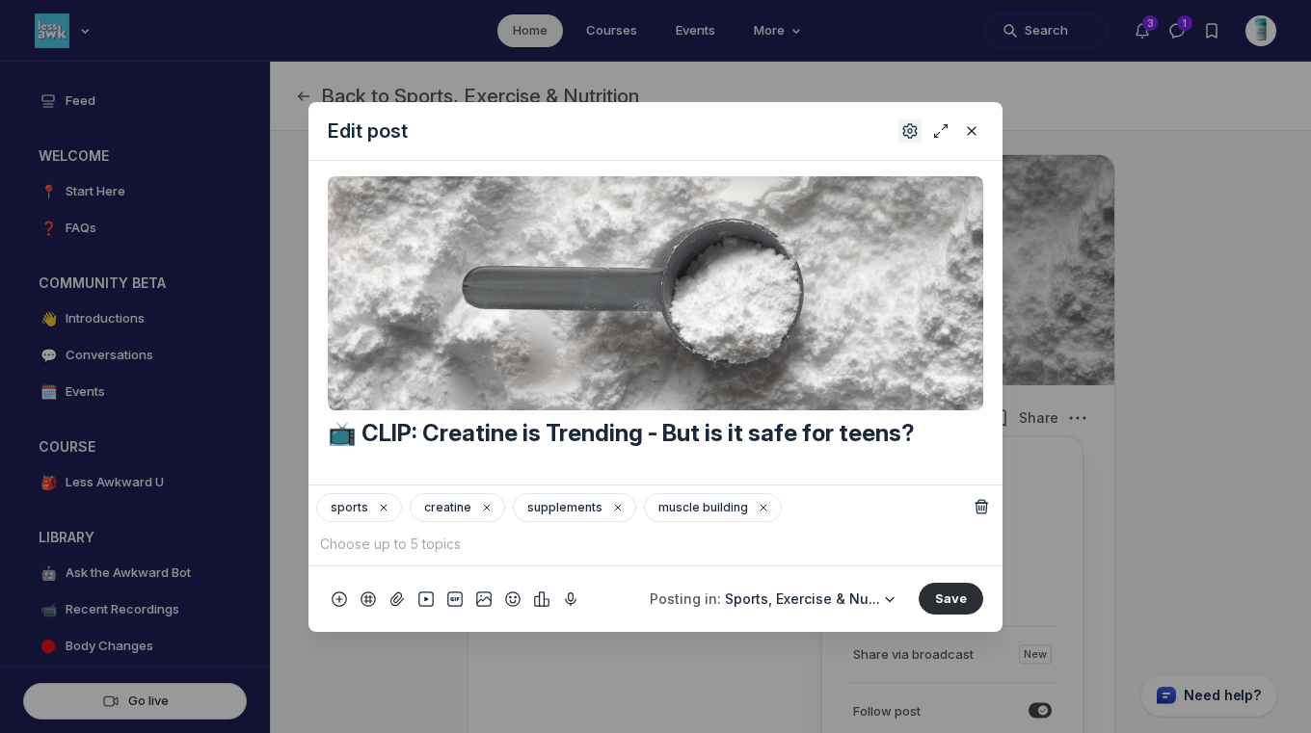
click at [906, 127] on icon "Settings" at bounding box center [909, 130] width 15 height 19
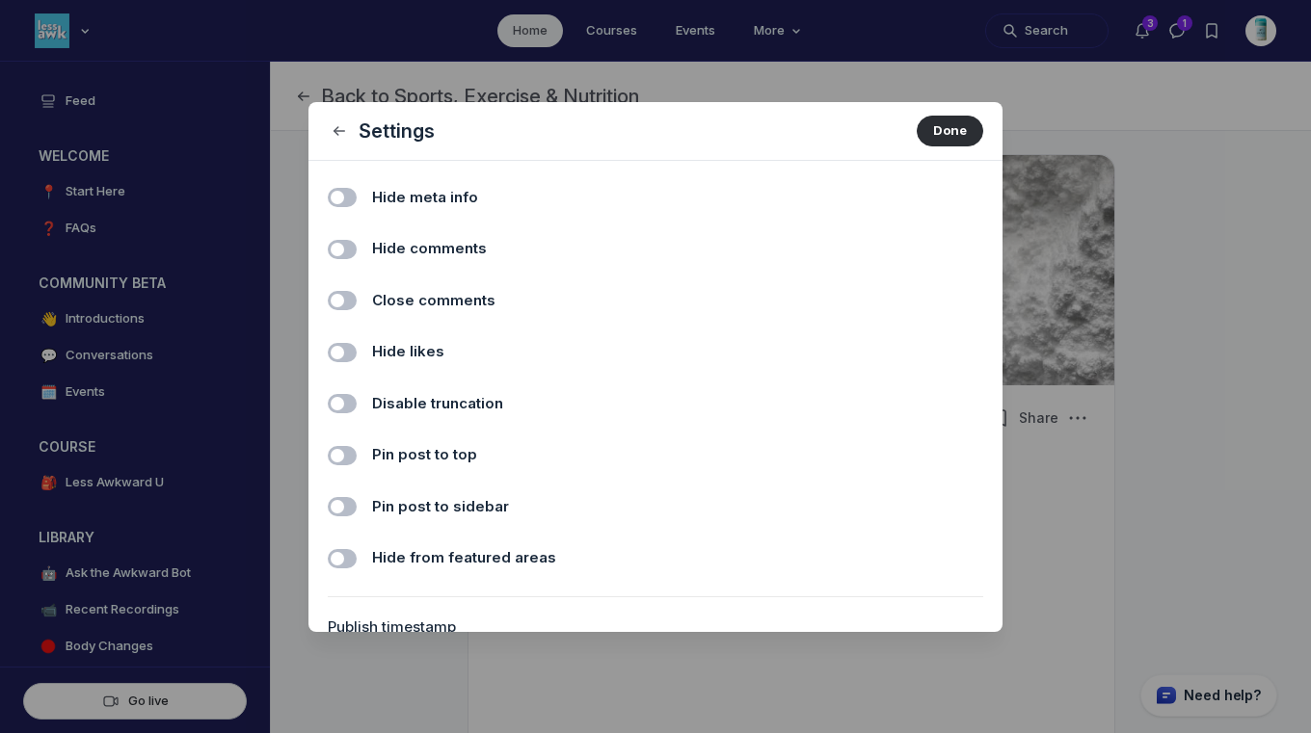
click at [442, 243] on span "Hide comments" at bounding box center [429, 249] width 115 height 22
click at [0, 0] on input "Hide comments" at bounding box center [0, 0] width 0 height 0
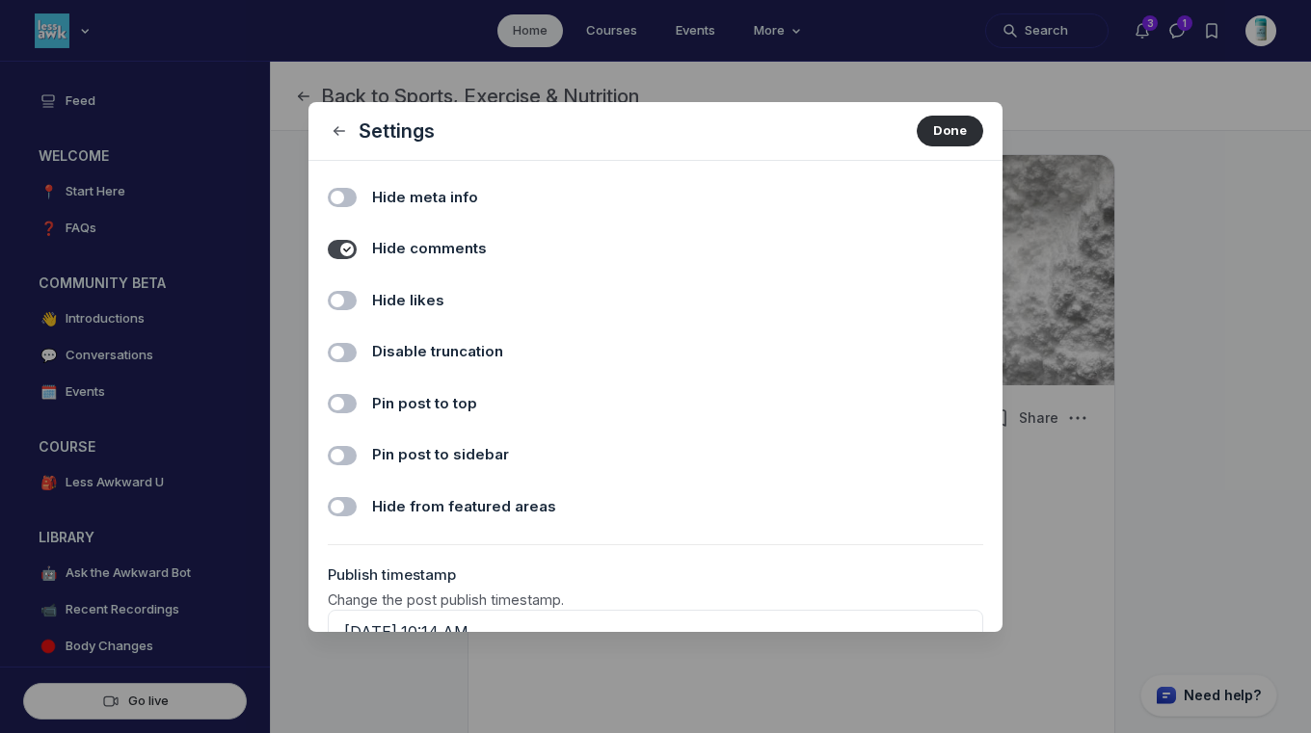
click at [440, 300] on label "Hide likes" at bounding box center [677, 301] width 611 height 22
click at [0, 0] on input "Hide likes" at bounding box center [0, 0] width 0 height 0
click at [925, 124] on button "Done" at bounding box center [950, 131] width 67 height 31
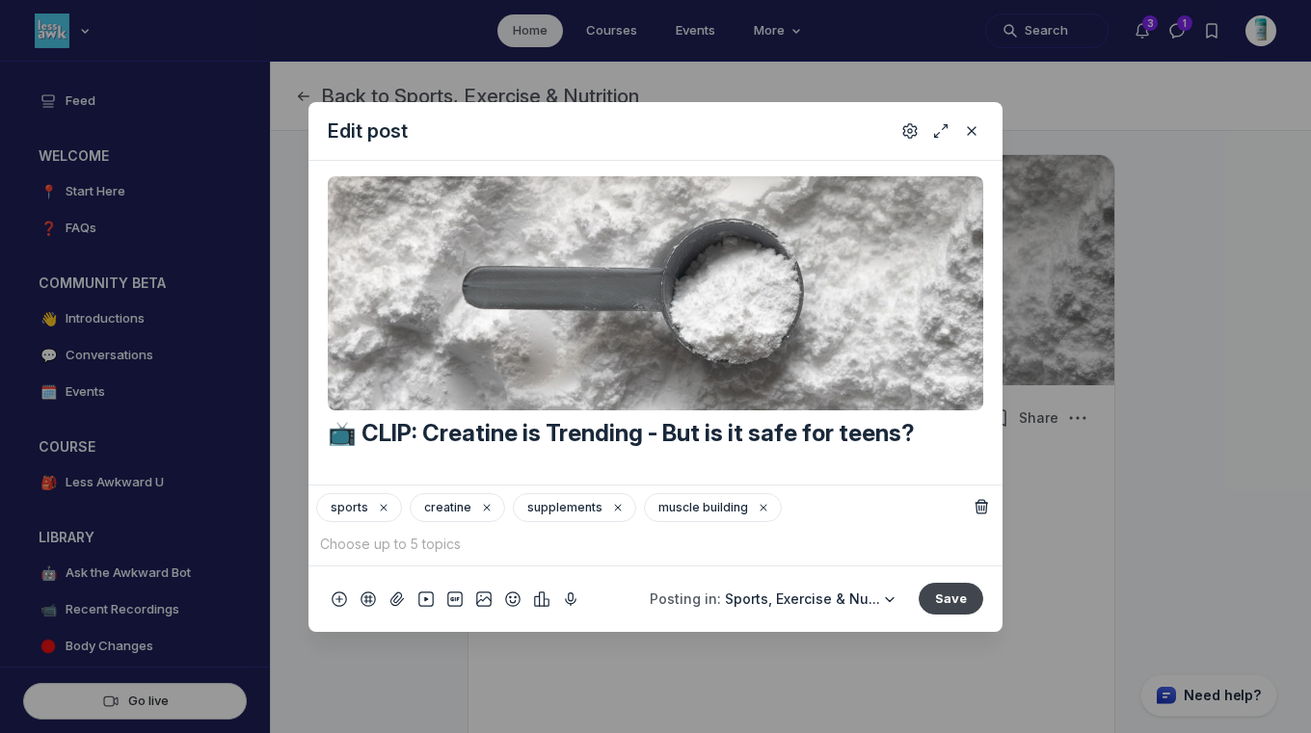
click at [951, 604] on button "Save" at bounding box center [950, 598] width 65 height 31
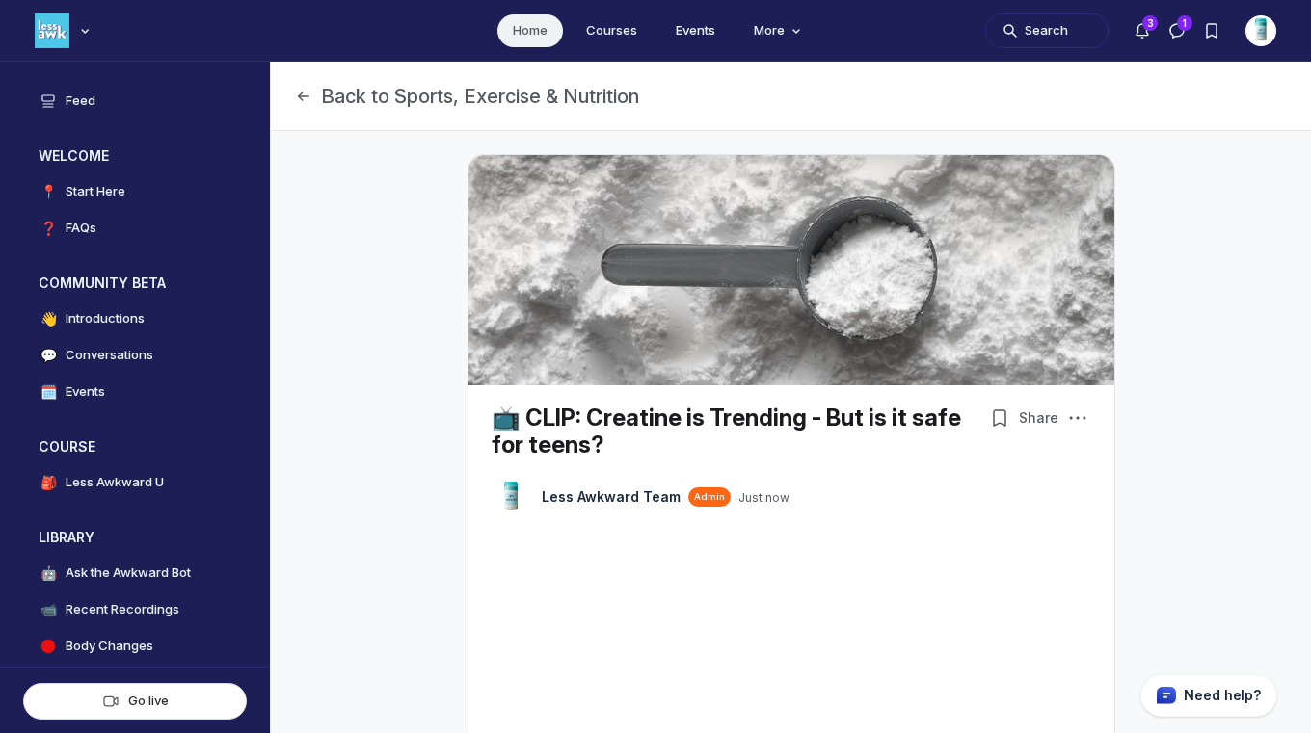
click at [525, 25] on link "Home" at bounding box center [530, 30] width 66 height 33
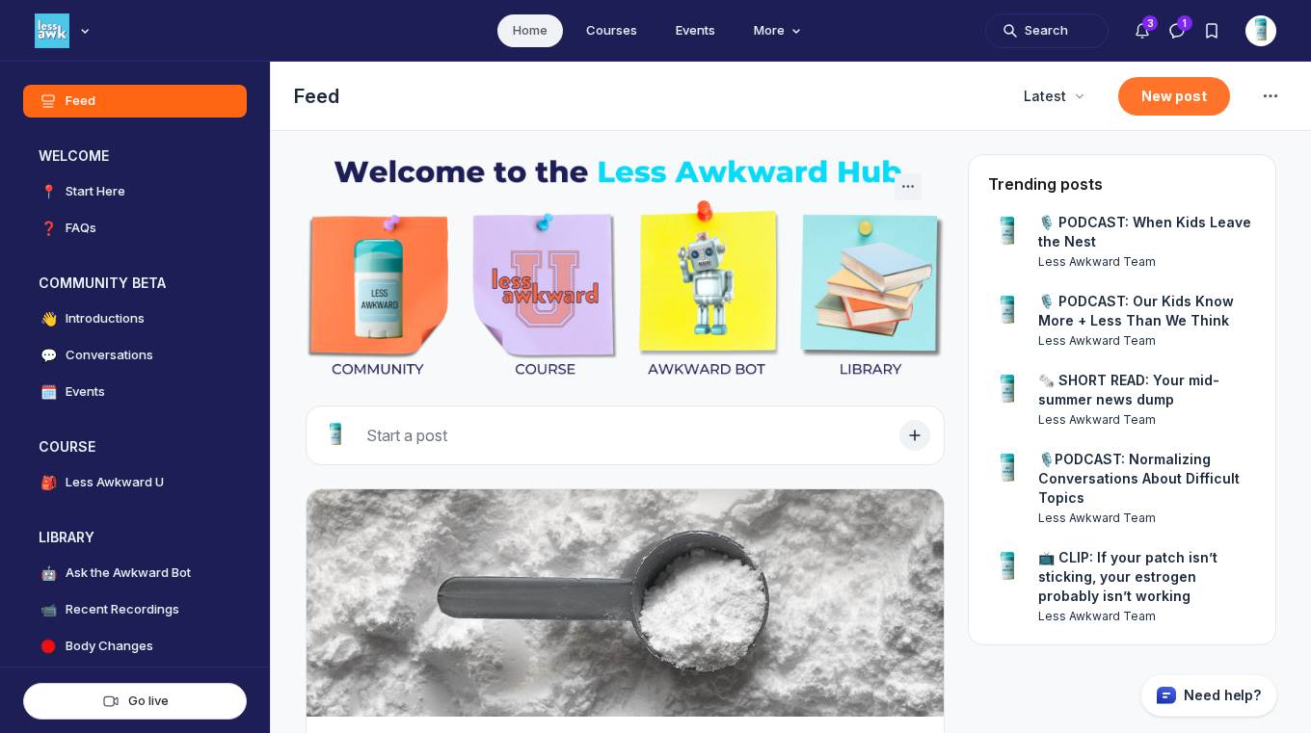
click at [1152, 91] on button "New post" at bounding box center [1174, 96] width 112 height 39
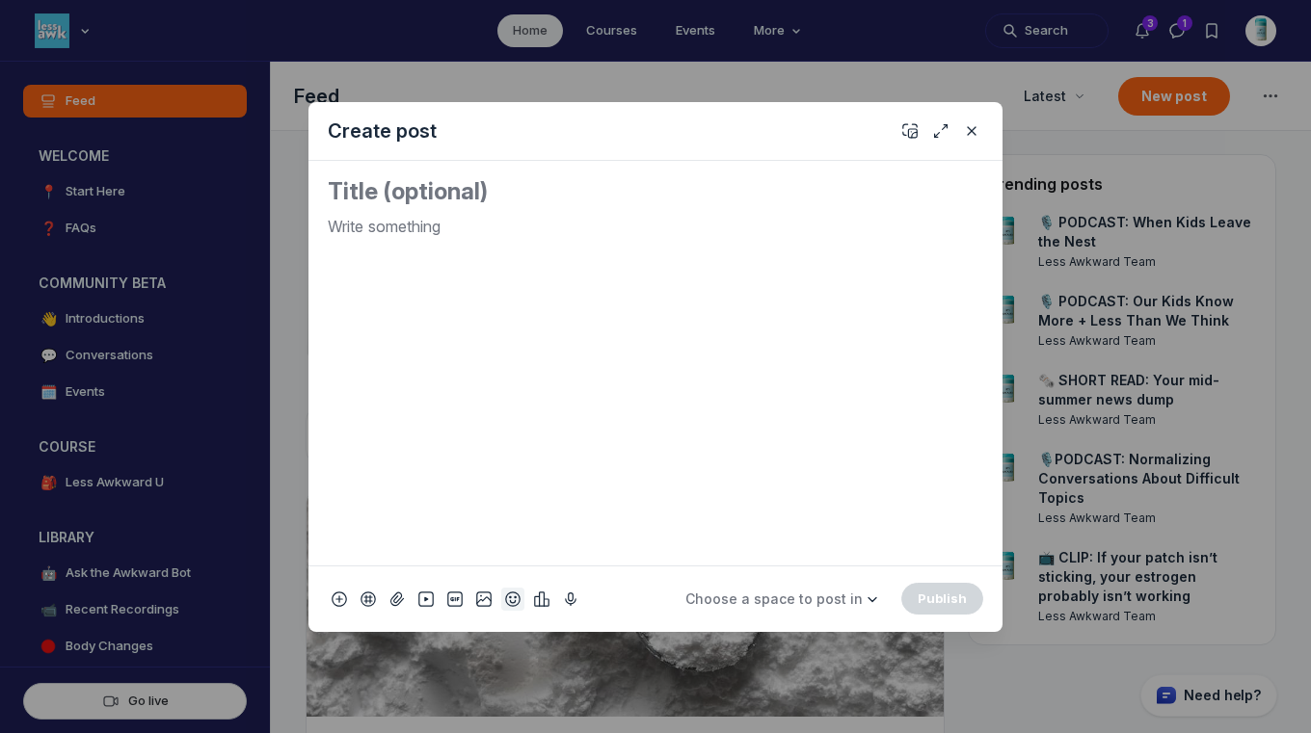
click at [518, 597] on icon "Add emoji" at bounding box center [512, 599] width 15 height 19
type input "tv"
click at [534, 328] on span "📺" at bounding box center [534, 325] width 29 height 27
drag, startPoint x: 383, startPoint y: 235, endPoint x: 299, endPoint y: 199, distance: 91.5
click at [299, 199] on div "Create post 📺 Choose a space to post in WELCOME 📍 Start Here ❓ FAQs COMMUNITY B…" at bounding box center [370, 366] width 740 height 733
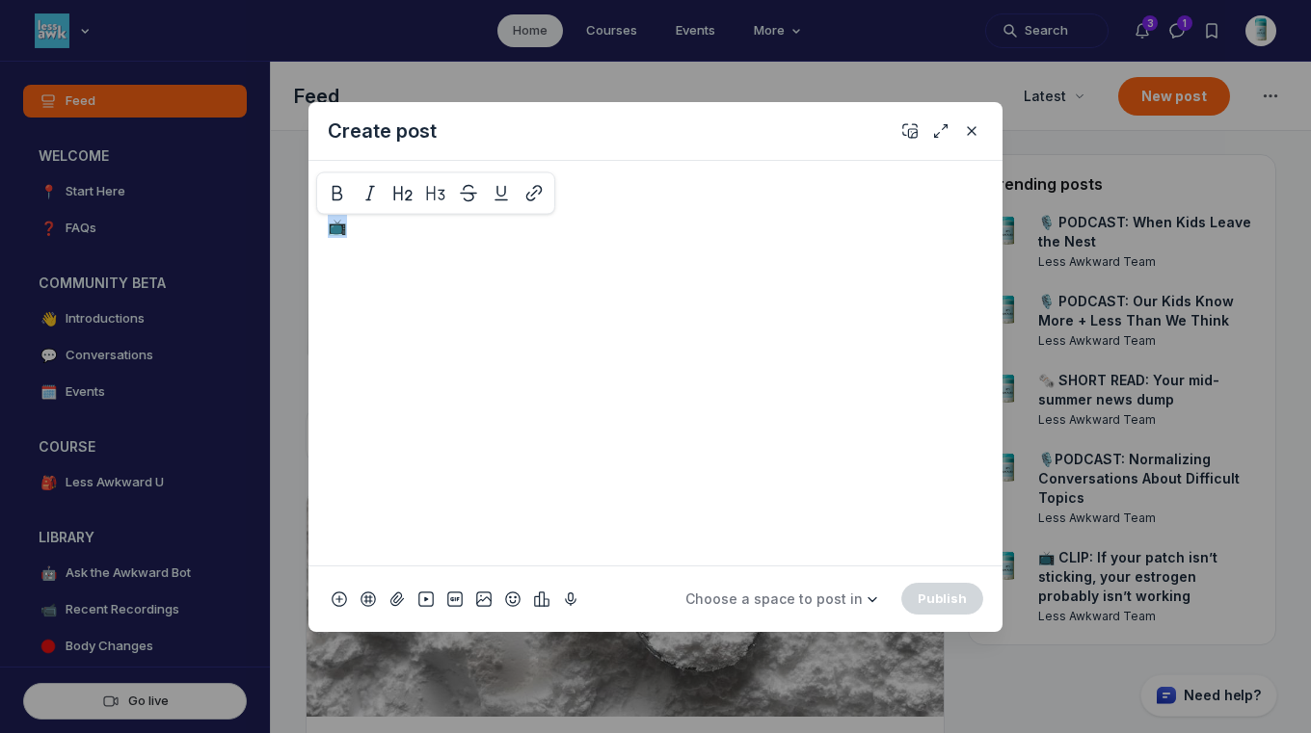
copy p "📺"
click at [370, 185] on textarea "Quick post modal" at bounding box center [655, 191] width 655 height 31
paste textarea "📺"
paste textarea "When did parenting start to feel like a no-win game?"
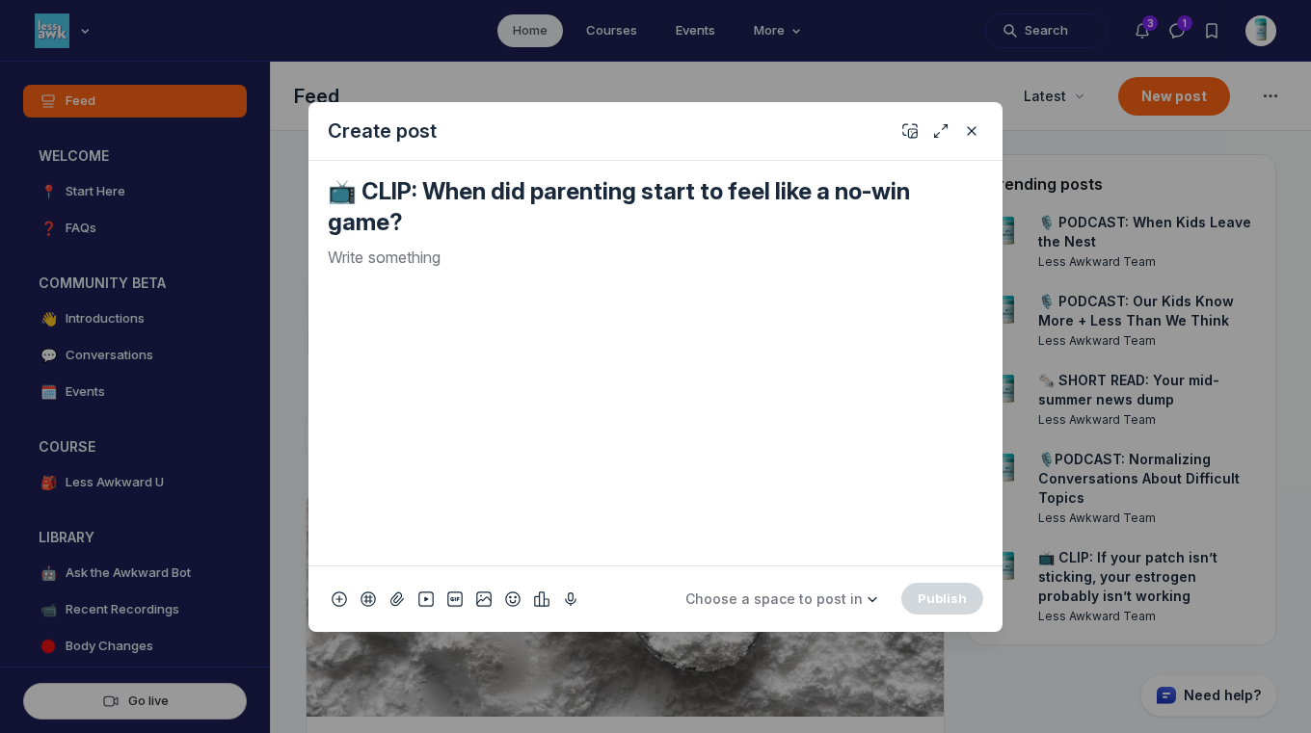
type textarea "📺 CLIP: When did parenting start to feel like a no-win game?"
click at [545, 262] on p "Quick post modal" at bounding box center [655, 257] width 655 height 23
click at [907, 130] on icon "Add cover" at bounding box center [909, 130] width 15 height 19
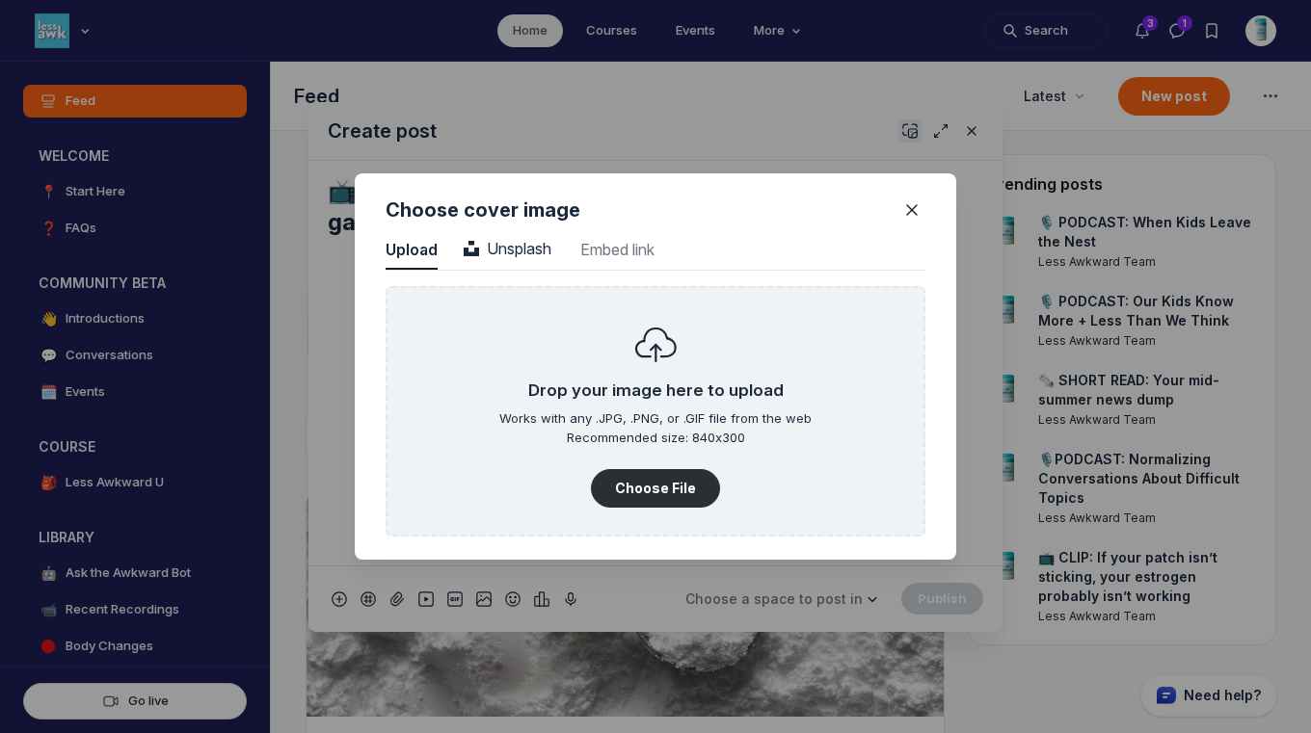
scroll to position [2604, 4906]
click at [542, 240] on span "Unsplash" at bounding box center [508, 248] width 88 height 19
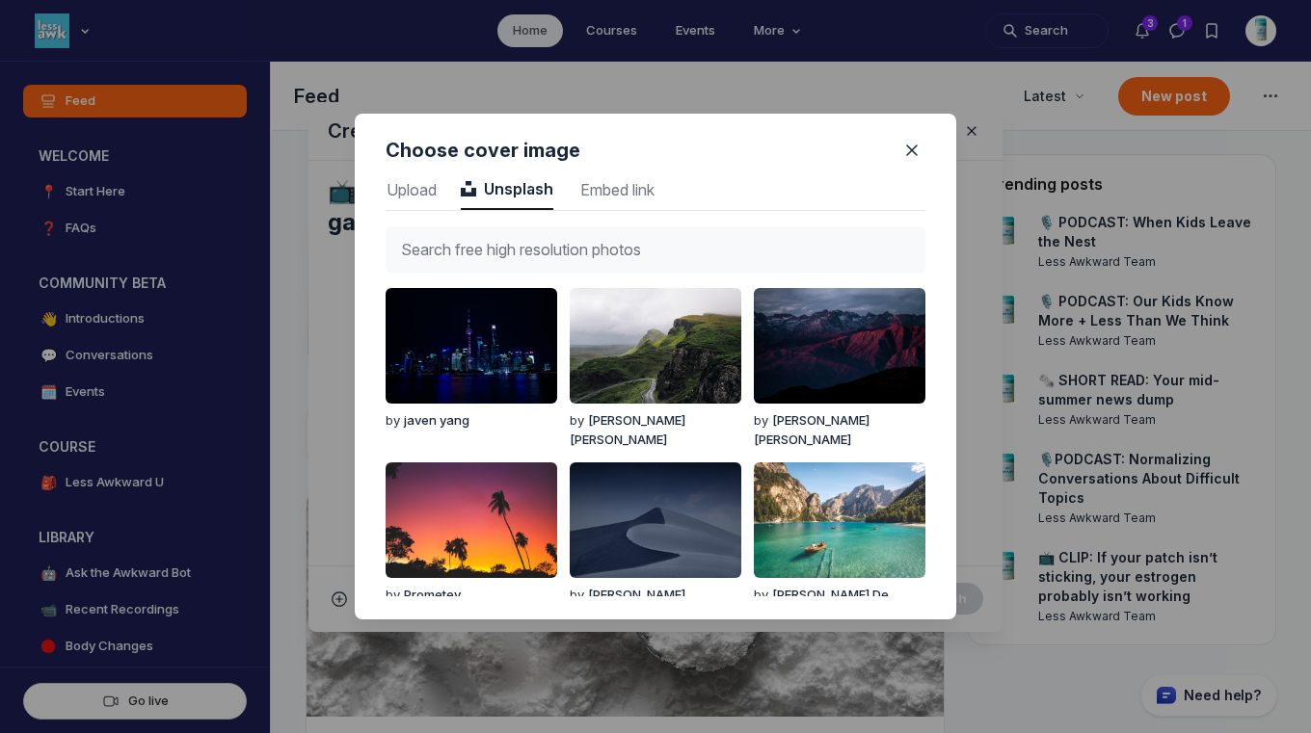
click at [544, 243] on input "text" at bounding box center [656, 249] width 540 height 46
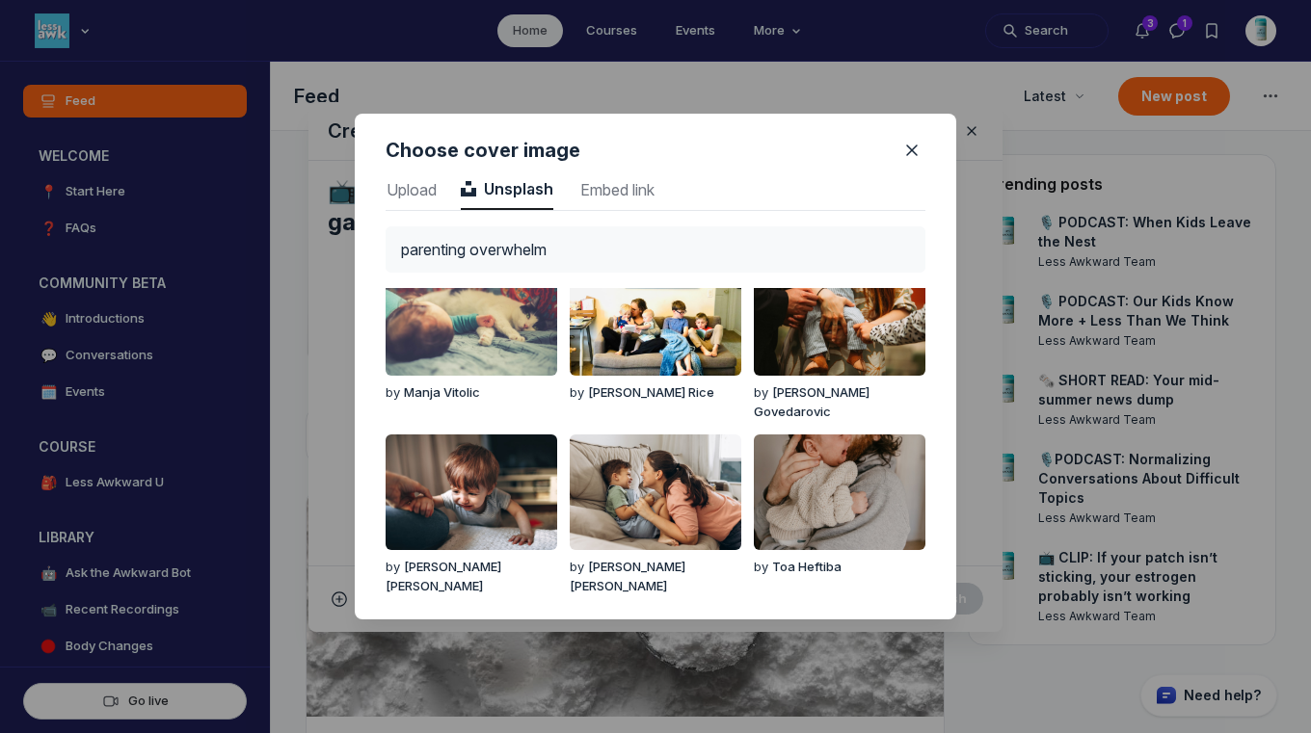
scroll to position [0, 0]
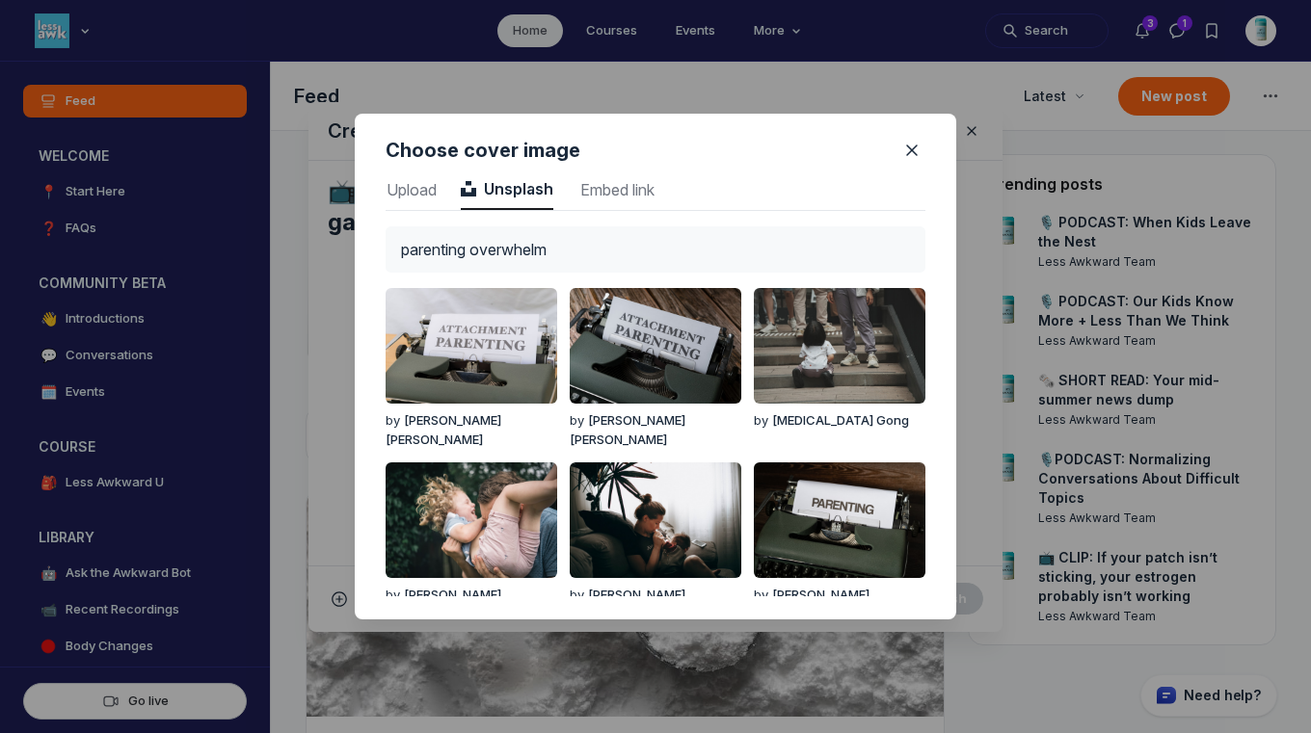
drag, startPoint x: 475, startPoint y: 243, endPoint x: 326, endPoint y: 227, distance: 150.2
click at [326, 227] on div "Choose cover image Upload Upload Unsplash Unsplash Embed link Embed link parent…" at bounding box center [655, 366] width 1311 height 733
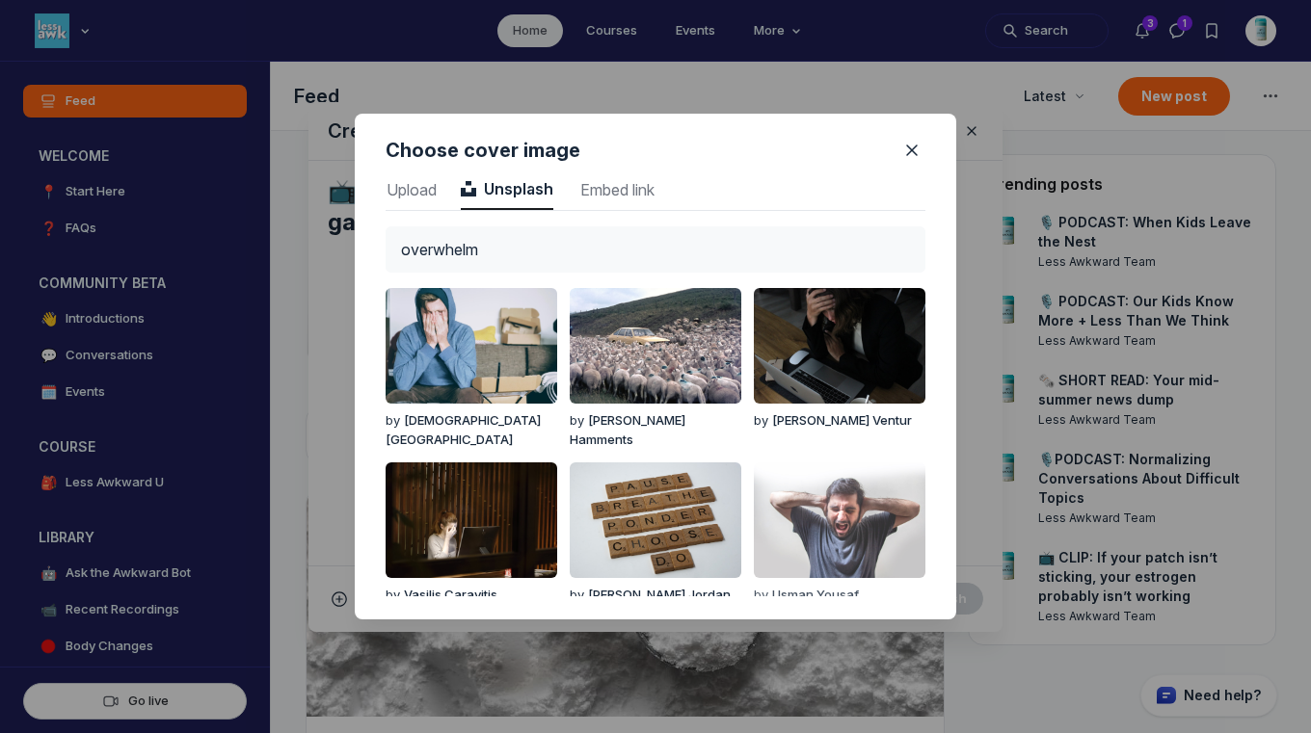
type input "overwhelm"
click at [831, 507] on img "button" at bounding box center [840, 521] width 172 height 116
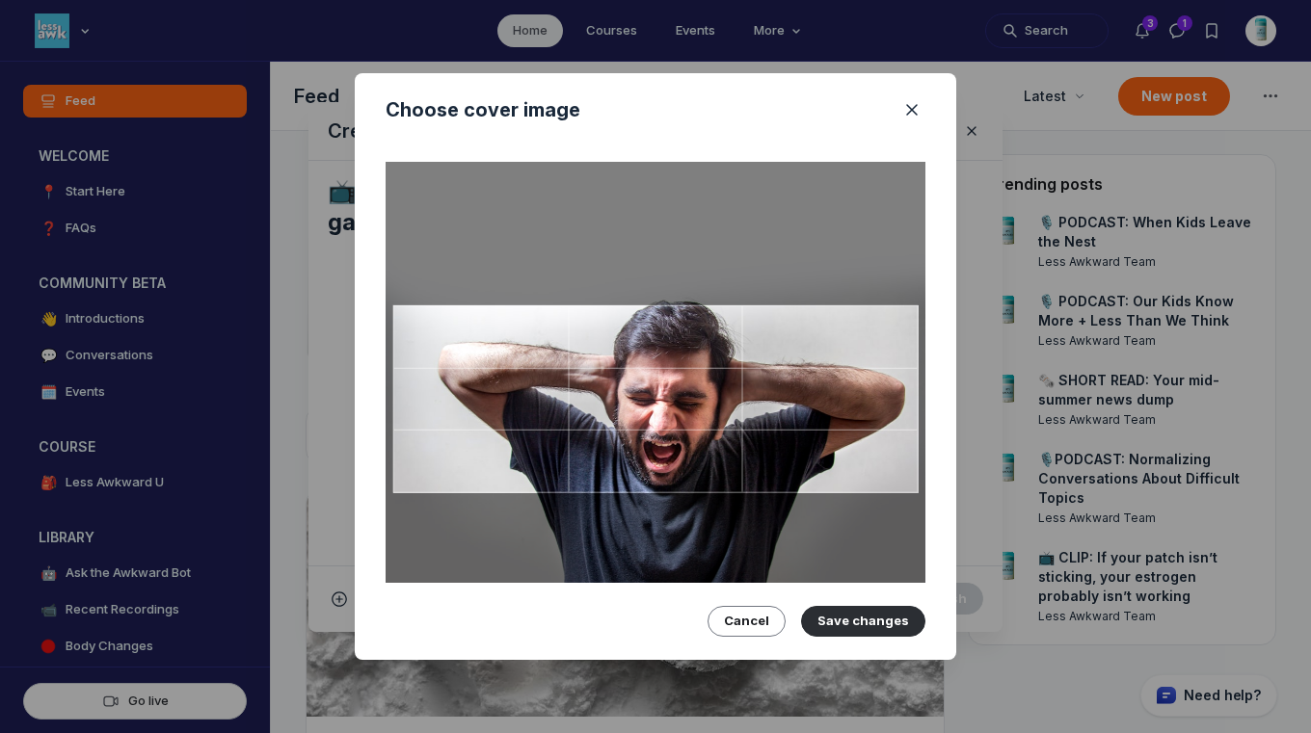
drag, startPoint x: 757, startPoint y: 396, endPoint x: 756, endPoint y: 430, distance: 33.7
click at [756, 430] on div at bounding box center [655, 400] width 525 height 188
click at [865, 618] on button "Save changes" at bounding box center [863, 621] width 124 height 31
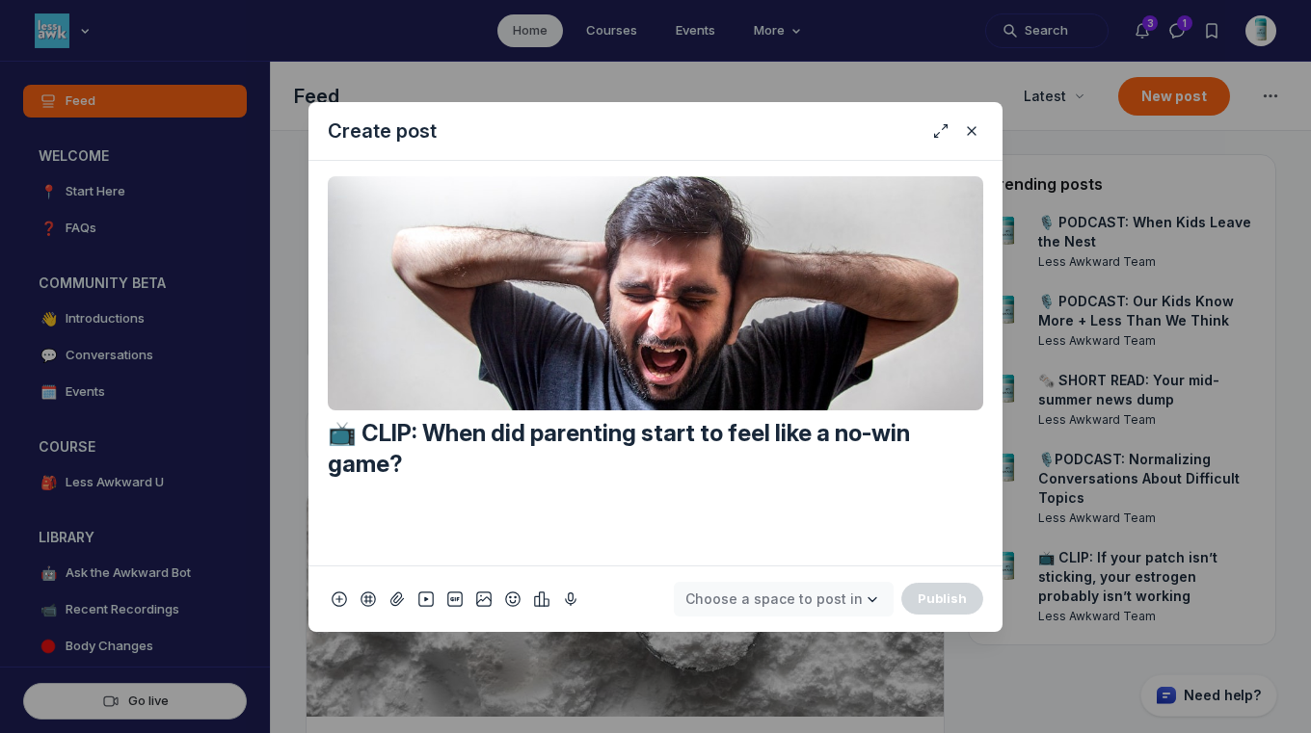
click at [810, 601] on span "Choose a space to post in" at bounding box center [773, 599] width 177 height 16
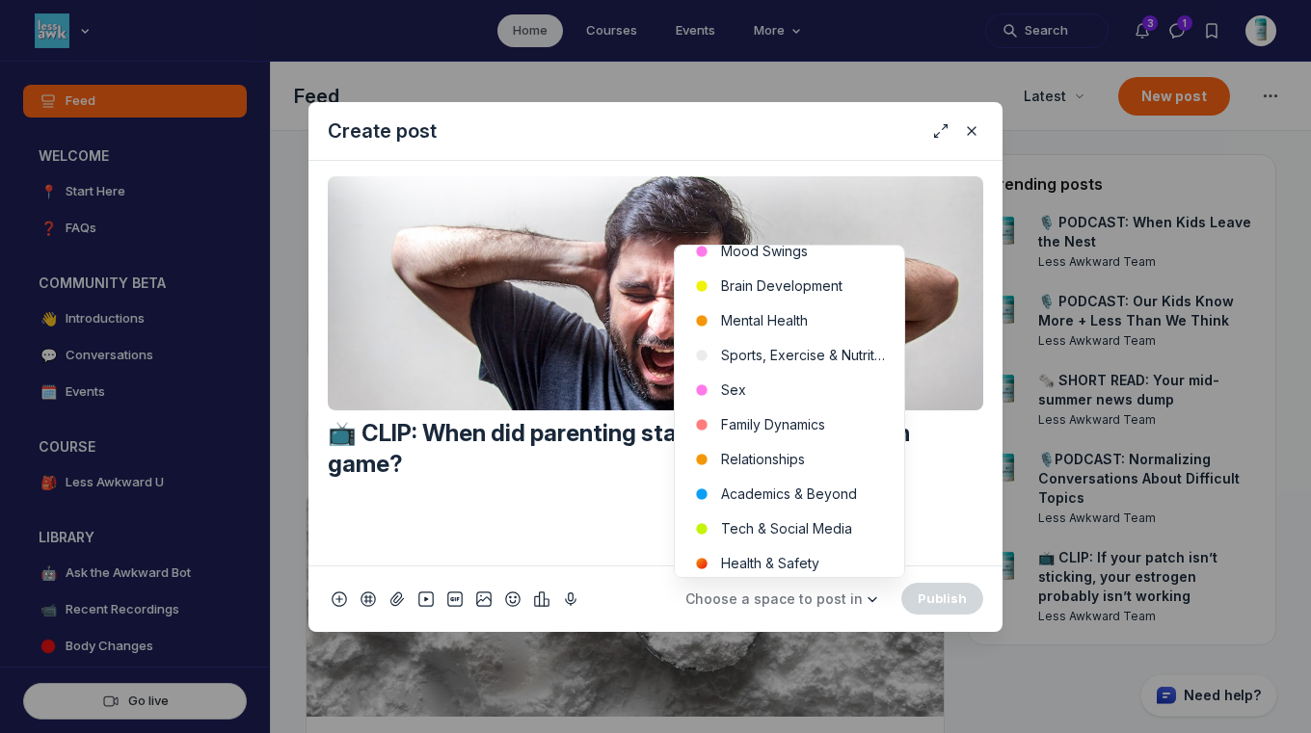
scroll to position [622, 0]
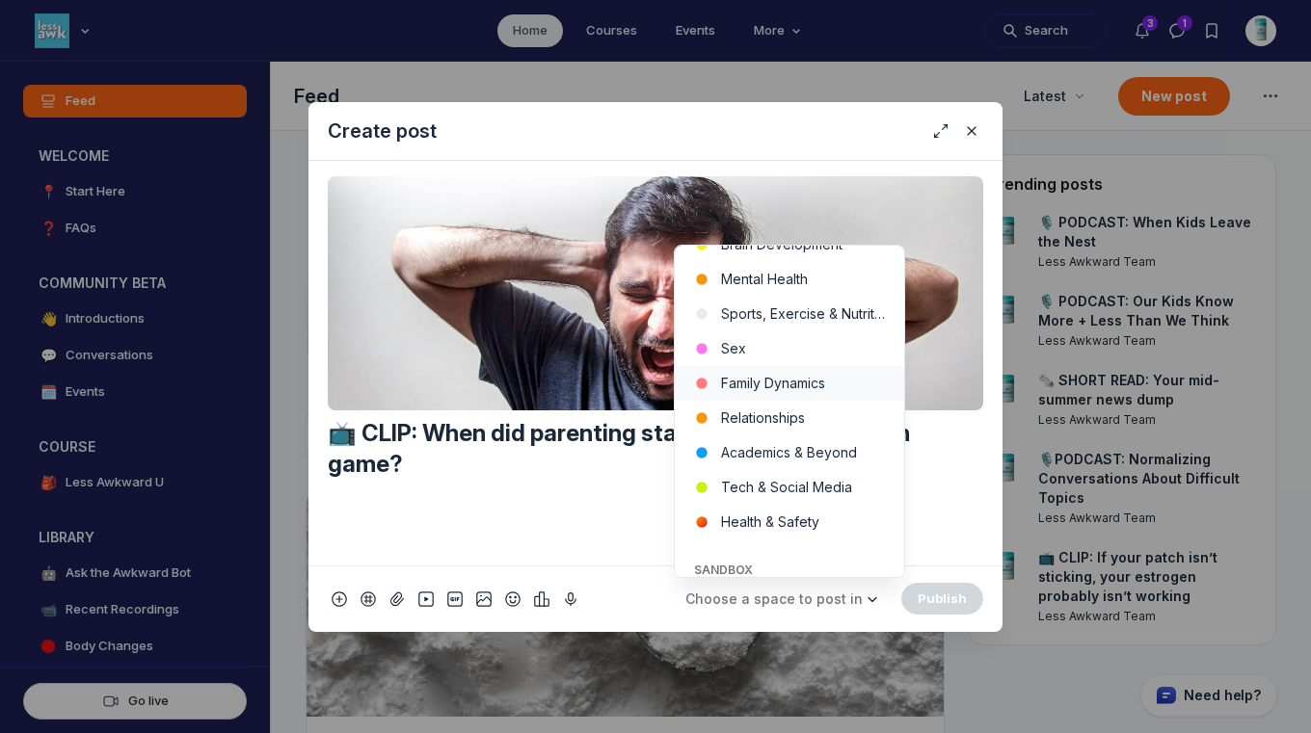
click at [815, 382] on button "Family Dynamics" at bounding box center [789, 383] width 229 height 35
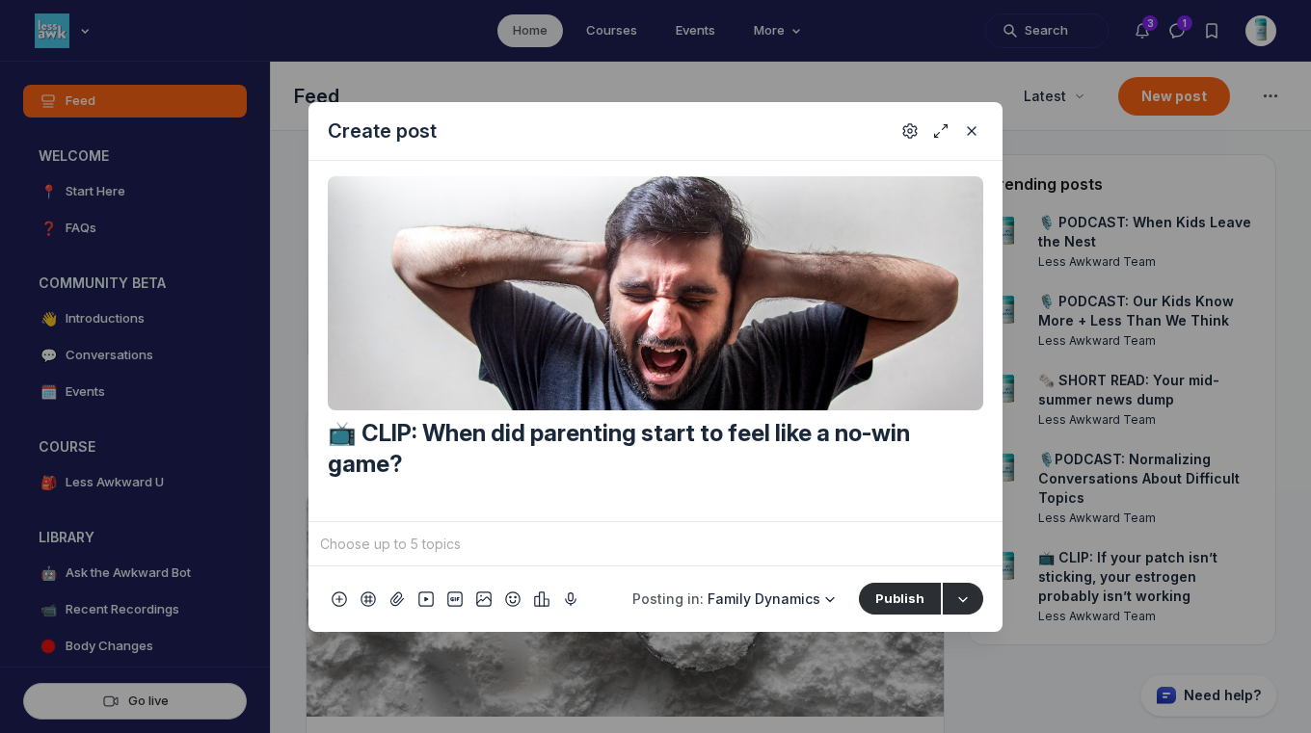
click at [600, 549] on input "Quick post modal" at bounding box center [655, 544] width 679 height 29
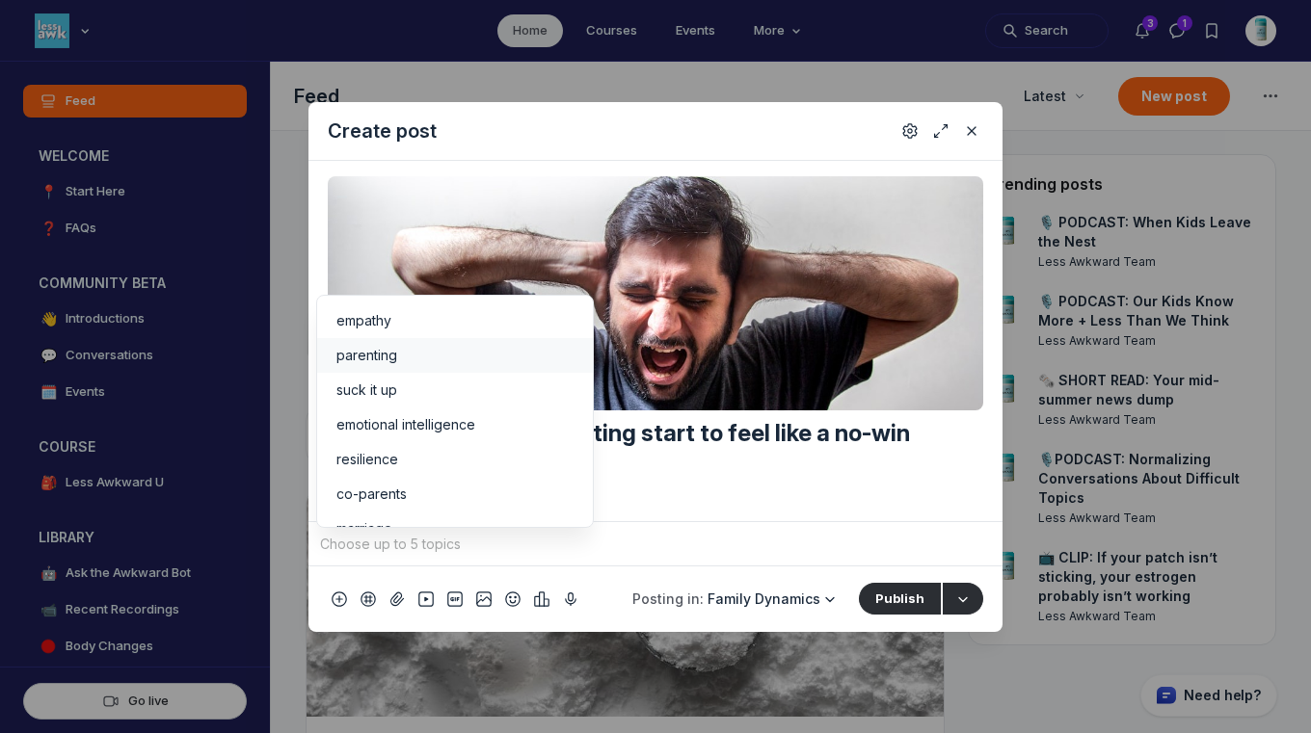
click at [397, 354] on div "parenting" at bounding box center [454, 355] width 237 height 19
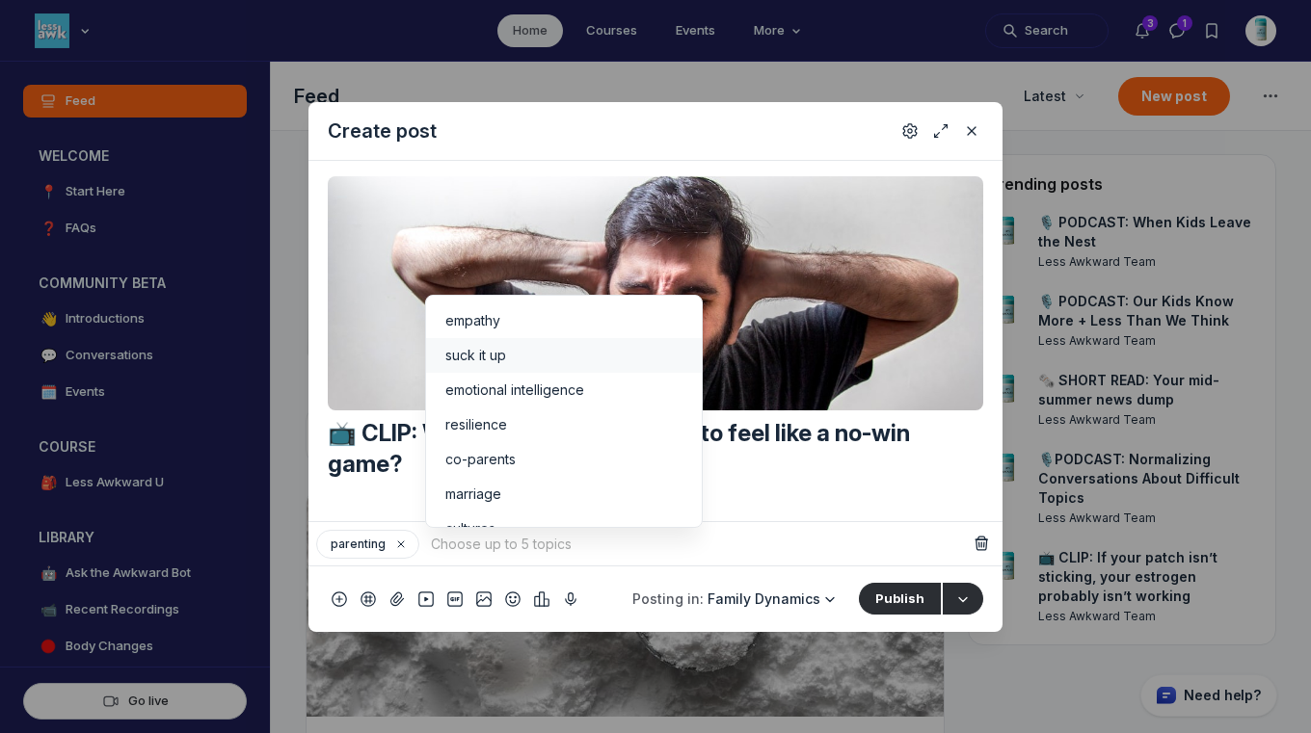
click at [491, 354] on span "suck it up" at bounding box center [475, 355] width 61 height 19
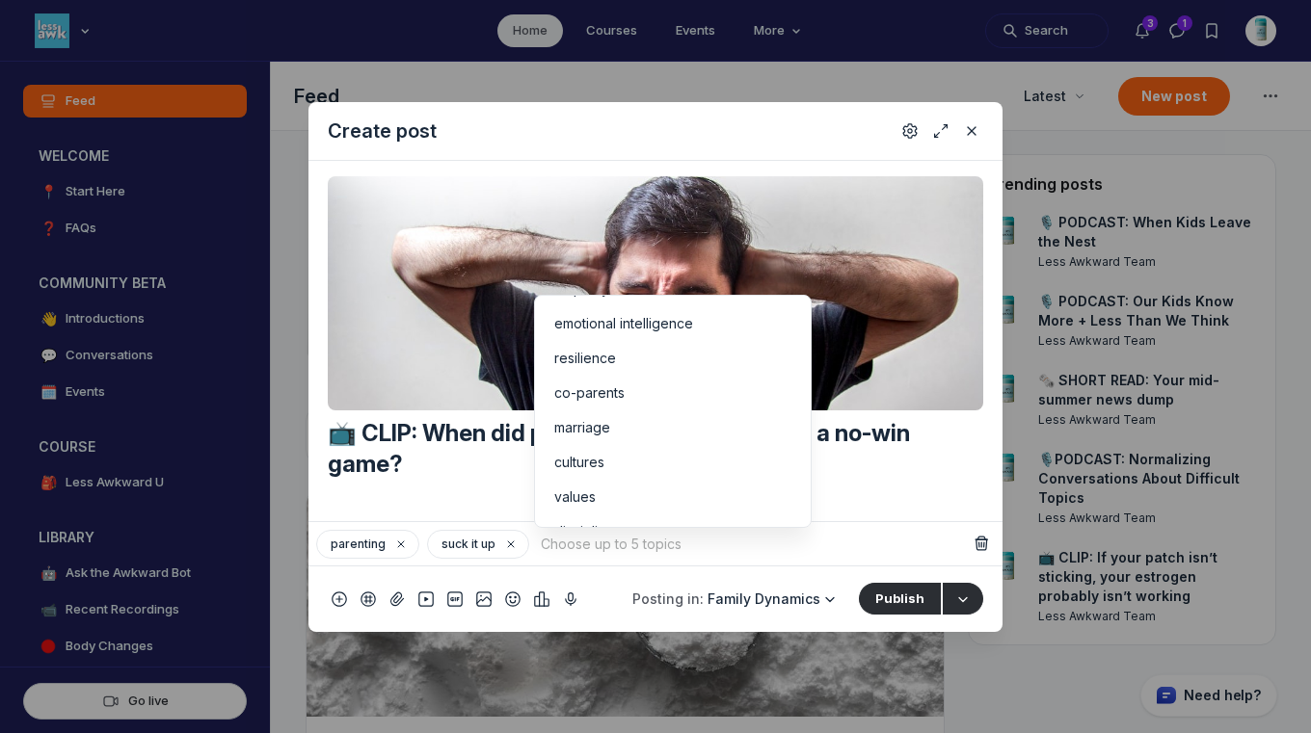
scroll to position [0, 0]
click at [710, 393] on div "resilience" at bounding box center [672, 390] width 237 height 19
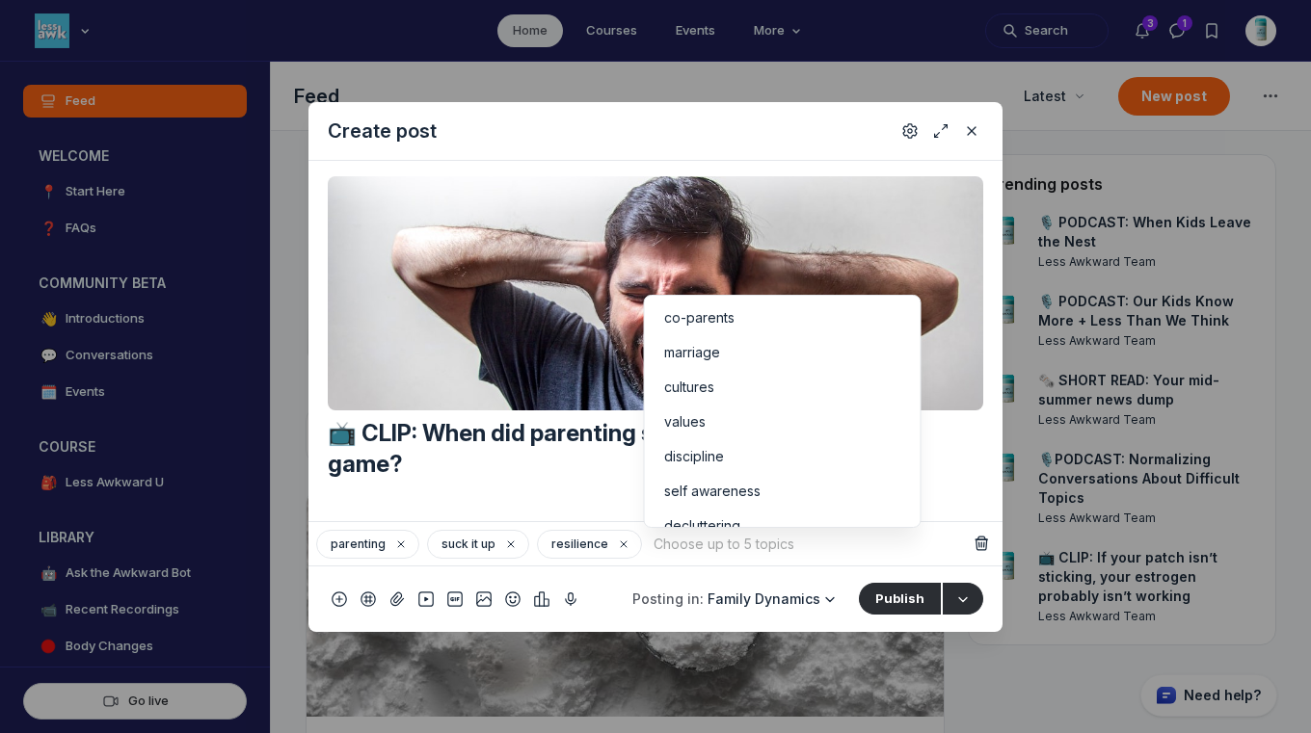
scroll to position [161, 0]
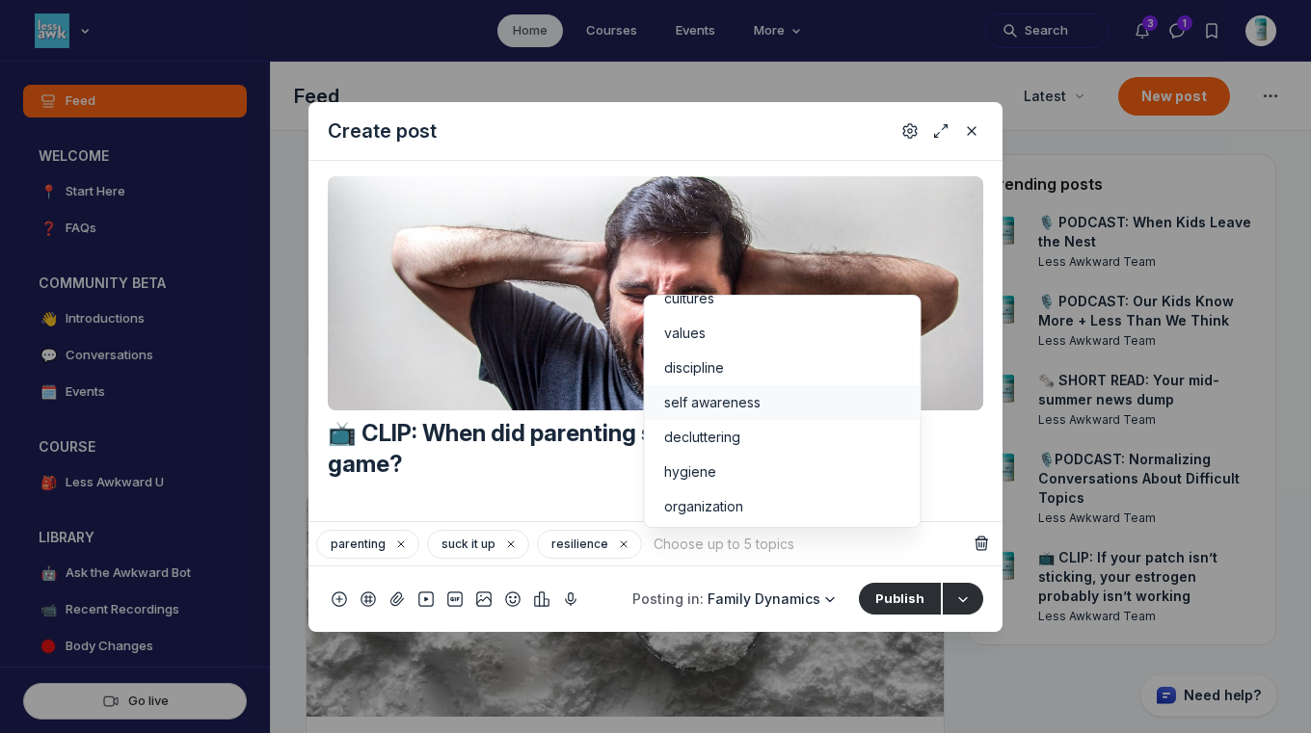
click at [791, 390] on li "self awareness" at bounding box center [783, 403] width 276 height 35
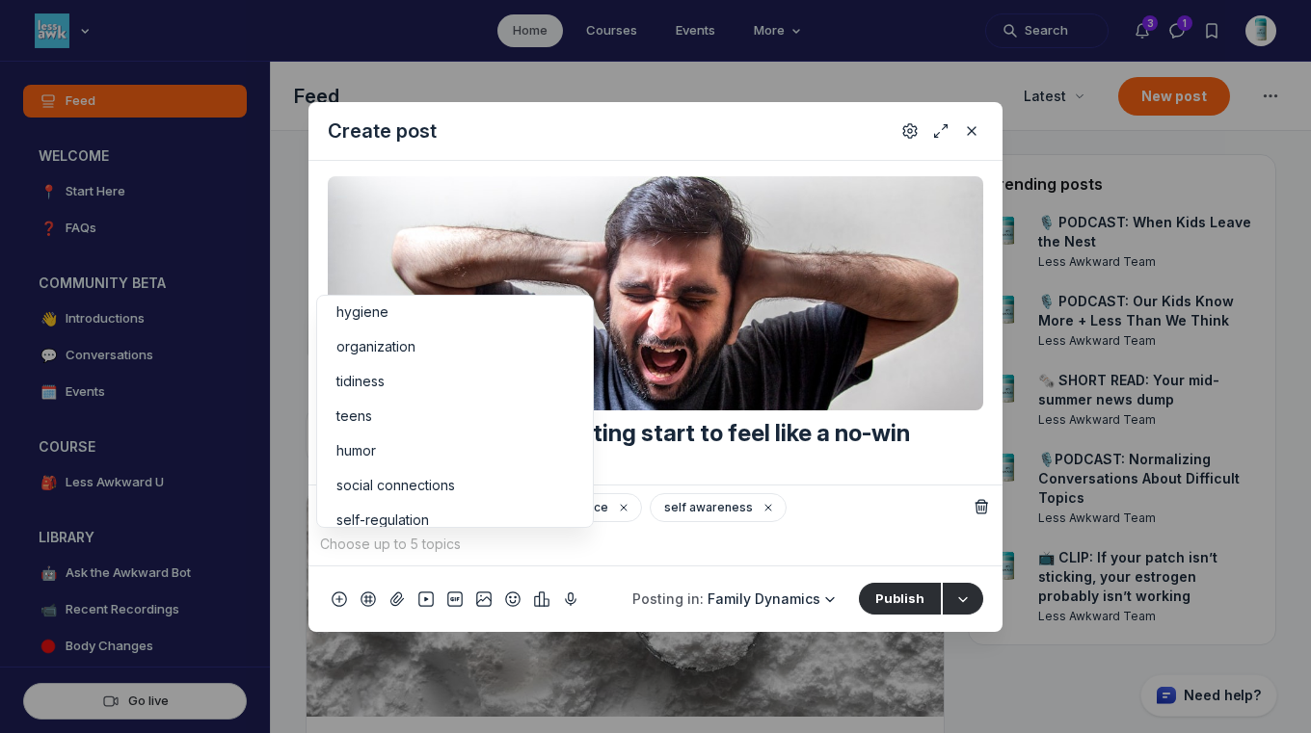
scroll to position [339, 0]
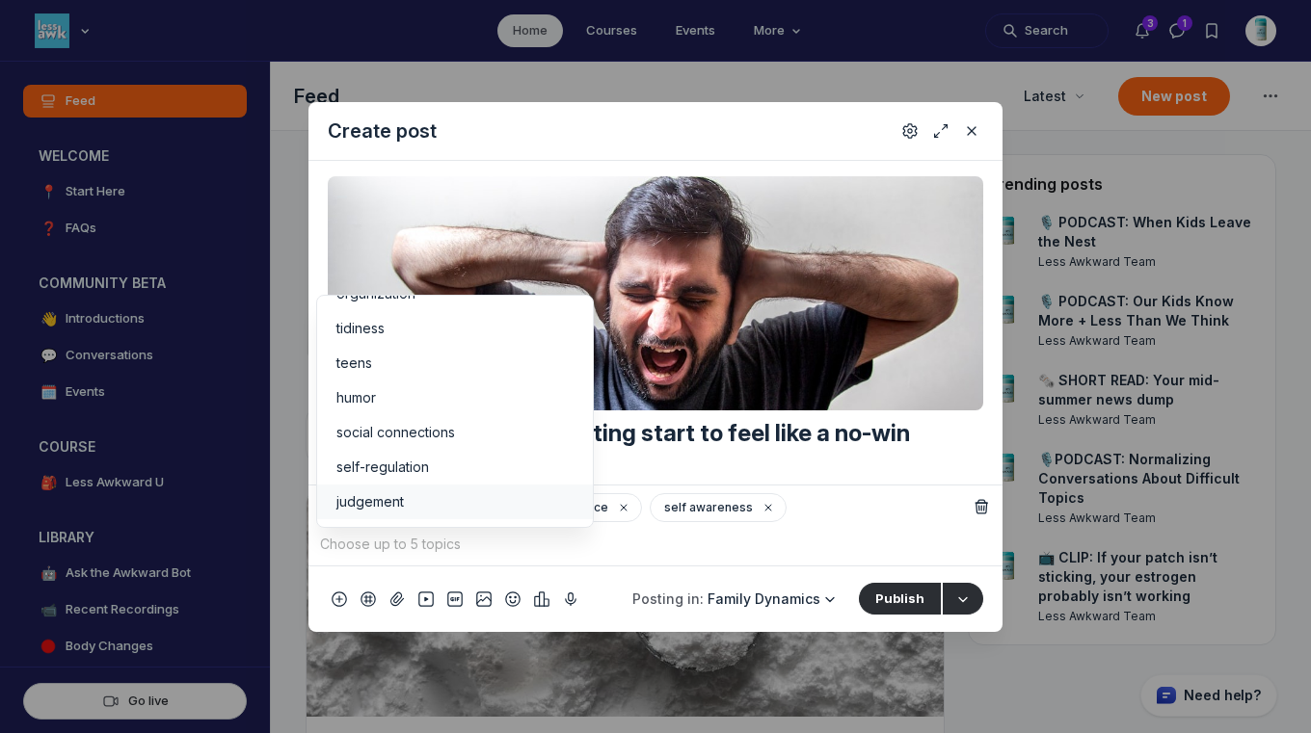
click at [534, 502] on div "judgement" at bounding box center [454, 502] width 237 height 19
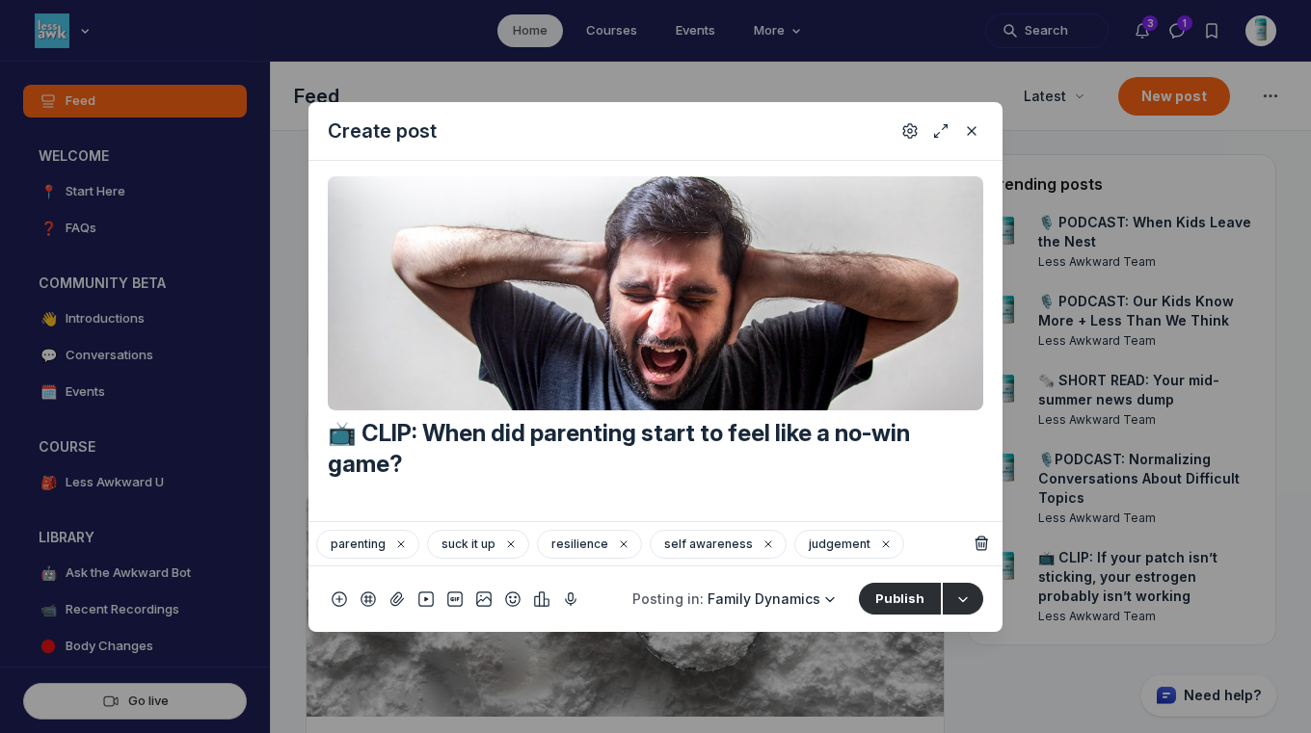
scroll to position [378, 0]
click at [908, 126] on icon "Settings" at bounding box center [909, 130] width 15 height 19
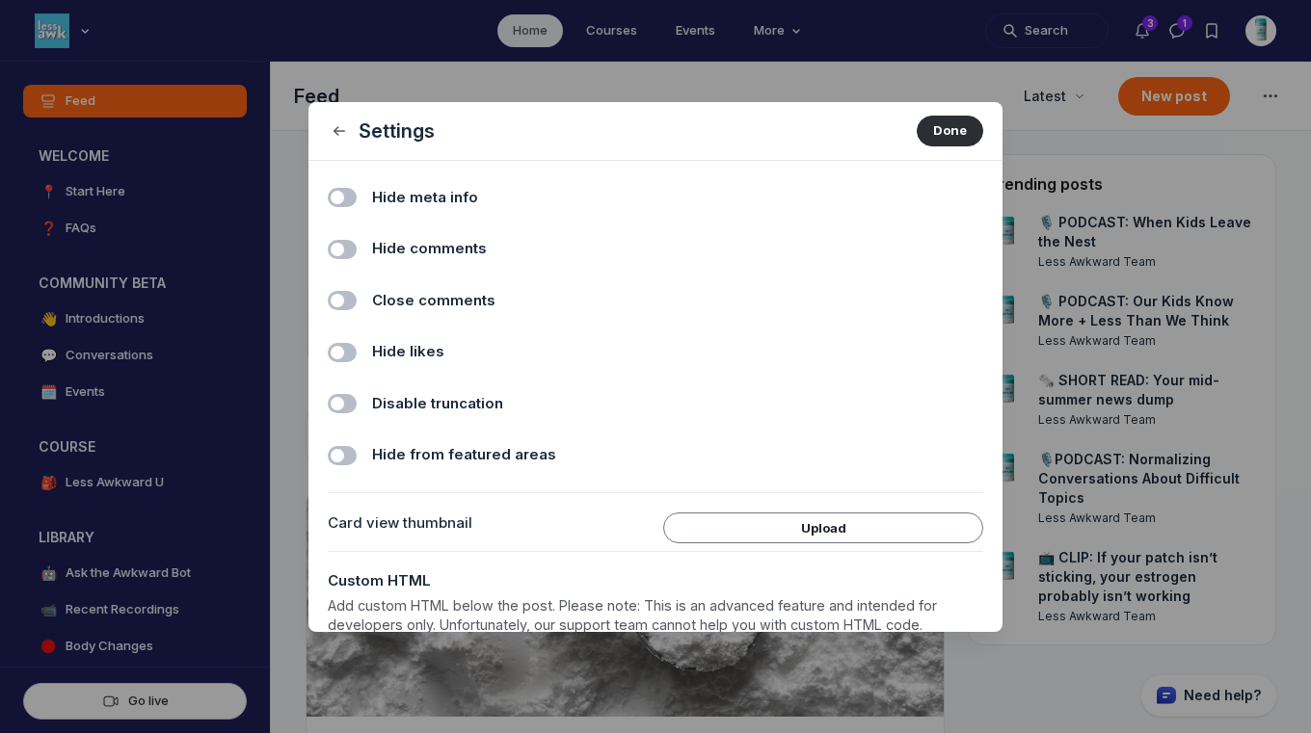
click at [432, 246] on span "Hide comments" at bounding box center [429, 249] width 115 height 22
click at [0, 0] on input "Hide comments" at bounding box center [0, 0] width 0 height 0
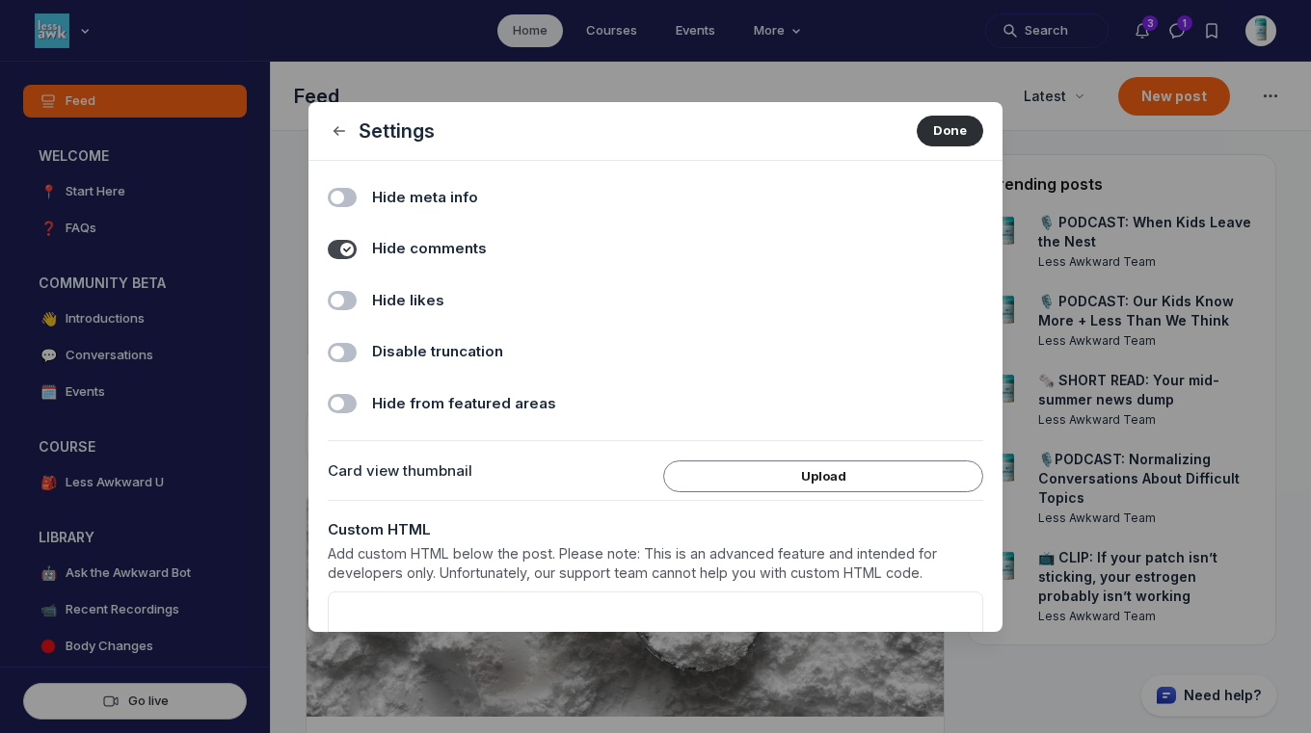
click at [431, 296] on span "Hide likes" at bounding box center [408, 301] width 72 height 22
click at [0, 0] on input "Hide likes" at bounding box center [0, 0] width 0 height 0
click at [921, 142] on button "Done" at bounding box center [950, 131] width 67 height 31
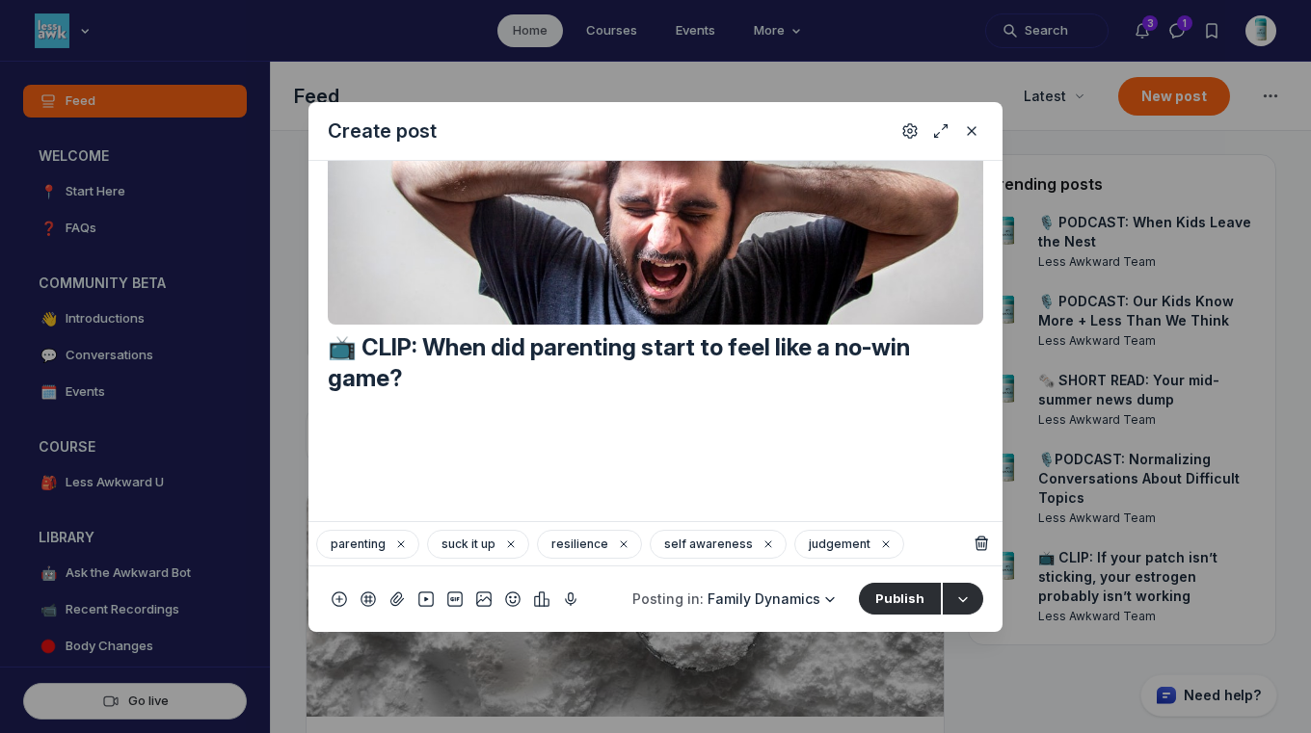
scroll to position [154, 0]
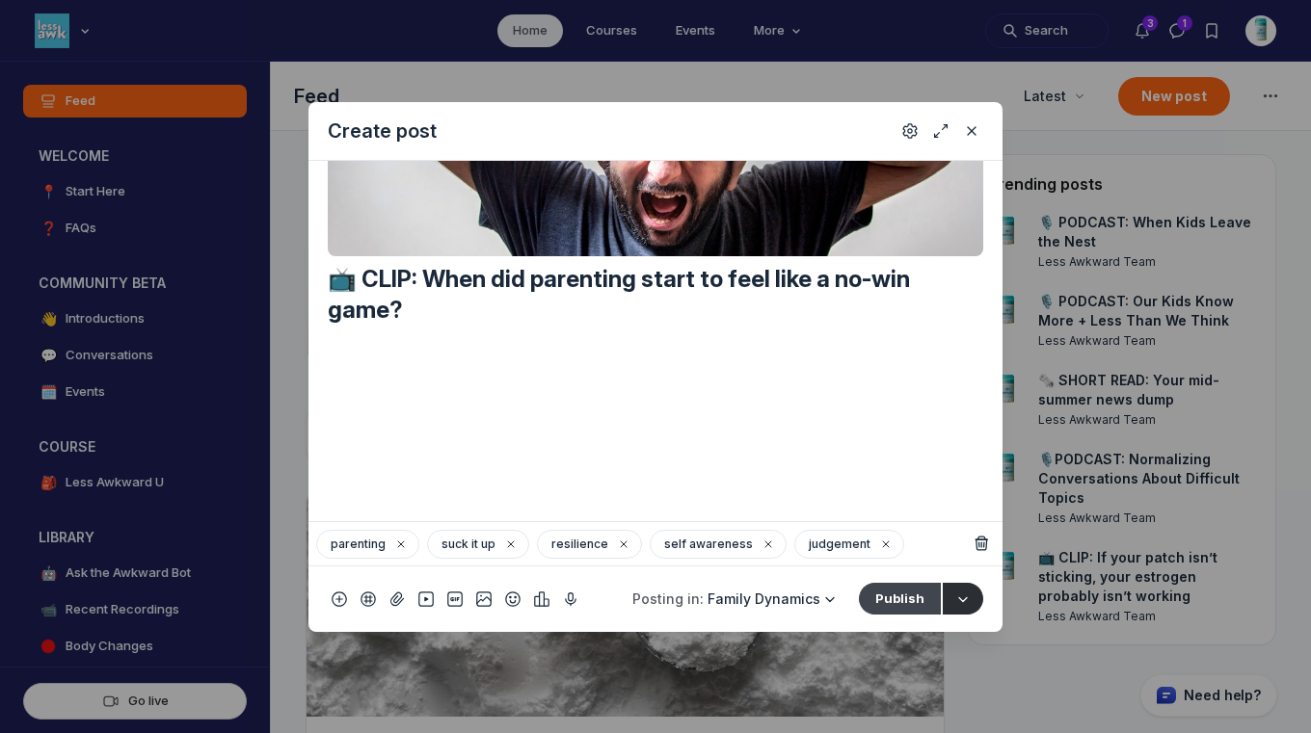
click at [892, 598] on button "Publish" at bounding box center [900, 598] width 82 height 31
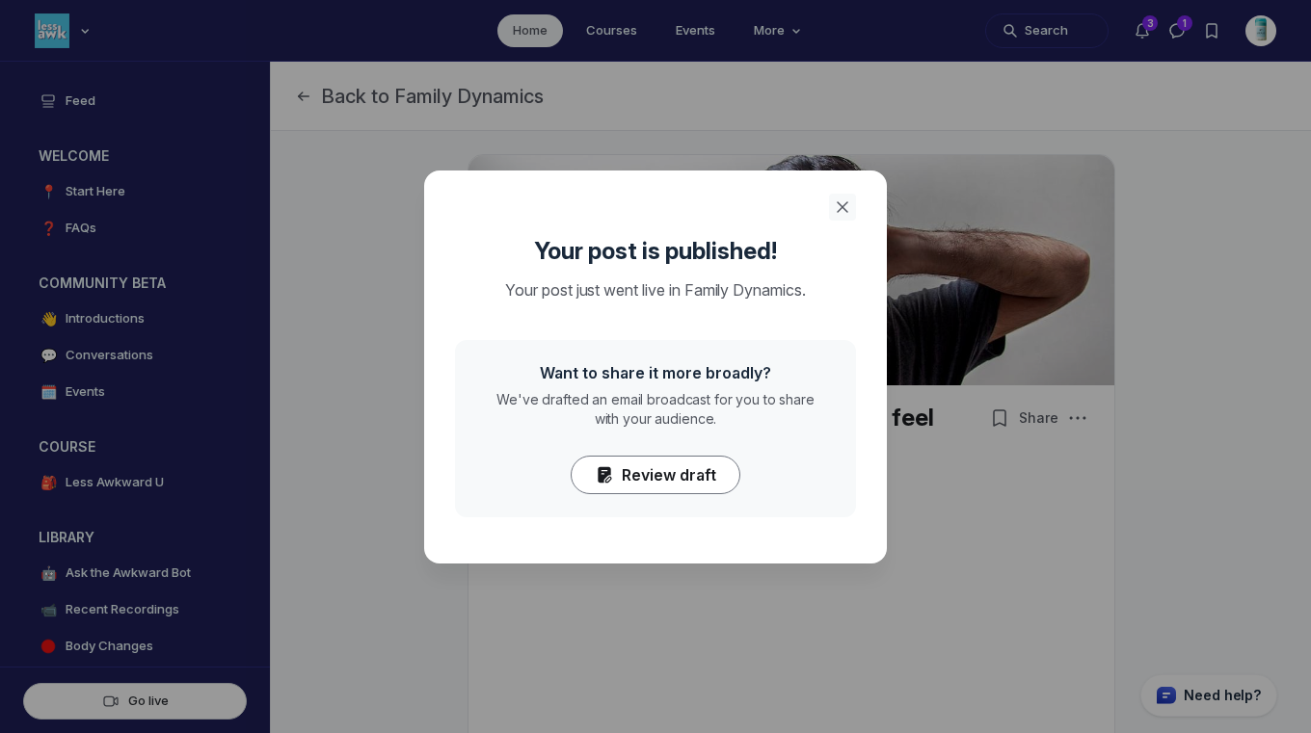
click at [839, 204] on icon "Close" at bounding box center [842, 207] width 19 height 19
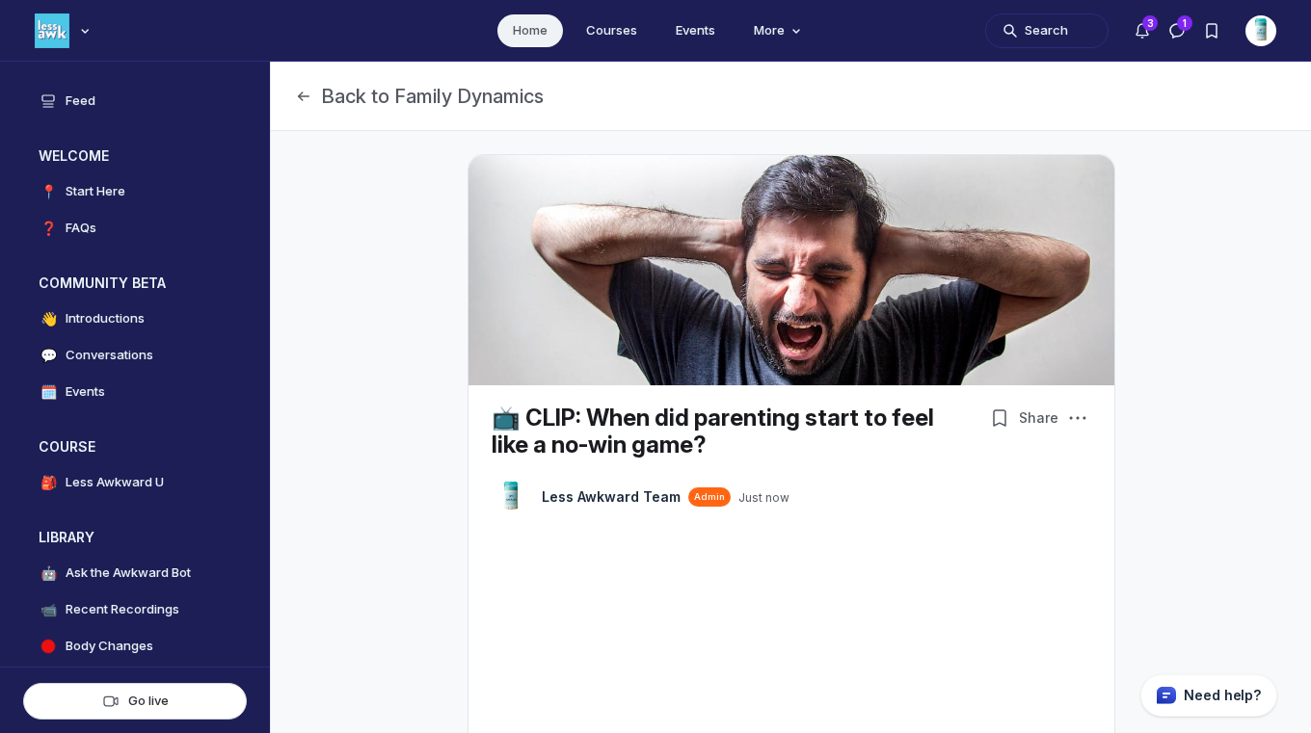
click at [529, 40] on link "Home" at bounding box center [530, 30] width 66 height 33
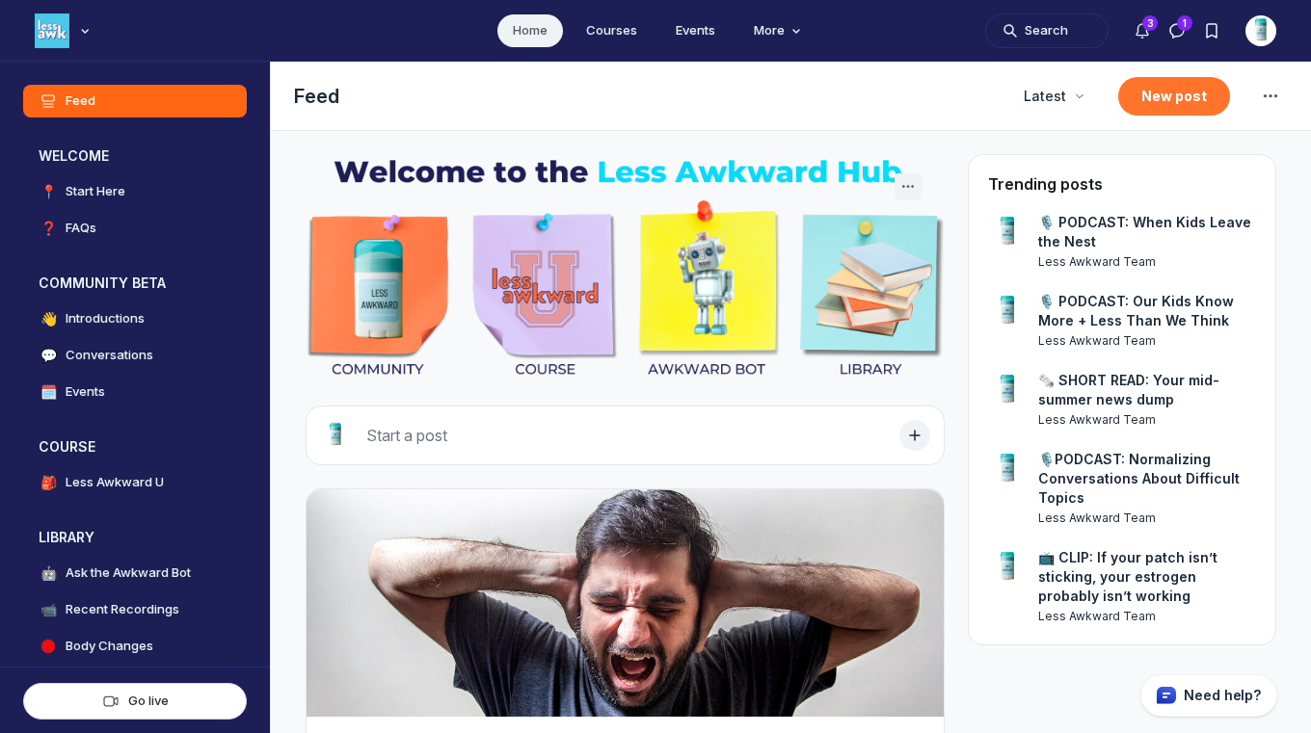
click at [1148, 103] on button "New post" at bounding box center [1174, 96] width 112 height 39
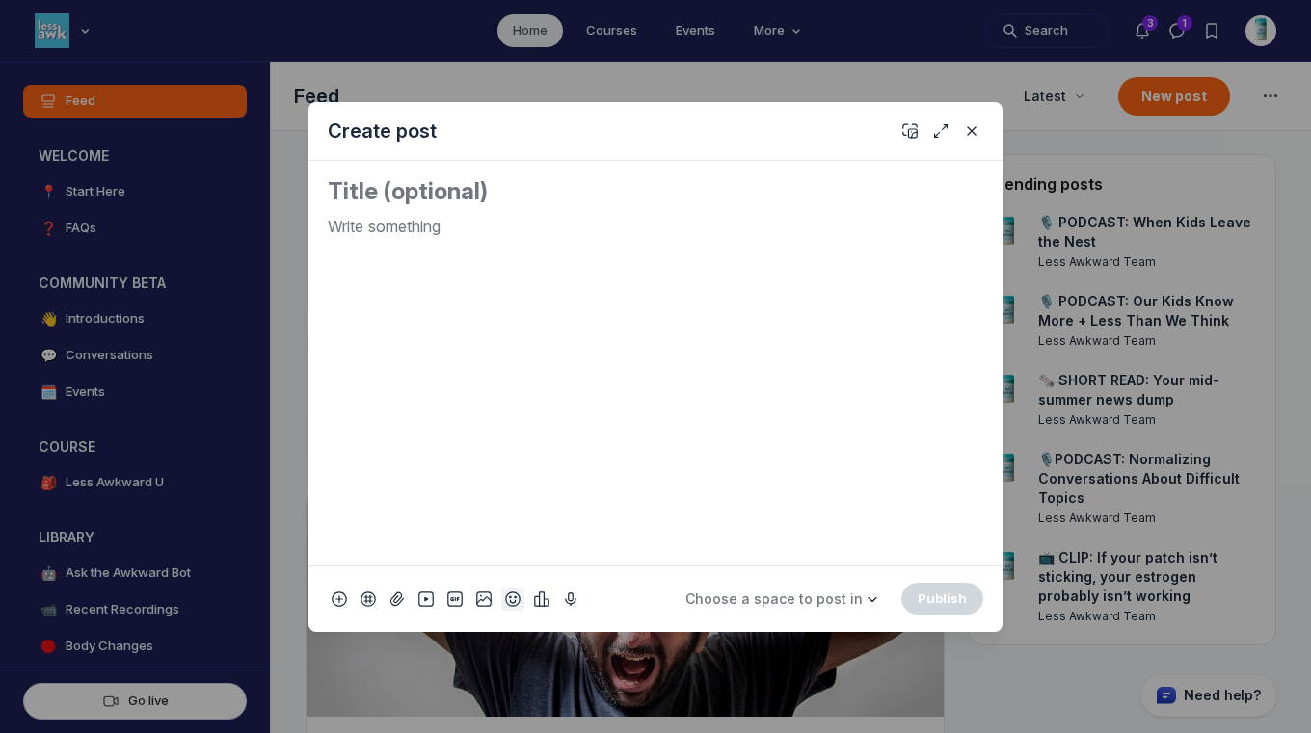
click at [511, 605] on use "Add emoji" at bounding box center [512, 598] width 13 height 13
type input "tv"
click at [532, 330] on span "📺" at bounding box center [534, 325] width 29 height 27
drag, startPoint x: 384, startPoint y: 228, endPoint x: 278, endPoint y: 221, distance: 106.3
click at [278, 221] on div "Create post 📺 Choose a space to post in WELCOME 📍 Start Here ❓ FAQs COMMUNITY B…" at bounding box center [370, 366] width 740 height 733
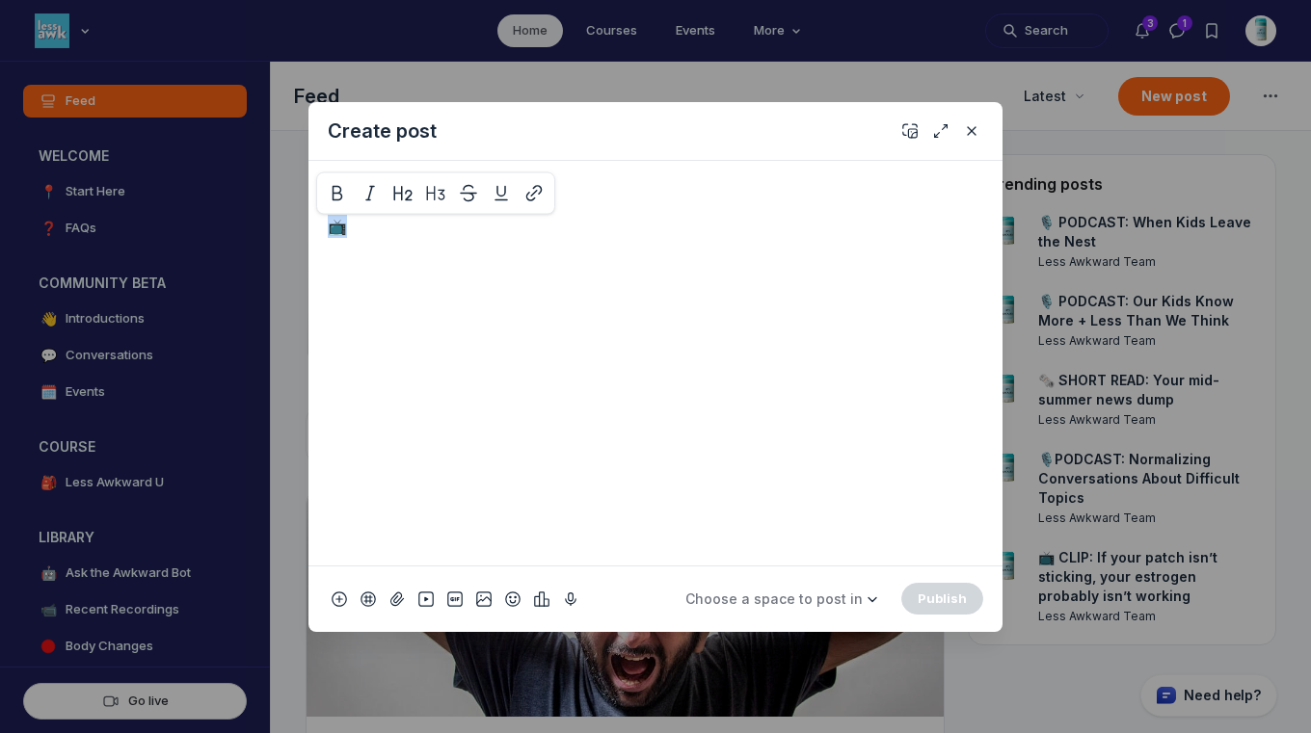
copy p "📺"
click at [384, 194] on textarea "Quick post modal" at bounding box center [655, 191] width 655 height 31
paste textarea "📺"
paste textarea "When Boys Go Quiet"
type textarea "📺 CLIP: When Boys Go Quiet"
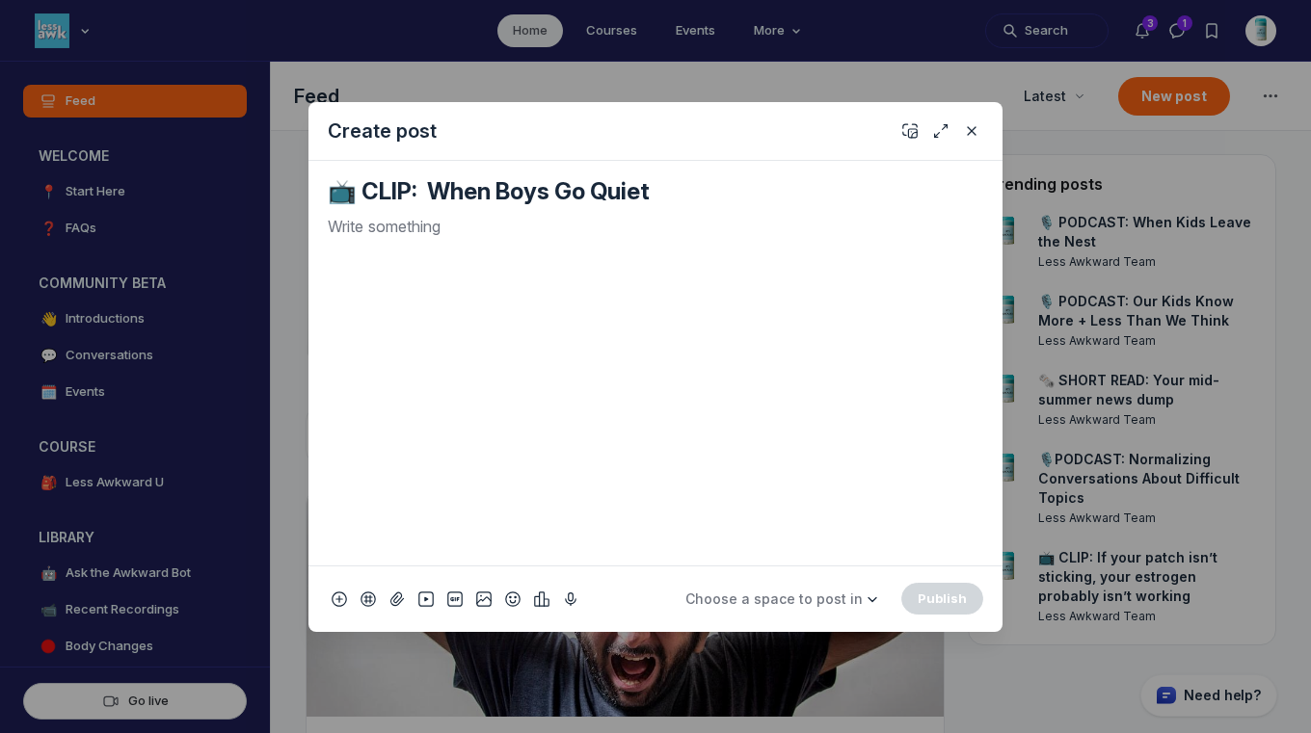
click at [607, 220] on p "Quick post modal" at bounding box center [655, 226] width 655 height 23
click at [909, 128] on use "Add cover" at bounding box center [909, 130] width 13 height 13
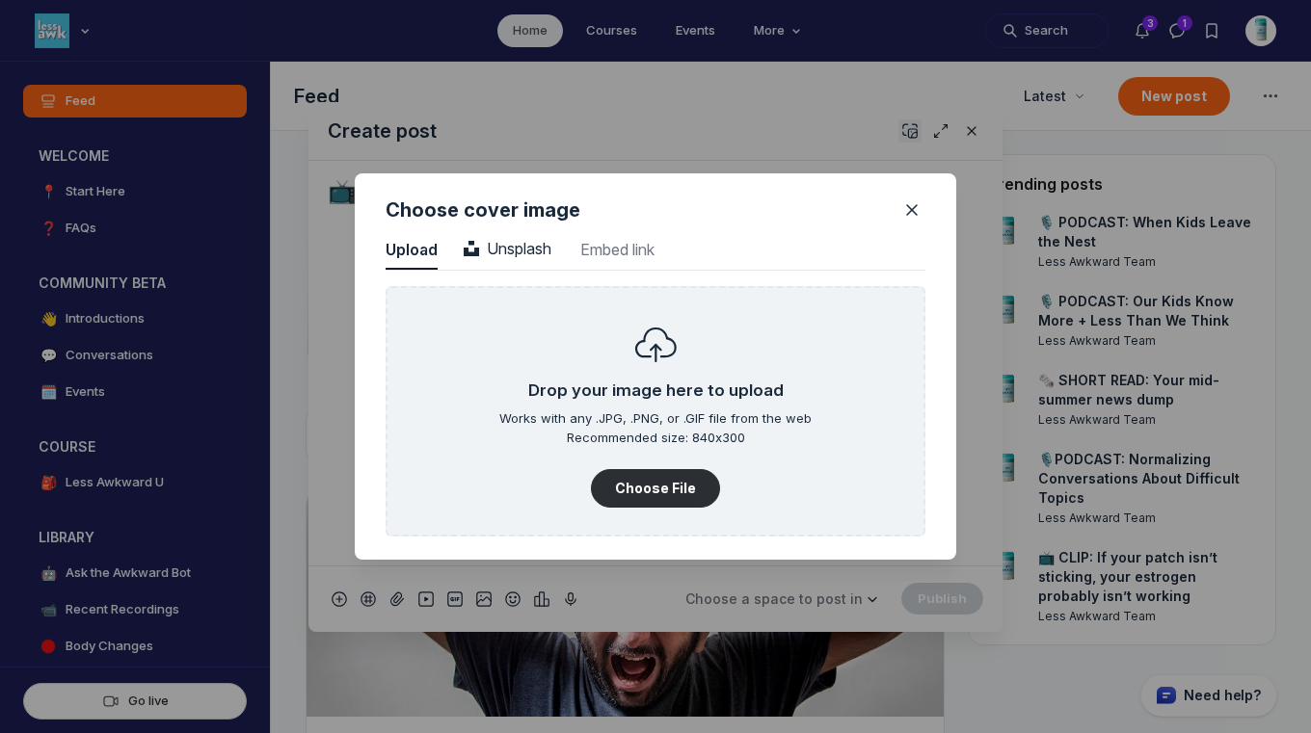
scroll to position [2604, 4906]
click at [535, 245] on span "Unsplash" at bounding box center [508, 248] width 88 height 19
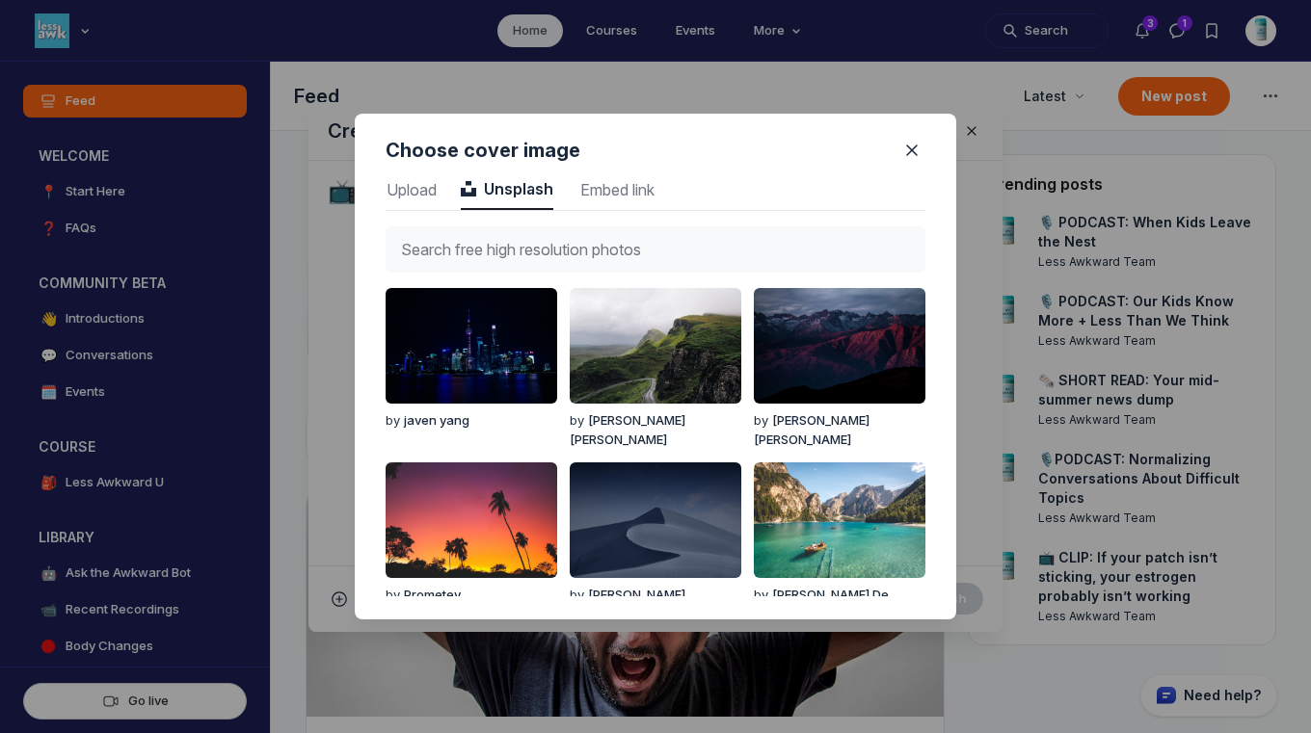
click at [535, 245] on input "text" at bounding box center [656, 249] width 540 height 46
click at [909, 146] on use "Close" at bounding box center [912, 151] width 10 height 10
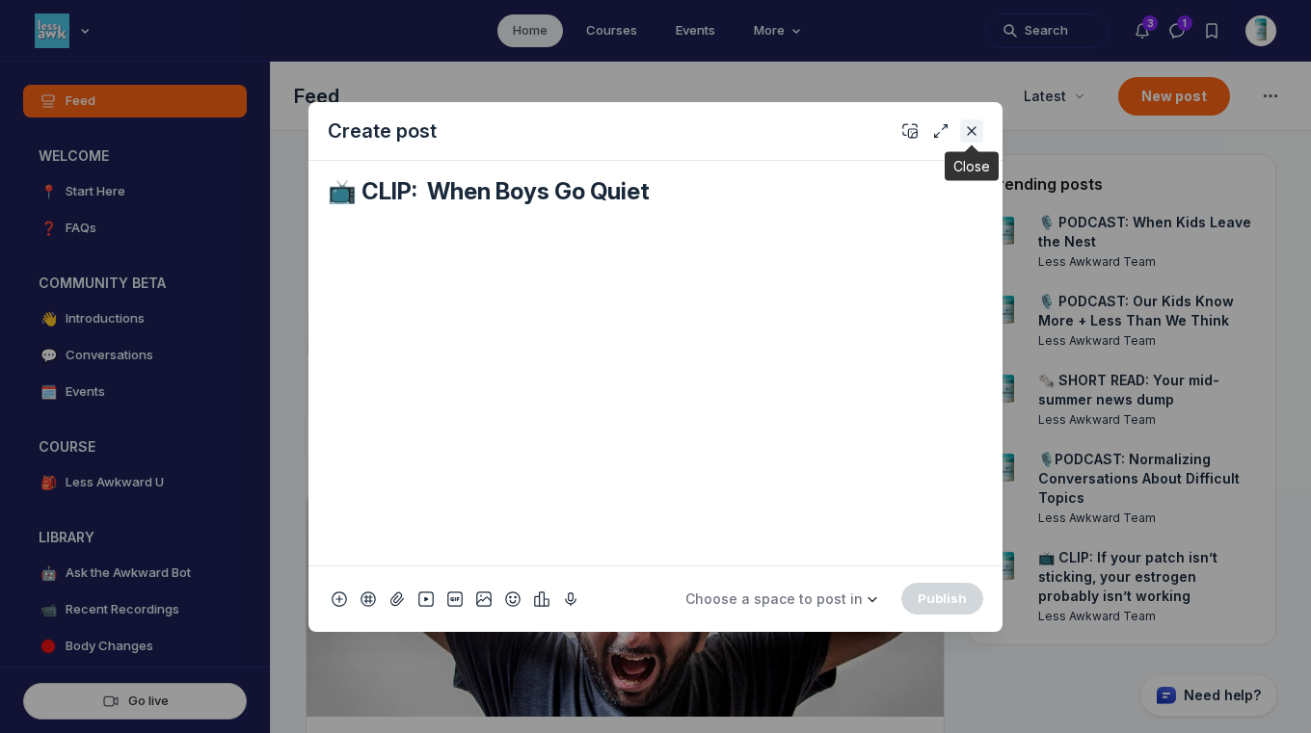
click at [973, 133] on use "Close" at bounding box center [972, 131] width 8 height 8
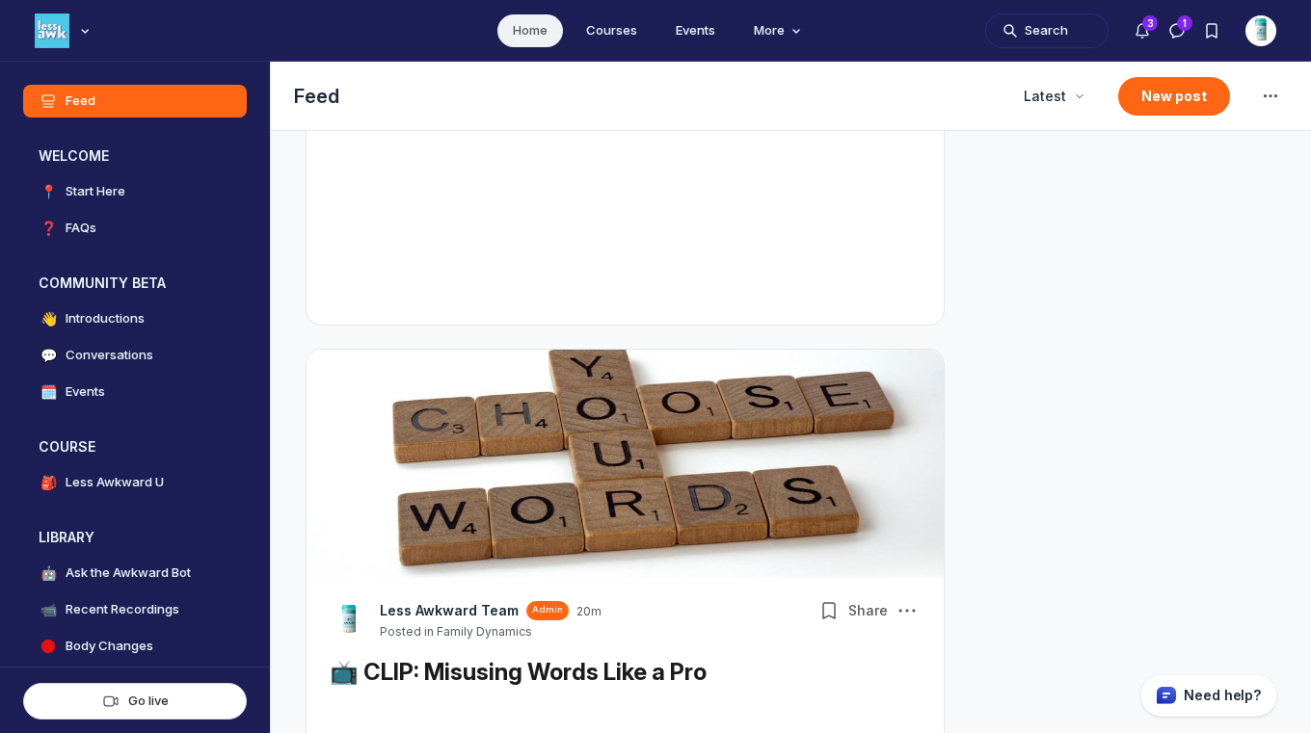
scroll to position [0, 0]
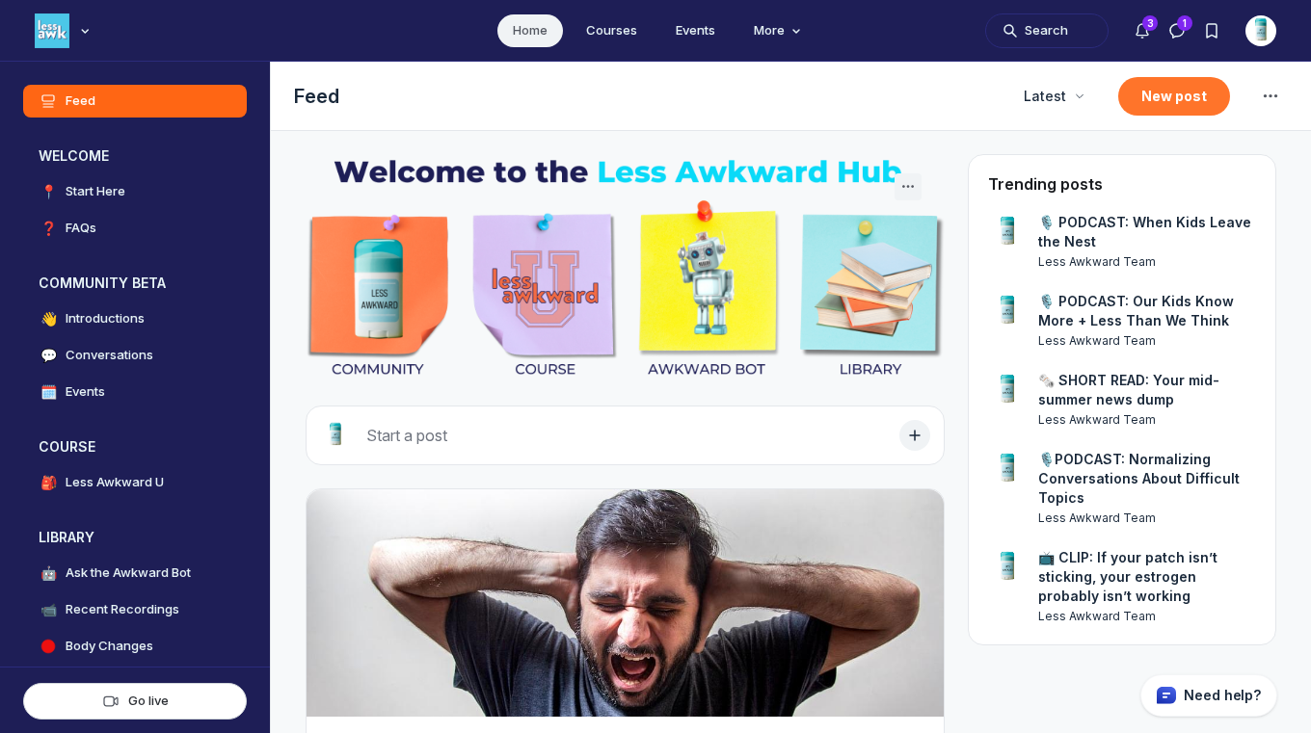
click at [1147, 102] on button "New post" at bounding box center [1174, 96] width 112 height 39
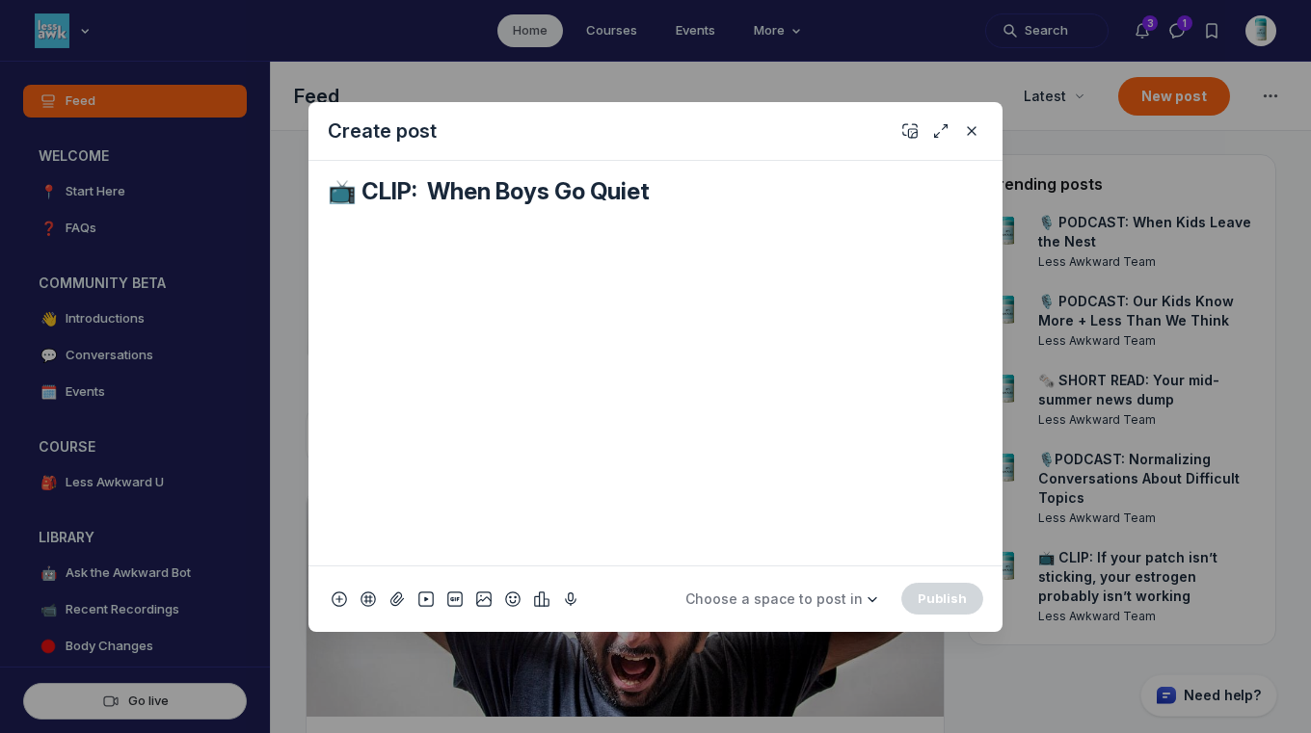
drag, startPoint x: 661, startPoint y: 192, endPoint x: 425, endPoint y: 190, distance: 236.1
click at [425, 189] on textarea "📺 CLIP: When Boys Go Quiet" at bounding box center [655, 191] width 655 height 31
click at [813, 470] on div "Quick post modal" at bounding box center [655, 579] width 655 height 729
click at [553, 189] on textarea "📺 CLIP:" at bounding box center [655, 191] width 655 height 31
paste textarea "Puberty Starter Pack Essential"
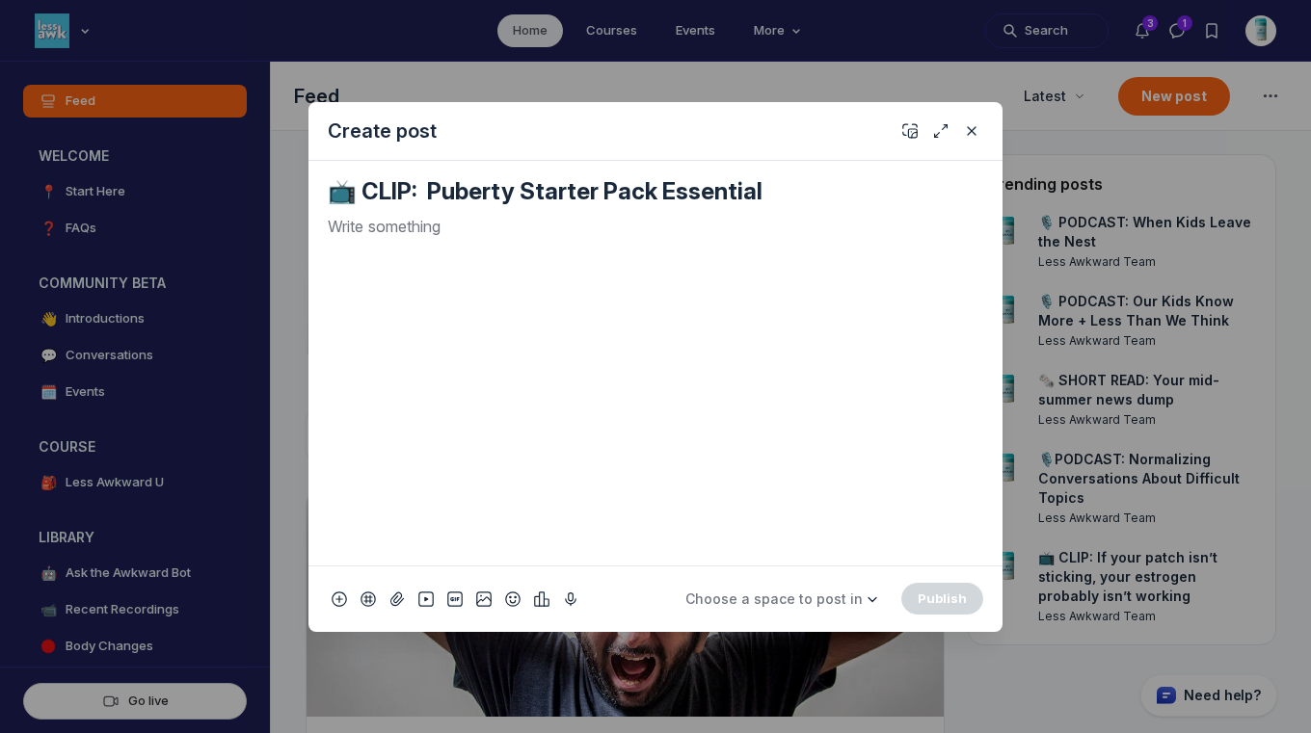
type textarea "📺 CLIP: Puberty Starter Pack Essential"
click at [523, 227] on p "Quick post modal" at bounding box center [655, 226] width 655 height 23
click at [904, 137] on icon "Add cover" at bounding box center [909, 130] width 15 height 19
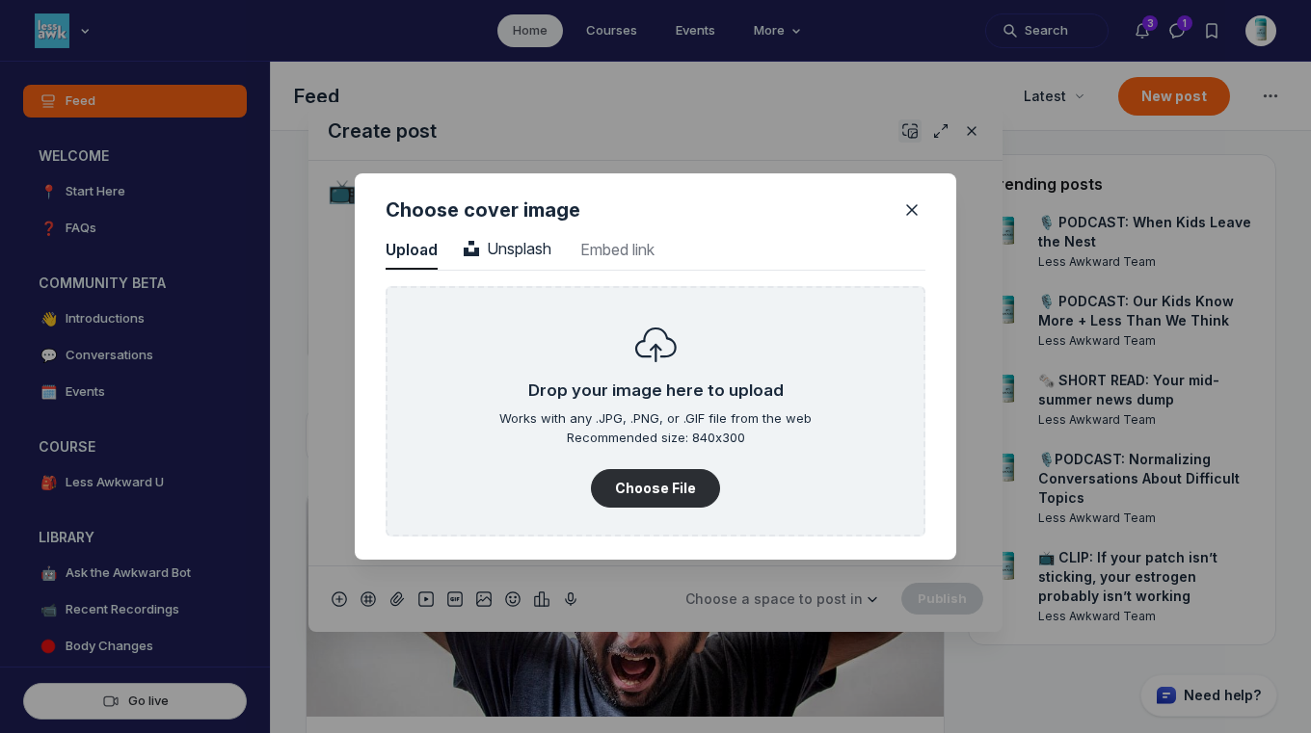
scroll to position [2604, 4906]
click at [648, 474] on button "Choose File" at bounding box center [655, 488] width 129 height 39
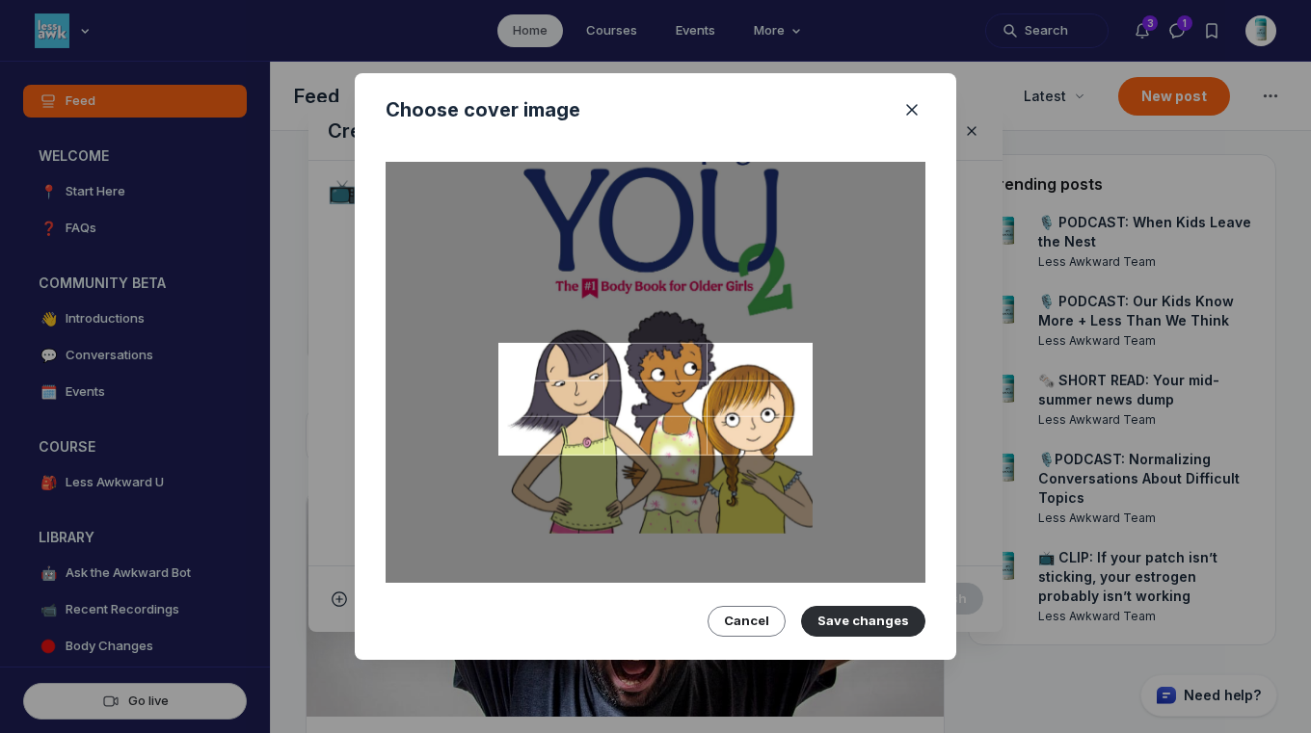
drag, startPoint x: 733, startPoint y: 397, endPoint x: 713, endPoint y: 295, distance: 104.1
click at [713, 295] on div at bounding box center [656, 399] width 540 height 474
click at [868, 615] on button "Save changes" at bounding box center [863, 621] width 124 height 31
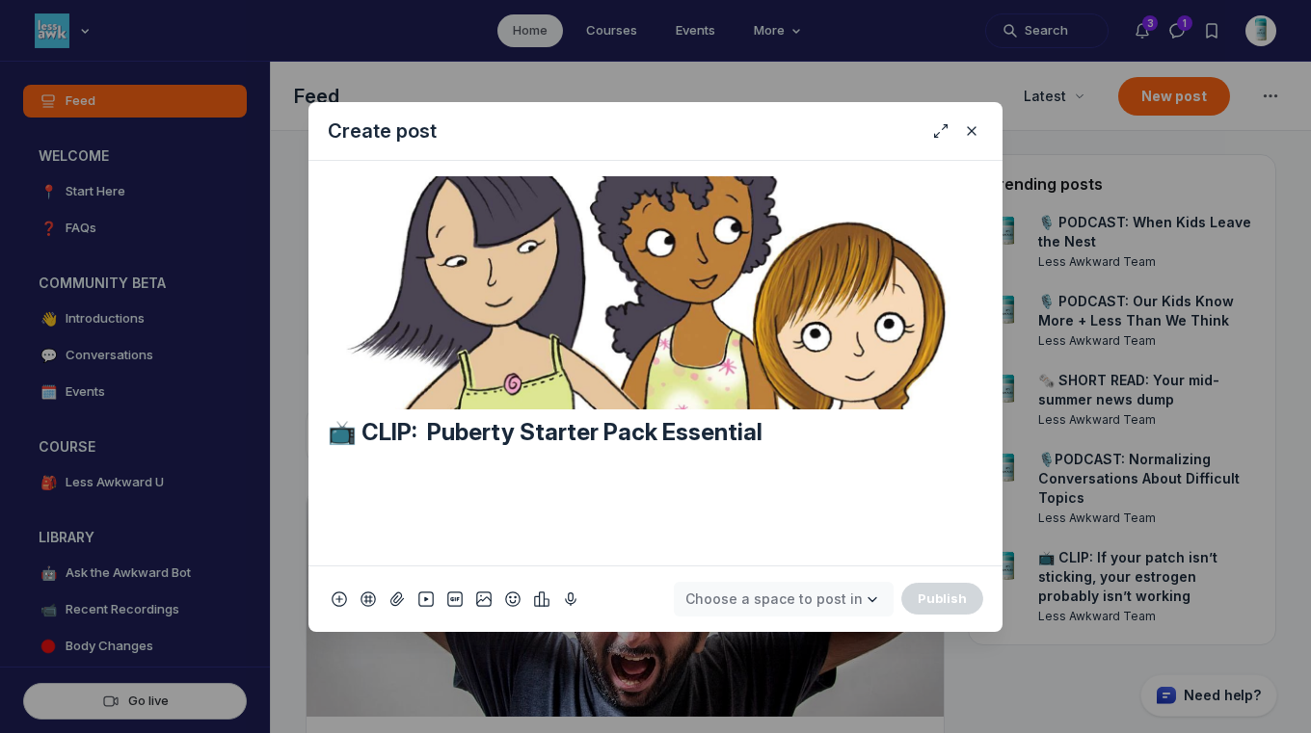
click at [836, 591] on span "Choose a space to post in" at bounding box center [773, 599] width 177 height 16
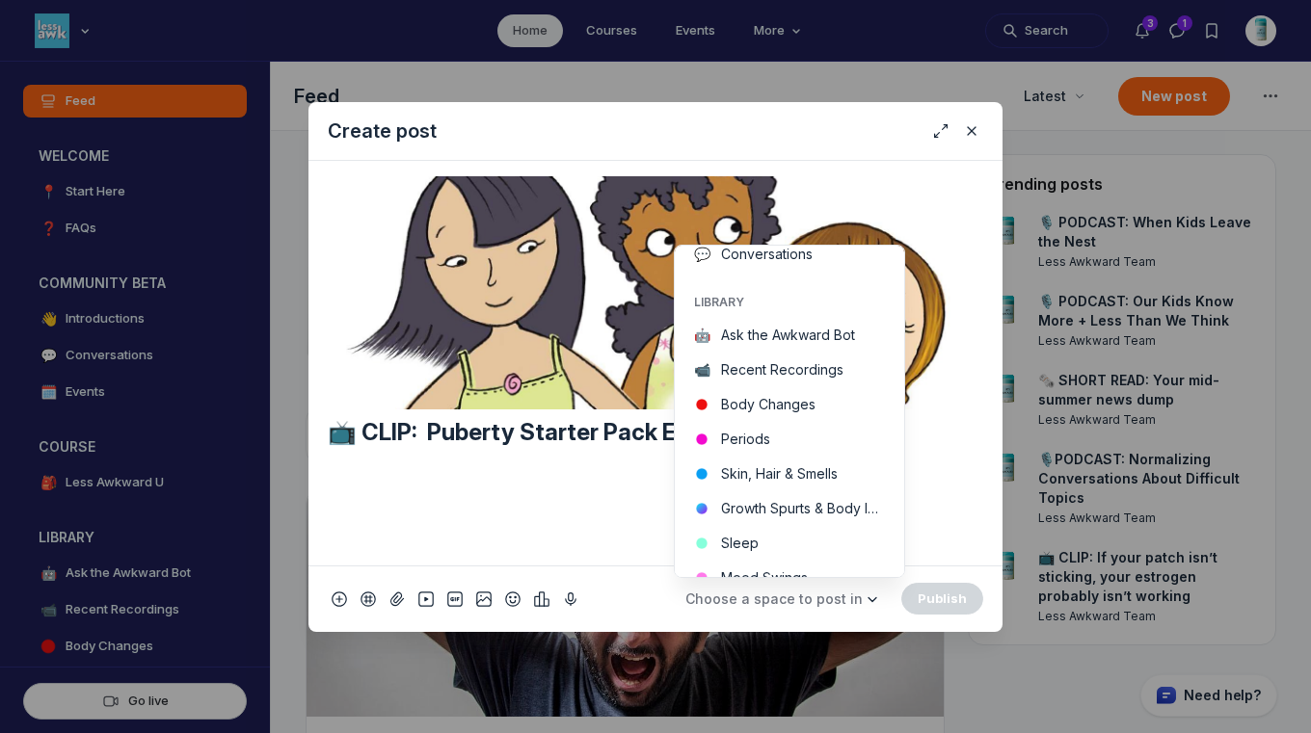
scroll to position [254, 0]
click at [830, 417] on button "Body Changes" at bounding box center [789, 403] width 229 height 35
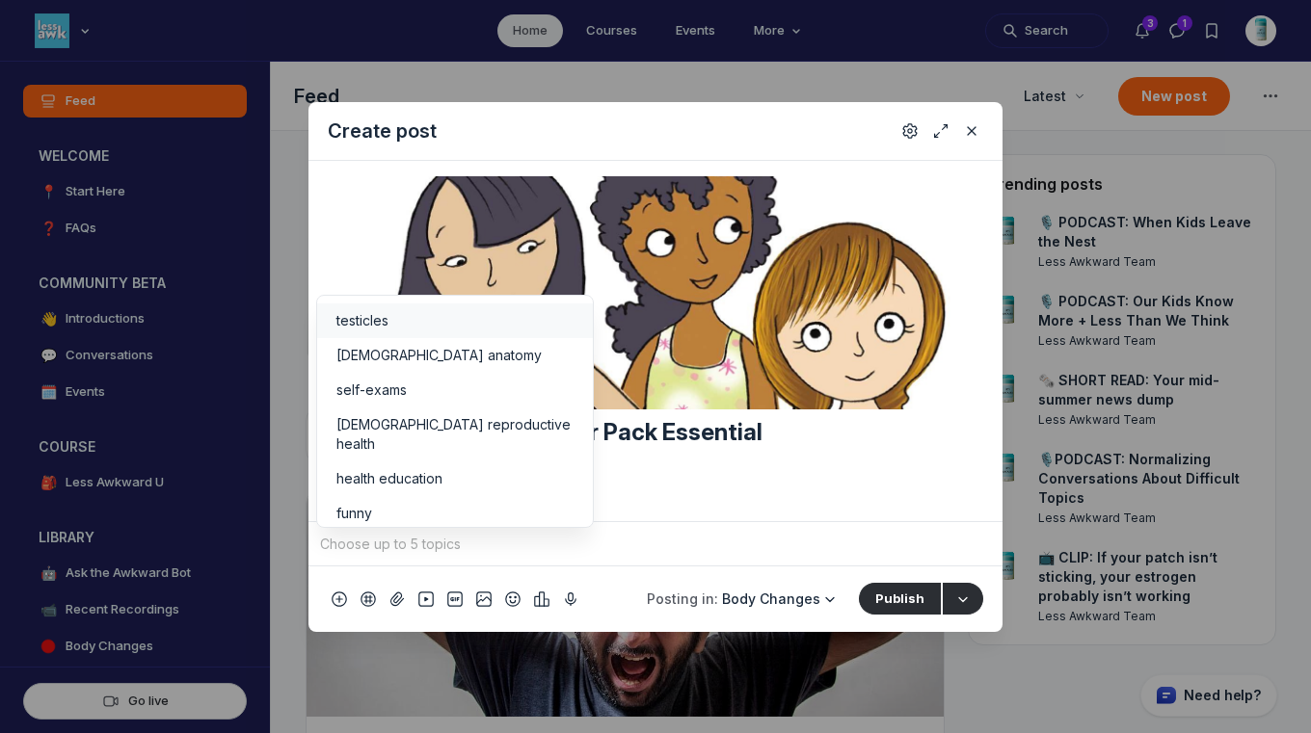
click at [587, 552] on input "Quick post modal" at bounding box center [655, 544] width 679 height 29
click at [425, 469] on li "health education" at bounding box center [455, 479] width 276 height 35
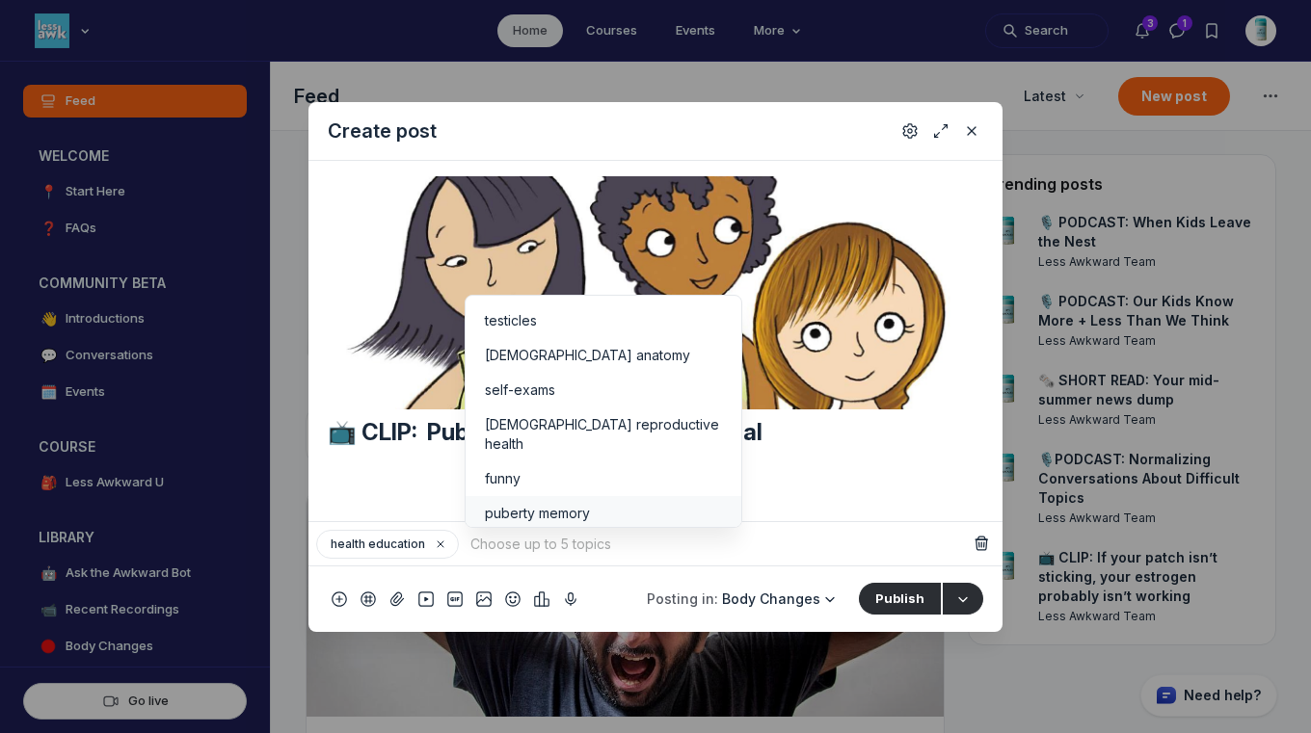
click at [637, 504] on div "puberty memory" at bounding box center [603, 513] width 237 height 19
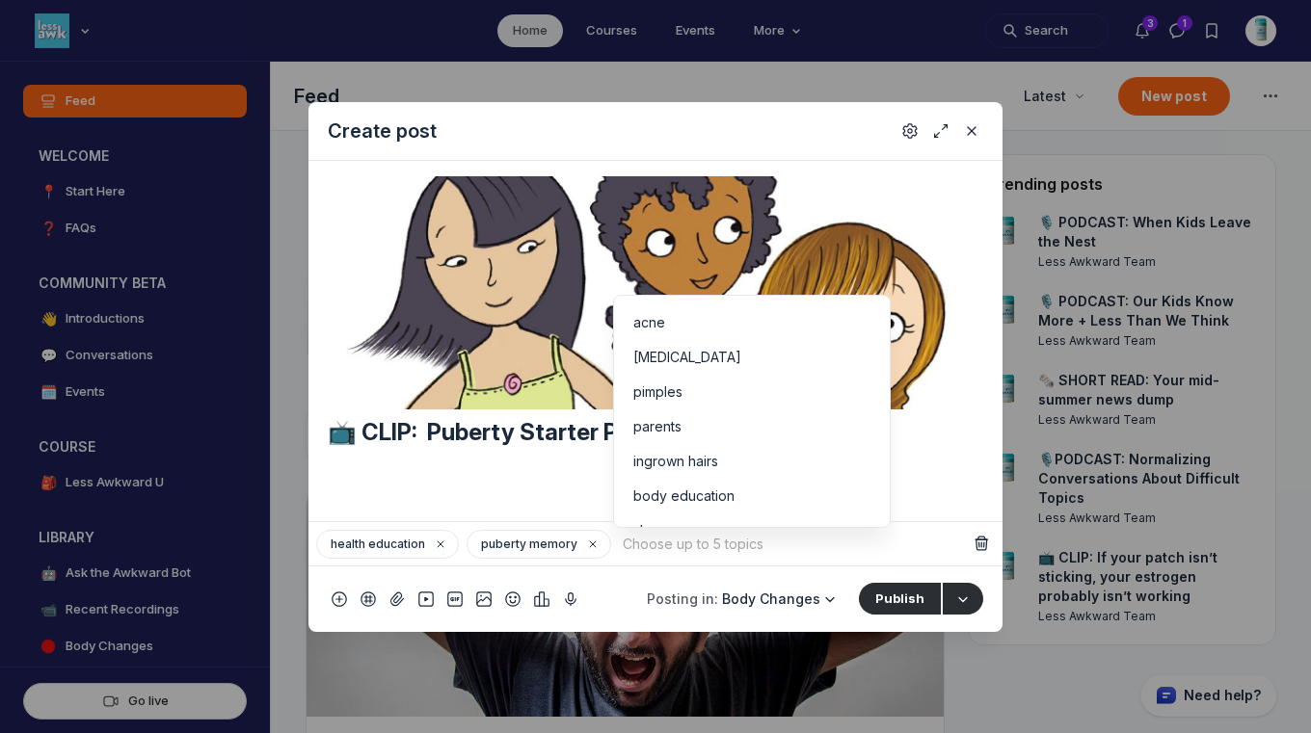
scroll to position [409, 0]
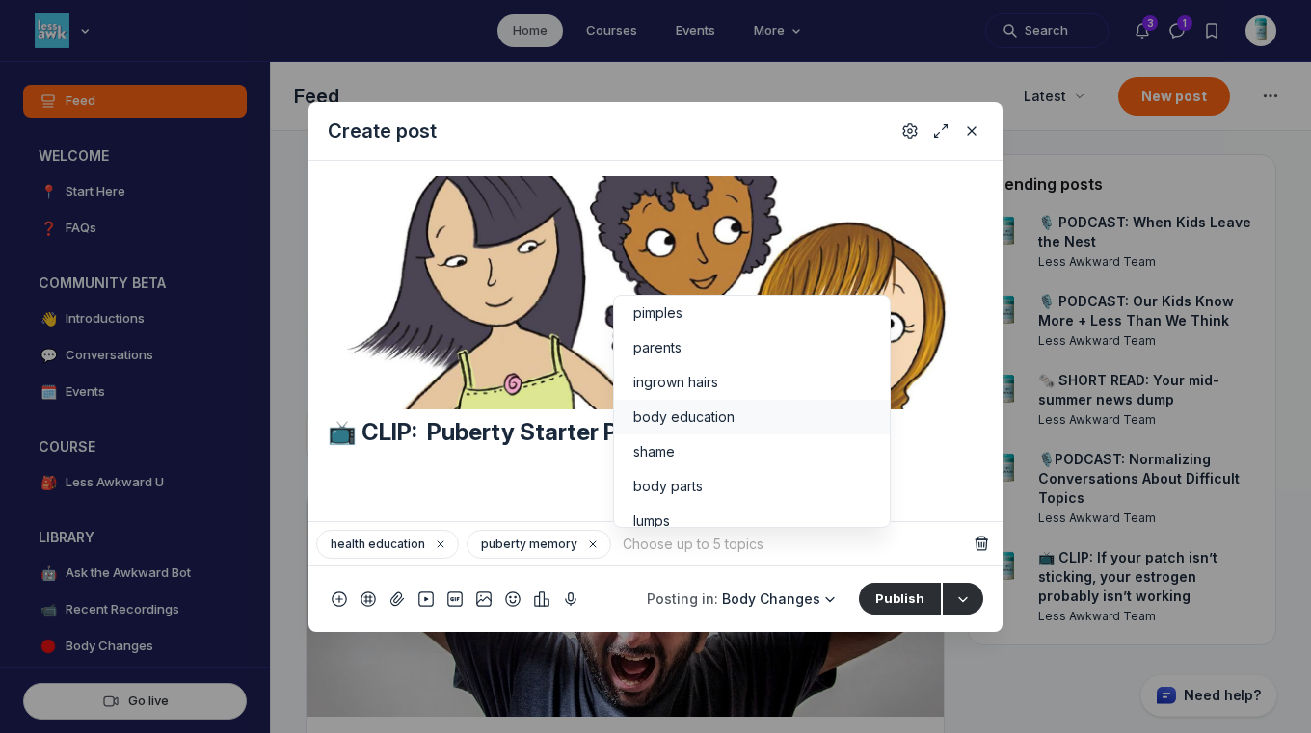
click at [748, 408] on div "body education" at bounding box center [751, 417] width 237 height 19
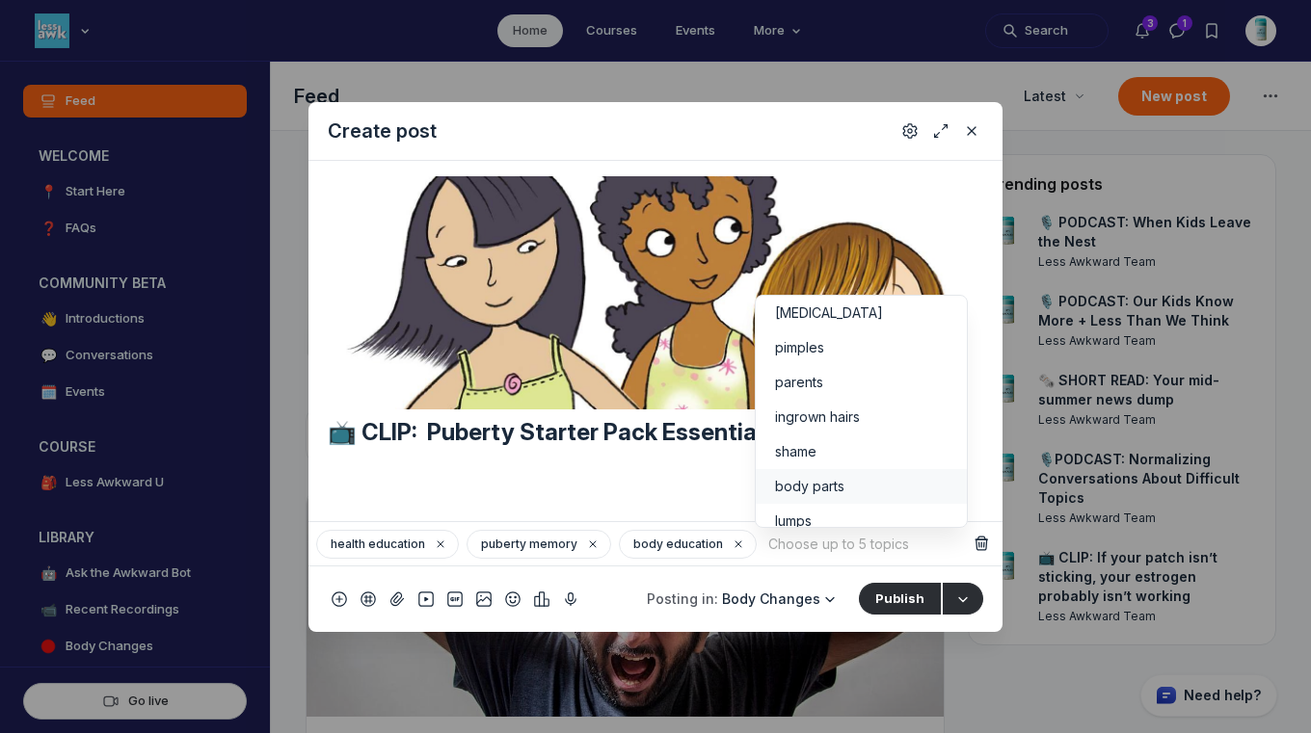
click at [858, 477] on div "body parts" at bounding box center [861, 486] width 173 height 19
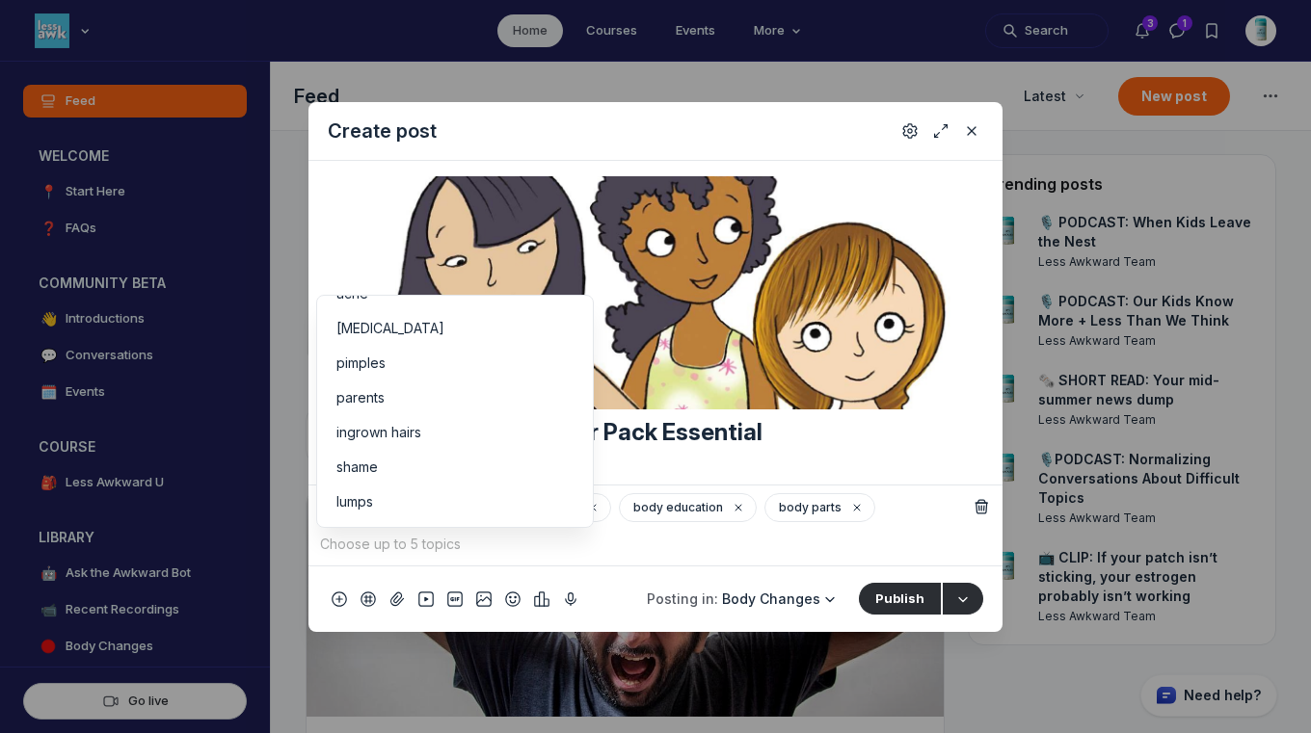
scroll to position [339, 0]
click at [779, 566] on footer "Posting in: Body Changes WELCOME 📍 Start Here ❓ FAQs COMMUNITY BETA 👋 Introduct…" at bounding box center [655, 599] width 694 height 67
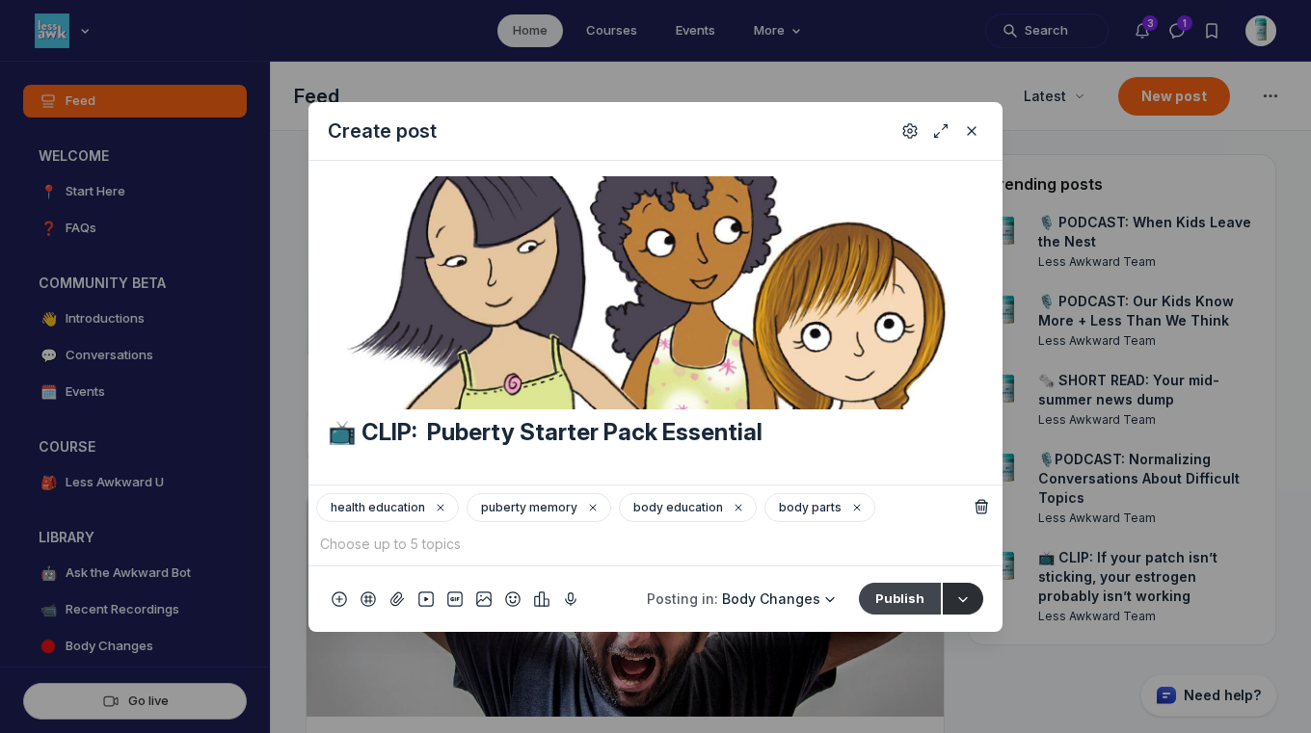
click at [885, 589] on button "Publish" at bounding box center [900, 598] width 82 height 31
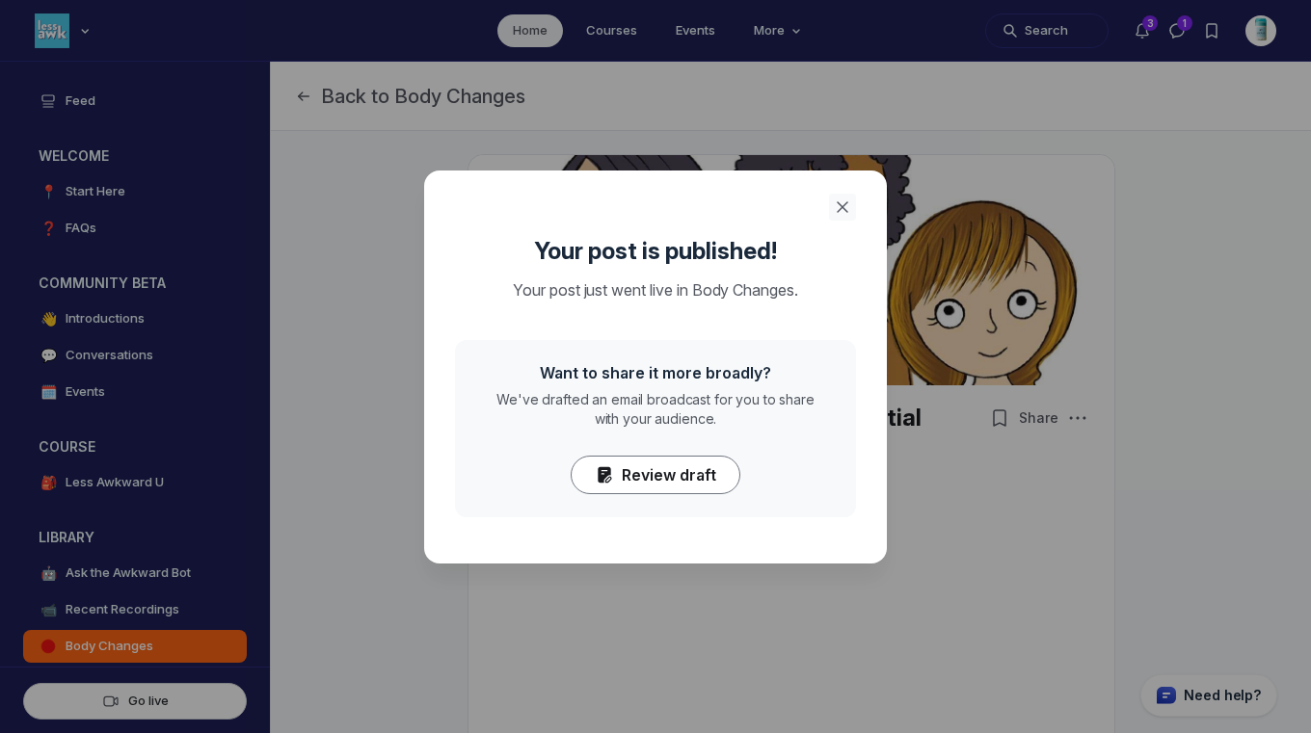
click at [845, 202] on icon "Close" at bounding box center [842, 207] width 19 height 19
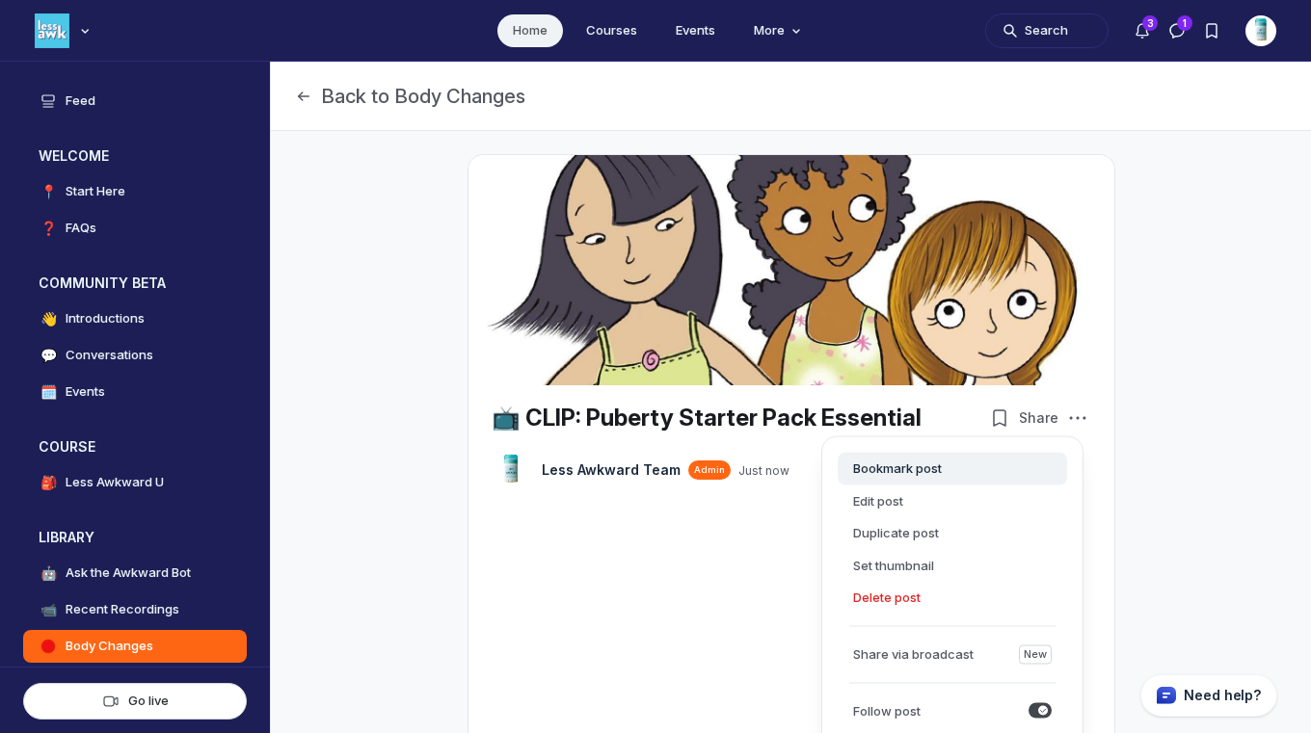
scroll to position [5159, 3691]
click at [901, 506] on button "Edit post" at bounding box center [952, 501] width 229 height 33
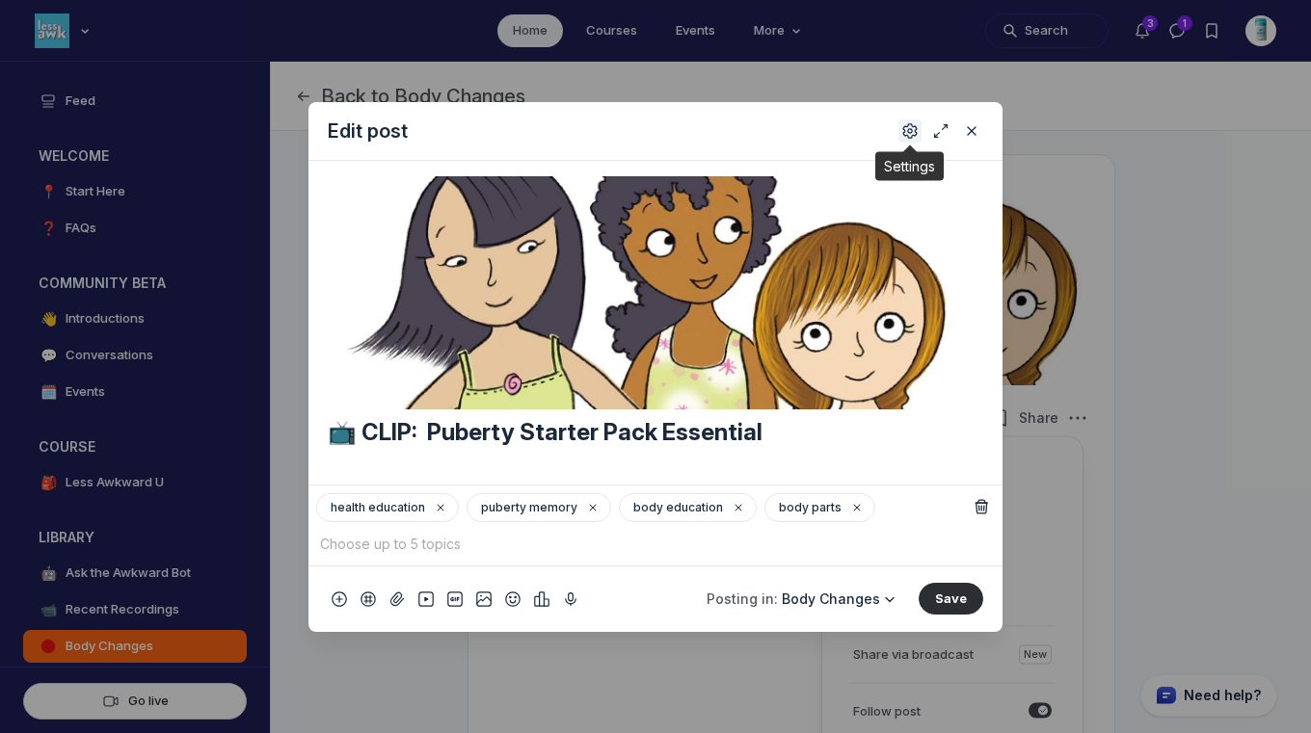
click at [911, 137] on use "Settings" at bounding box center [909, 129] width 13 height 13
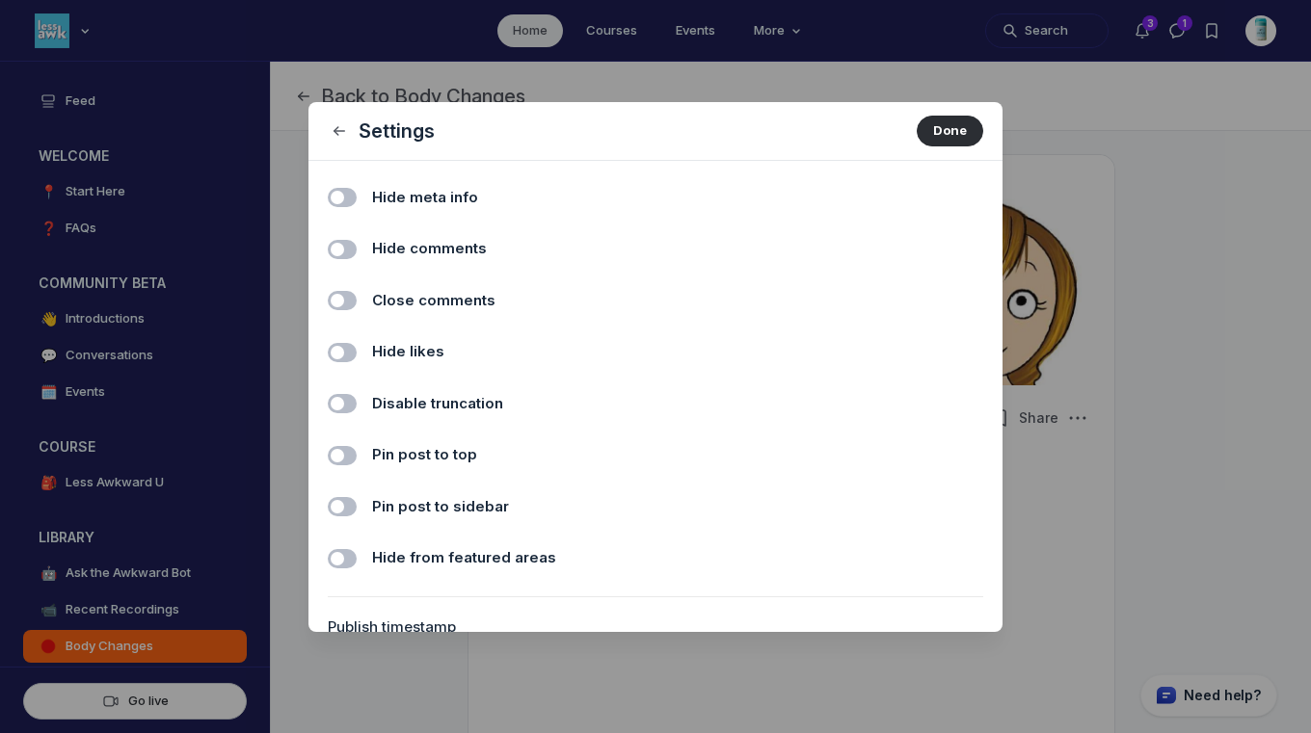
click at [440, 257] on span "Hide comments" at bounding box center [429, 249] width 115 height 22
click at [0, 0] on input "Hide comments" at bounding box center [0, 0] width 0 height 0
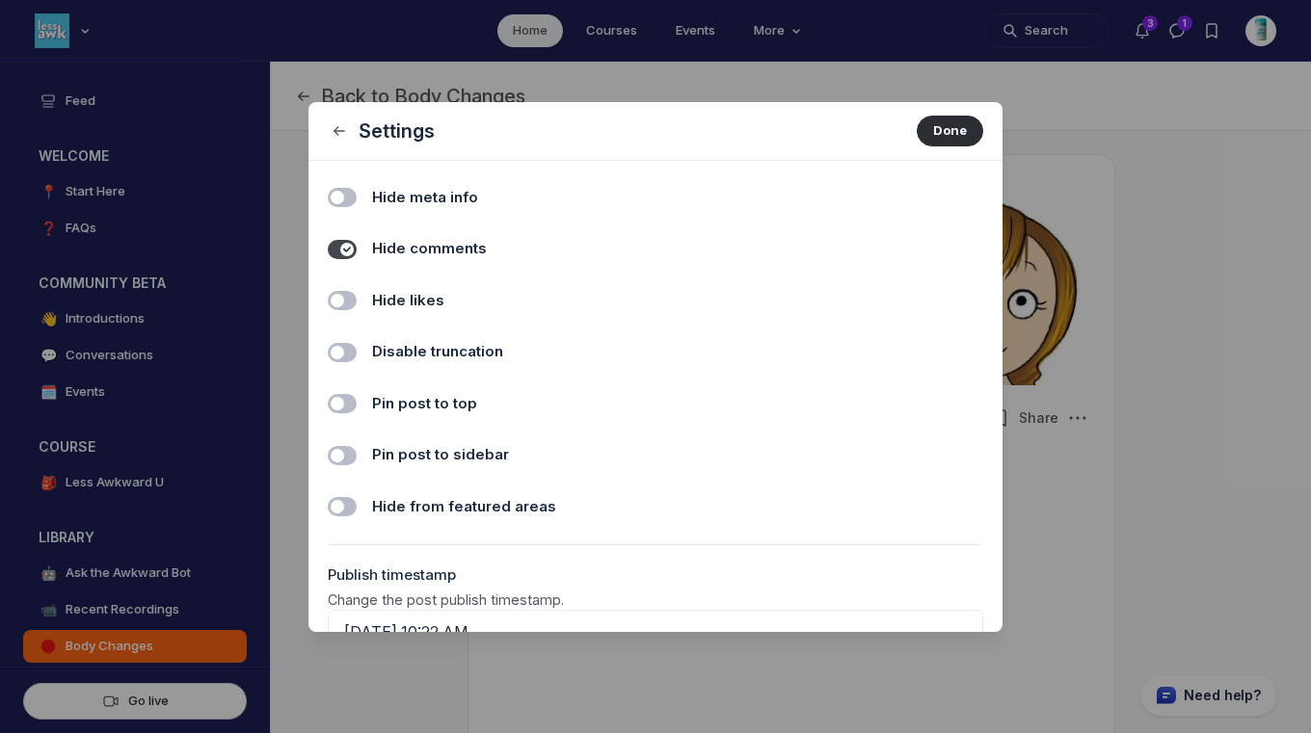
click at [436, 298] on span "Hide likes" at bounding box center [408, 301] width 72 height 22
click at [0, 0] on input "Hide likes" at bounding box center [0, 0] width 0 height 0
click at [934, 127] on button "Done" at bounding box center [950, 131] width 67 height 31
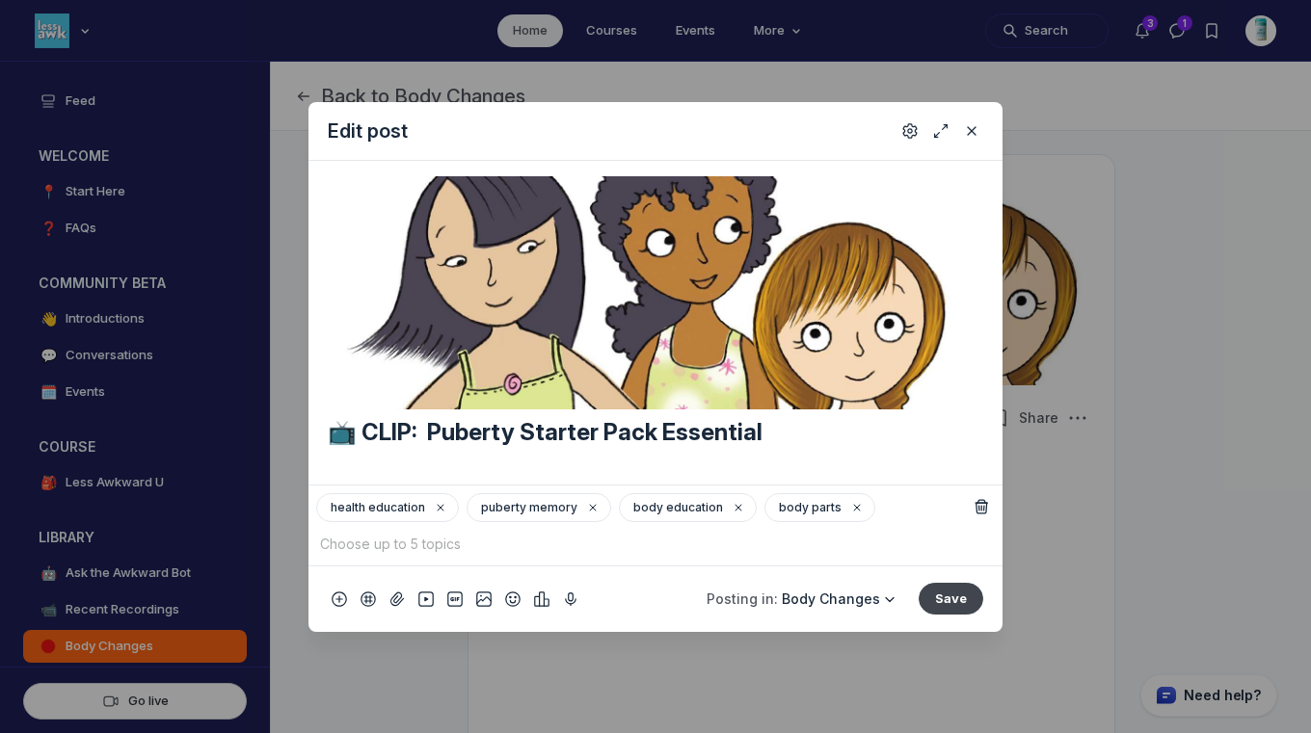
click at [949, 591] on button "Save" at bounding box center [950, 598] width 65 height 31
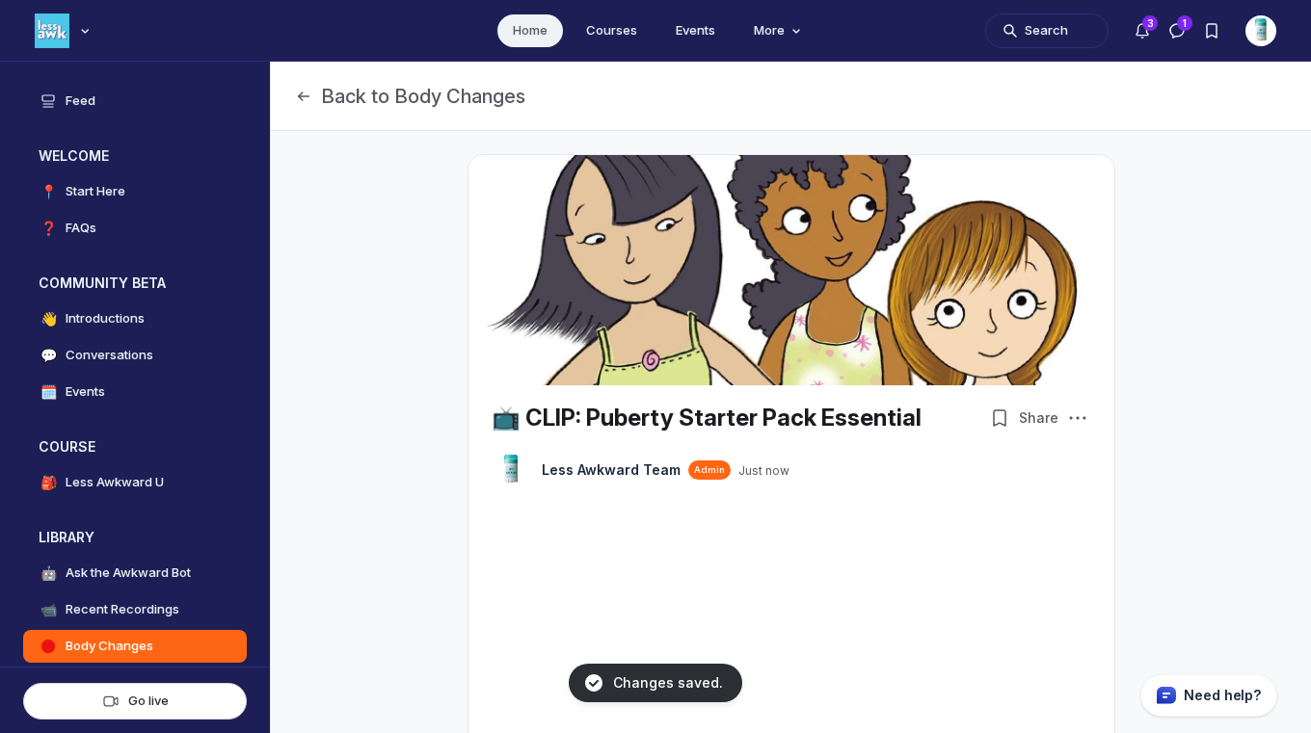
click at [528, 17] on link "Home" at bounding box center [530, 30] width 66 height 33
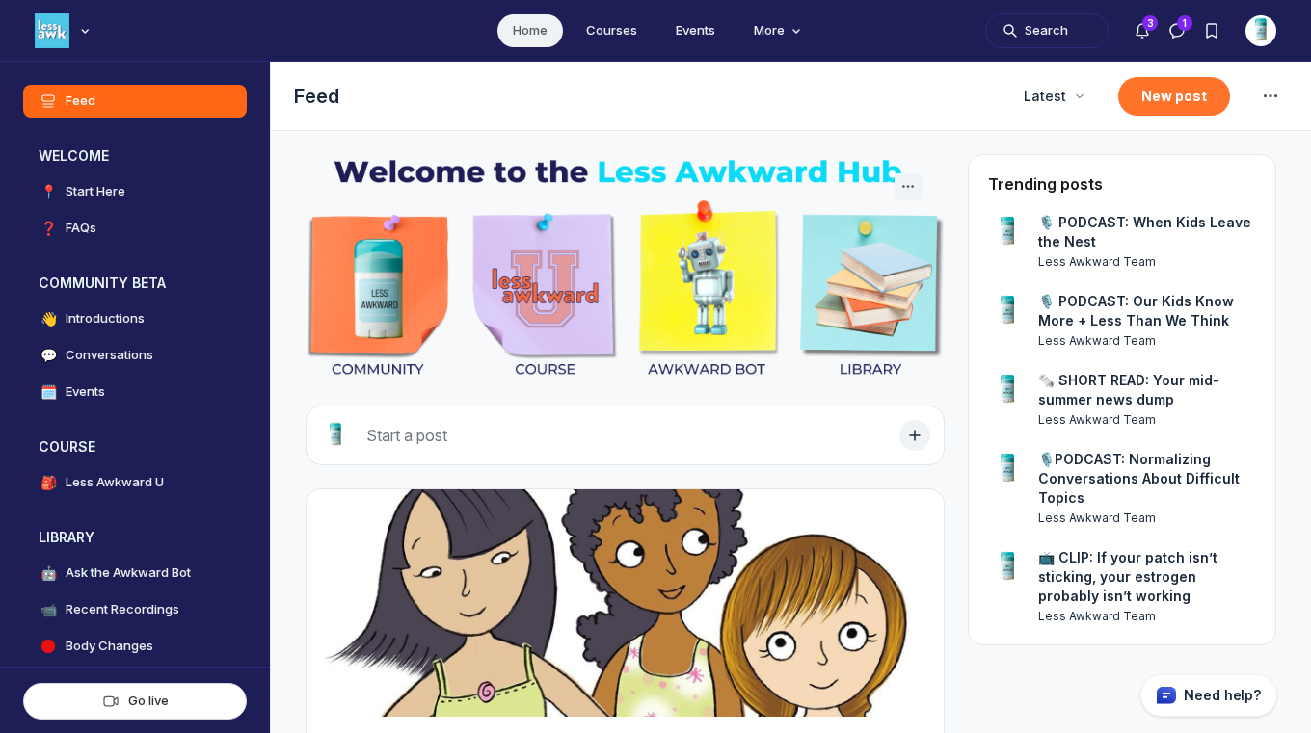
click at [1182, 93] on button "New post" at bounding box center [1174, 96] width 112 height 39
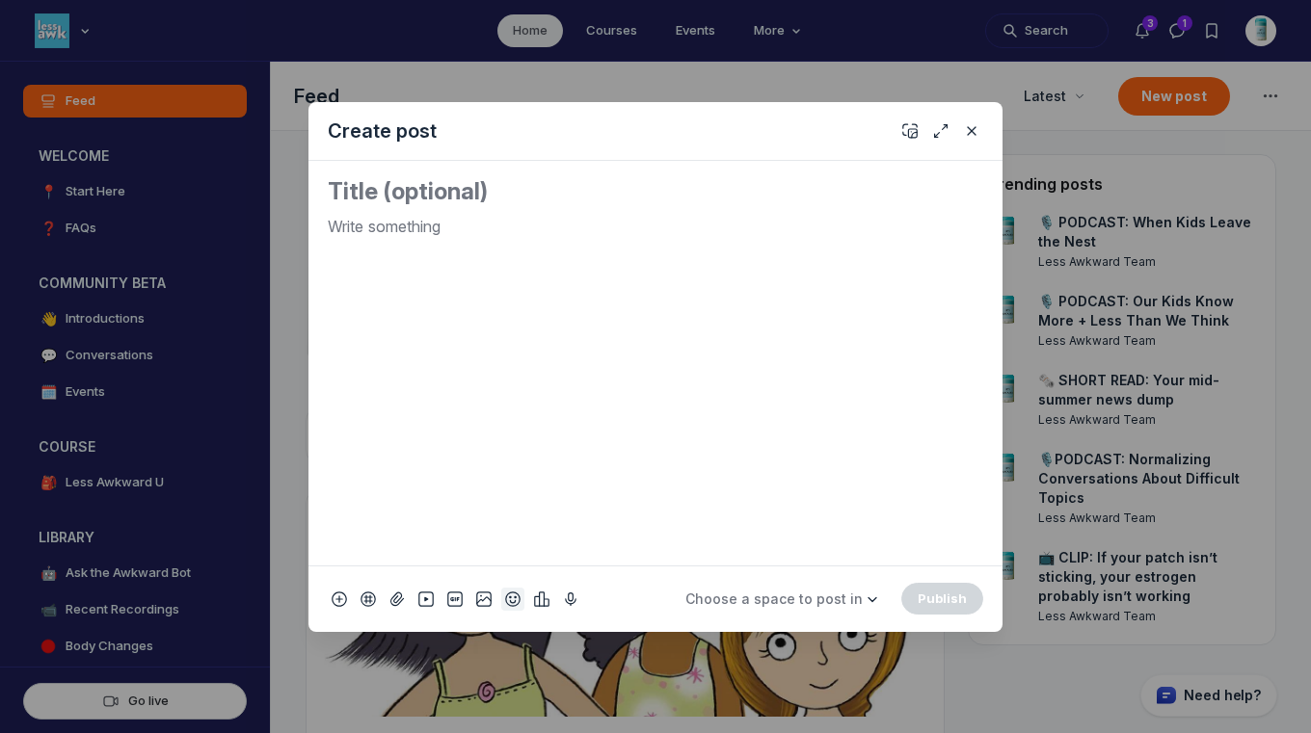
click at [512, 604] on icon "Add emoji" at bounding box center [512, 599] width 15 height 19
type input "tv"
click at [537, 331] on span "📺" at bounding box center [534, 325] width 29 height 27
drag, startPoint x: 388, startPoint y: 228, endPoint x: 276, endPoint y: 218, distance: 113.3
click at [276, 218] on div "Create post 📺 Choose a space to post in WELCOME 📍 Start Here ❓ FAQs COMMUNITY B…" at bounding box center [370, 366] width 740 height 733
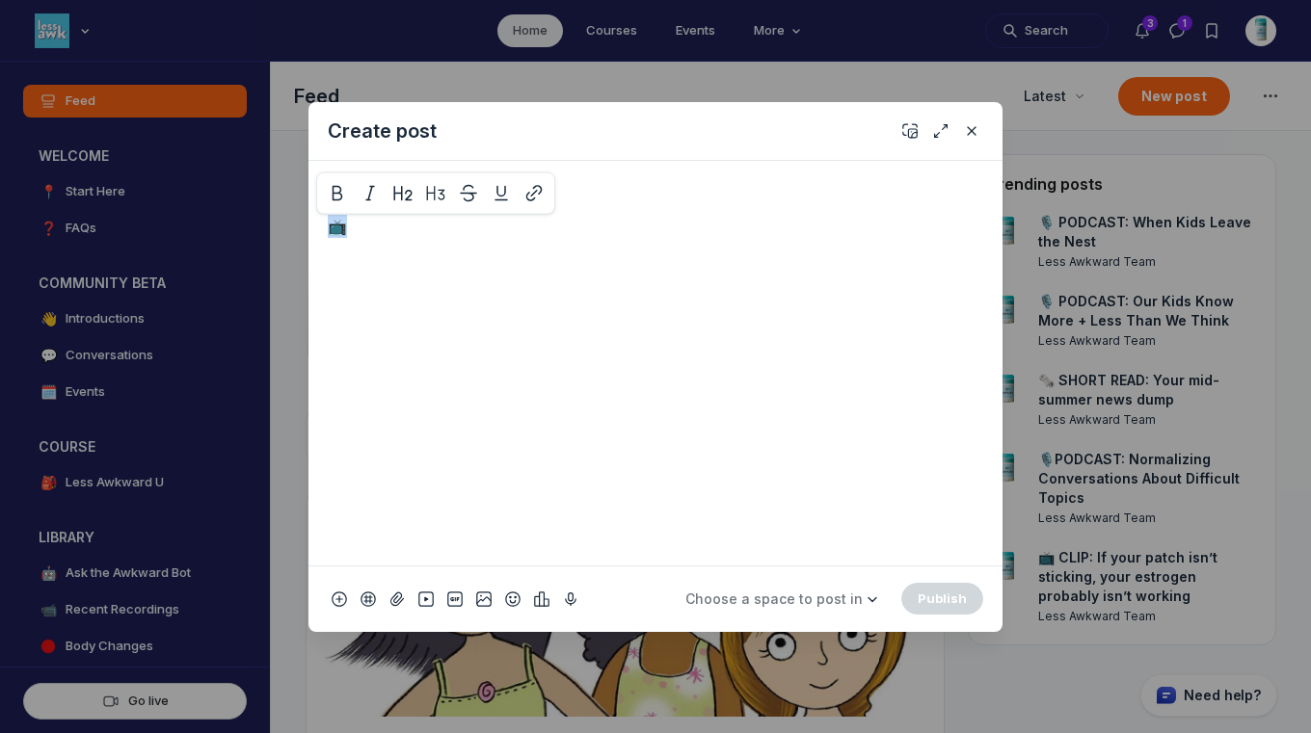
copy p "📺"
click at [358, 191] on textarea "Quick post modal" at bounding box center [655, 191] width 655 height 31
paste textarea "📺"
paste textarea "If you’ve got boys, you still need to talk about periods."
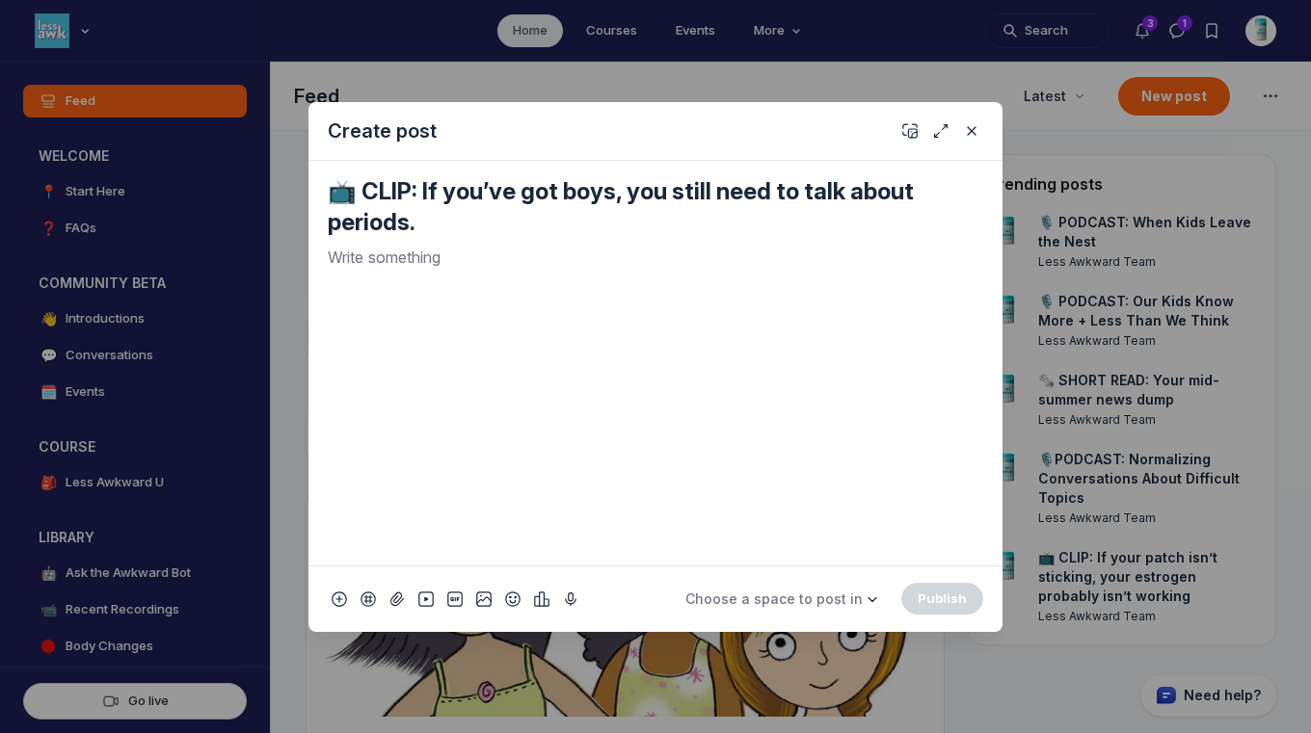
type textarea "📺 CLIP: If you’ve got boys, you still need to talk about periods."
click at [575, 256] on p "Quick post modal" at bounding box center [655, 257] width 655 height 23
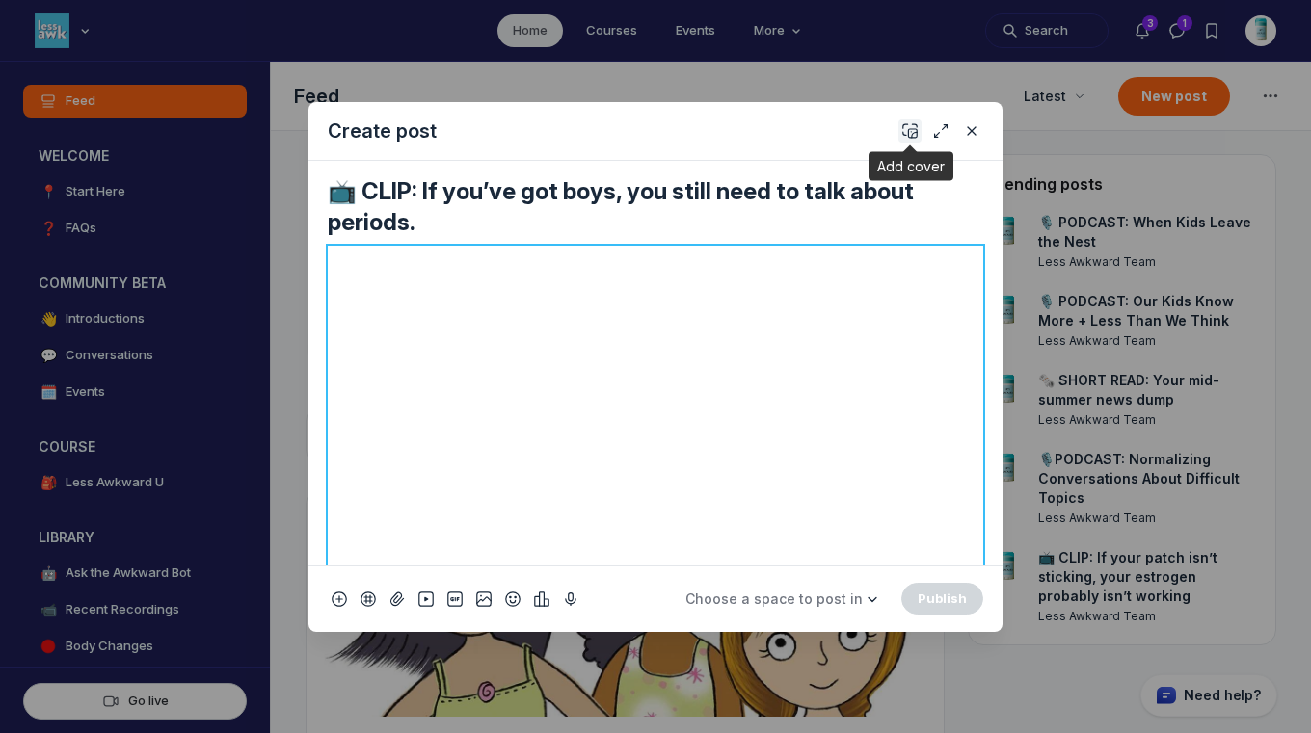
click at [915, 127] on icon "Add cover" at bounding box center [909, 130] width 15 height 19
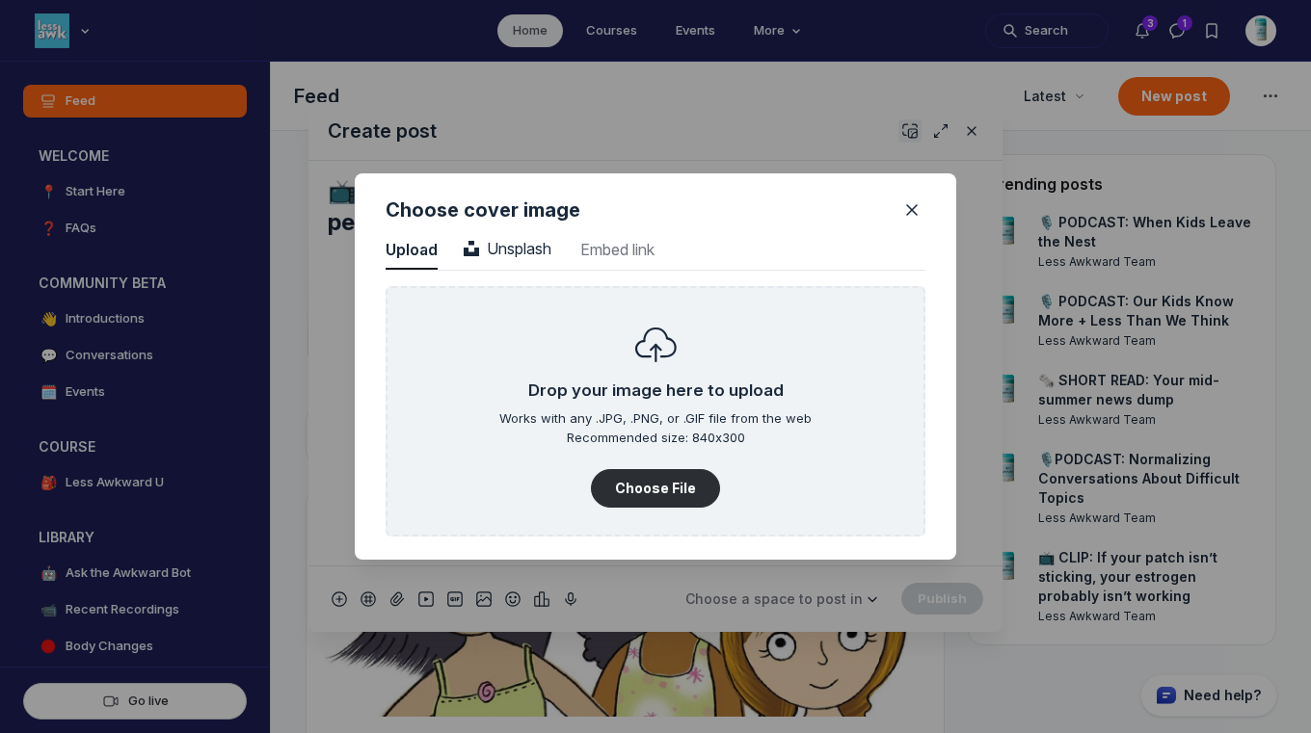
scroll to position [2604, 4906]
click at [524, 240] on span "Unsplash" at bounding box center [508, 248] width 88 height 19
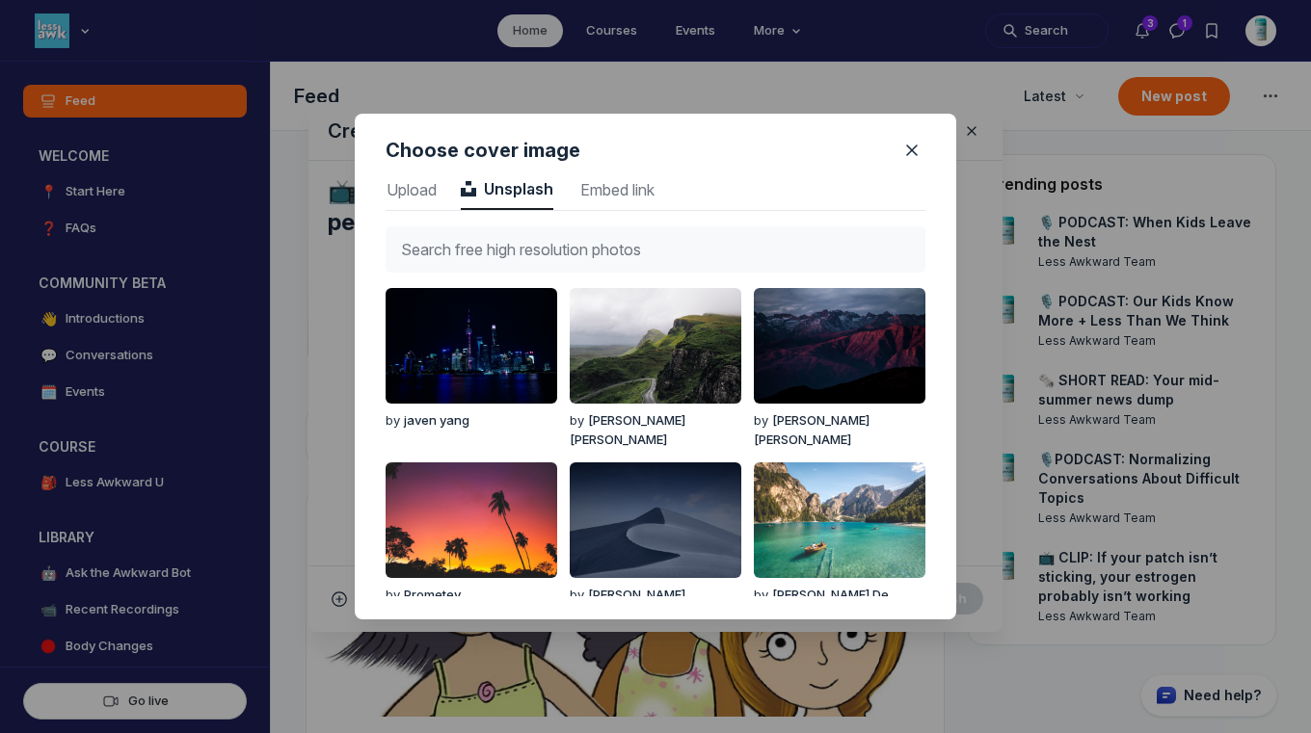
click at [524, 240] on input "text" at bounding box center [656, 249] width 540 height 46
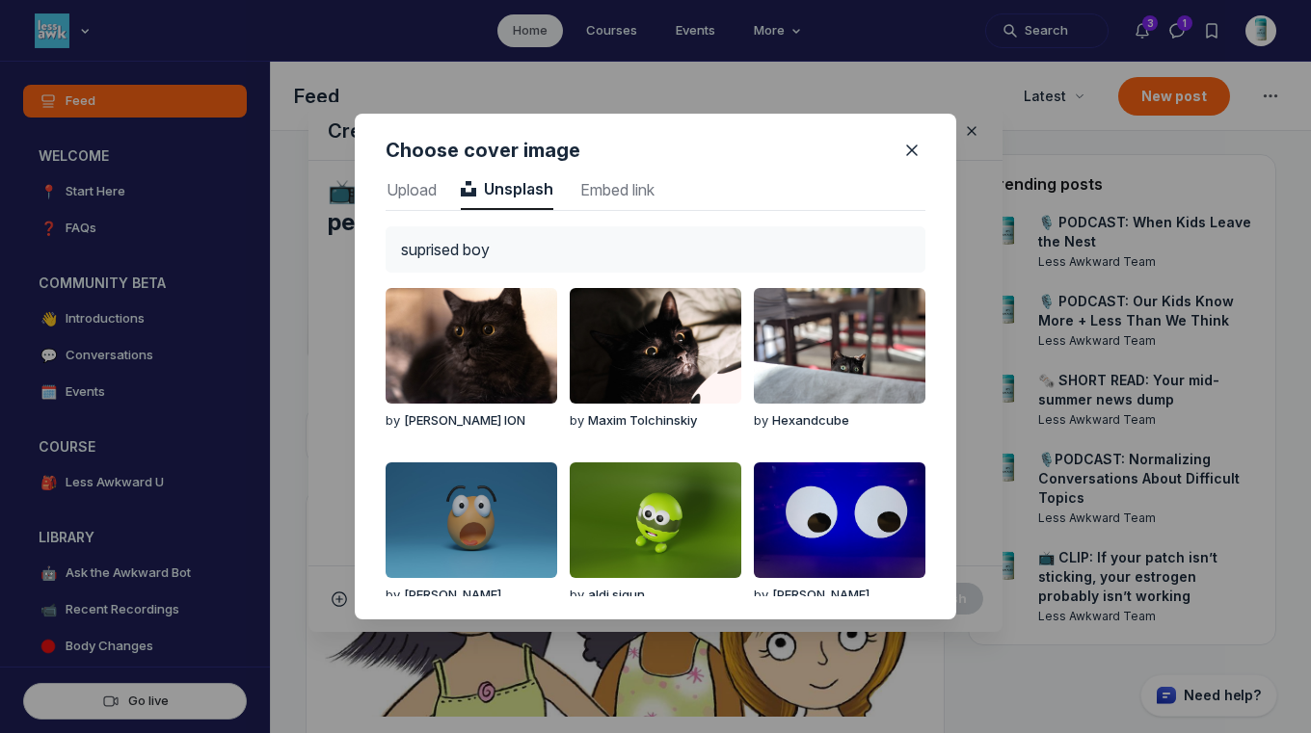
type input "suprised boy"
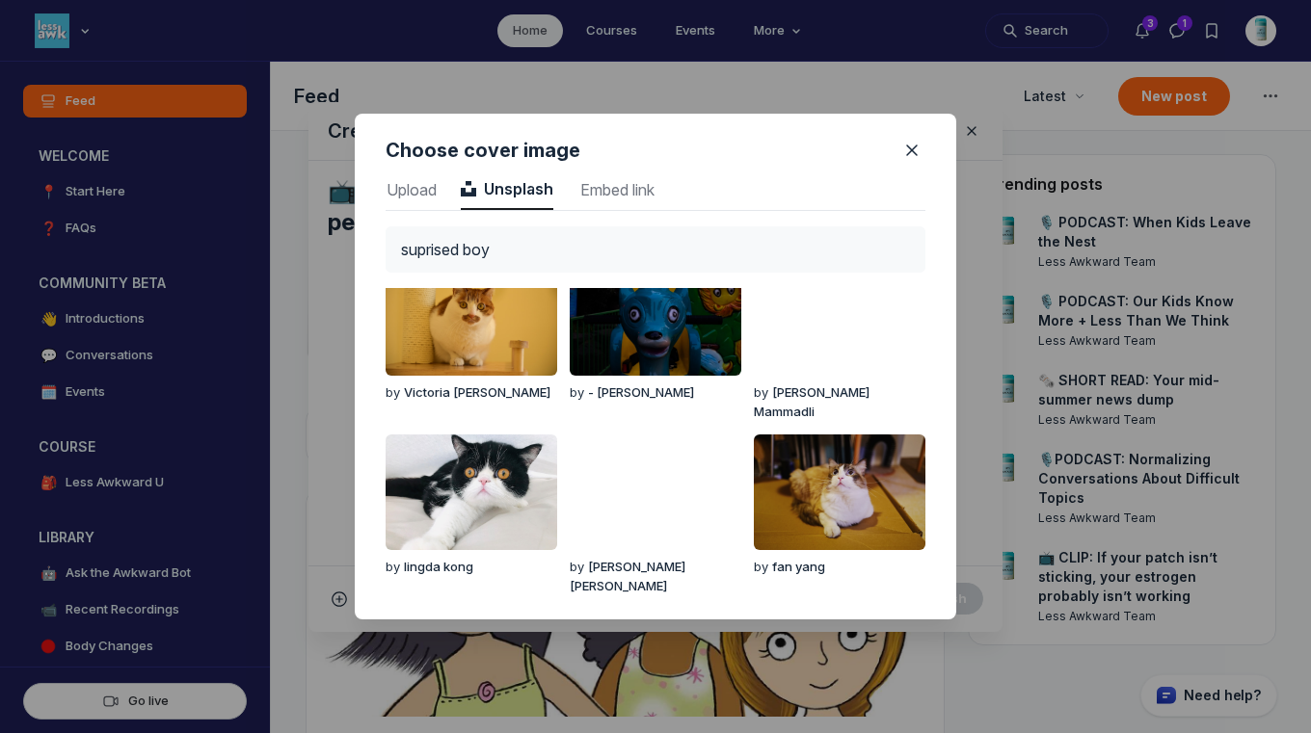
scroll to position [0, 0]
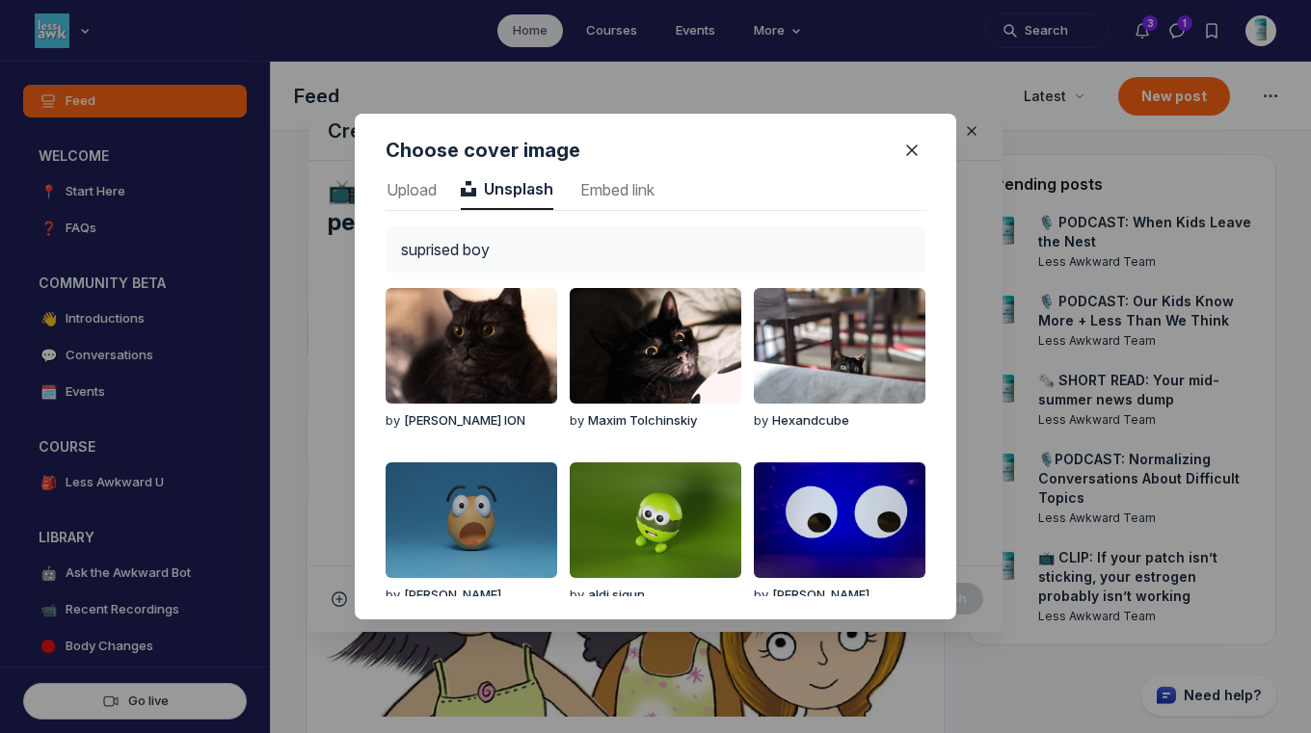
drag, startPoint x: 525, startPoint y: 250, endPoint x: 332, endPoint y: 197, distance: 200.8
click at [332, 197] on div "Choose cover image Upload Upload Unsplash Unsplash Embed link Embed link supris…" at bounding box center [655, 366] width 1311 height 733
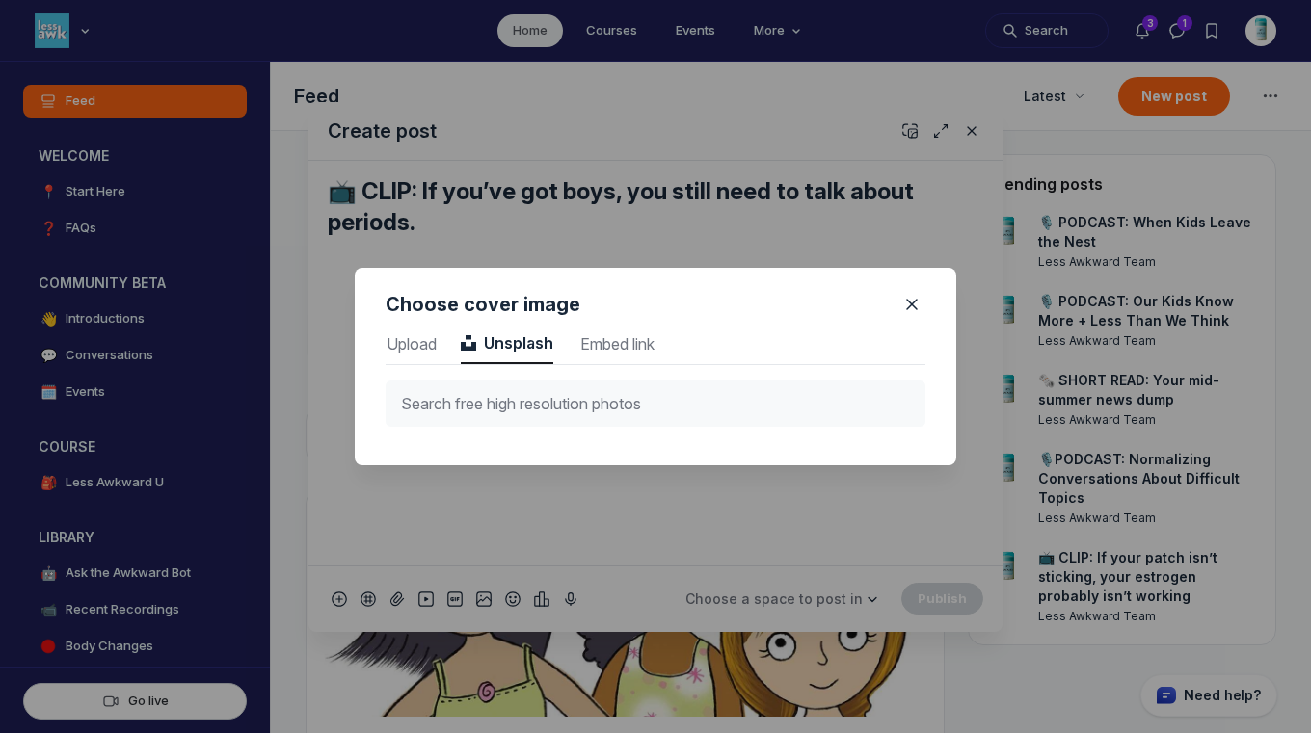
click at [564, 391] on input "text" at bounding box center [656, 404] width 540 height 46
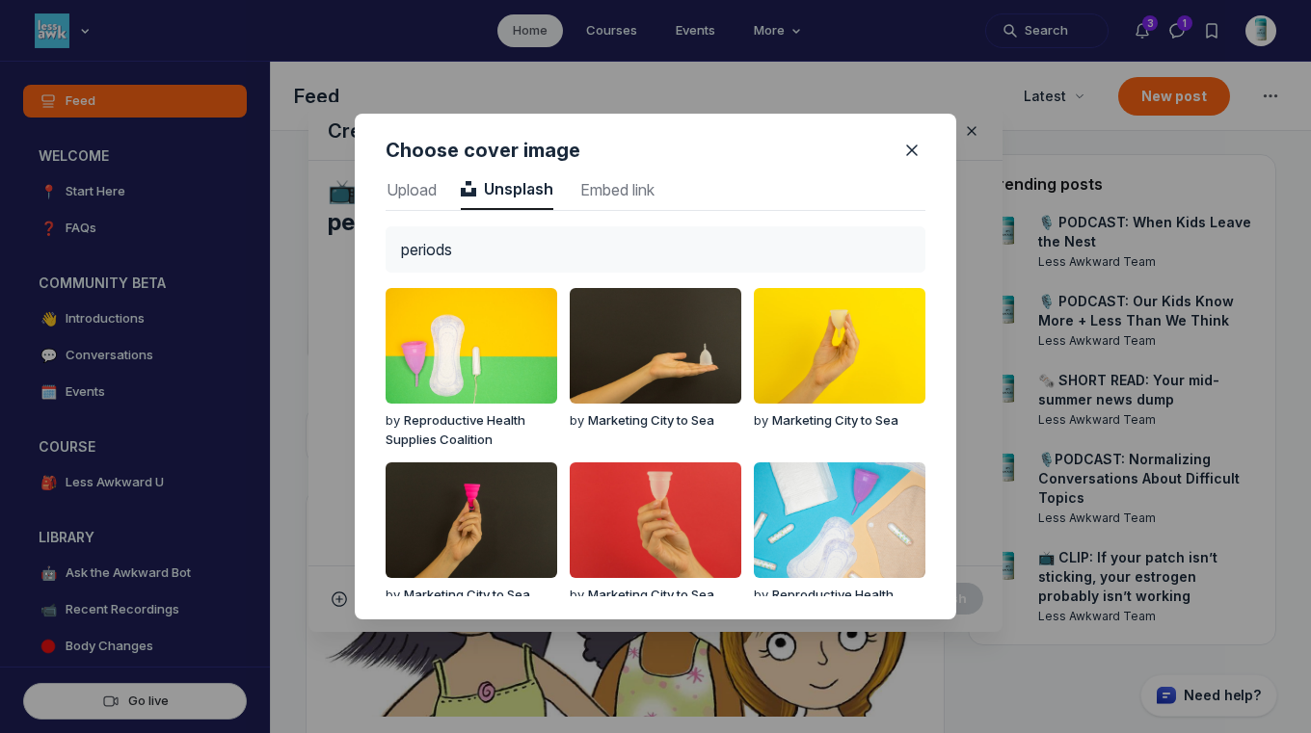
type input "periods"
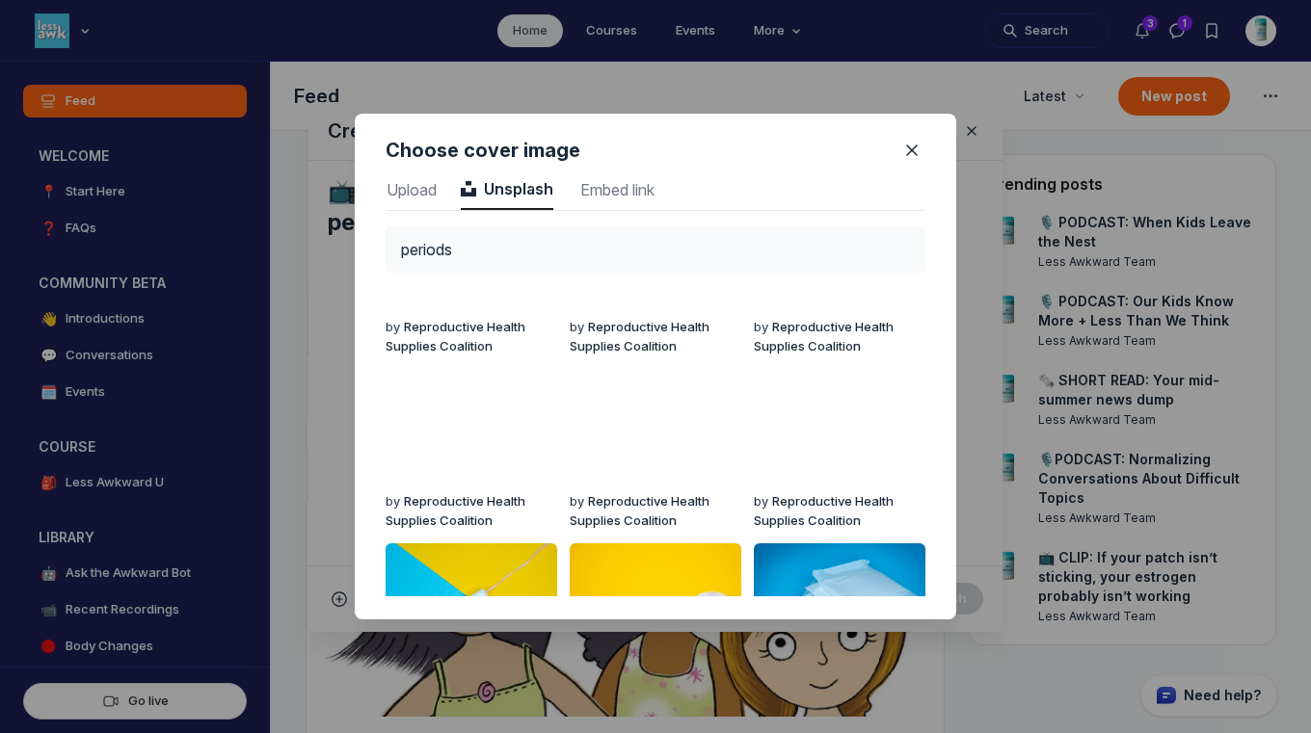
scroll to position [611, 0]
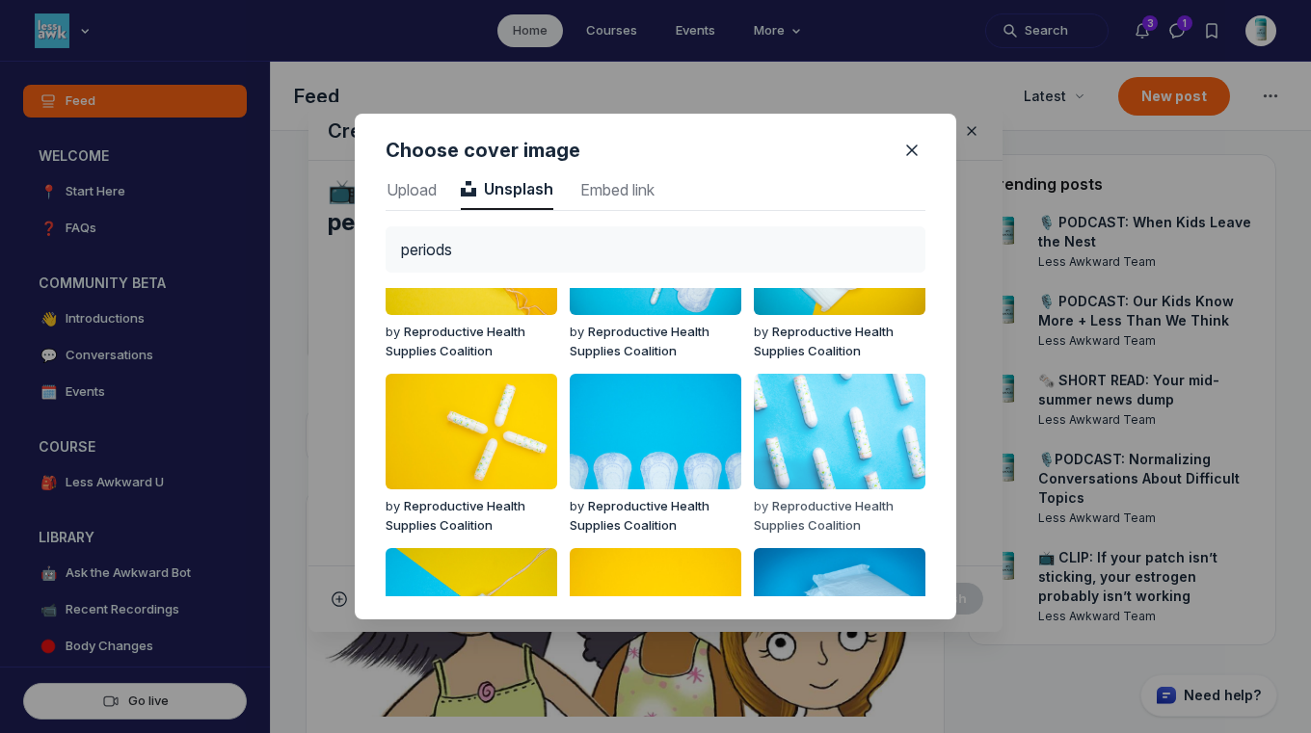
click at [862, 421] on img "button" at bounding box center [840, 432] width 172 height 116
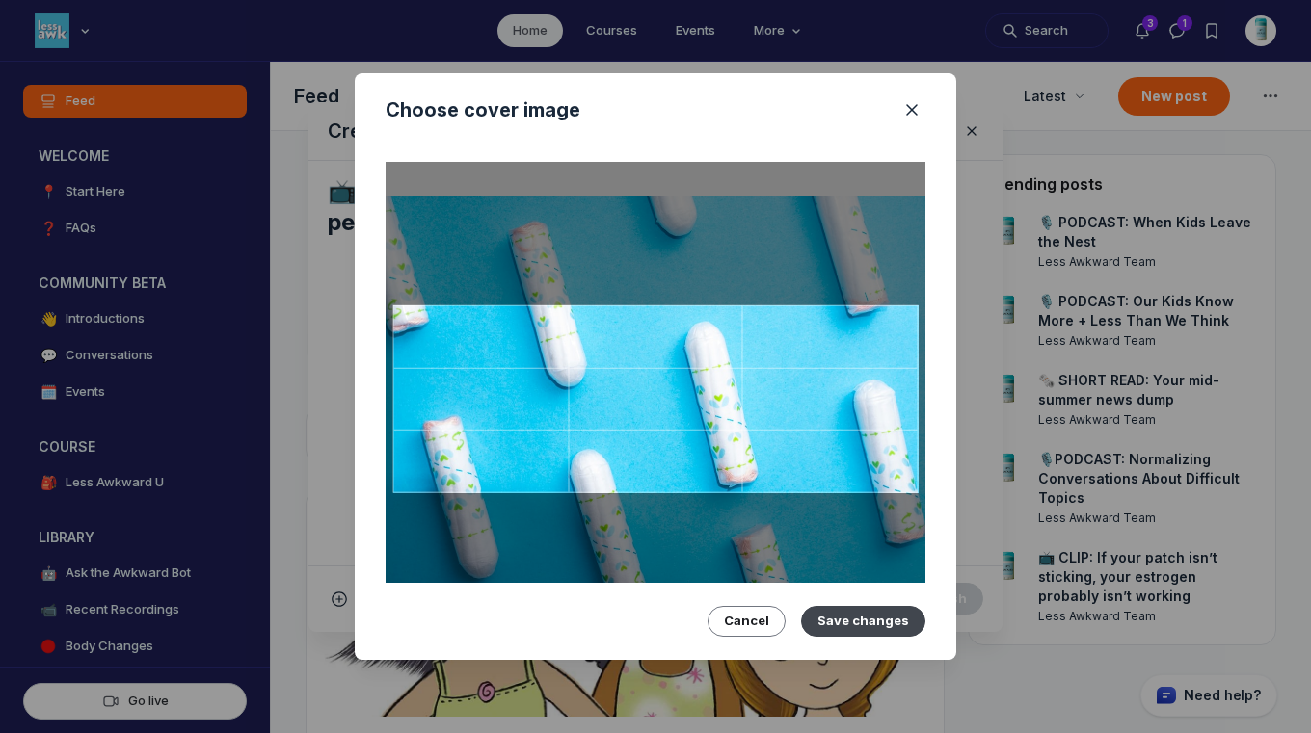
click at [873, 618] on button "Save changes" at bounding box center [863, 621] width 124 height 31
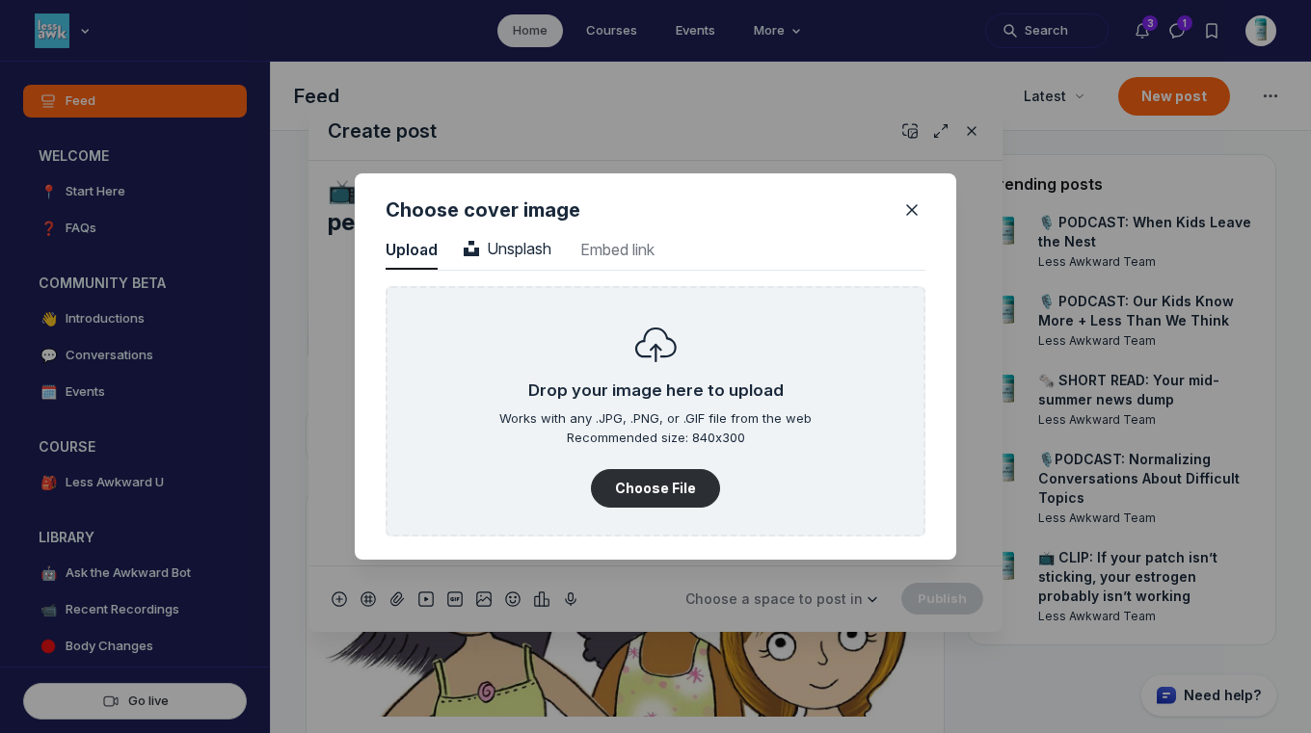
scroll to position [2604, 4906]
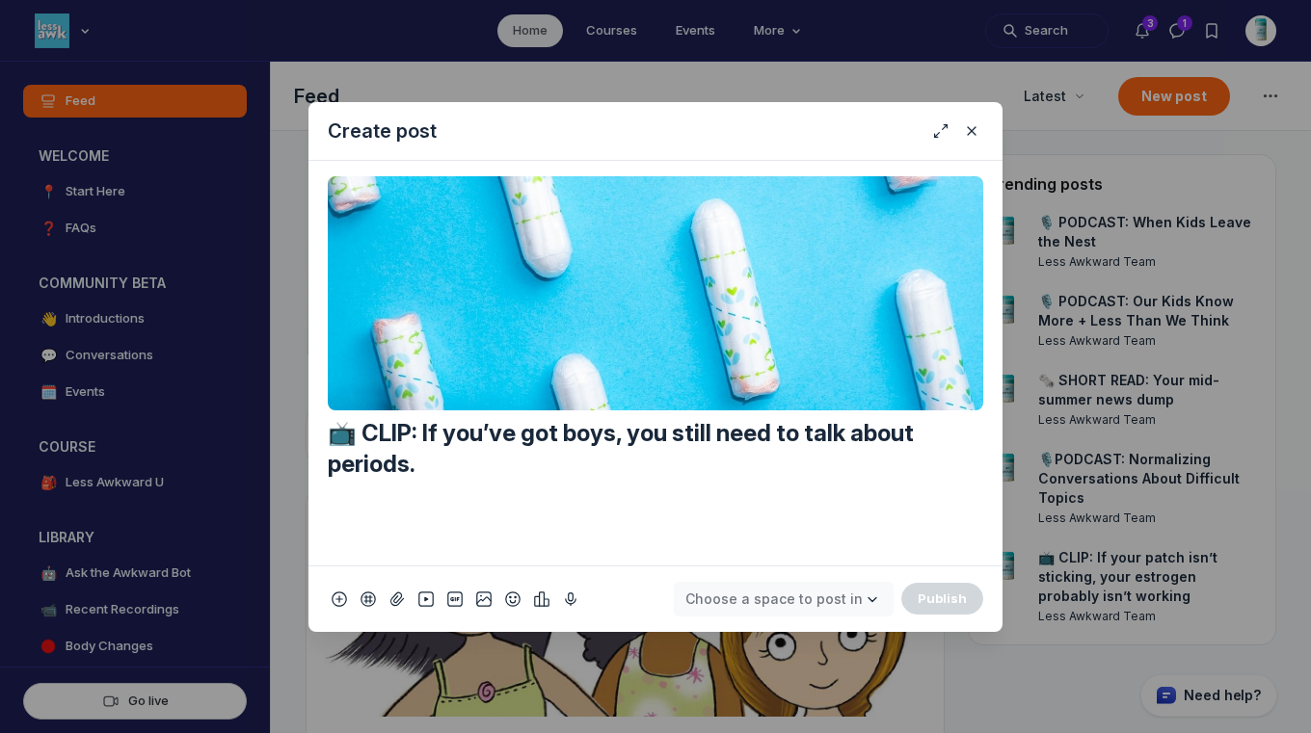
click at [856, 600] on span "Choose a space to post in" at bounding box center [773, 599] width 177 height 16
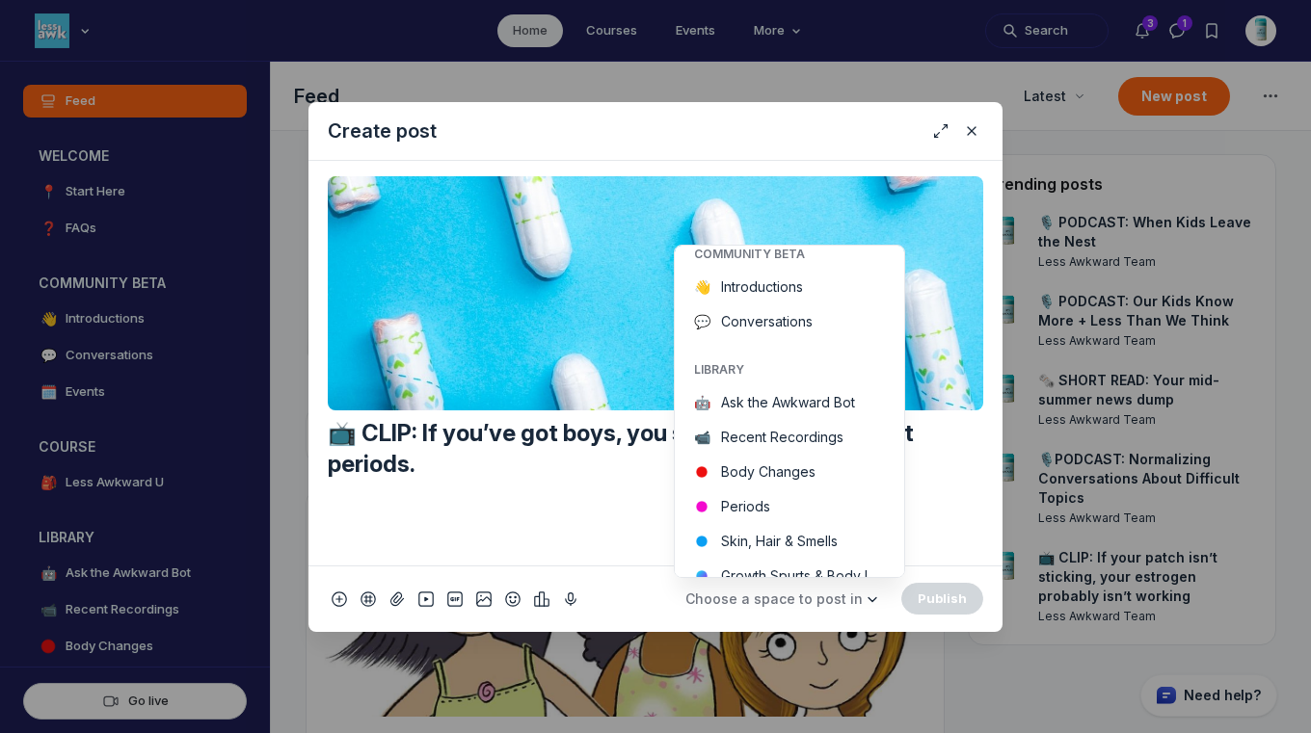
scroll to position [264, 0]
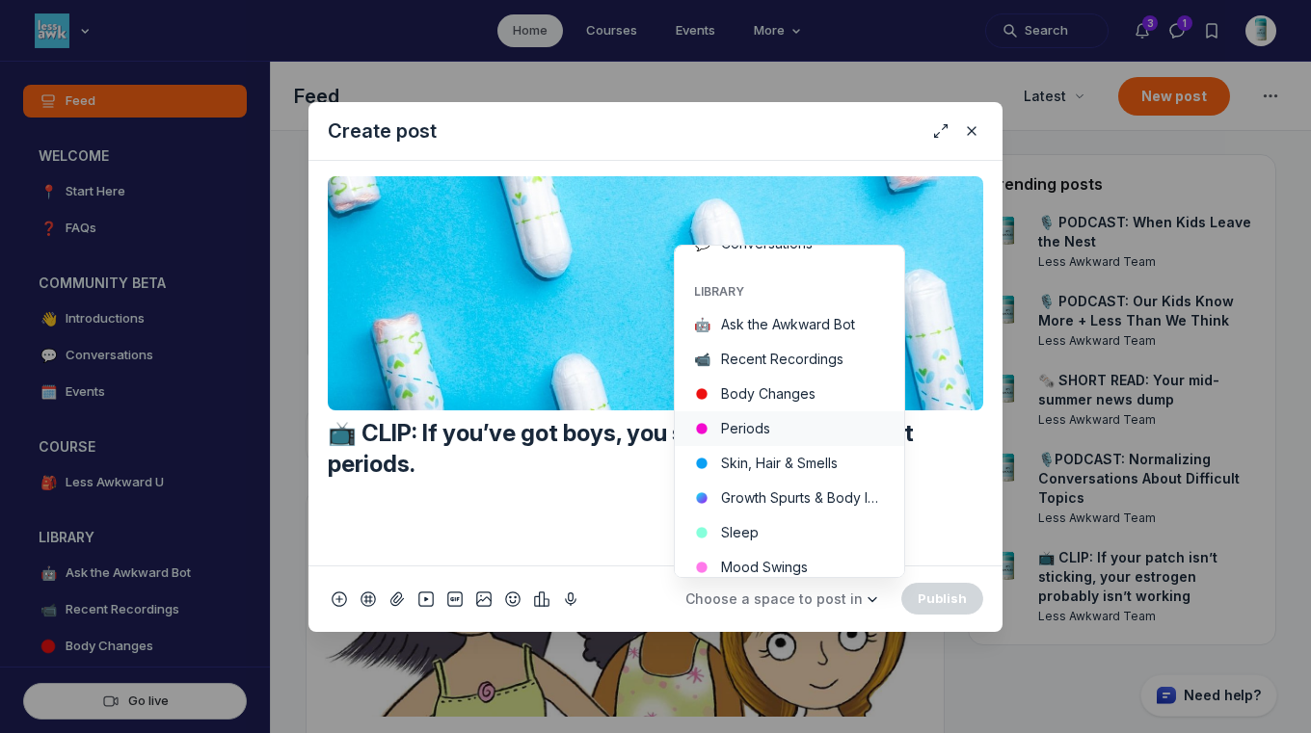
click at [807, 429] on button "Periods" at bounding box center [789, 429] width 229 height 35
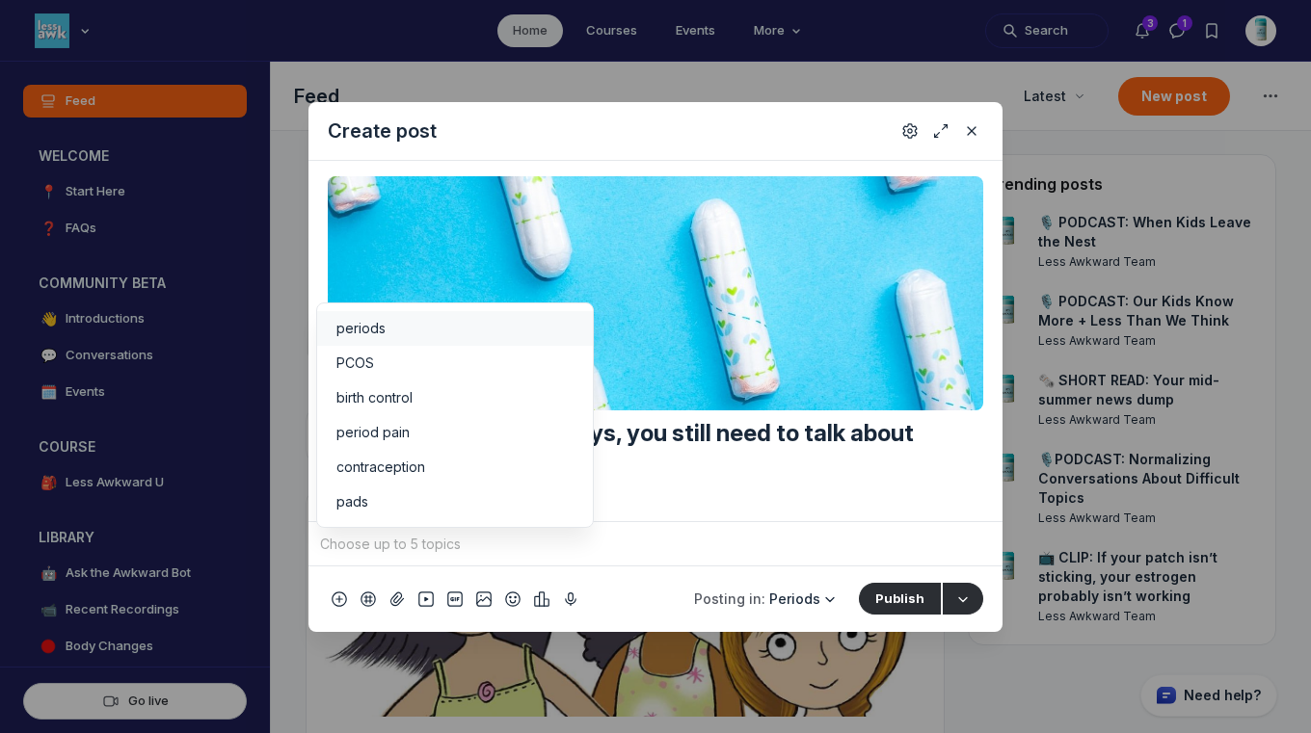
click at [620, 551] on input "Quick post modal" at bounding box center [655, 544] width 679 height 29
click at [366, 327] on span "periods" at bounding box center [360, 328] width 49 height 19
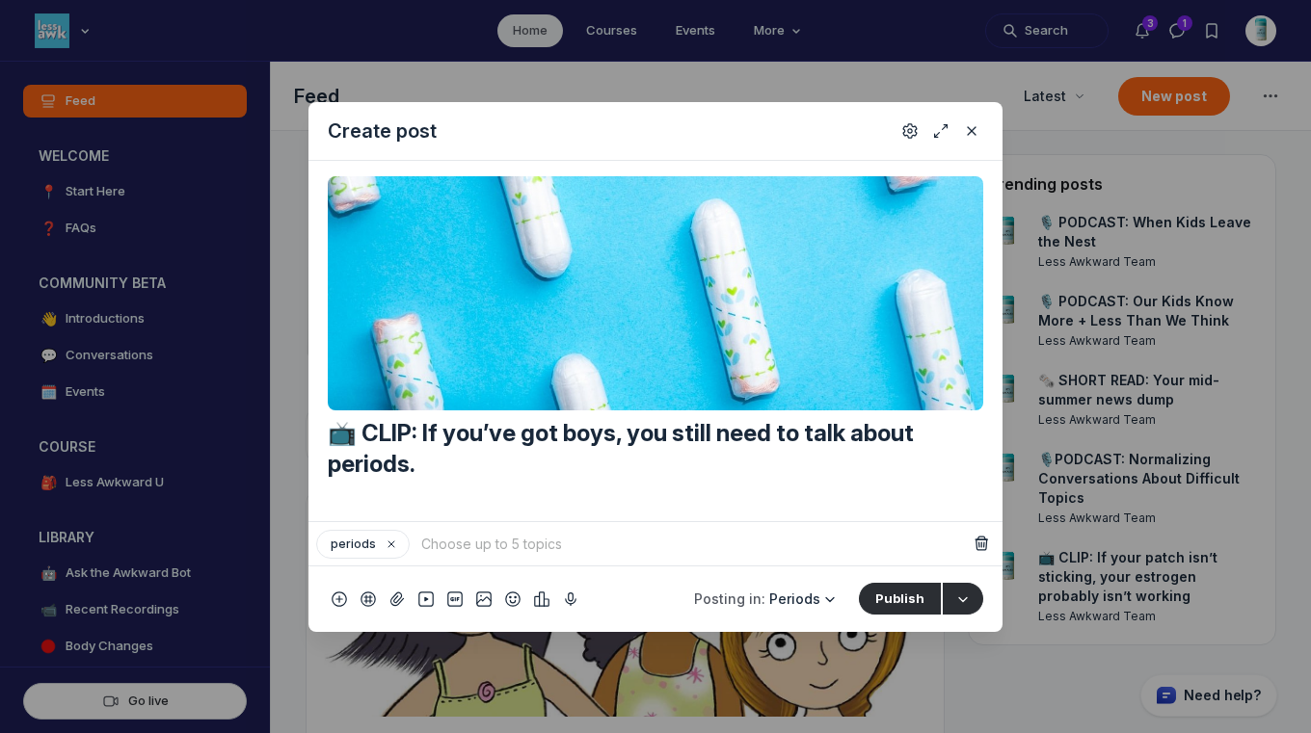
click at [505, 540] on input "Quick post modal" at bounding box center [692, 544] width 550 height 29
type input "boys"
click at [507, 507] on li "Create topic "boys"" at bounding box center [553, 502] width 276 height 35
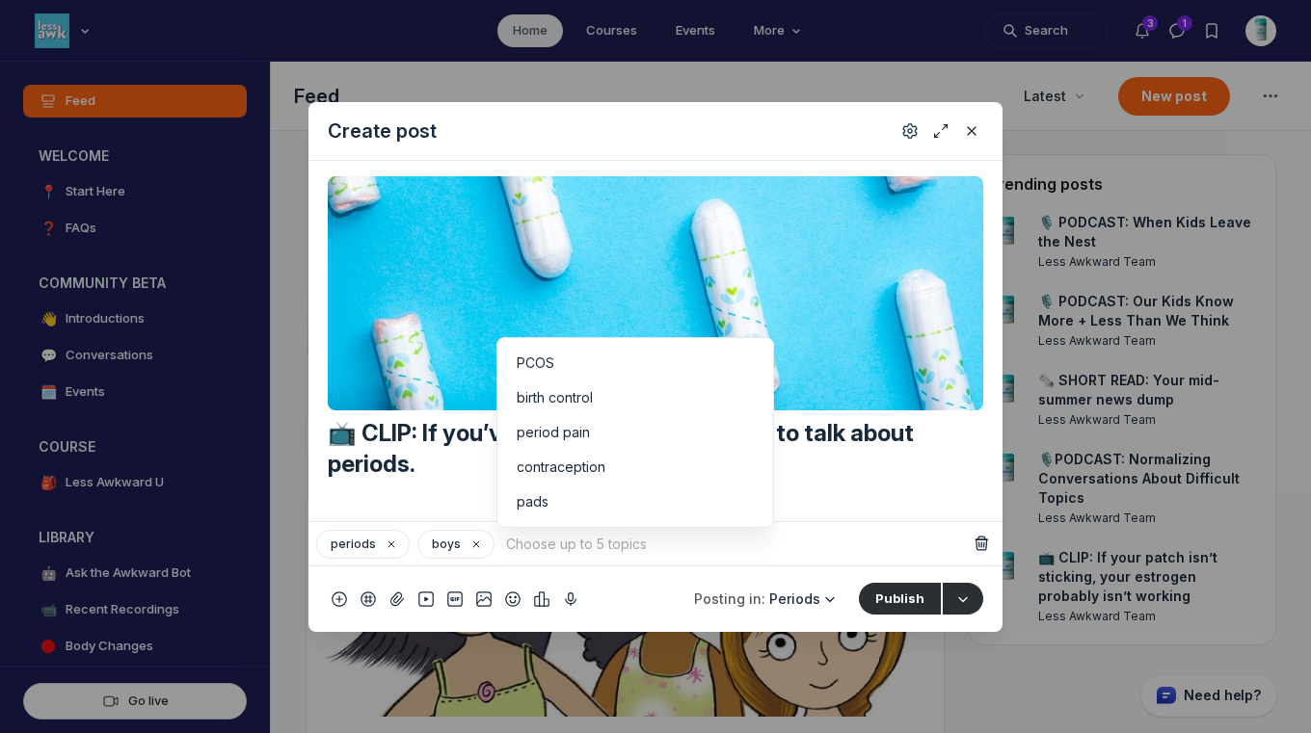
click at [519, 555] on input "Quick post modal" at bounding box center [735, 544] width 466 height 29
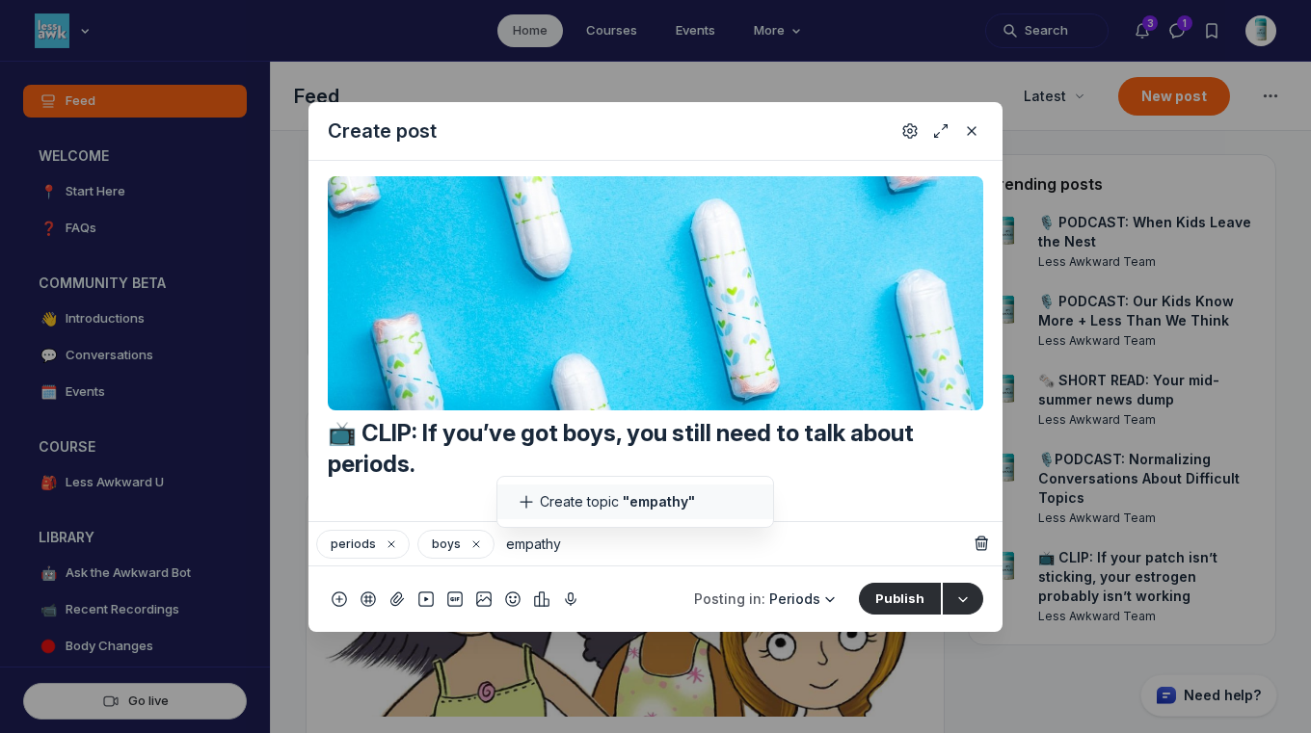
type input "empathy"
click at [613, 496] on li "Create topic "empathy"" at bounding box center [635, 502] width 276 height 35
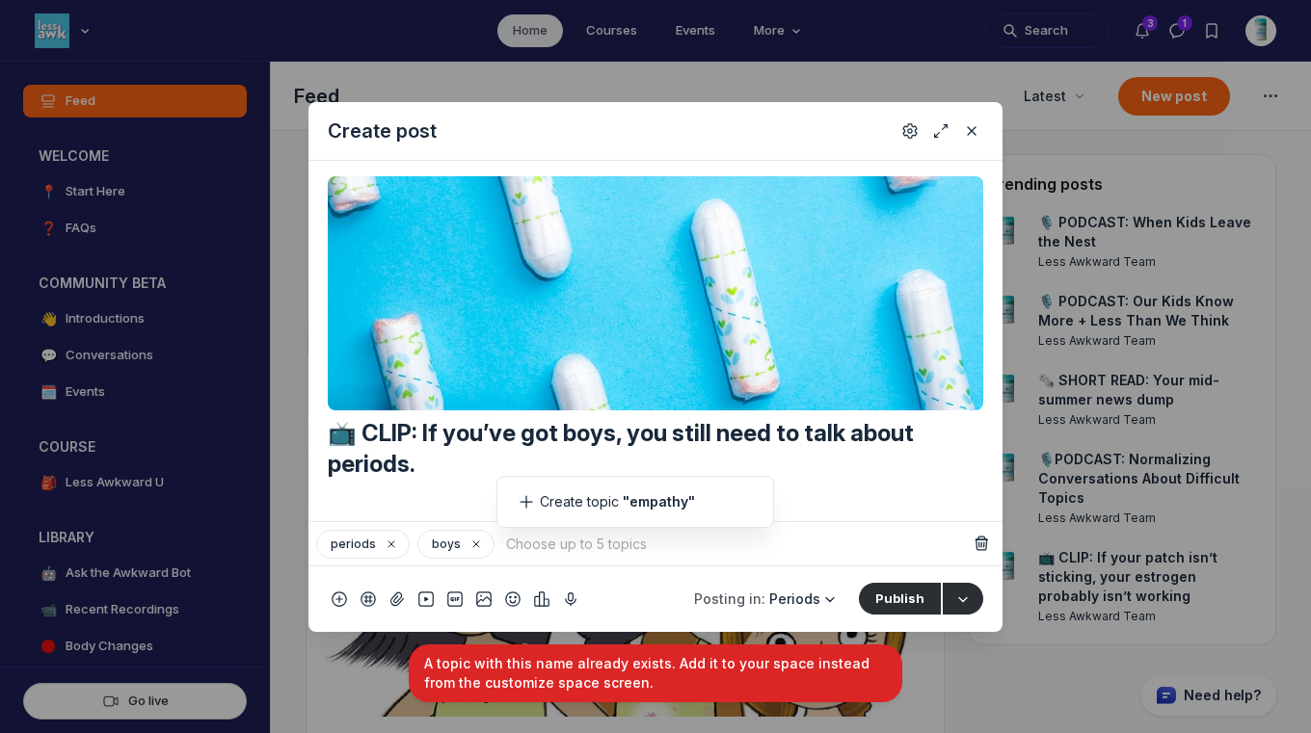
click at [587, 549] on input "Quick post modal" at bounding box center [735, 544] width 466 height 29
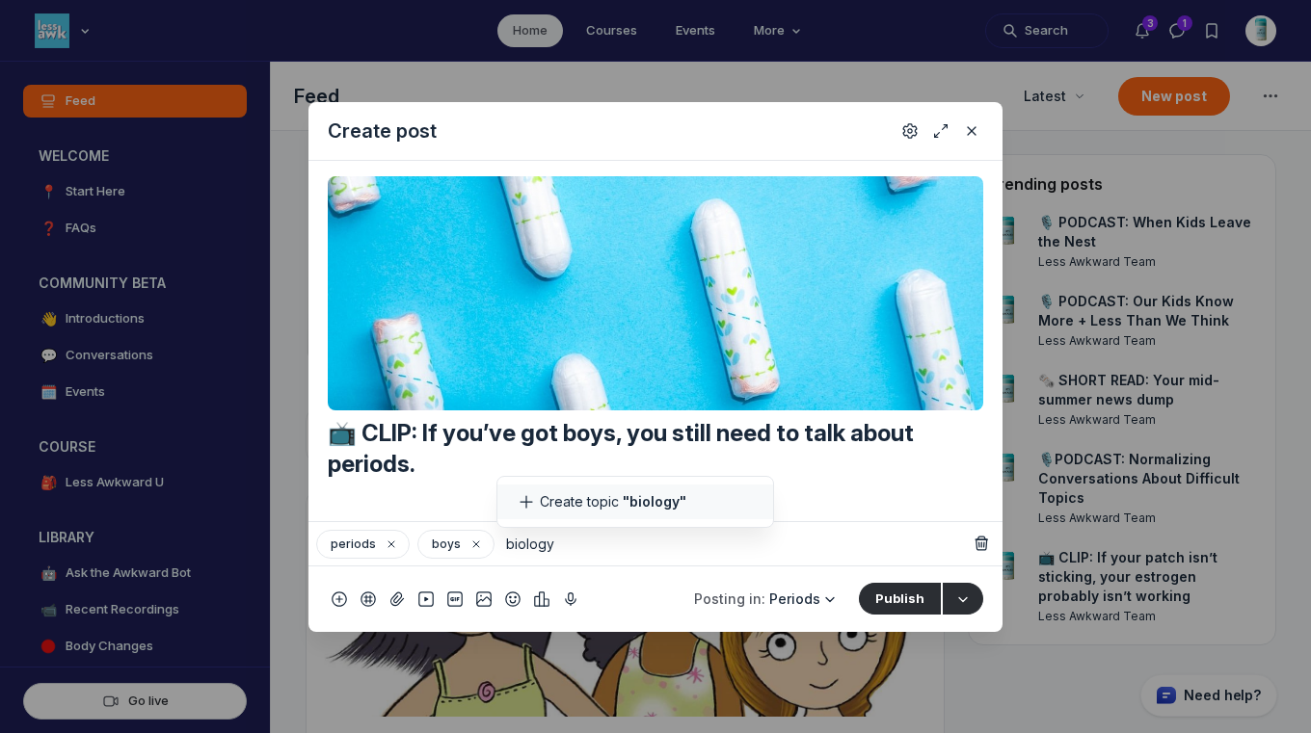
type input "biology"
click at [597, 495] on li "Create topic "biology"" at bounding box center [635, 502] width 276 height 35
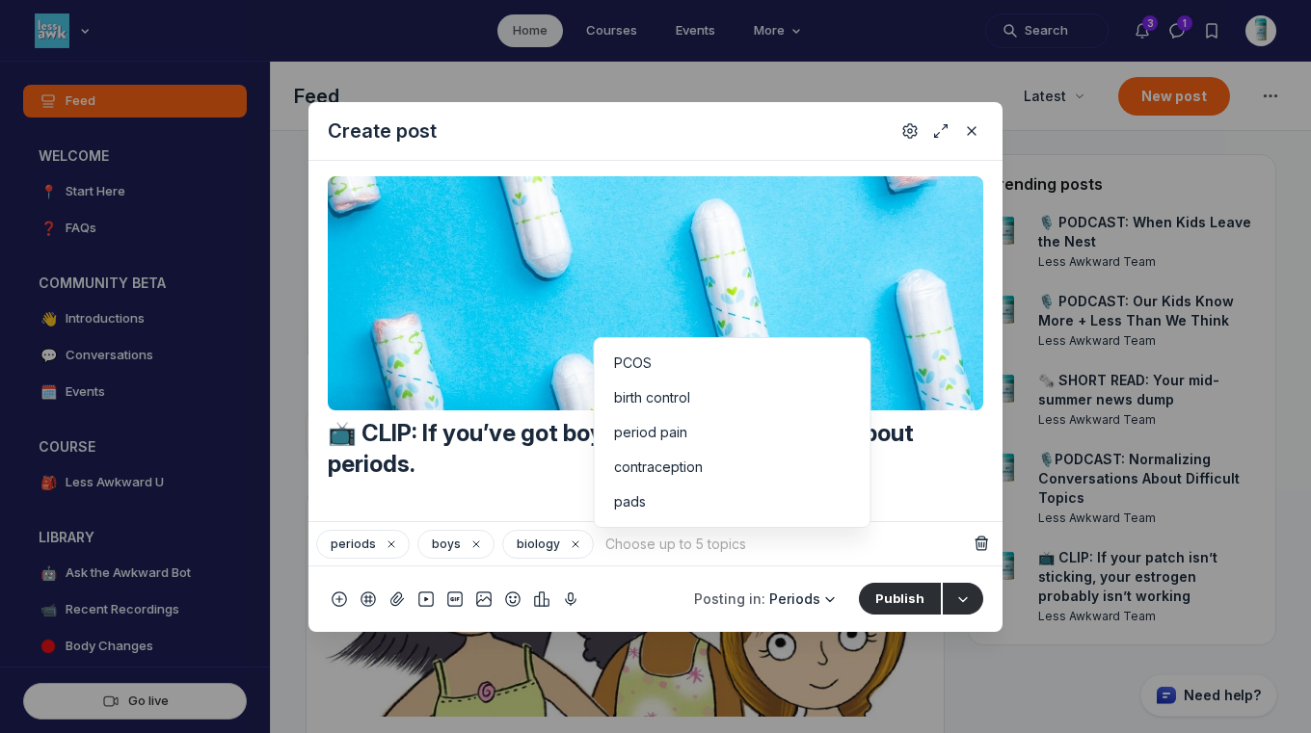
click at [633, 553] on input "Quick post modal" at bounding box center [784, 544] width 366 height 29
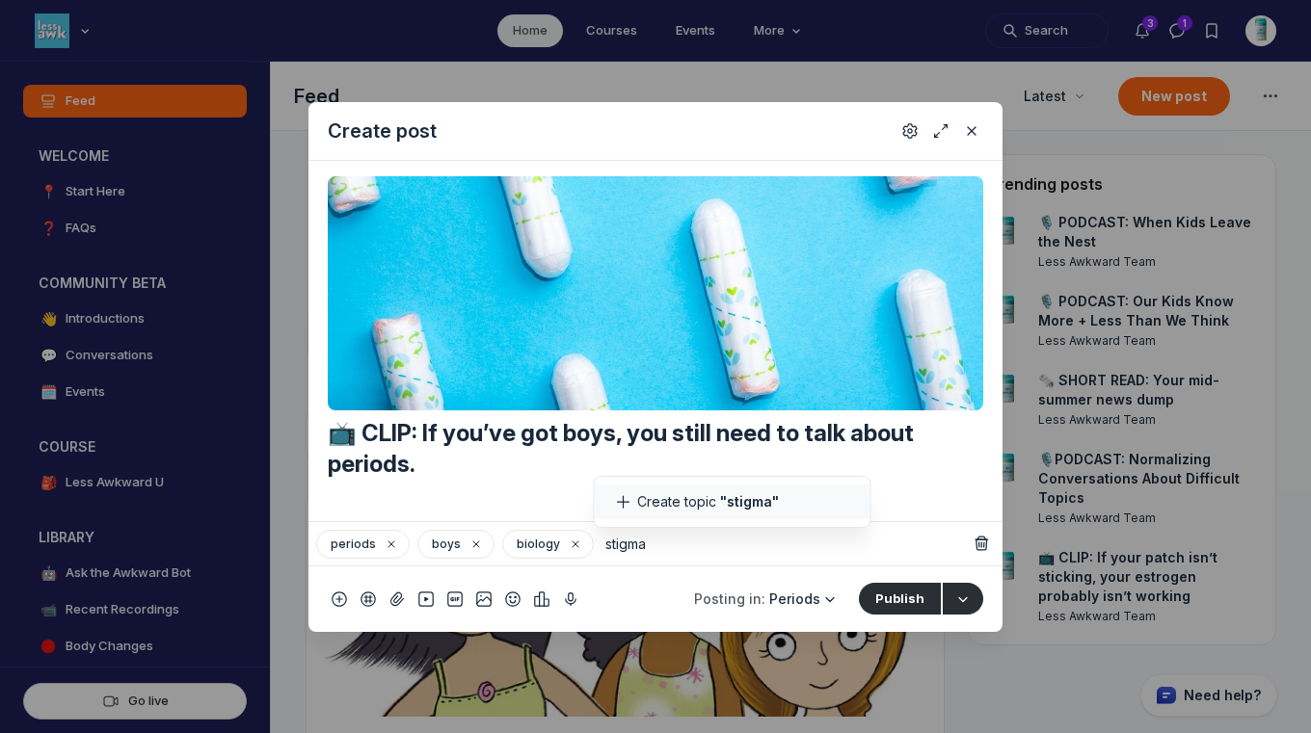
type input "stigma"
click at [679, 503] on li "Create topic "stigma"" at bounding box center [733, 502] width 276 height 35
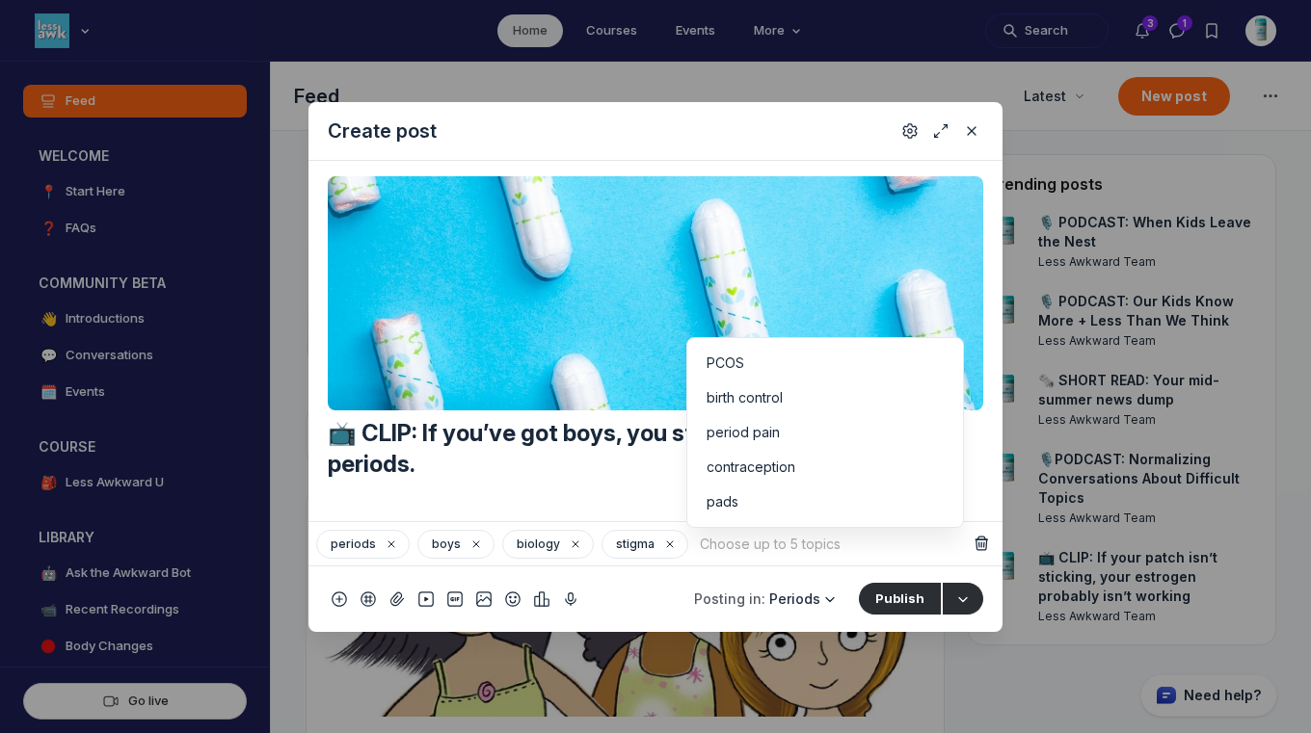
click at [709, 547] on input "Quick post modal" at bounding box center [832, 544] width 272 height 29
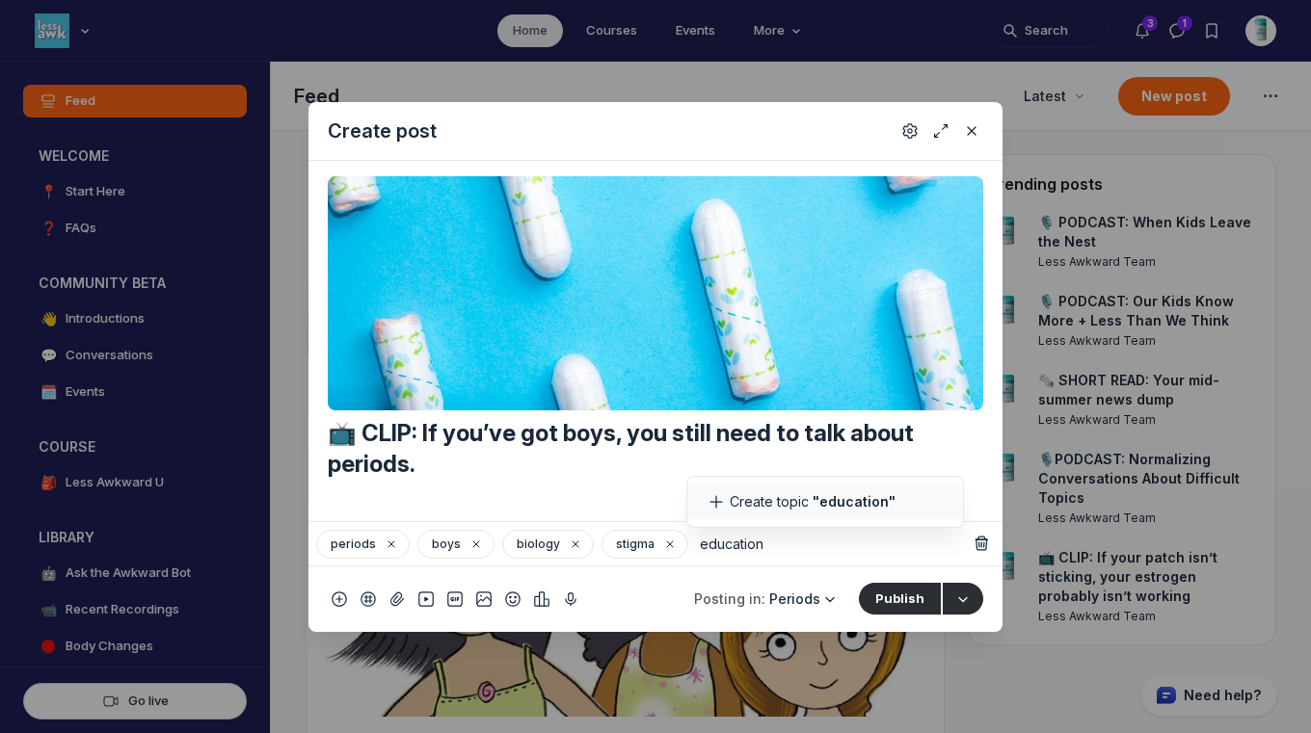
type input "education"
click at [826, 494] on span ""education"" at bounding box center [853, 502] width 83 height 19
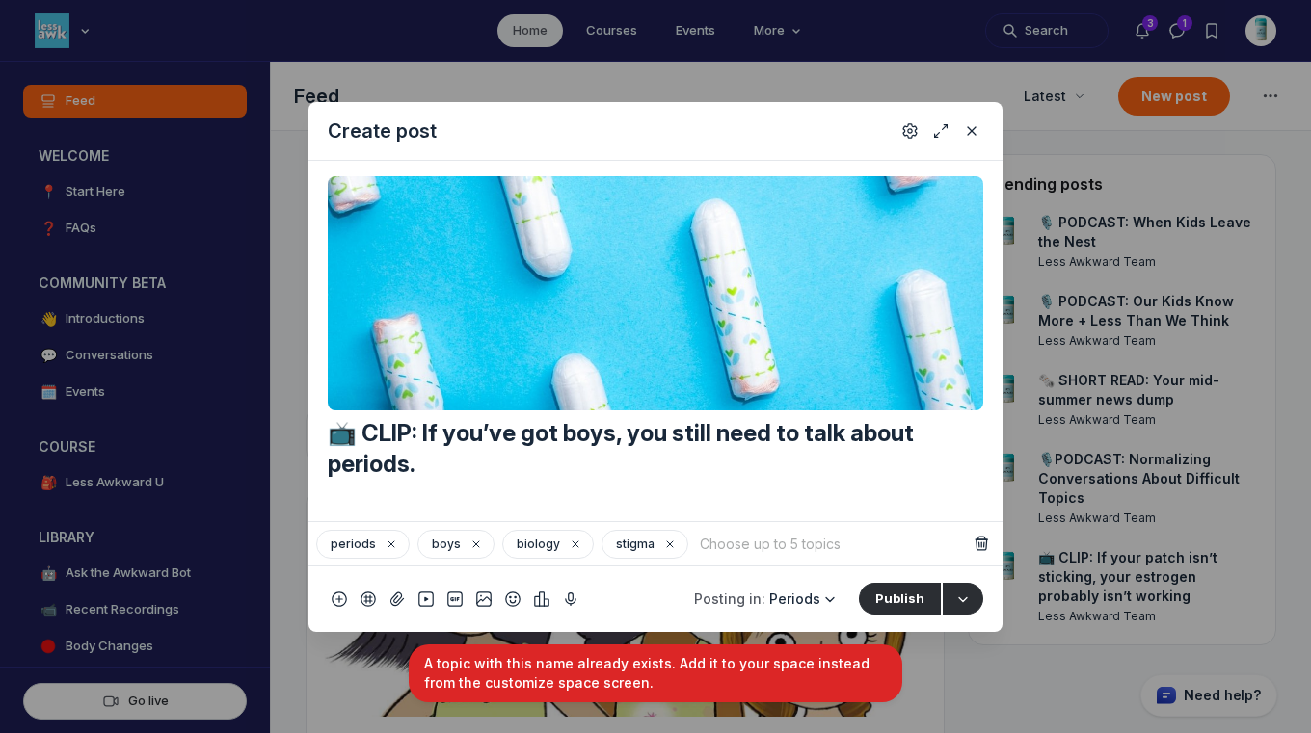
click at [760, 549] on input "Quick post modal" at bounding box center [832, 544] width 272 height 29
click at [905, 132] on icon "Settings" at bounding box center [909, 130] width 15 height 19
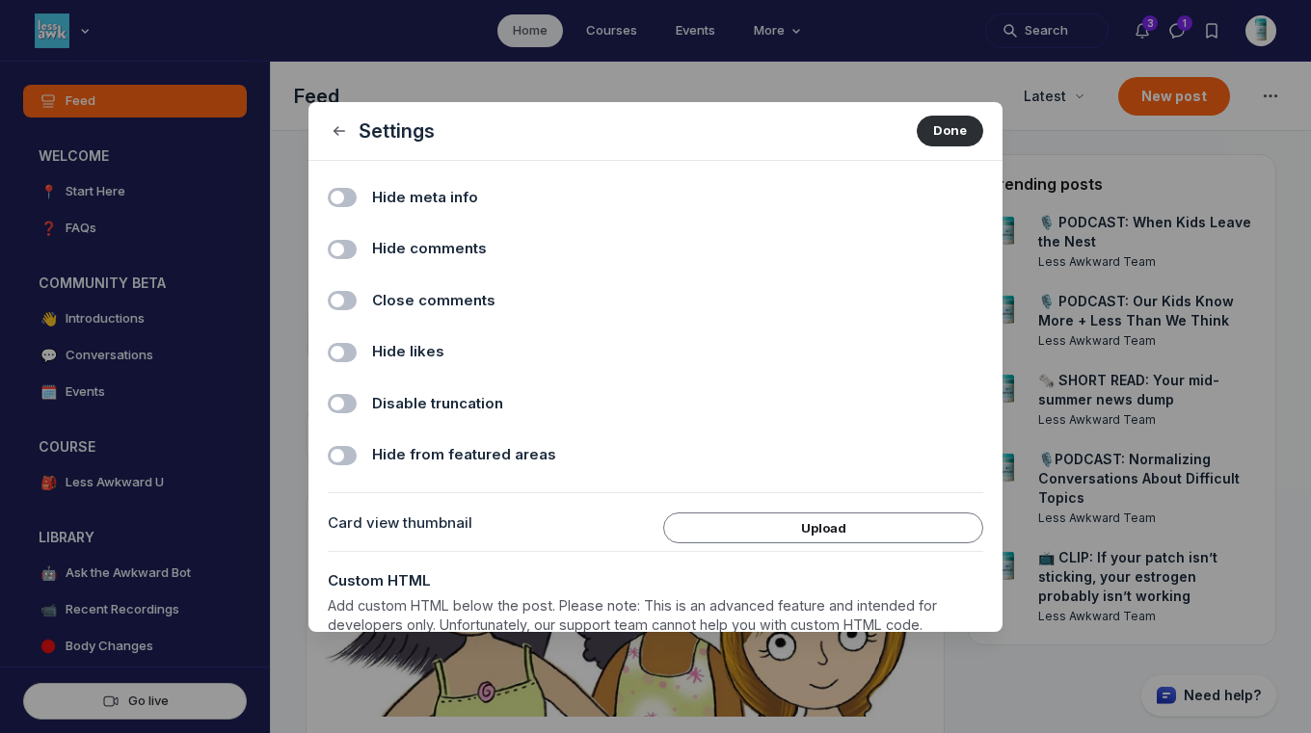
click at [457, 245] on span "Hide comments" at bounding box center [429, 249] width 115 height 22
click at [0, 0] on input "Hide comments" at bounding box center [0, 0] width 0 height 0
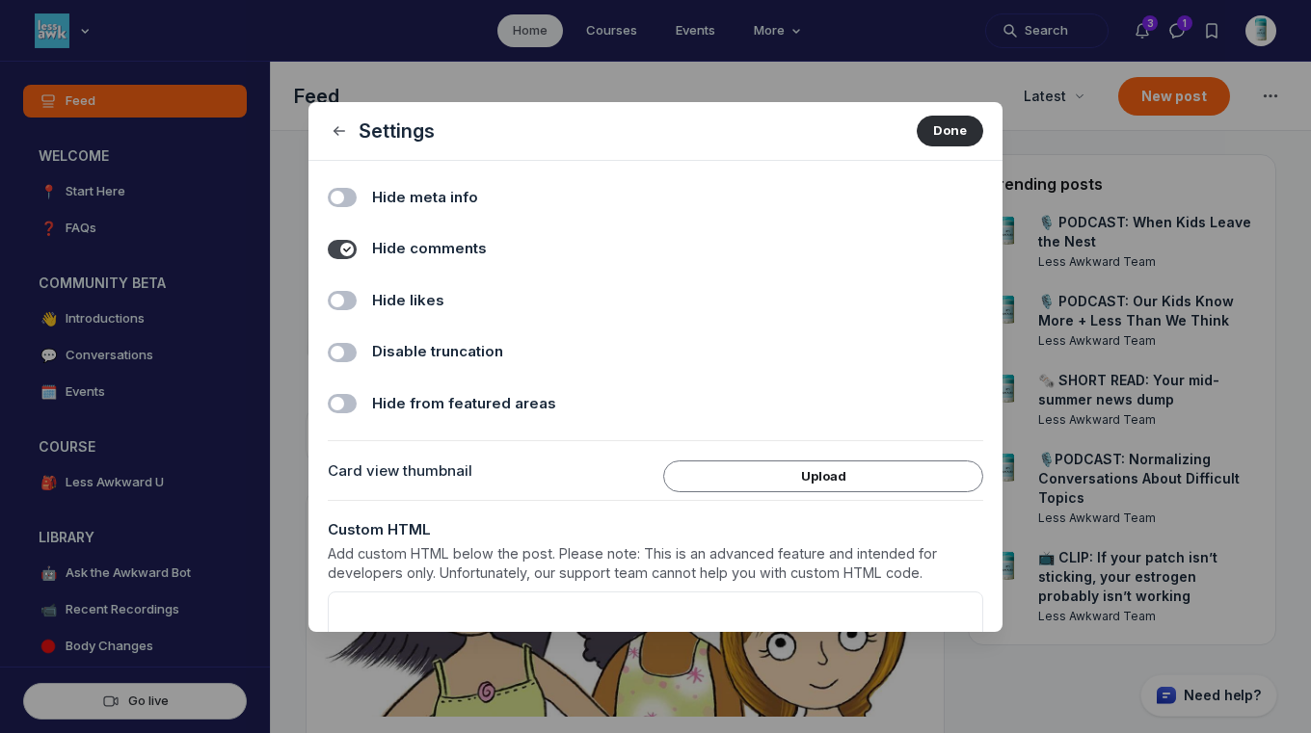
click at [455, 297] on label "Hide likes" at bounding box center [677, 301] width 611 height 22
click at [0, 0] on input "Hide likes" at bounding box center [0, 0] width 0 height 0
click at [931, 125] on button "Done" at bounding box center [950, 131] width 67 height 31
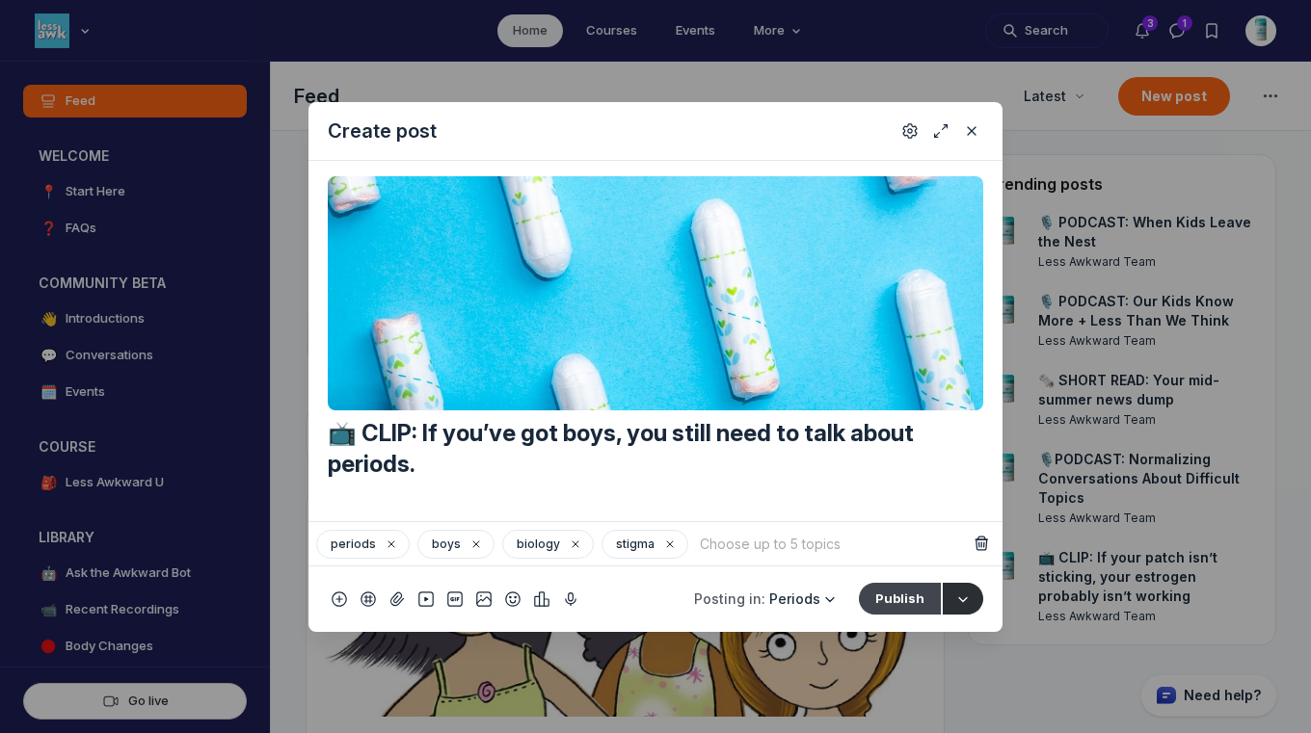
click at [913, 601] on button "Publish" at bounding box center [900, 598] width 82 height 31
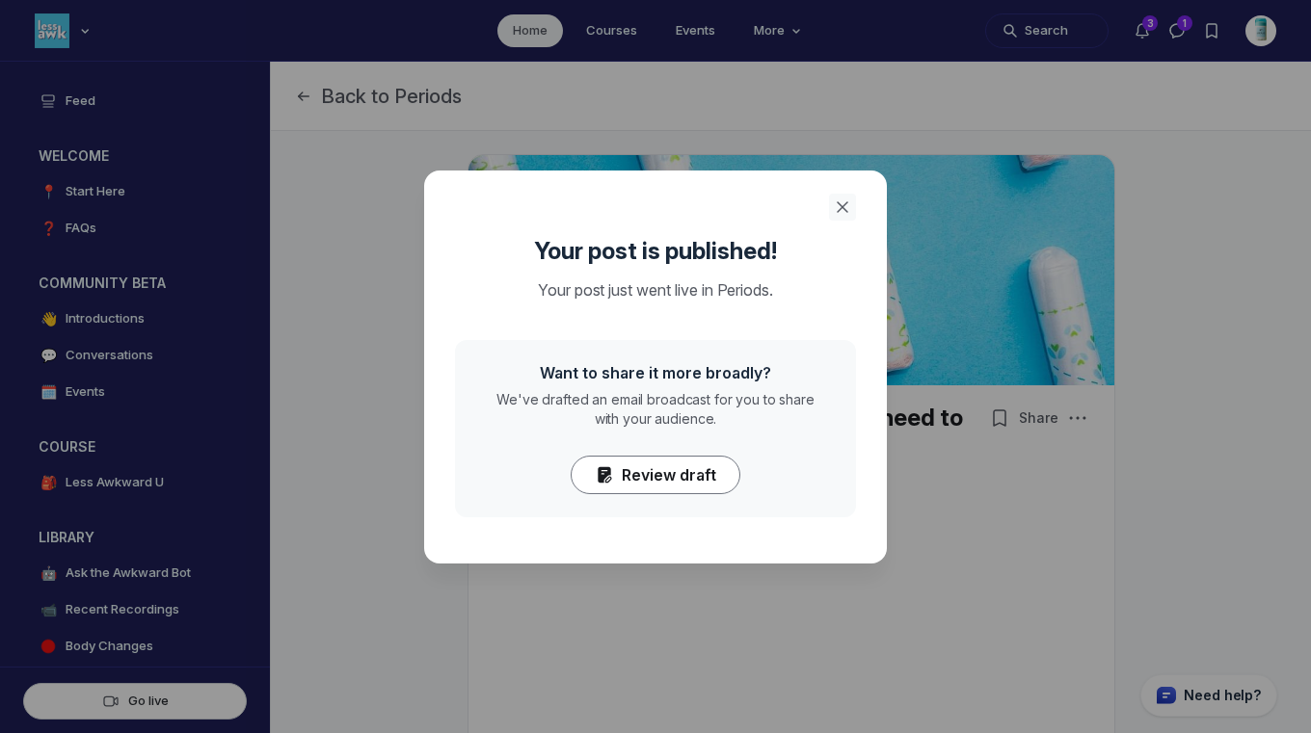
click at [845, 201] on icon "Close" at bounding box center [842, 207] width 19 height 19
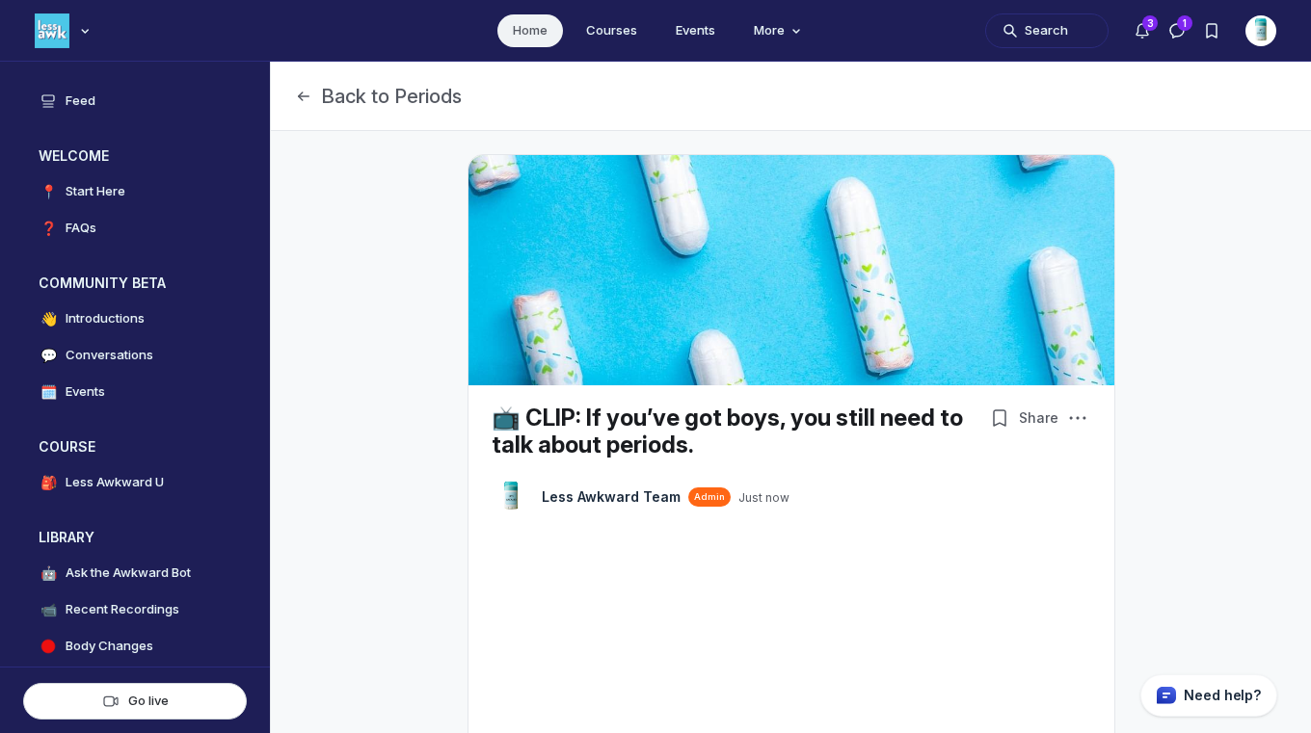
click at [534, 31] on link "Home" at bounding box center [530, 30] width 66 height 33
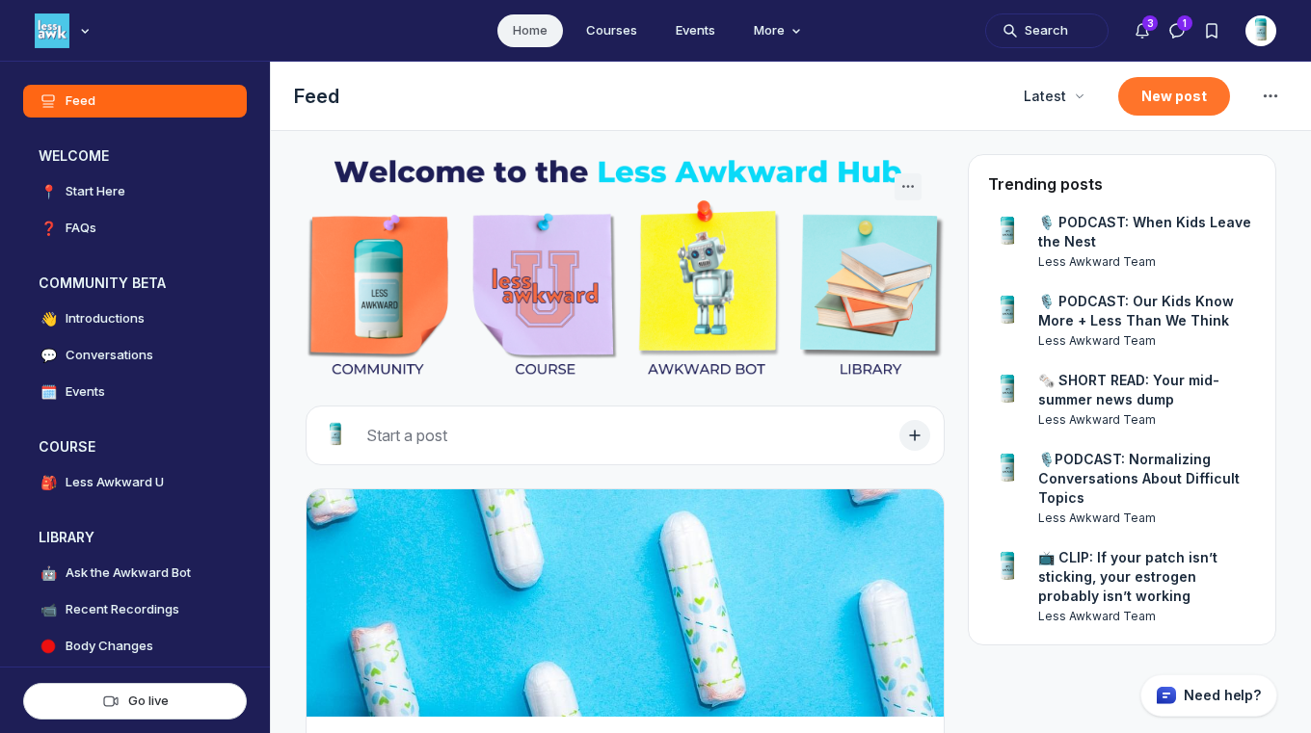
click at [1163, 93] on button "New post" at bounding box center [1174, 96] width 112 height 39
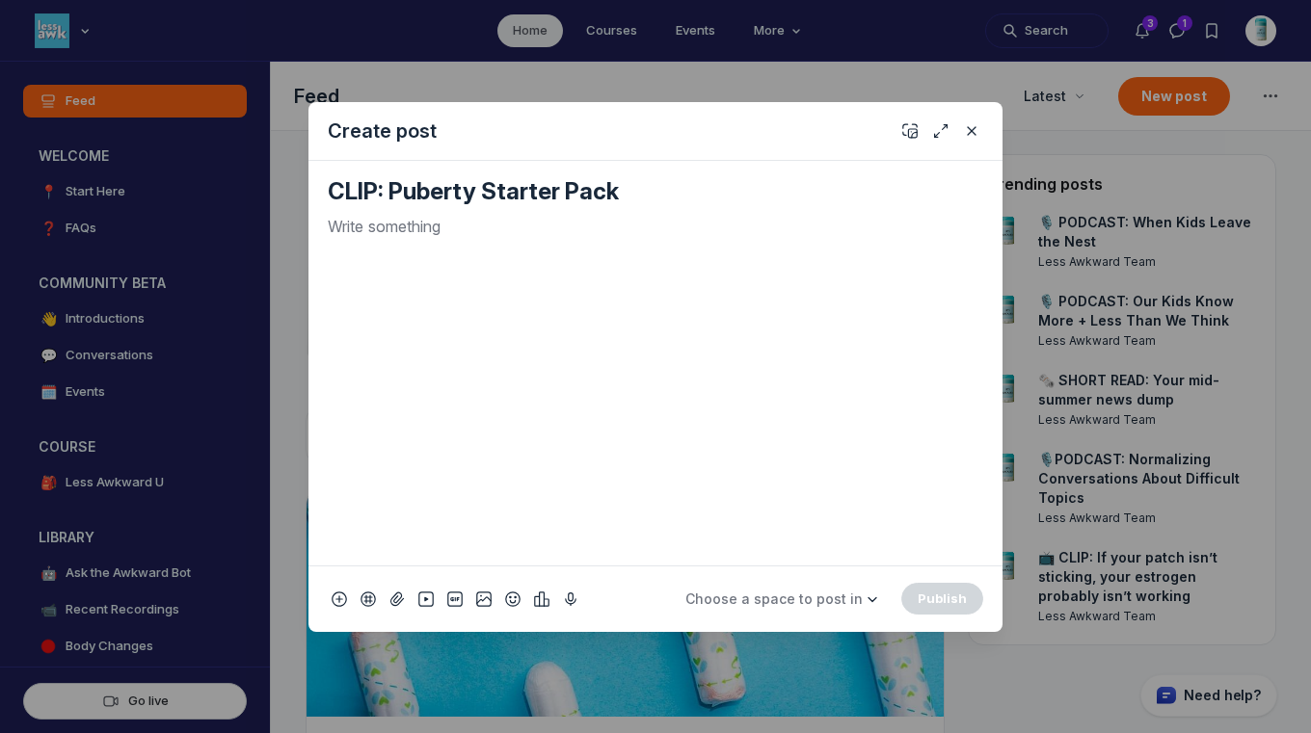
type textarea "CLIP: Puberty Starter Pack"
click at [533, 254] on div "Quick post modal" at bounding box center [655, 382] width 655 height 335
click at [519, 596] on use "Add emoji" at bounding box center [512, 598] width 13 height 13
type input "tv"
click at [535, 323] on span "📺" at bounding box center [534, 325] width 29 height 27
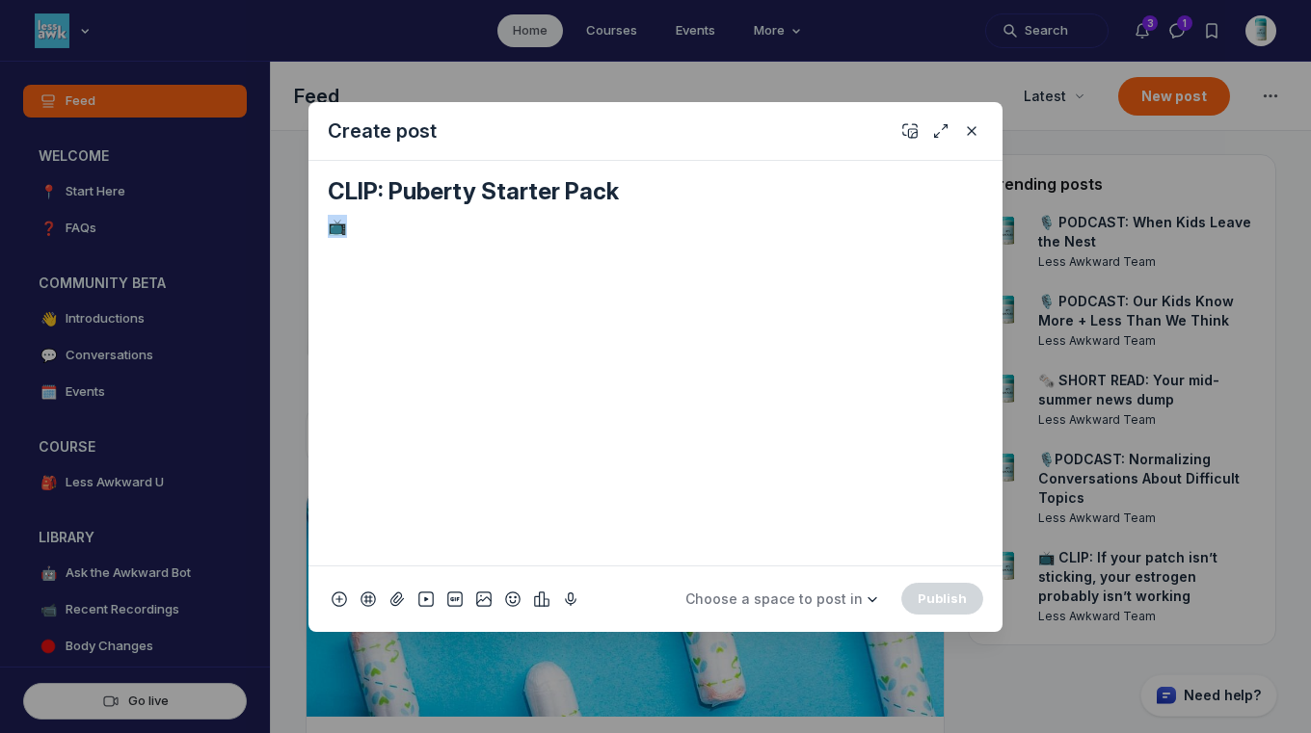
drag, startPoint x: 405, startPoint y: 227, endPoint x: 320, endPoint y: 212, distance: 86.2
click at [320, 212] on div "CLIP: Puberty Starter Pack 📺" at bounding box center [655, 363] width 694 height 405
copy p "📺"
click at [331, 185] on textarea "CLIP: Puberty Starter Pack" at bounding box center [655, 191] width 655 height 31
paste textarea "📺"
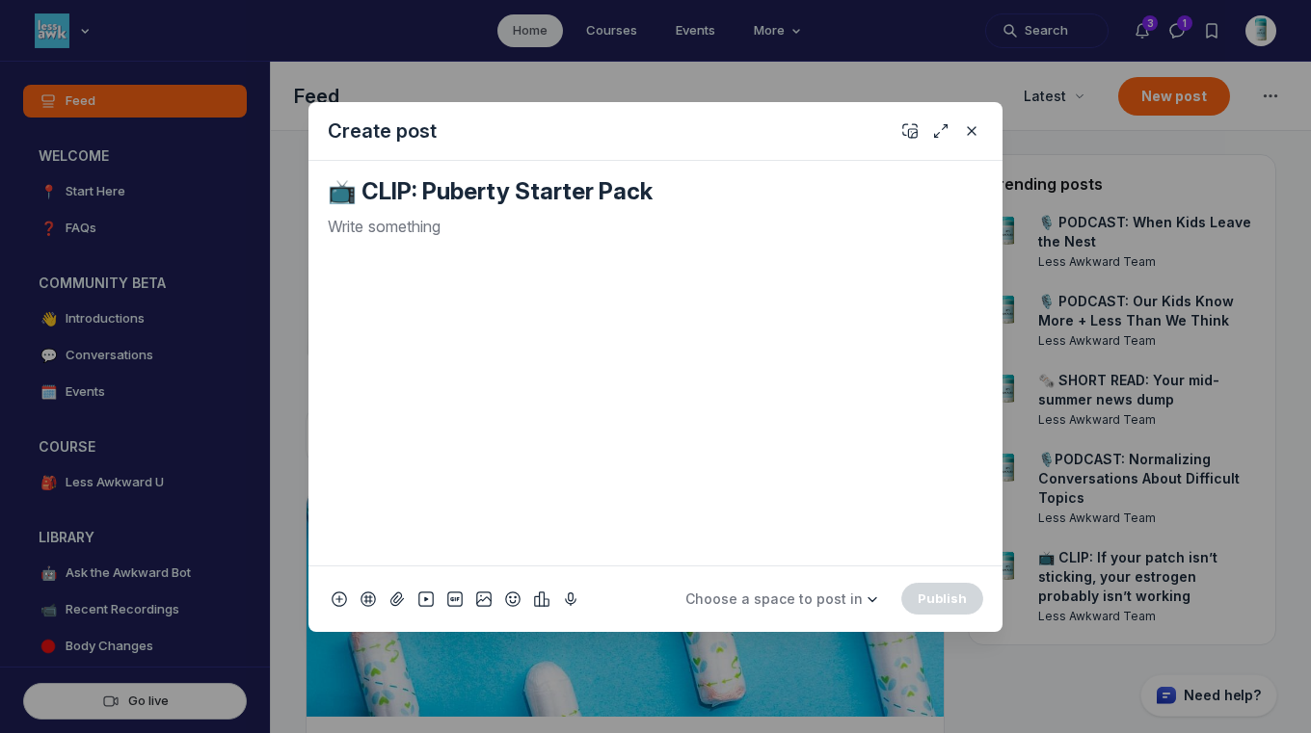
type textarea "📺 CLIP: Puberty Starter Pack"
click at [378, 233] on p "Quick post modal" at bounding box center [655, 226] width 655 height 23
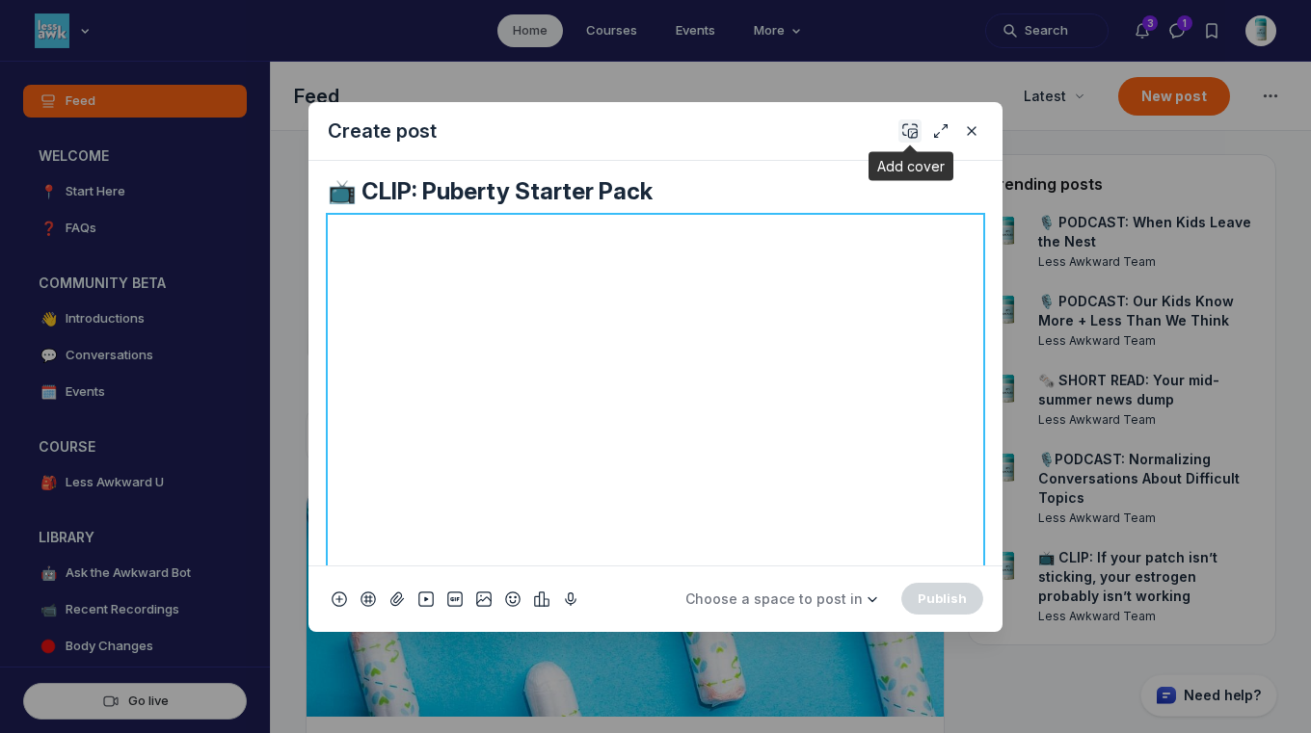
click at [902, 121] on icon "Add cover" at bounding box center [909, 130] width 15 height 19
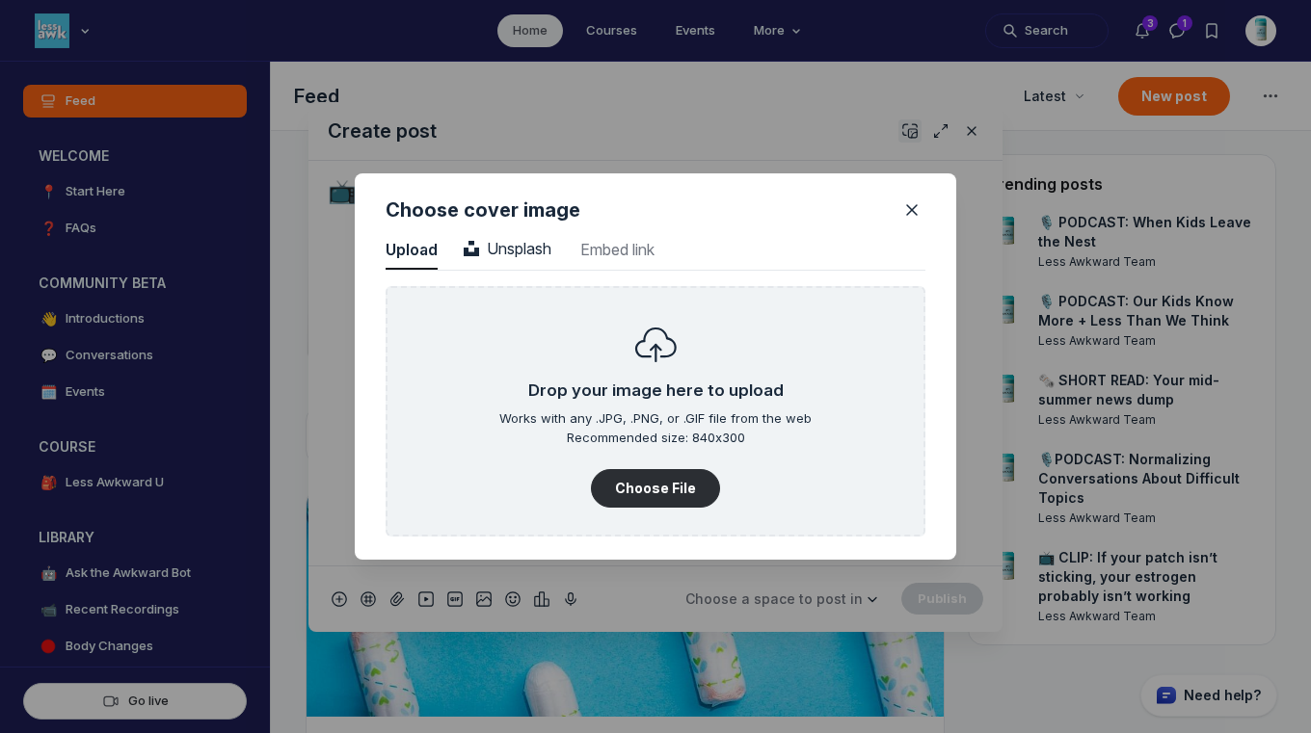
scroll to position [2604, 4906]
click at [510, 248] on span "Unsplash" at bounding box center [508, 248] width 88 height 19
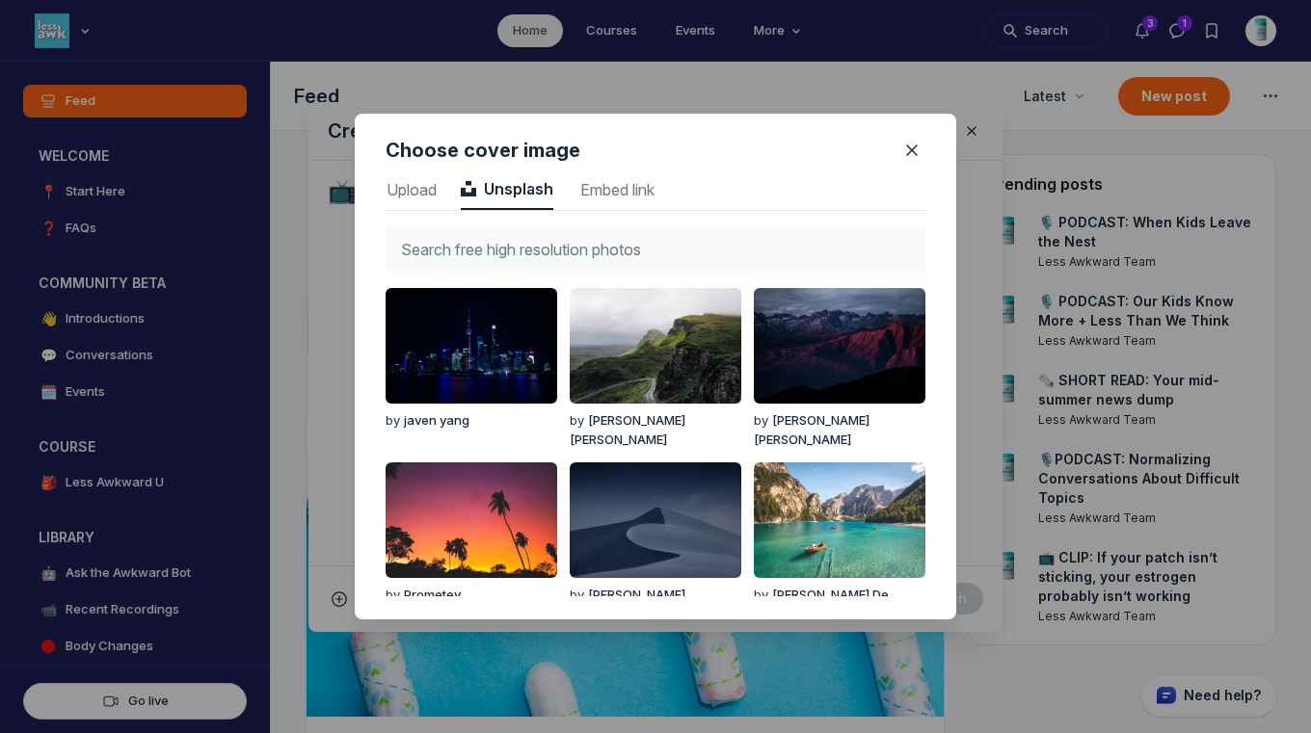
click at [510, 248] on input "text" at bounding box center [656, 249] width 540 height 46
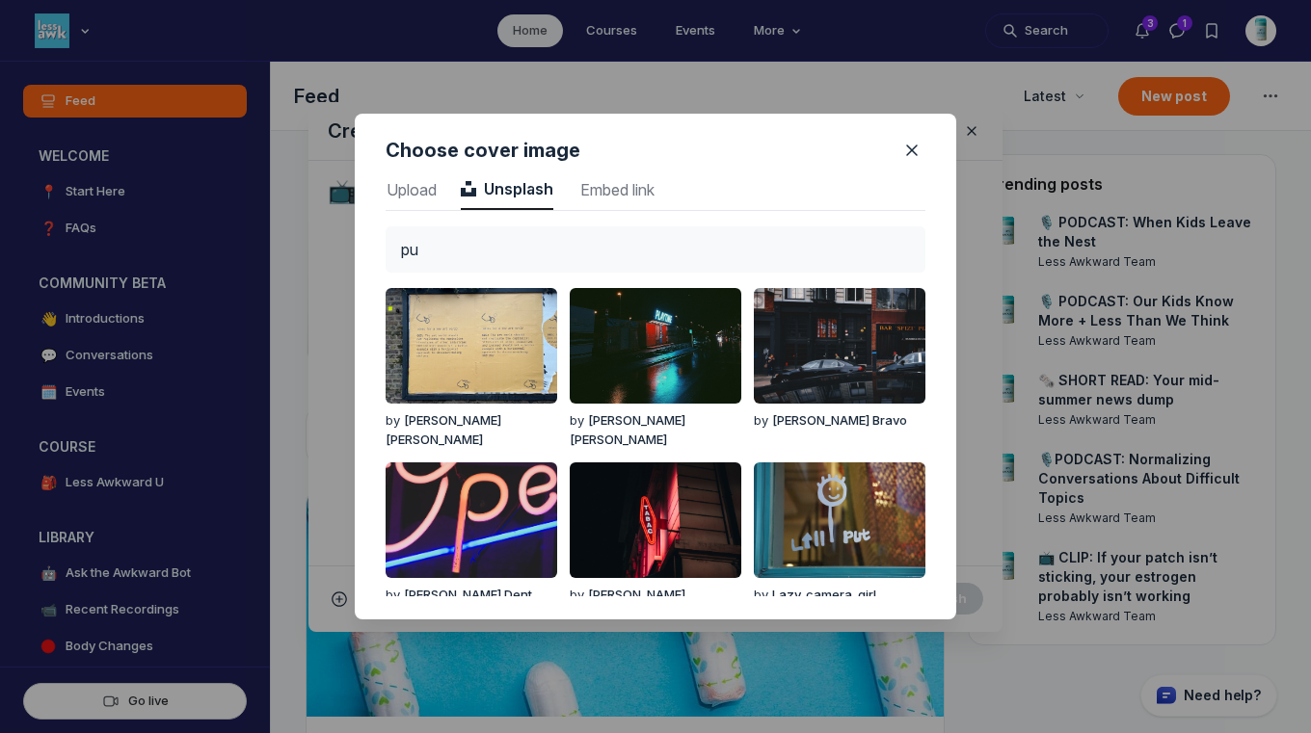
type input "p"
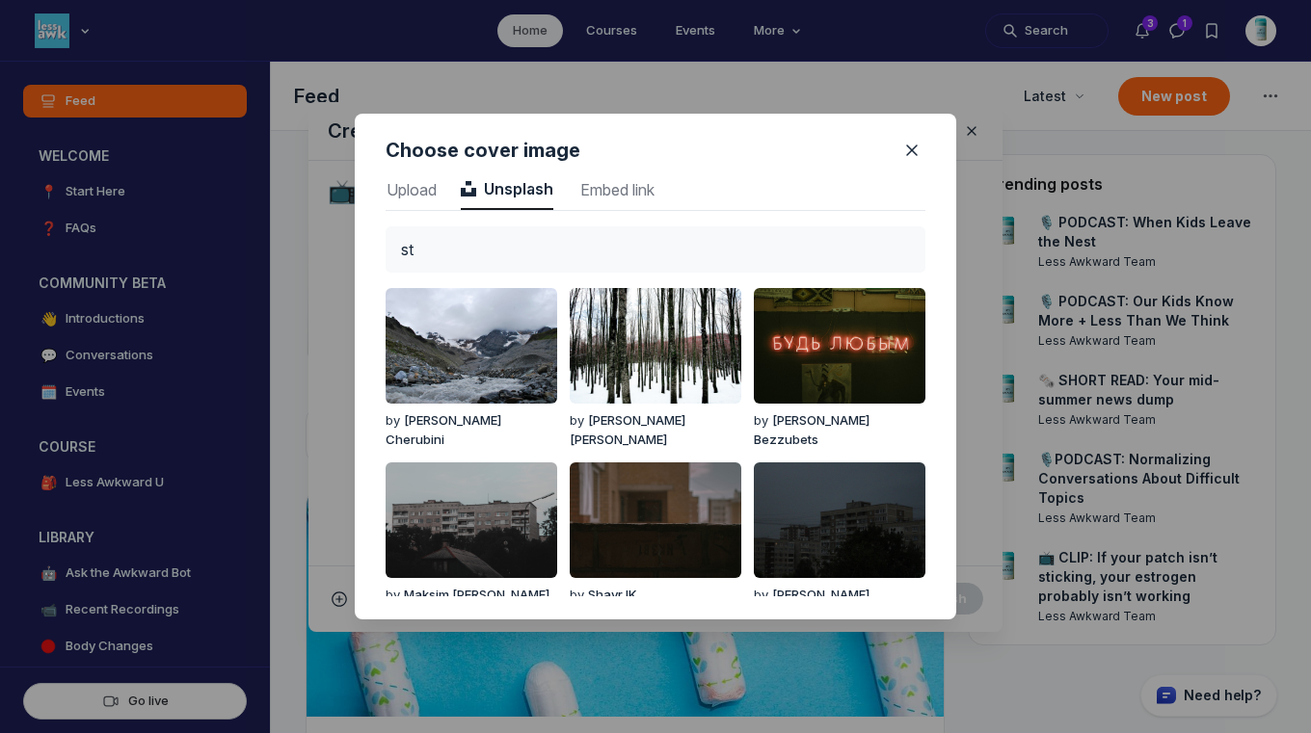
type input "s"
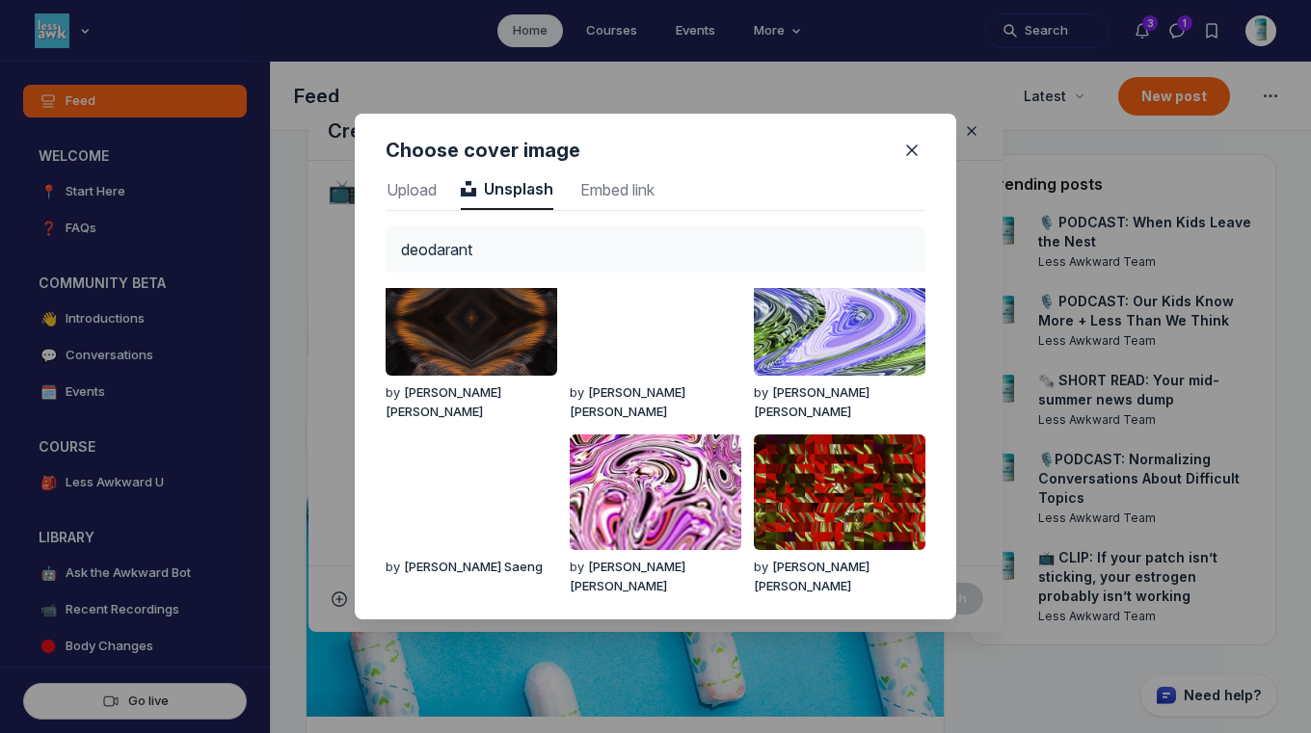
scroll to position [0, 0]
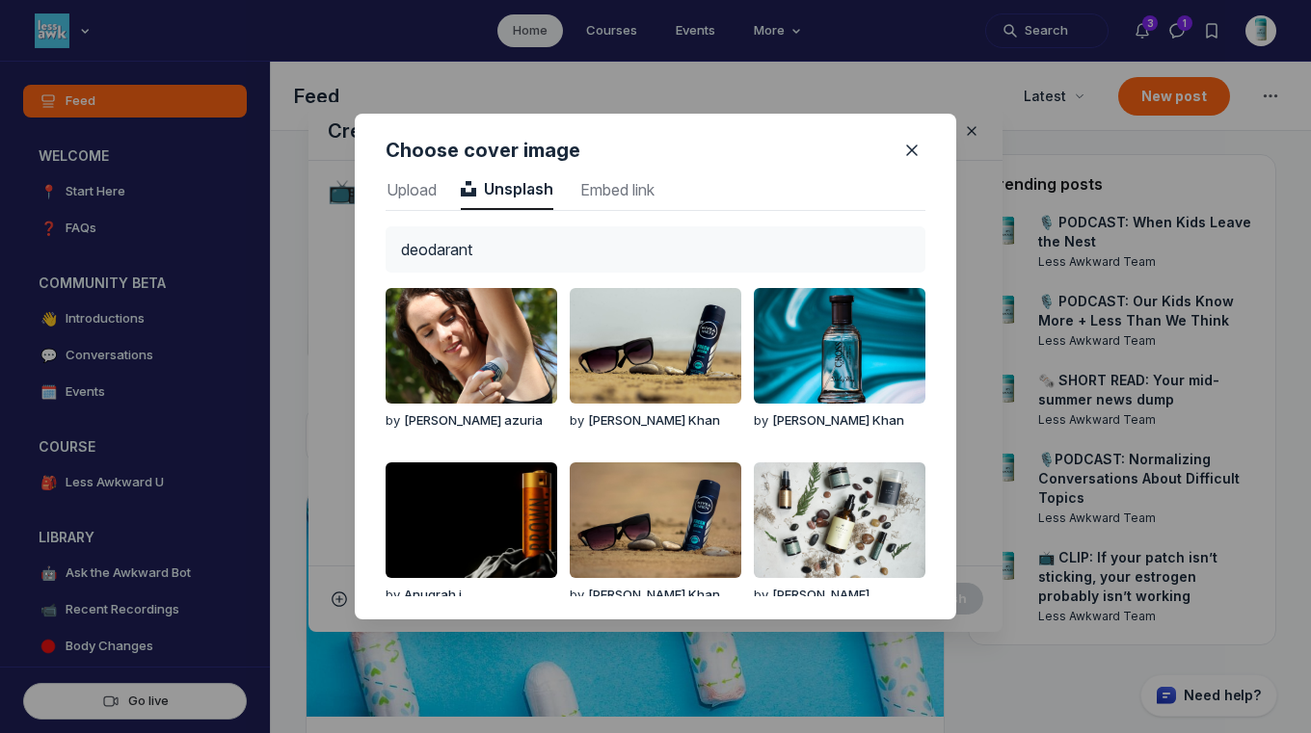
click at [604, 244] on input "deodarant" at bounding box center [656, 249] width 540 height 46
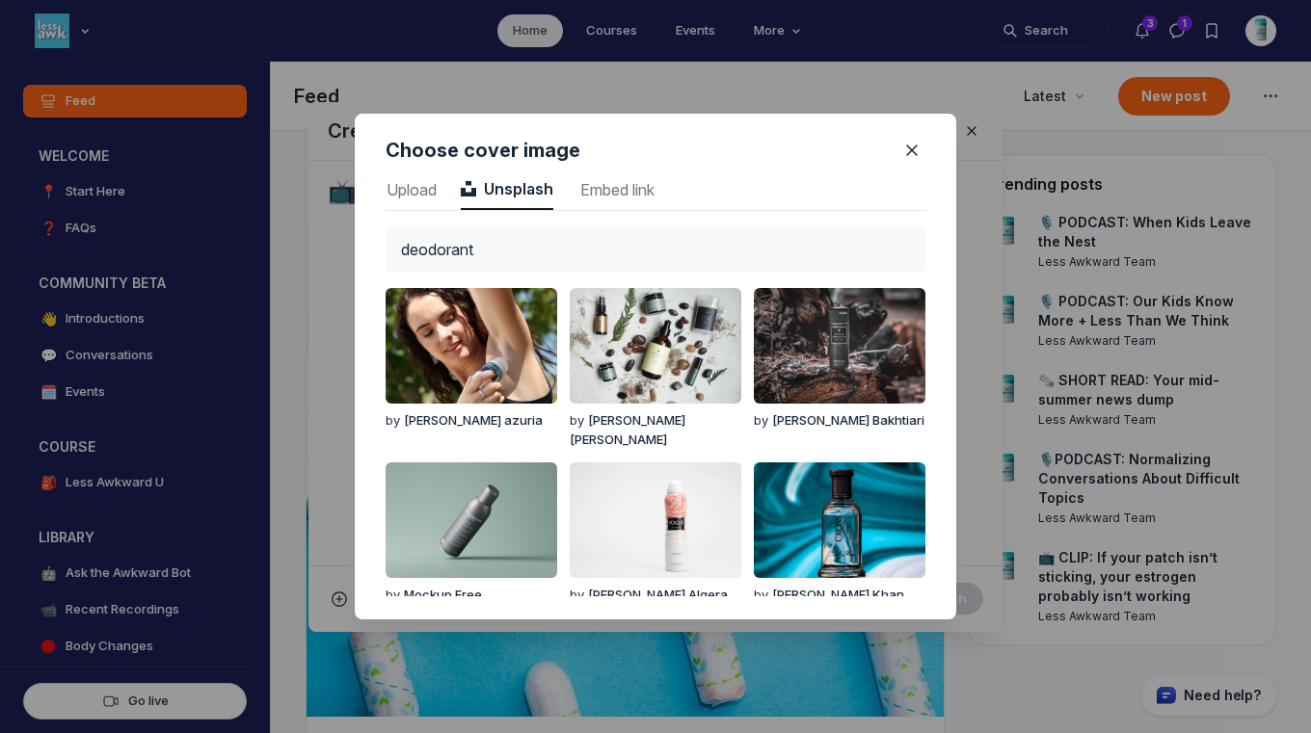
type input "deodorant"
drag, startPoint x: 647, startPoint y: 253, endPoint x: 332, endPoint y: 187, distance: 321.9
click at [332, 187] on div "Choose cover image Upload Upload Unsplash Unsplash Embed link Embed link deodor…" at bounding box center [655, 366] width 1311 height 733
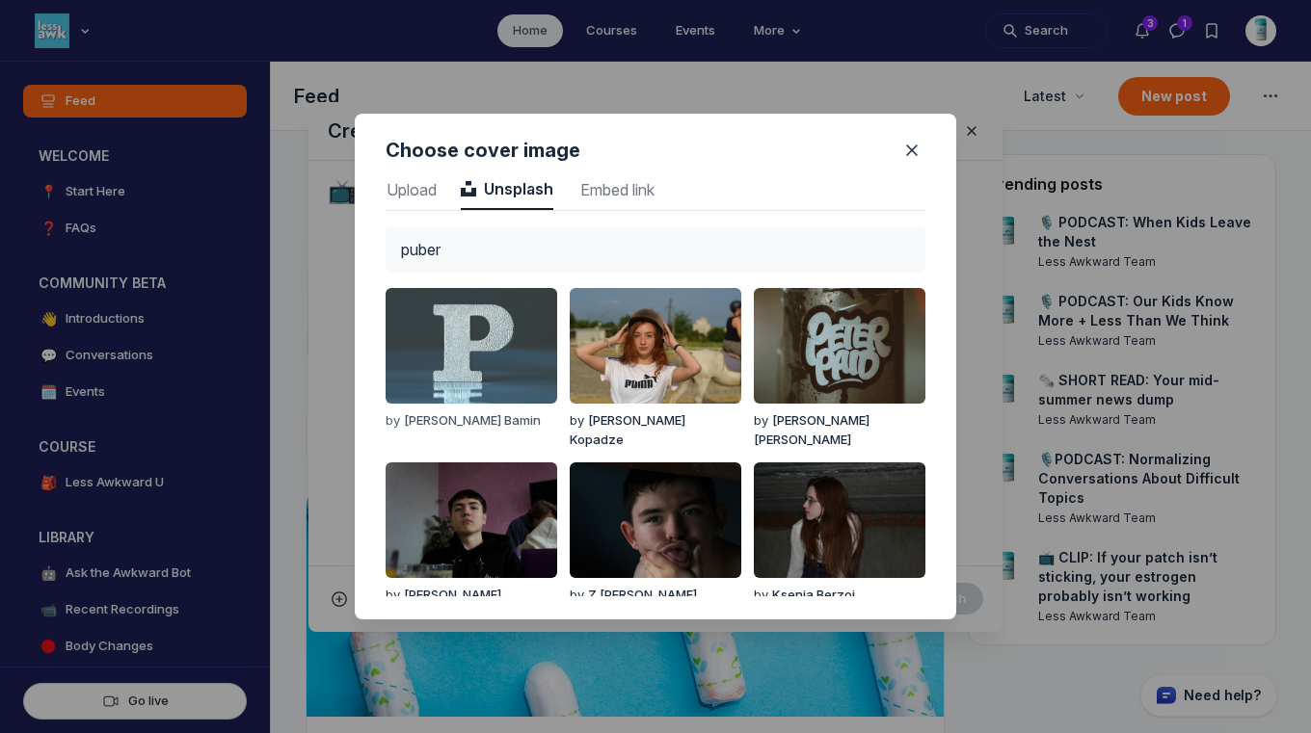
type input "puber"
click at [422, 357] on img "button" at bounding box center [472, 346] width 172 height 116
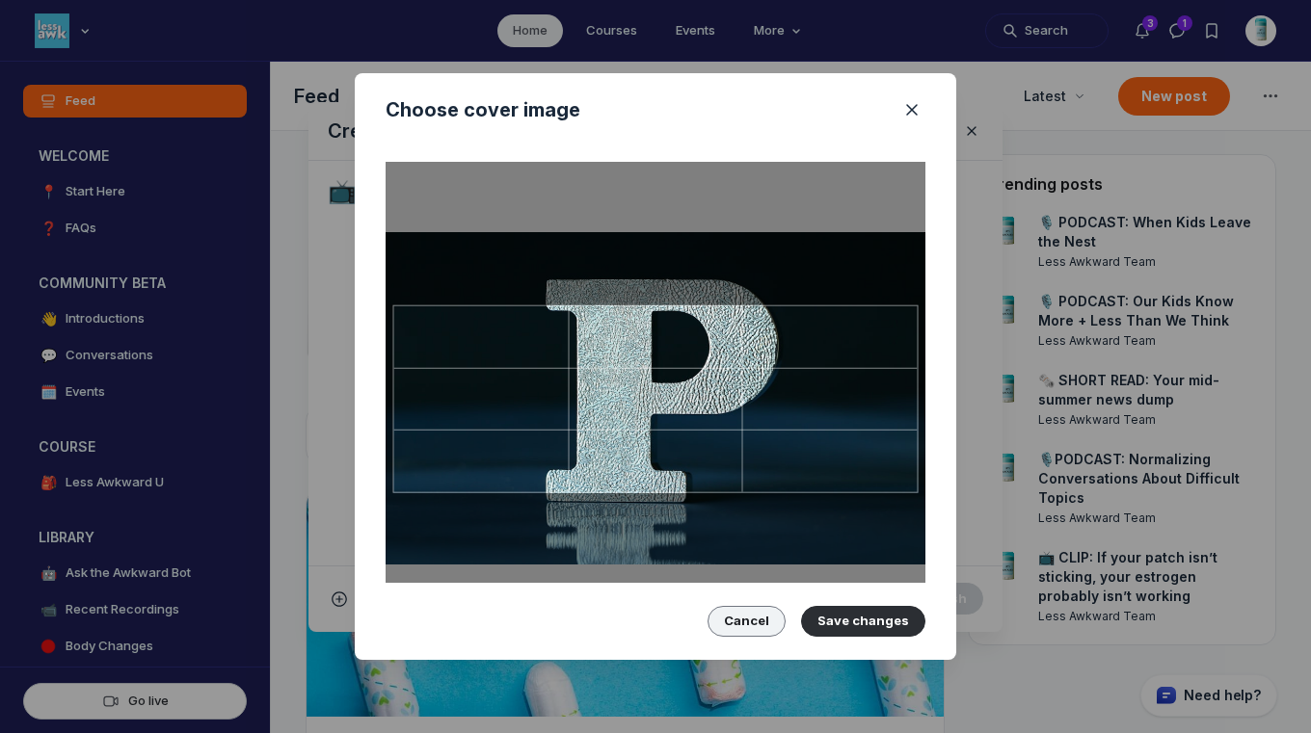
click at [745, 618] on button "Cancel" at bounding box center [746, 621] width 78 height 31
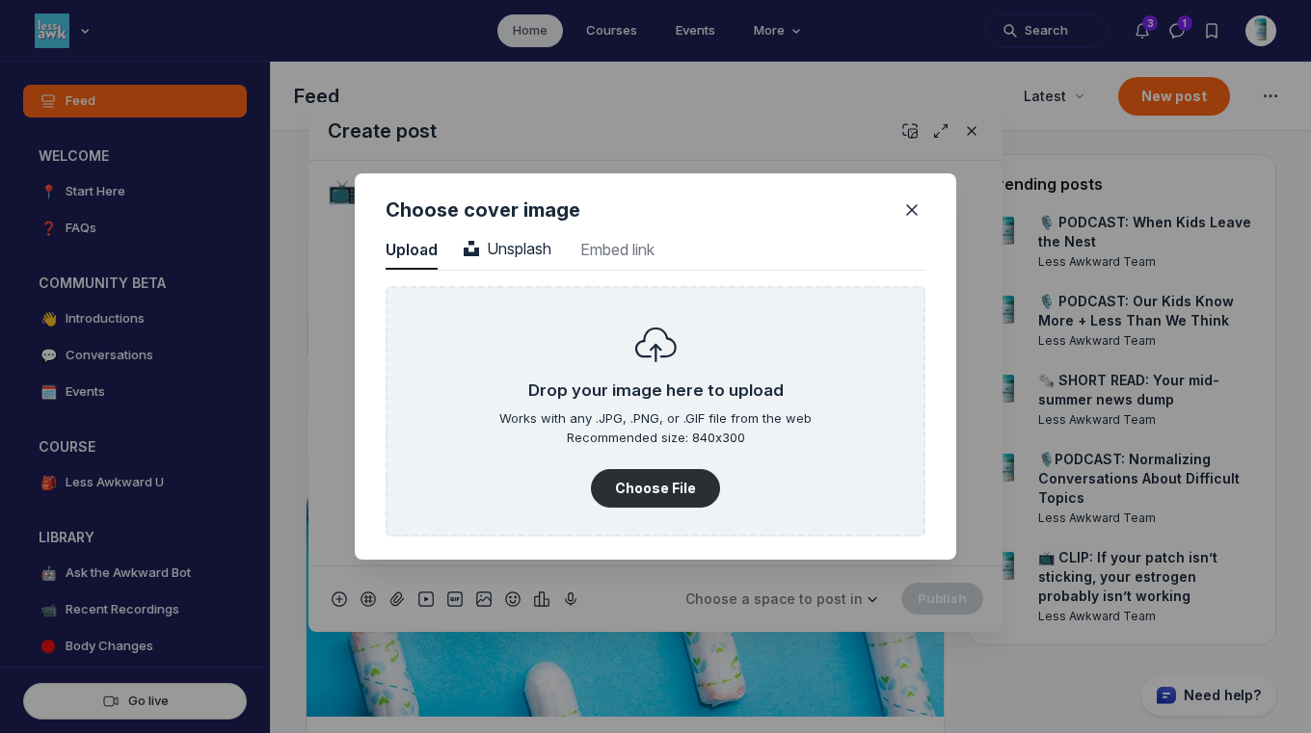
scroll to position [2604, 4906]
click at [503, 239] on span "Unsplash" at bounding box center [508, 248] width 88 height 19
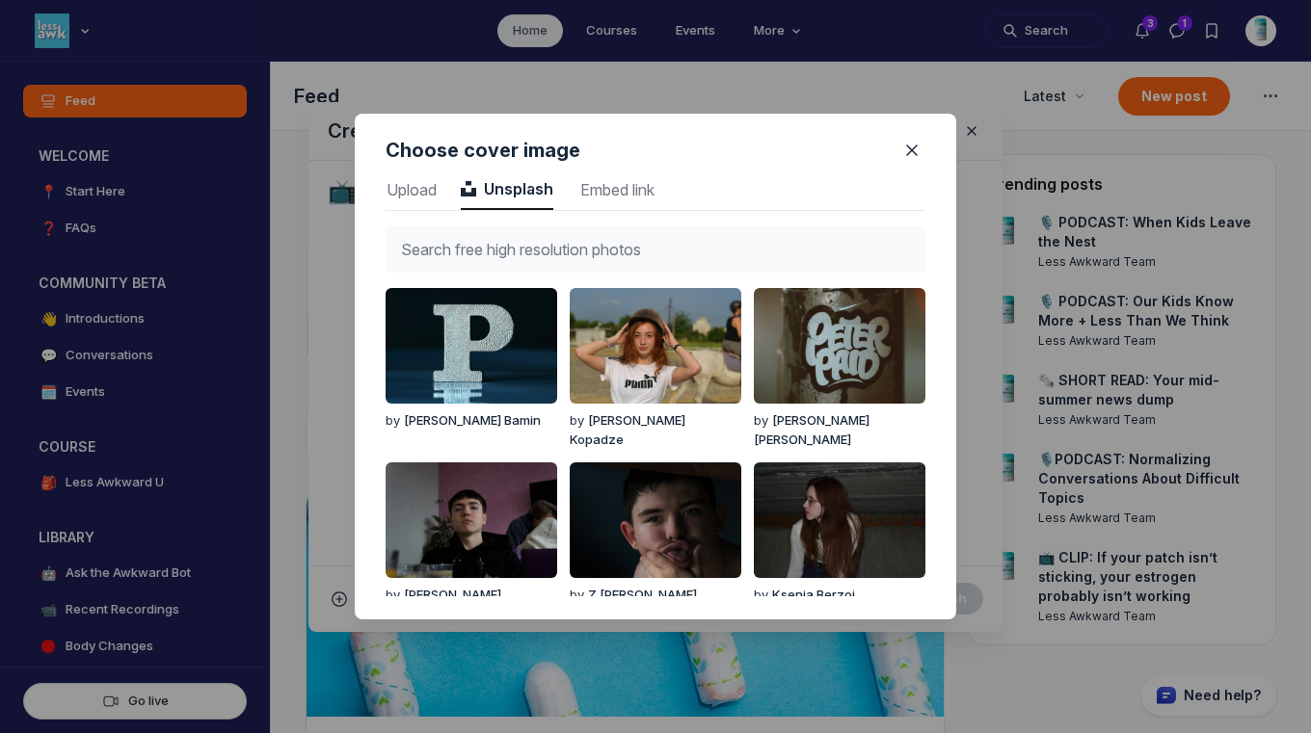
click at [503, 237] on input "text" at bounding box center [656, 249] width 540 height 46
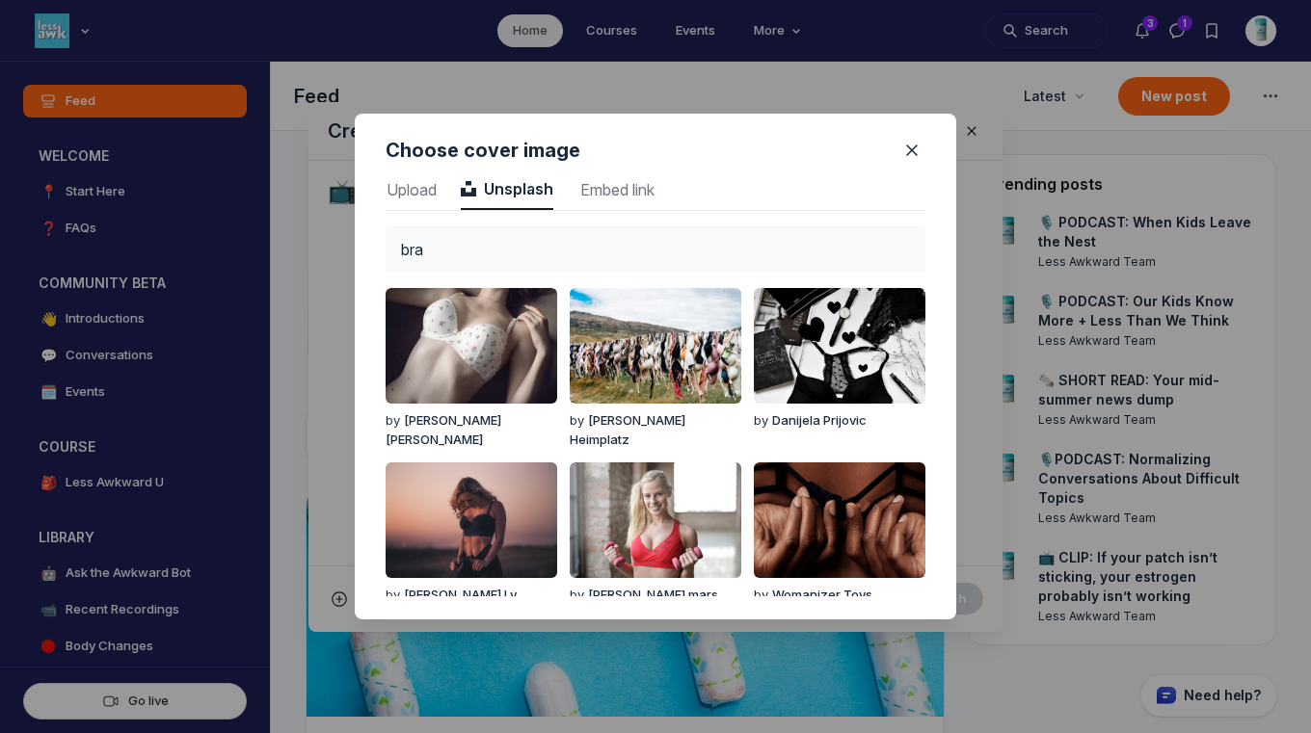
type input "bra"
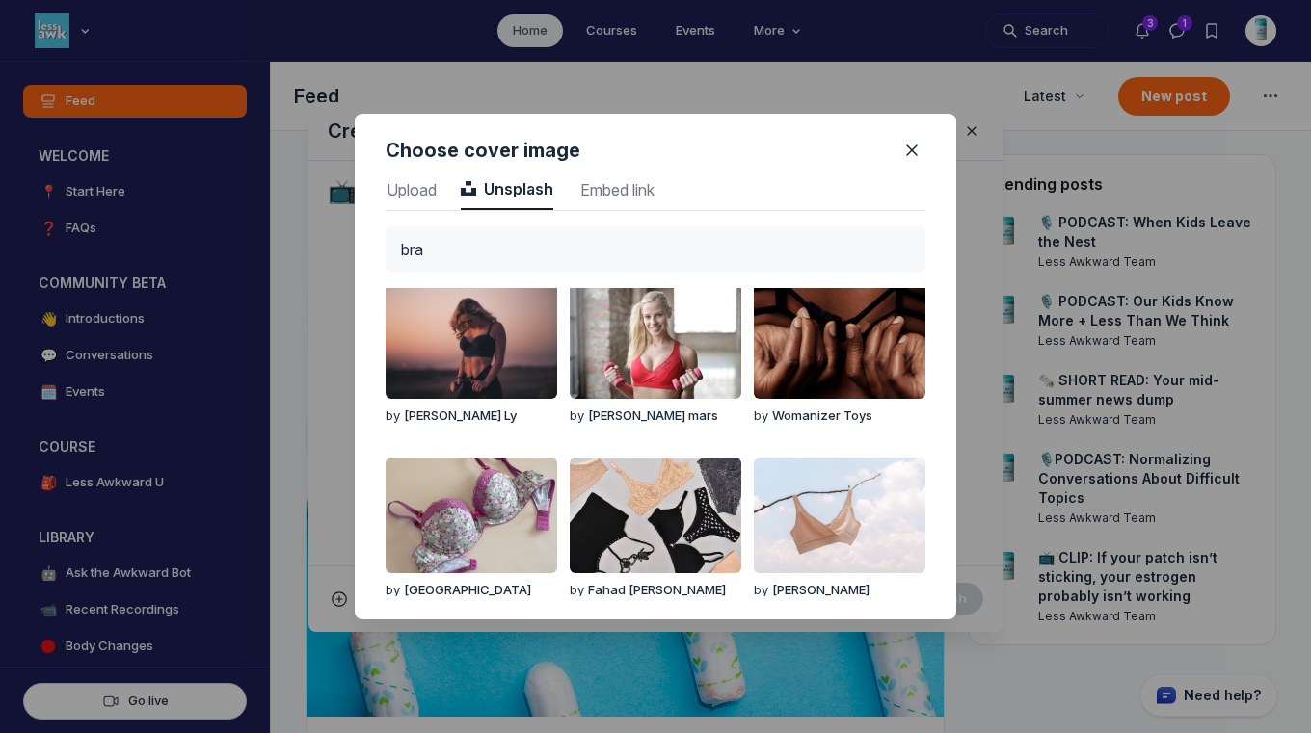
scroll to position [279, 0]
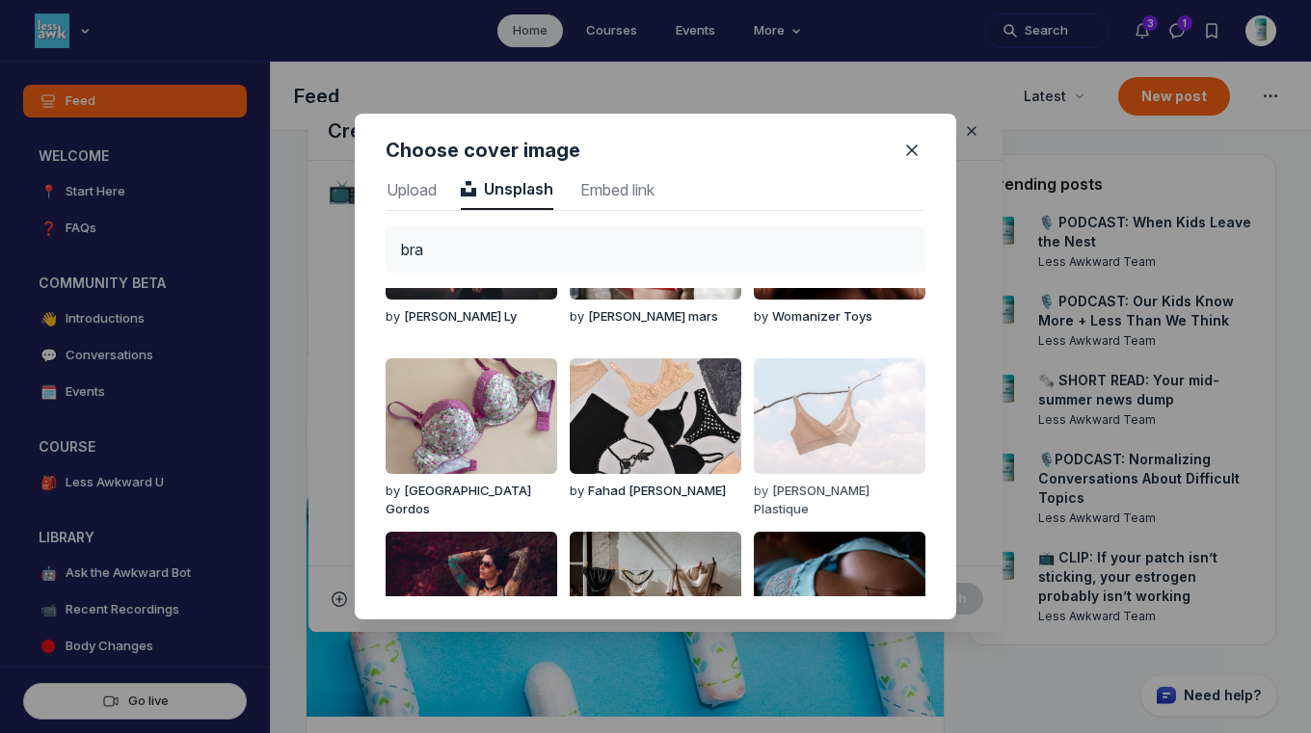
click at [829, 390] on img "button" at bounding box center [840, 417] width 172 height 116
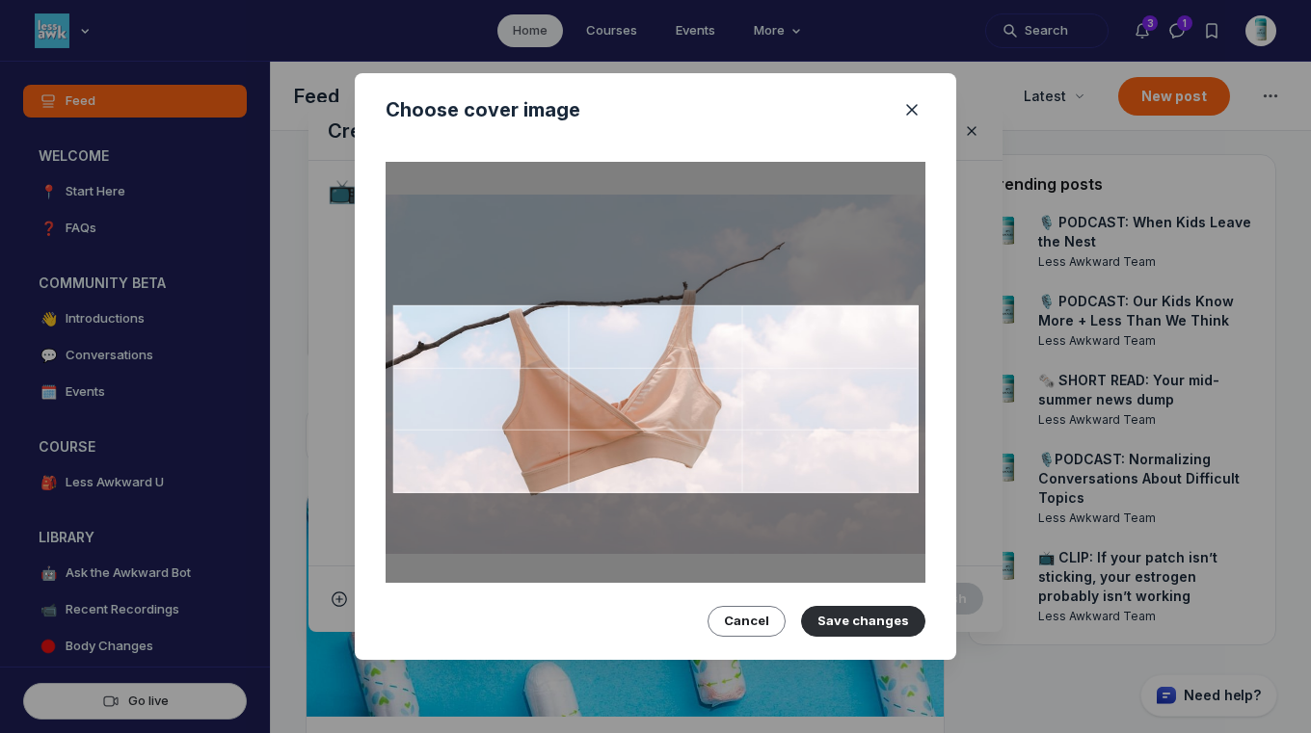
drag, startPoint x: 829, startPoint y: 390, endPoint x: 830, endPoint y: 366, distance: 24.1
click at [830, 366] on div at bounding box center [655, 400] width 525 height 188
click at [880, 612] on button "Save changes" at bounding box center [863, 621] width 124 height 31
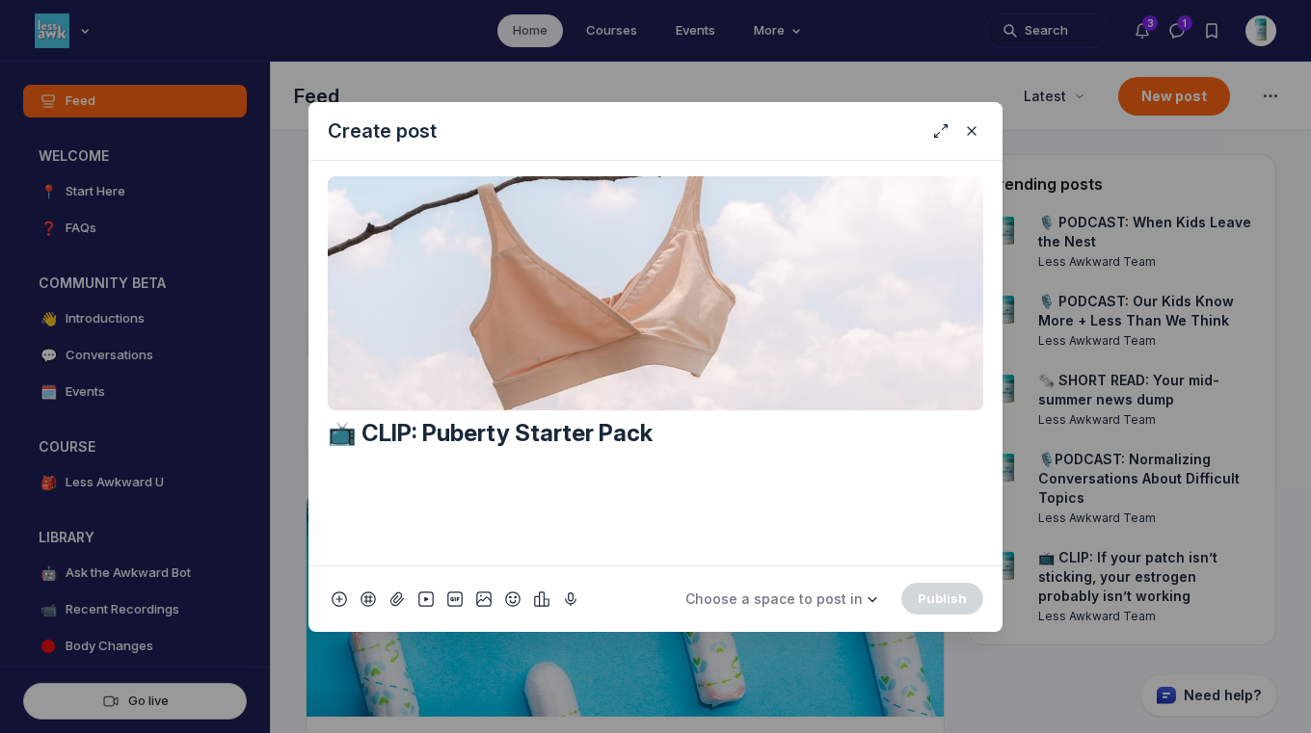
click at [832, 599] on span "Choose a space to post in" at bounding box center [773, 599] width 177 height 16
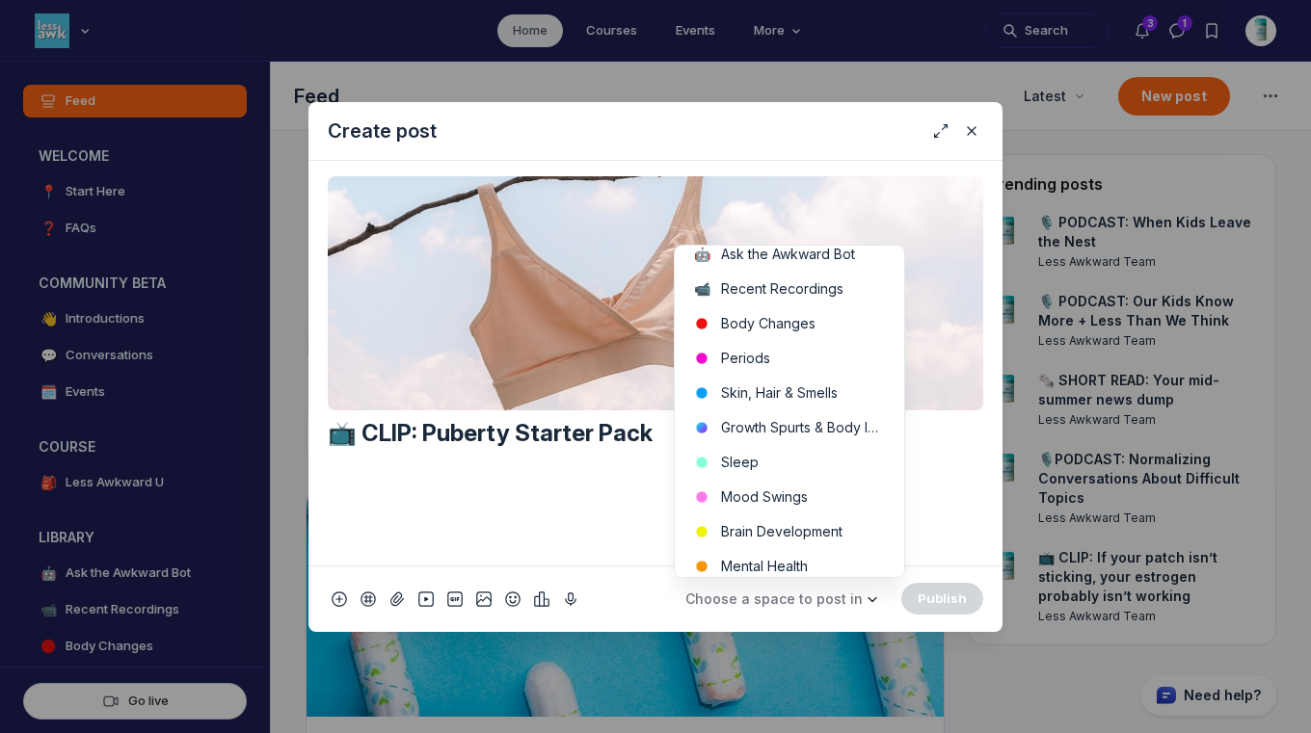
scroll to position [333, 0]
click at [784, 322] on button "Body Changes" at bounding box center [789, 325] width 229 height 35
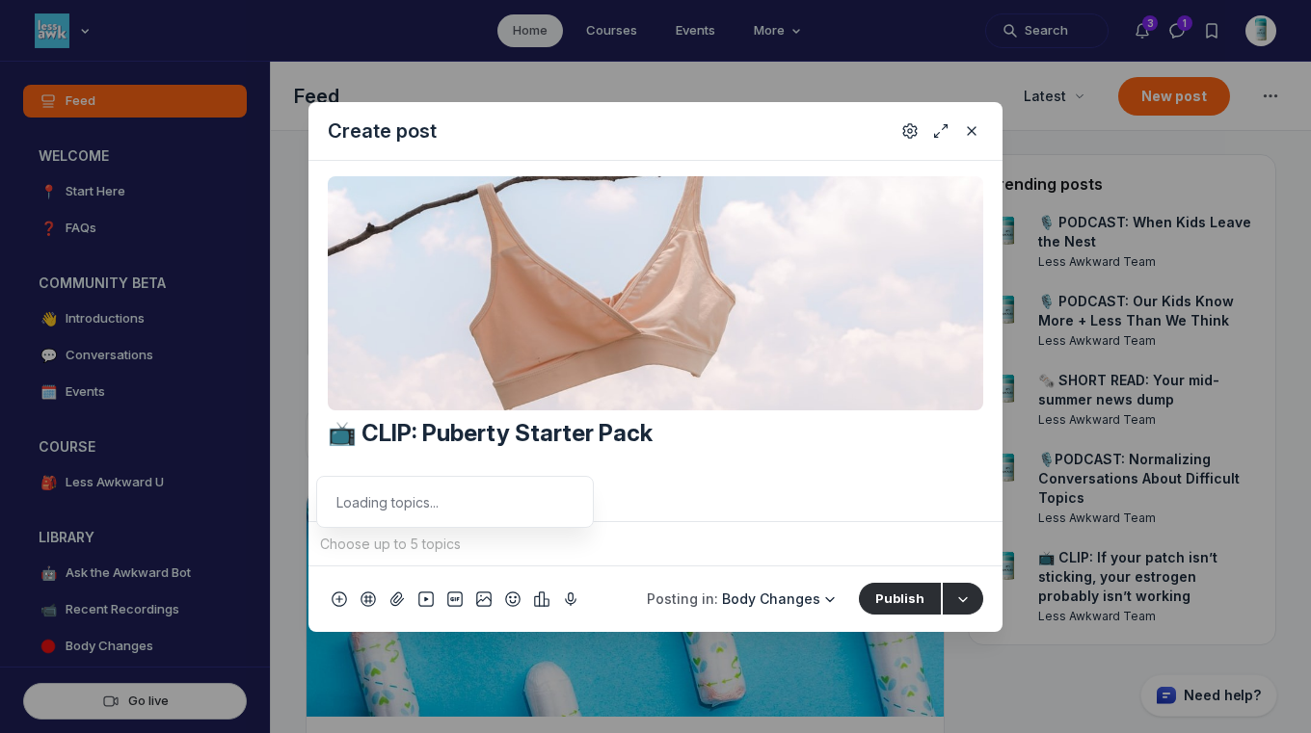
click at [551, 545] on input "Quick post modal" at bounding box center [655, 544] width 679 height 29
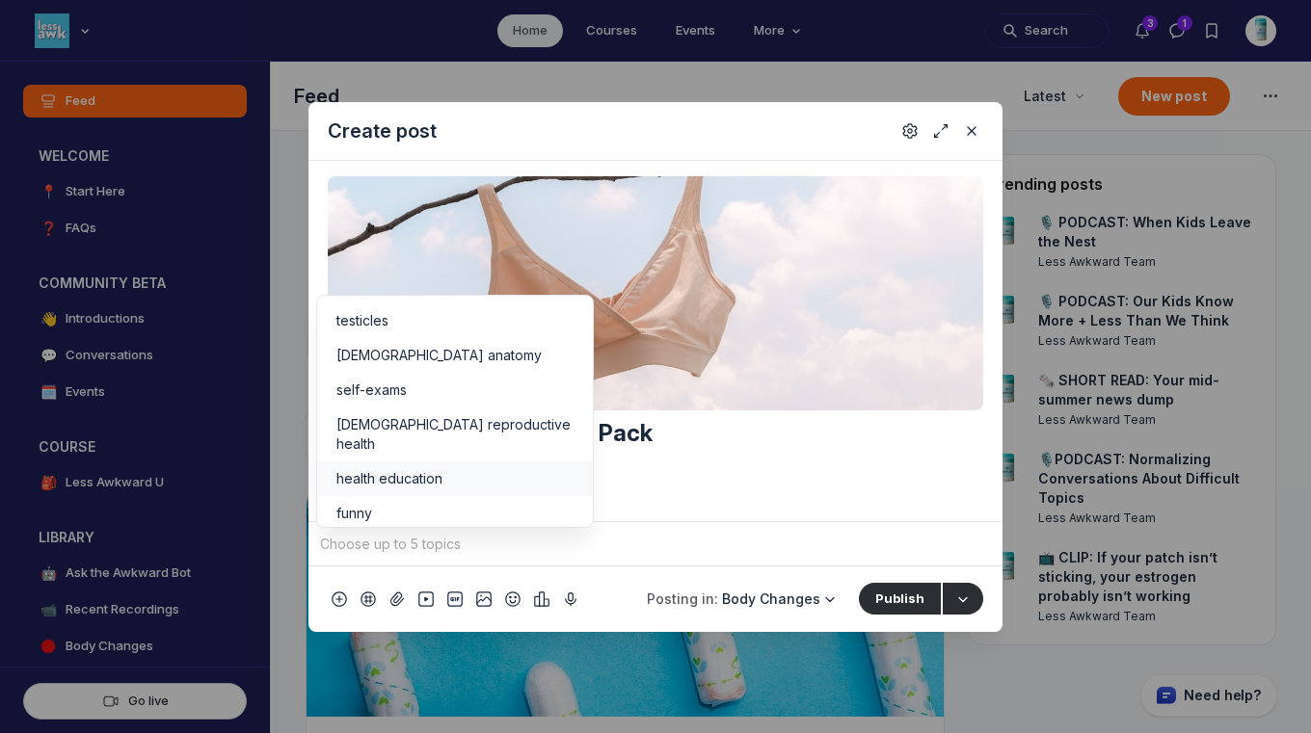
click at [462, 469] on div "health education" at bounding box center [454, 478] width 237 height 19
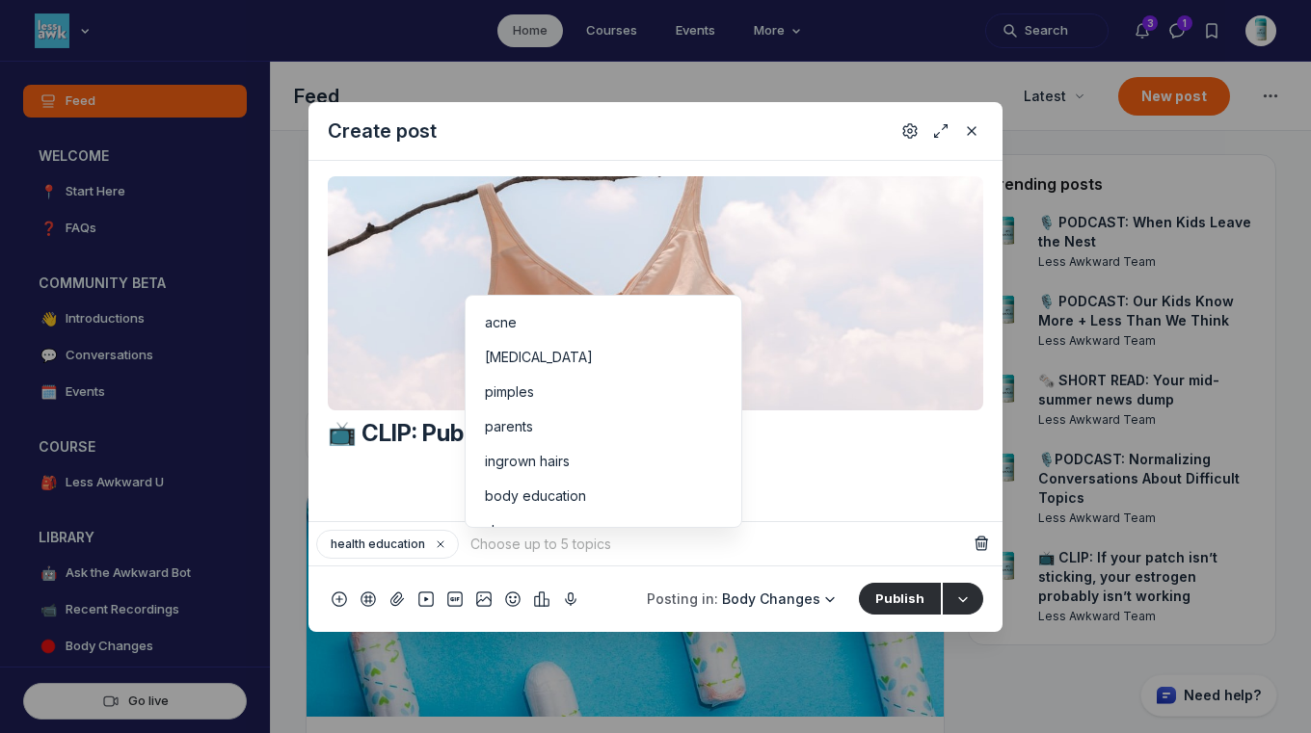
scroll to position [377, 0]
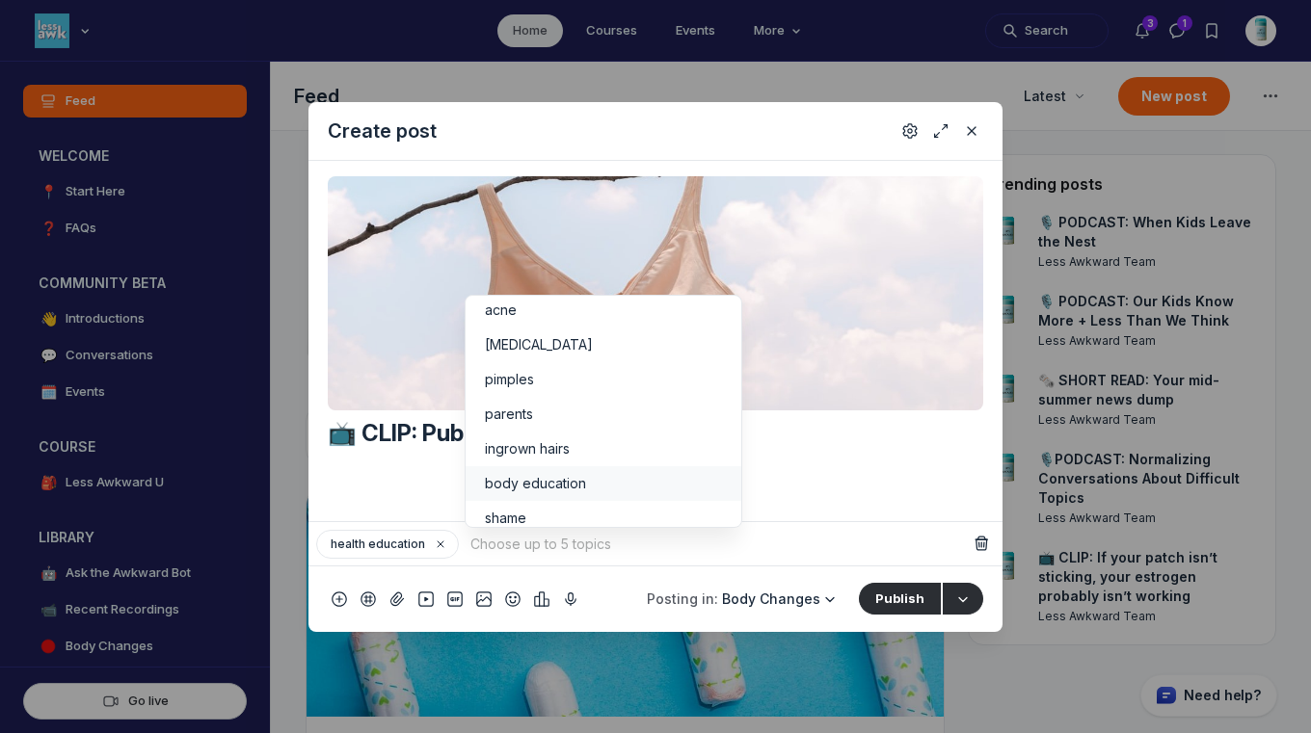
click at [665, 474] on div "body education" at bounding box center [603, 483] width 237 height 19
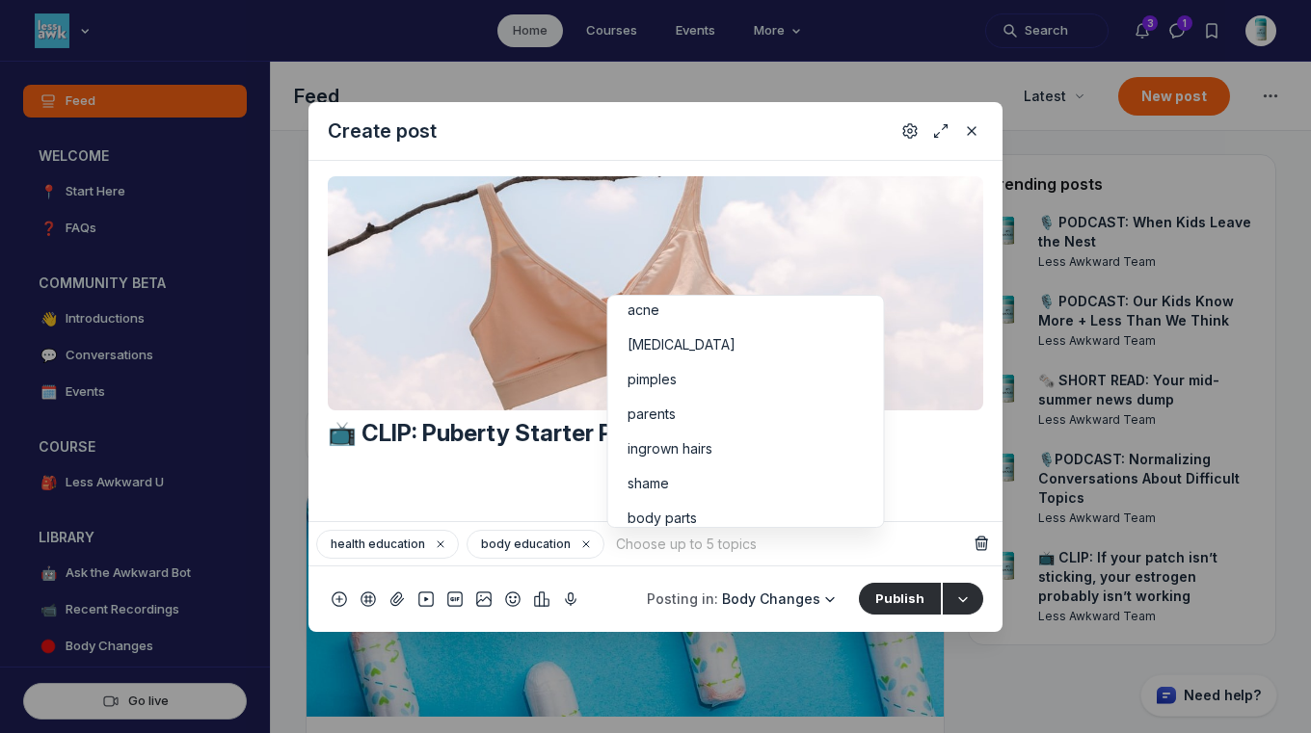
scroll to position [409, 0]
click at [708, 546] on input "Quick post modal" at bounding box center [790, 544] width 356 height 29
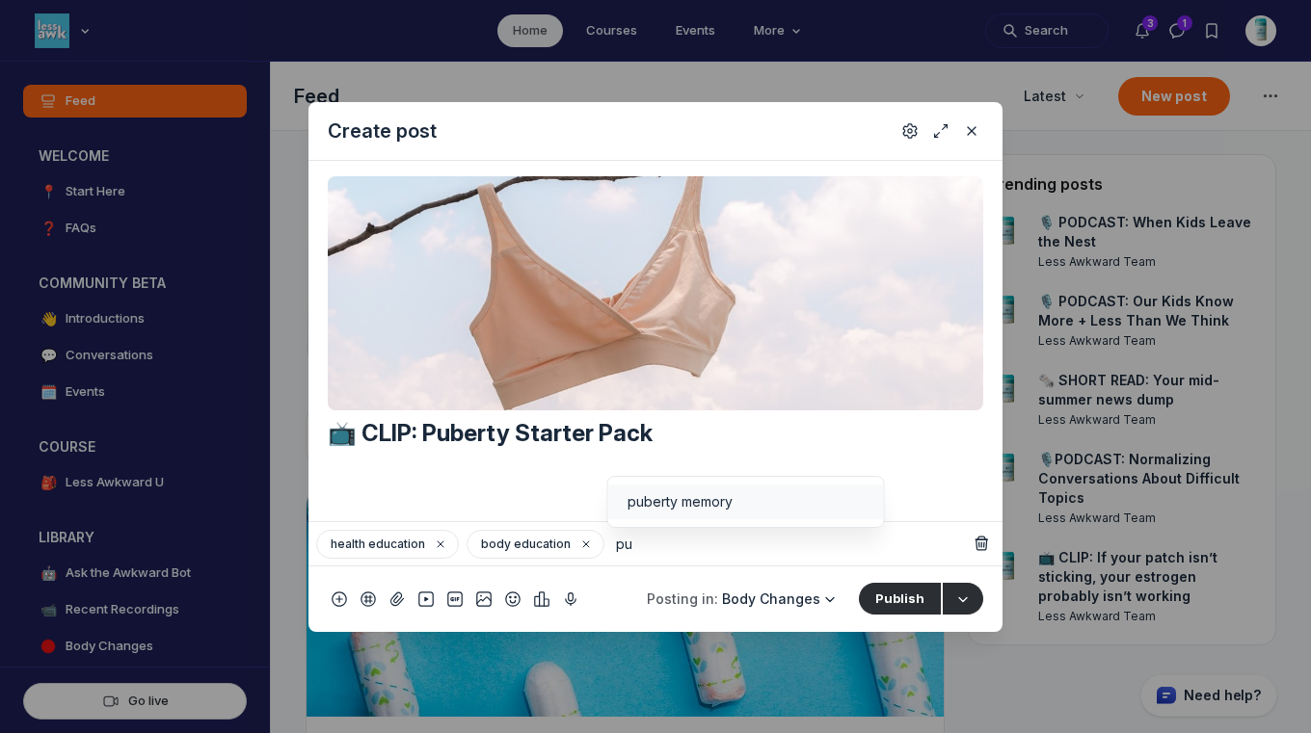
type input "p"
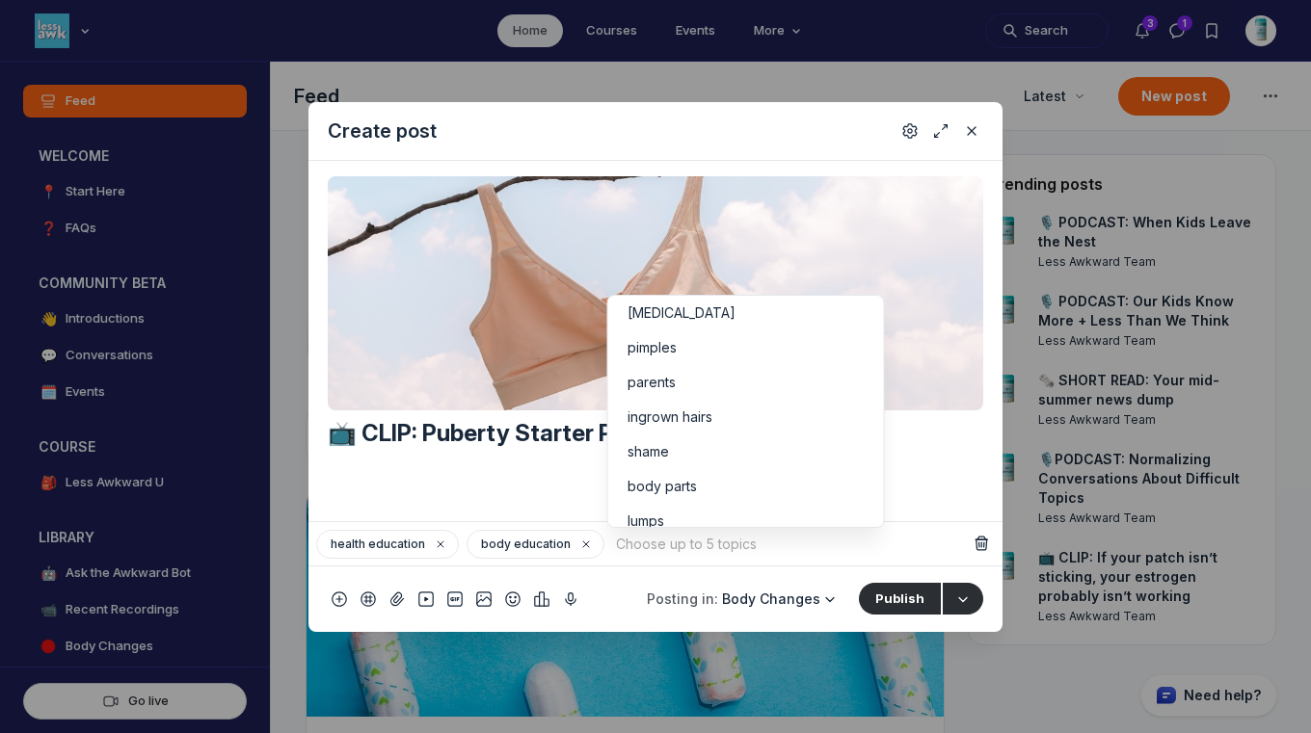
click at [834, 548] on input "Quick post modal" at bounding box center [790, 544] width 356 height 29
click at [894, 599] on button "Publish" at bounding box center [900, 598] width 82 height 31
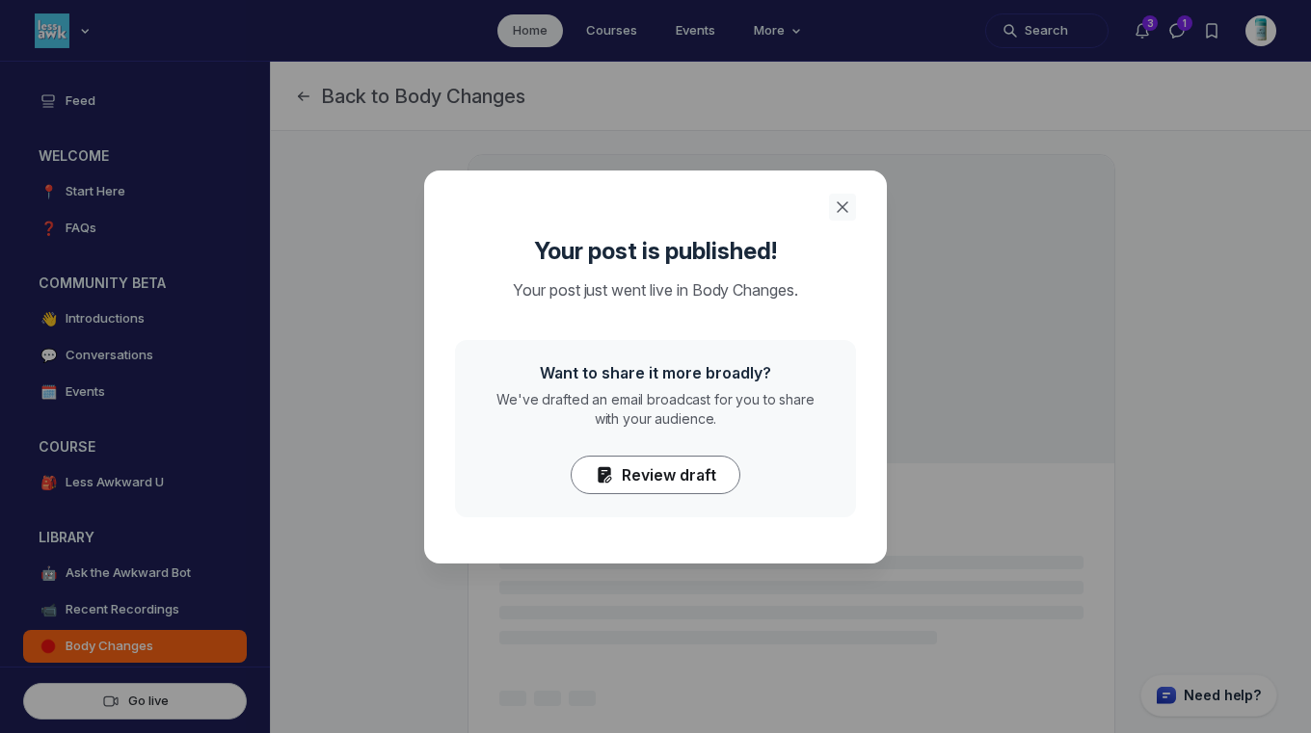
click at [840, 208] on icon "Close" at bounding box center [842, 207] width 19 height 19
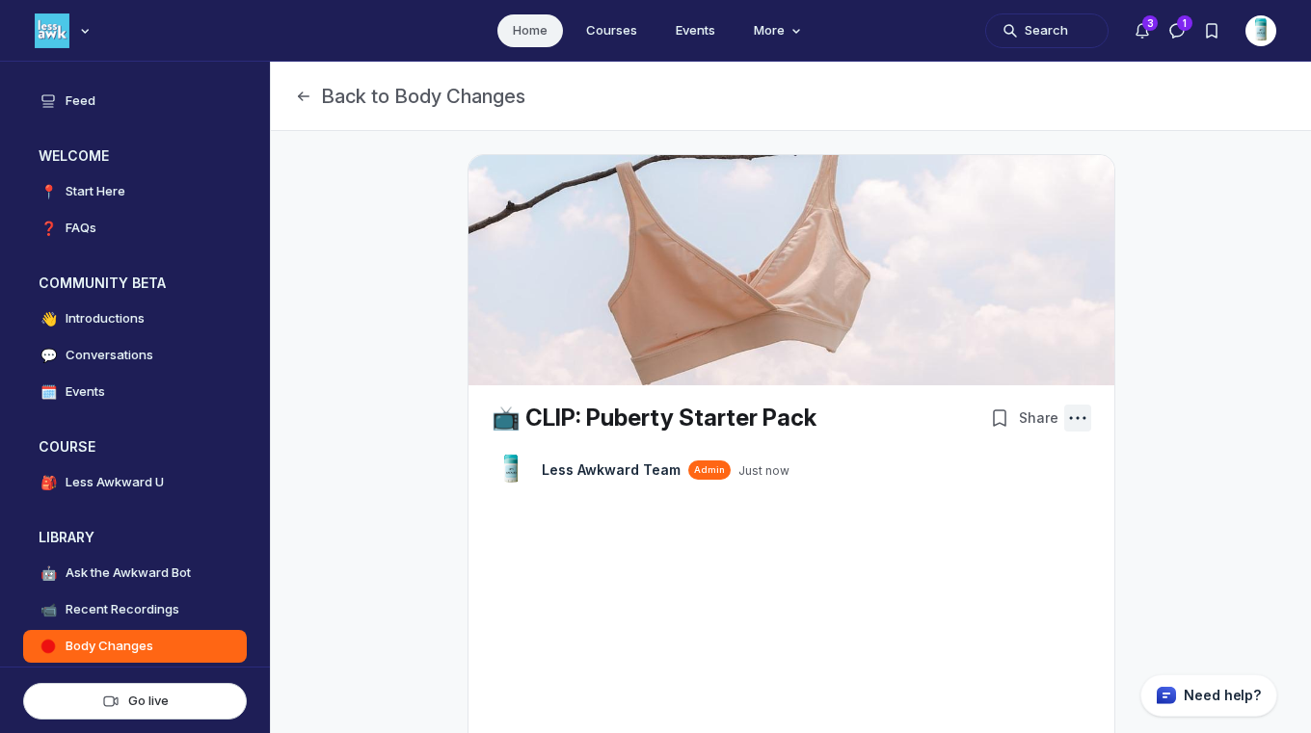
click at [1082, 419] on button "Post actions" at bounding box center [1077, 418] width 27 height 27
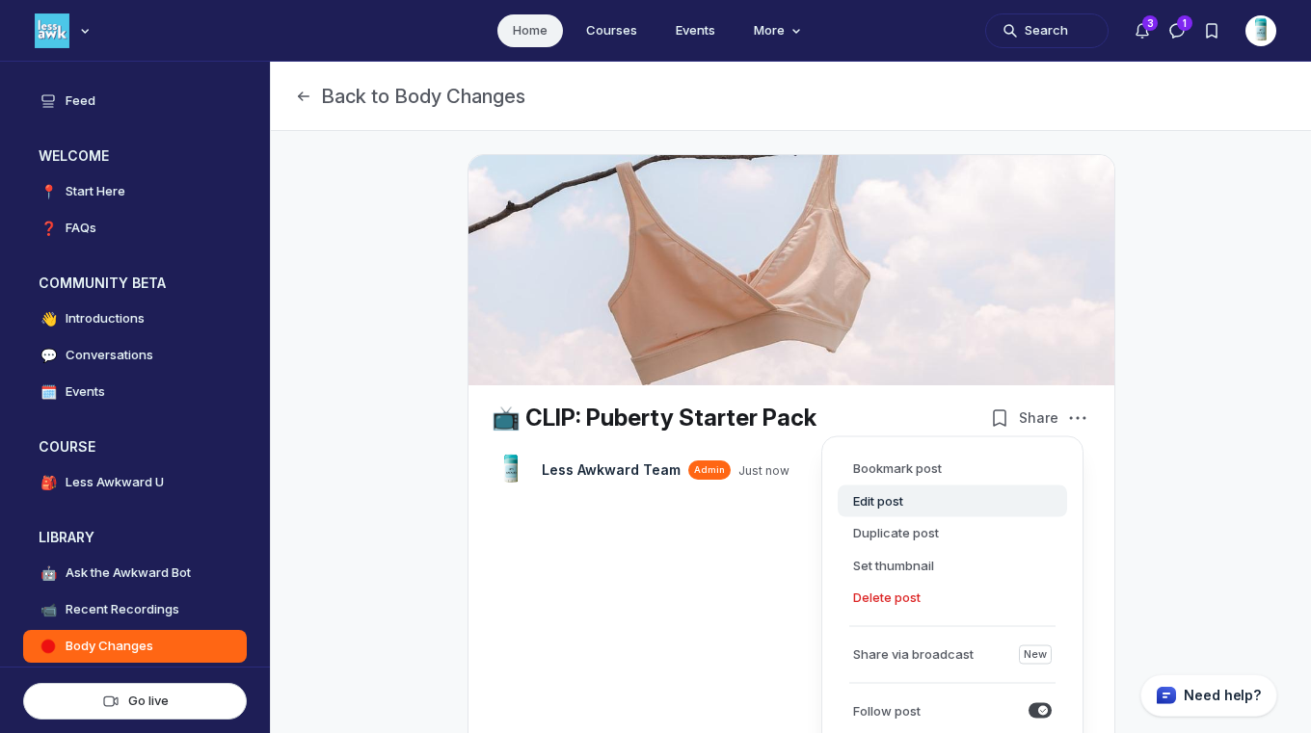
click at [879, 505] on button "Edit post" at bounding box center [952, 501] width 229 height 33
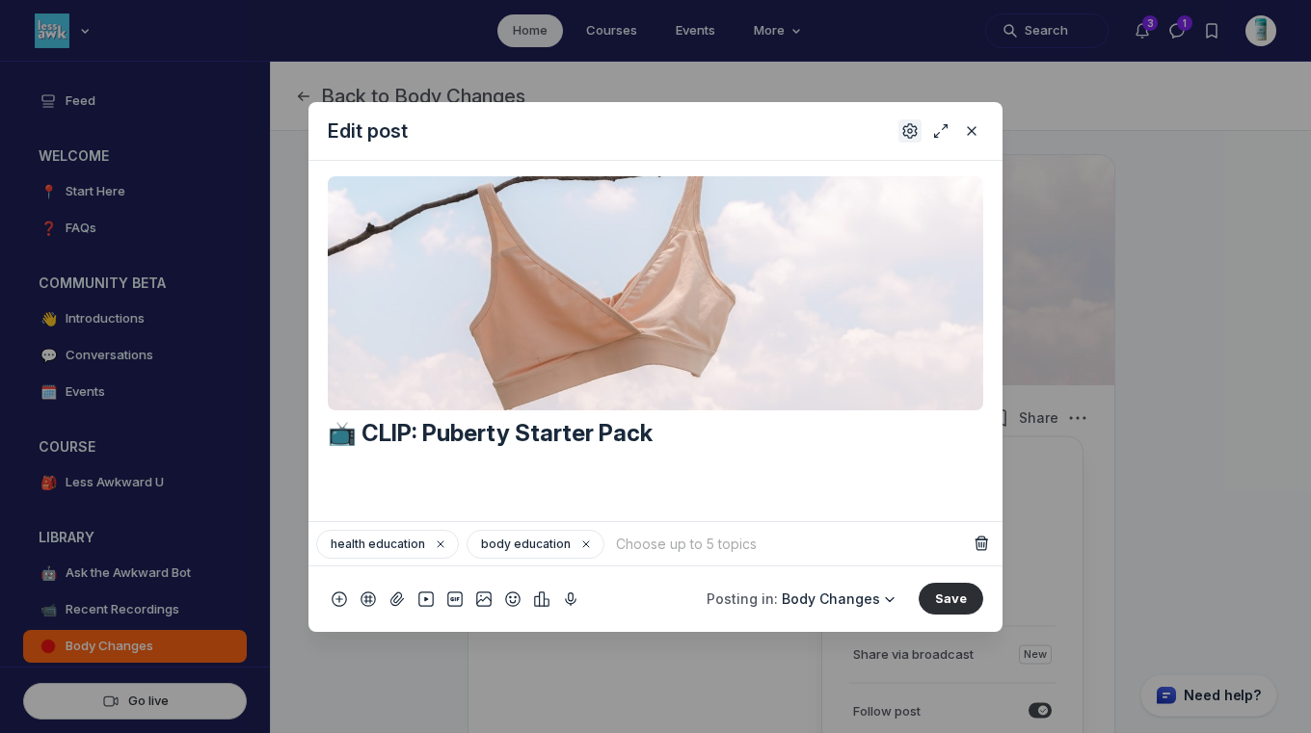
click at [898, 128] on button "Settings" at bounding box center [909, 131] width 23 height 23
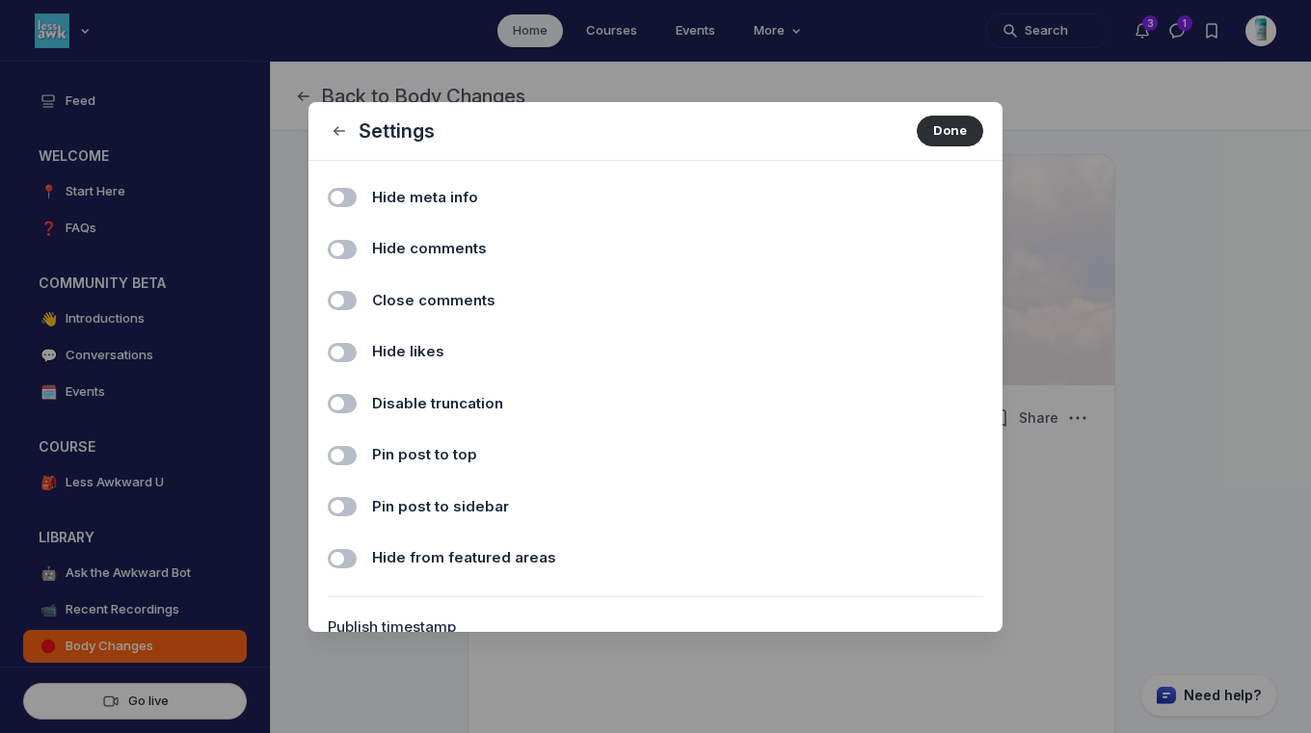
click at [412, 245] on span "Hide comments" at bounding box center [429, 249] width 115 height 22
click at [0, 0] on input "Hide comments" at bounding box center [0, 0] width 0 height 0
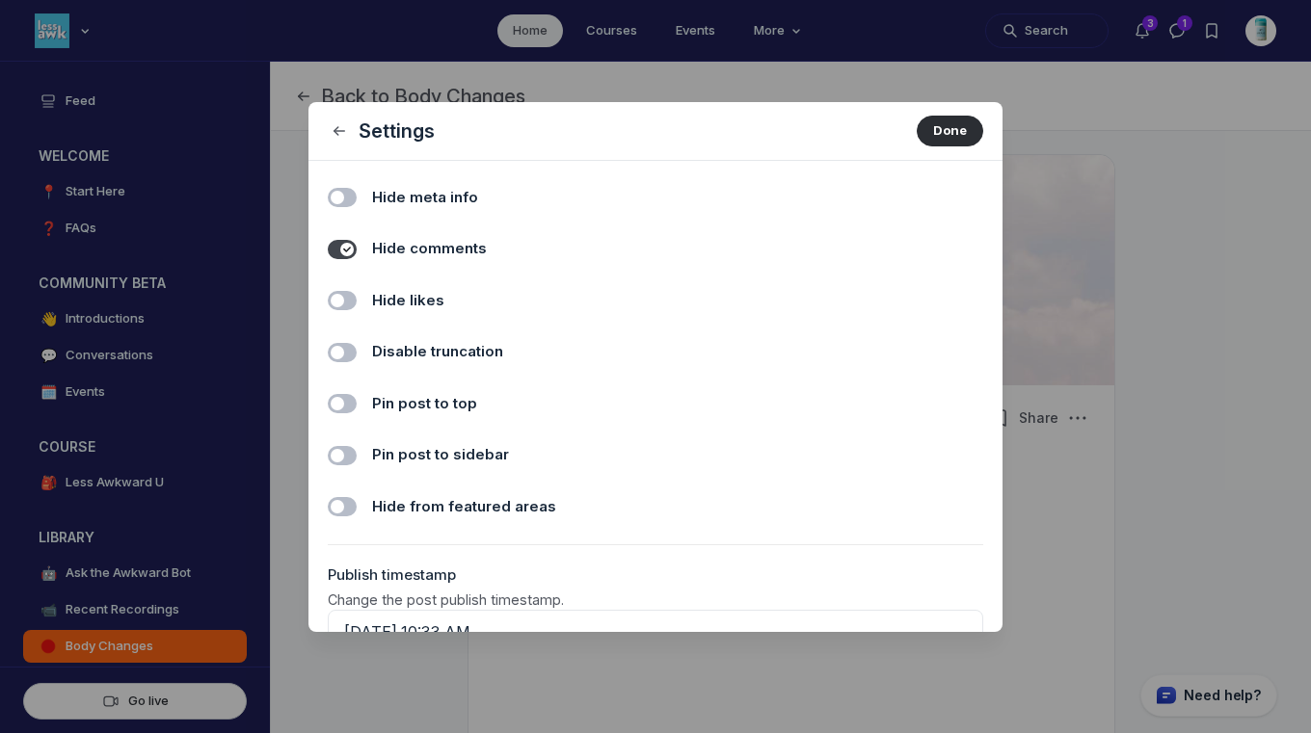
click at [413, 299] on span "Hide likes" at bounding box center [408, 301] width 72 height 22
click at [0, 0] on input "Hide likes" at bounding box center [0, 0] width 0 height 0
click at [932, 135] on button "Done" at bounding box center [950, 131] width 67 height 31
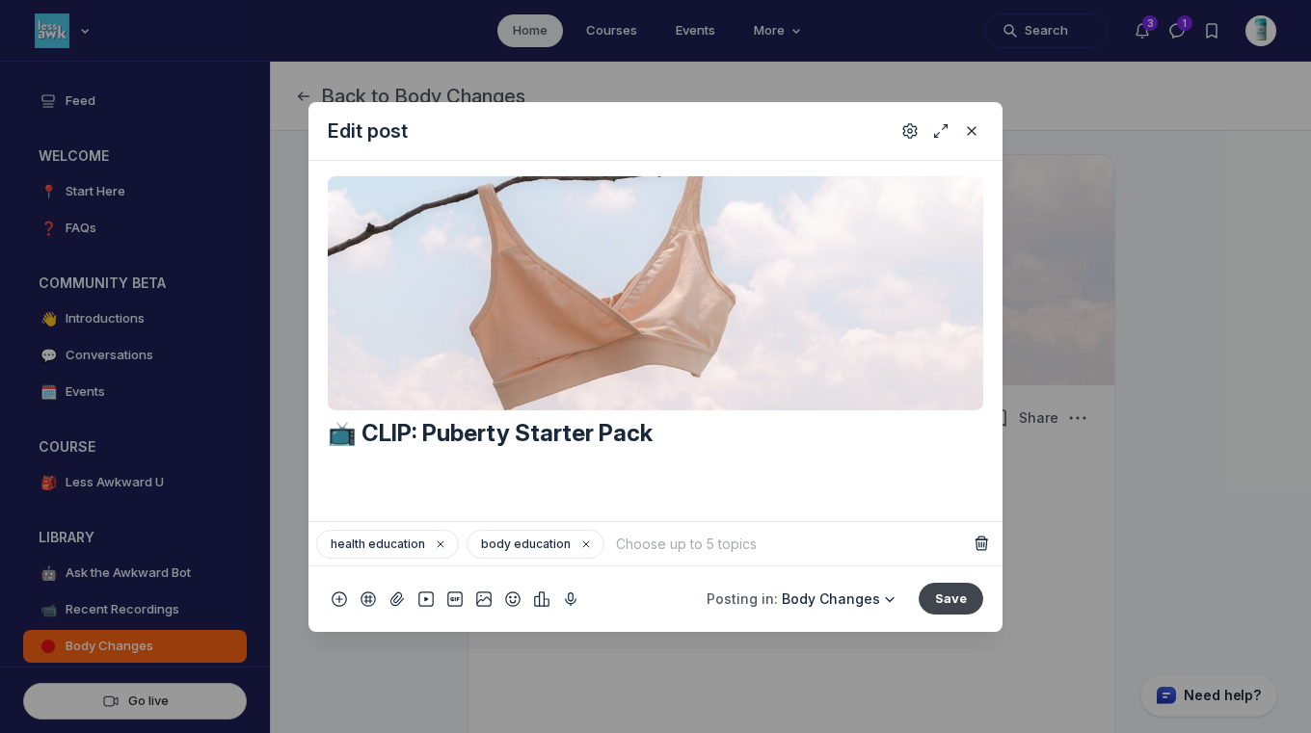
click at [951, 607] on button "Save" at bounding box center [950, 598] width 65 height 31
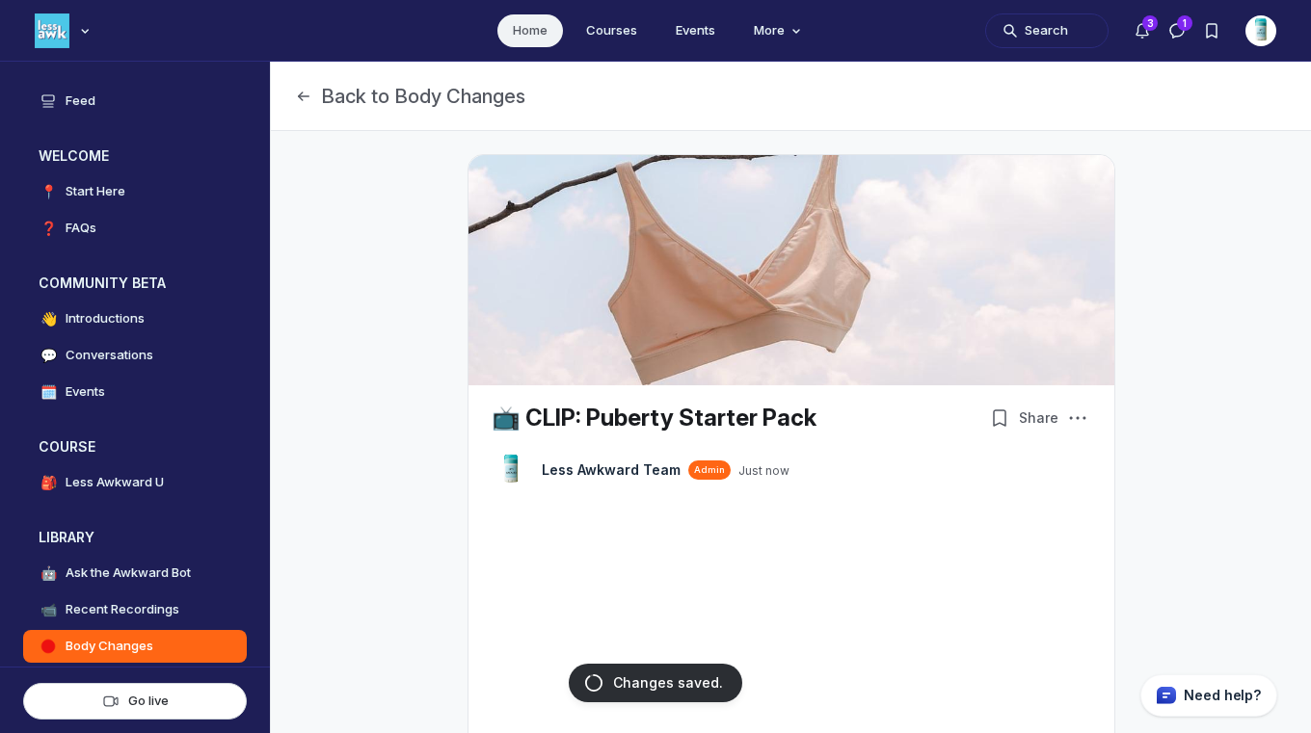
click at [531, 36] on link "Home" at bounding box center [530, 30] width 66 height 33
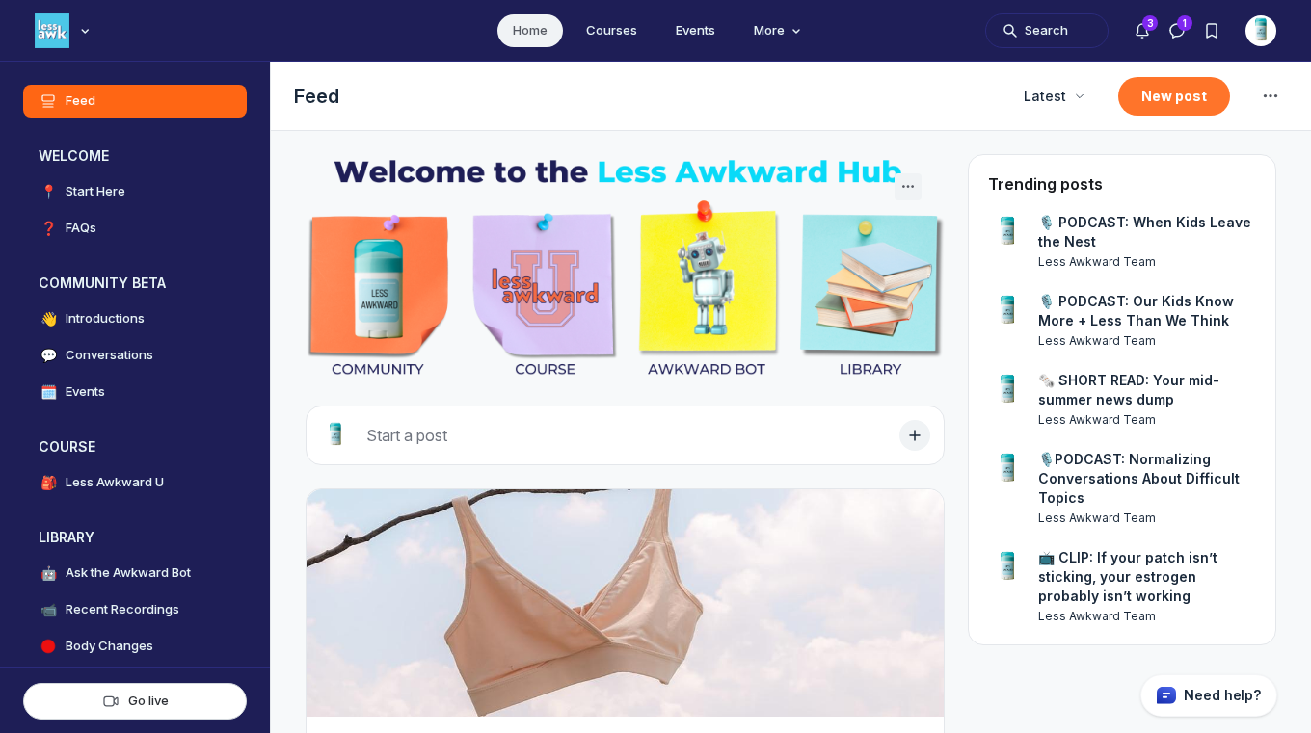
click at [1146, 93] on button "New post" at bounding box center [1174, 96] width 112 height 39
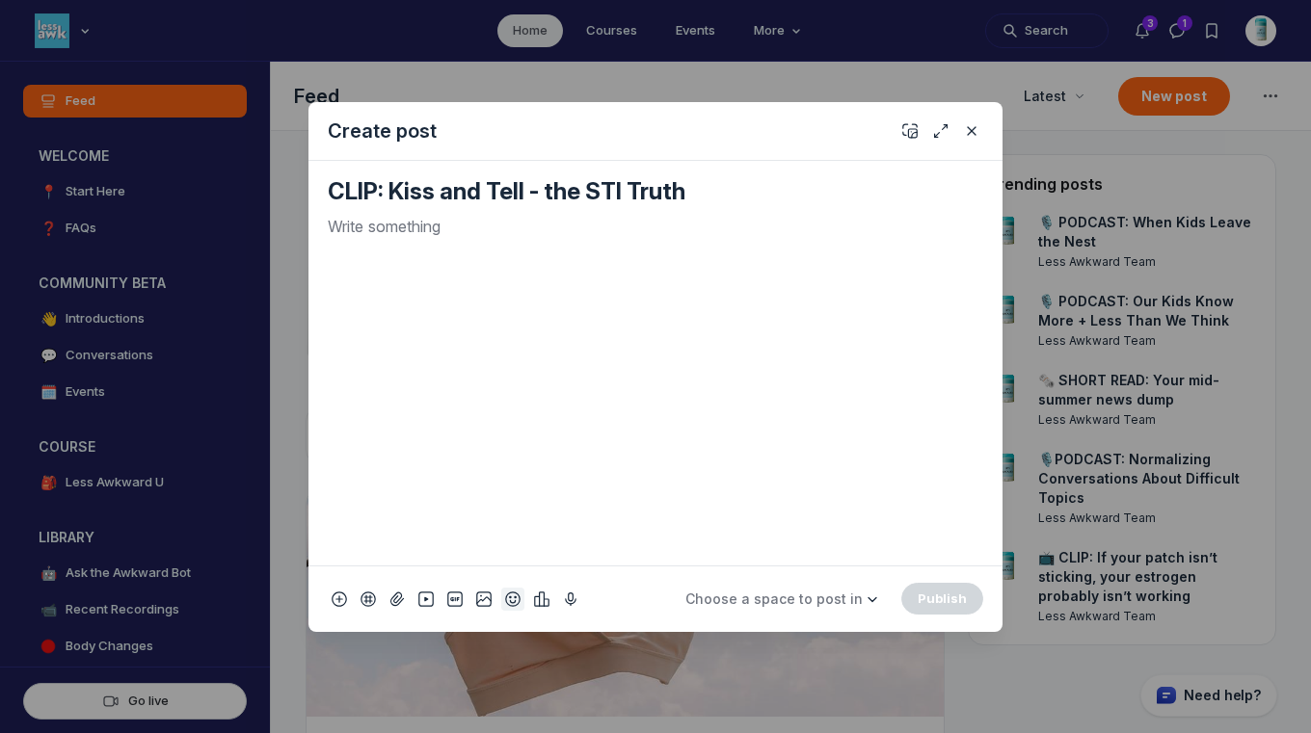
click at [509, 600] on icon "Add emoji" at bounding box center [512, 599] width 15 height 19
type textarea "CLIP: Kiss and Tell - the STI Truth"
type input "tv"
click at [530, 323] on span "📺" at bounding box center [534, 325] width 29 height 27
drag, startPoint x: 412, startPoint y: 236, endPoint x: 293, endPoint y: 228, distance: 118.8
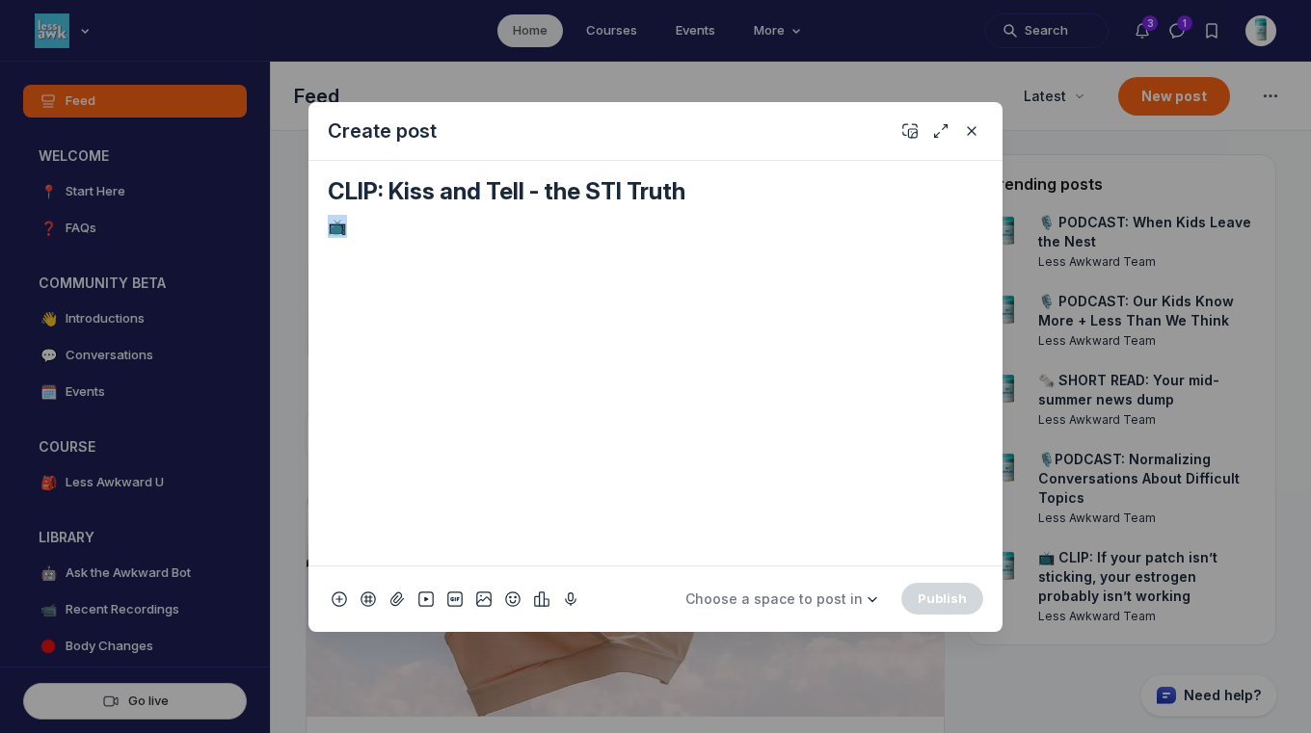
click at [293, 228] on div "Create post CLIP: Kiss and Tell - the STI Truth 📺 Choose a space to post in WEL…" at bounding box center [370, 366] width 740 height 733
copy p "📺"
click at [329, 193] on textarea "CLIP: Kiss and Tell - the STI Truth" at bounding box center [655, 191] width 655 height 31
paste textarea "📺"
type textarea "📺 CLIP: Kiss and Tell - the STI Truth"
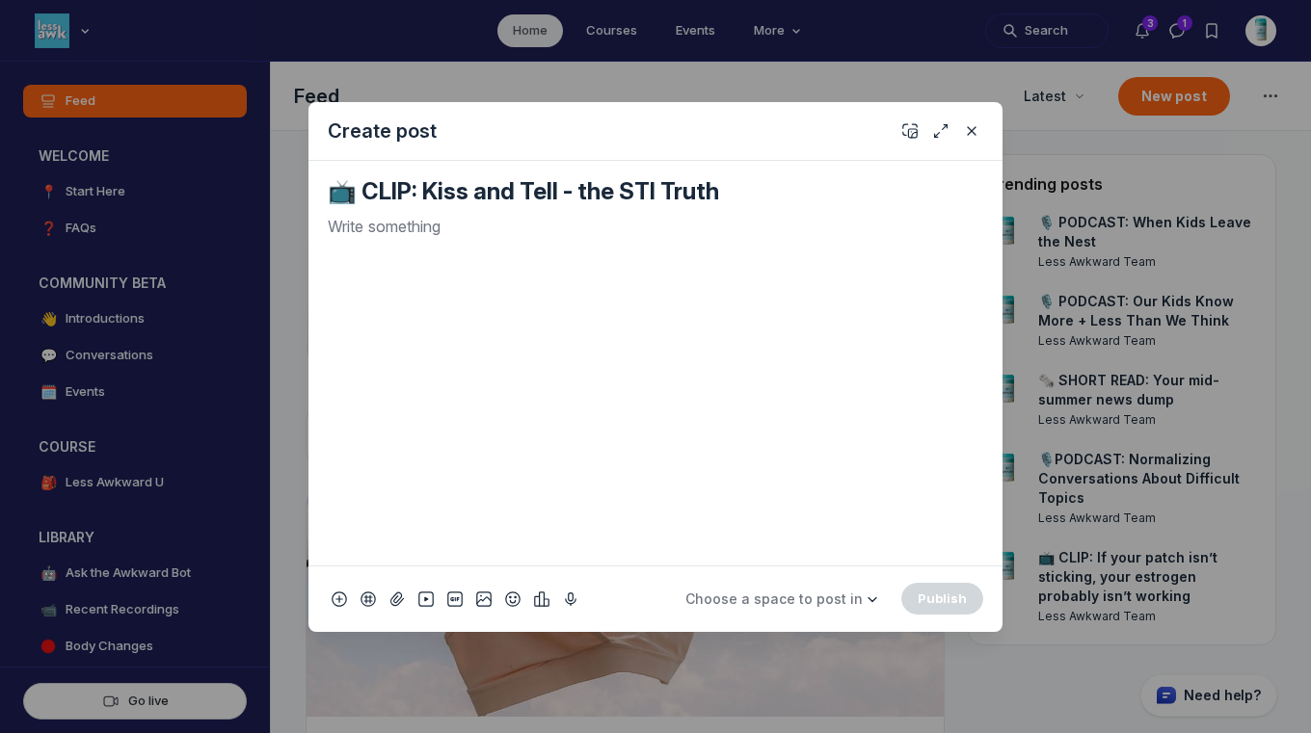
click at [358, 228] on p "Quick post modal" at bounding box center [655, 226] width 655 height 23
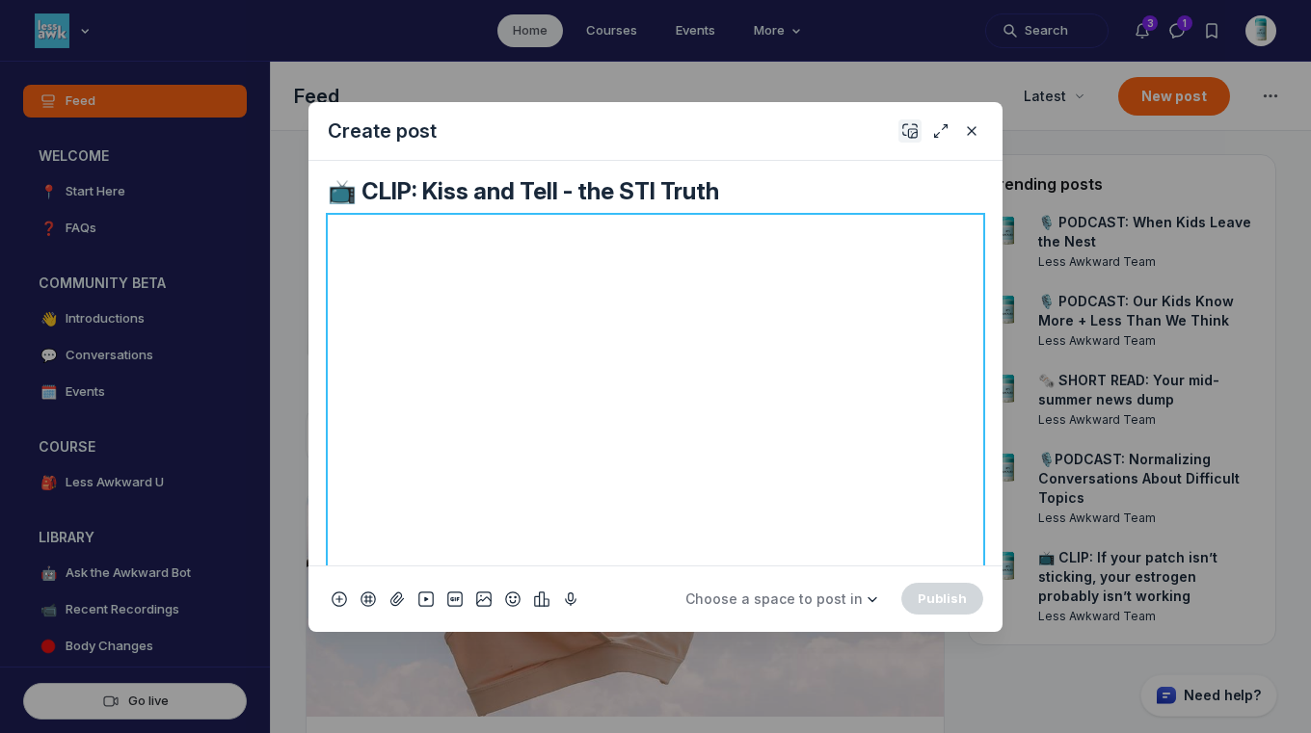
click at [908, 130] on use "Add cover" at bounding box center [909, 130] width 13 height 13
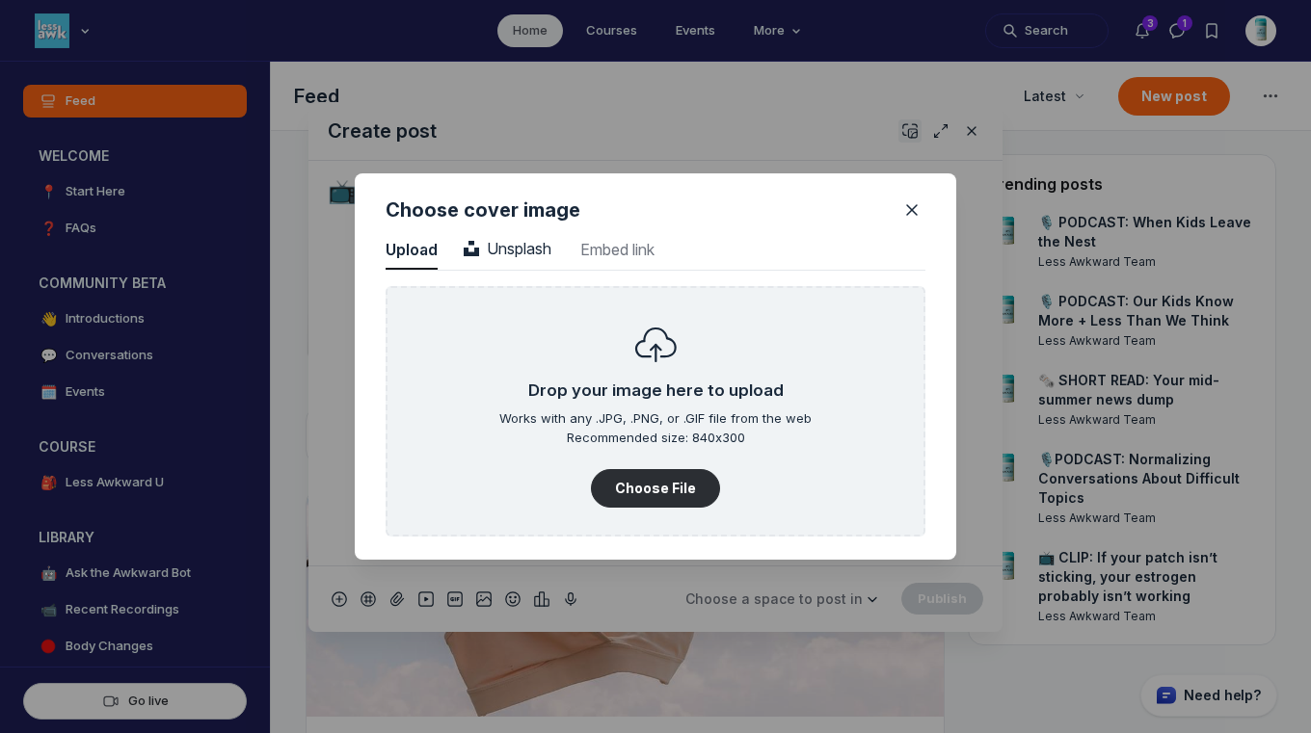
scroll to position [2604, 4906]
click at [514, 240] on span "Unsplash" at bounding box center [508, 248] width 88 height 19
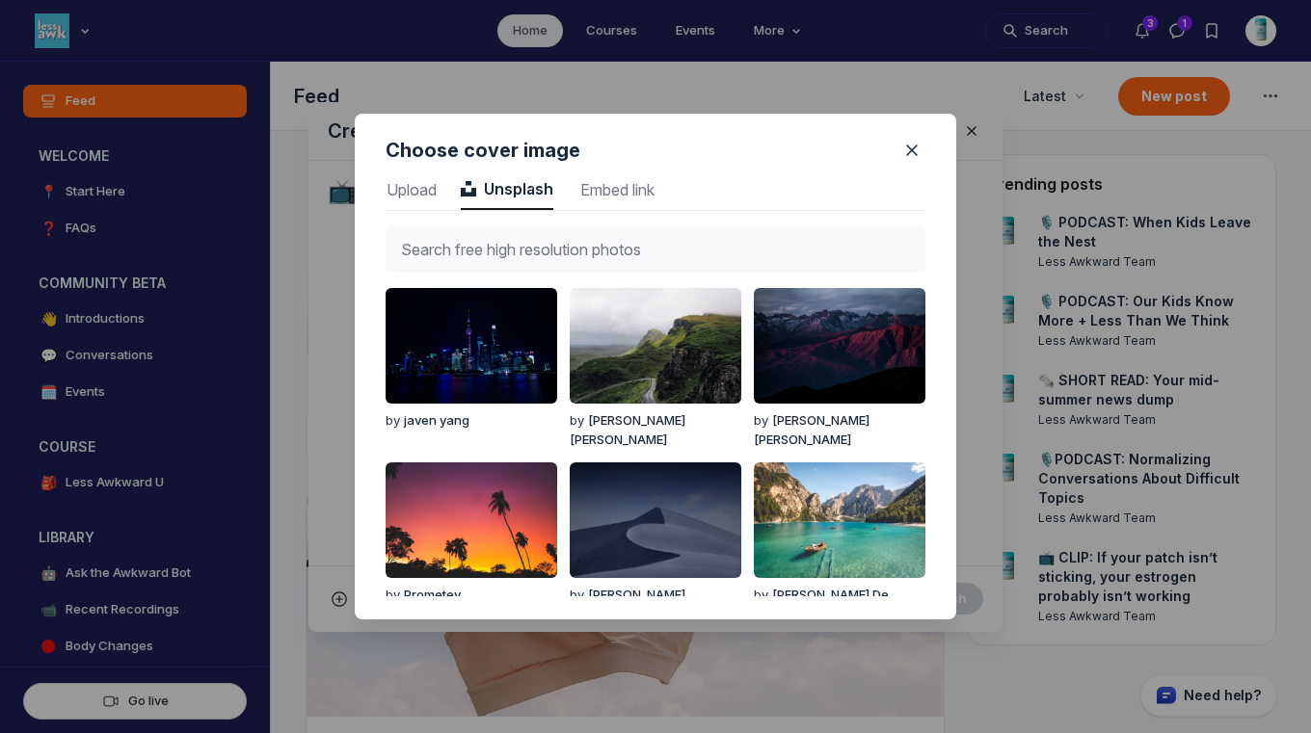
click at [518, 249] on input "text" at bounding box center [656, 249] width 540 height 46
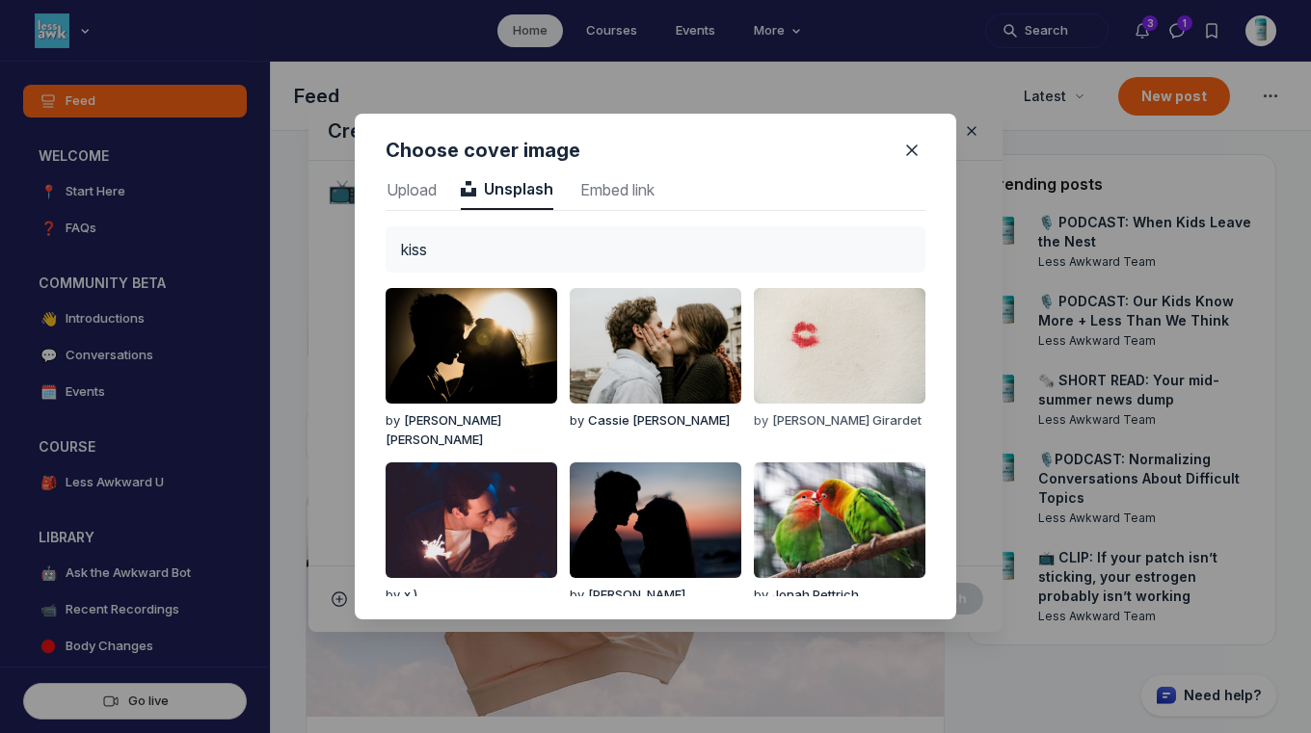
type input "kiss"
click at [760, 355] on img "button" at bounding box center [840, 346] width 172 height 116
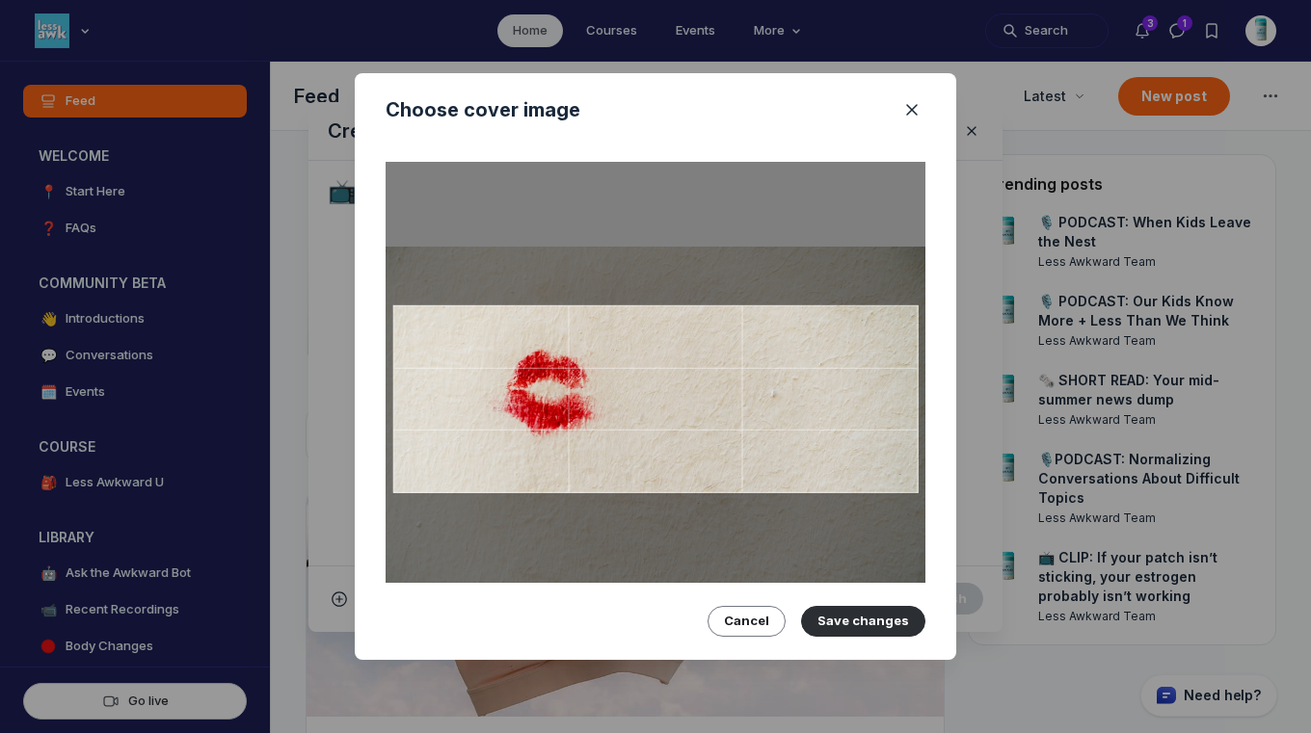
drag, startPoint x: 760, startPoint y: 355, endPoint x: 762, endPoint y: 386, distance: 31.9
click at [762, 386] on div at bounding box center [655, 400] width 525 height 188
click at [887, 618] on button "Save changes" at bounding box center [863, 621] width 124 height 31
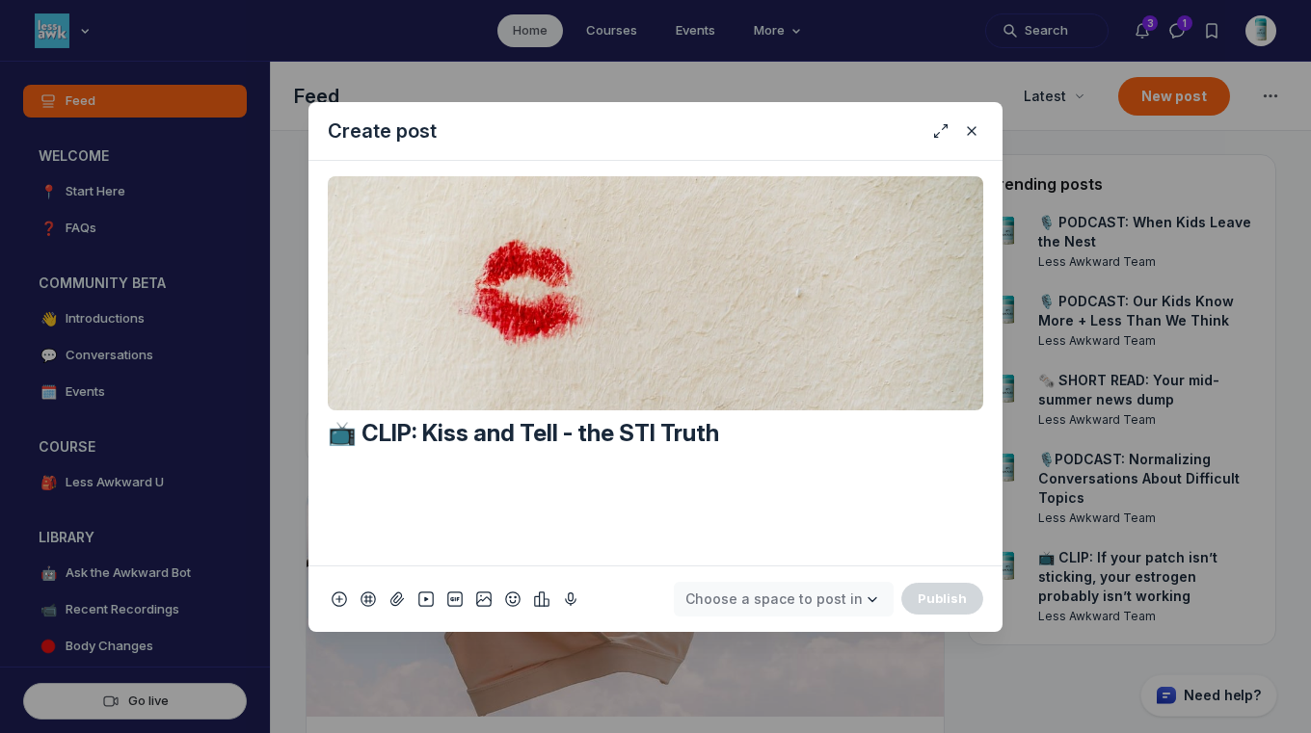
click at [828, 595] on span "Choose a space to post in" at bounding box center [773, 599] width 177 height 16
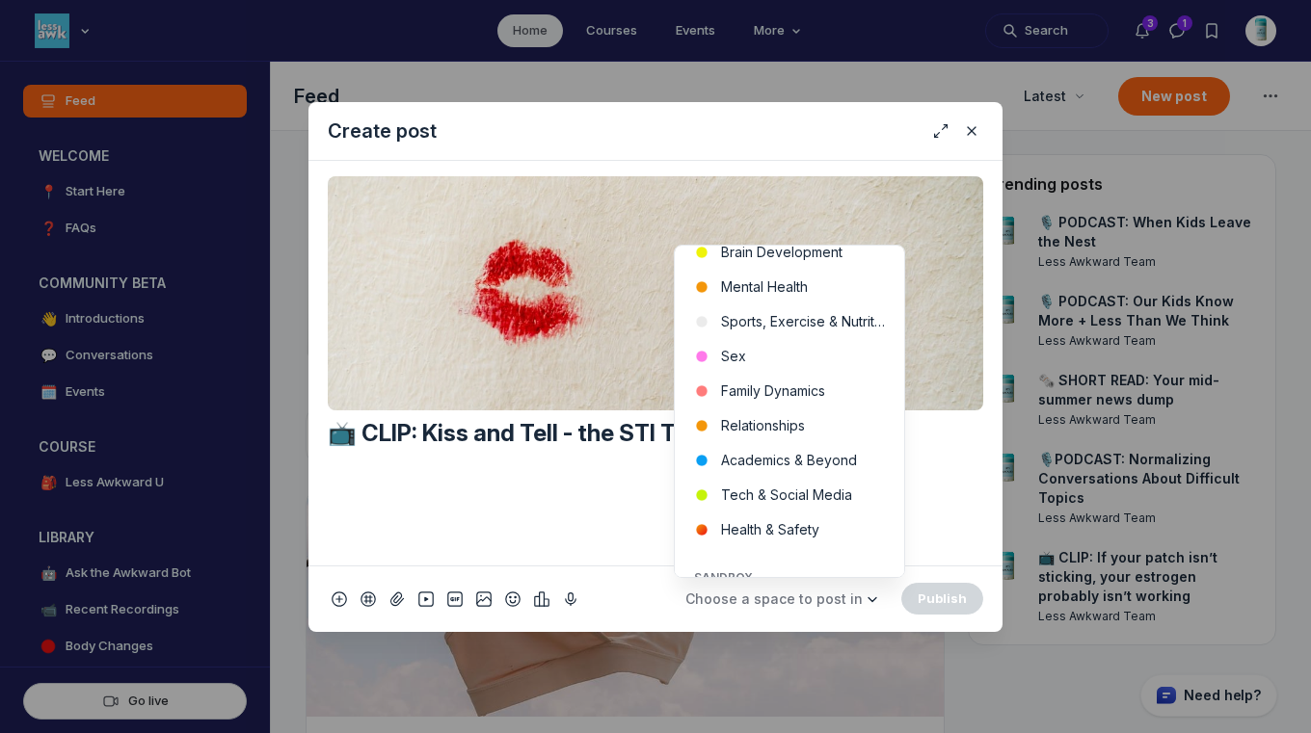
scroll to position [633, 0]
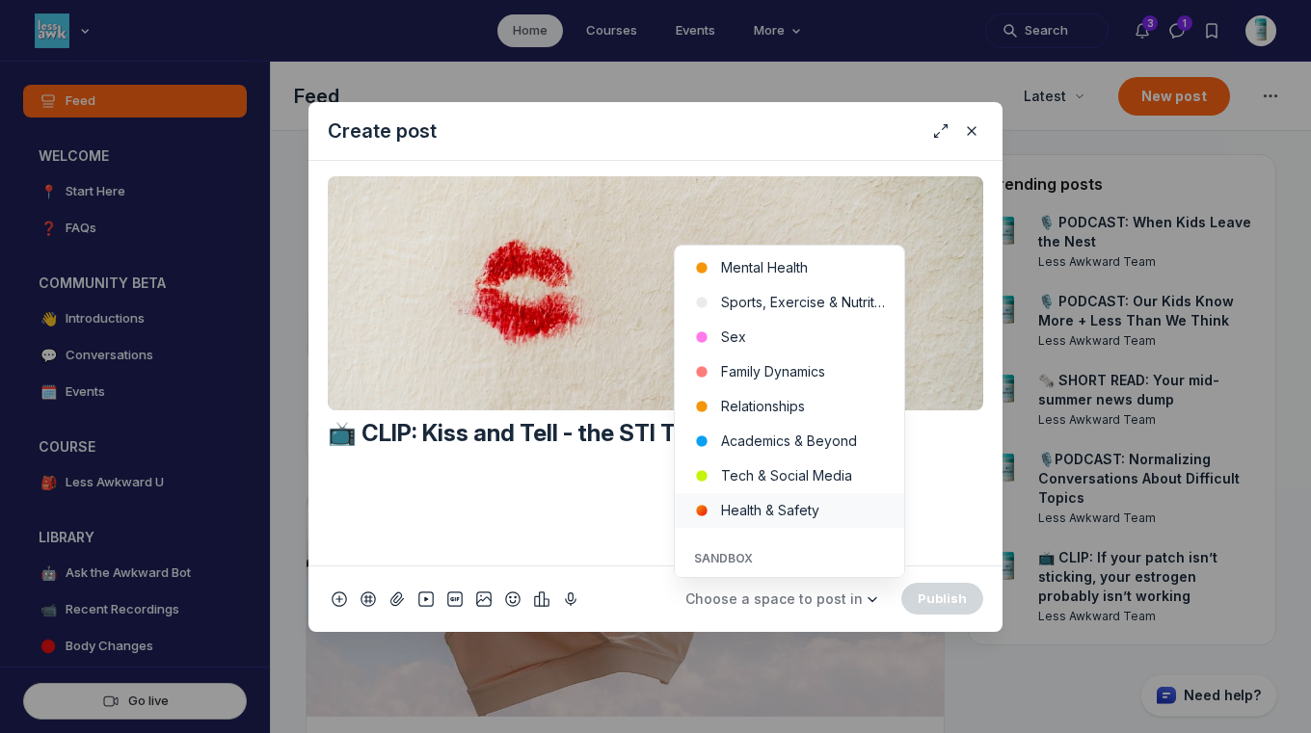
click at [847, 509] on button "Health & Safety" at bounding box center [789, 510] width 229 height 35
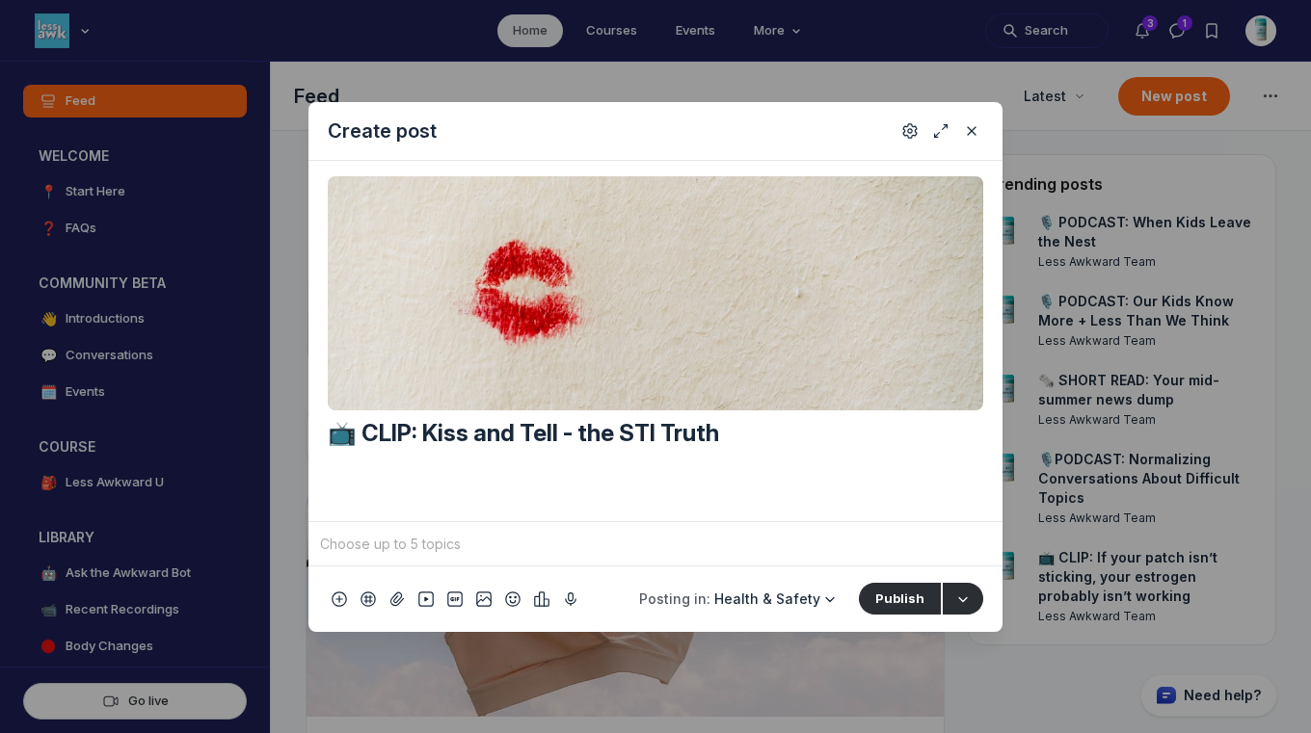
click at [763, 543] on input "Quick post modal" at bounding box center [655, 544] width 679 height 29
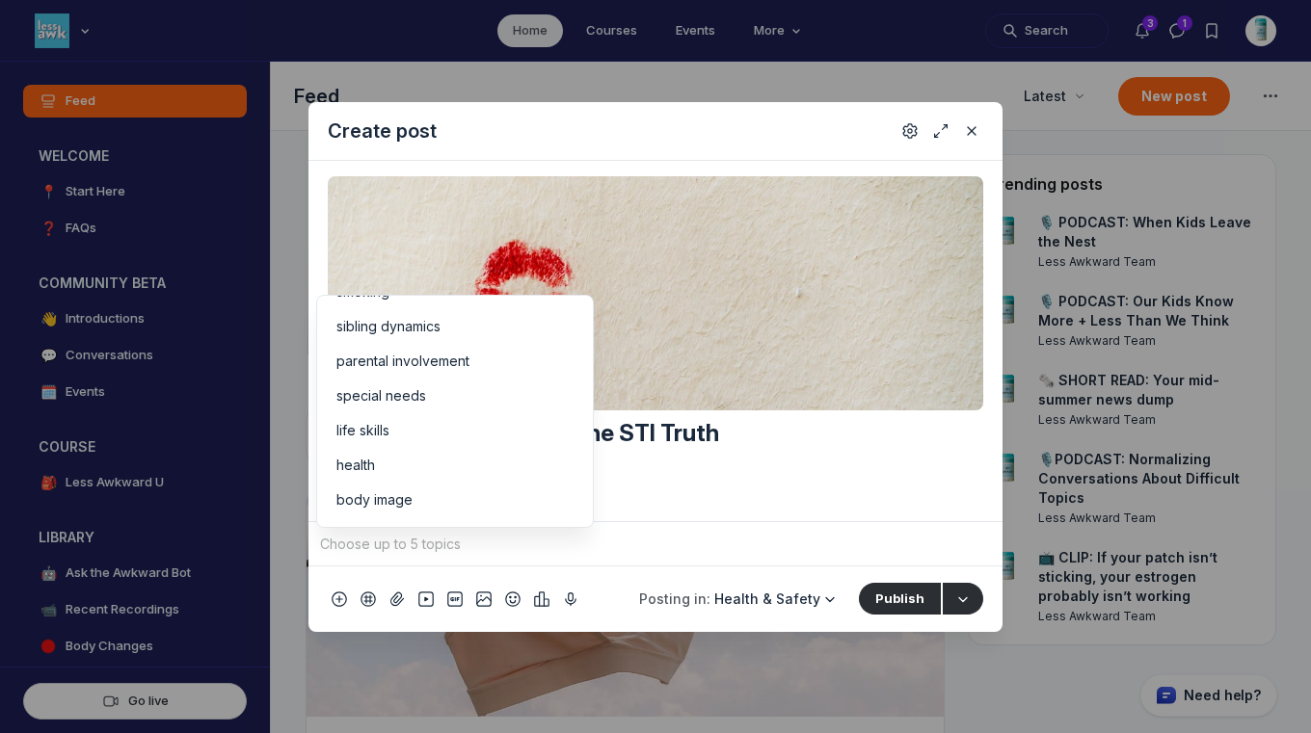
scroll to position [193, 0]
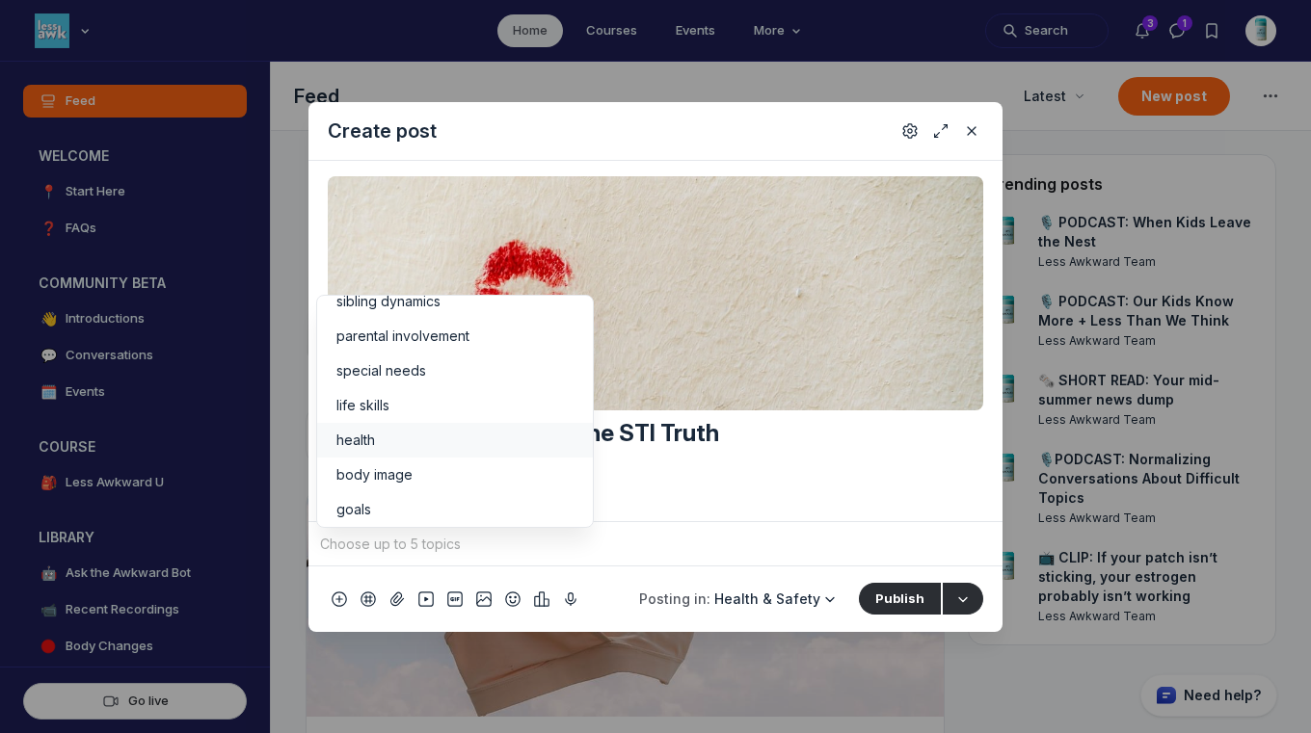
click at [514, 431] on div "health" at bounding box center [454, 440] width 237 height 19
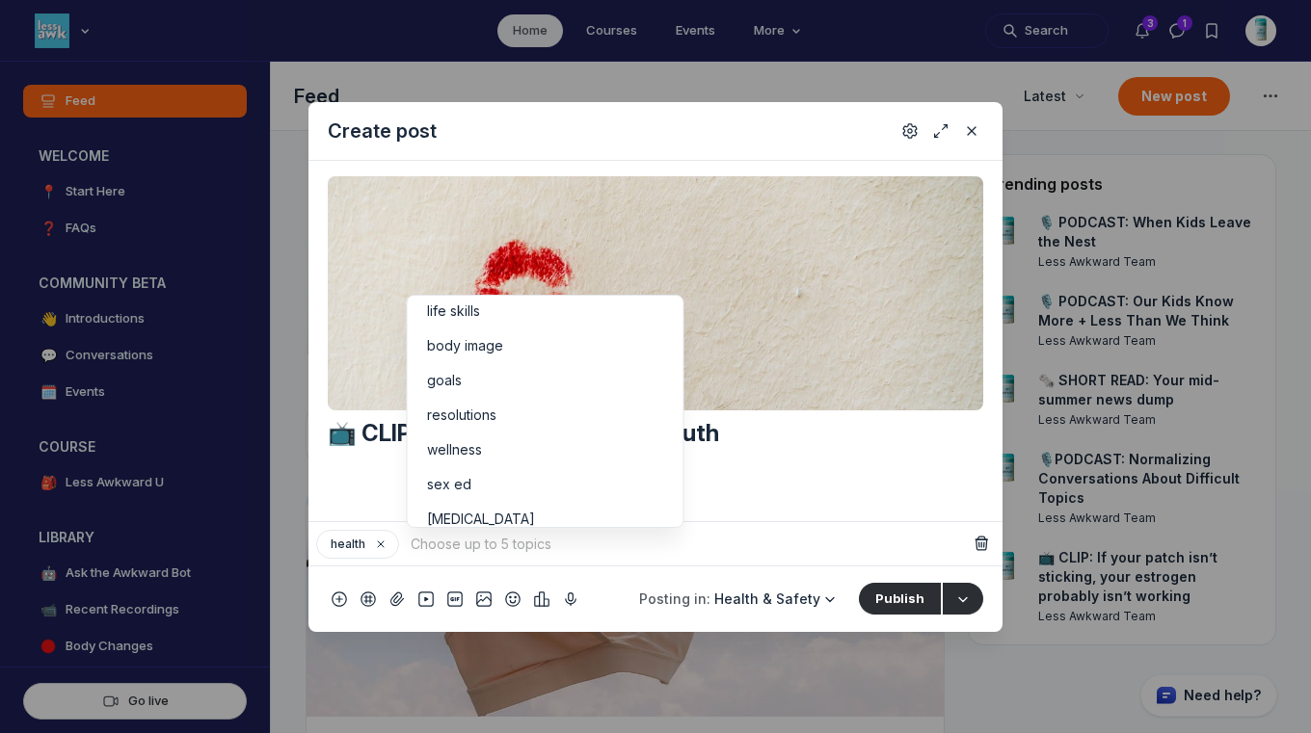
scroll to position [288, 0]
click at [614, 460] on li "wellness" at bounding box center [546, 449] width 276 height 35
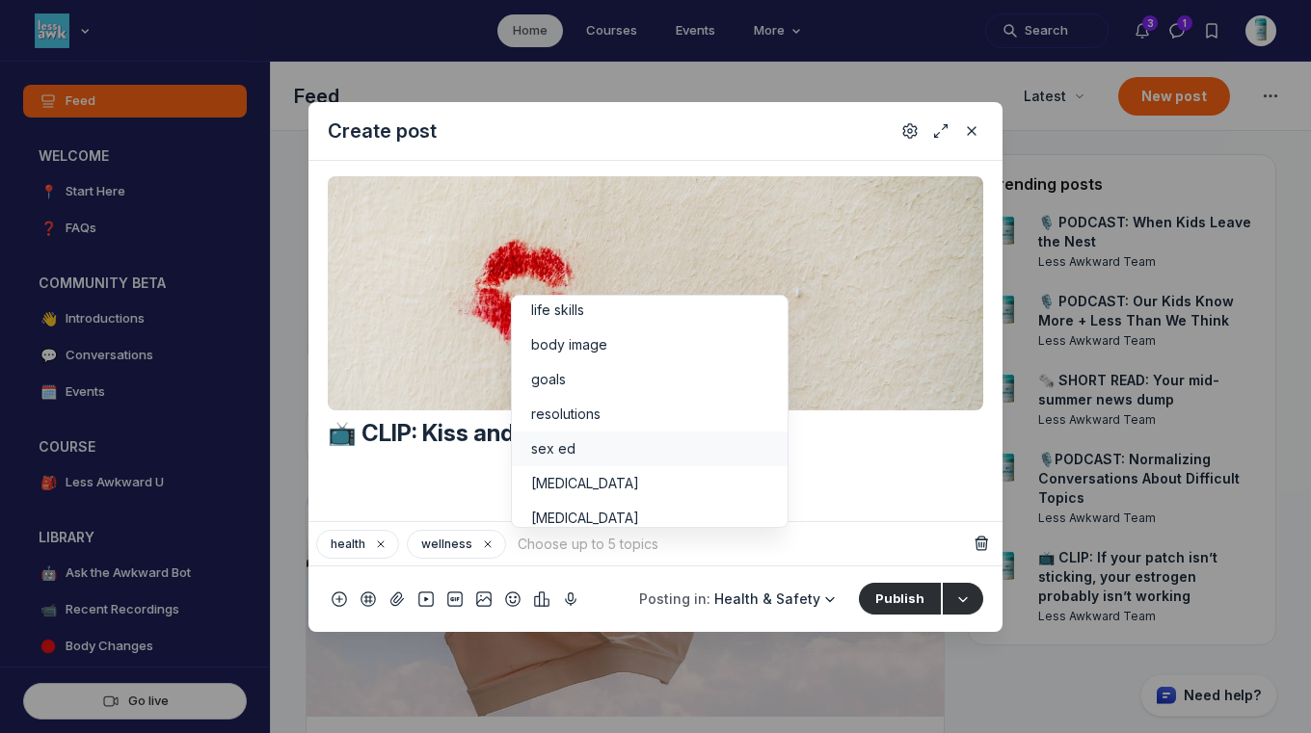
click at [609, 446] on div "sex ed" at bounding box center [649, 448] width 237 height 19
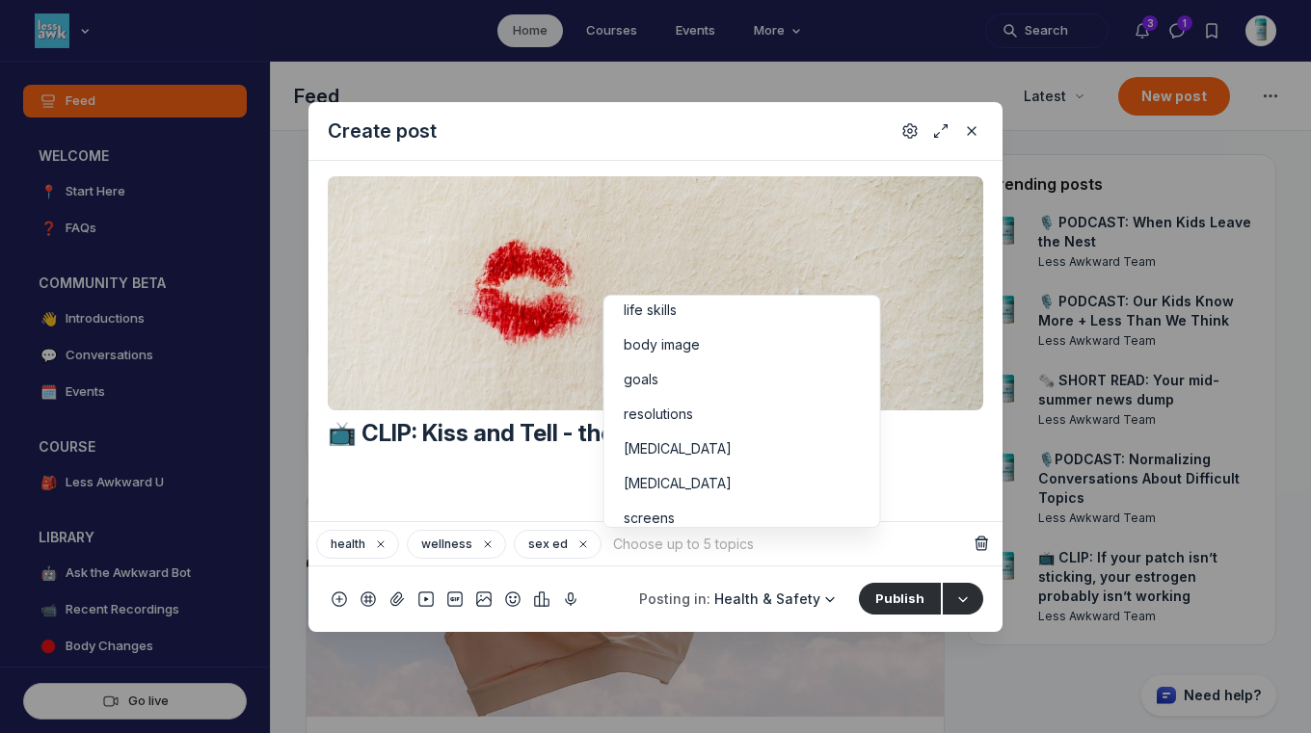
scroll to position [374, 0]
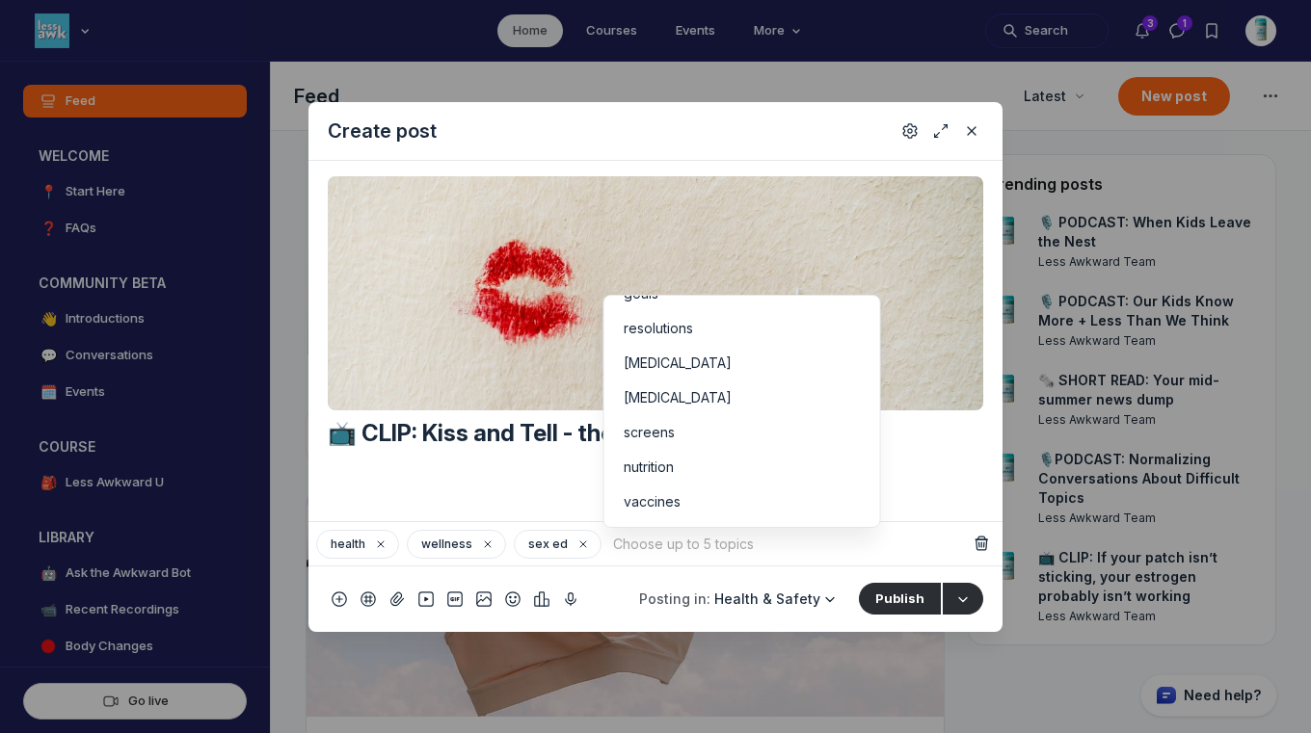
click at [701, 560] on div "health wellness sex ed To pick up a draggable item, press the space bar. While …" at bounding box center [655, 543] width 694 height 44
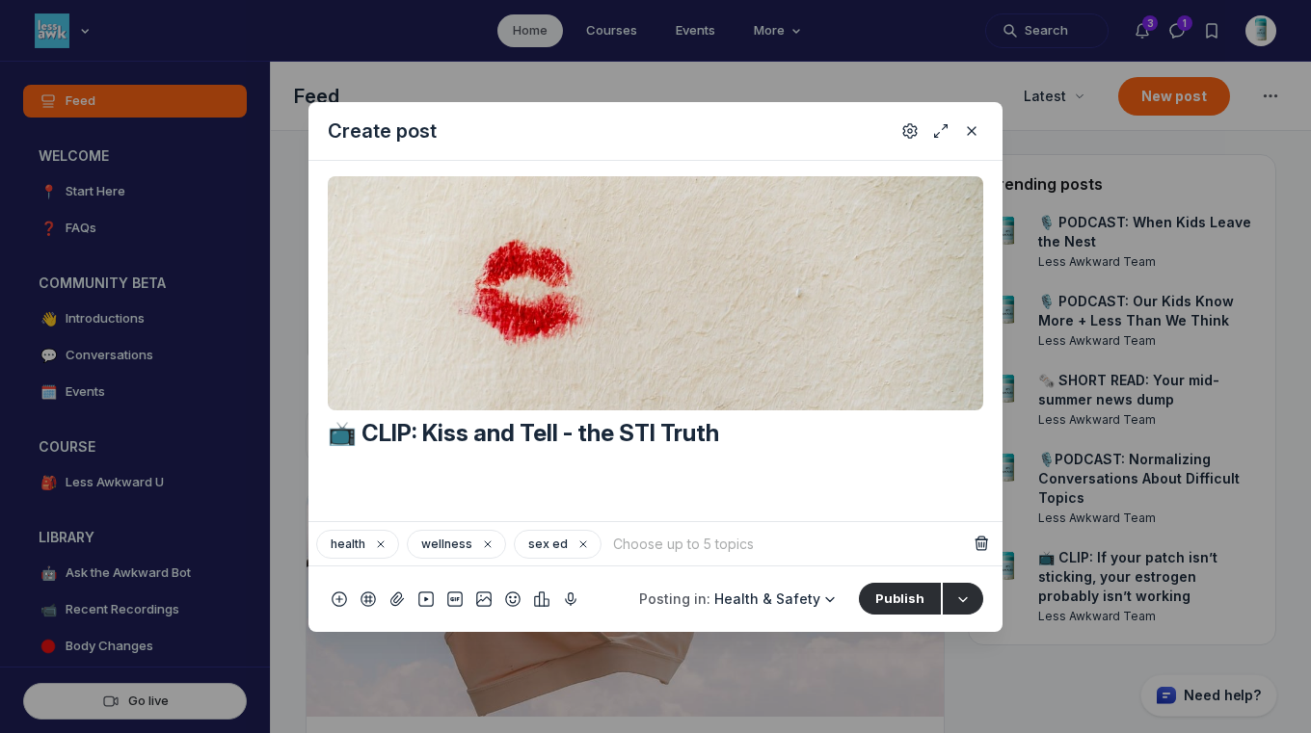
click at [691, 546] on input "Quick post modal" at bounding box center [788, 544] width 359 height 29
type input "s"
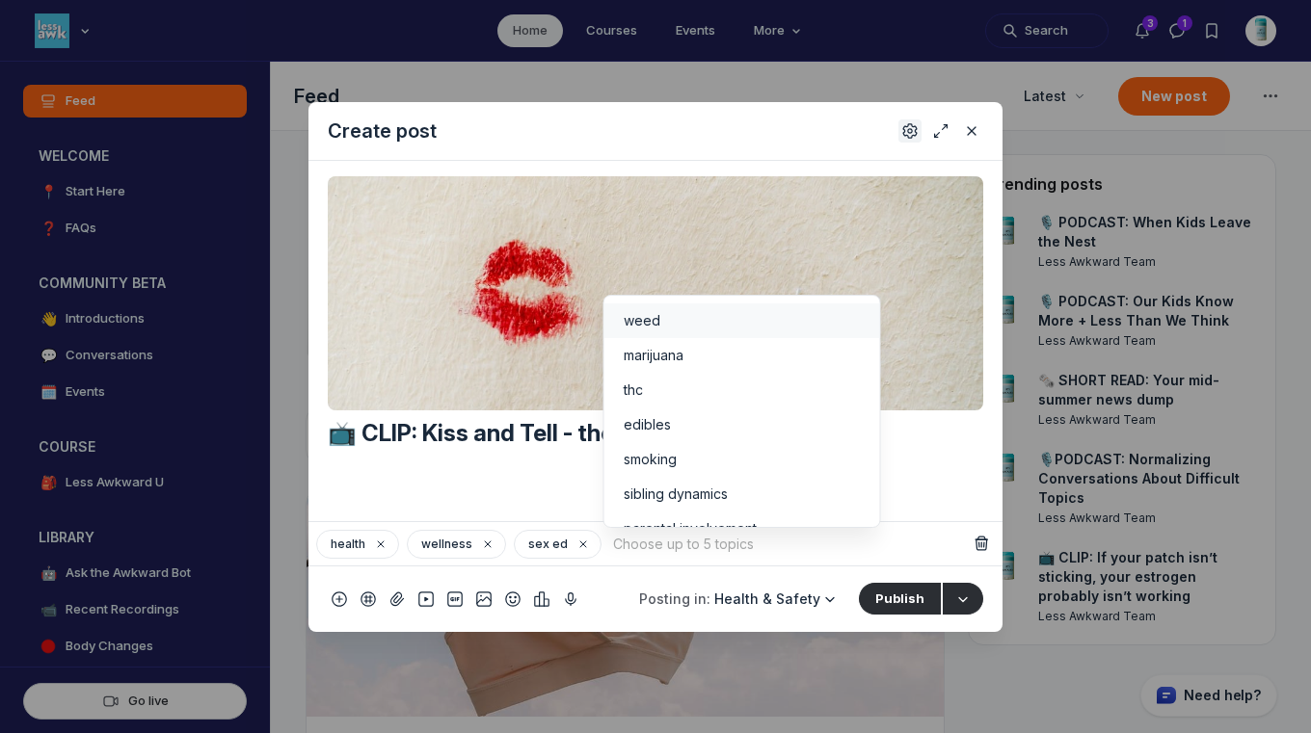
click at [907, 131] on icon "Settings" at bounding box center [909, 130] width 15 height 19
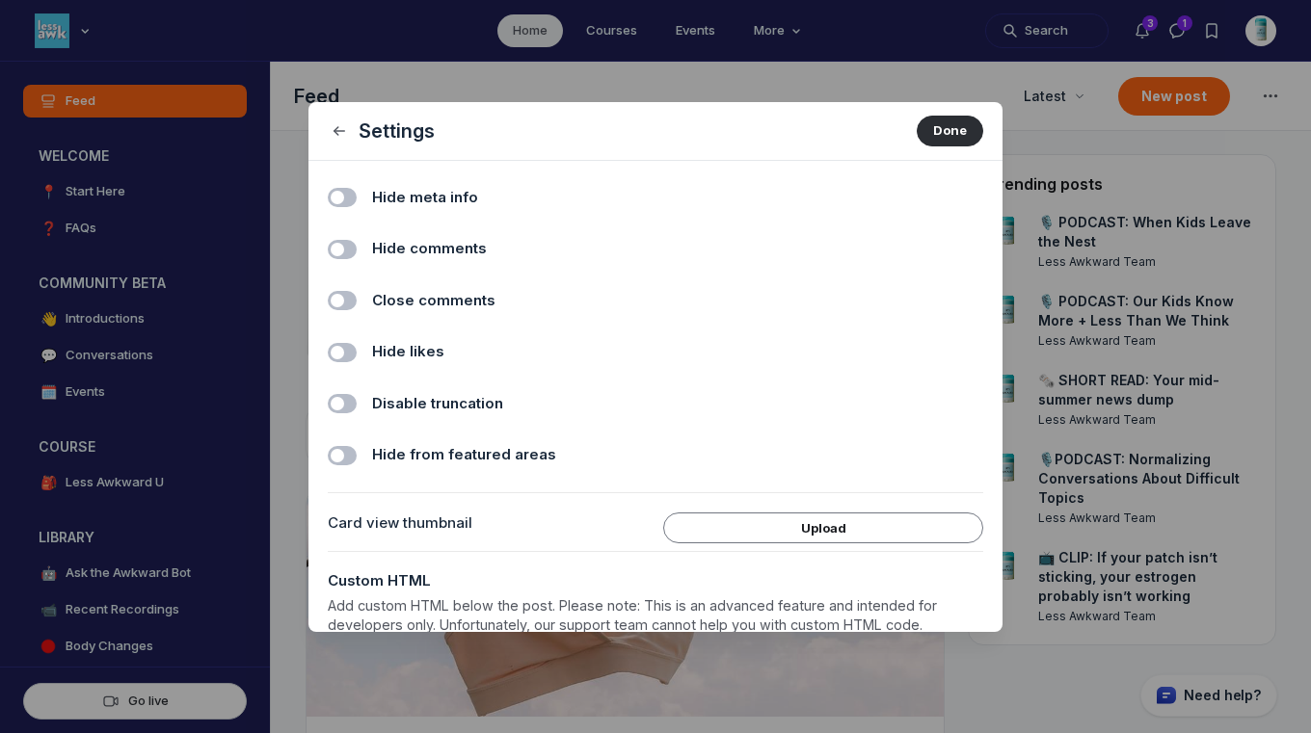
click at [406, 253] on span "Hide comments" at bounding box center [429, 249] width 115 height 22
click at [0, 0] on input "Hide comments" at bounding box center [0, 0] width 0 height 0
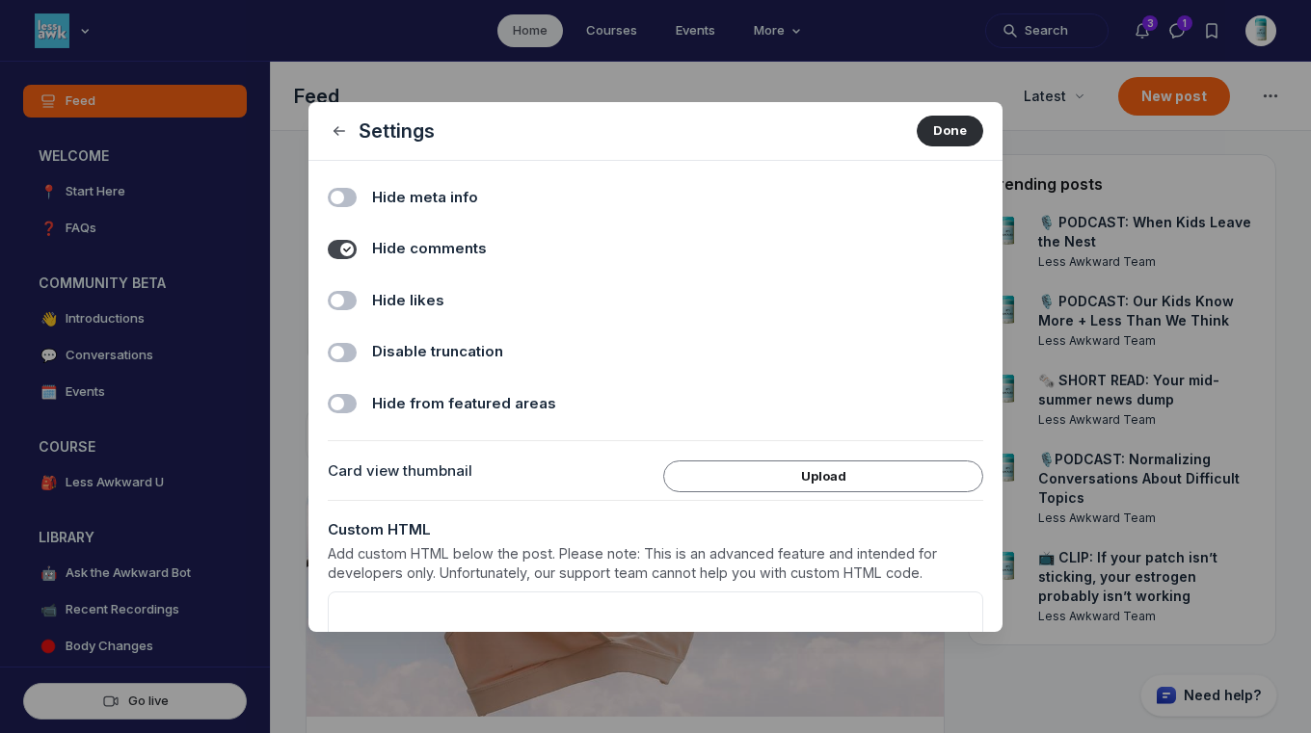
click at [409, 296] on span "Hide likes" at bounding box center [408, 301] width 72 height 22
click at [0, 0] on input "Hide likes" at bounding box center [0, 0] width 0 height 0
click at [940, 136] on button "Done" at bounding box center [950, 131] width 67 height 31
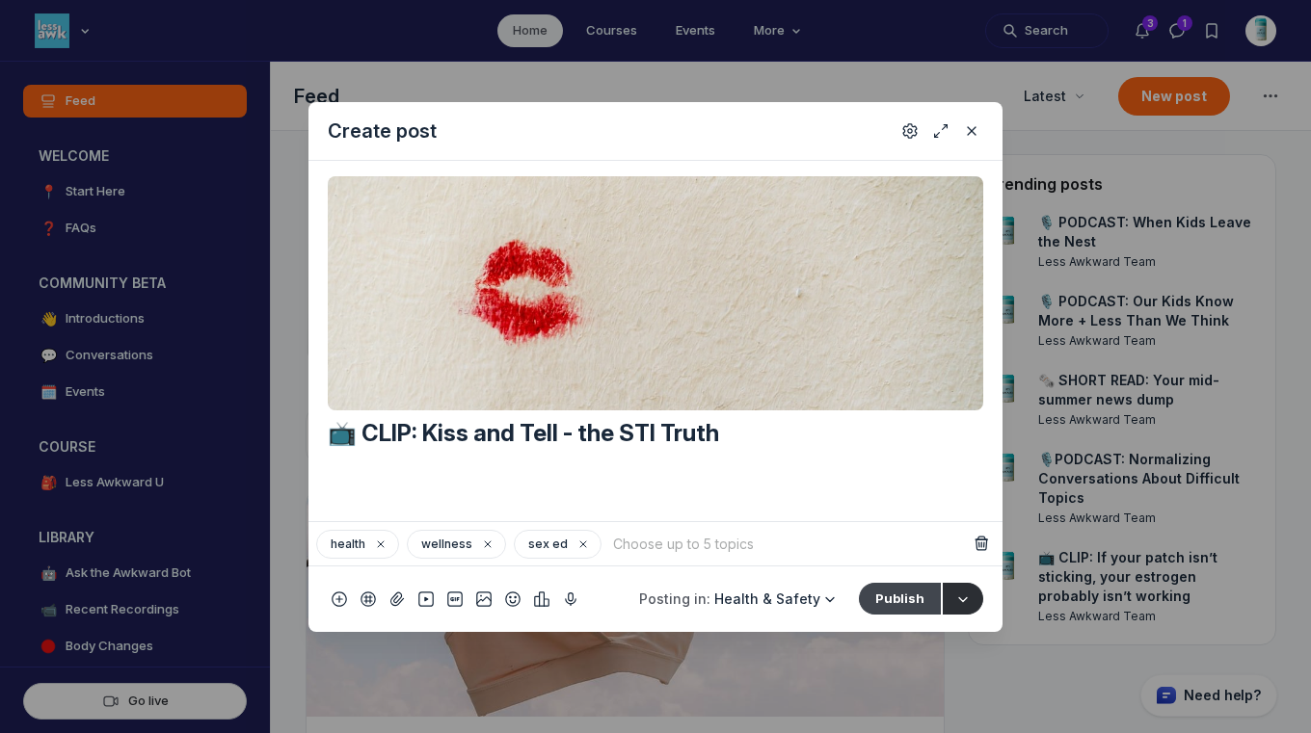
click at [918, 601] on button "Publish" at bounding box center [900, 598] width 82 height 31
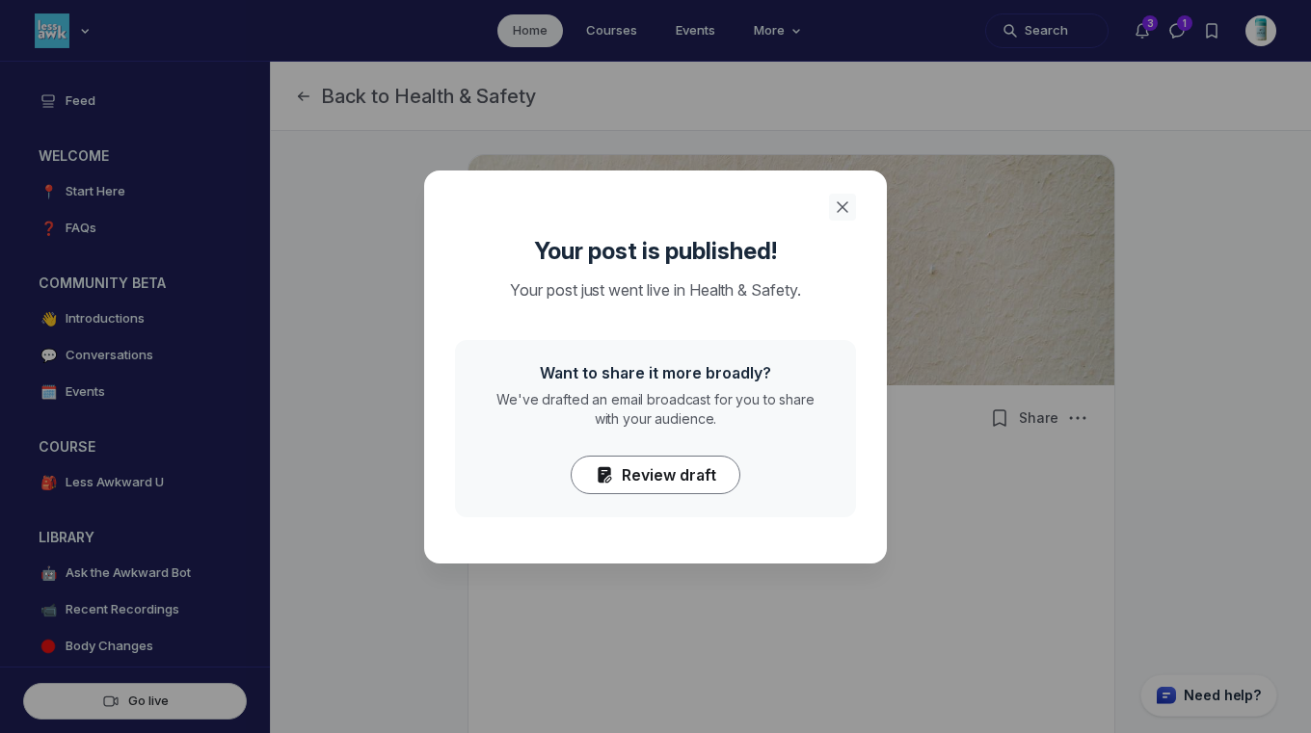
click at [839, 205] on icon "Close" at bounding box center [842, 207] width 19 height 19
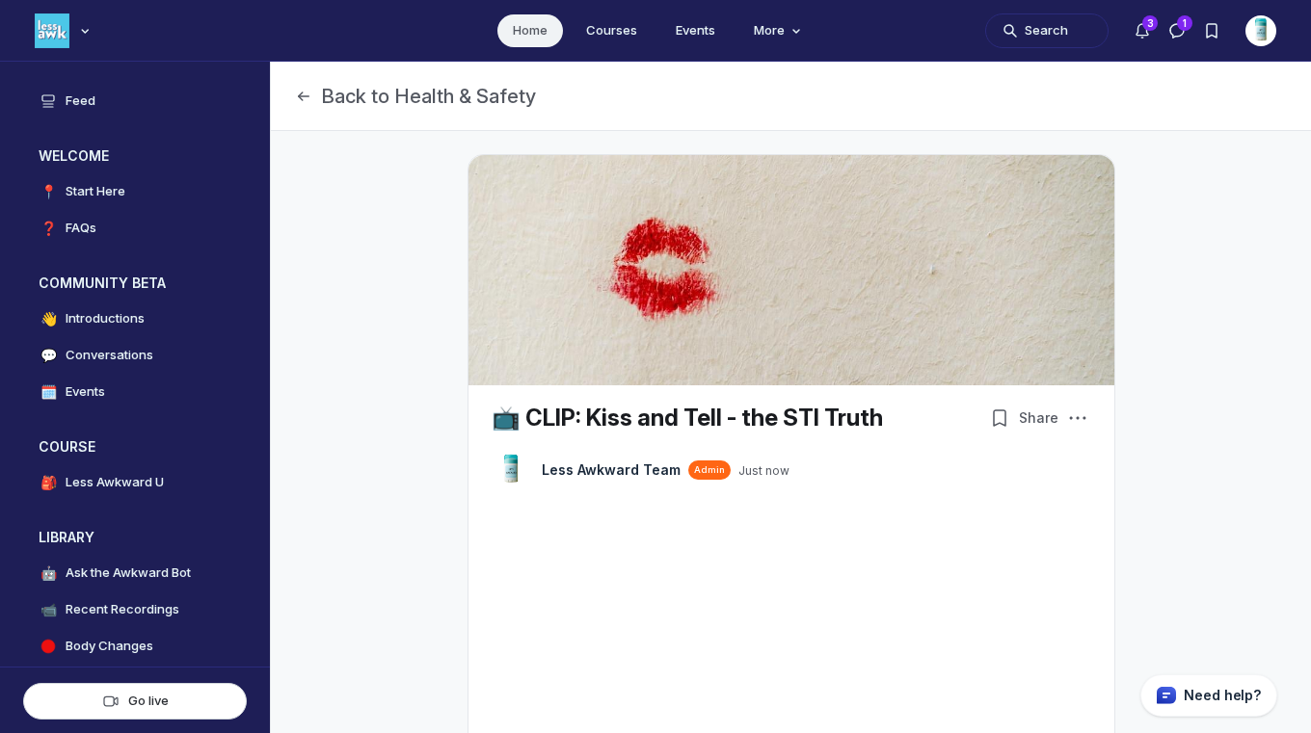
click at [527, 37] on link "Home" at bounding box center [530, 30] width 66 height 33
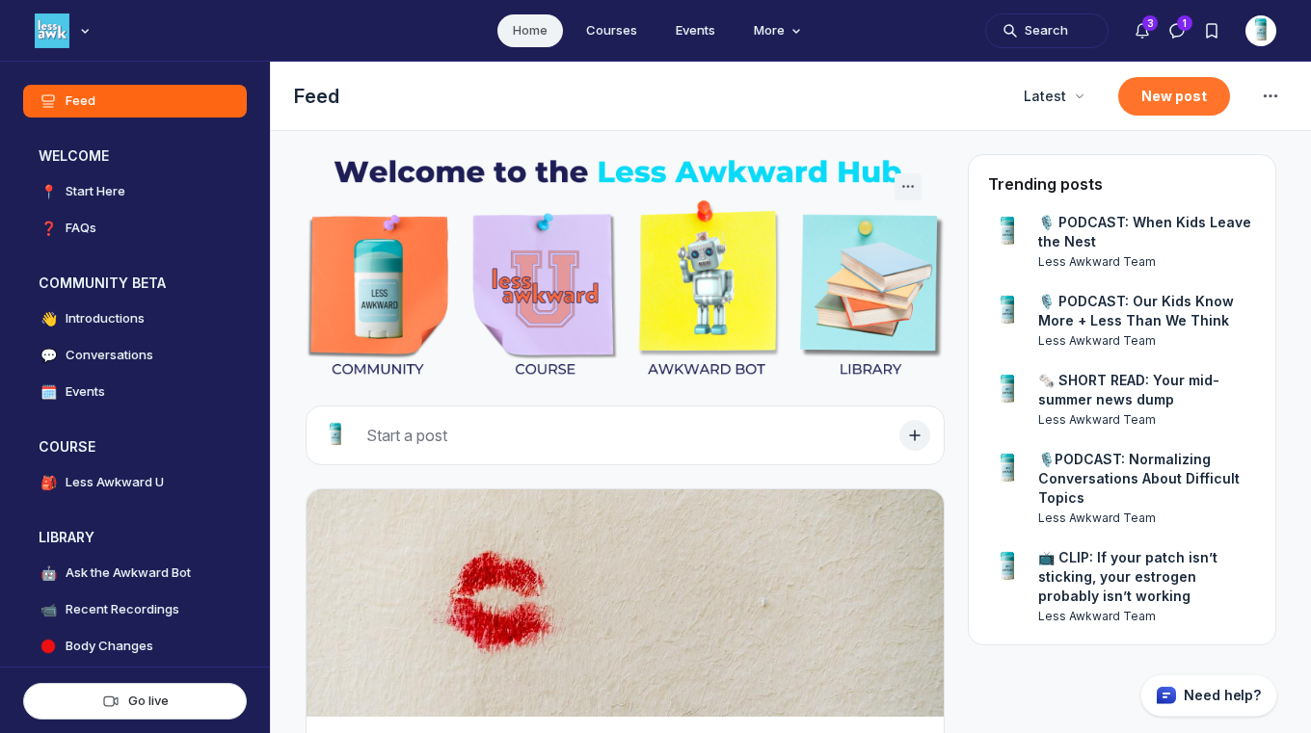
click at [1144, 108] on button "New post" at bounding box center [1174, 96] width 112 height 39
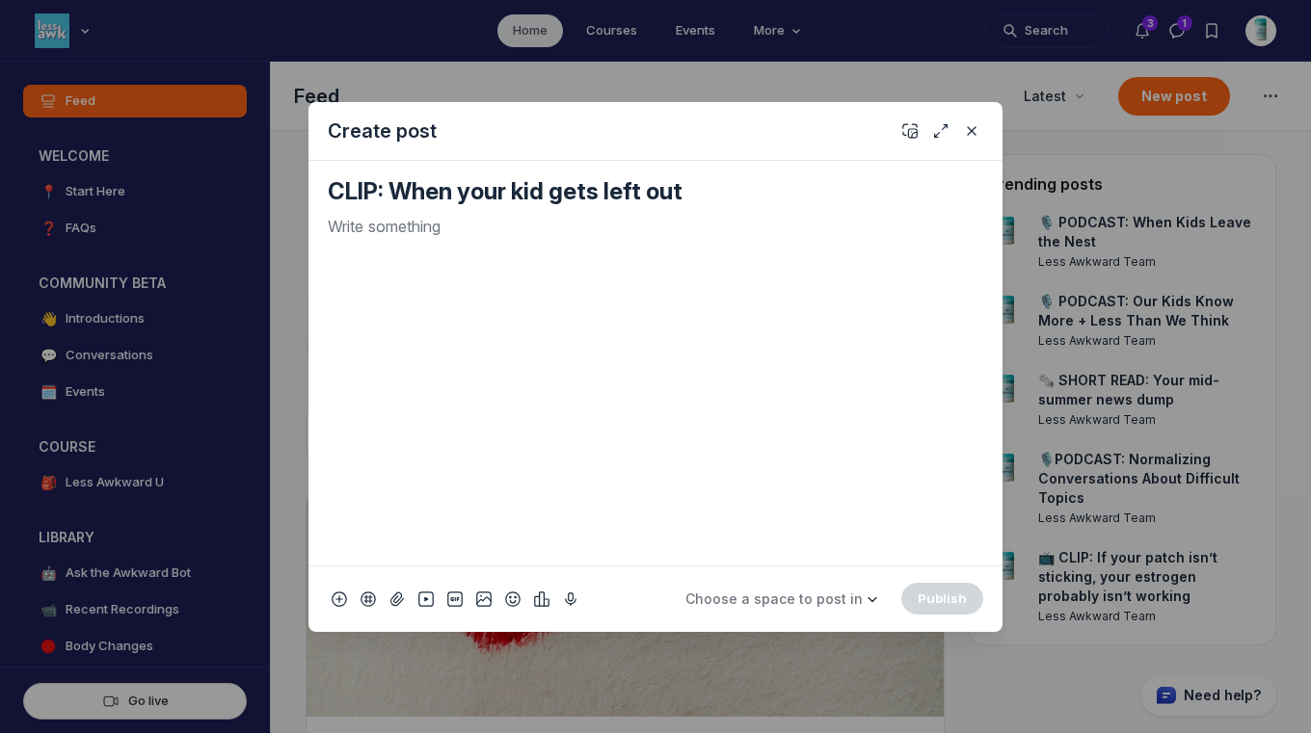
click at [330, 187] on textarea "CLIP: When your kid gets left out" at bounding box center [655, 191] width 655 height 31
click at [510, 595] on icon "Add emoji" at bounding box center [512, 599] width 15 height 19
type textarea "CLIP: When your kid gets left out"
type input "tv"
click at [532, 328] on span "📺" at bounding box center [534, 325] width 29 height 27
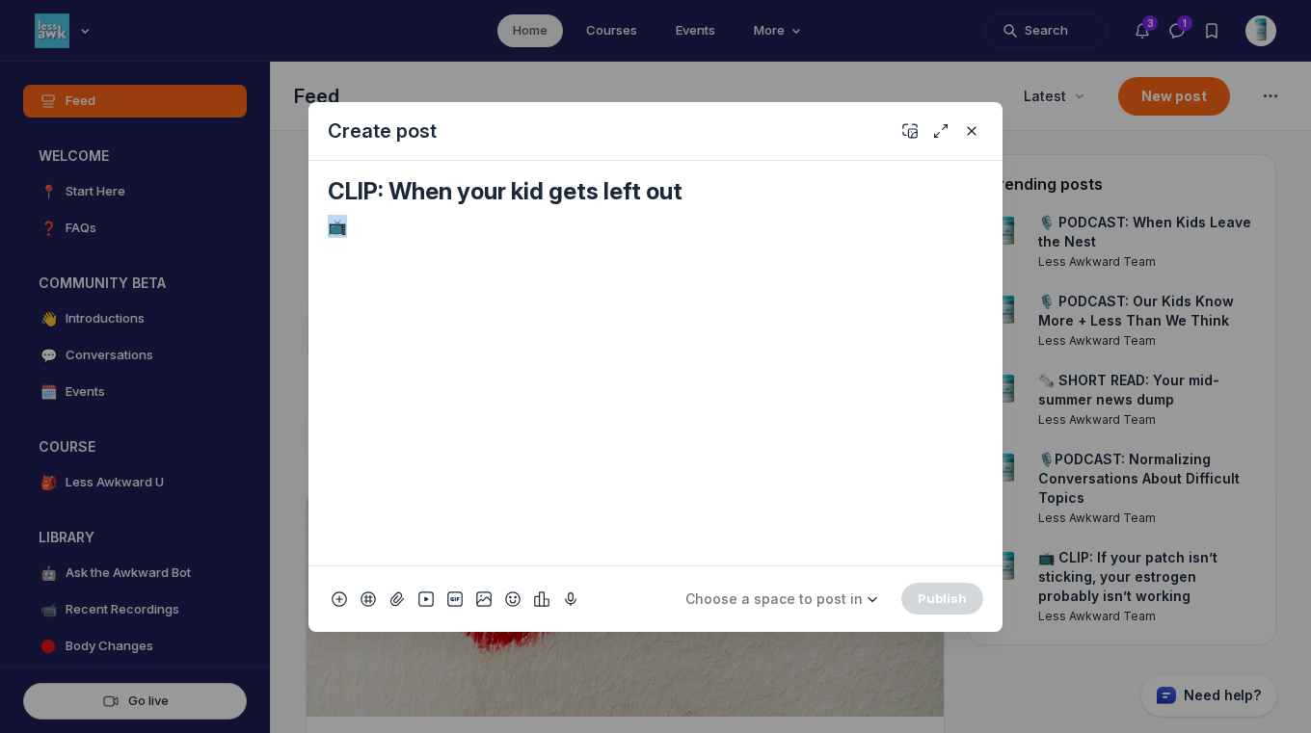
drag, startPoint x: 371, startPoint y: 229, endPoint x: 306, endPoint y: 228, distance: 65.5
click at [306, 228] on div "Create post CLIP: When your kid gets left out 📺 Choose a space to post in WELCO…" at bounding box center [370, 366] width 740 height 733
copy p "📺"
click at [330, 191] on textarea "CLIP: When your kid gets left out" at bounding box center [655, 191] width 655 height 31
paste textarea "📺"
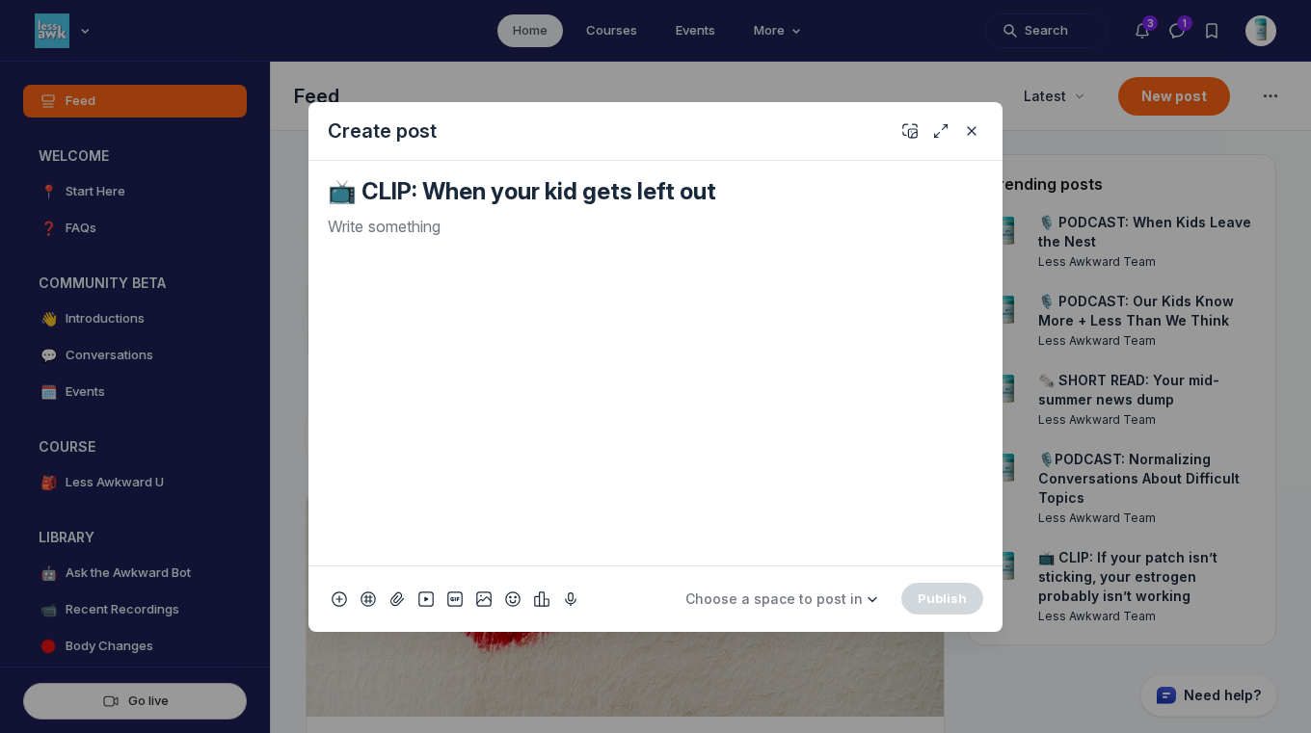
type textarea "📺 CLIP: When your kid gets left out"
click at [362, 239] on div "Quick post modal" at bounding box center [655, 382] width 655 height 335
click at [911, 129] on icon "Add cover" at bounding box center [909, 130] width 15 height 19
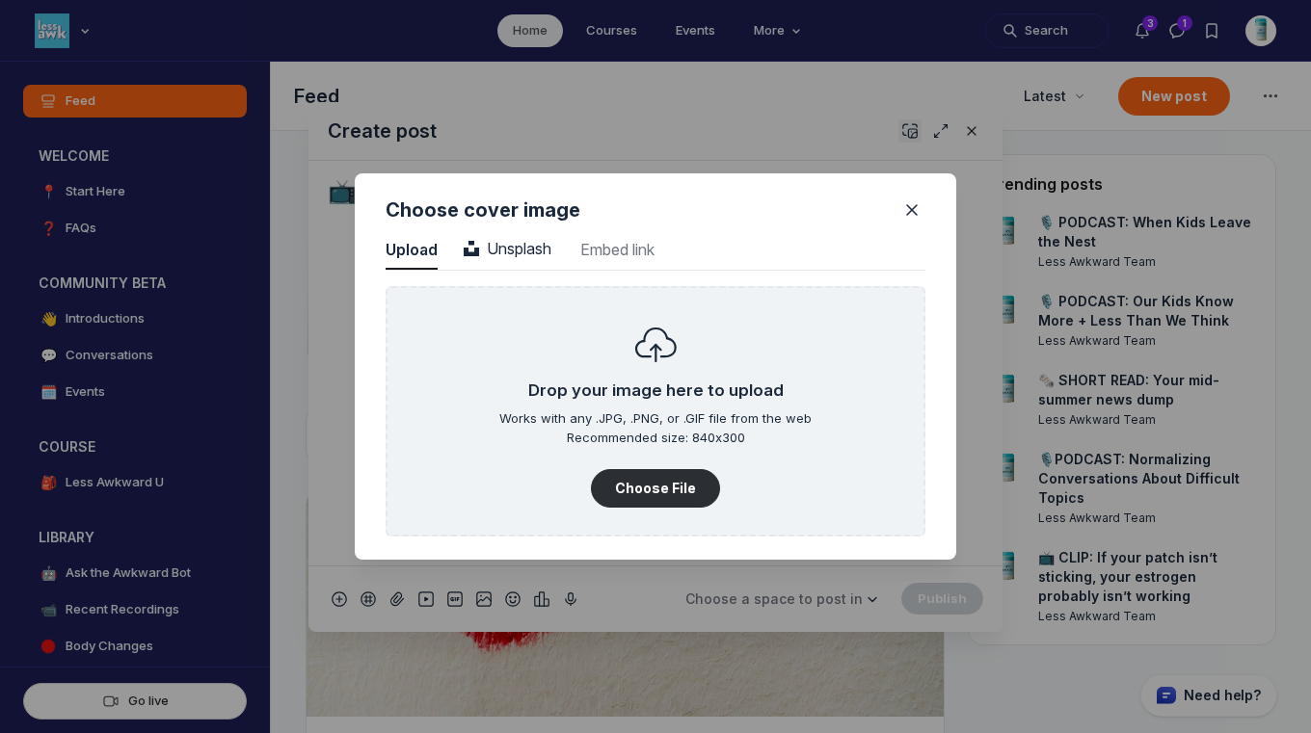
scroll to position [2604, 4906]
click at [516, 231] on button "Unsplash Unsplash" at bounding box center [507, 250] width 93 height 39
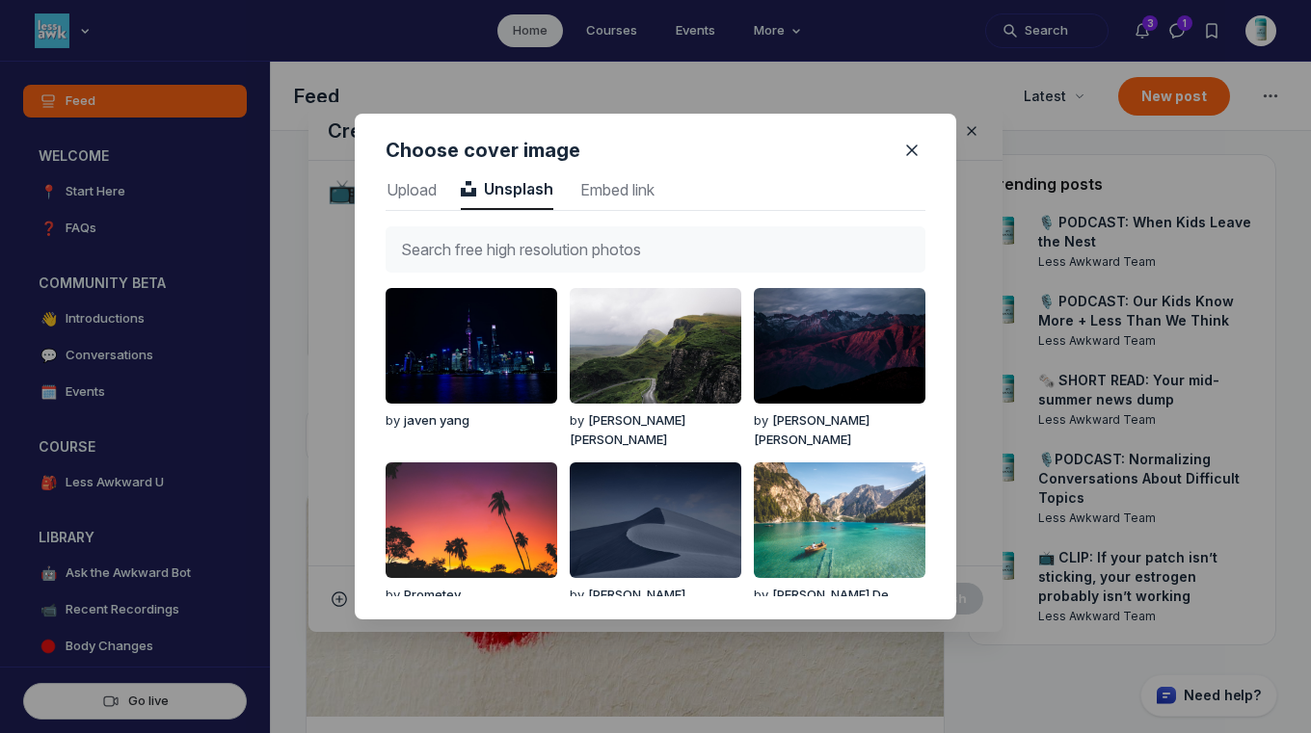
click at [519, 243] on input "text" at bounding box center [656, 249] width 540 height 46
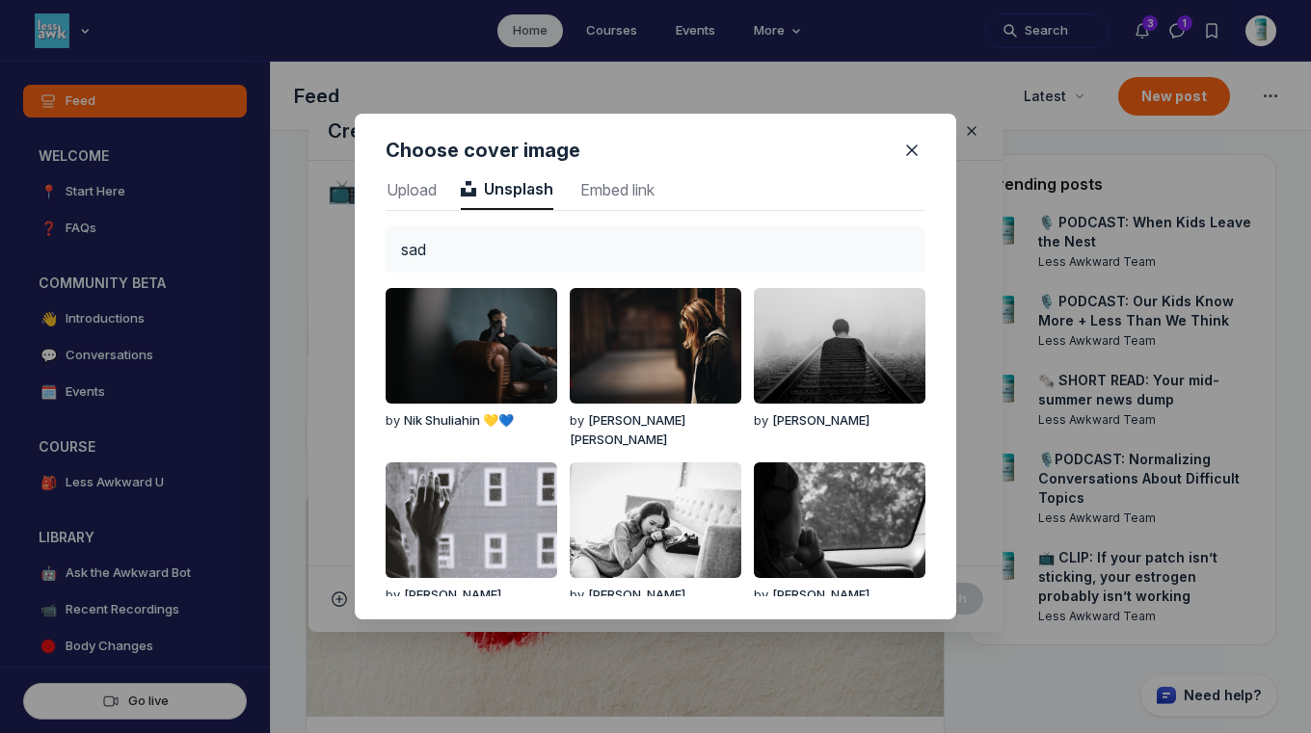
type input "sad"
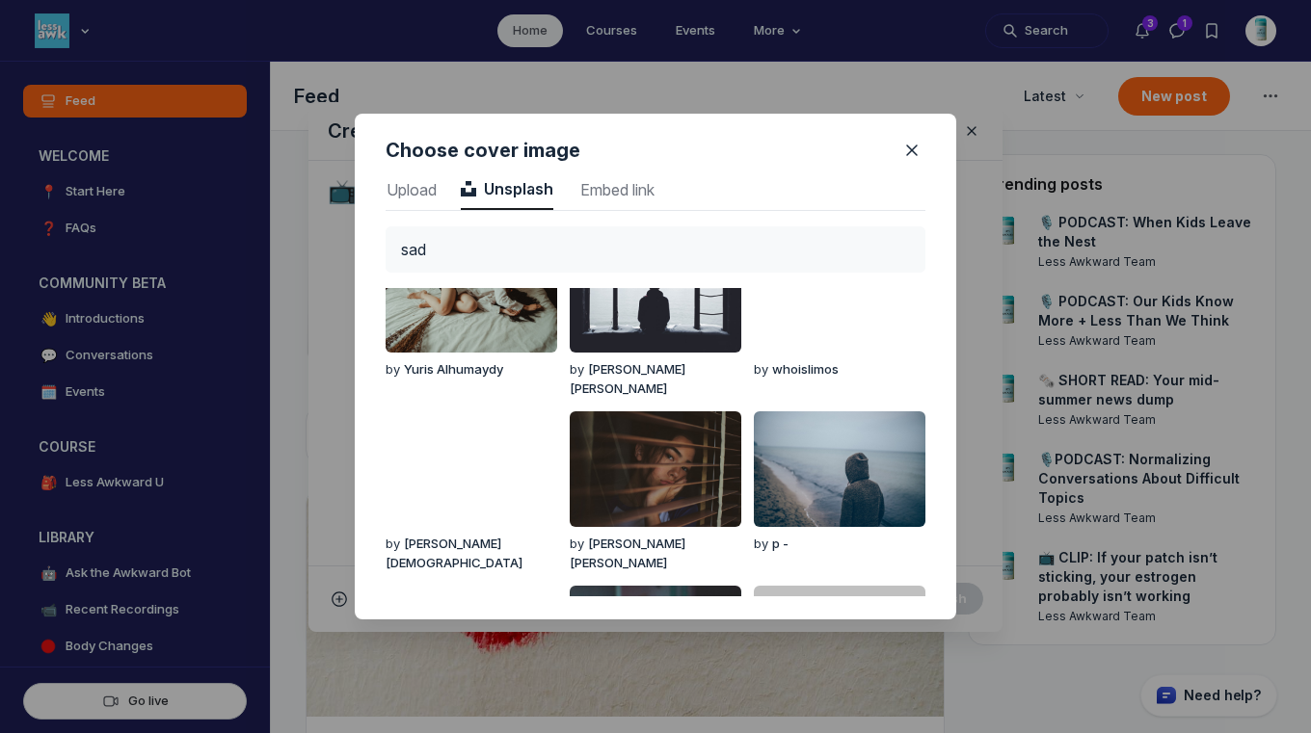
scroll to position [735, 0]
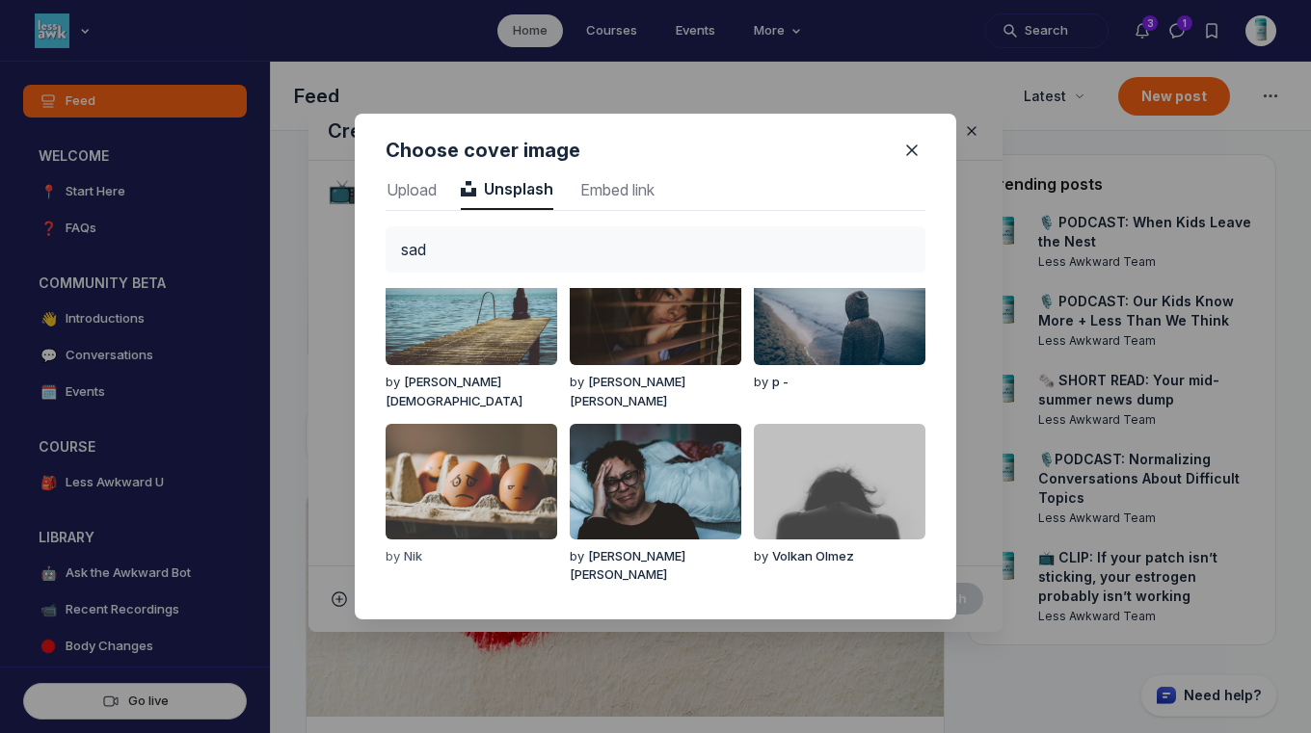
click at [470, 477] on img "button" at bounding box center [472, 482] width 172 height 116
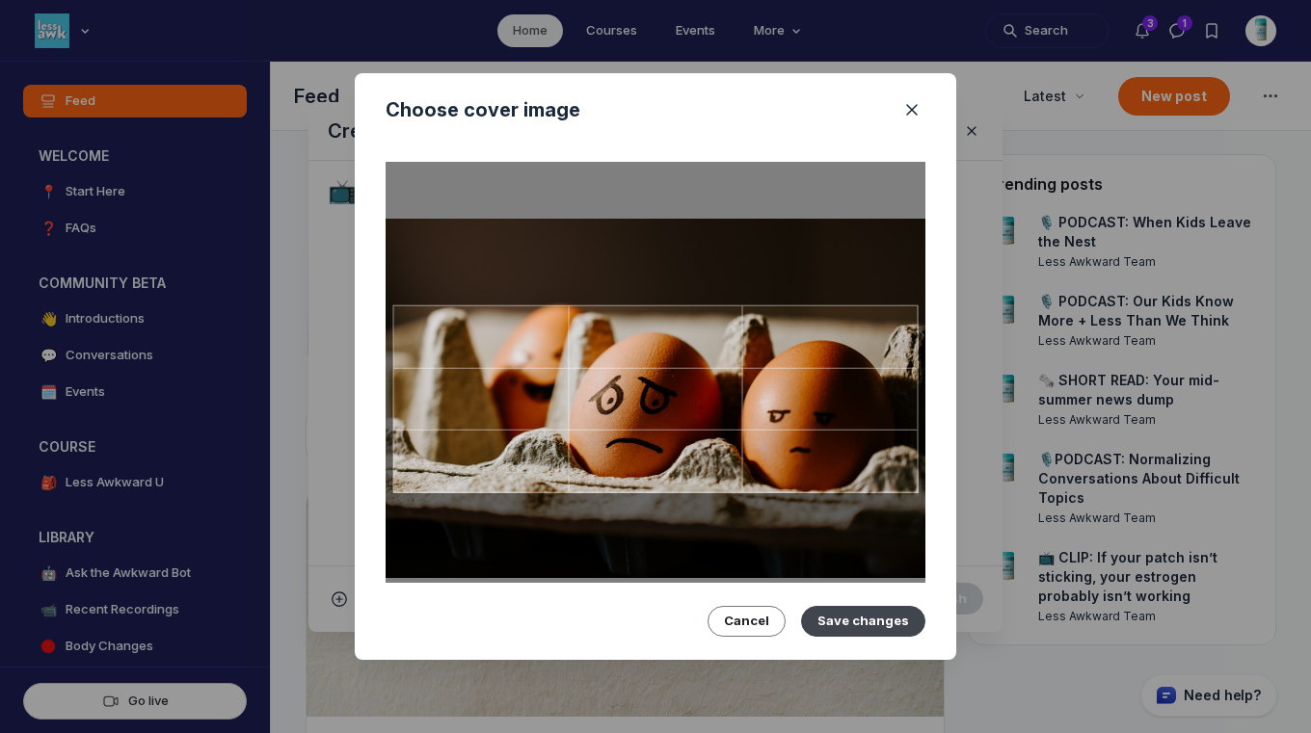
click at [842, 621] on button "Save changes" at bounding box center [863, 621] width 124 height 31
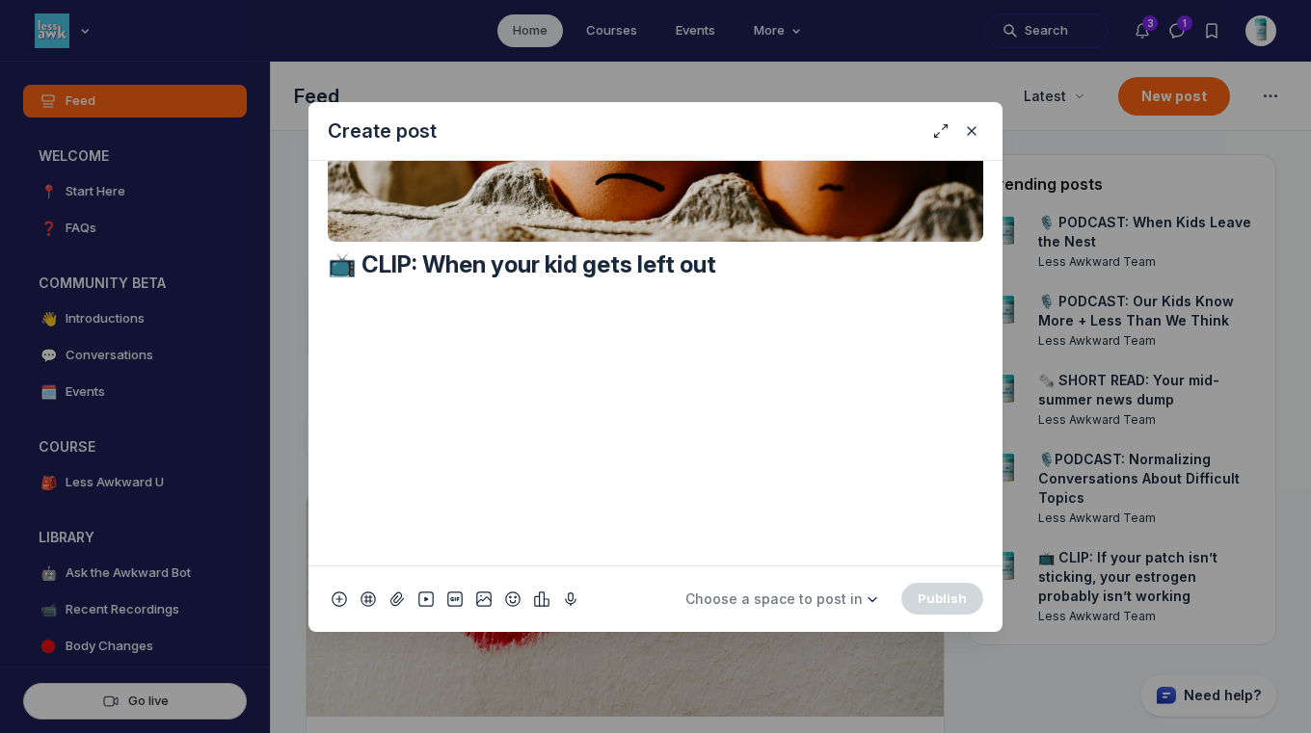
scroll to position [0, 0]
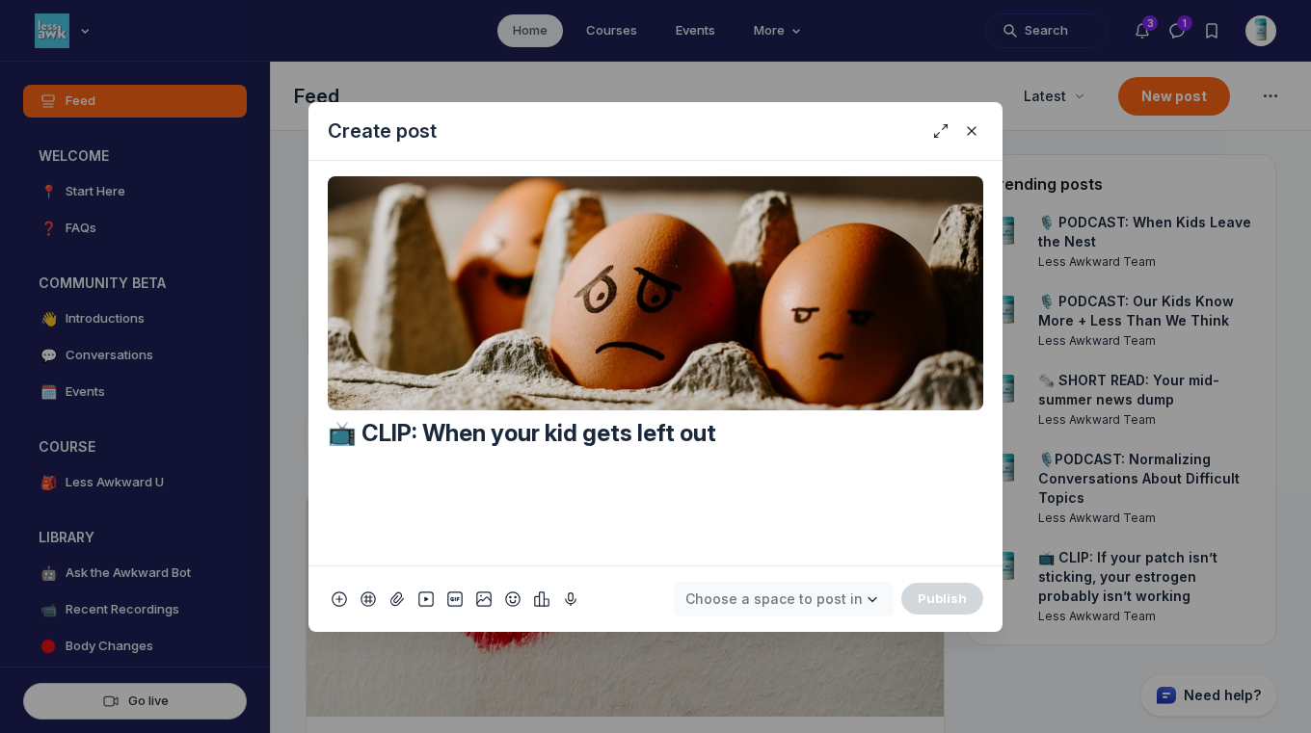
click at [819, 596] on span "Choose a space to post in" at bounding box center [773, 599] width 177 height 16
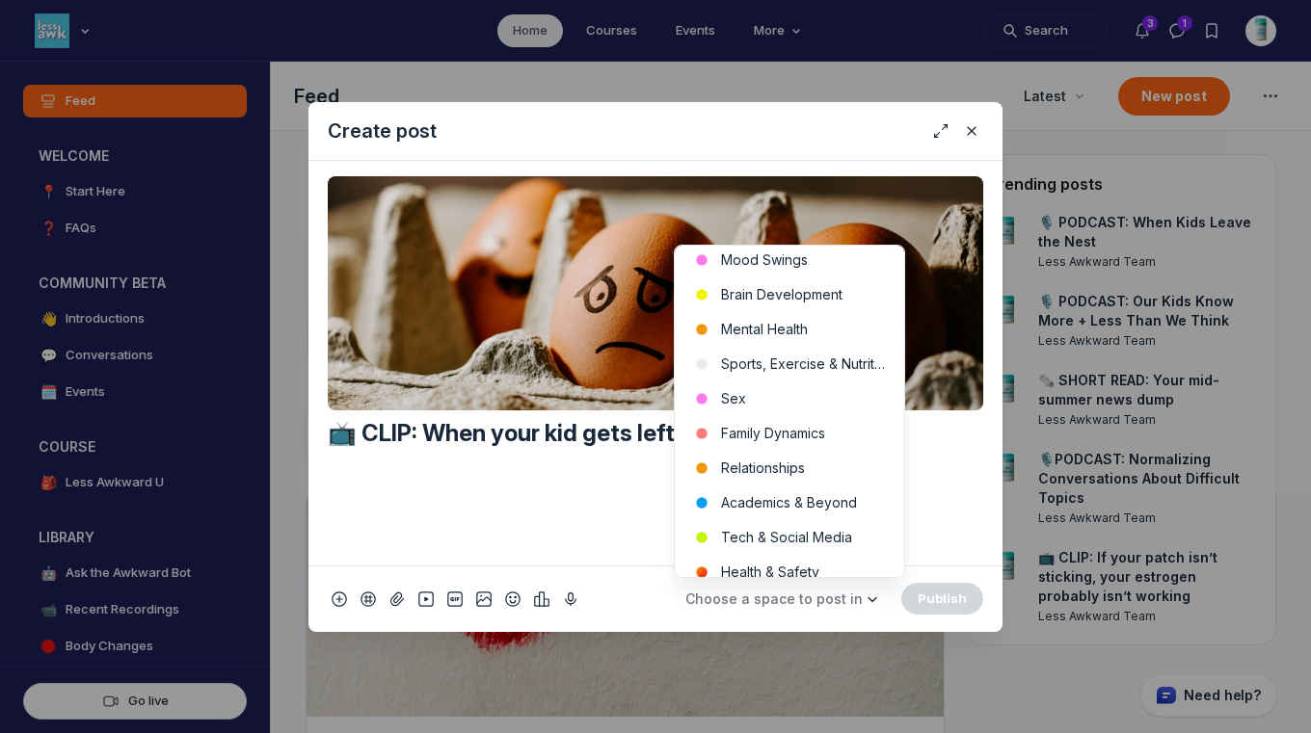
scroll to position [583, 0]
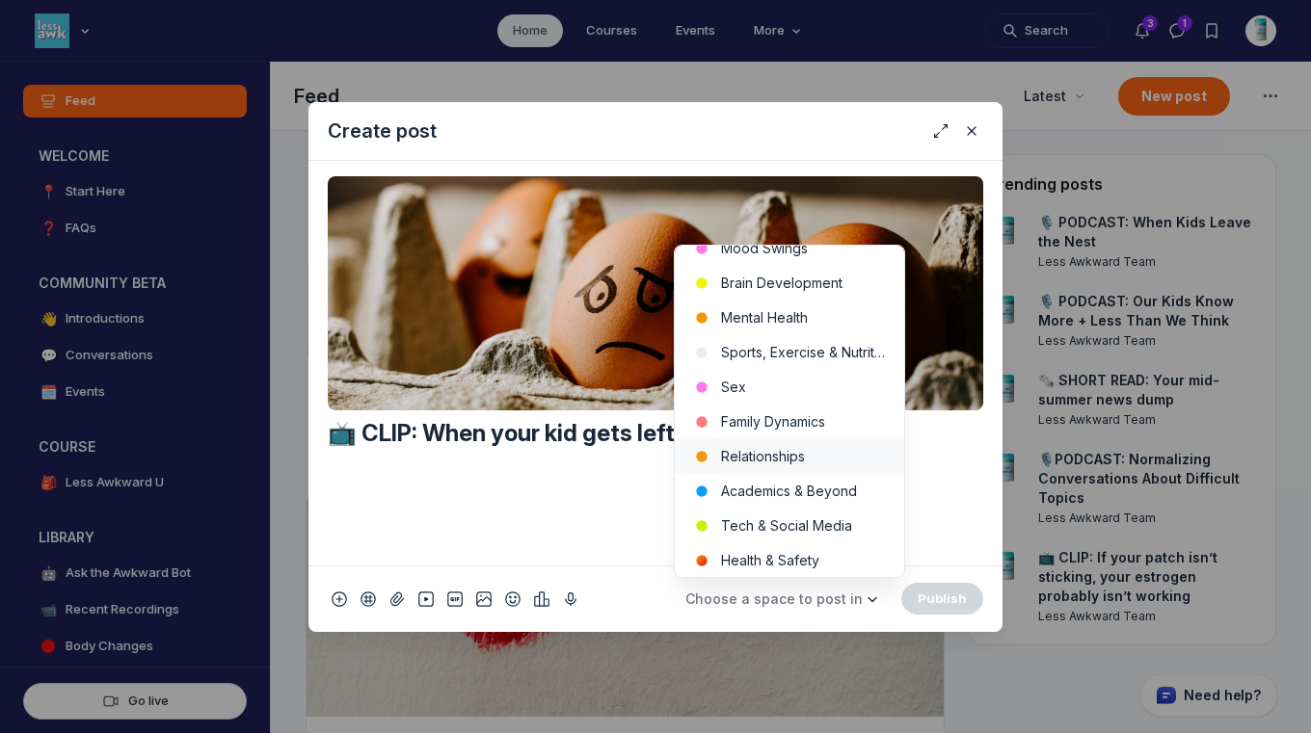
click at [805, 460] on button "Relationships" at bounding box center [789, 456] width 229 height 35
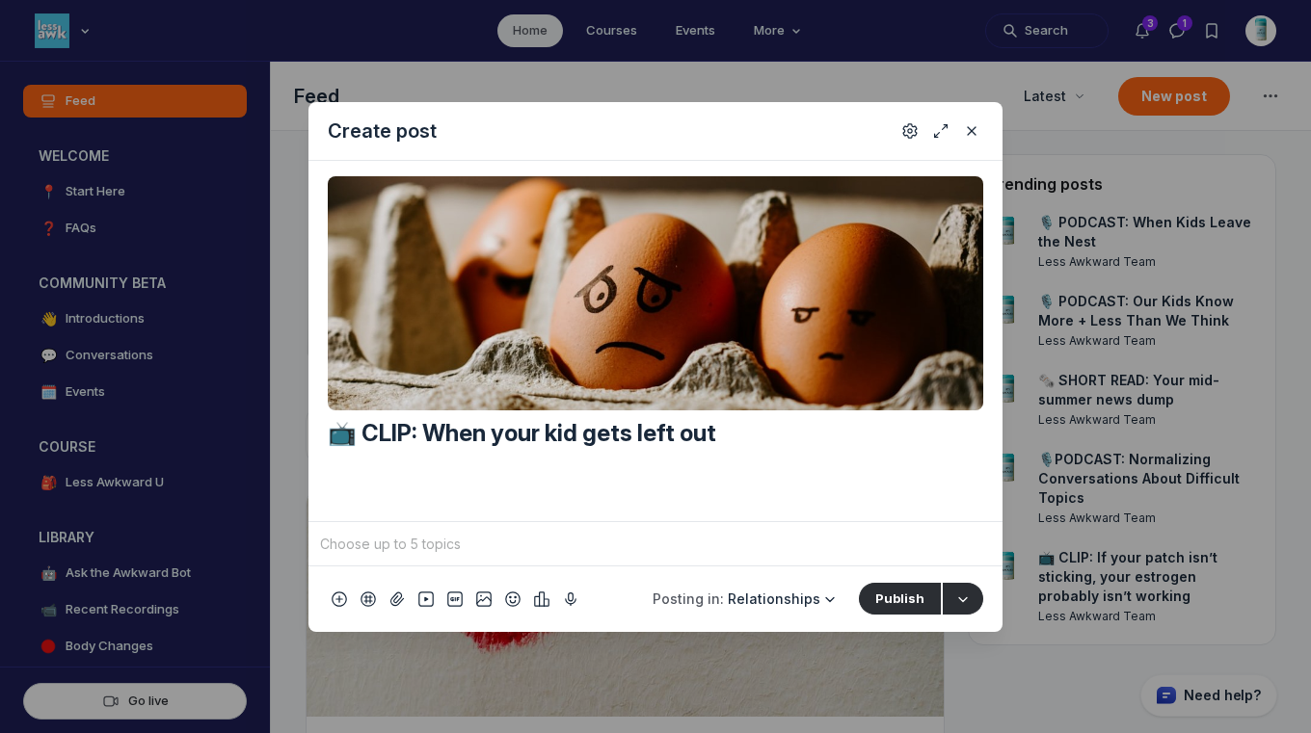
click at [651, 550] on input "Quick post modal" at bounding box center [655, 544] width 679 height 29
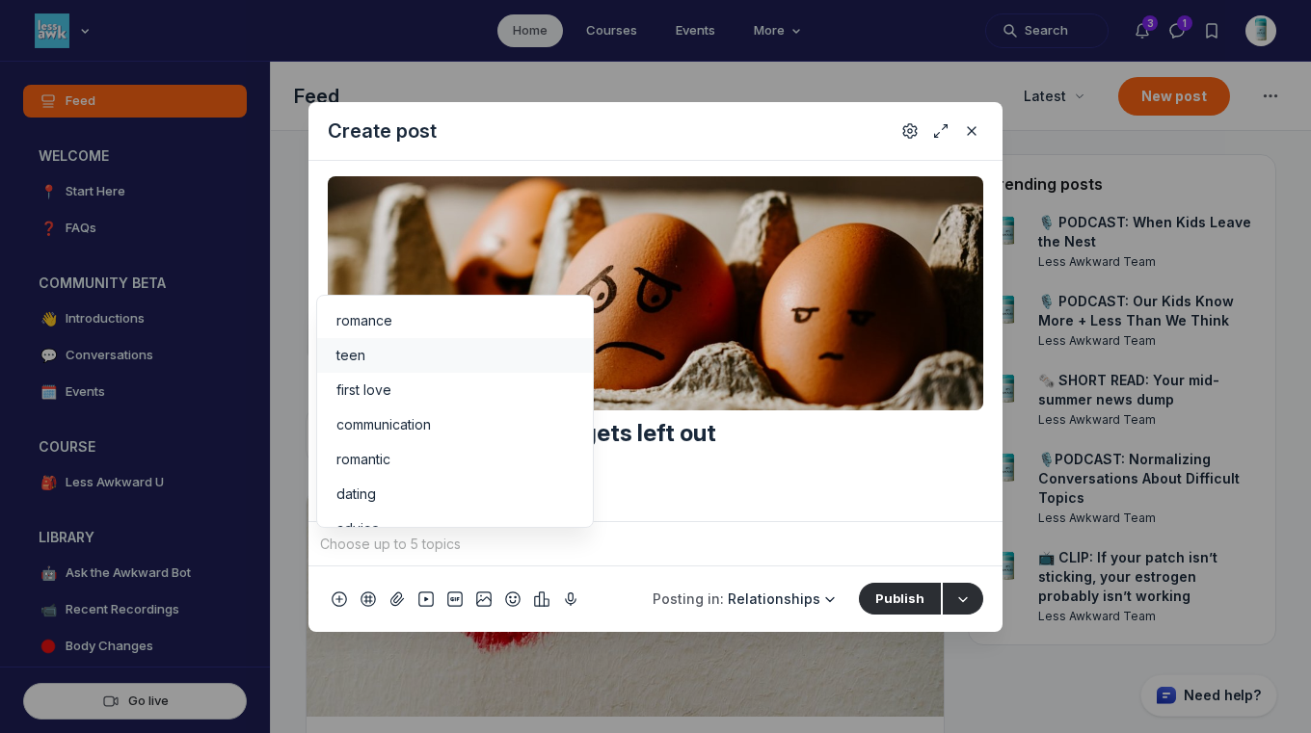
click at [477, 363] on div "teen" at bounding box center [454, 355] width 237 height 19
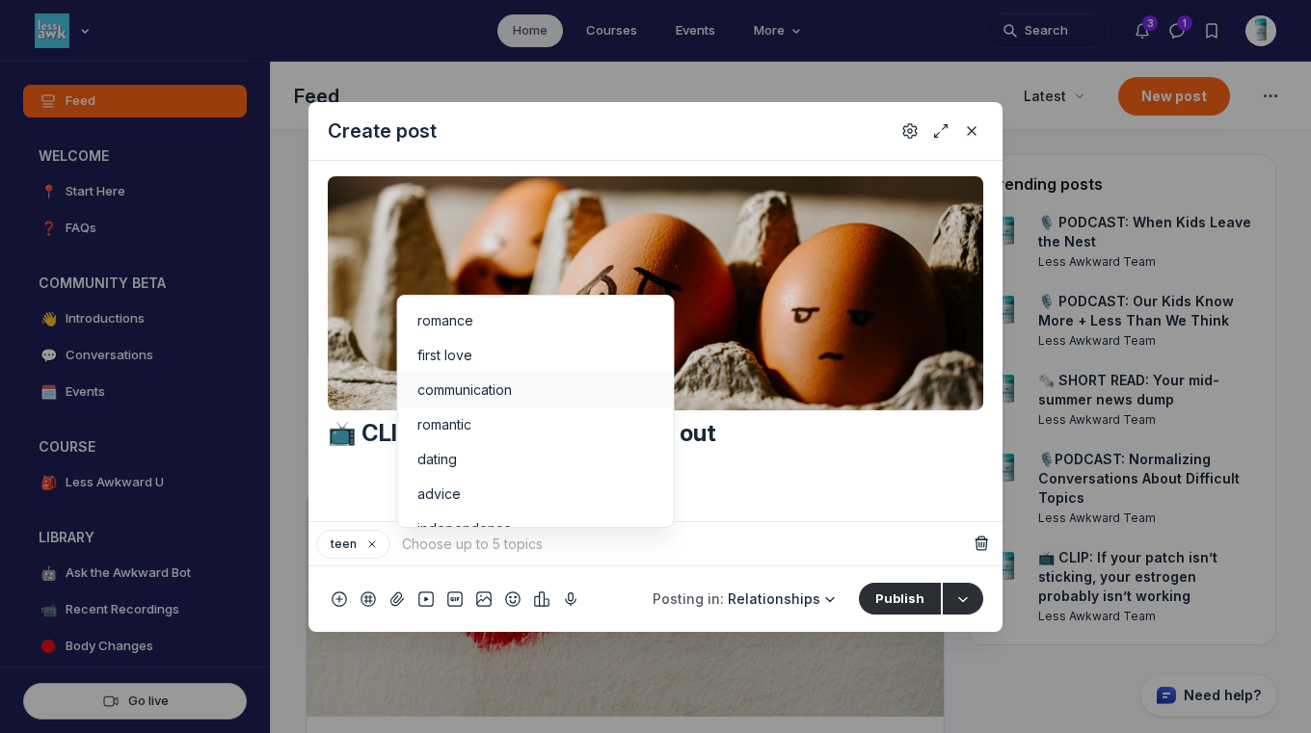
click at [490, 385] on span "communication" at bounding box center [464, 390] width 94 height 19
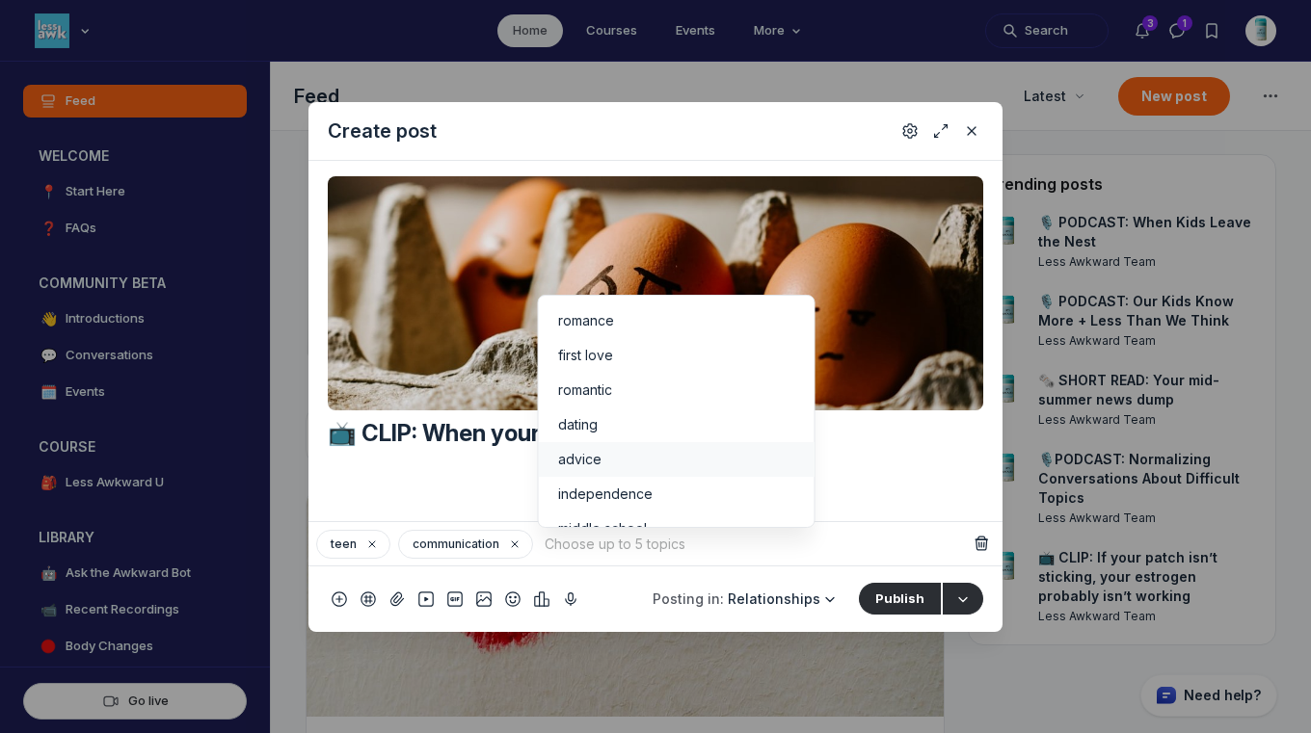
click at [697, 459] on div "advice" at bounding box center [676, 459] width 237 height 19
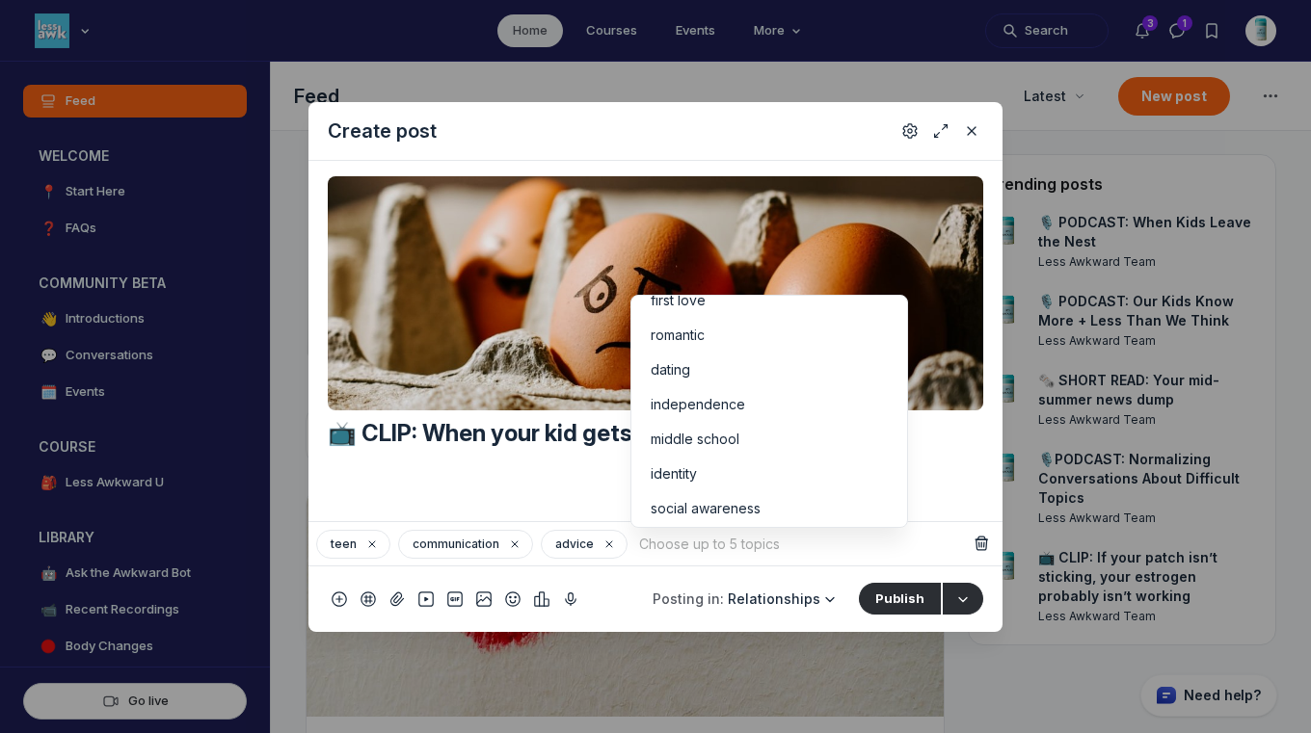
scroll to position [79, 0]
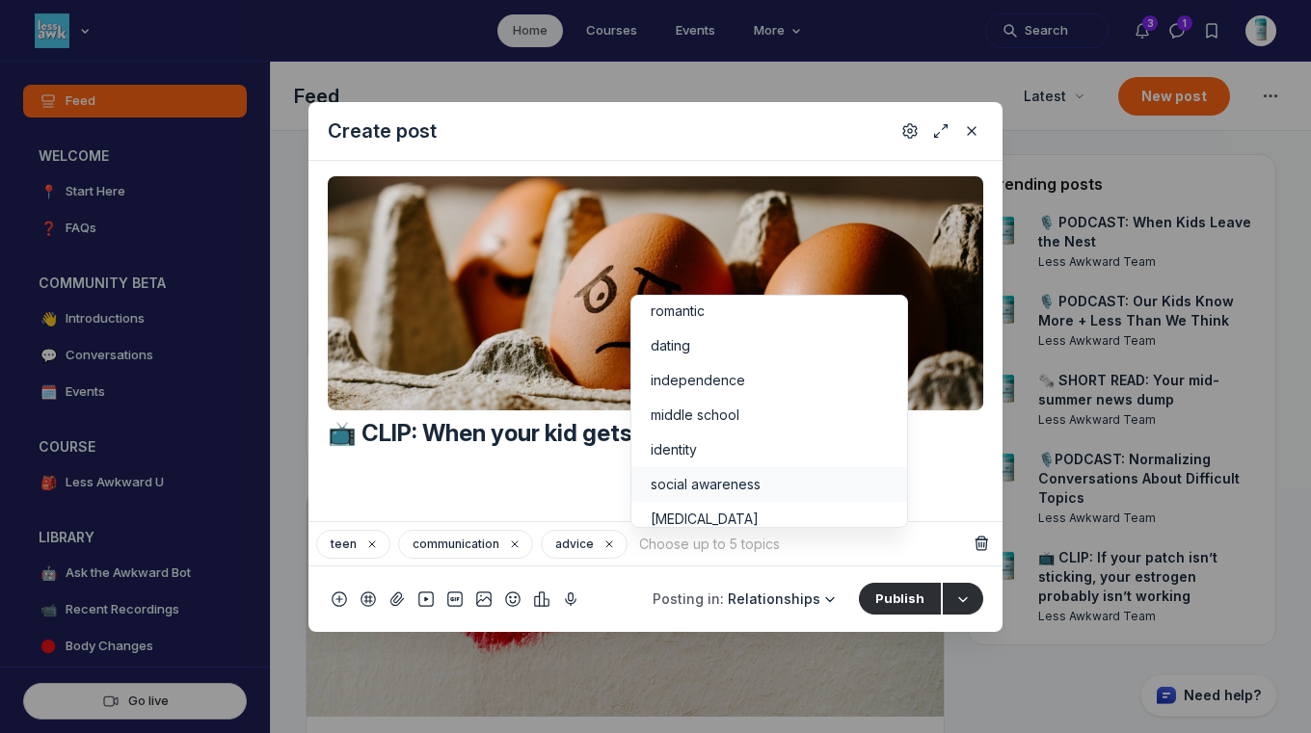
click at [798, 484] on div "social awareness" at bounding box center [769, 484] width 237 height 19
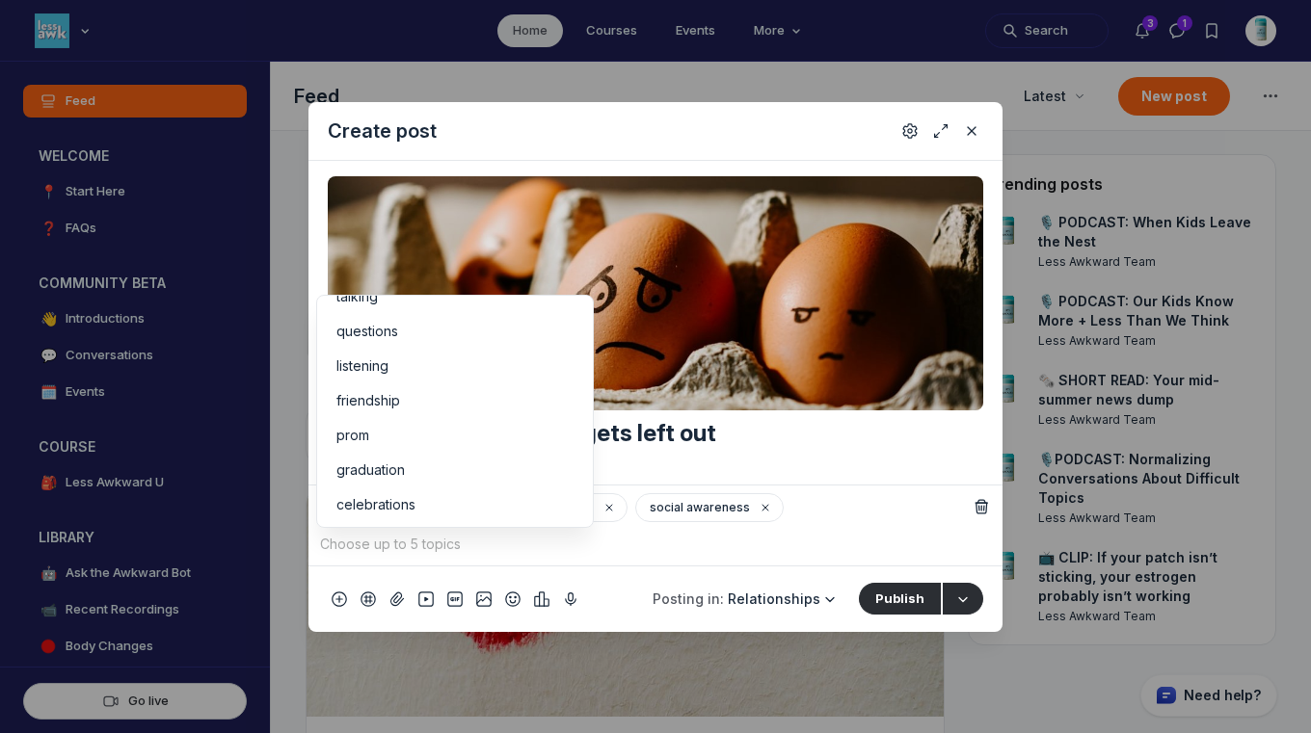
scroll to position [339, 0]
click at [476, 367] on div "friendship" at bounding box center [454, 363] width 237 height 19
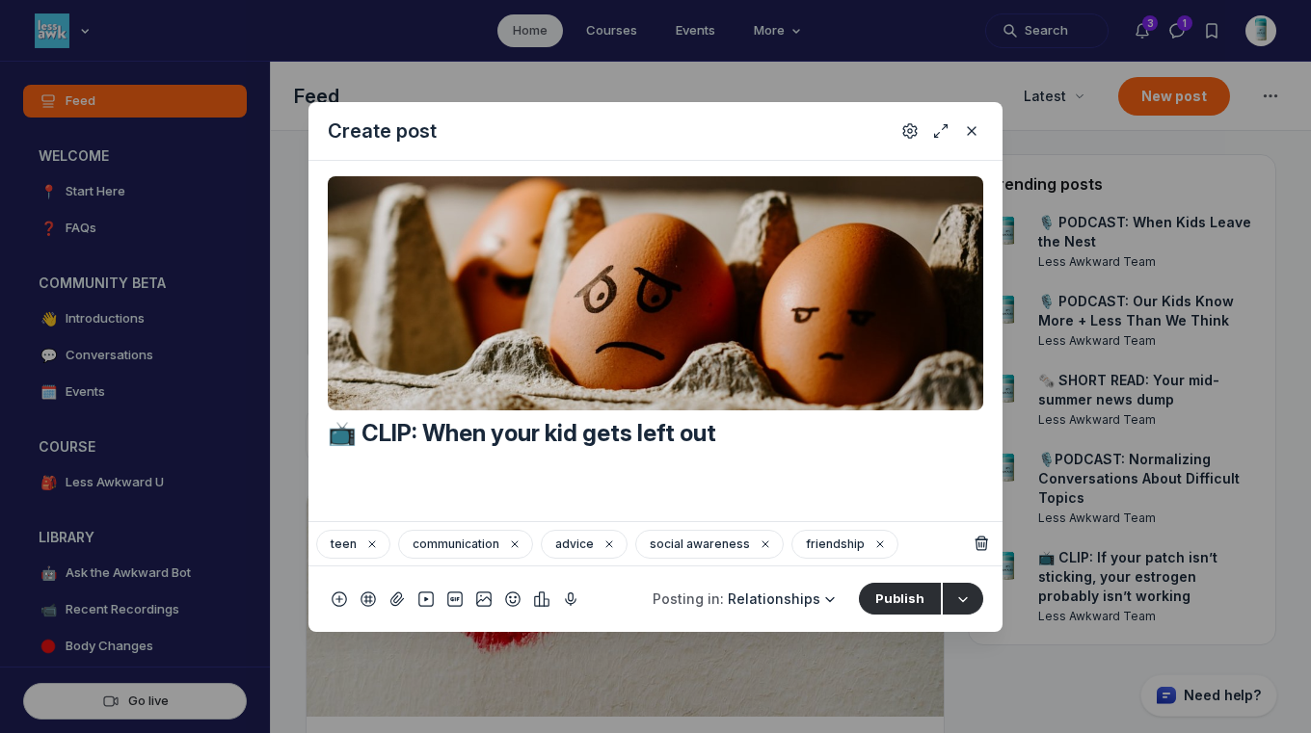
scroll to position [377, 0]
click at [903, 133] on use "Settings" at bounding box center [909, 129] width 13 height 13
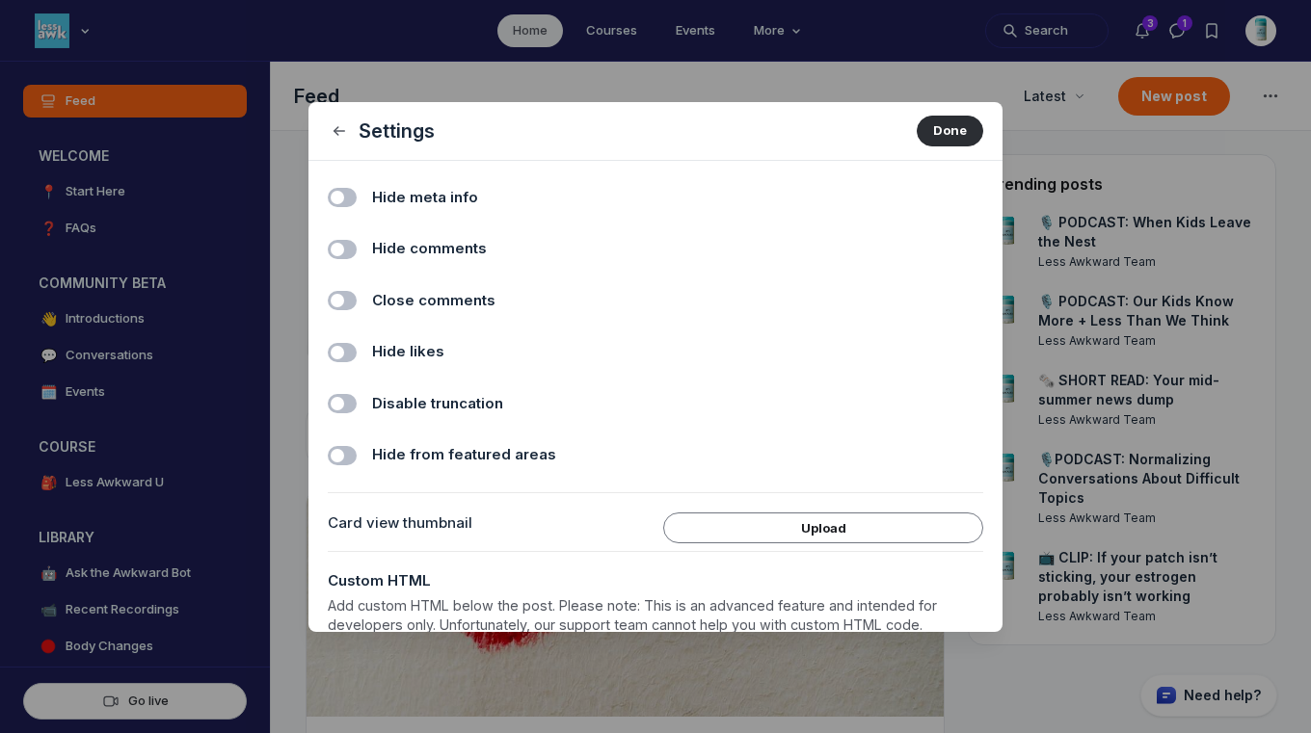
click at [468, 248] on span "Hide comments" at bounding box center [429, 249] width 115 height 22
click at [0, 0] on input "Hide comments" at bounding box center [0, 0] width 0 height 0
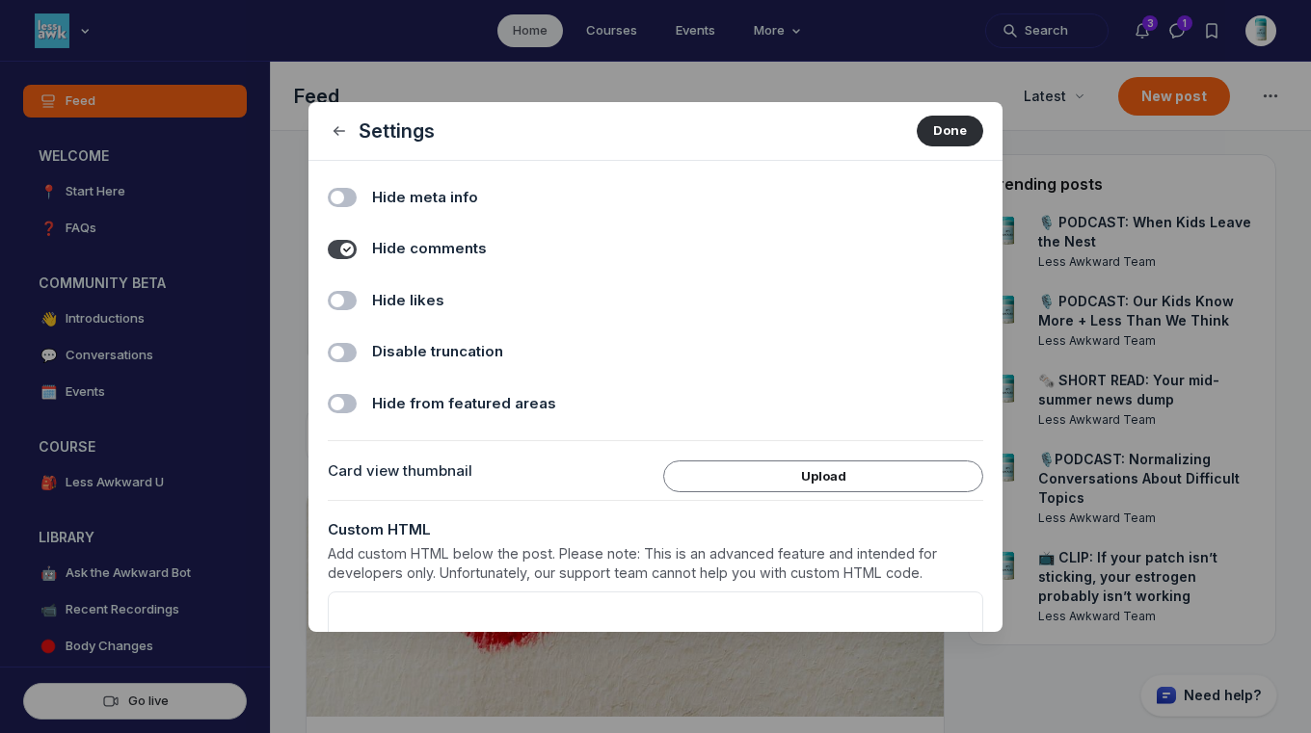
click at [419, 294] on span "Hide likes" at bounding box center [408, 301] width 72 height 22
click at [0, 0] on input "Hide likes" at bounding box center [0, 0] width 0 height 0
click at [945, 128] on button "Done" at bounding box center [950, 131] width 67 height 31
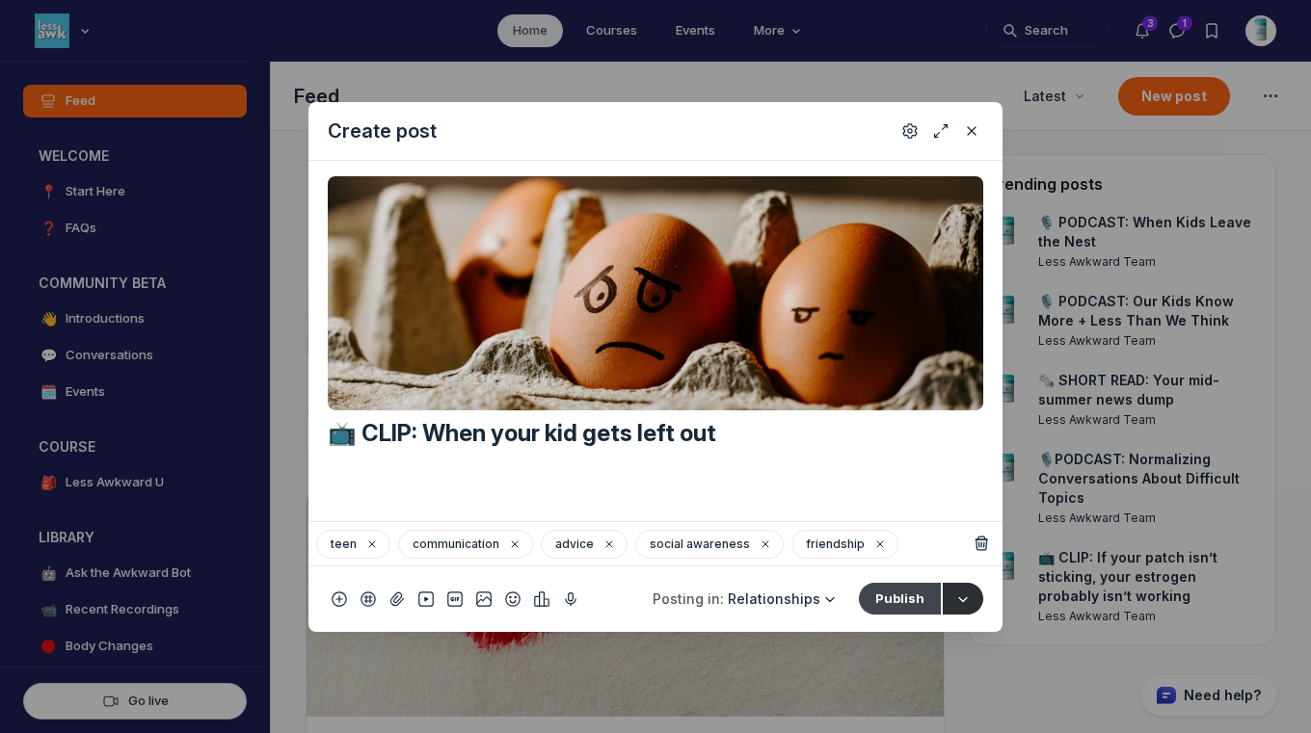
click at [909, 600] on button "Publish" at bounding box center [900, 598] width 82 height 31
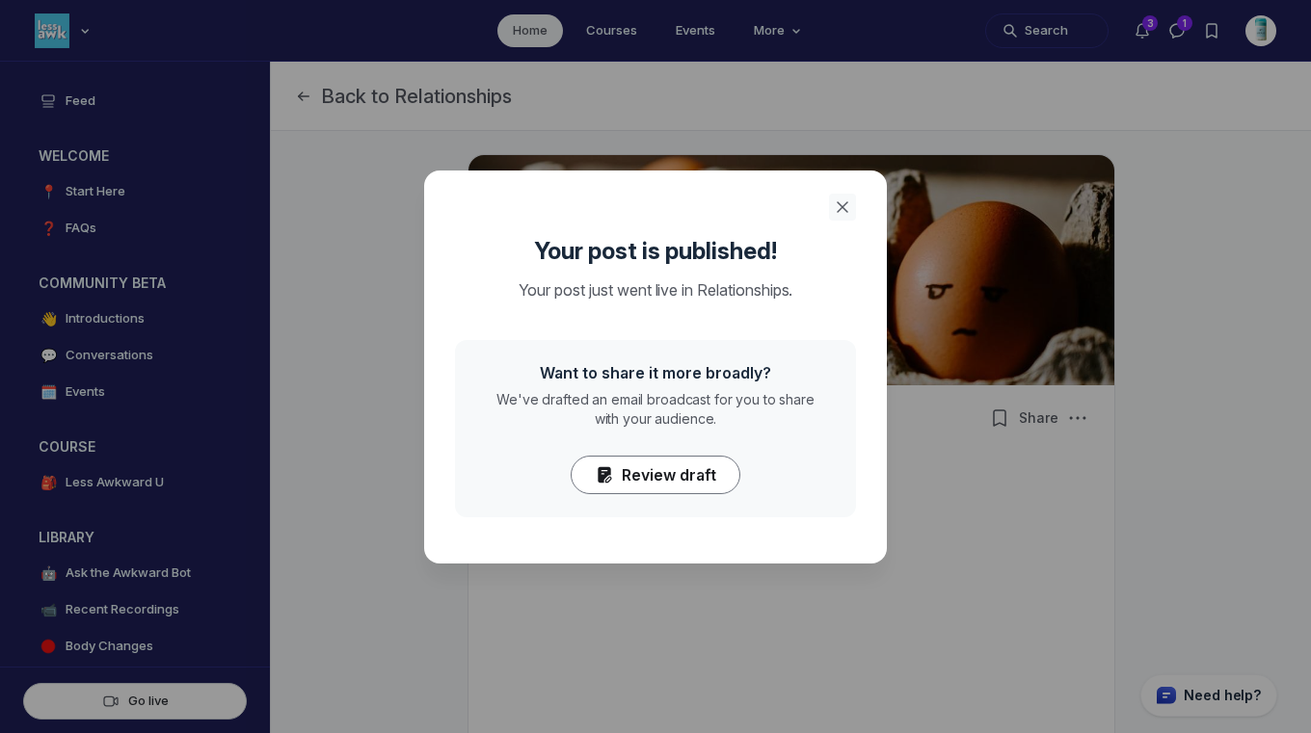
click at [842, 204] on icon "Close" at bounding box center [842, 207] width 19 height 19
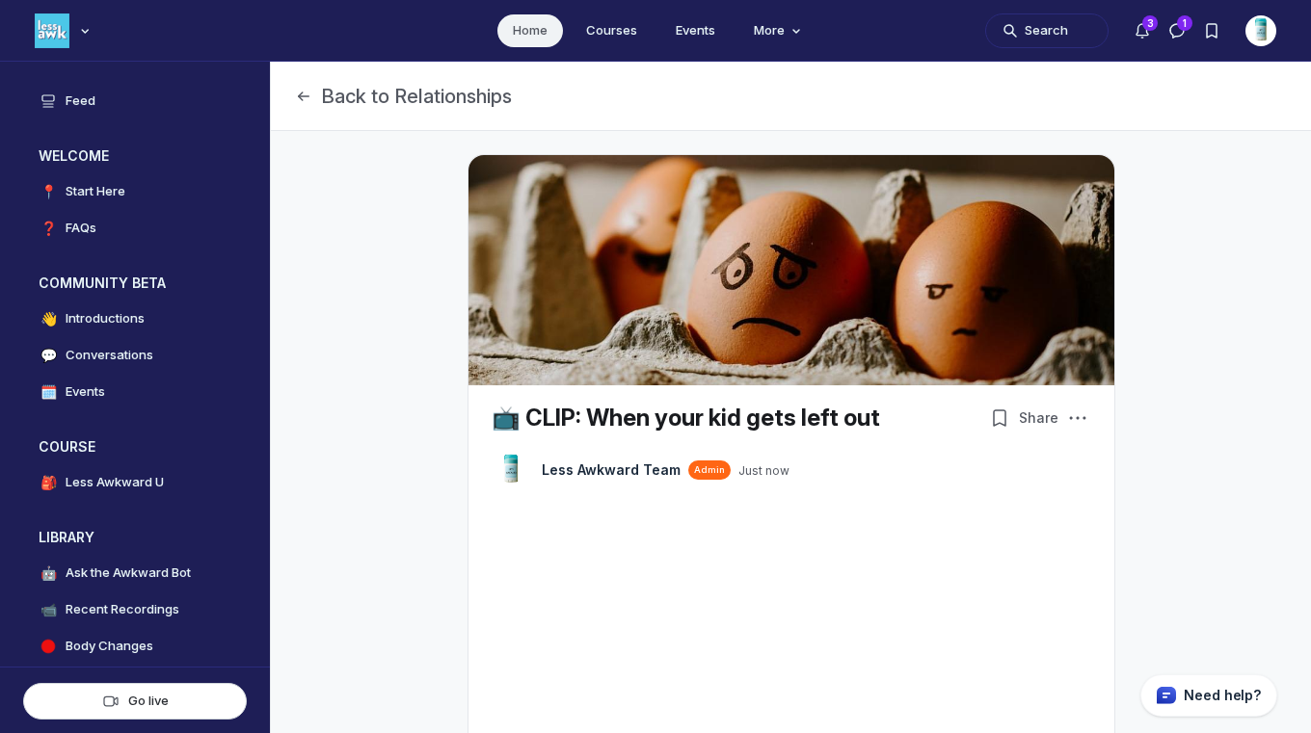
click at [531, 21] on link "Home" at bounding box center [530, 30] width 66 height 33
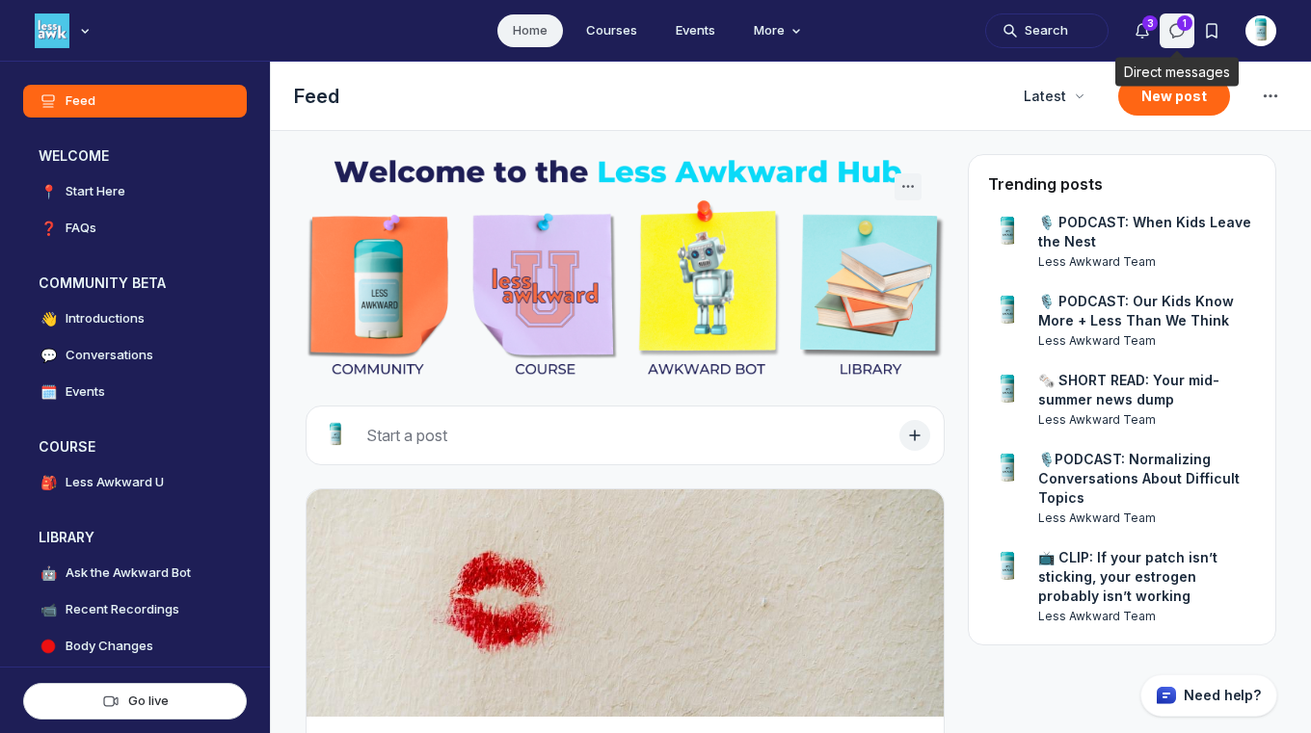
click at [1181, 26] on icon "Direct messages" at bounding box center [1176, 30] width 19 height 19
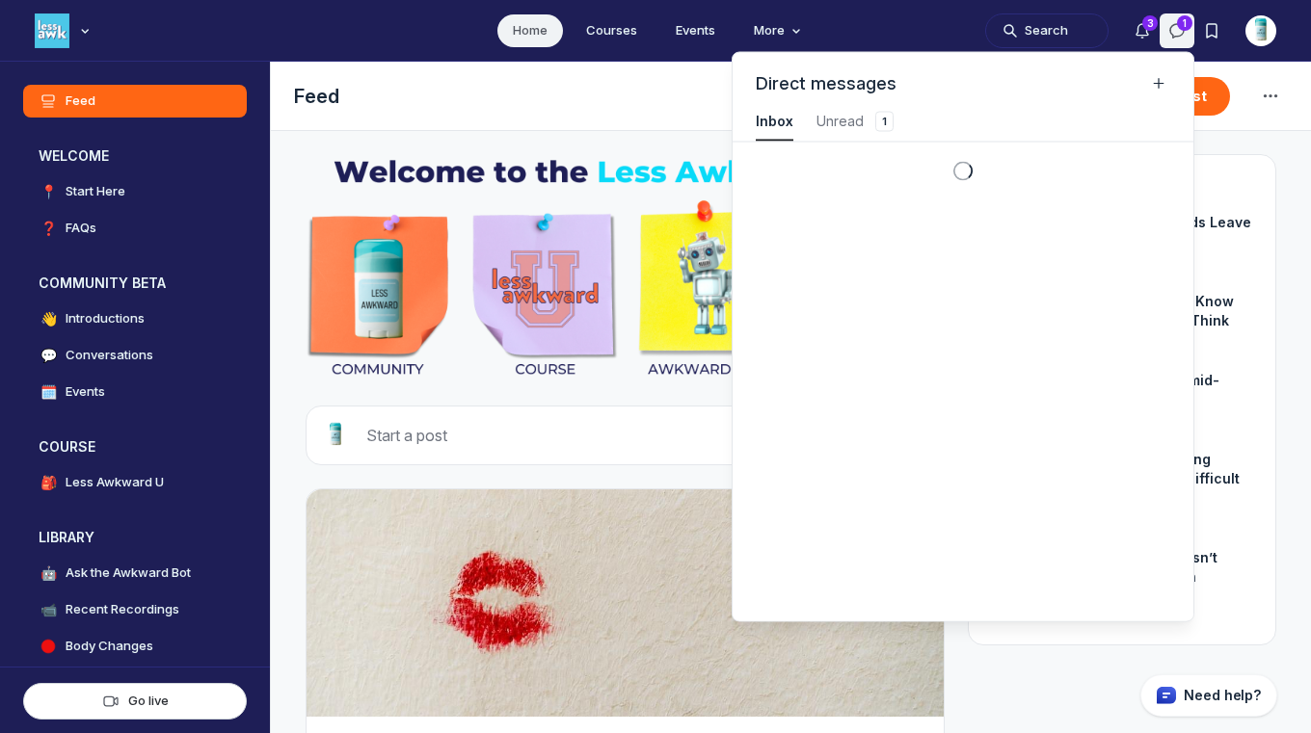
scroll to position [2609, 4342]
click at [844, 120] on div "Unread 1" at bounding box center [856, 121] width 80 height 19
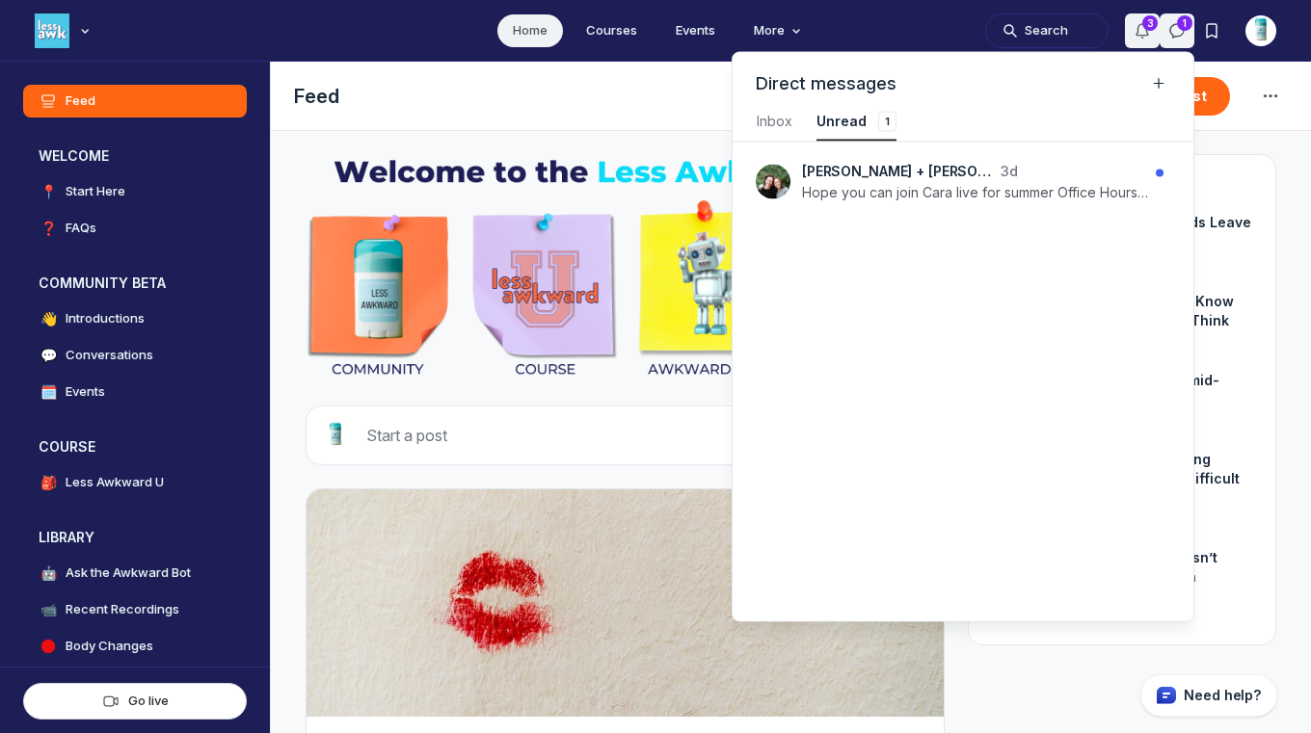
click at [1137, 31] on use "Notifications" at bounding box center [1142, 30] width 12 height 13
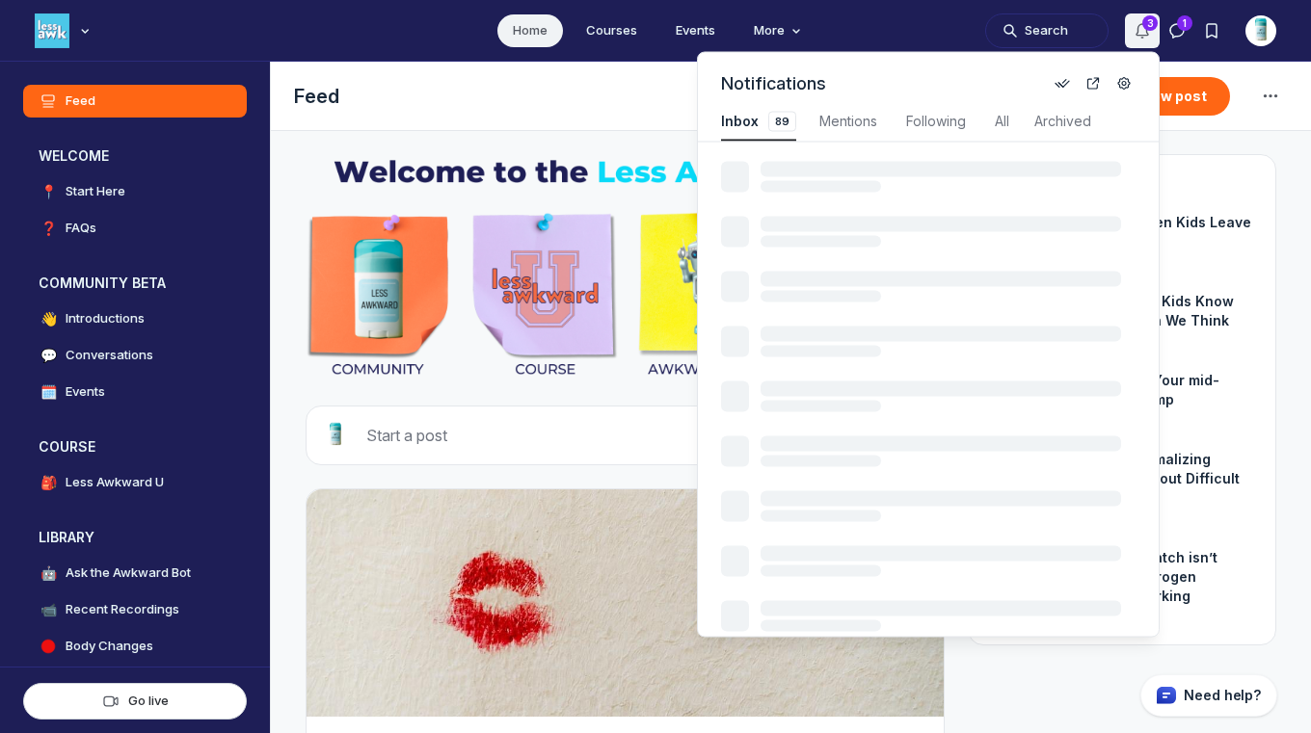
scroll to position [2609, 4114]
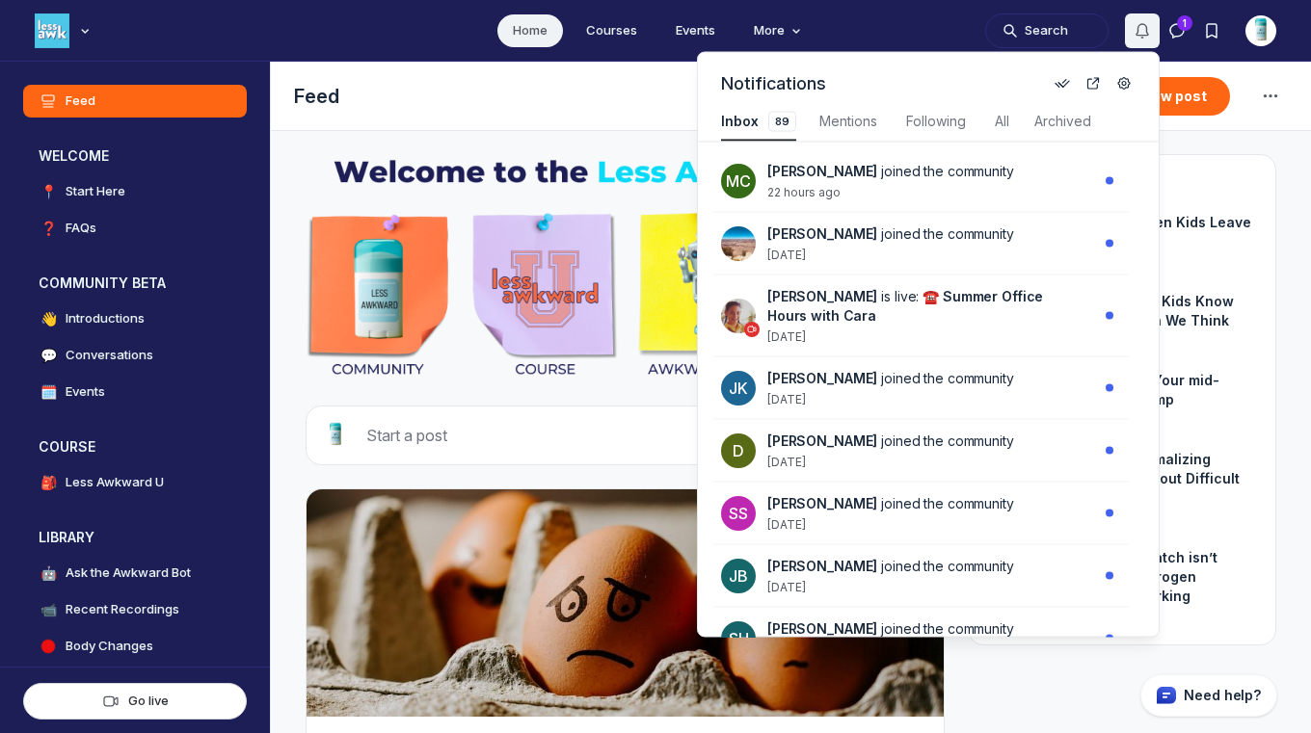
click at [1137, 31] on use "Notifications" at bounding box center [1142, 30] width 12 height 13
